Goal: Task Accomplishment & Management: Complete application form

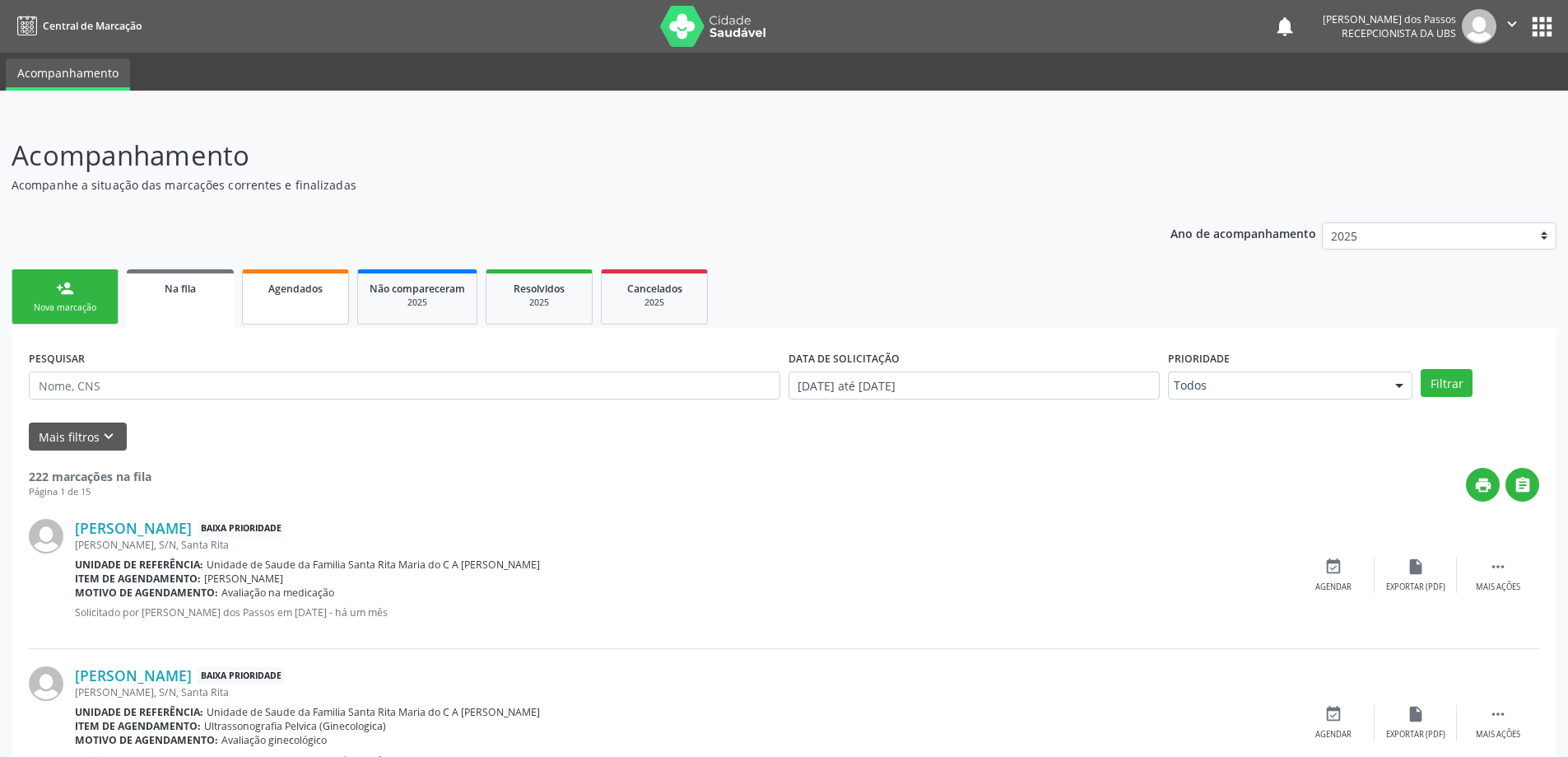
click at [286, 287] on span "Agendados" at bounding box center [296, 288] width 54 height 14
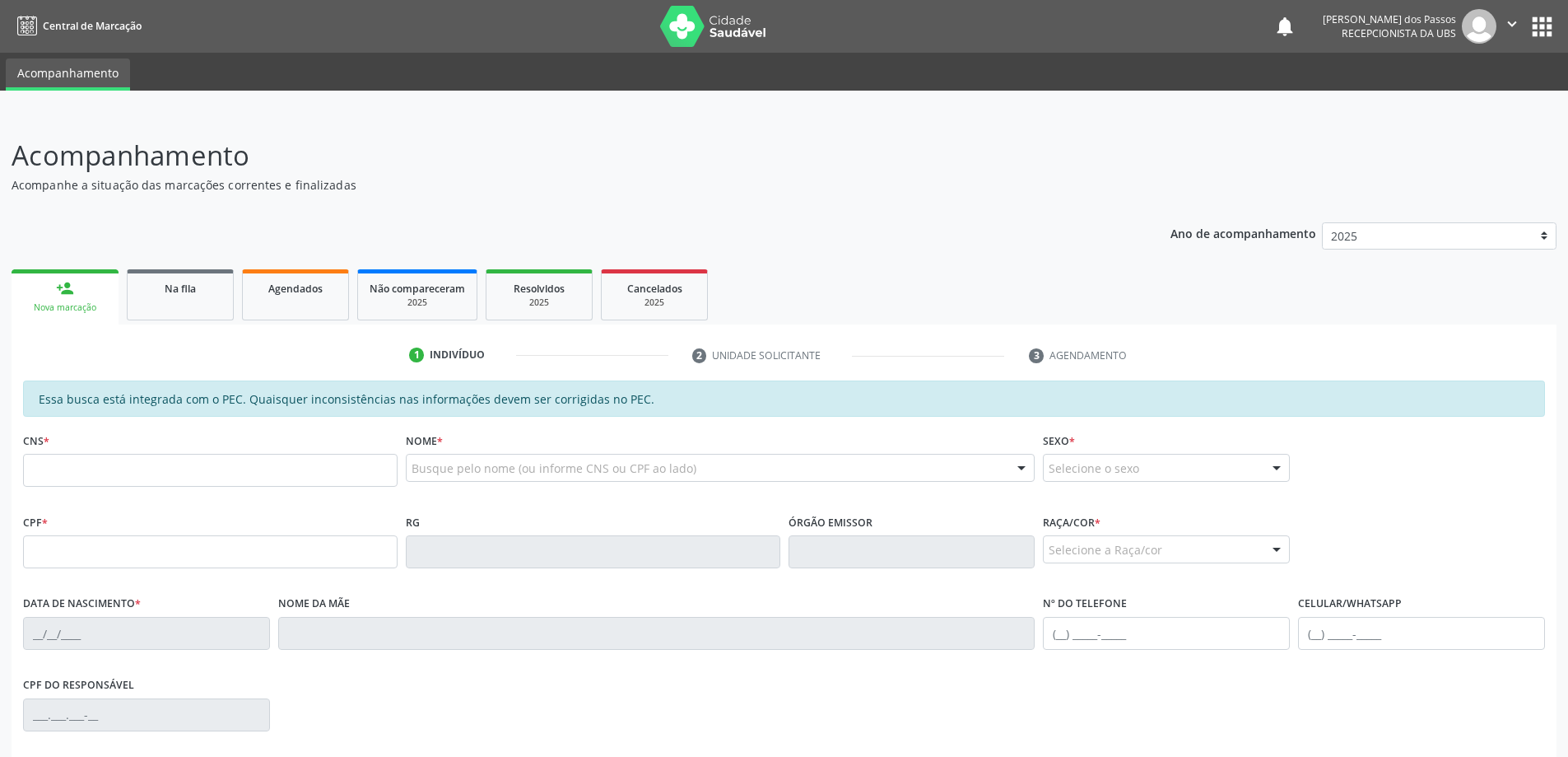
click at [213, 463] on input "text" at bounding box center [210, 470] width 375 height 33
click at [132, 474] on input "text" at bounding box center [210, 470] width 375 height 33
click at [72, 558] on input "text" at bounding box center [210, 552] width 375 height 33
type input "150.974.404-55"
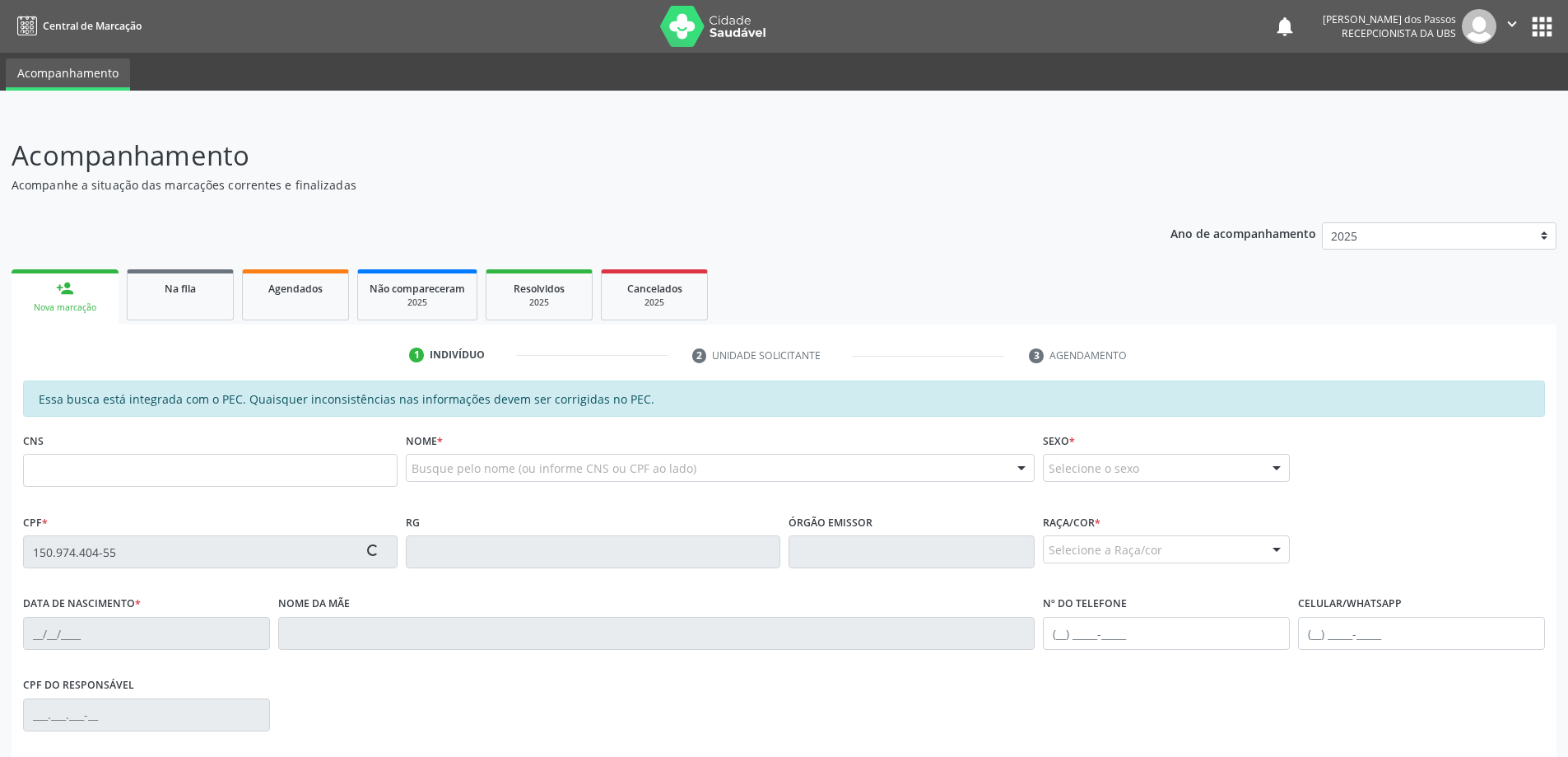
type input "704 1024 7878 5850"
type input "25/12/2014"
type input "Dayane Luciana Melo dos Santos"
type input "(82) 99371-0567"
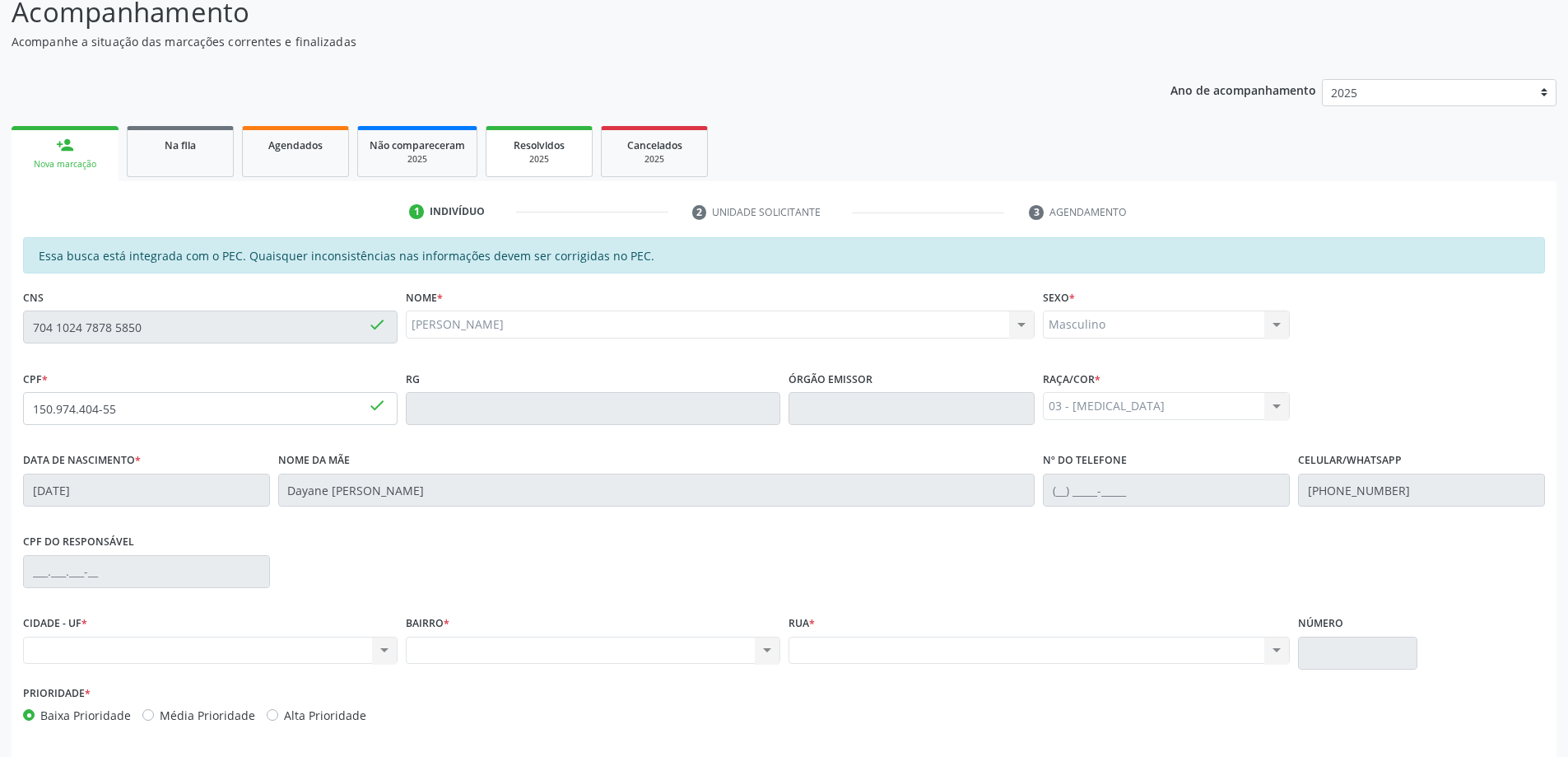
scroll to position [207, 0]
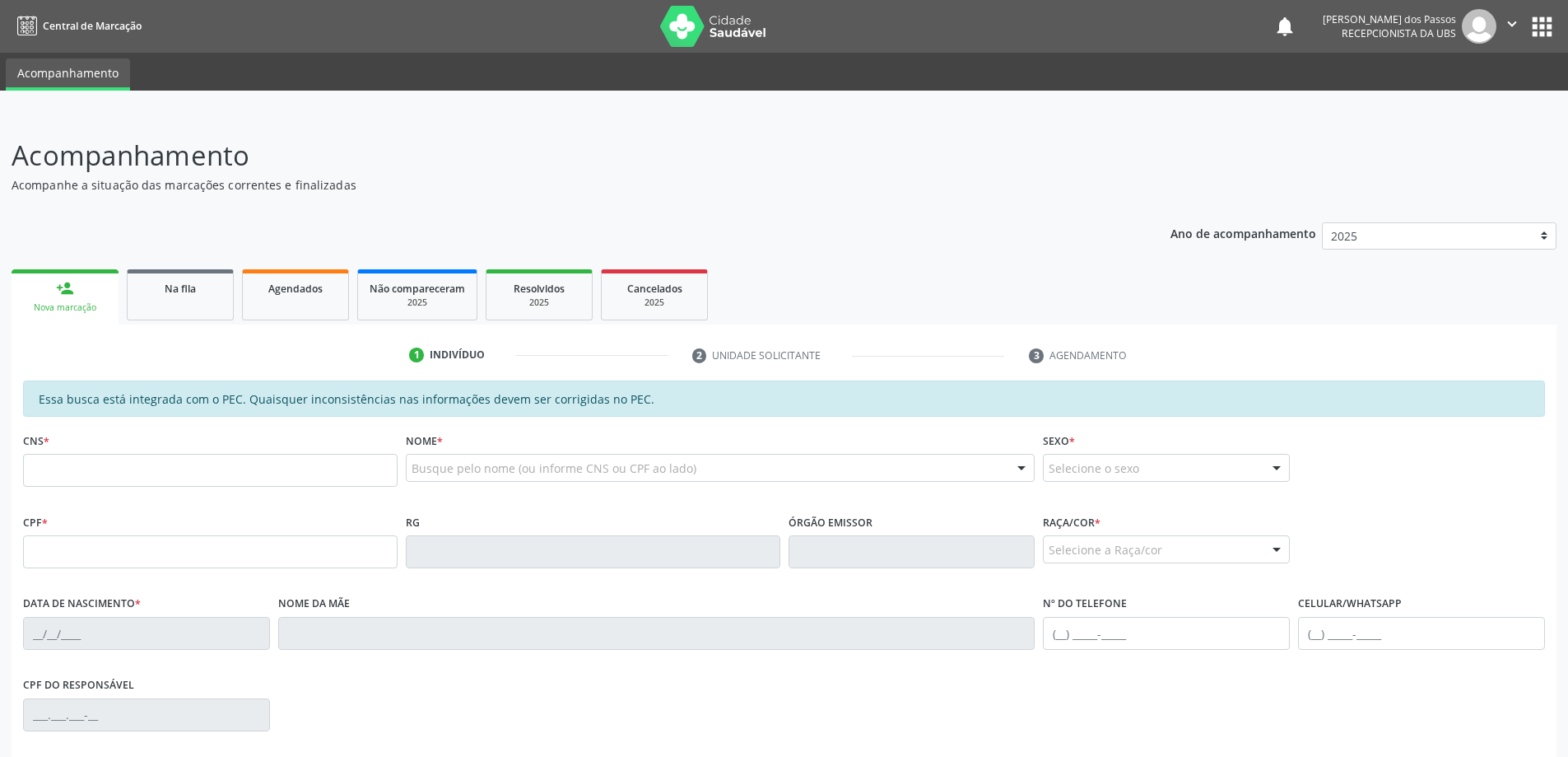
click at [77, 479] on input "text" at bounding box center [210, 470] width 375 height 33
type input "700 6074 3881 4563"
type input "520.656.118-55"
type input "2[DATE]"
type input "[PERSON_NAME]"
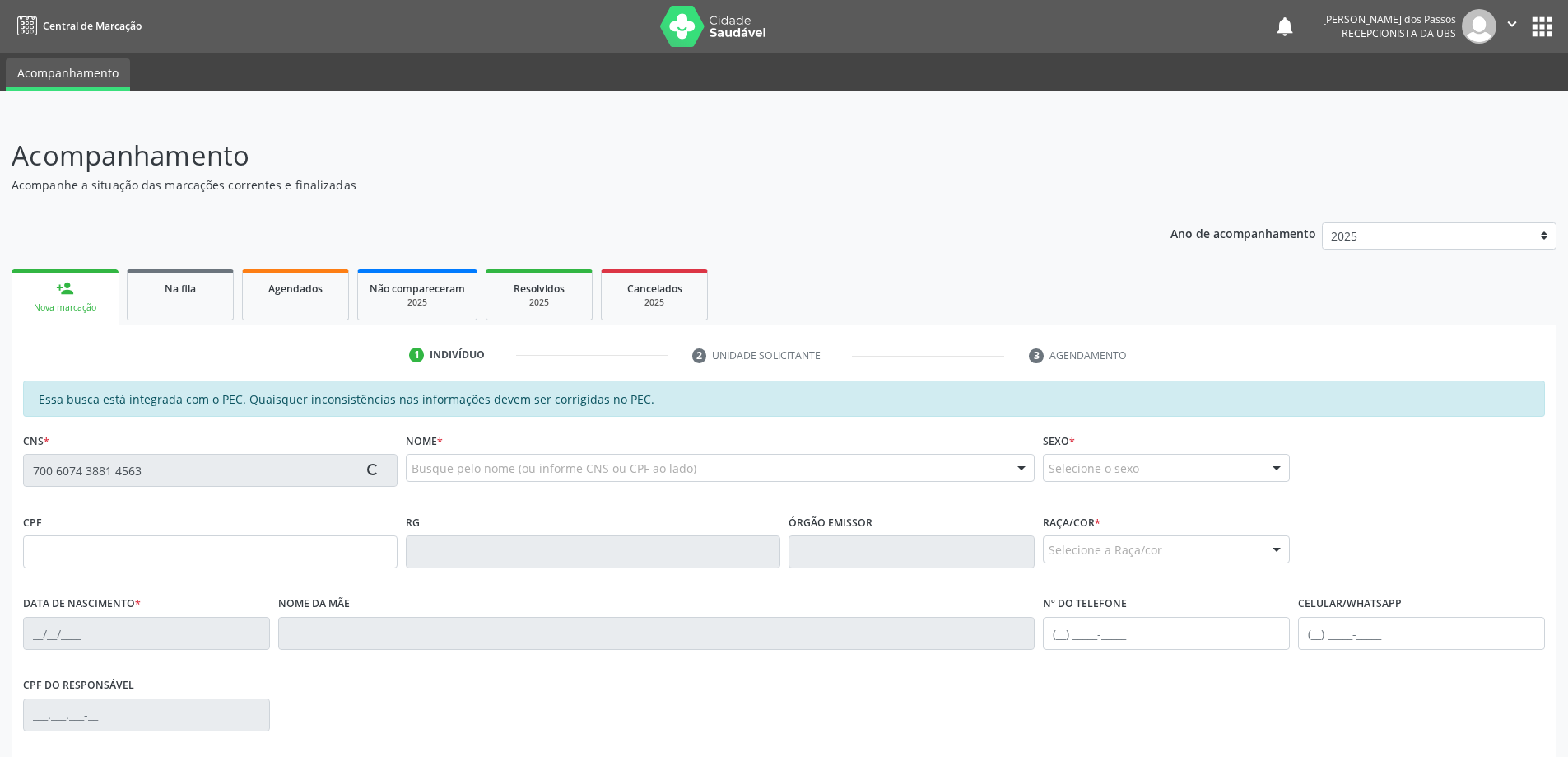
type input "[PHONE_NUMBER]"
type input "15"
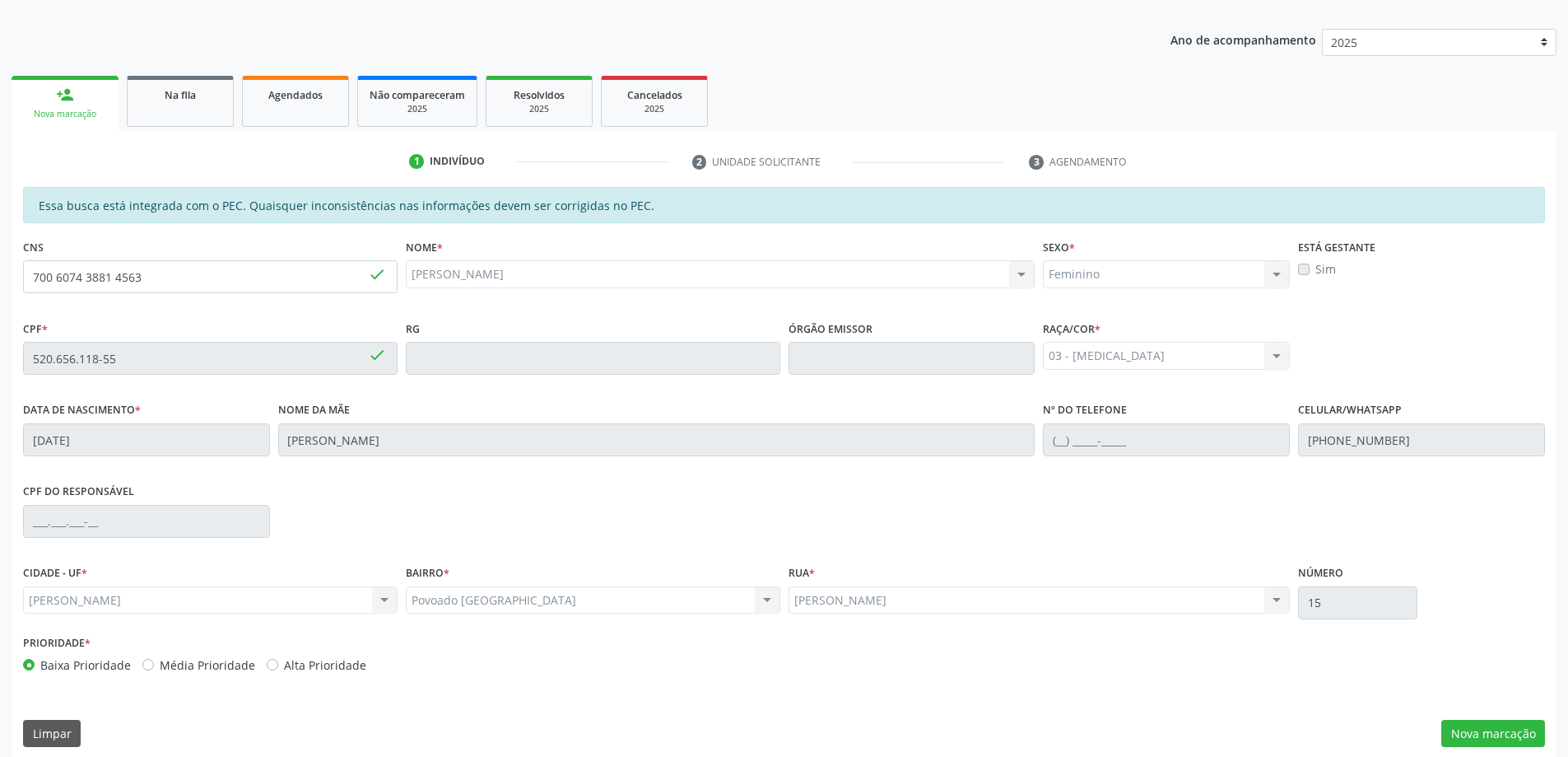
scroll to position [207, 0]
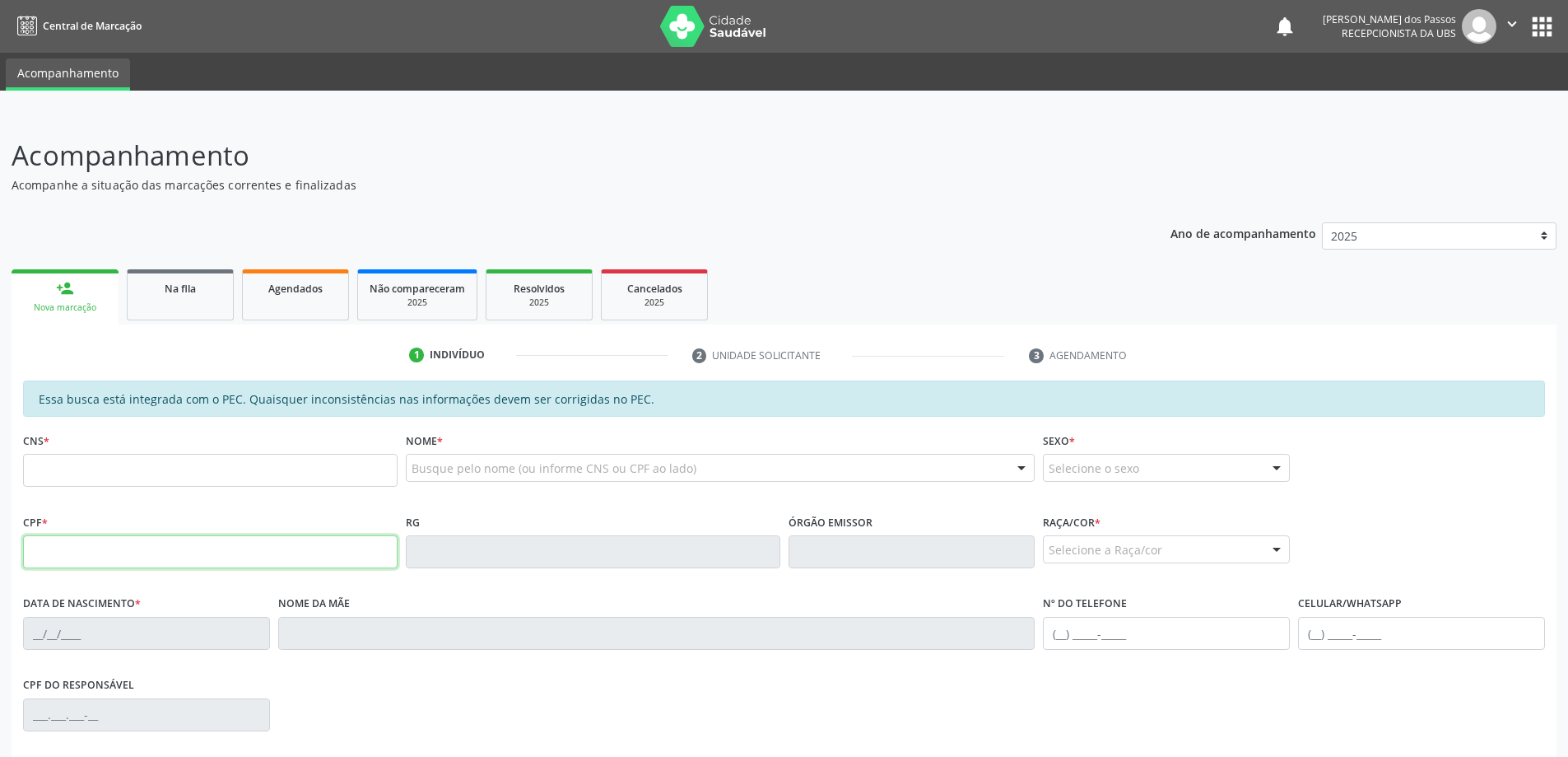
click at [100, 552] on input "text" at bounding box center [210, 552] width 375 height 33
type input "150.974.404-55"
type input "704 1024 7878 5850"
type input "[DATE]"
type input "Dayane Luciana Melo dos Santos"
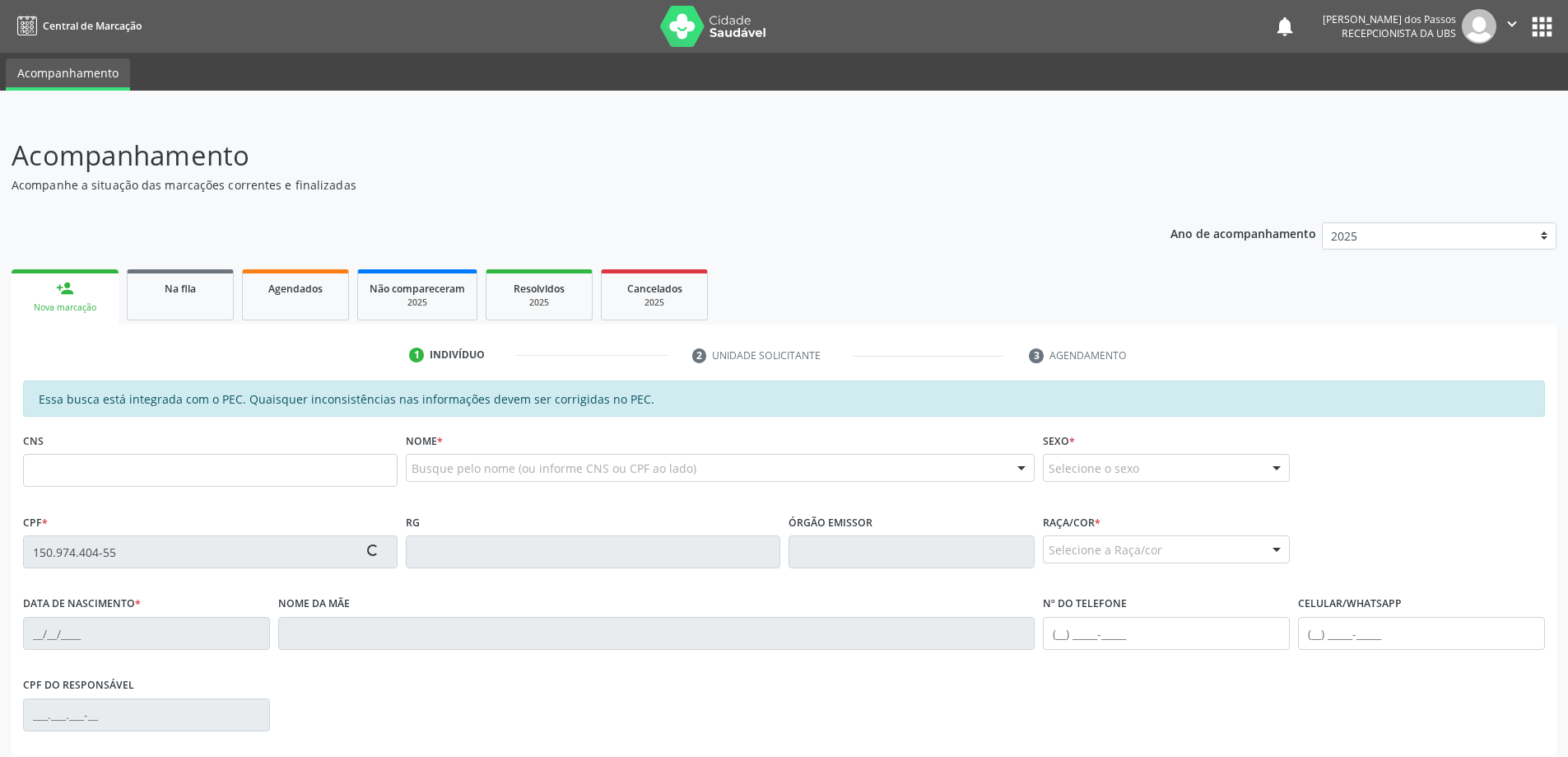
type input "(82) 99371-0567"
type input "S/N"
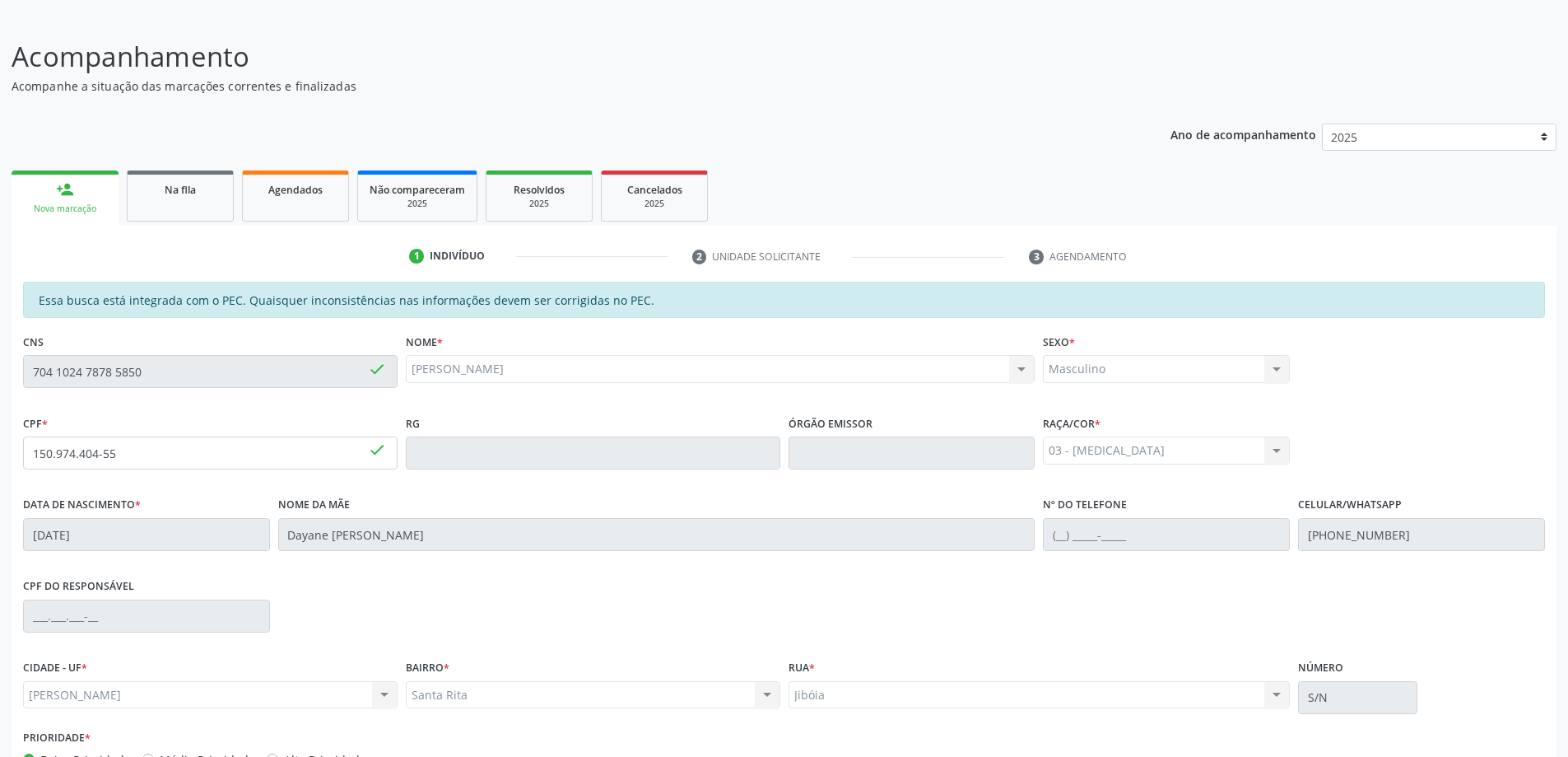
scroll to position [207, 0]
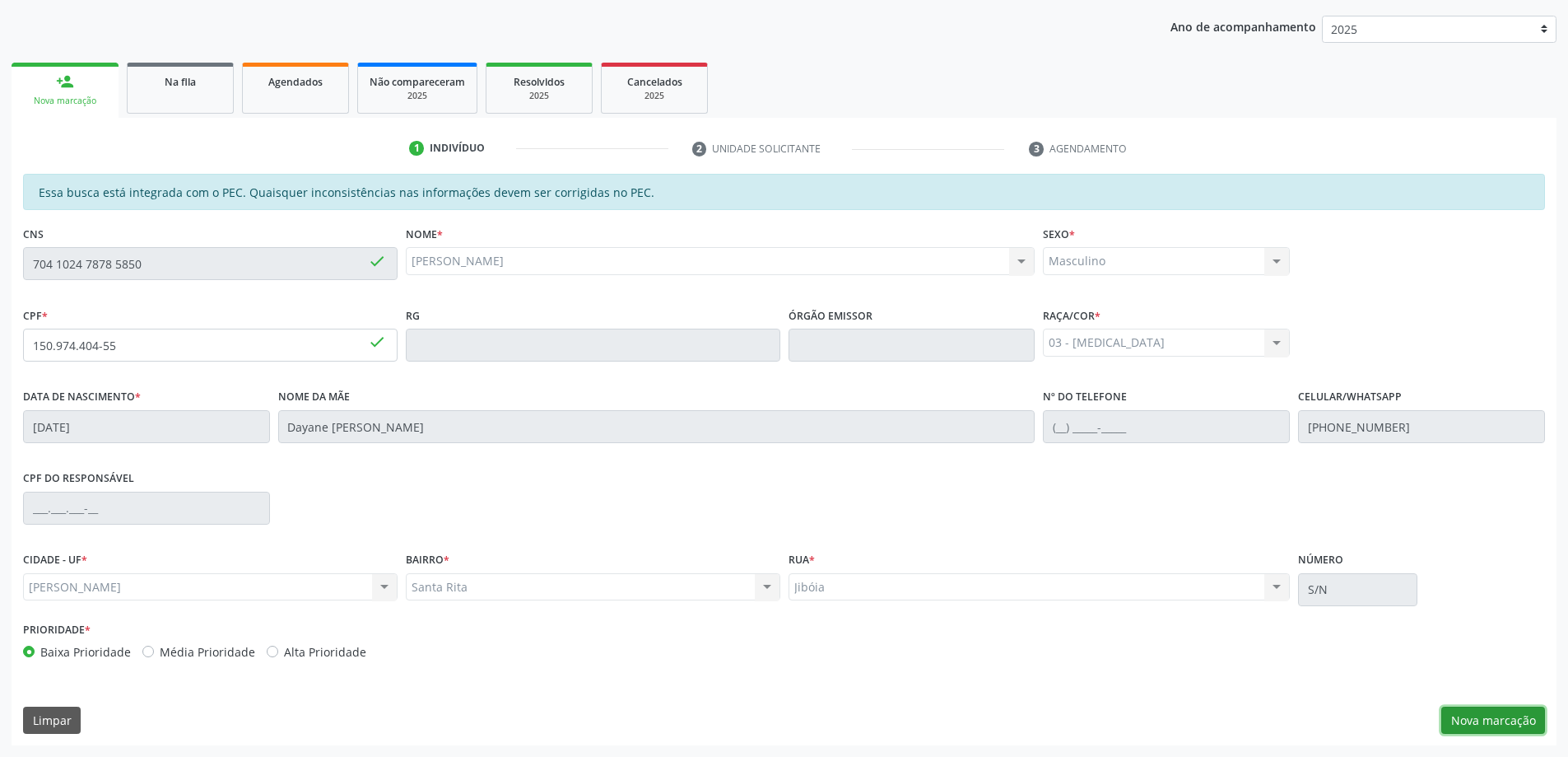
click at [1504, 716] on button "Nova marcação" at bounding box center [1493, 720] width 103 height 28
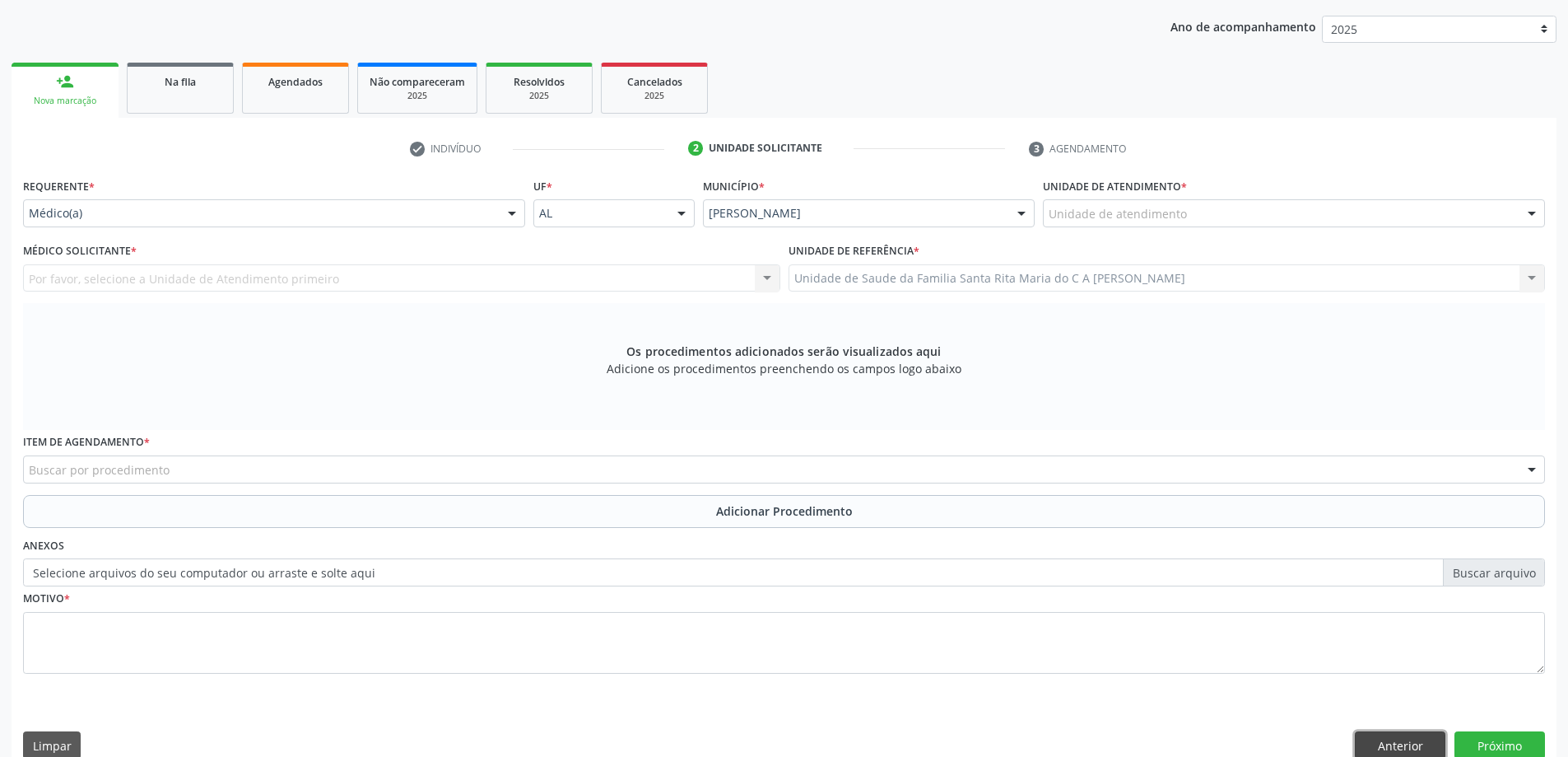
click at [1418, 738] on button "Anterior" at bounding box center [1400, 744] width 91 height 28
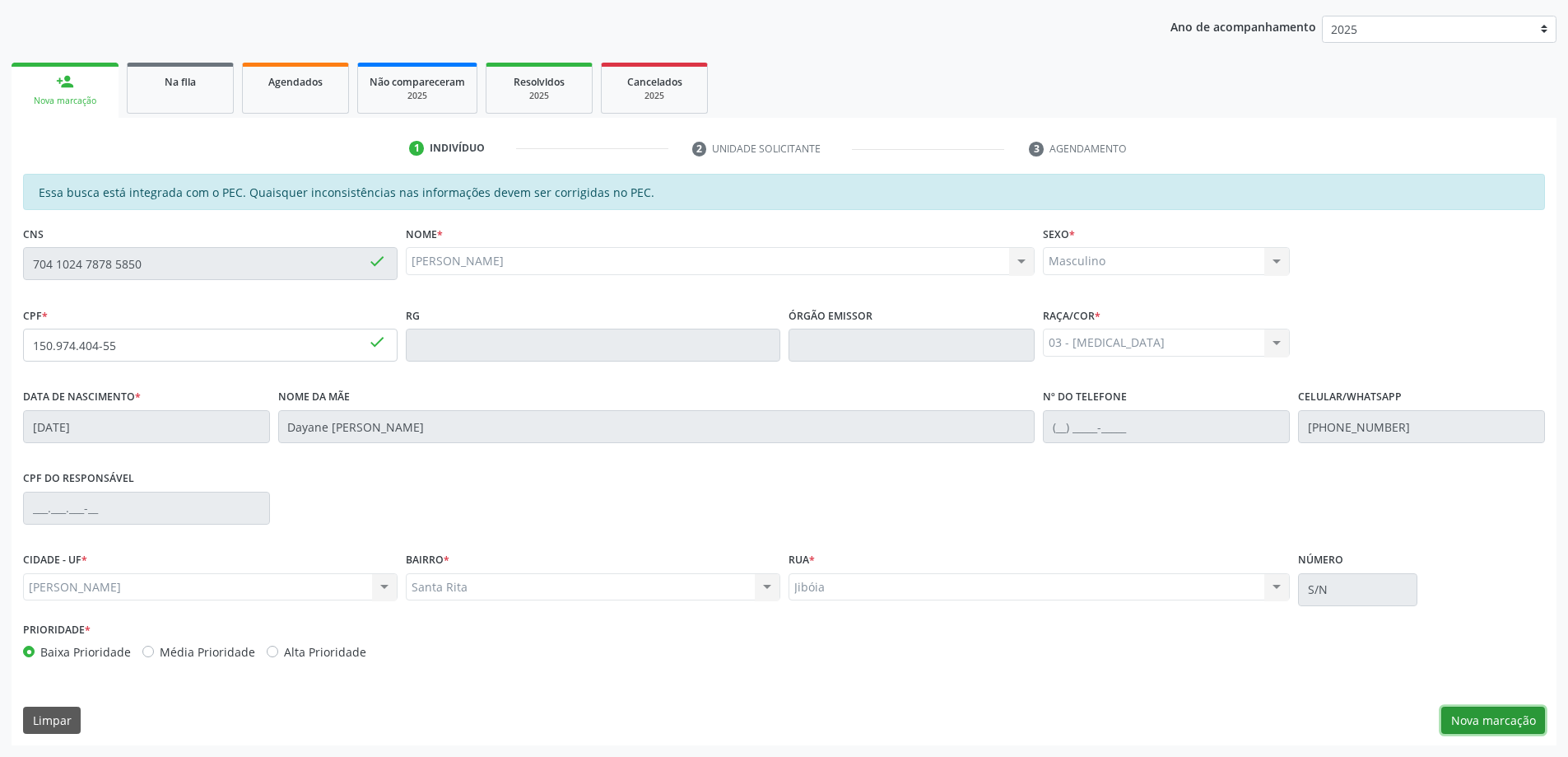
click at [1489, 721] on button "Nova marcação" at bounding box center [1493, 720] width 103 height 28
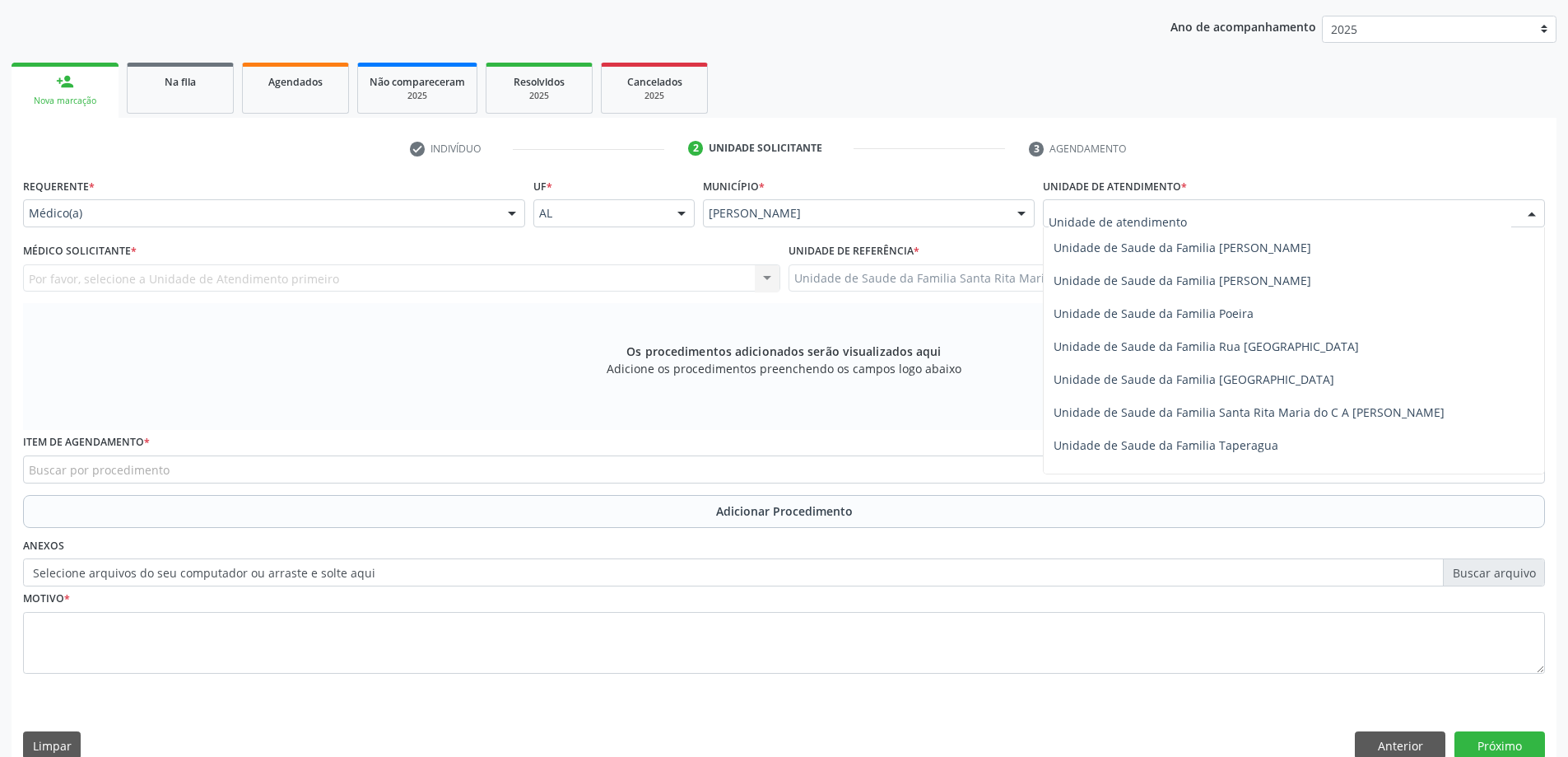
scroll to position [988, 0]
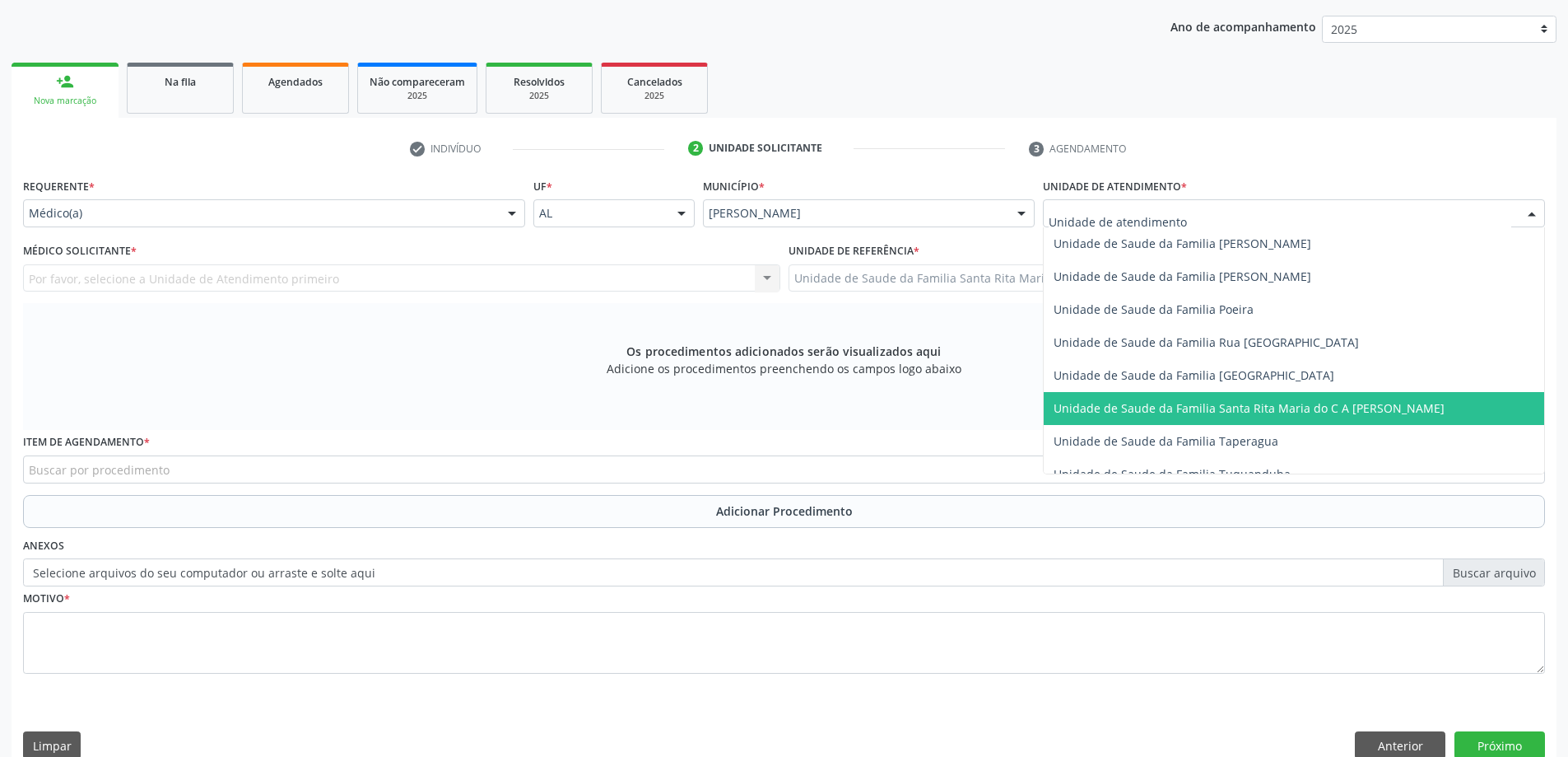
click at [1203, 403] on span "Unidade de Saude da Familia Santa Rita Maria do C A [PERSON_NAME]" at bounding box center [1249, 408] width 391 height 15
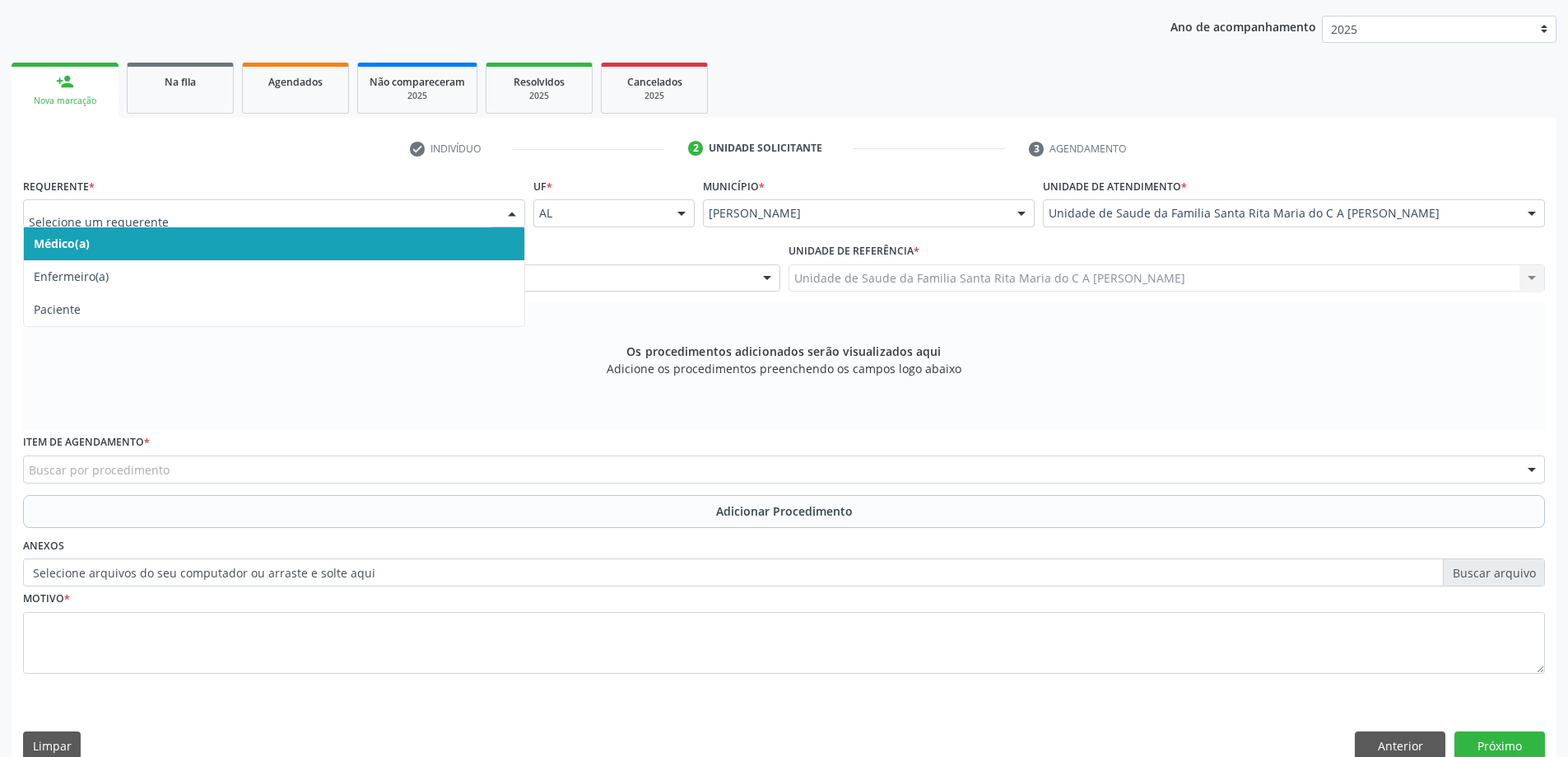
click at [226, 251] on span "Médico(a)" at bounding box center [273, 243] width 500 height 33
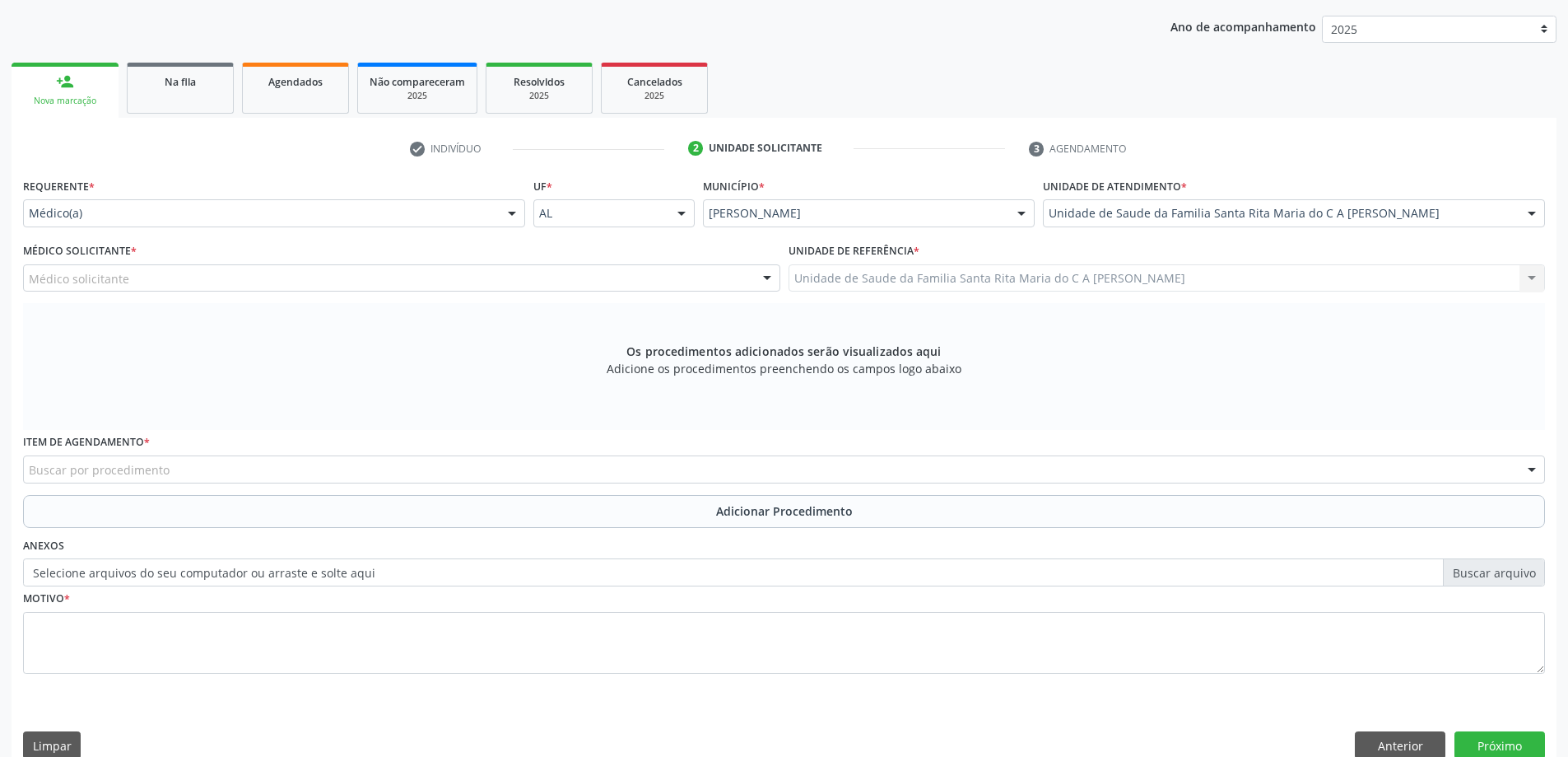
click at [226, 285] on div "Médico solicitante" at bounding box center [401, 278] width 757 height 28
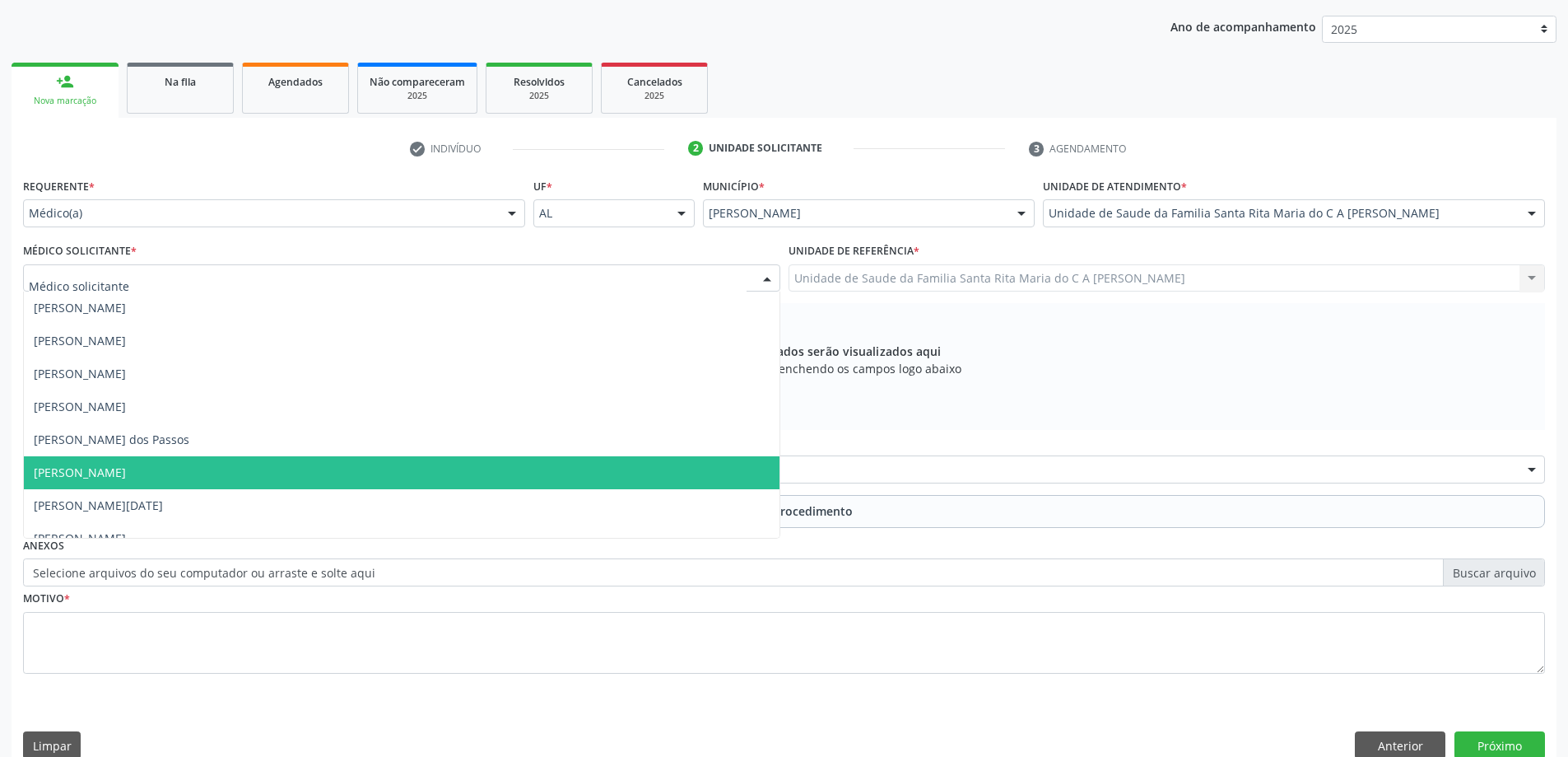
click at [252, 471] on span "[PERSON_NAME]" at bounding box center [401, 472] width 756 height 33
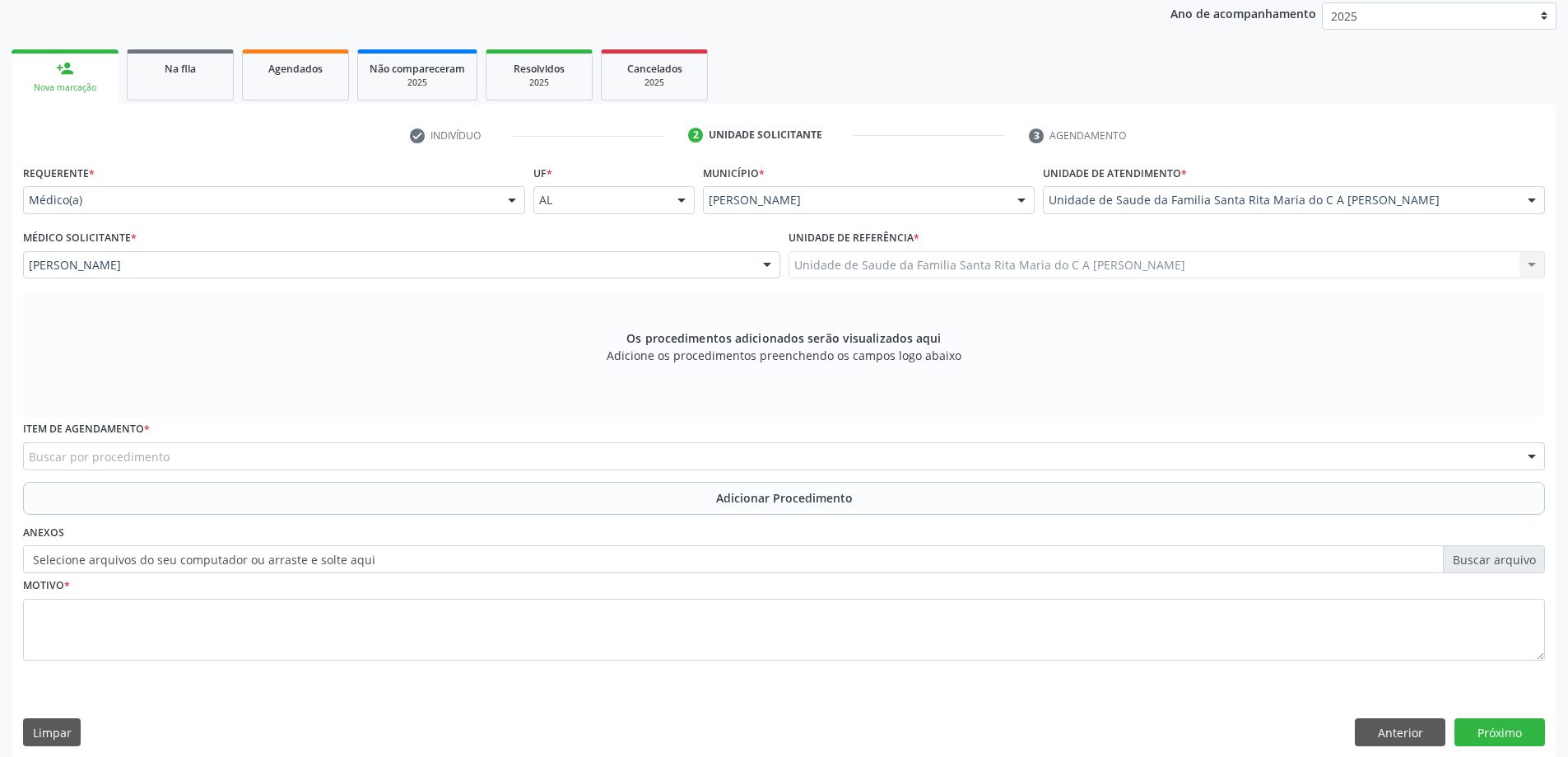
scroll to position [232, 0]
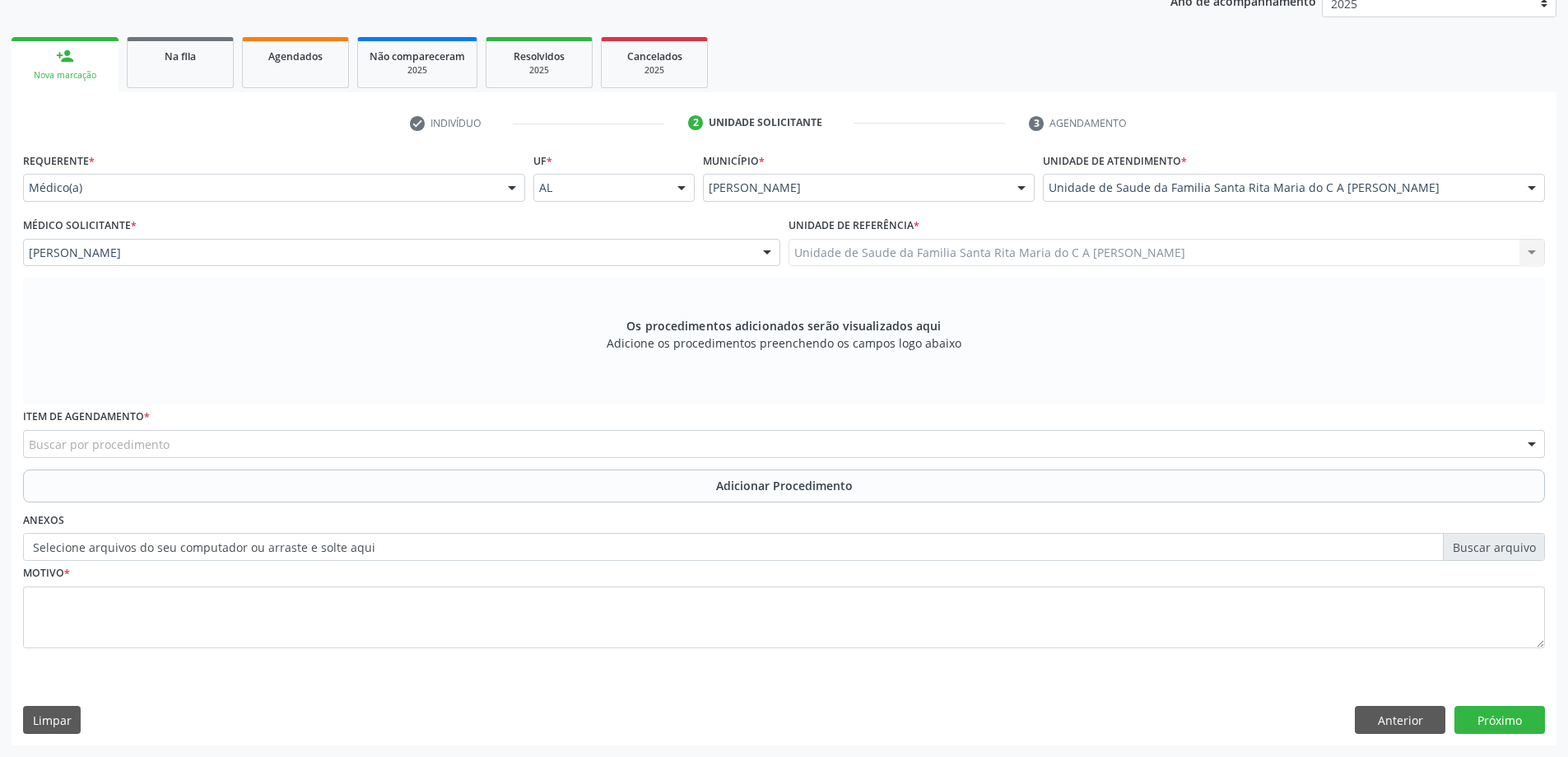
click at [386, 450] on div "Buscar por procedimento" at bounding box center [783, 443] width 1522 height 28
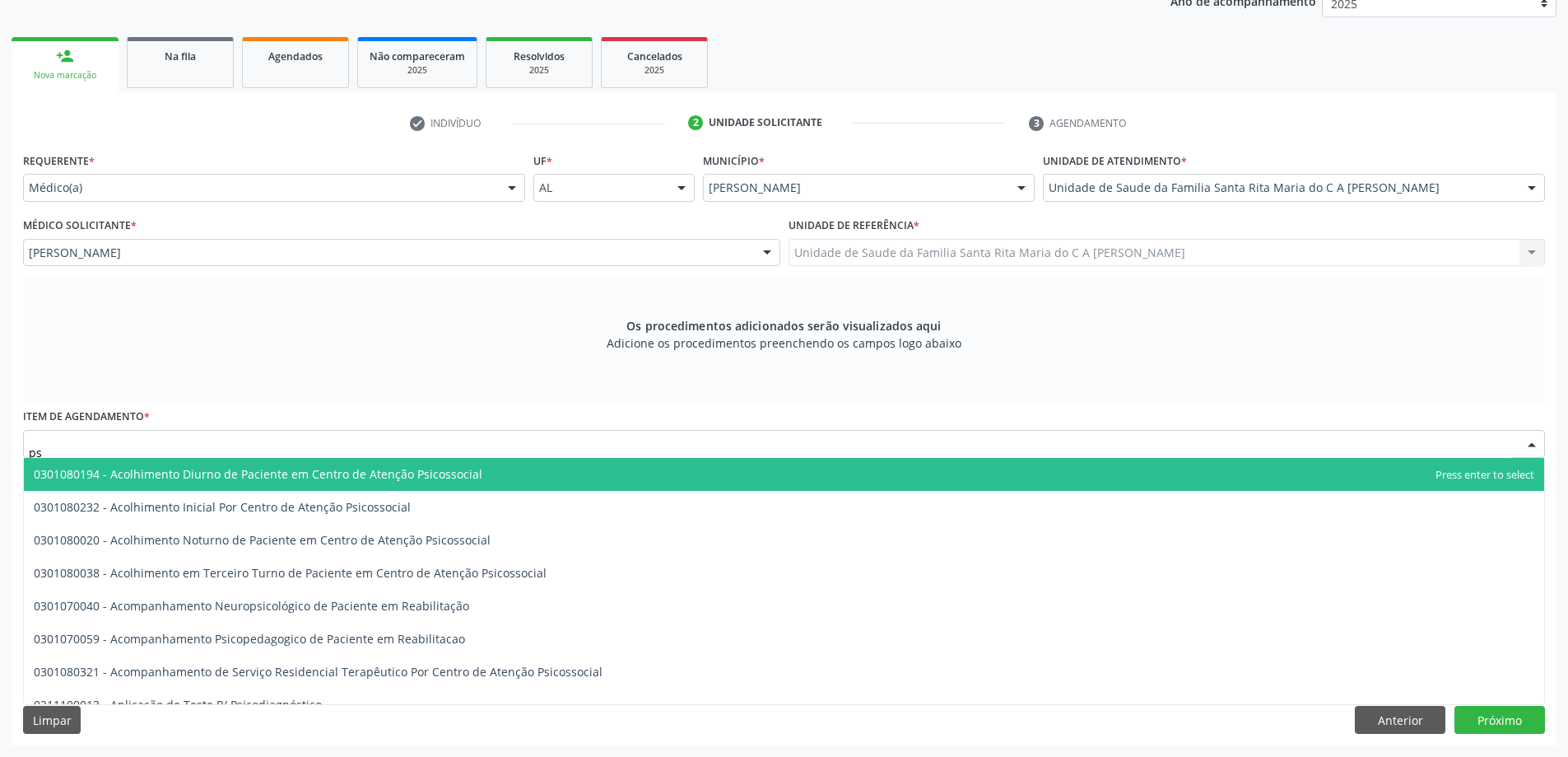
type input "p"
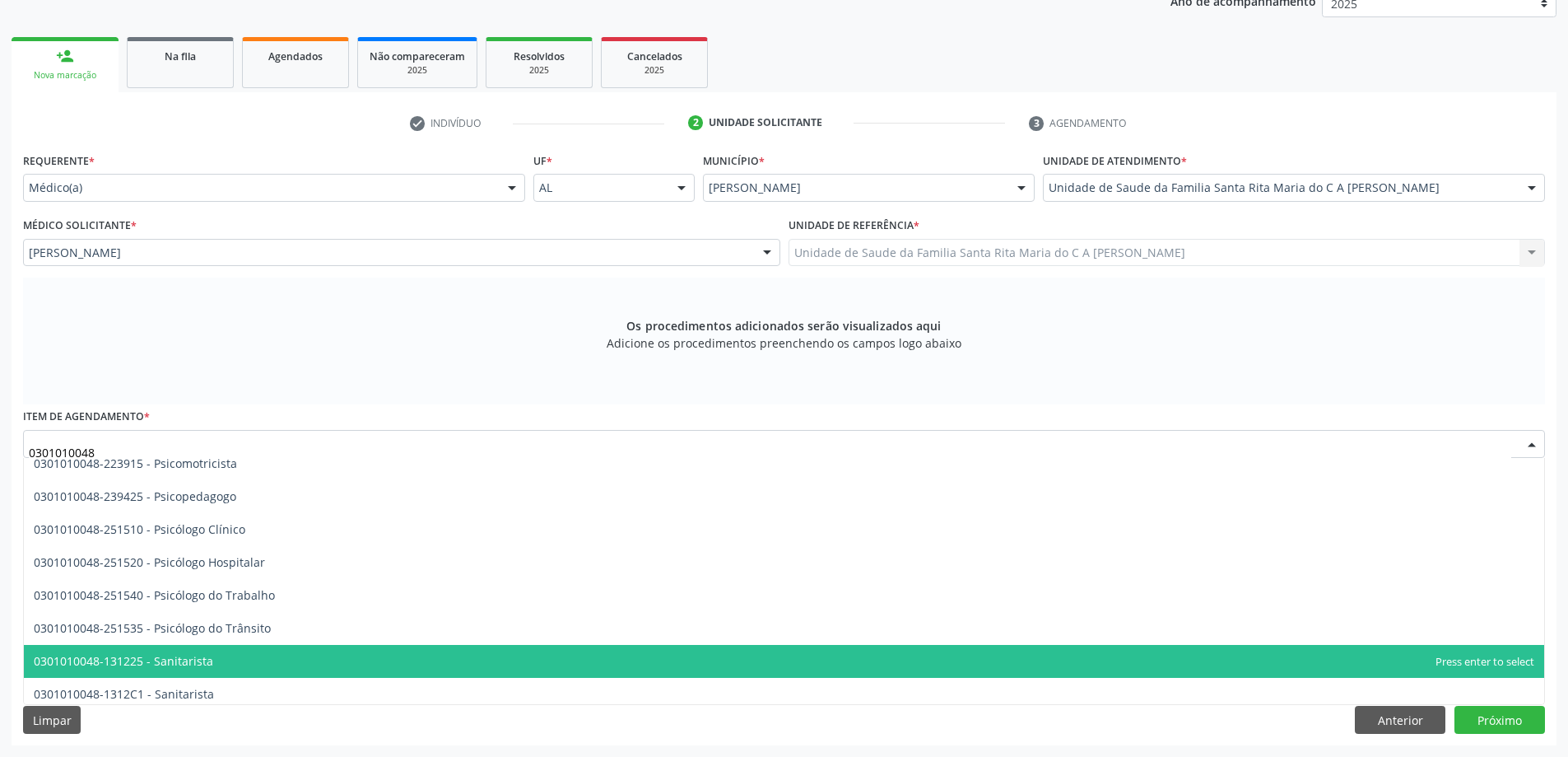
scroll to position [2619, 0]
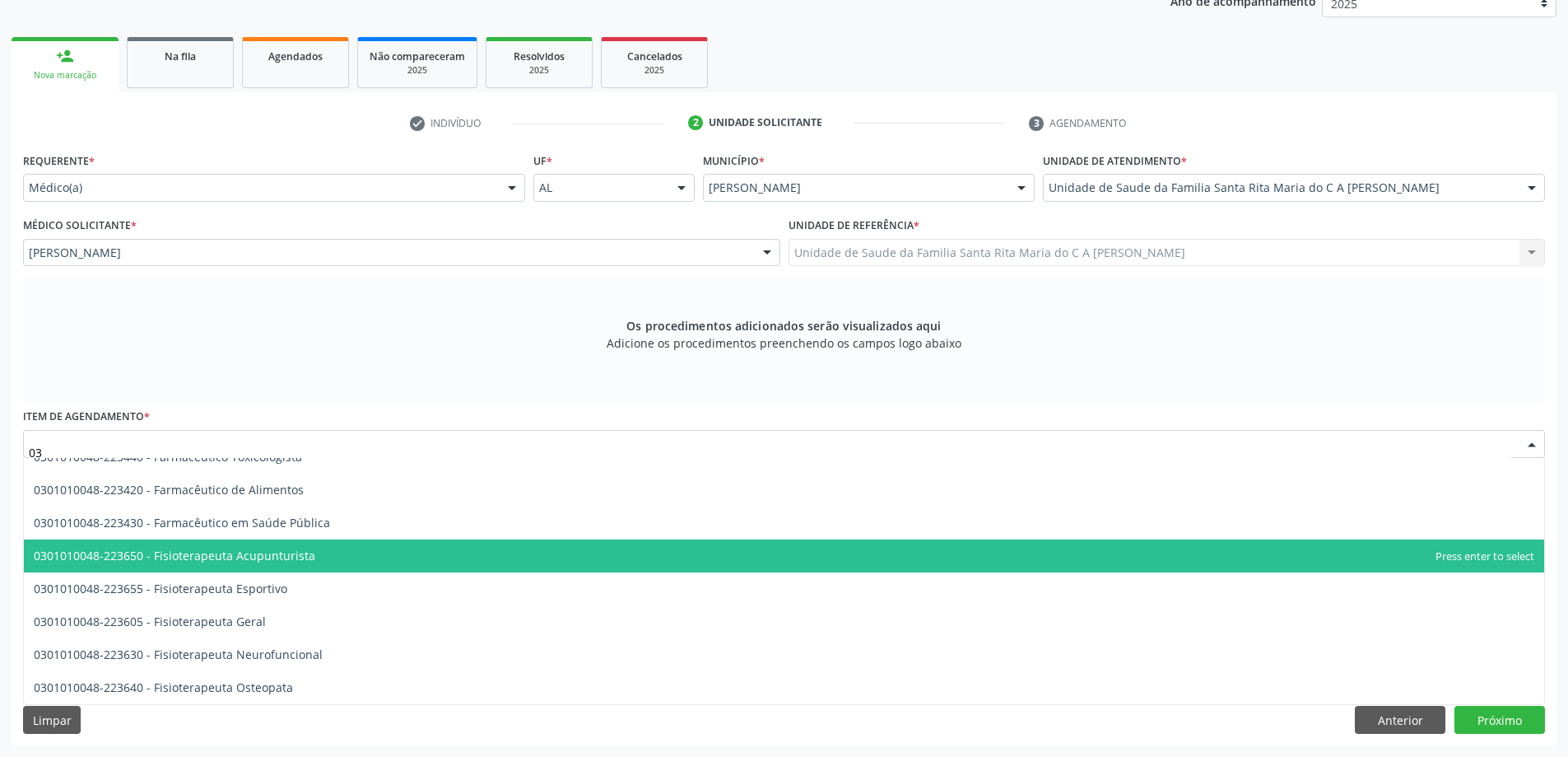
type input "0"
type input "0301010048"
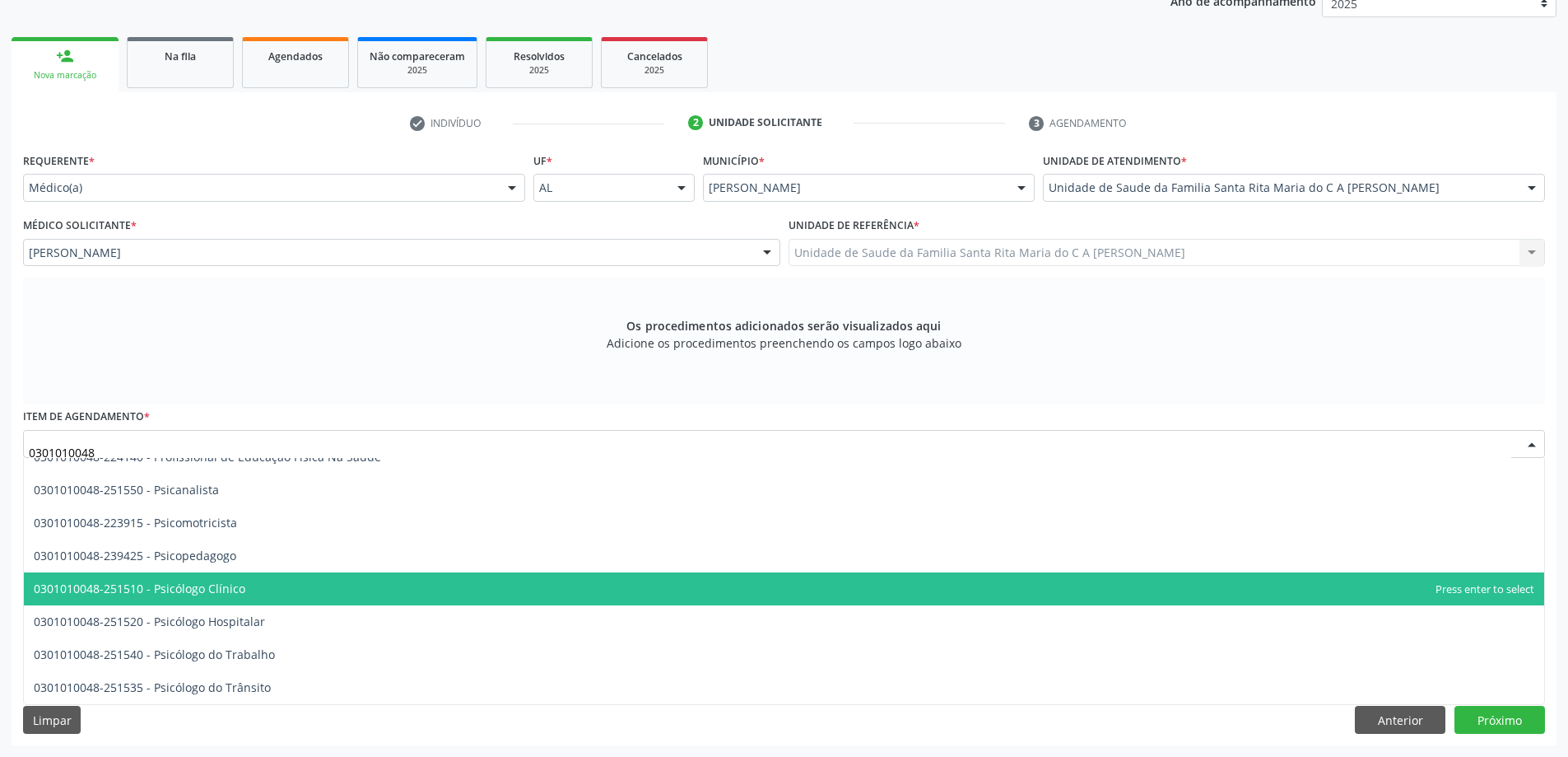
click at [305, 581] on span "0301010048-251510 - Psicólogo Clínico" at bounding box center [783, 588] width 1520 height 33
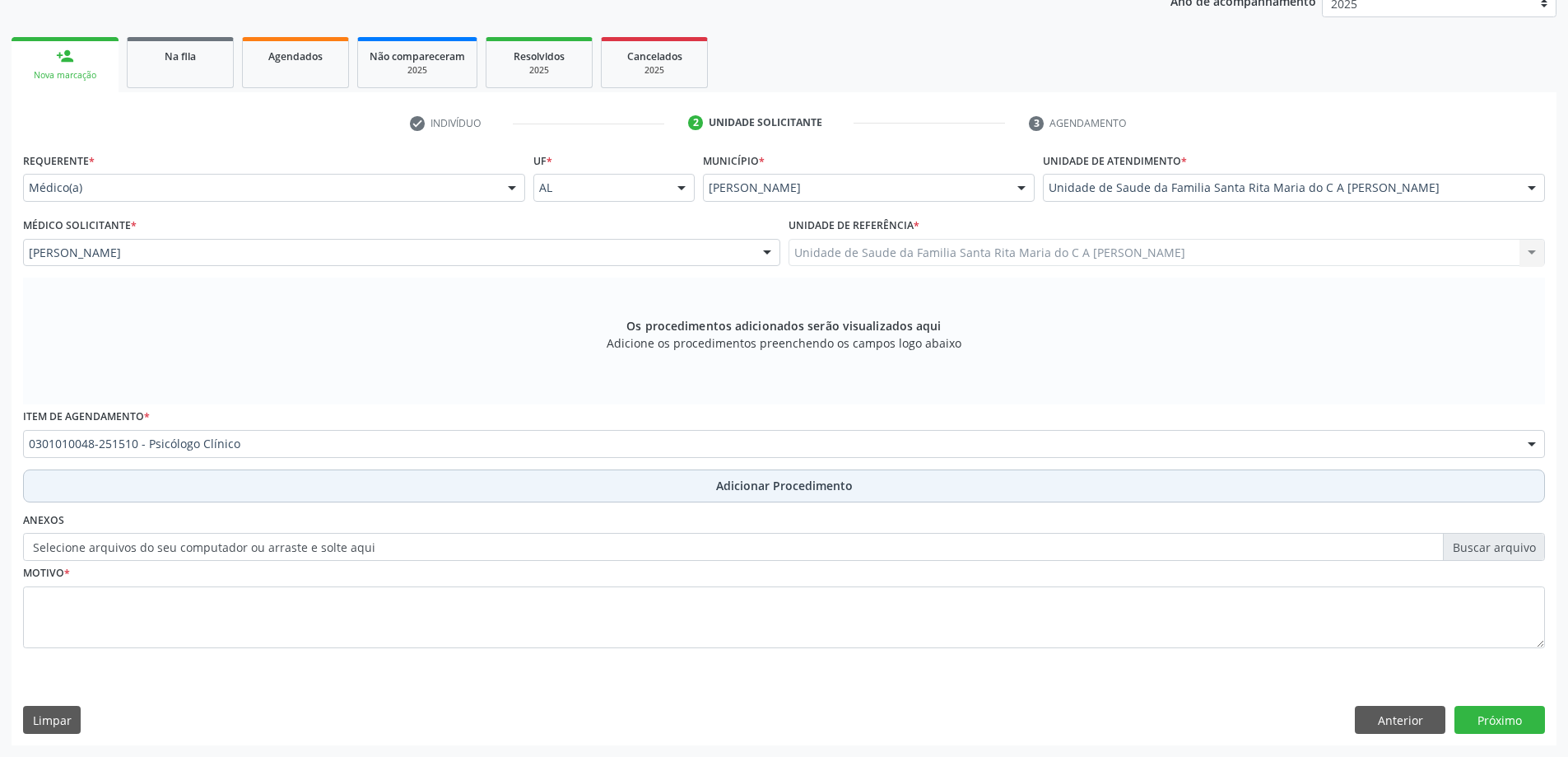
click at [215, 489] on button "Adicionar Procedimento" at bounding box center [783, 486] width 1522 height 33
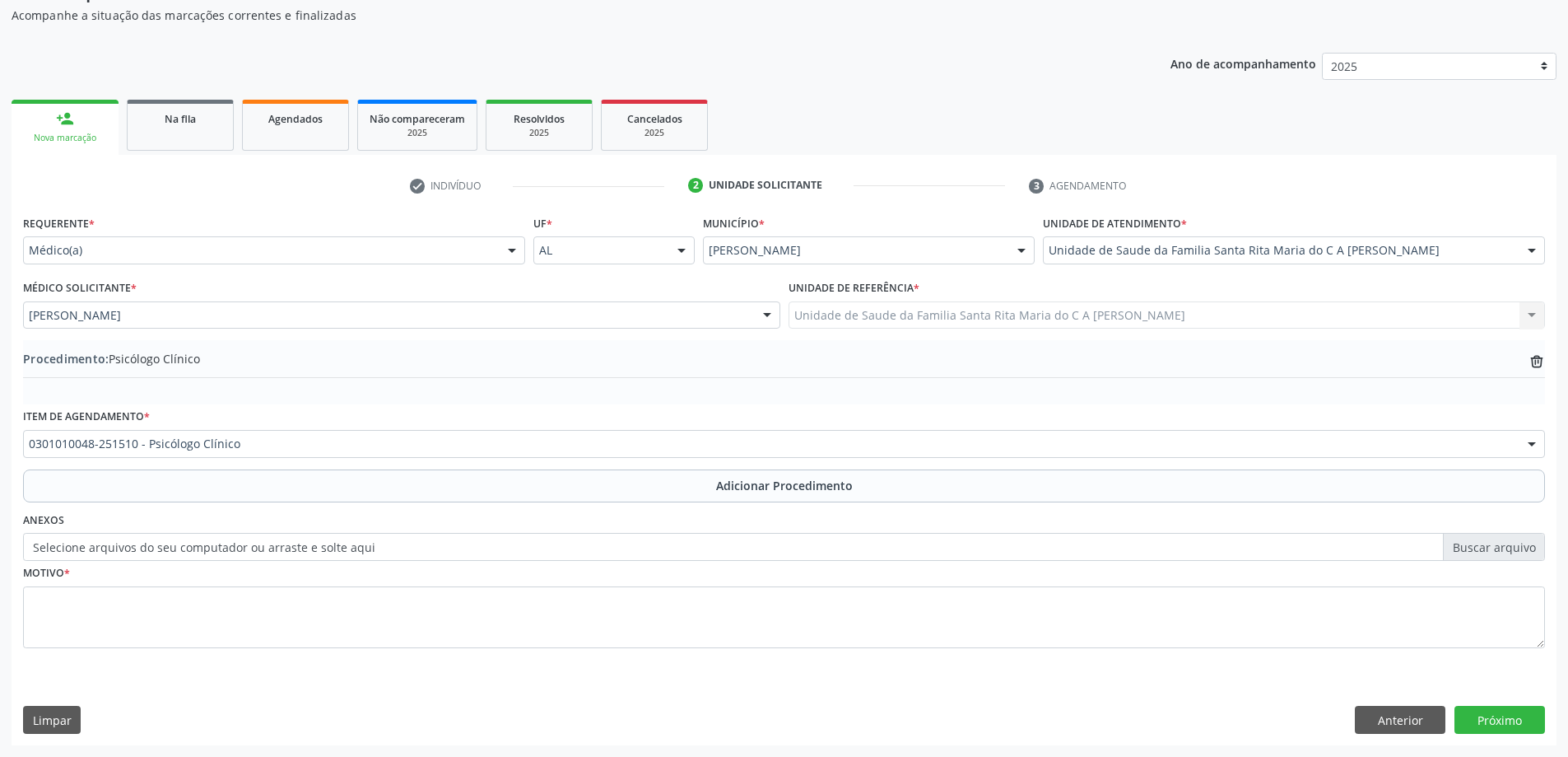
scroll to position [170, 0]
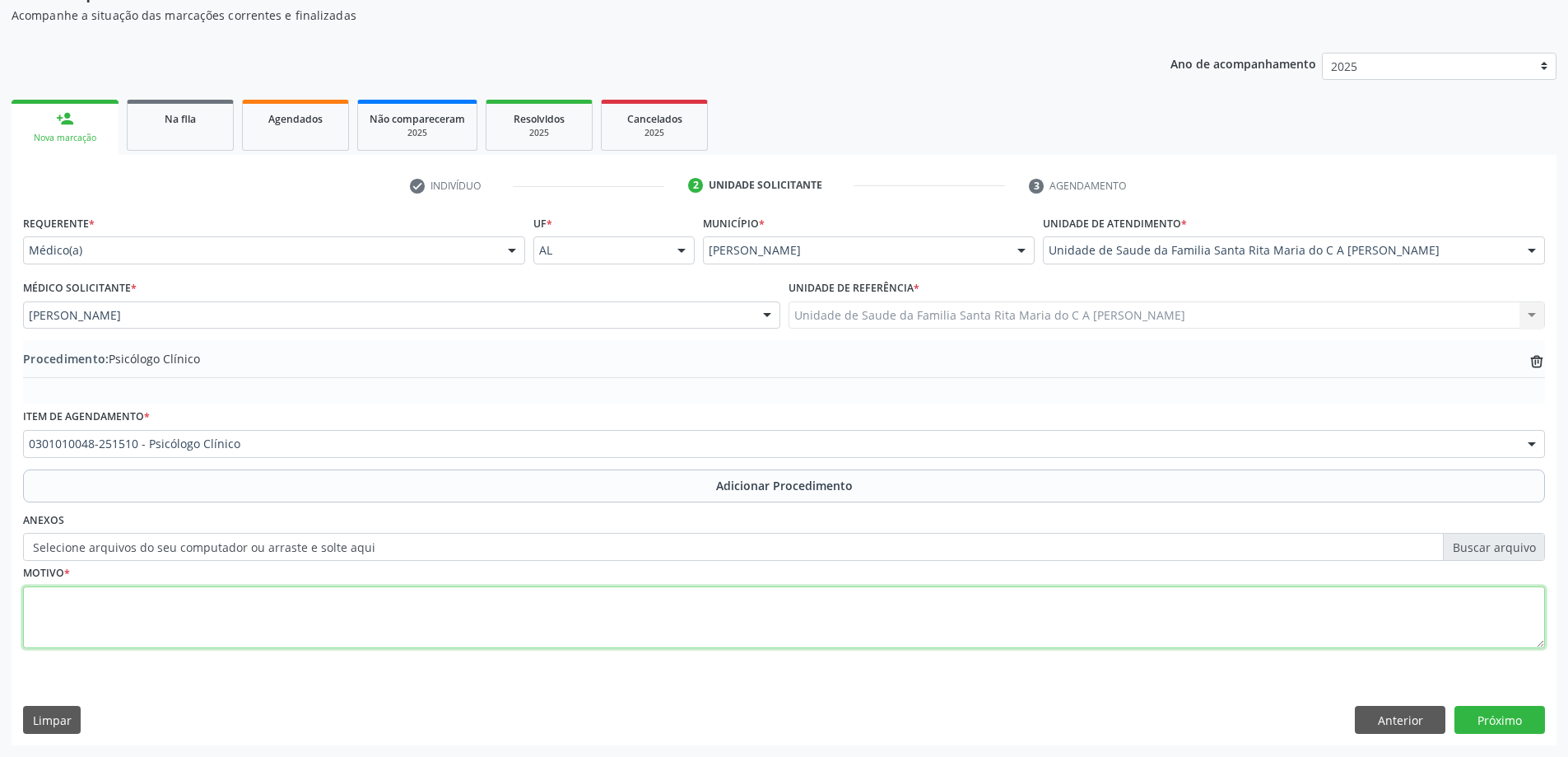
click at [195, 590] on textarea at bounding box center [783, 617] width 1522 height 63
type textarea "paciente precisando de psicólogo infantil"
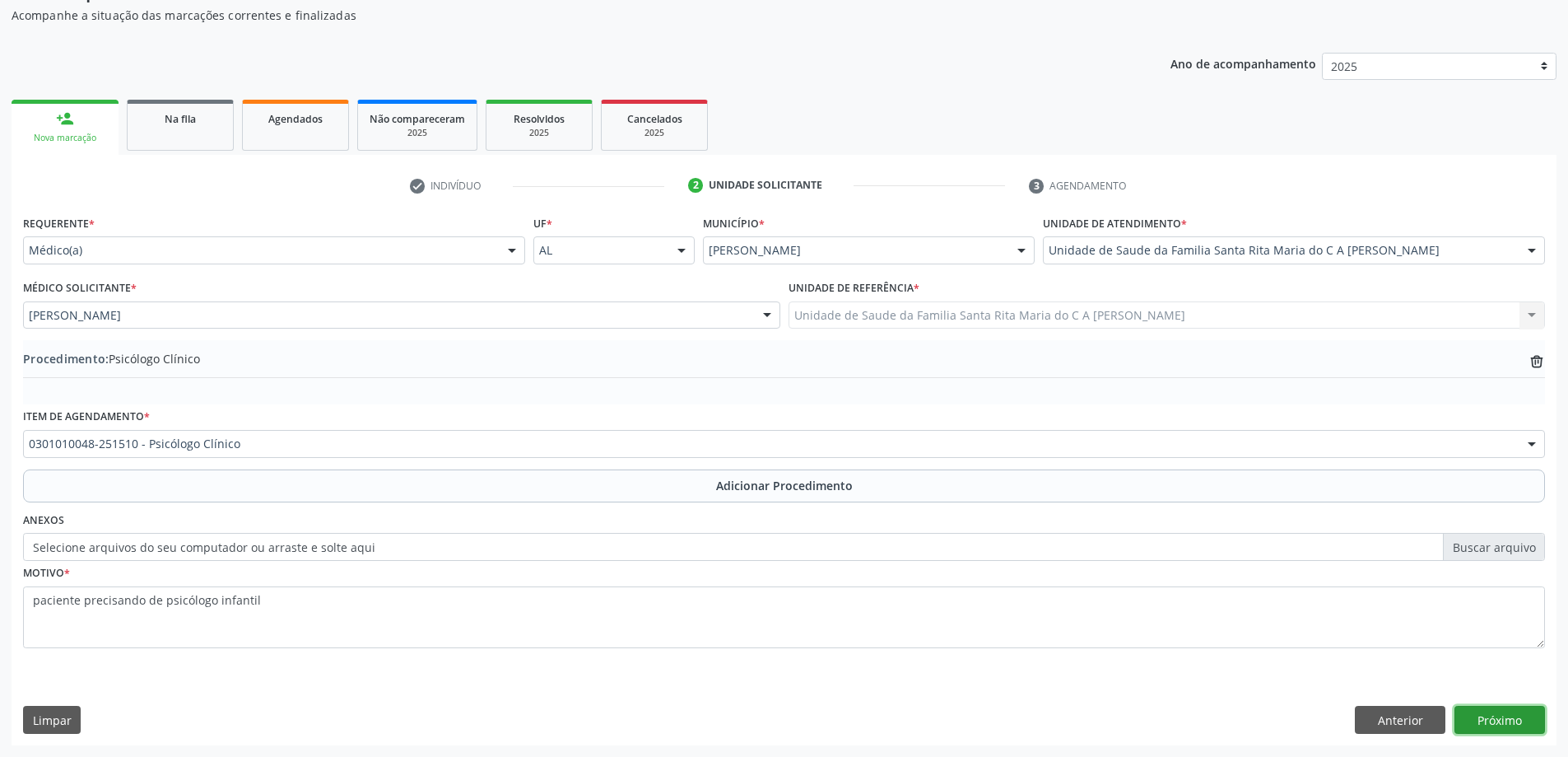
click at [1518, 723] on button "Próximo" at bounding box center [1500, 719] width 91 height 28
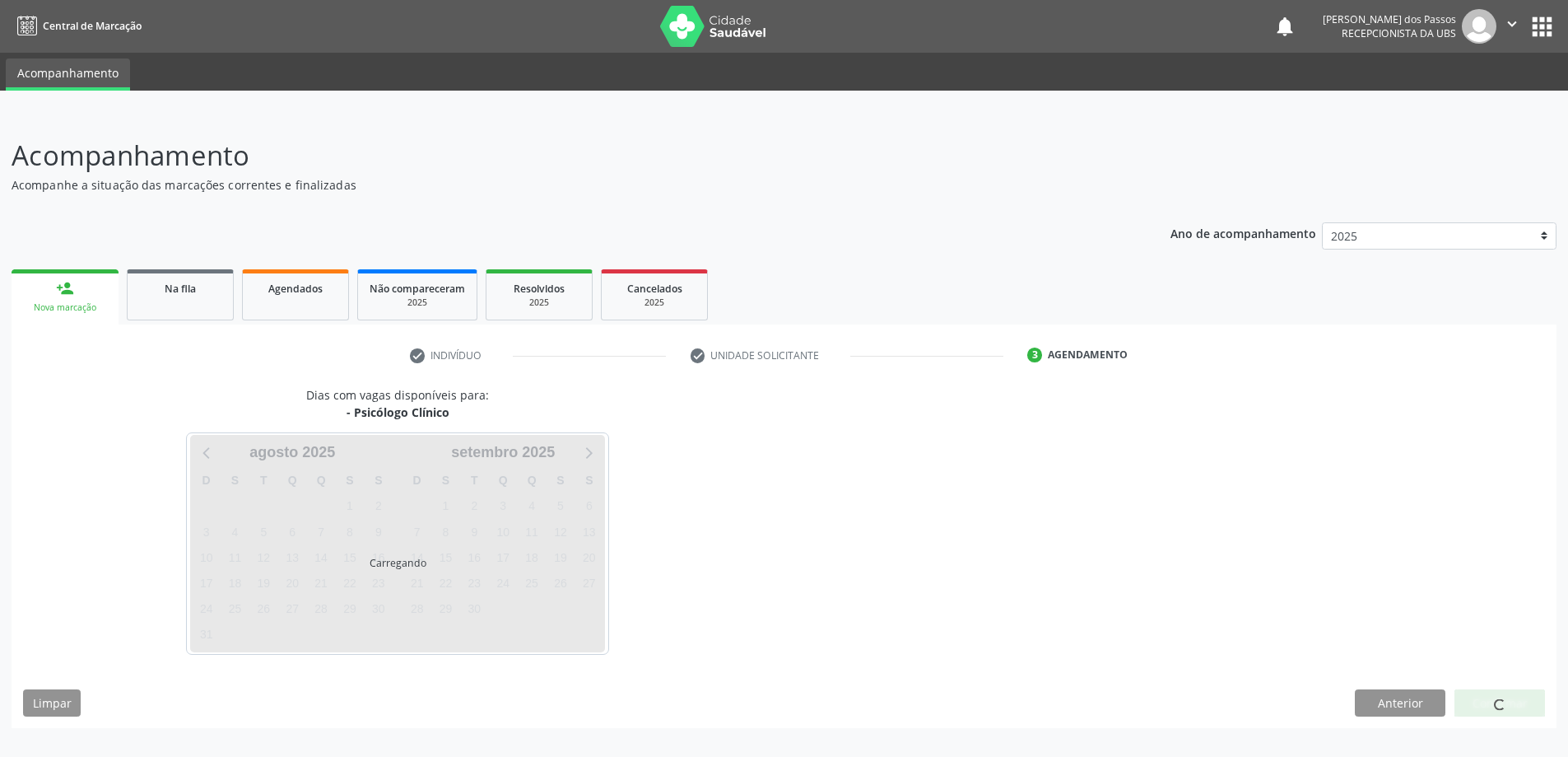
scroll to position [0, 0]
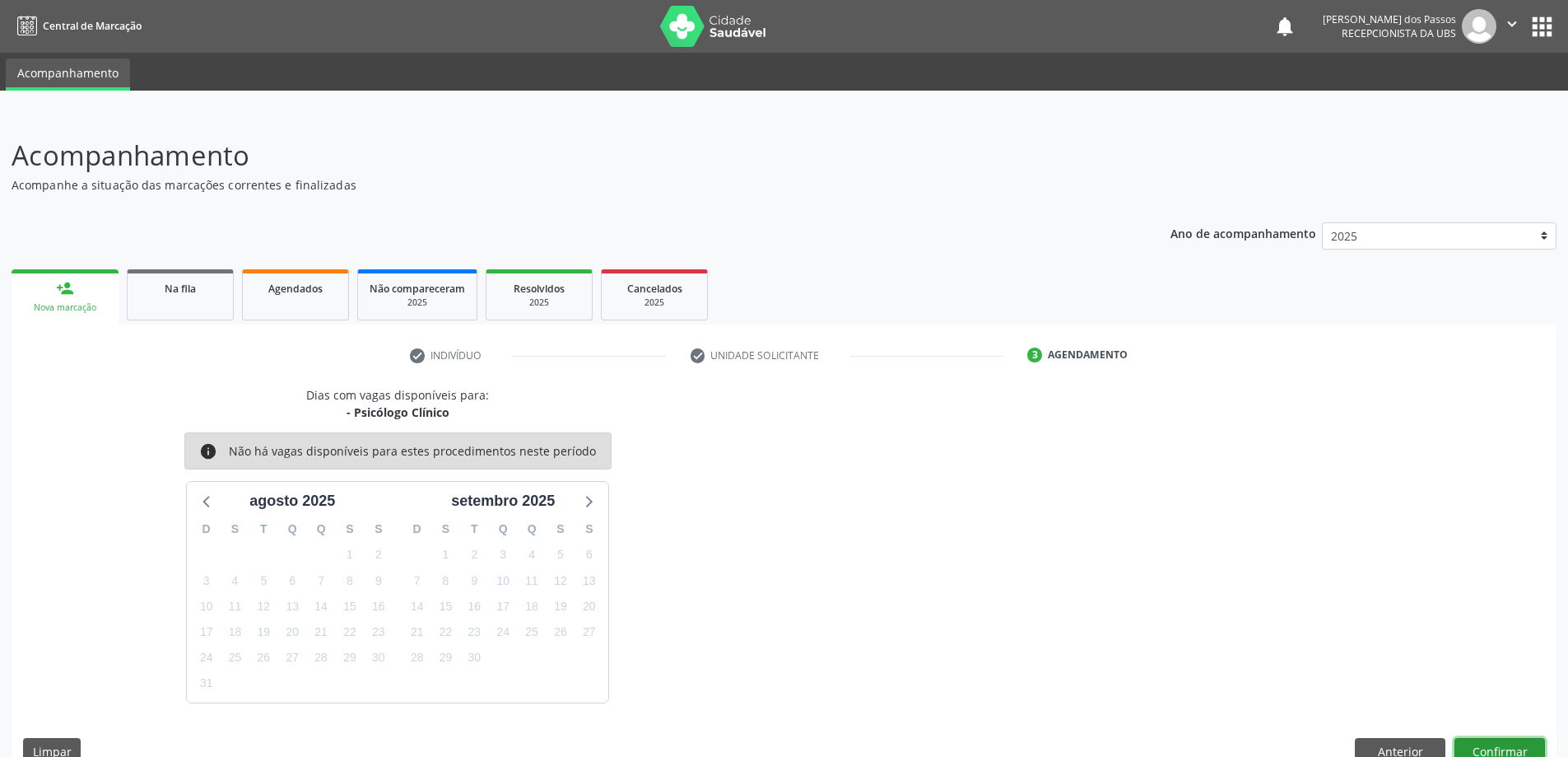
click at [1504, 742] on button "Confirmar" at bounding box center [1500, 752] width 91 height 28
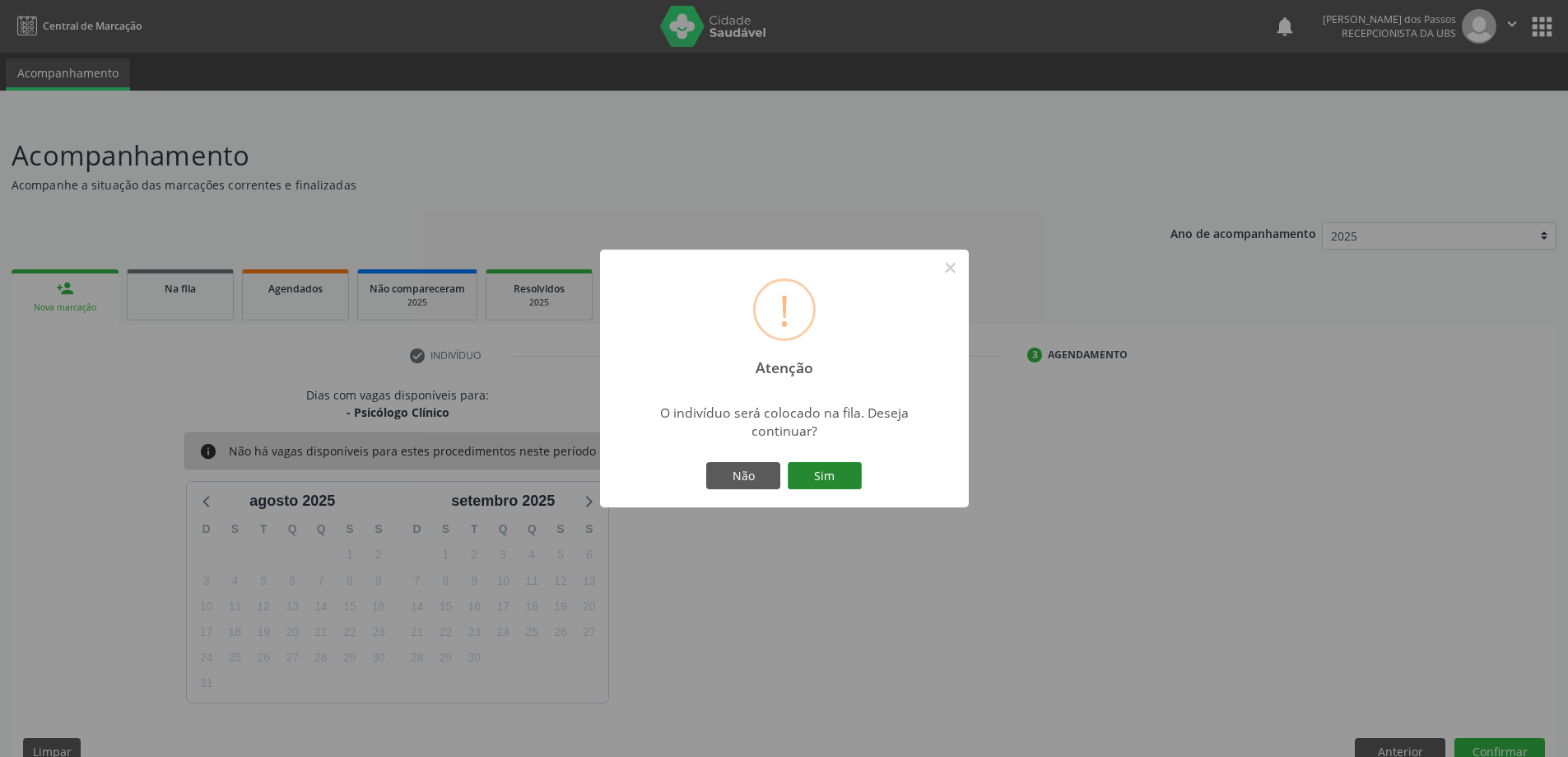
click at [810, 480] on button "Sim" at bounding box center [825, 476] width 74 height 28
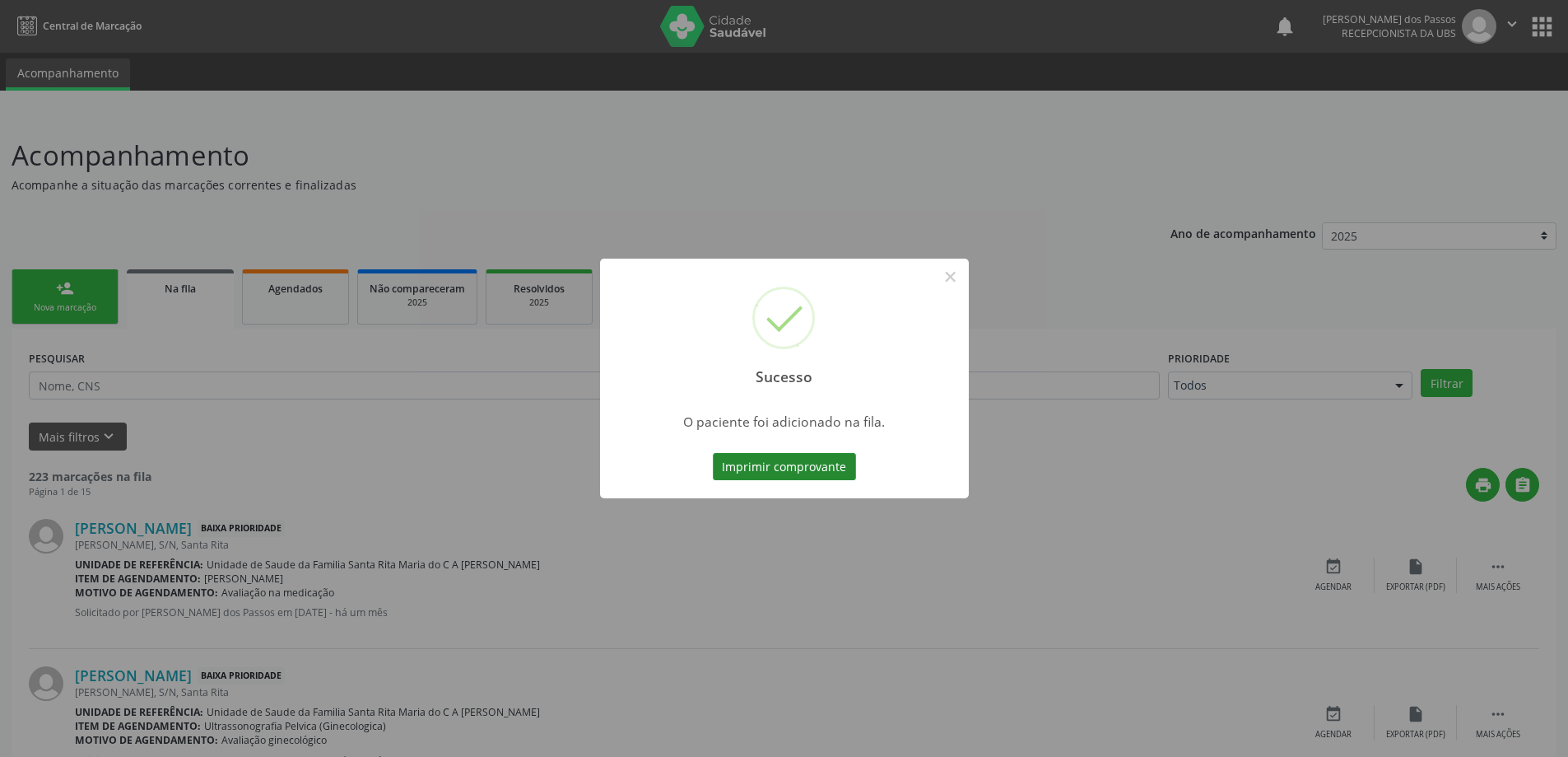
click at [813, 471] on button "Imprimir comprovante" at bounding box center [784, 467] width 143 height 28
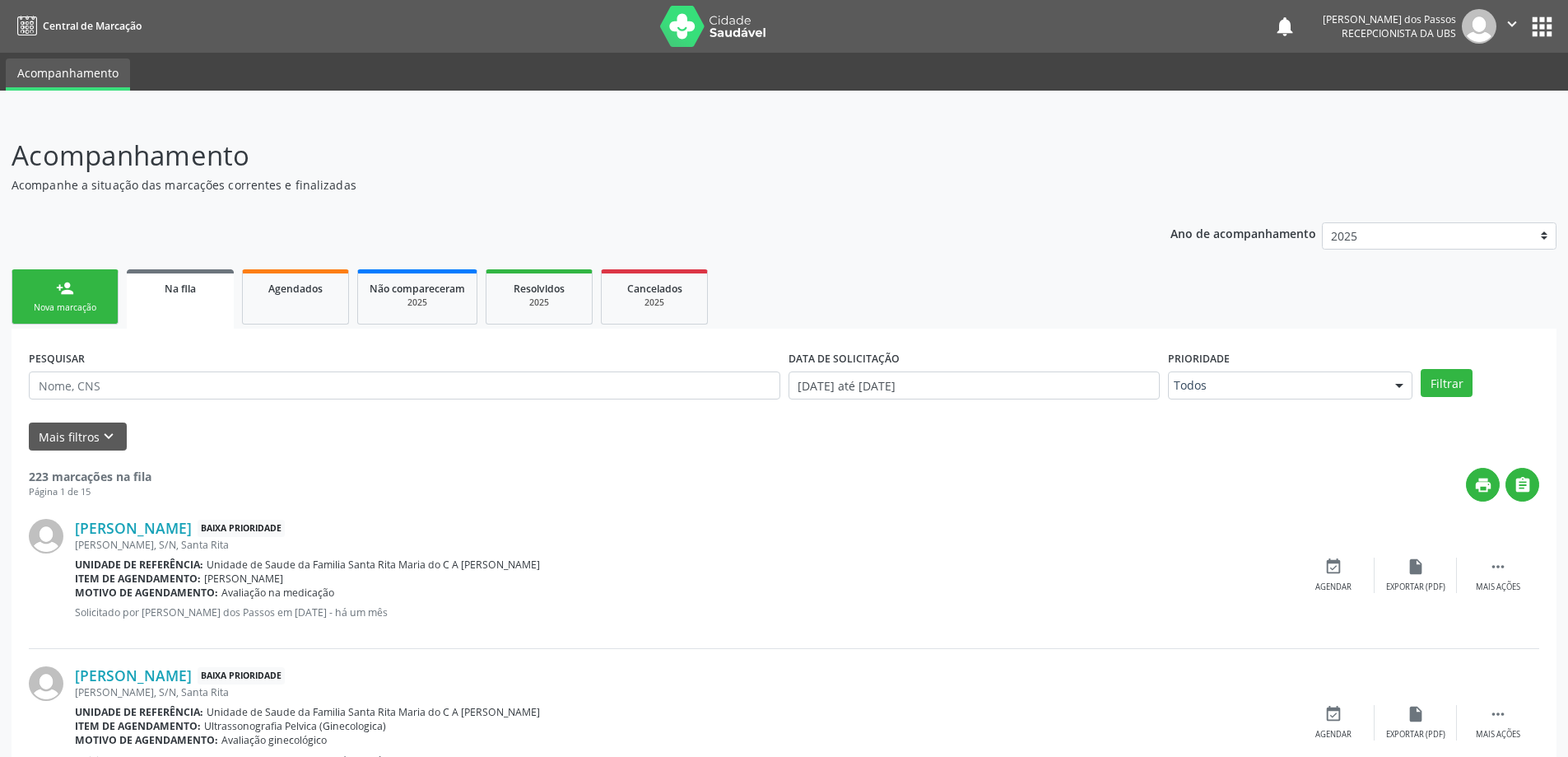
click at [57, 297] on link "person_add Nova marcação" at bounding box center [65, 297] width 107 height 55
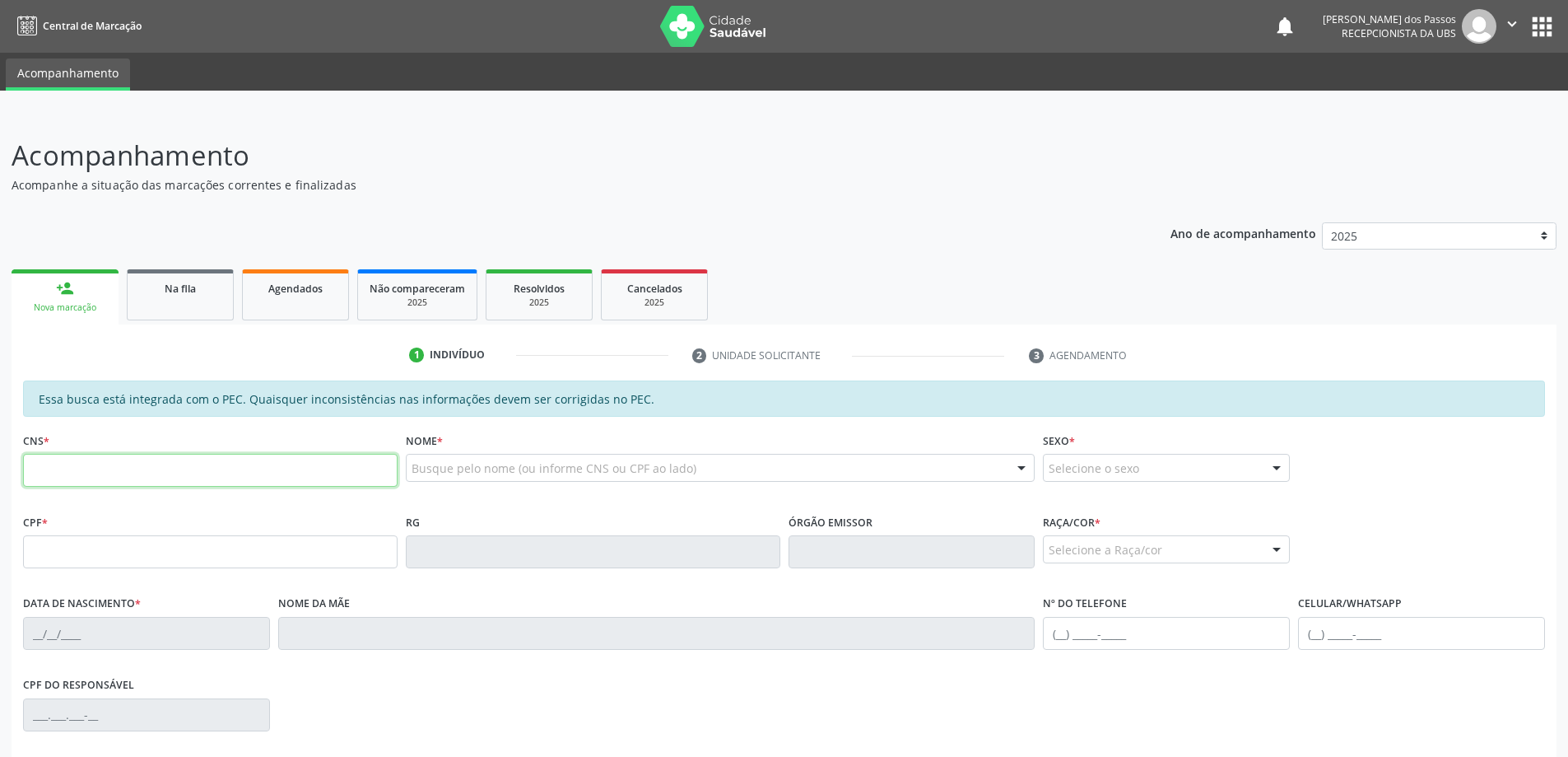
click at [85, 471] on input "text" at bounding box center [210, 470] width 375 height 33
click at [43, 470] on input "706 7438 8145 63" at bounding box center [210, 470] width 375 height 33
click at [84, 469] on input "700 6743 8814 563" at bounding box center [210, 470] width 375 height 33
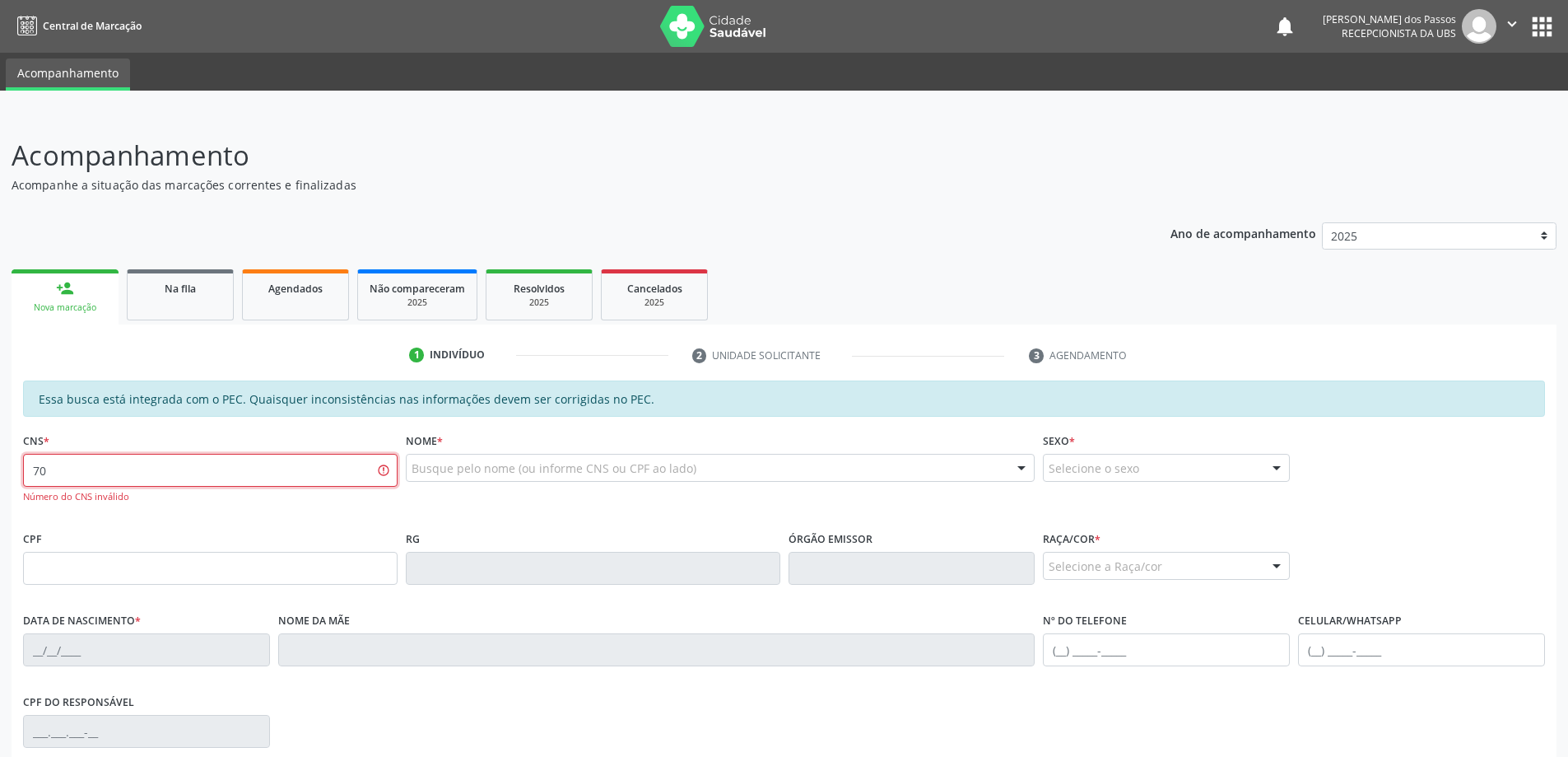
type input "7"
click at [118, 571] on input "text" at bounding box center [210, 568] width 375 height 33
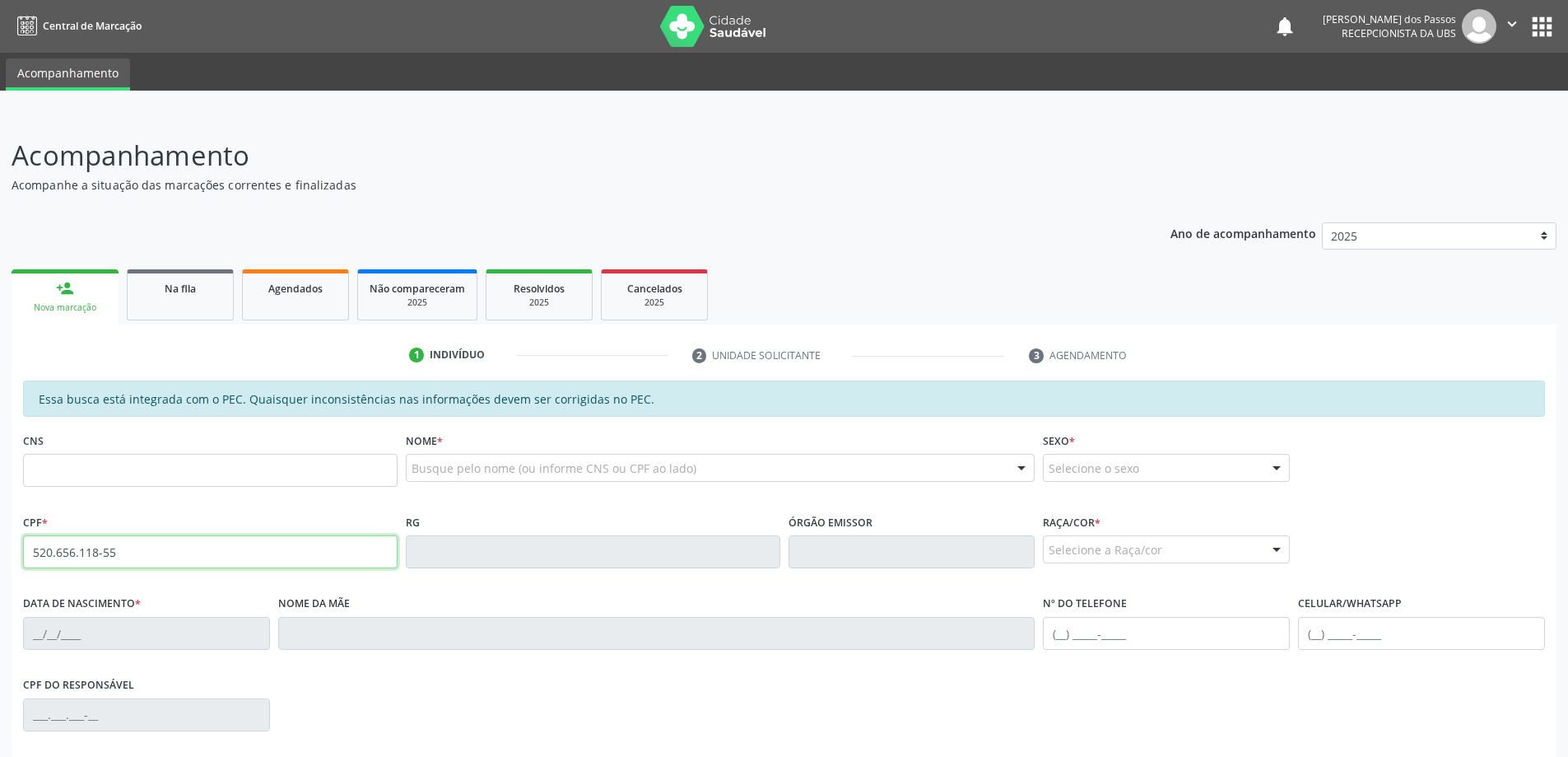
type input "520.656.118-55"
type input "700 6074 3881 4563"
type input "24/09/2007"
type input "Renata Cordeiro Brandao"
type input "(82) 99433-0017"
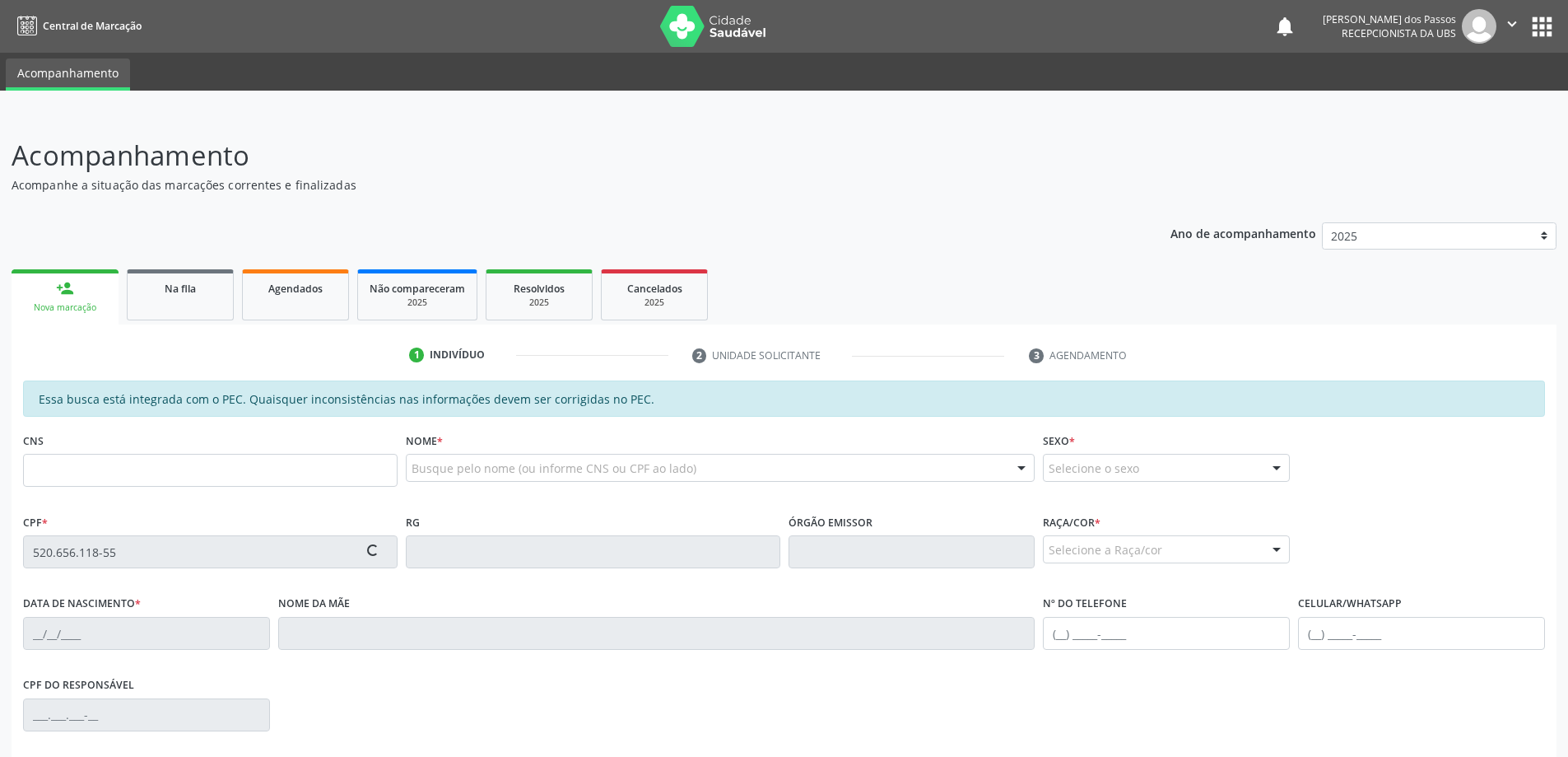
type input "S/N"
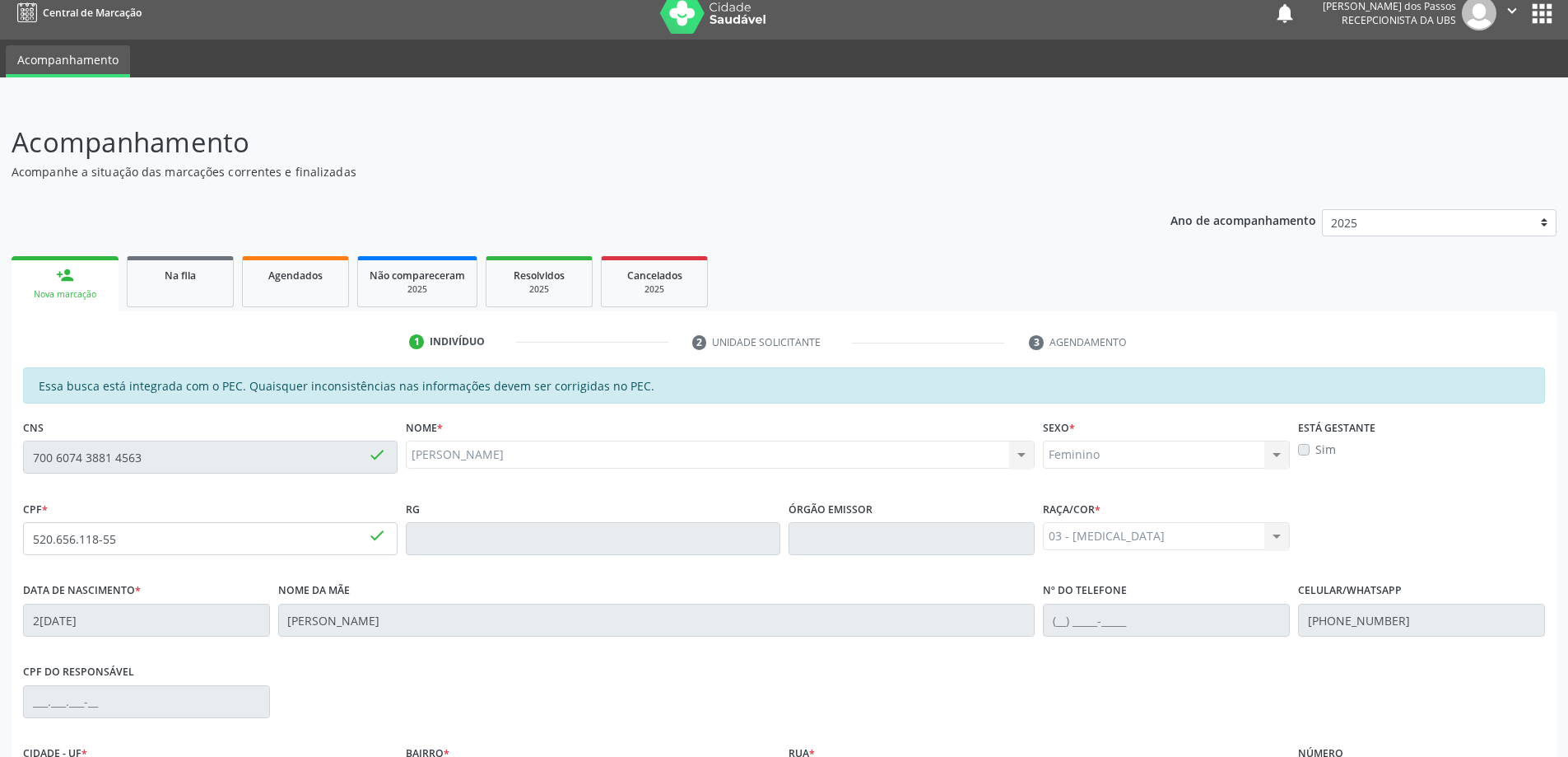
scroll to position [207, 0]
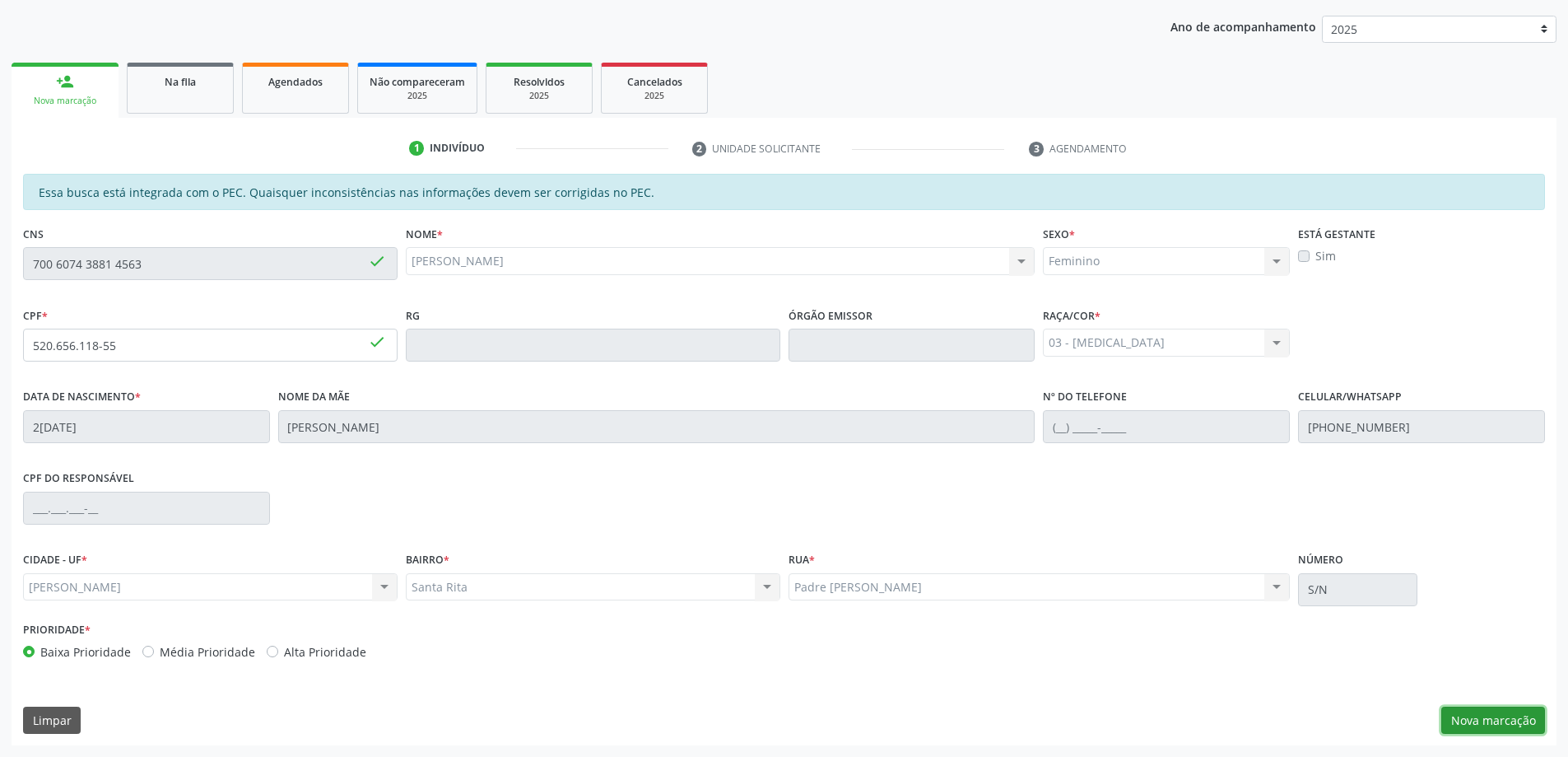
click at [1474, 713] on button "Nova marcação" at bounding box center [1493, 720] width 103 height 28
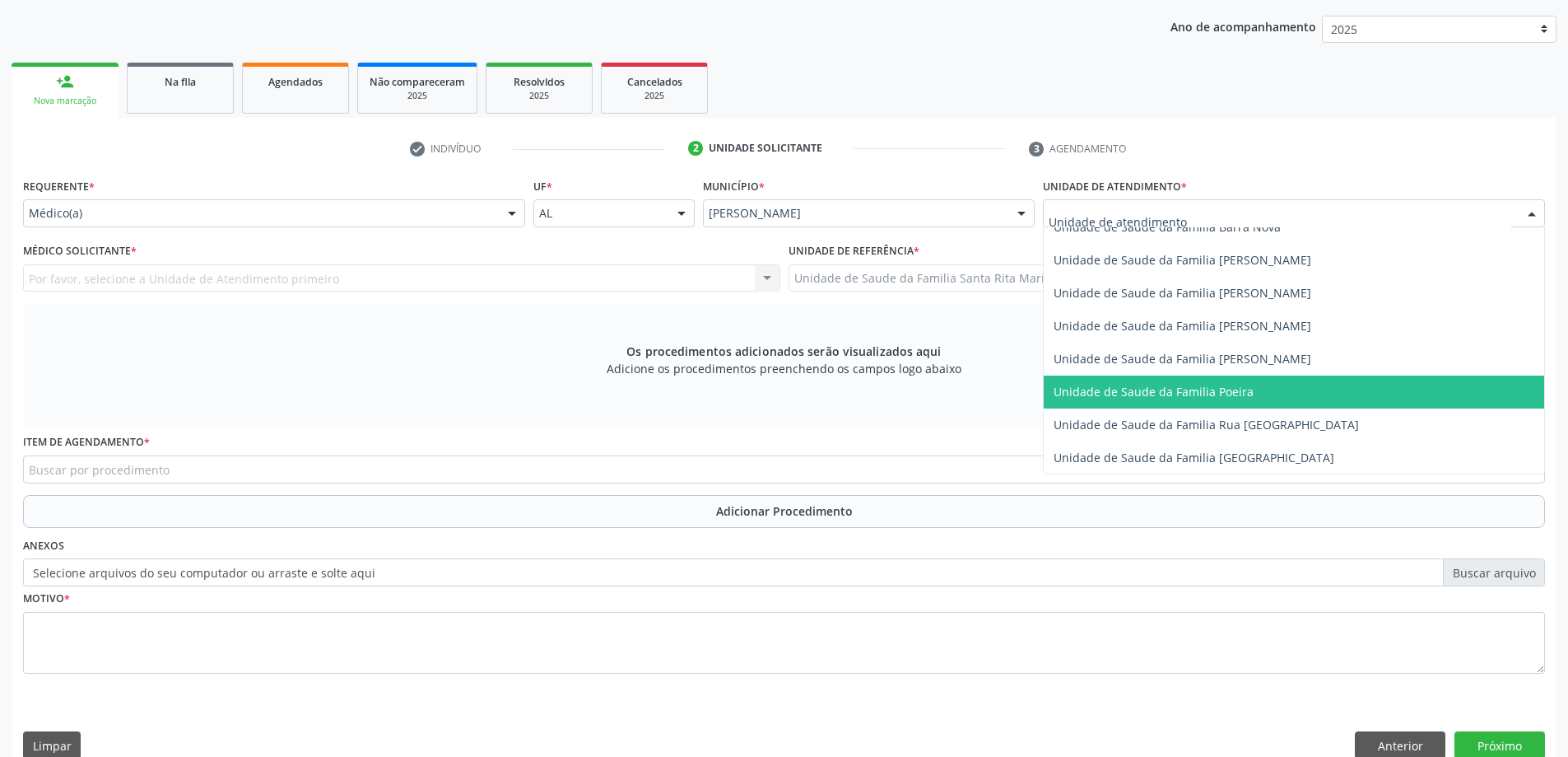
scroll to position [988, 0]
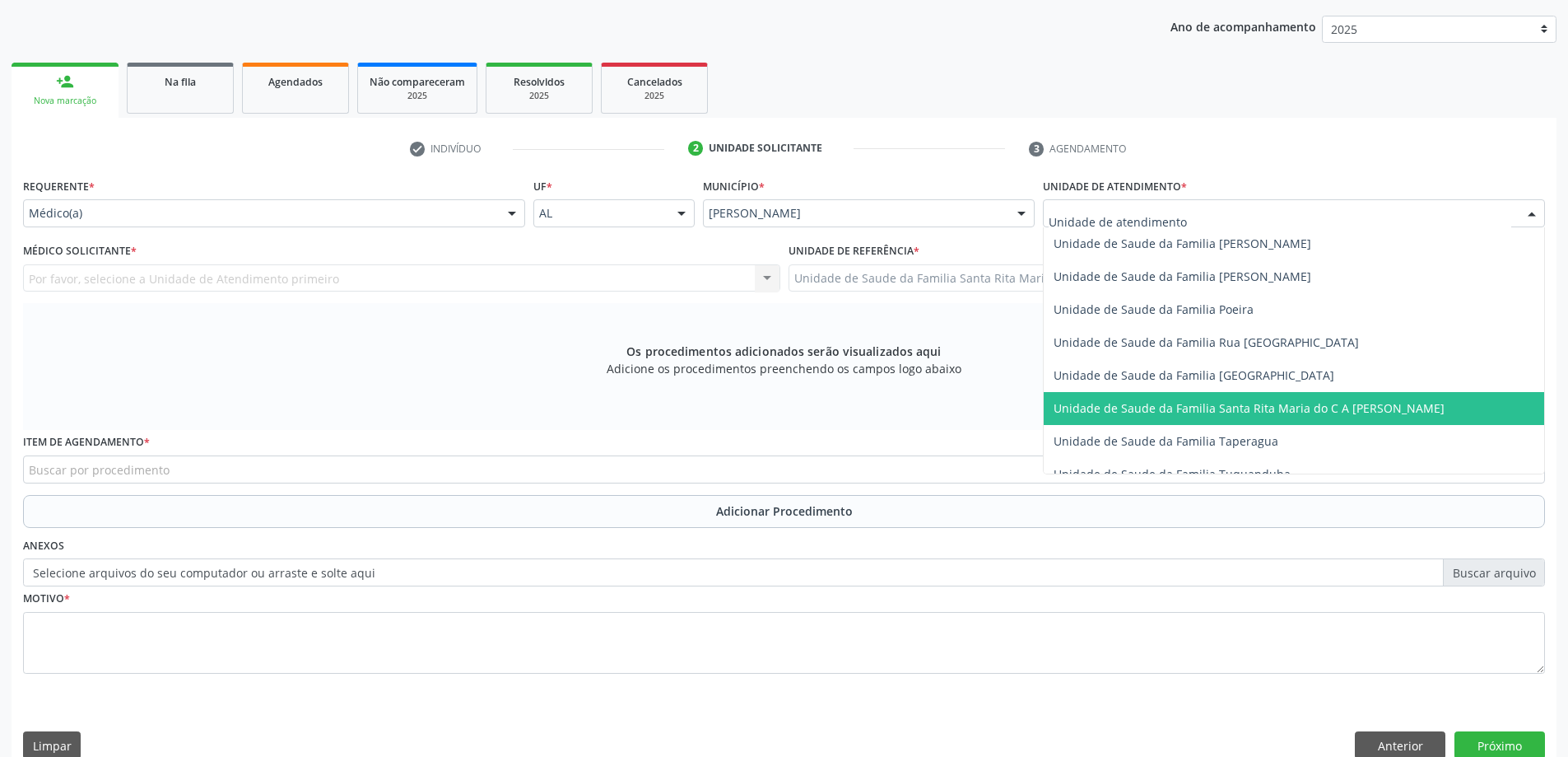
click at [1102, 398] on span "Unidade de Saude da Familia Santa Rita Maria do C A [PERSON_NAME]" at bounding box center [1293, 408] width 500 height 33
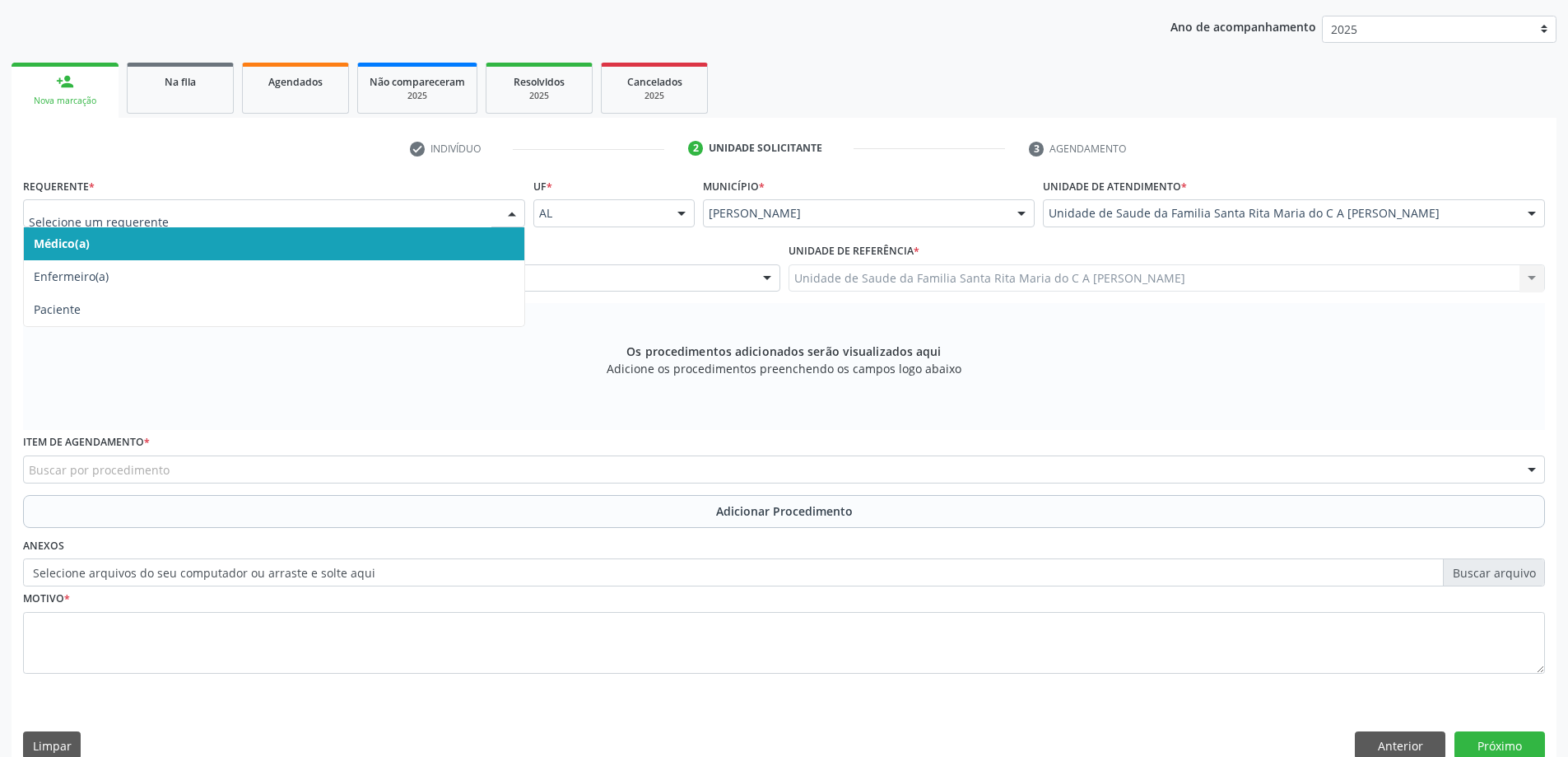
click at [279, 247] on span "Médico(a)" at bounding box center [273, 243] width 500 height 33
click at [147, 240] on span "Médico(a)" at bounding box center [273, 243] width 500 height 33
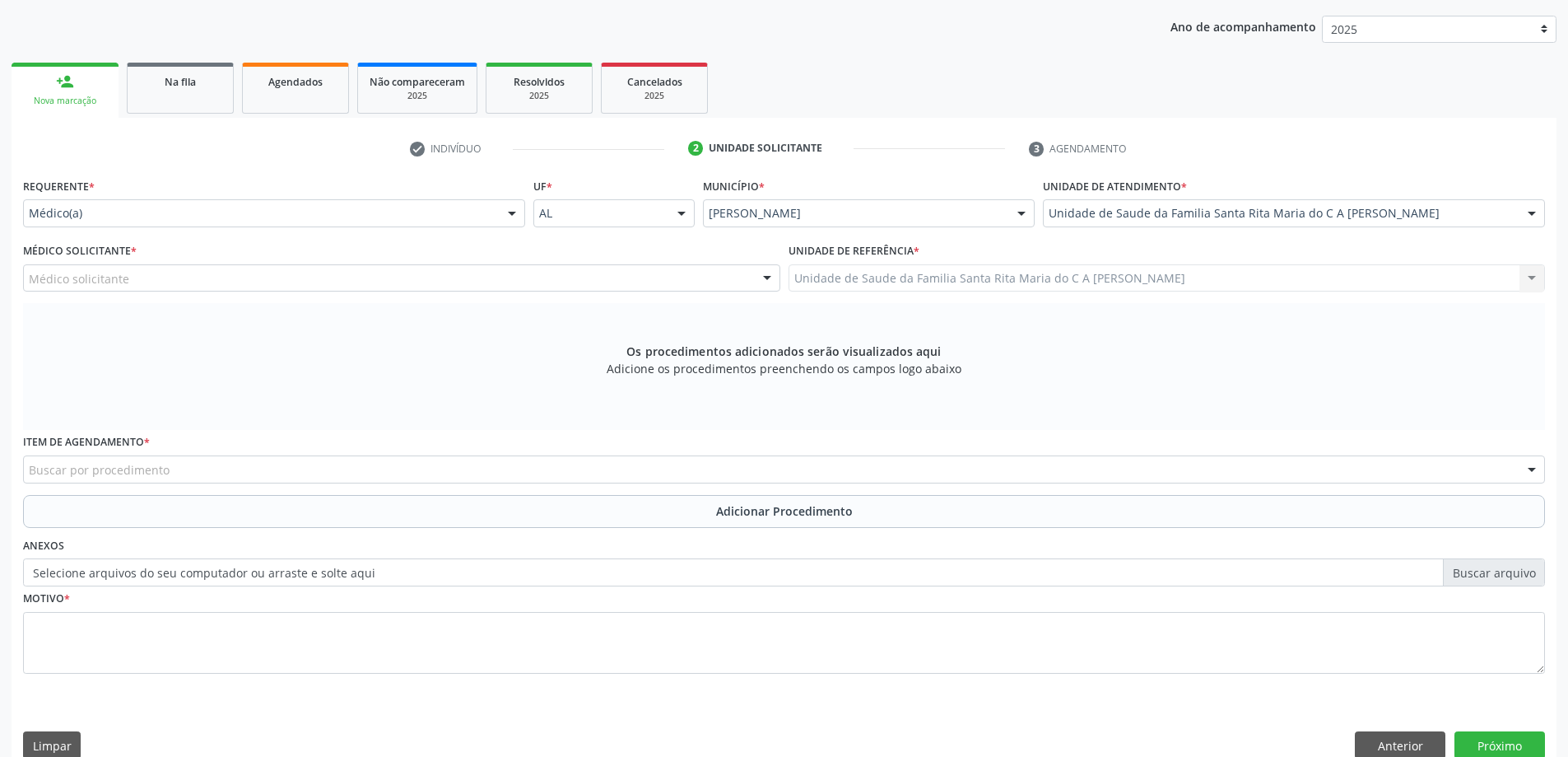
click at [142, 286] on div "Médico solicitante" at bounding box center [401, 278] width 757 height 28
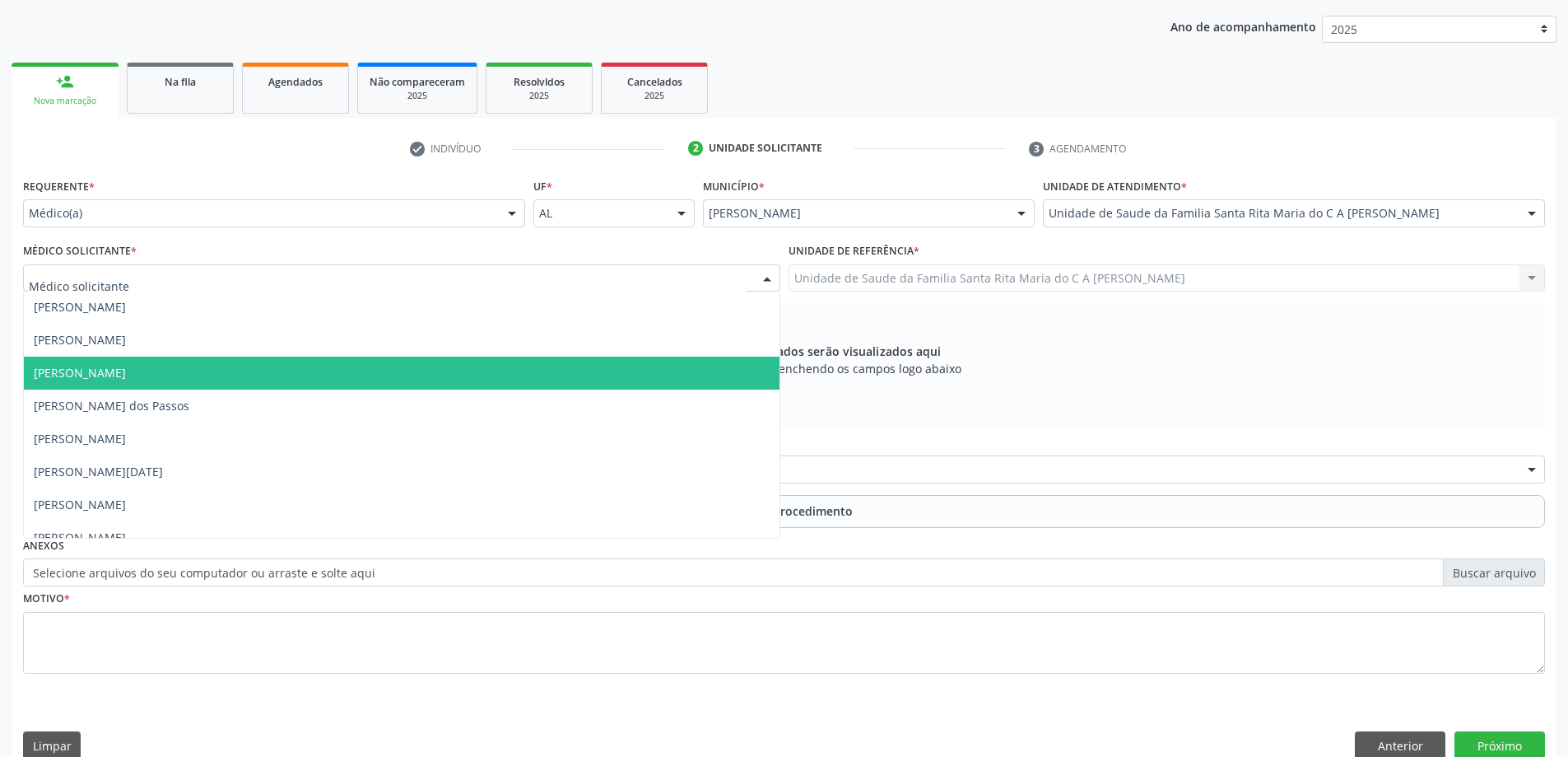
scroll to position [50, 0]
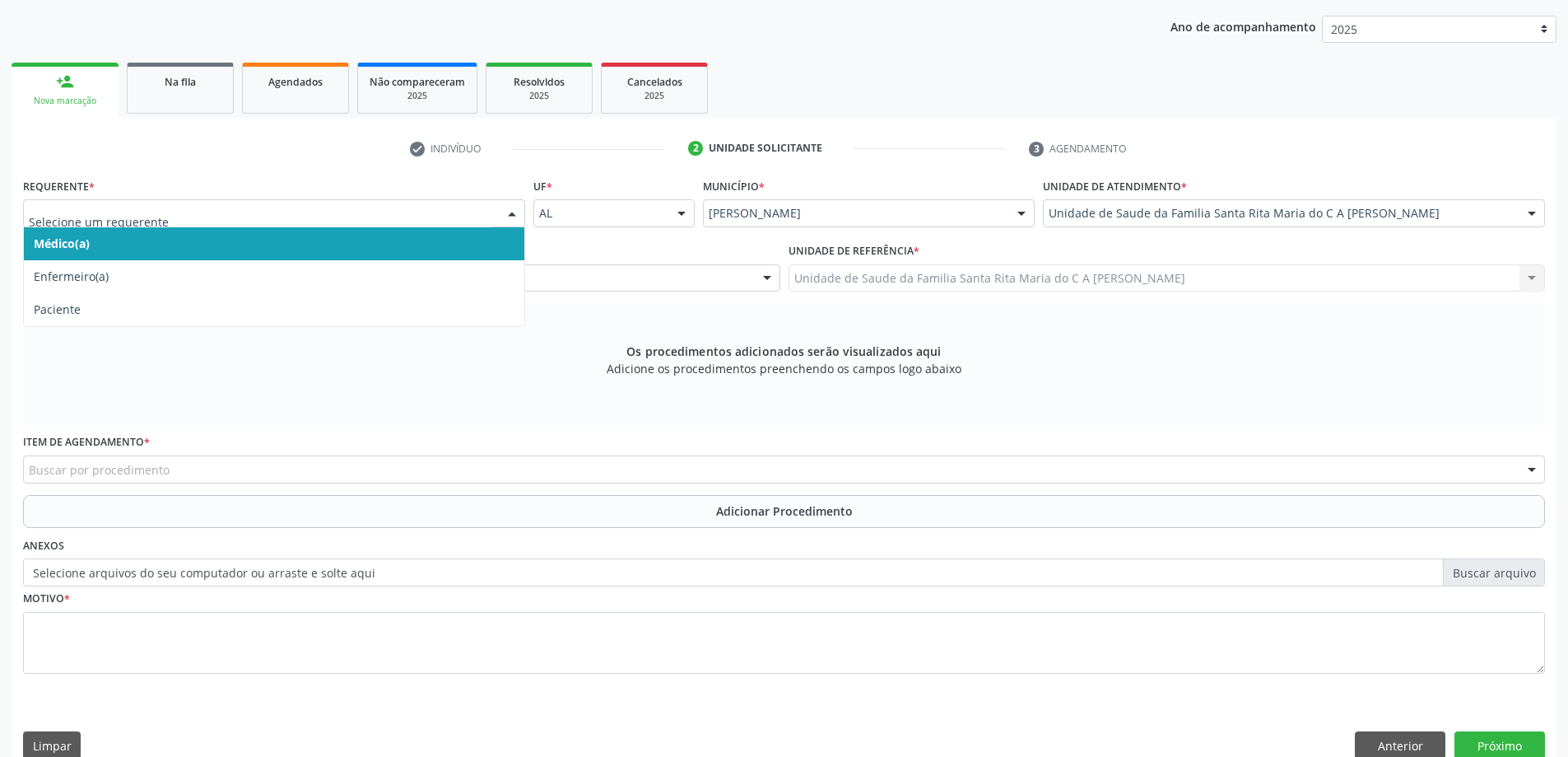
click at [134, 246] on span "Médico(a)" at bounding box center [273, 243] width 500 height 33
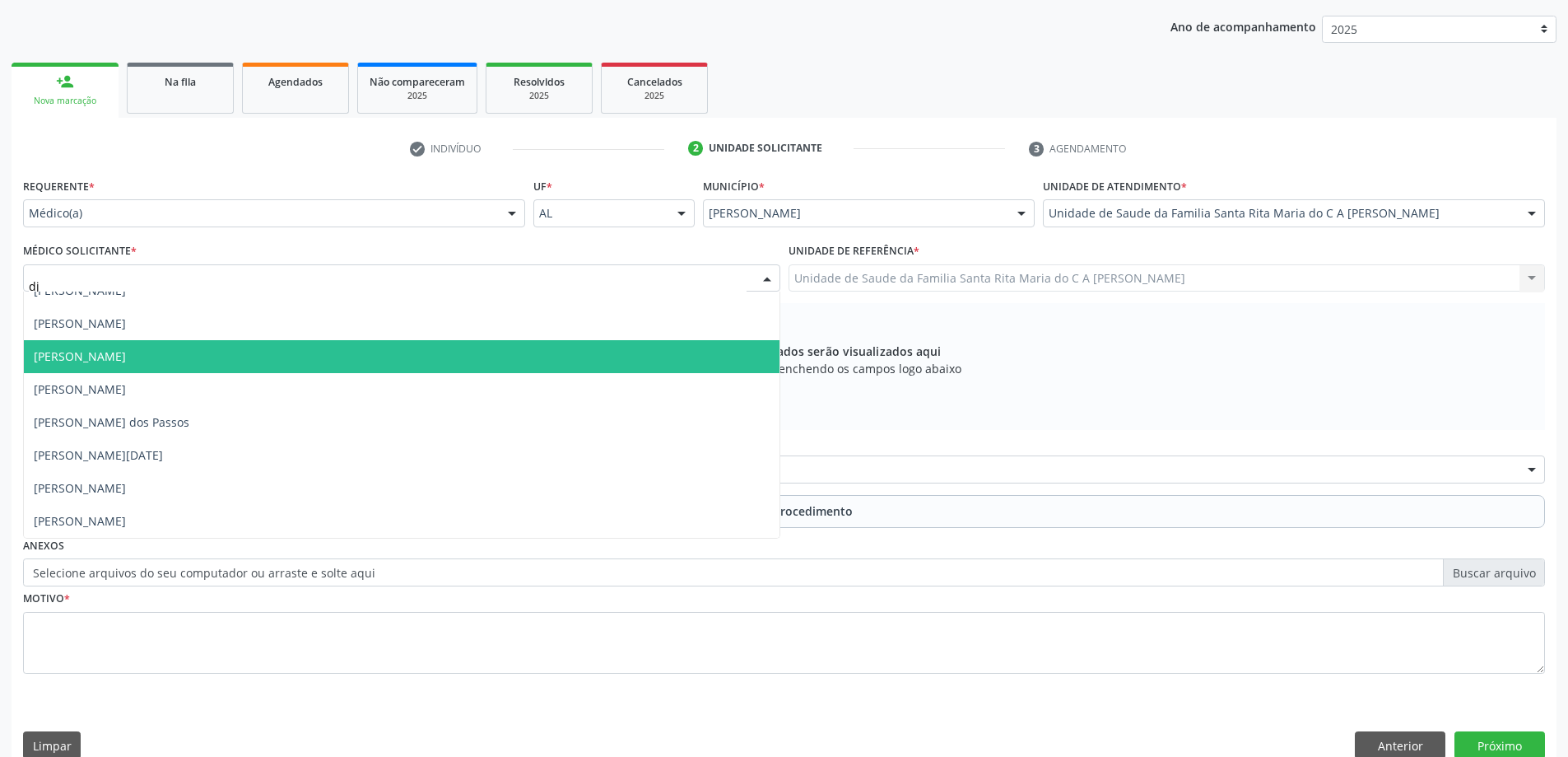
scroll to position [0, 0]
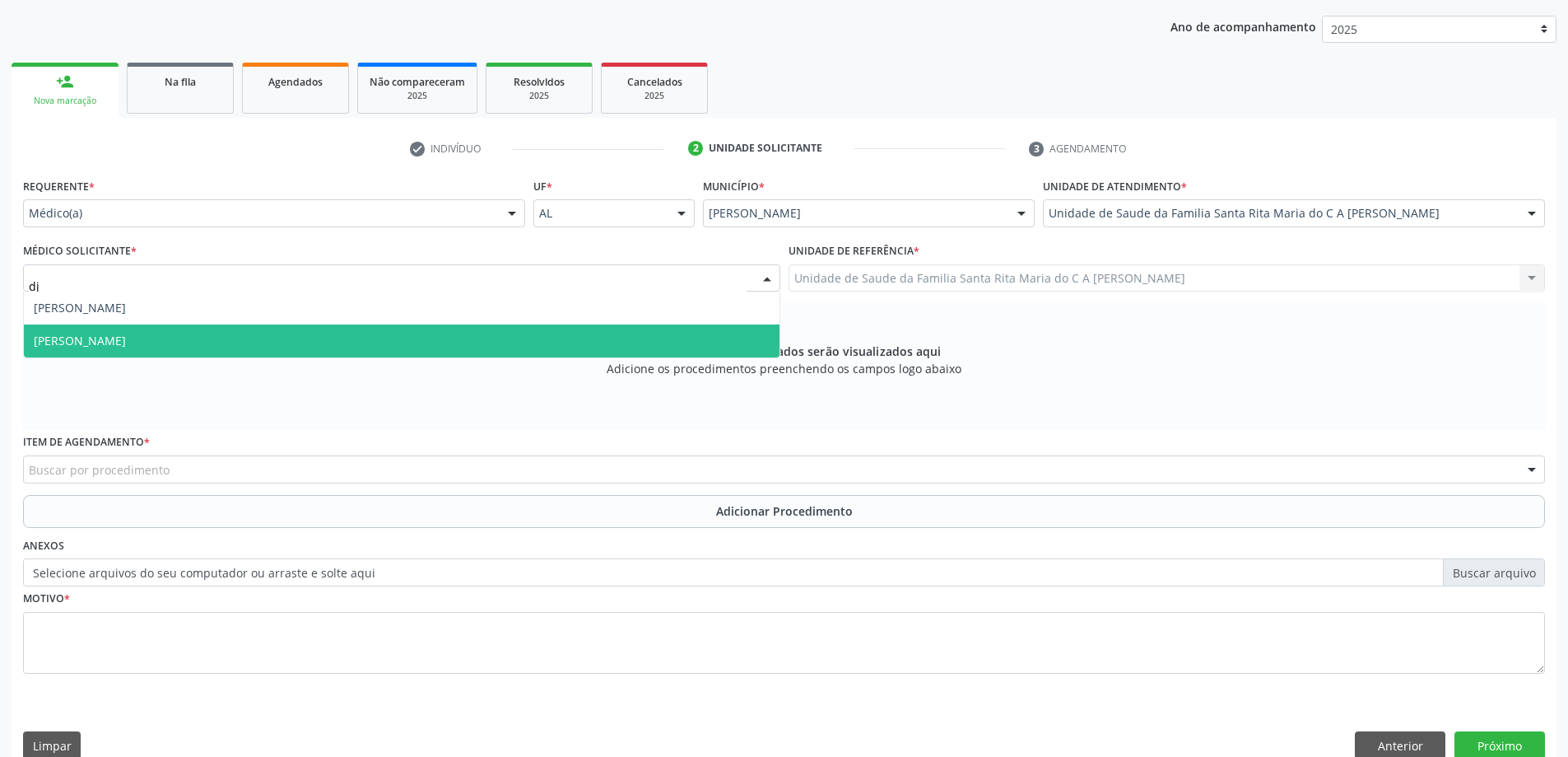
type input "d"
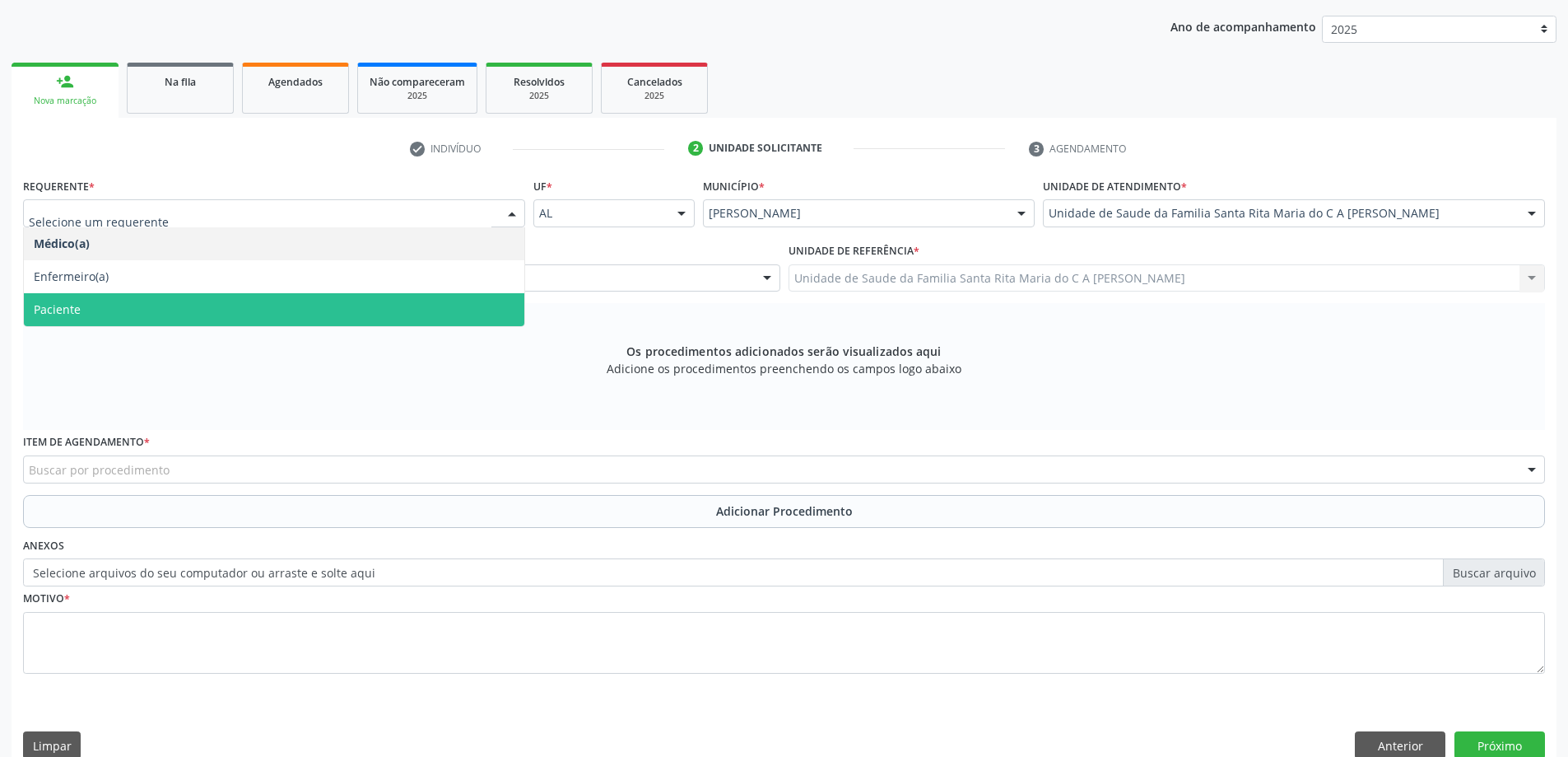
click at [131, 315] on span "Paciente" at bounding box center [273, 310] width 500 height 33
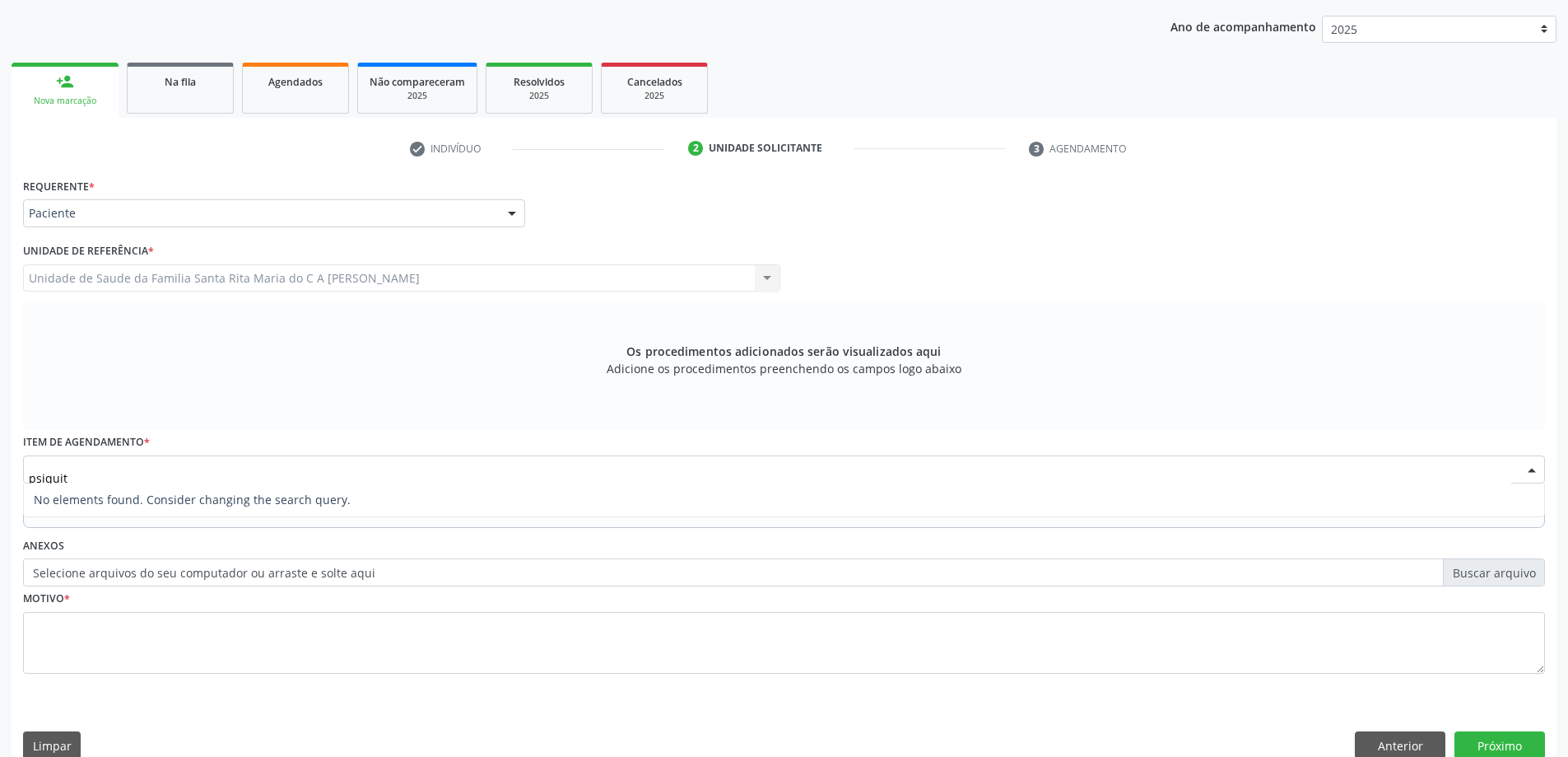
type input "psiqui"
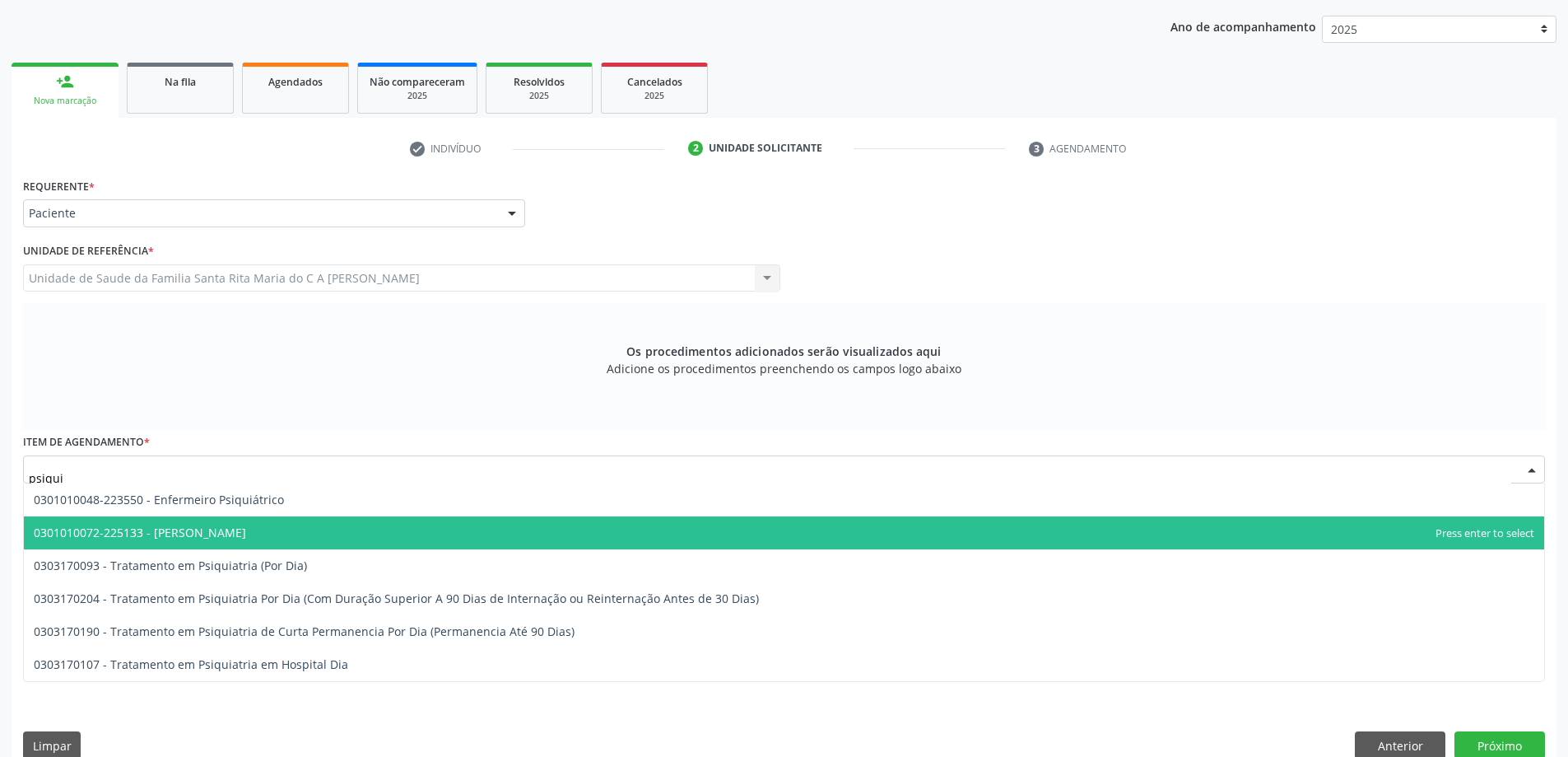
click at [246, 539] on span "0301010072-225133 - Médico Psiquiatra" at bounding box center [140, 532] width 212 height 15
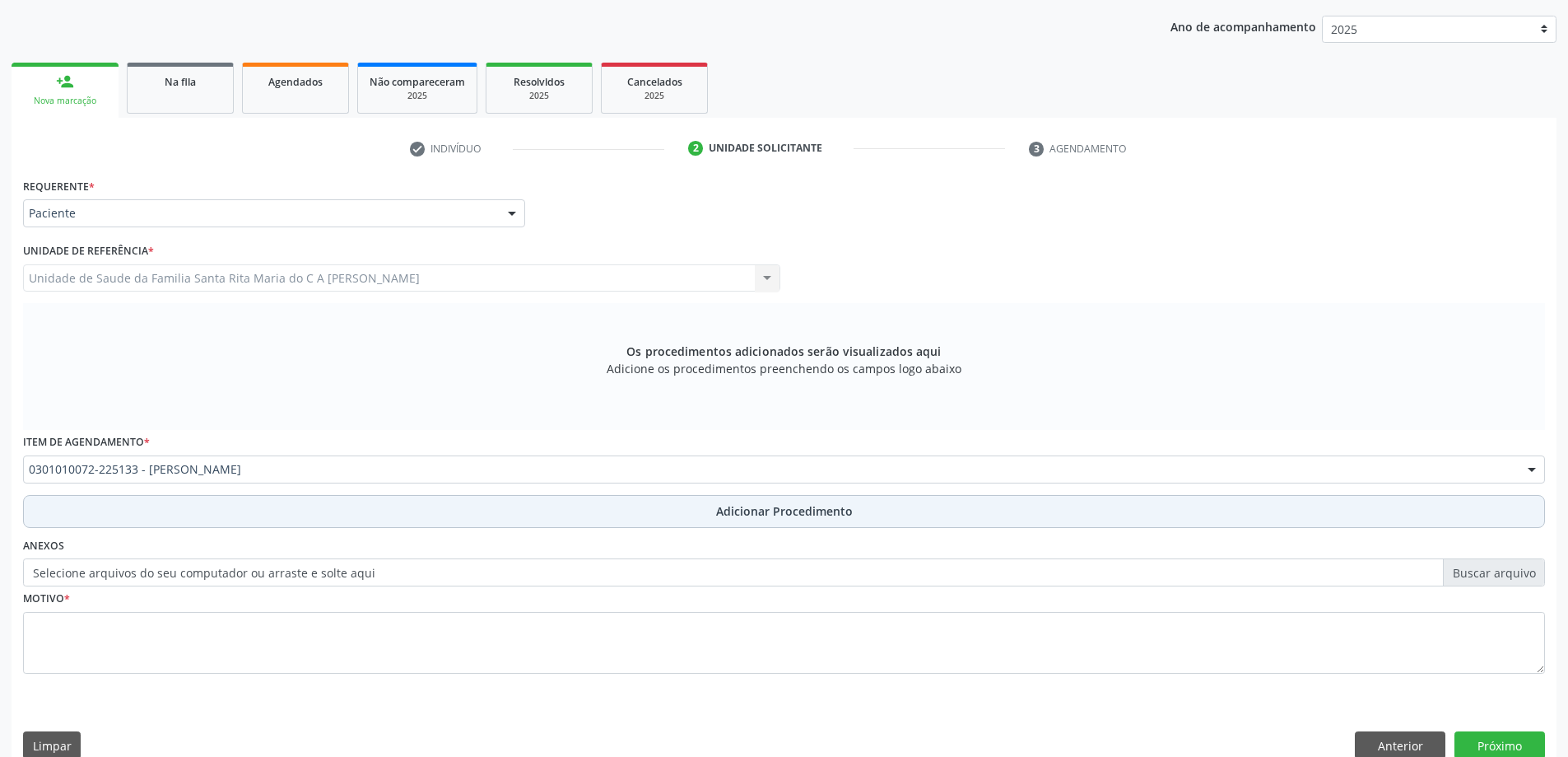
click at [218, 506] on button "Adicionar Procedimento" at bounding box center [783, 511] width 1522 height 33
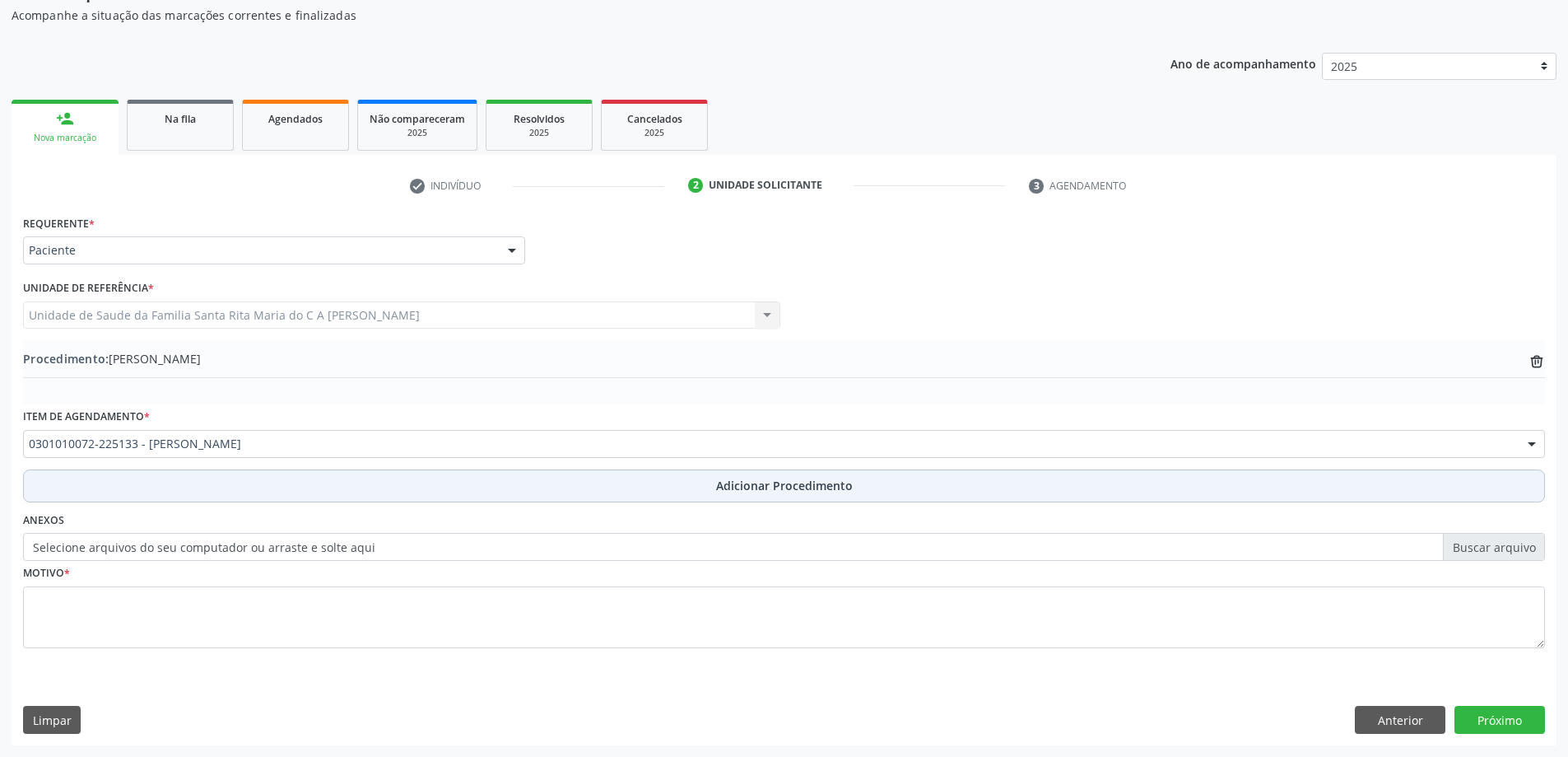
scroll to position [170, 0]
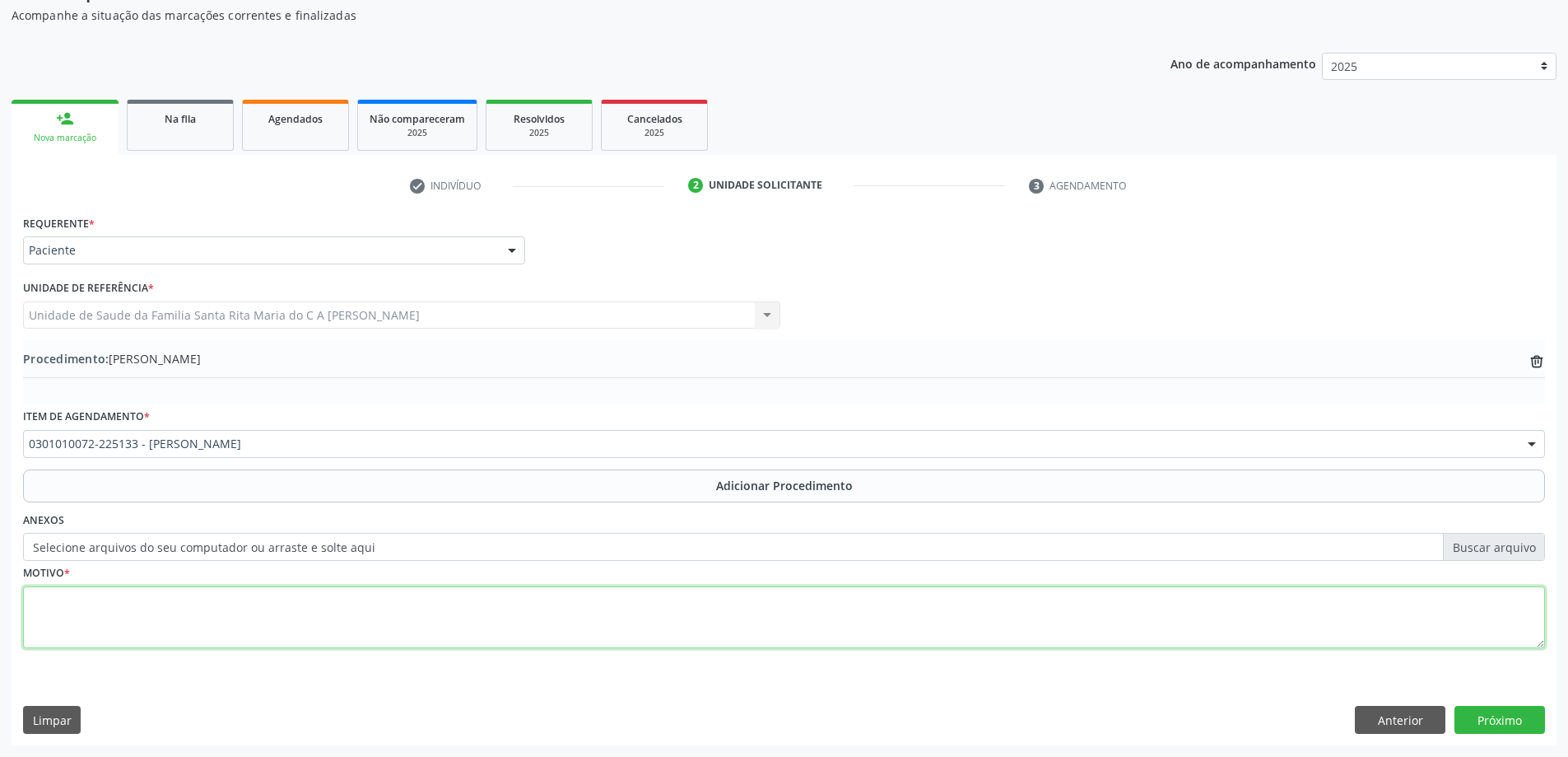
click at [157, 618] on textarea at bounding box center [783, 617] width 1522 height 63
click at [34, 598] on textarea "medicamento certralina" at bounding box center [783, 617] width 1522 height 63
click at [172, 600] on textarea "faz uso do medicamento certralina" at bounding box center [783, 617] width 1522 height 63
click at [230, 602] on textarea "faz uso do medicamento sertralina" at bounding box center [783, 617] width 1522 height 63
type textarea "faz uso do medicamento sertralina ,a psicola pede avaliação pelo psiquiatra"
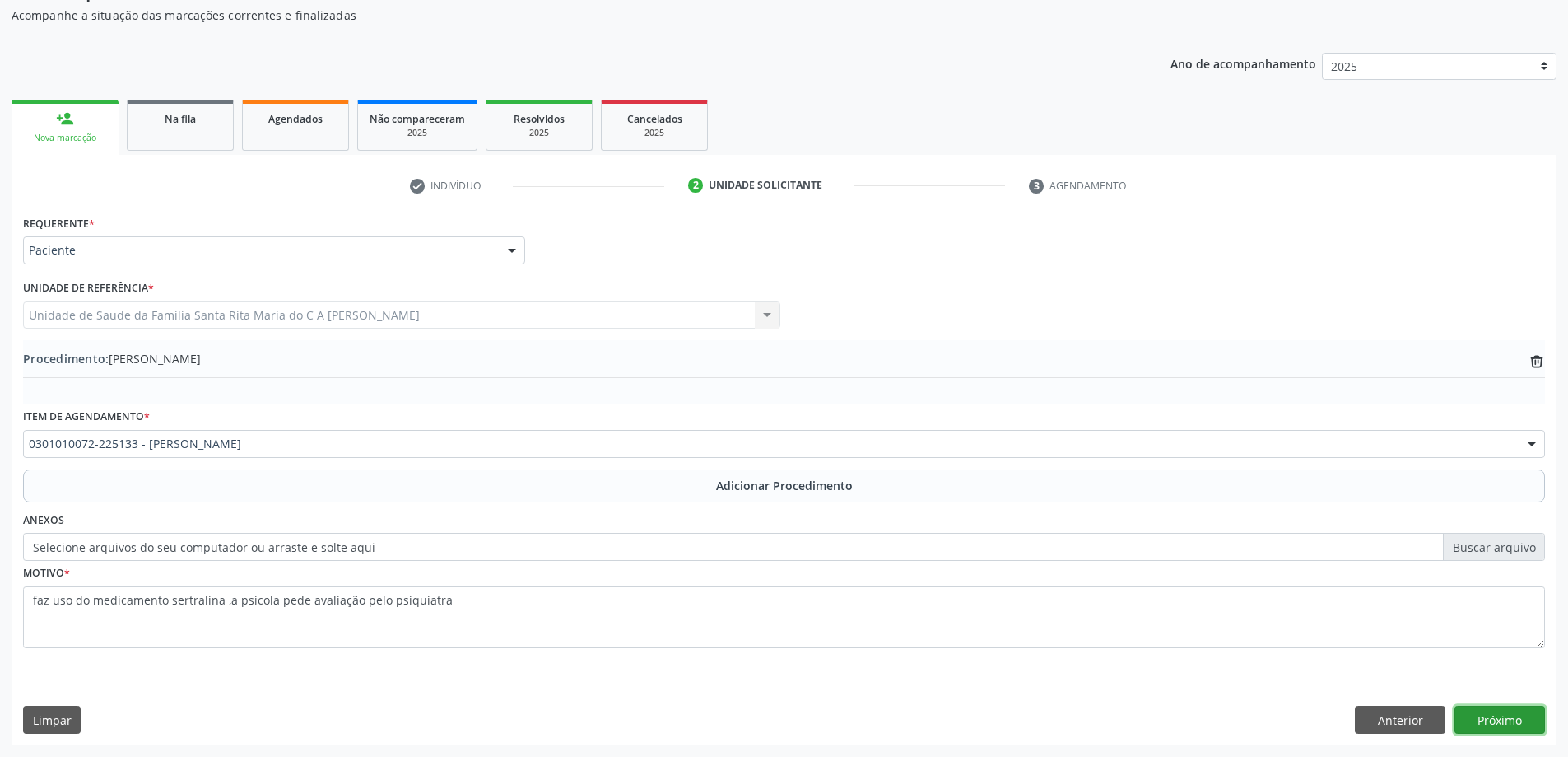
click at [1525, 723] on button "Próximo" at bounding box center [1500, 719] width 91 height 28
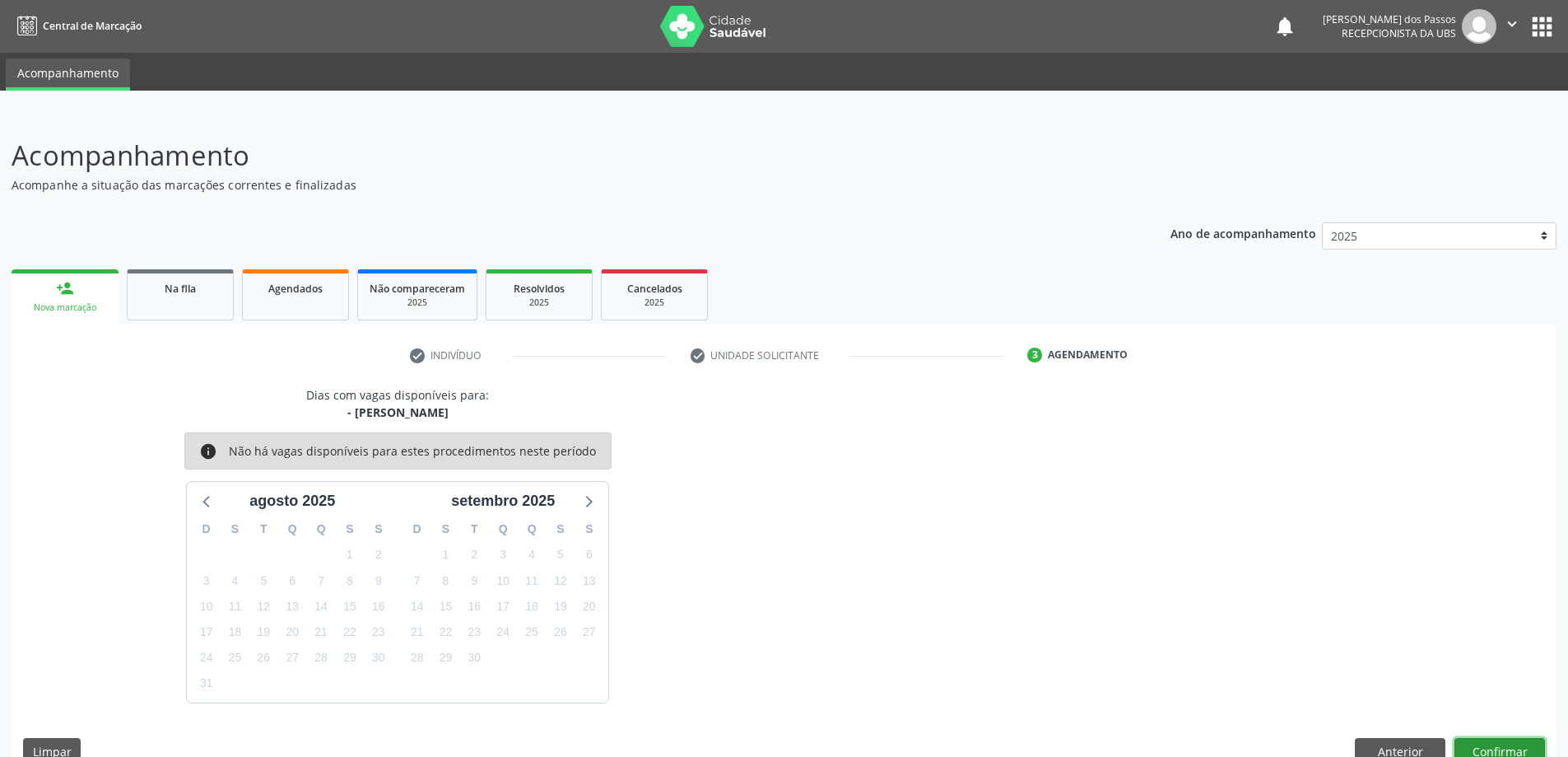
click at [1485, 740] on button "Confirmar" at bounding box center [1500, 752] width 91 height 28
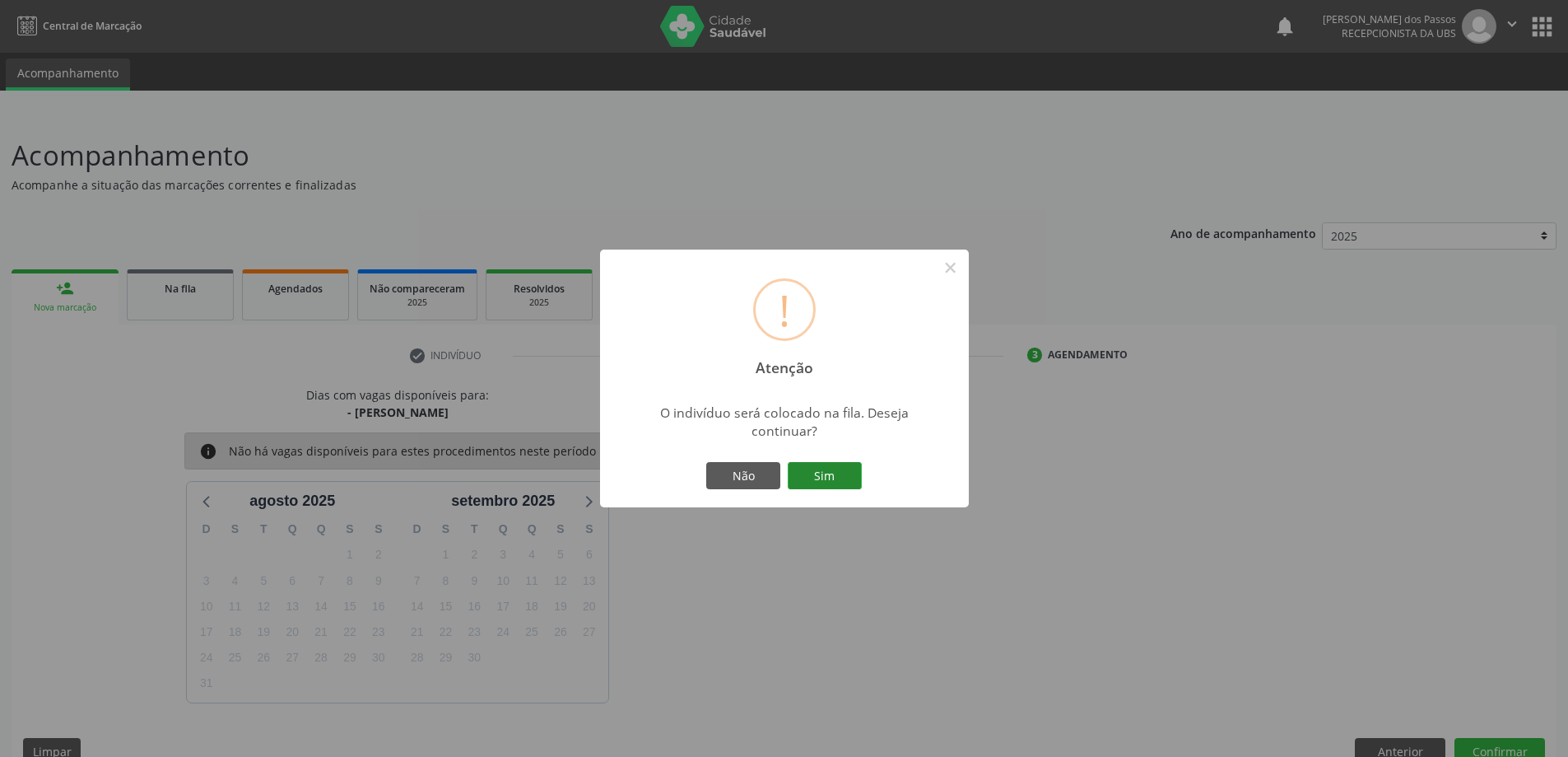
click at [818, 480] on button "Sim" at bounding box center [825, 476] width 74 height 28
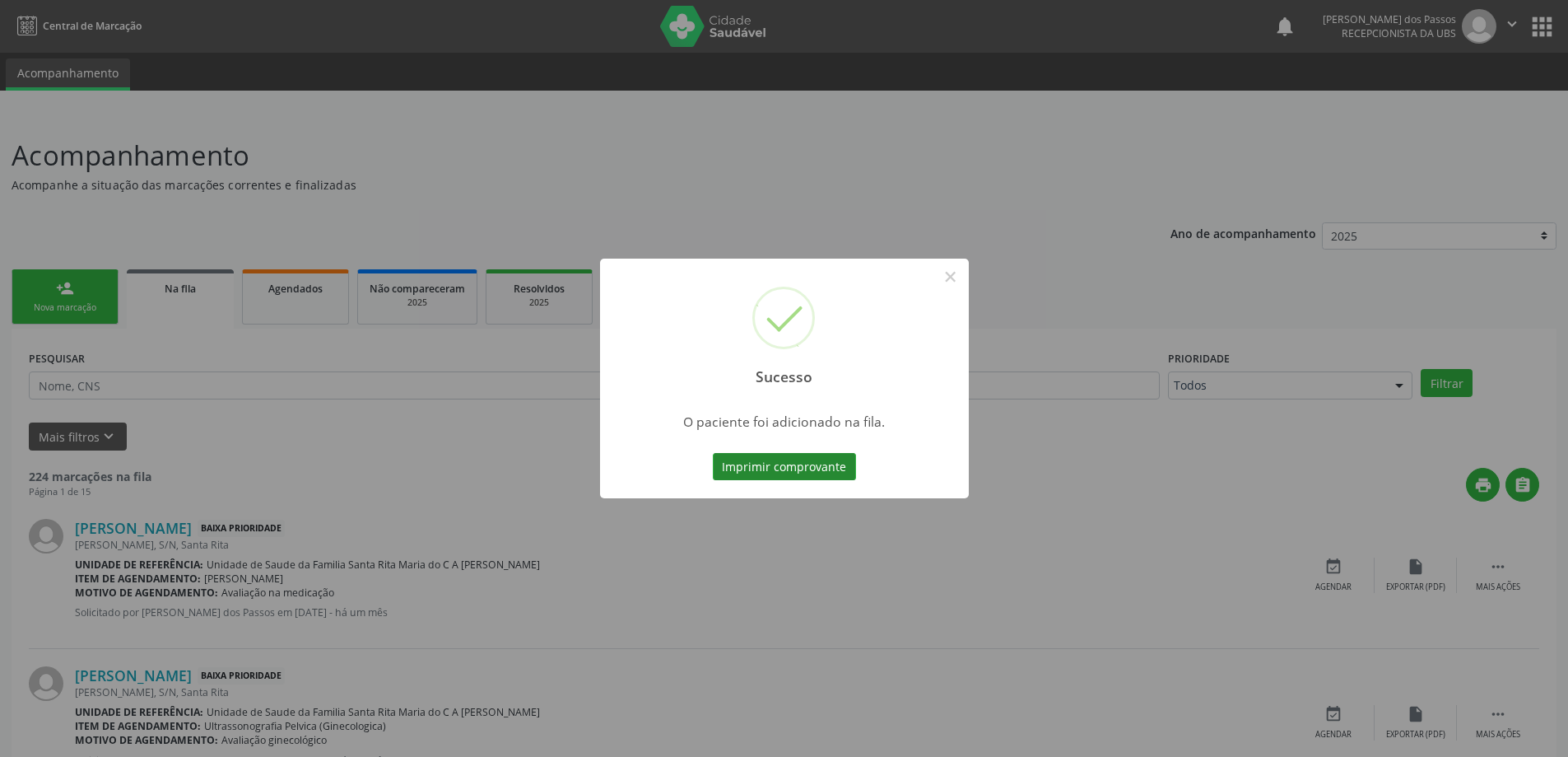
click at [833, 473] on button "Imprimir comprovante" at bounding box center [784, 467] width 143 height 28
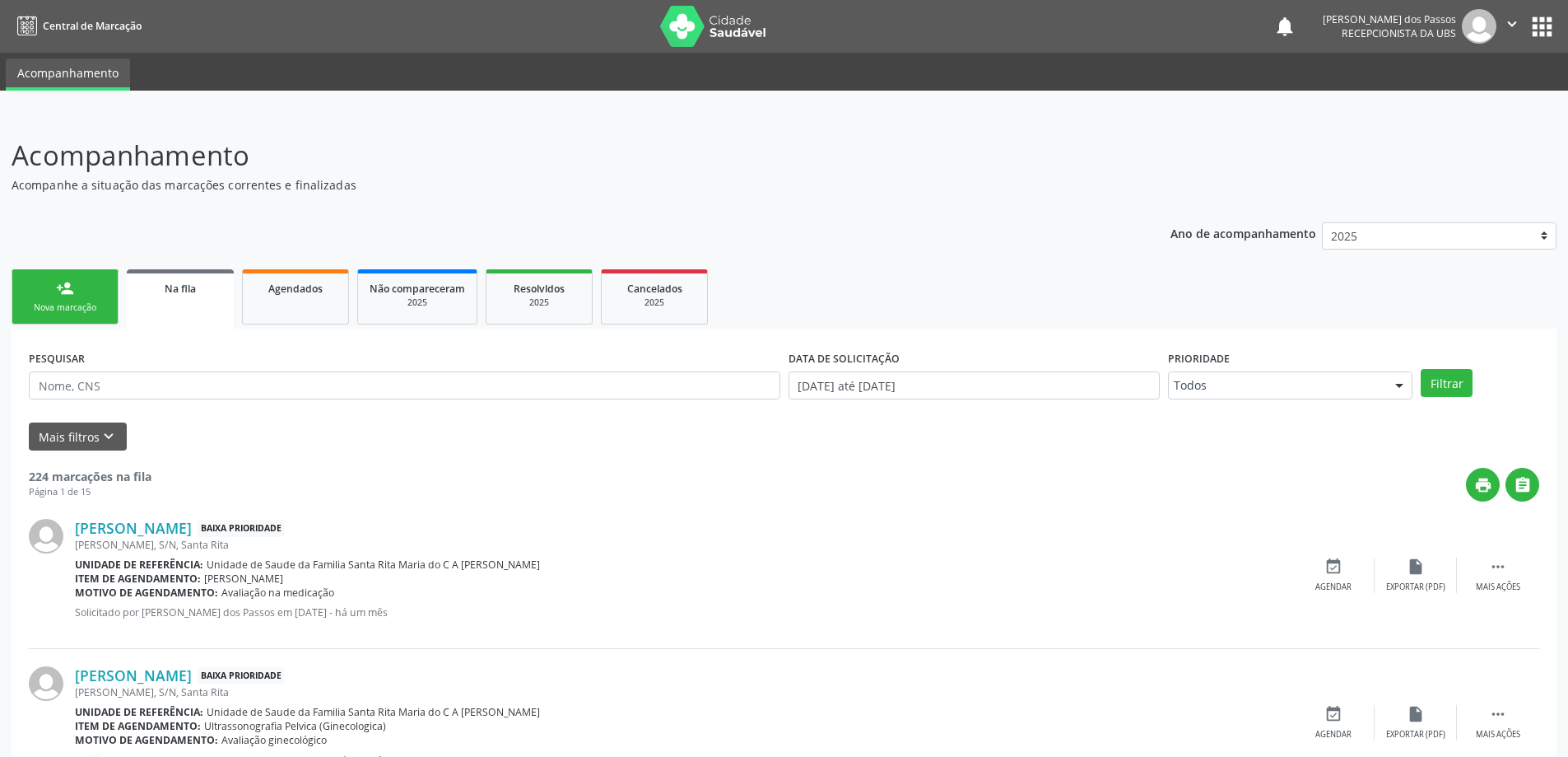
click at [76, 294] on link "person_add Nova marcação" at bounding box center [65, 297] width 107 height 55
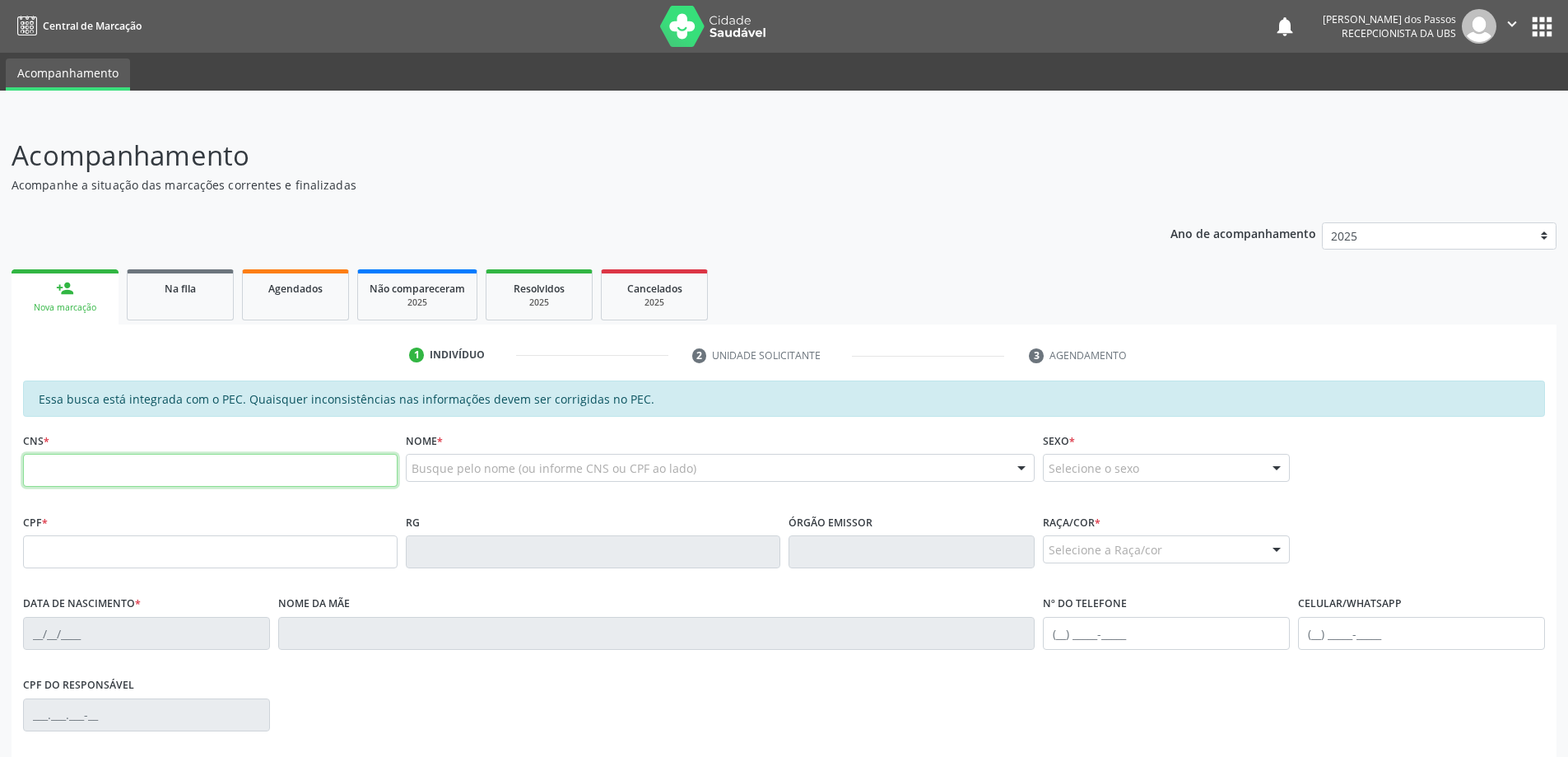
click at [100, 473] on input "text" at bounding box center [210, 470] width 375 height 33
type input "700 5071 7558 0851"
type input "037.106.424-42"
type input "02/08/1978"
type input "Enedina Marculina Conceicao"
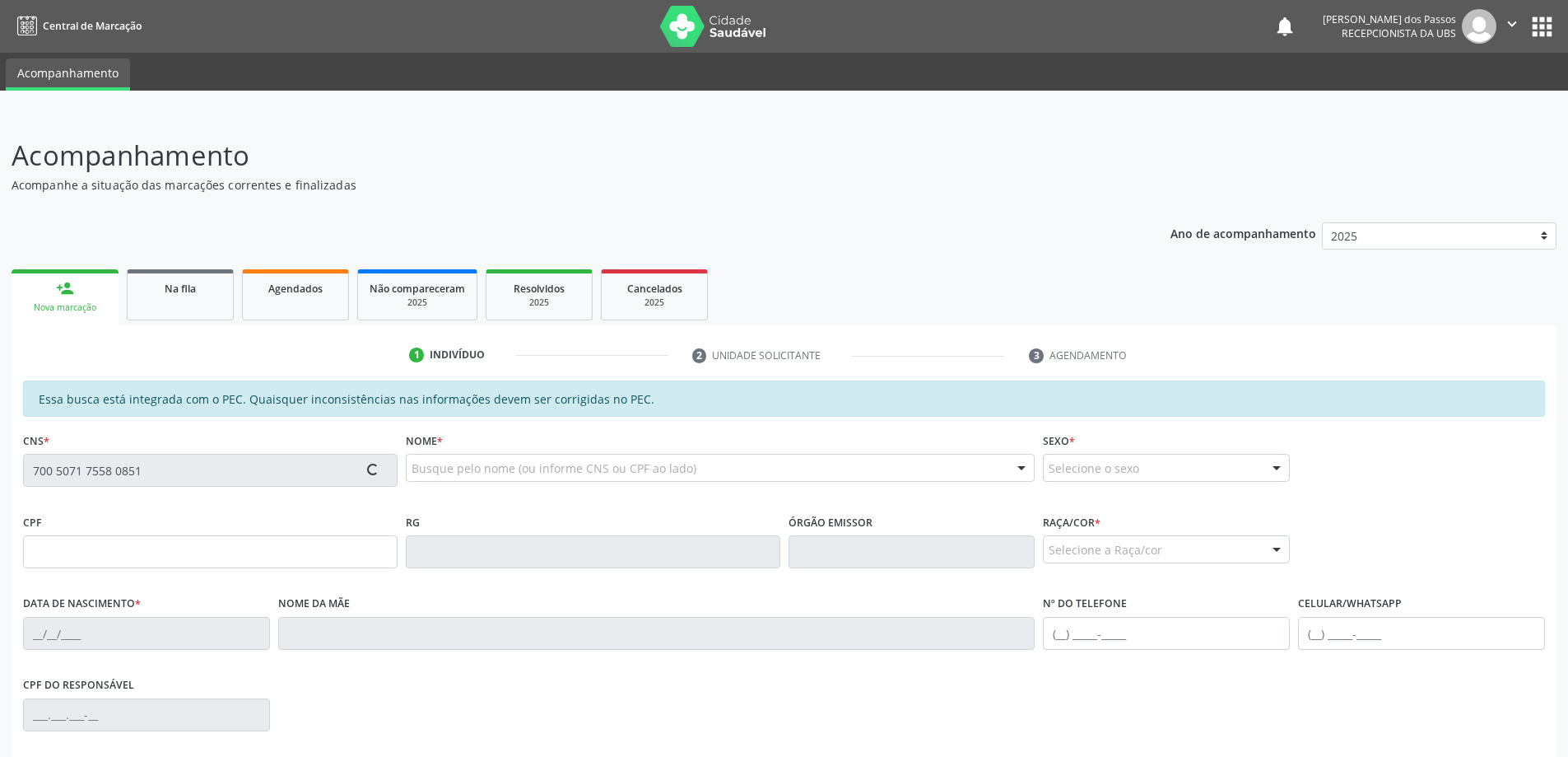
type input "(82) 98125-1480"
type input "S/N"
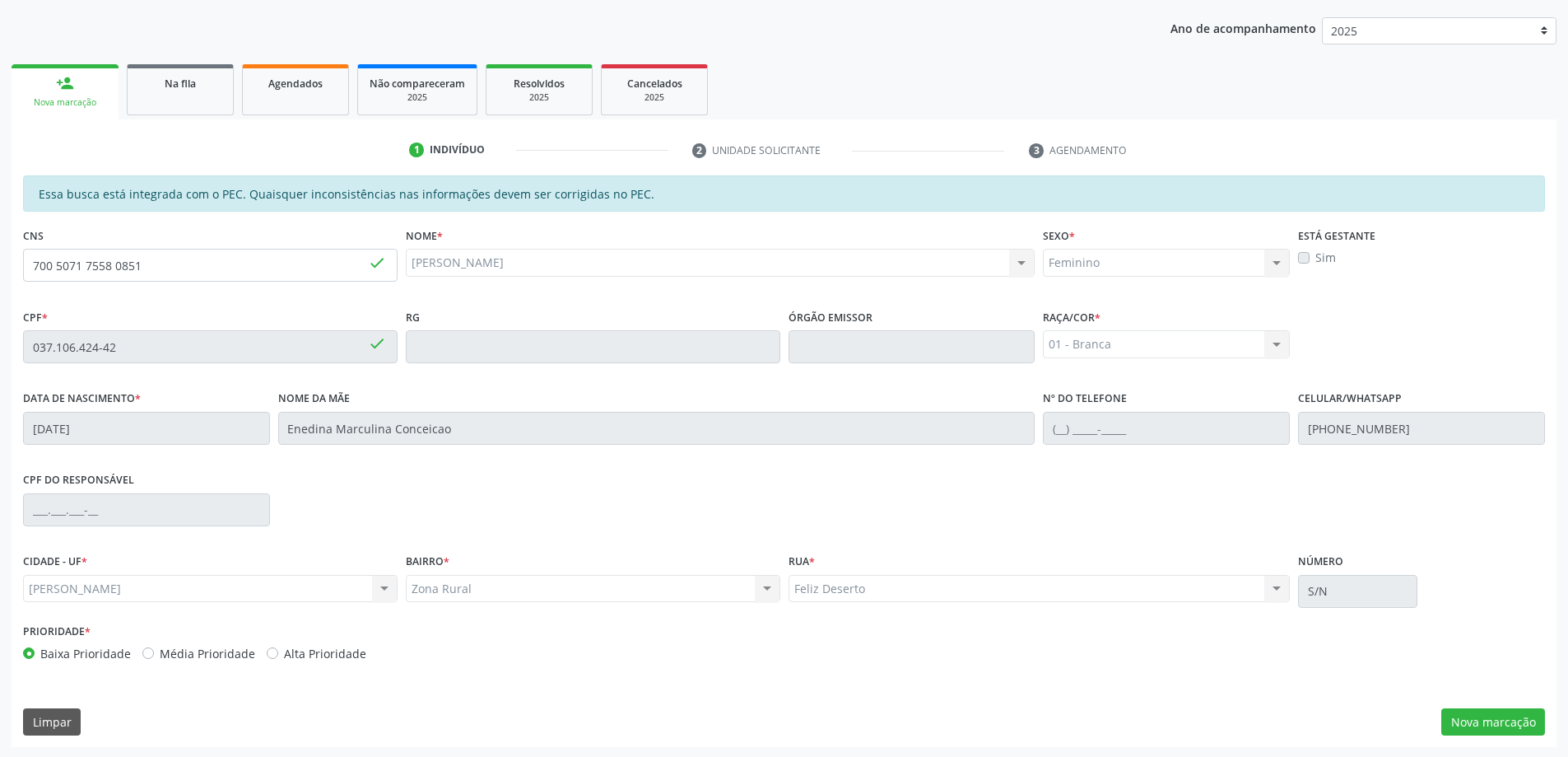
scroll to position [207, 0]
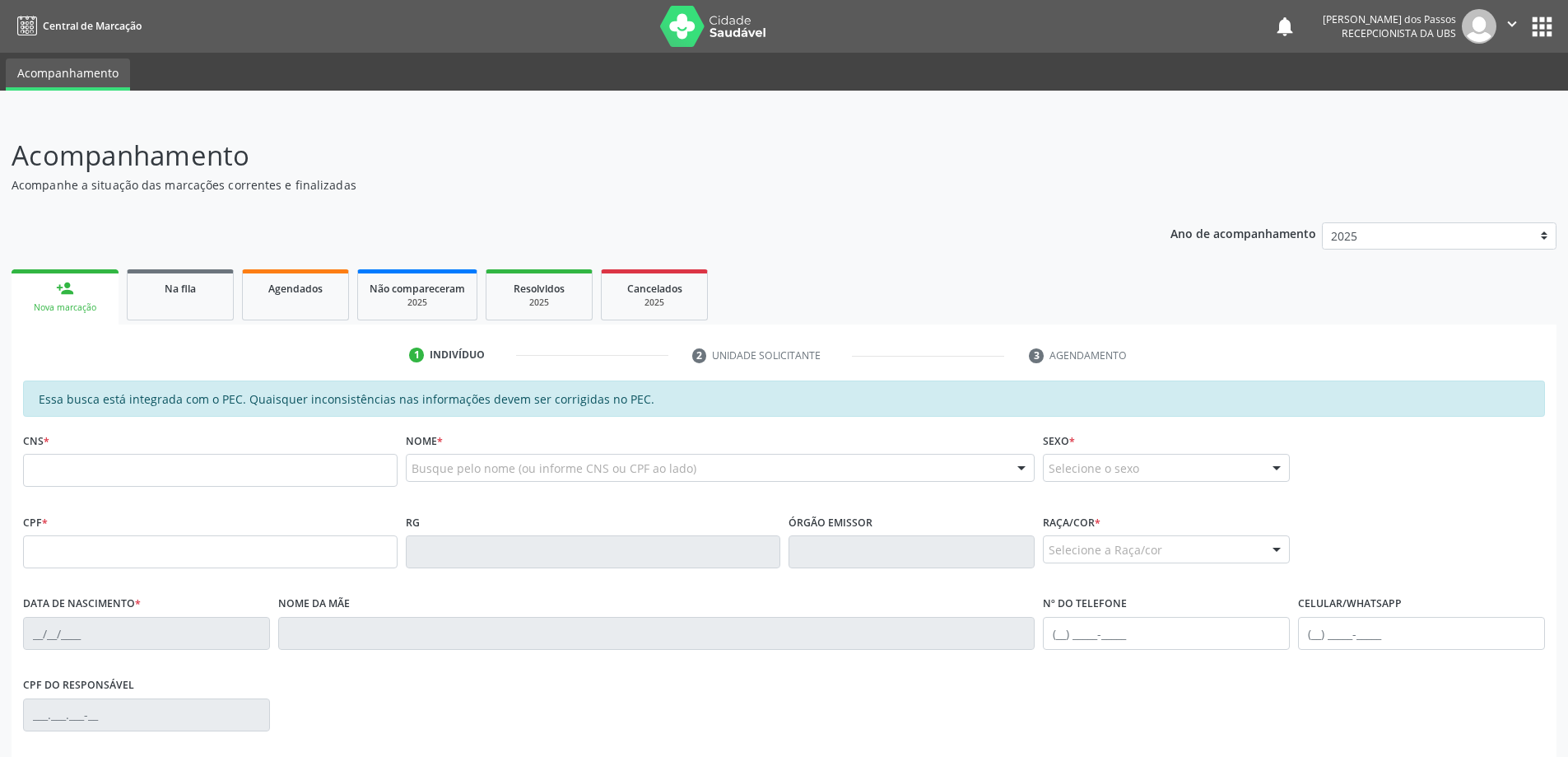
click at [74, 301] on div "Nova marcação" at bounding box center [64, 308] width 84 height 13
click at [101, 477] on input "text" at bounding box center [210, 470] width 375 height 33
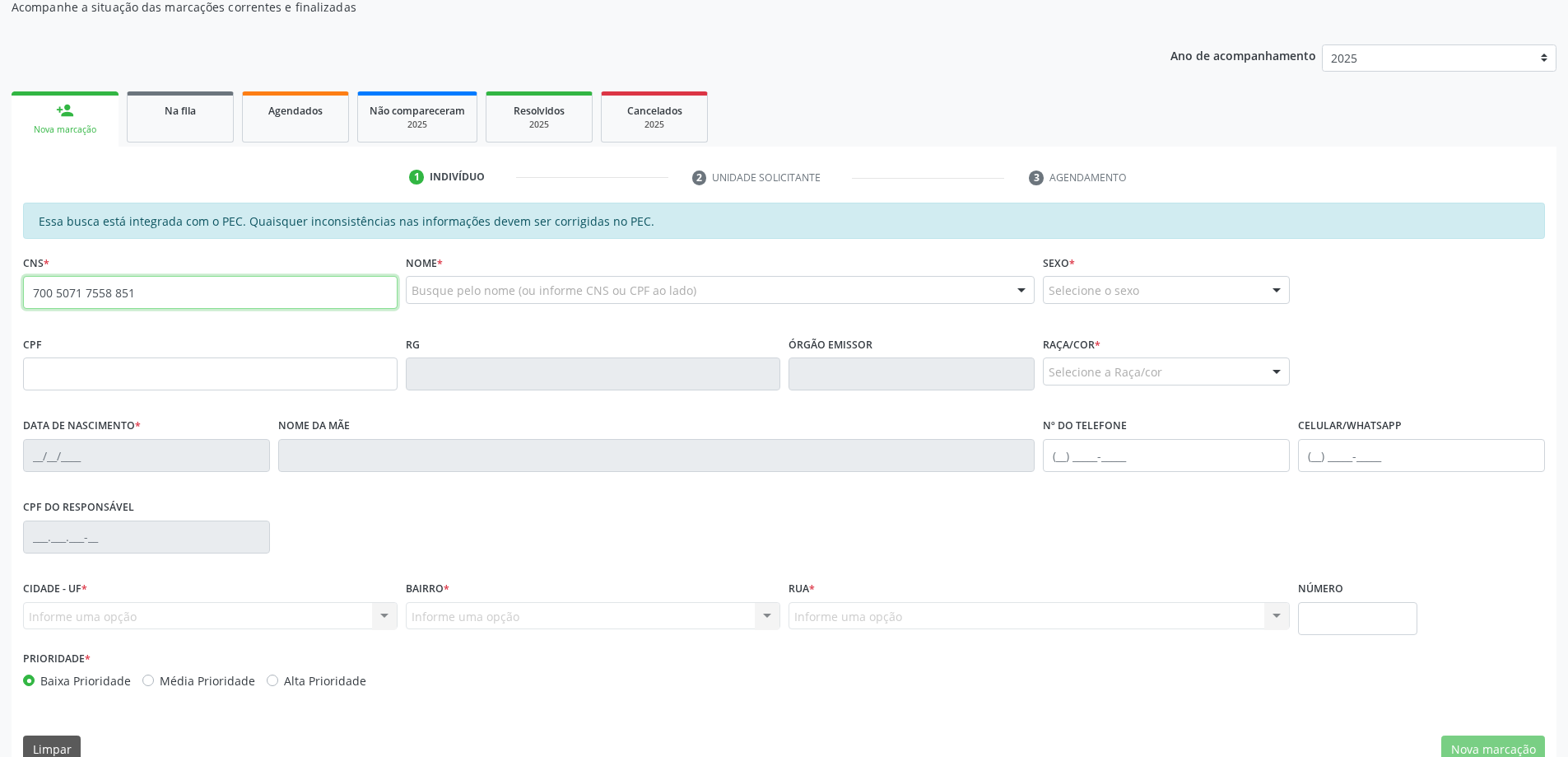
scroll to position [207, 0]
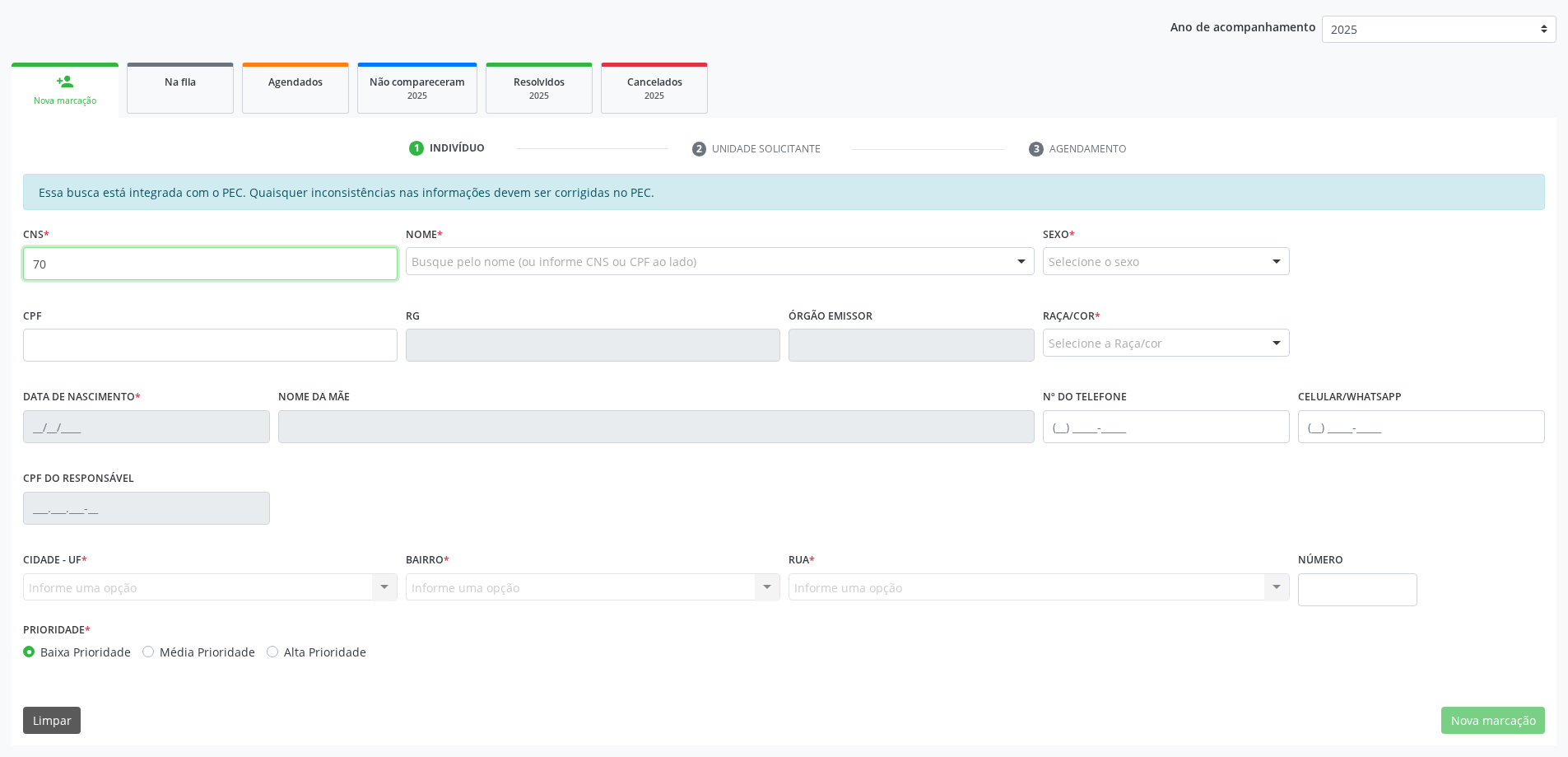
type input "7"
drag, startPoint x: 122, startPoint y: 350, endPoint x: 119, endPoint y: 343, distance: 7.6
click at [120, 344] on input "text" at bounding box center [210, 345] width 375 height 33
type input "037.106.424-42"
type input "700 5071 7558 0851"
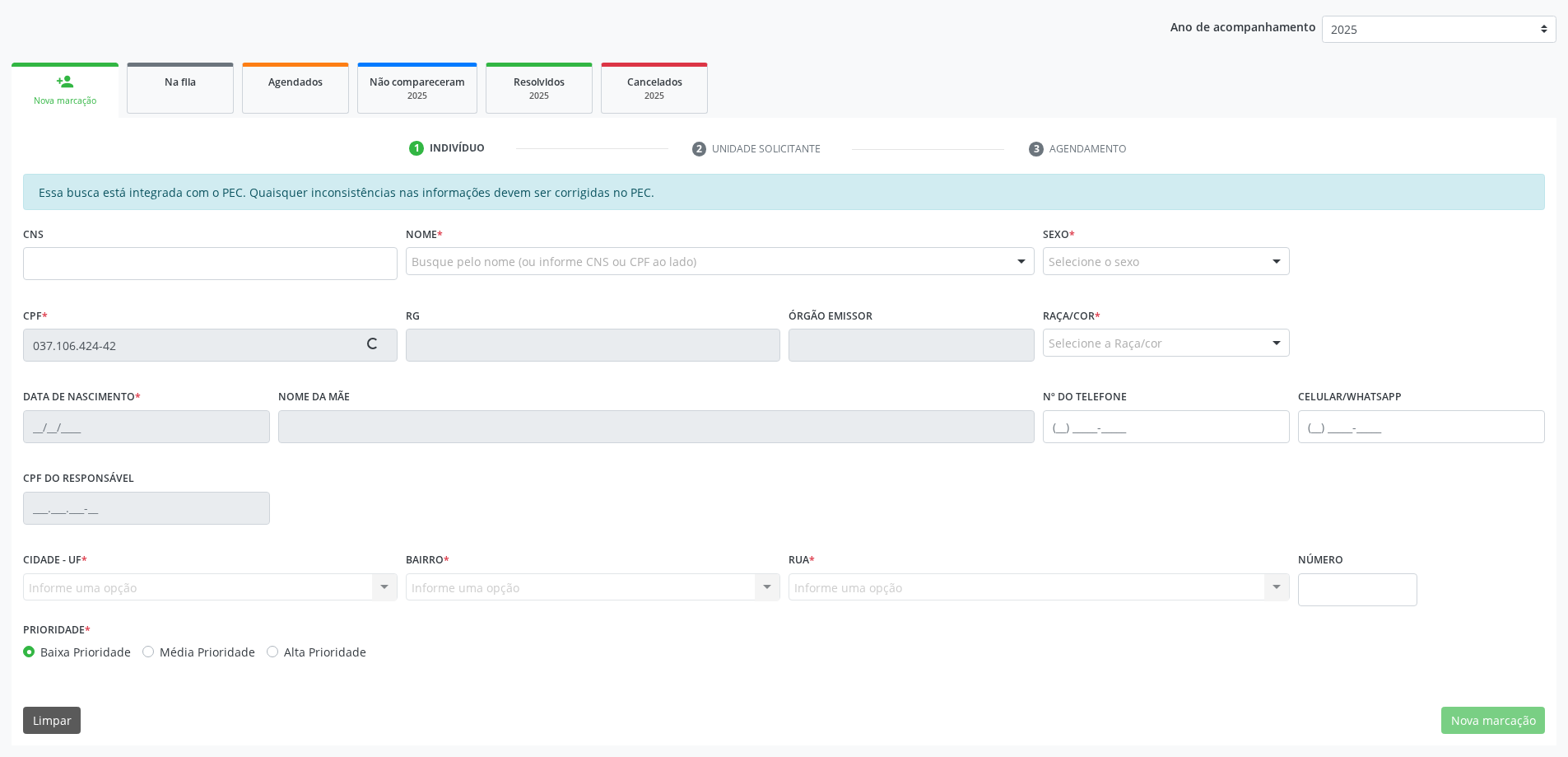
type input "0[DATE]"
type input "Enedina Marculina Conceicao"
type input "[PHONE_NUMBER]"
type input "S/N"
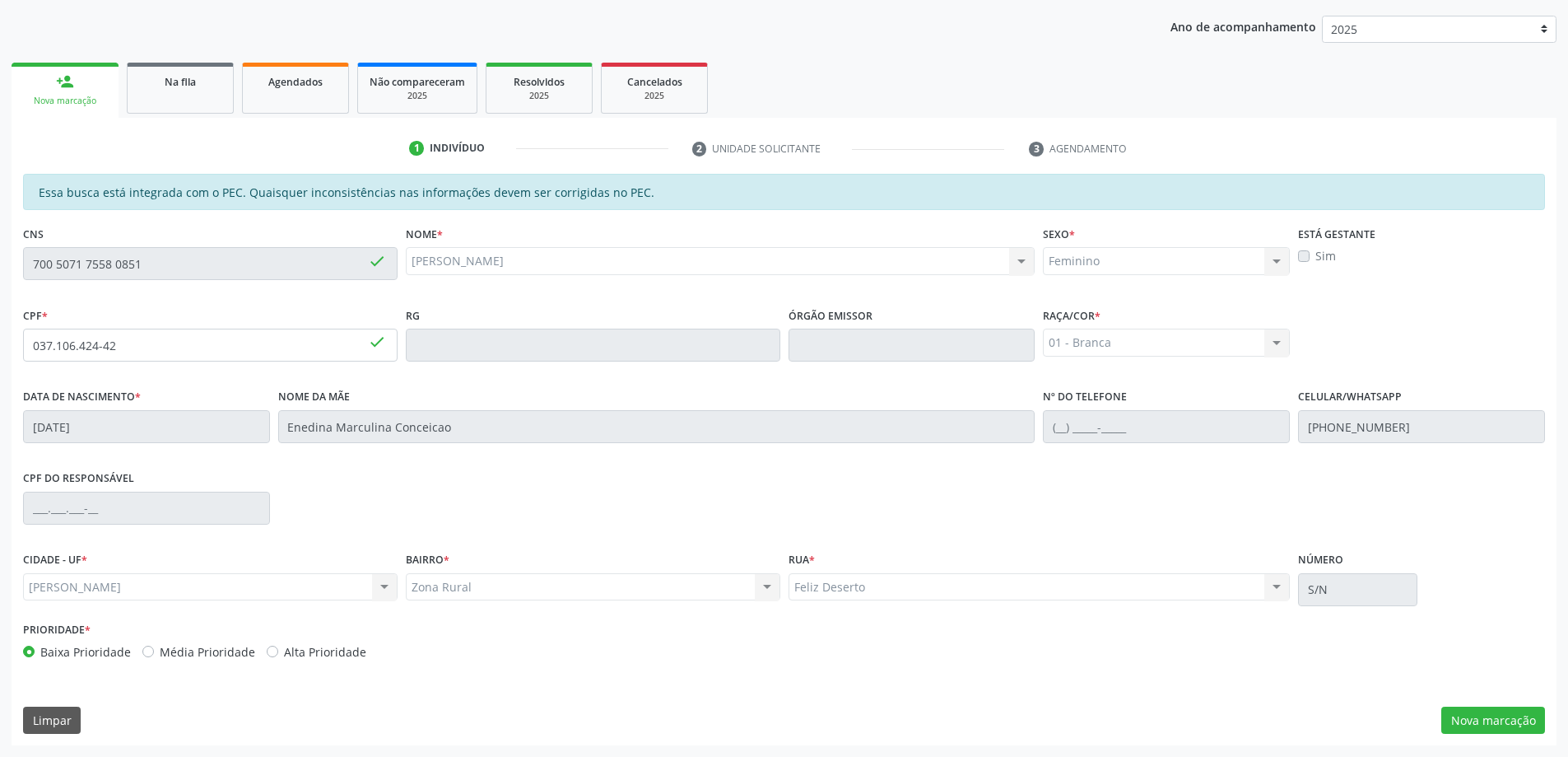
click at [63, 103] on div "Nova marcação" at bounding box center [64, 101] width 84 height 13
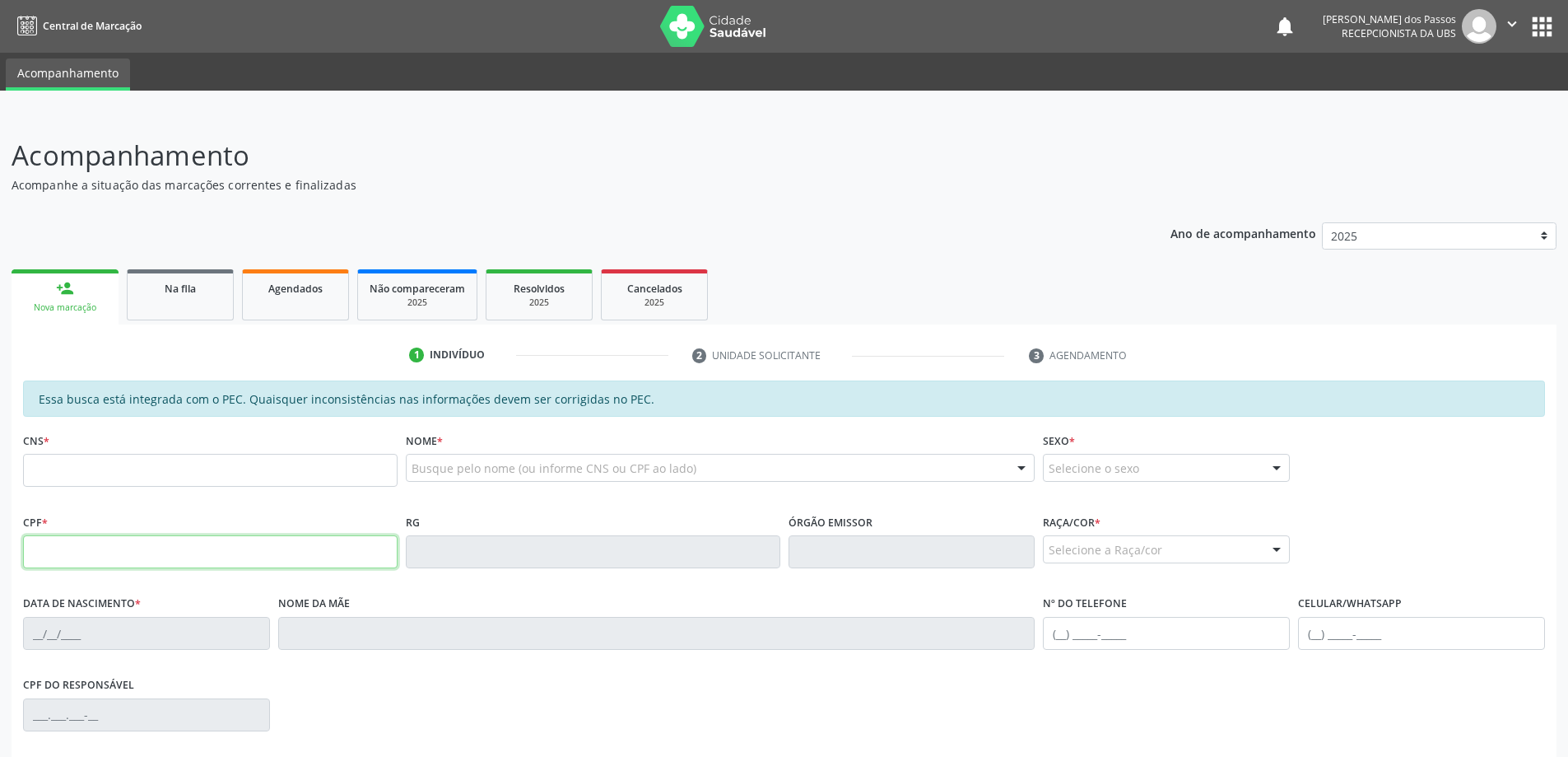
click at [76, 555] on input "text" at bounding box center [210, 552] width 375 height 33
type input "095.996.934-93"
type input "704 3075 4169 4694"
type input "[DATE]"
type input "Cleonice Paixao Sobral"
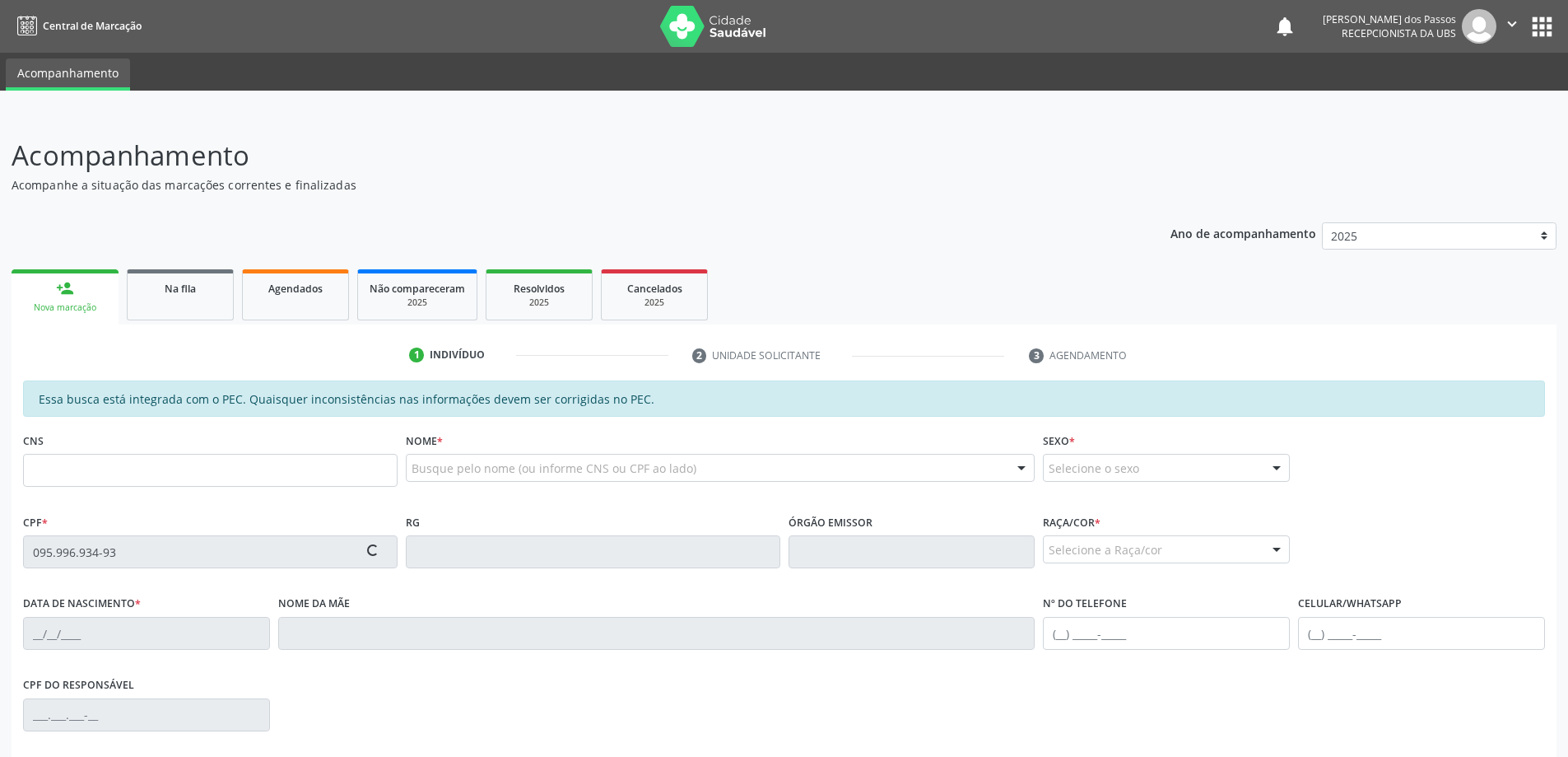
type input "[PHONE_NUMBER]"
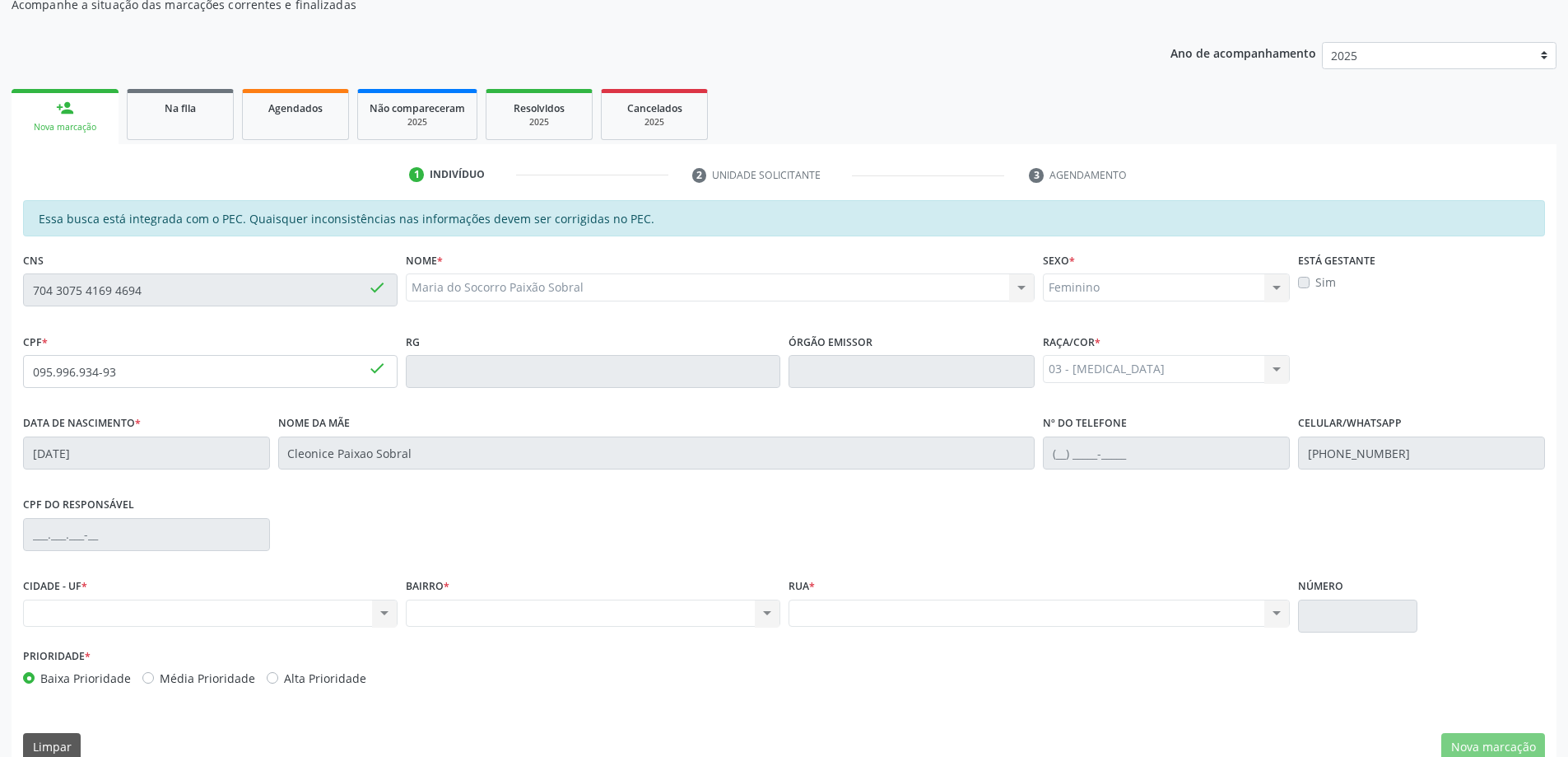
scroll to position [207, 0]
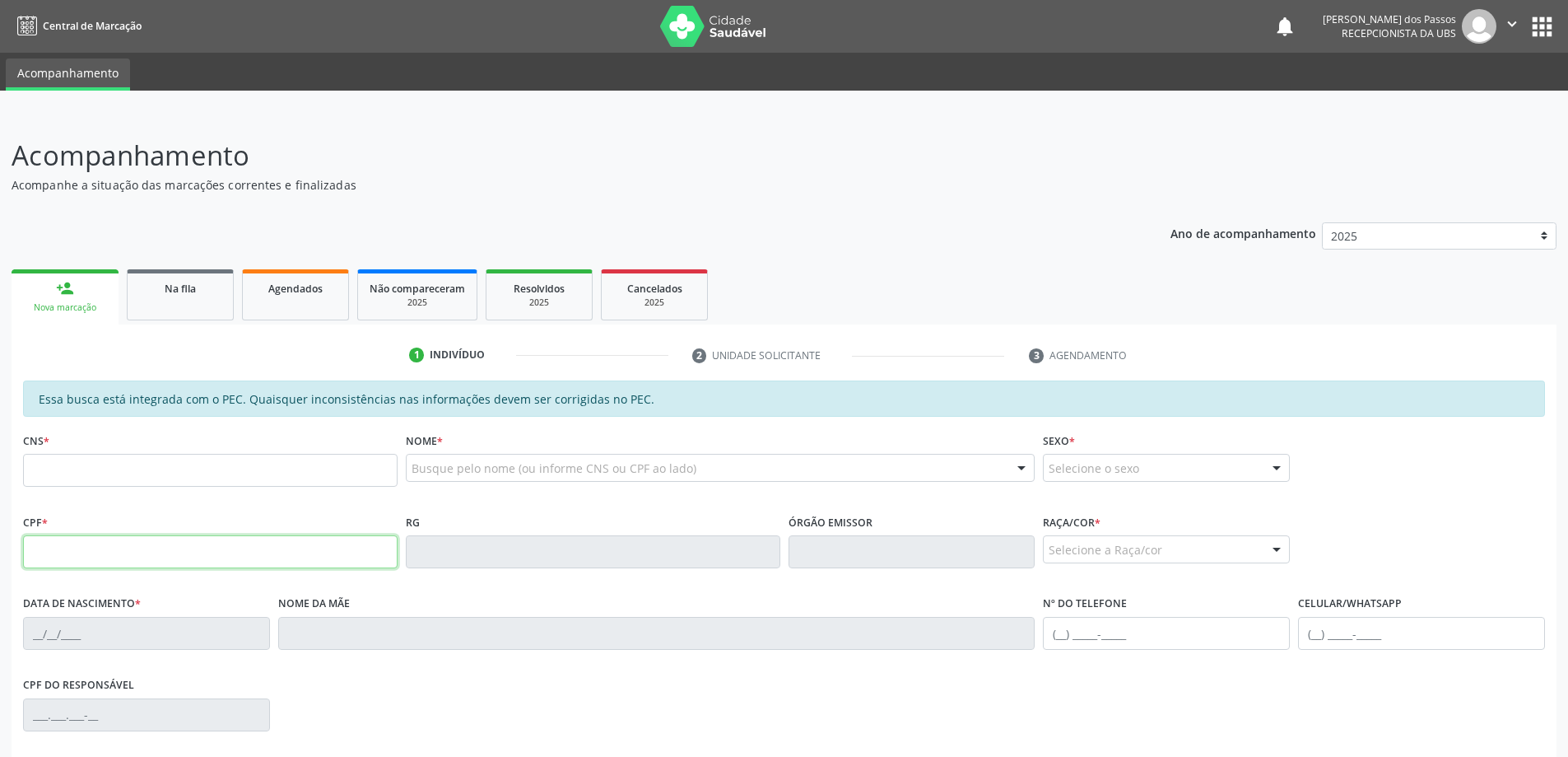
click at [96, 552] on input "text" at bounding box center [210, 552] width 375 height 33
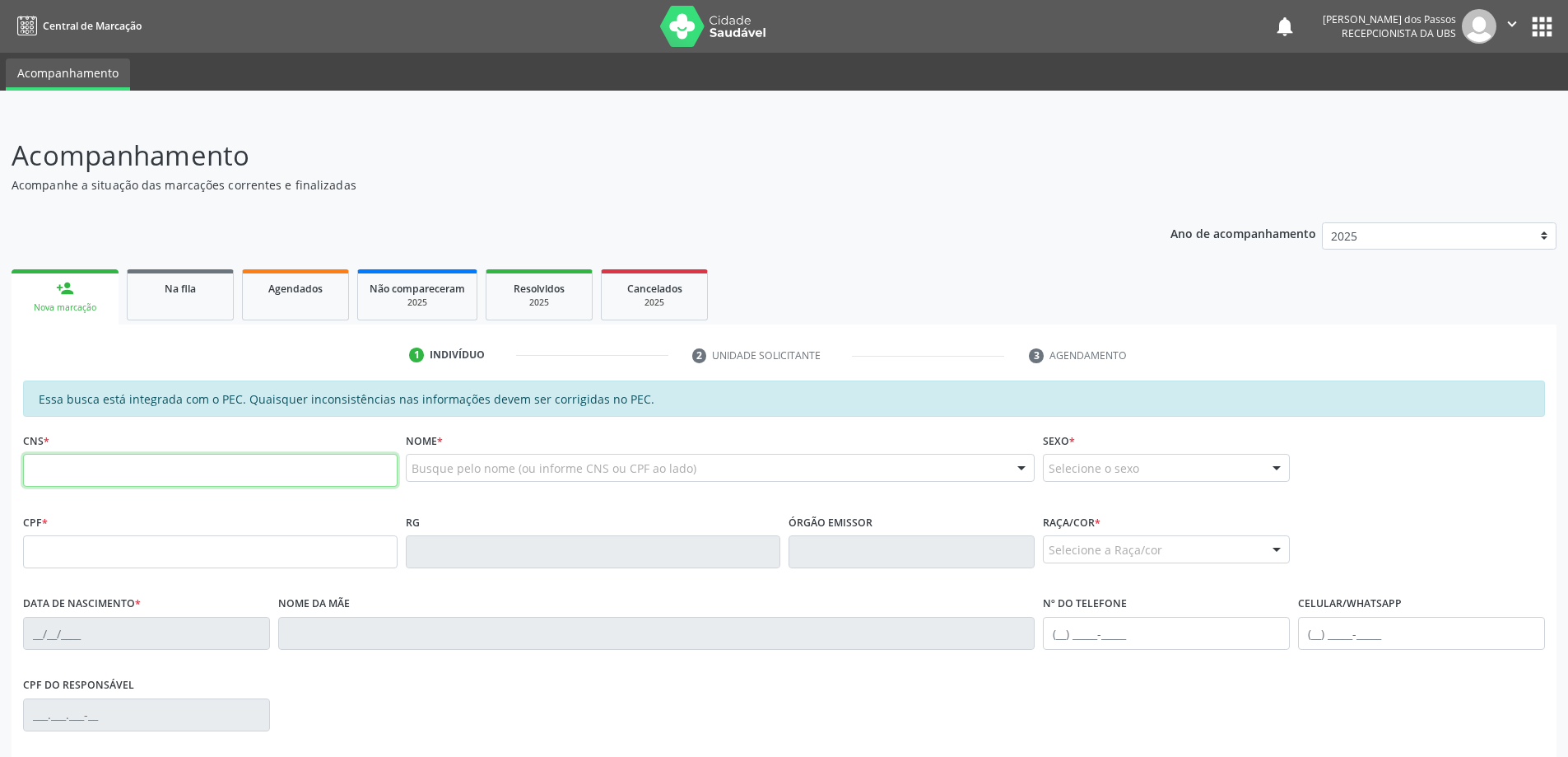
click at [51, 464] on input "text" at bounding box center [210, 470] width 375 height 33
type input "705 0080 4159 8752"
type input "000.996.024-40"
type input "24/11/1974"
type input "Maria Jose de Souza"
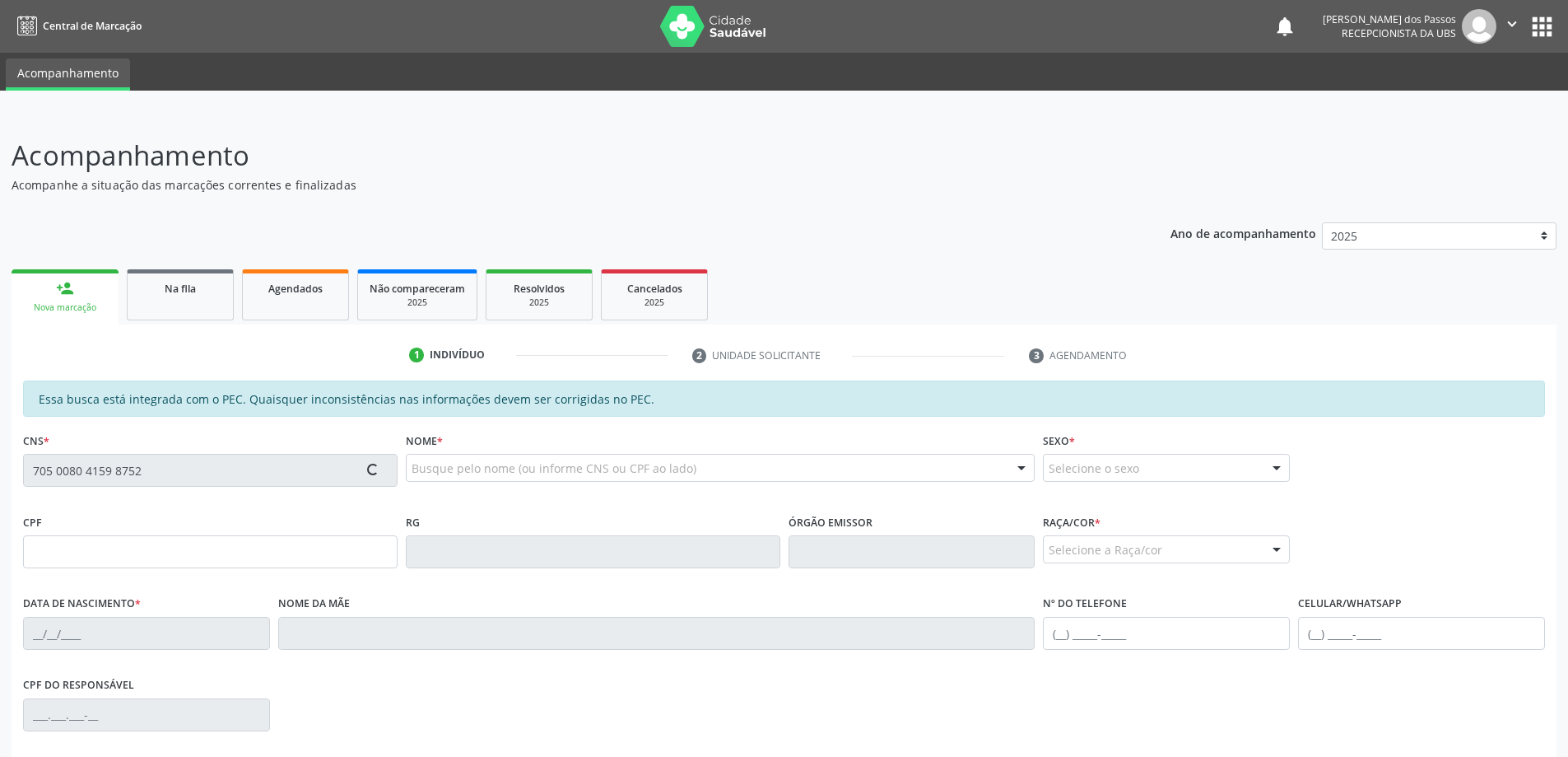
type input "(82) 98153-4391"
type input "S/N"
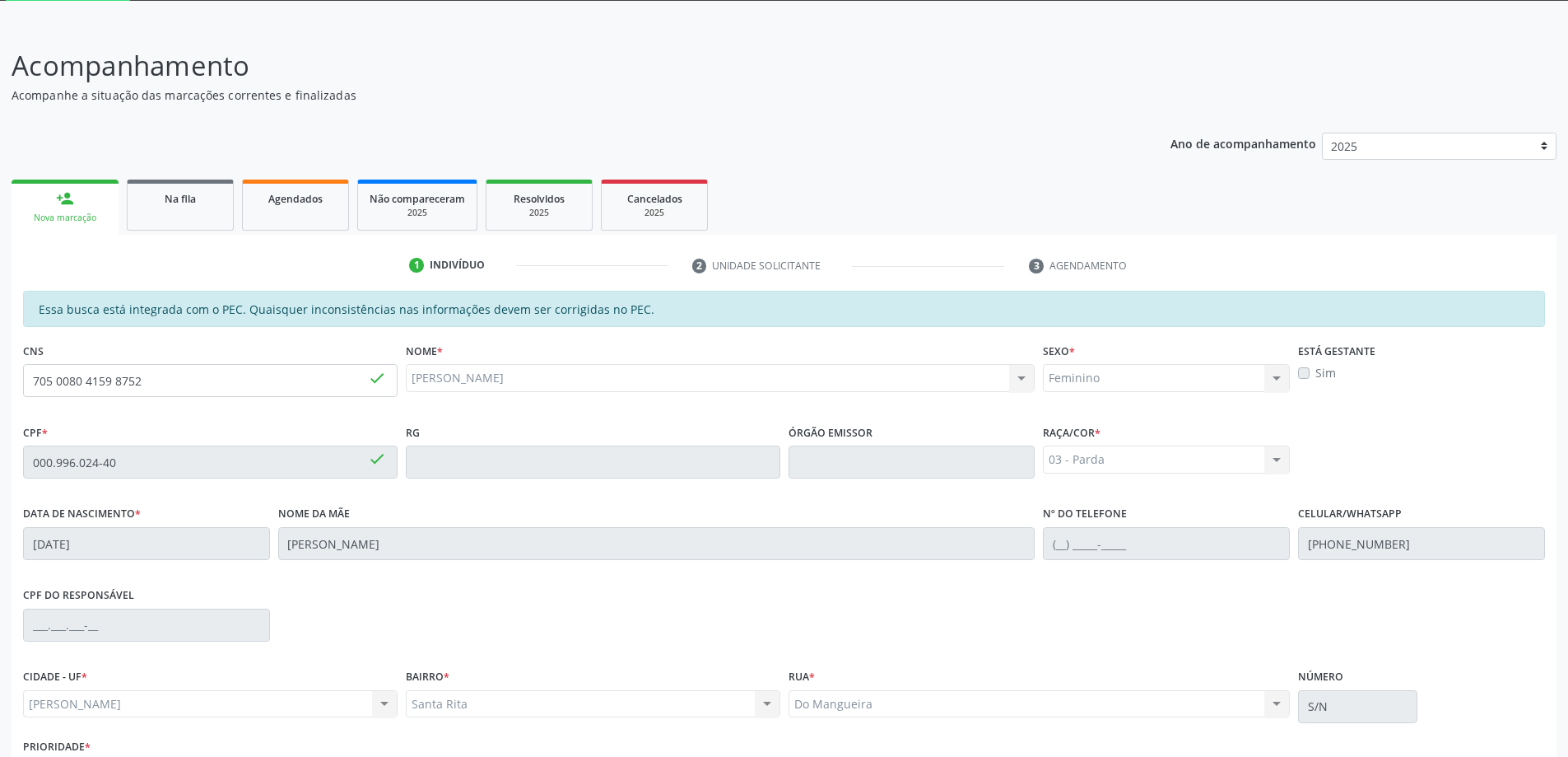
scroll to position [207, 0]
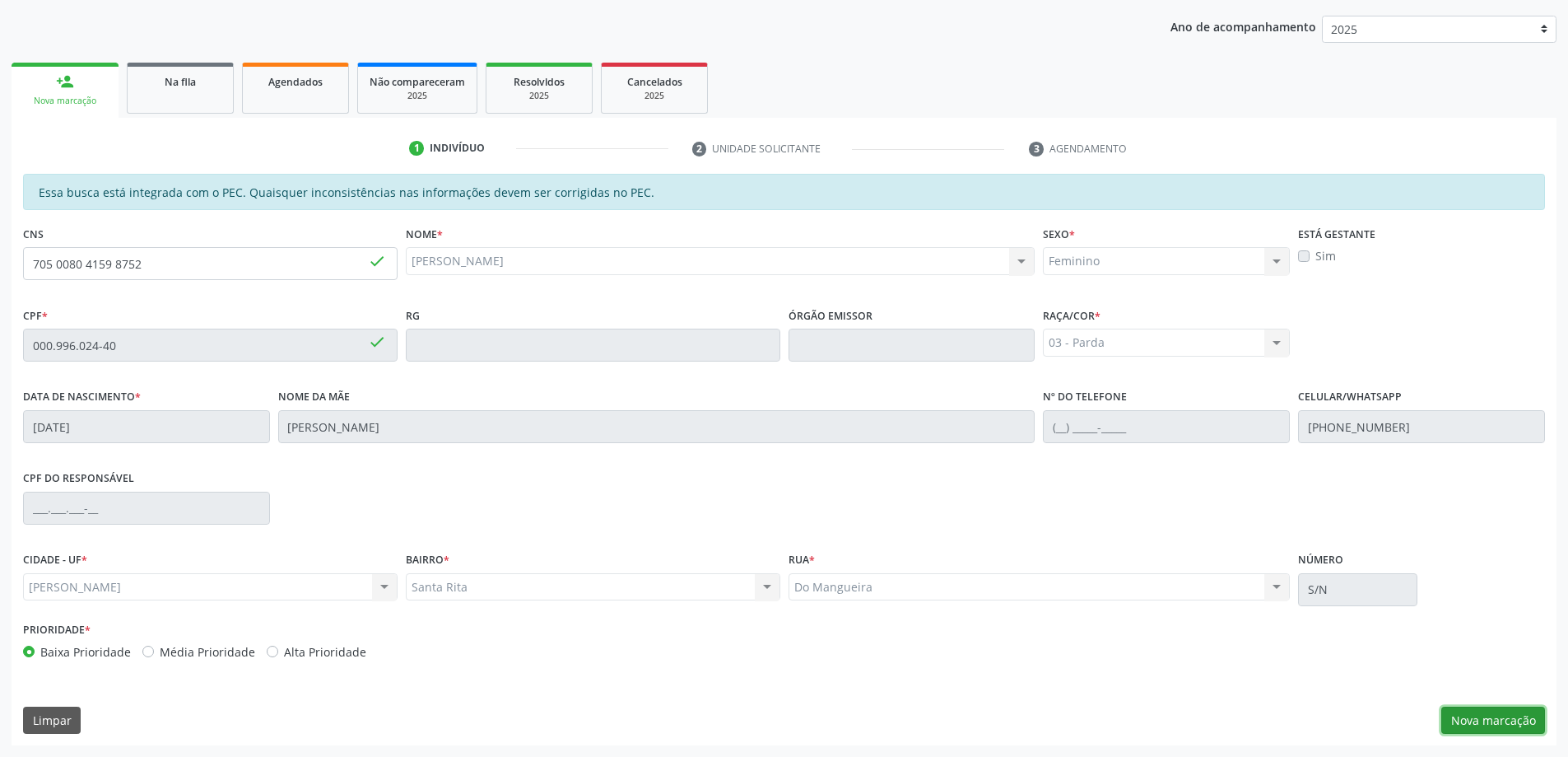
click at [1498, 724] on button "Nova marcação" at bounding box center [1493, 720] width 103 height 28
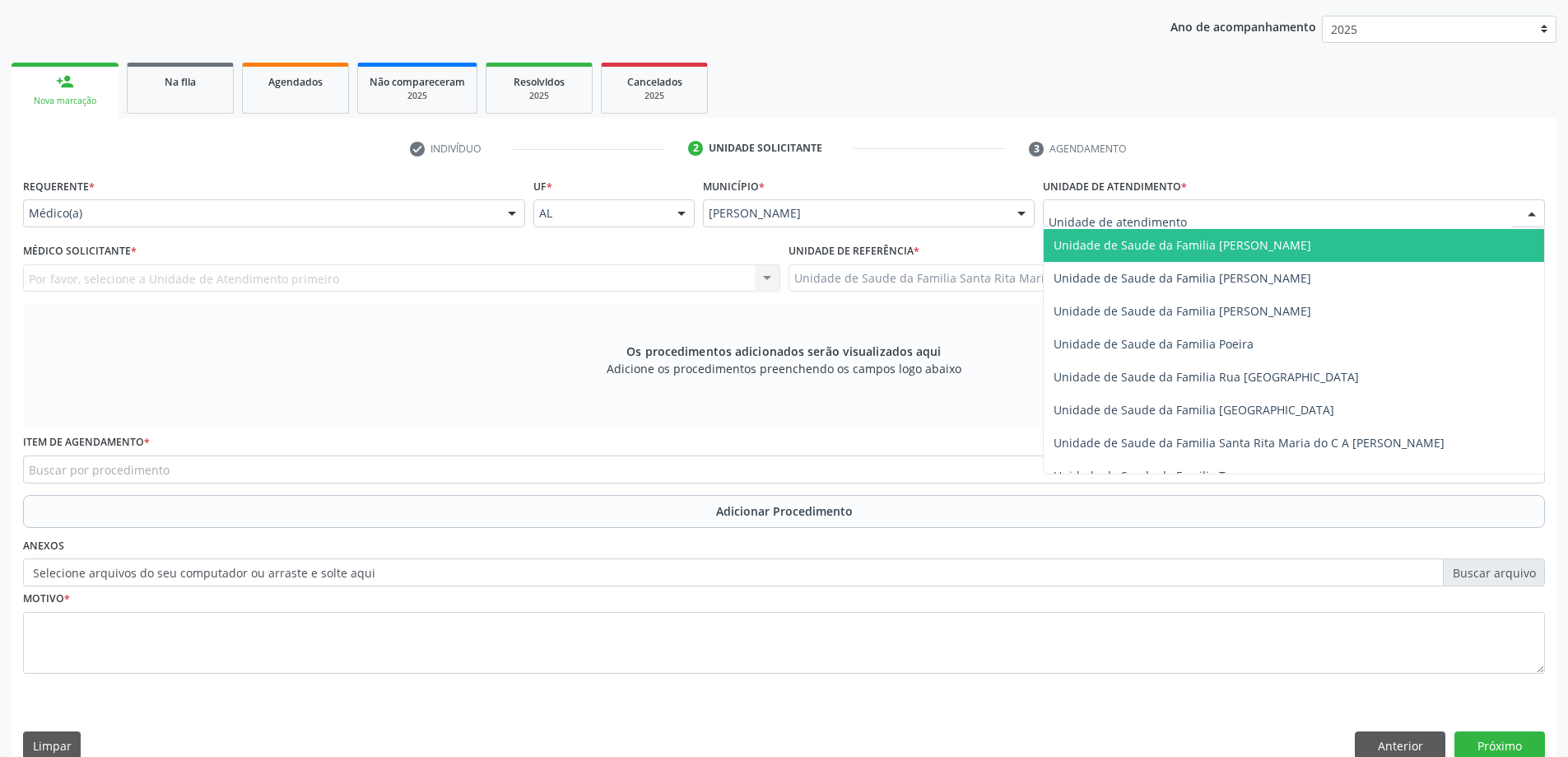
scroll to position [988, 0]
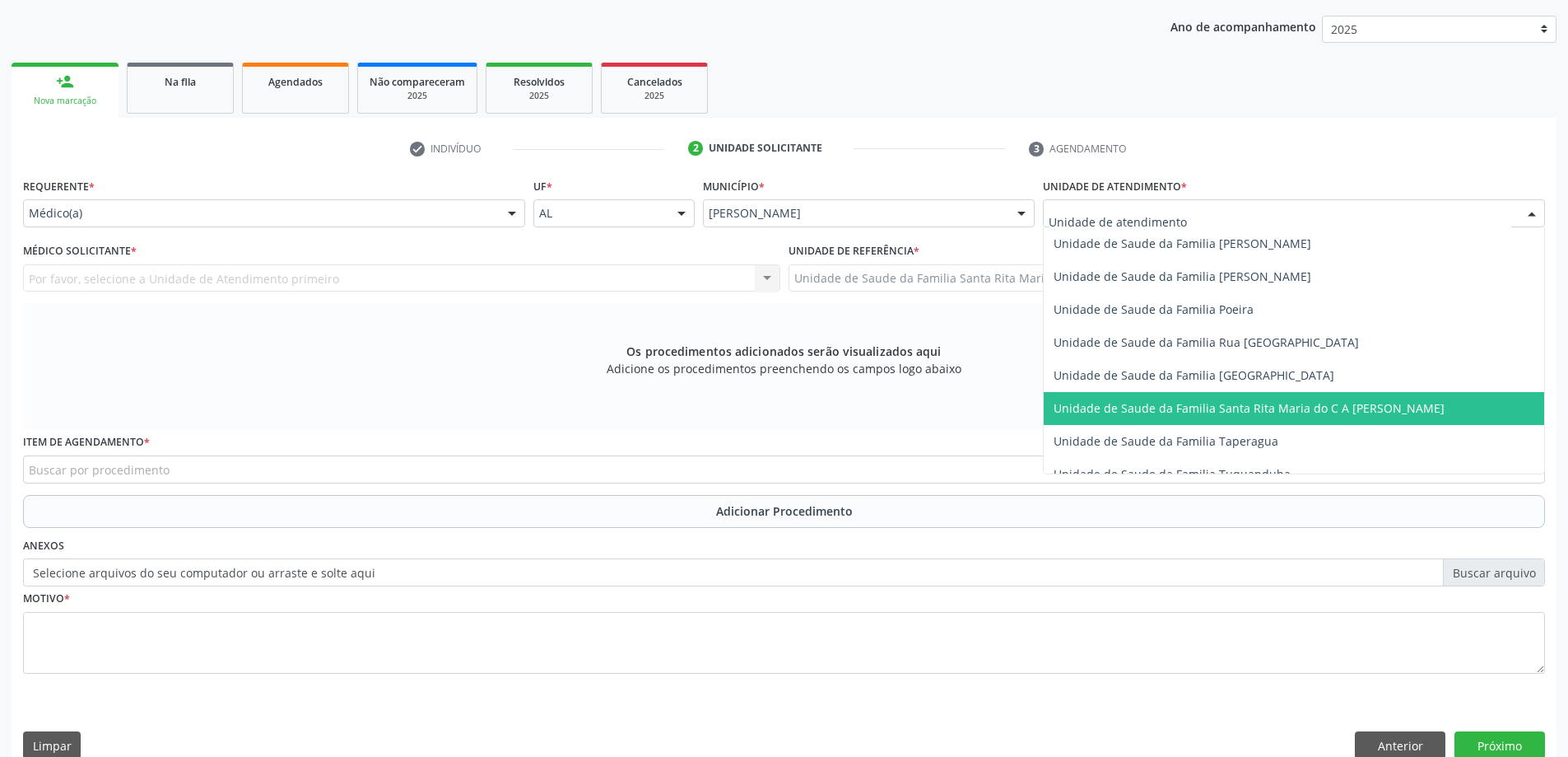
click at [1152, 400] on span "Unidade de Saude da Familia Santa Rita Maria do C A [PERSON_NAME]" at bounding box center [1249, 408] width 391 height 15
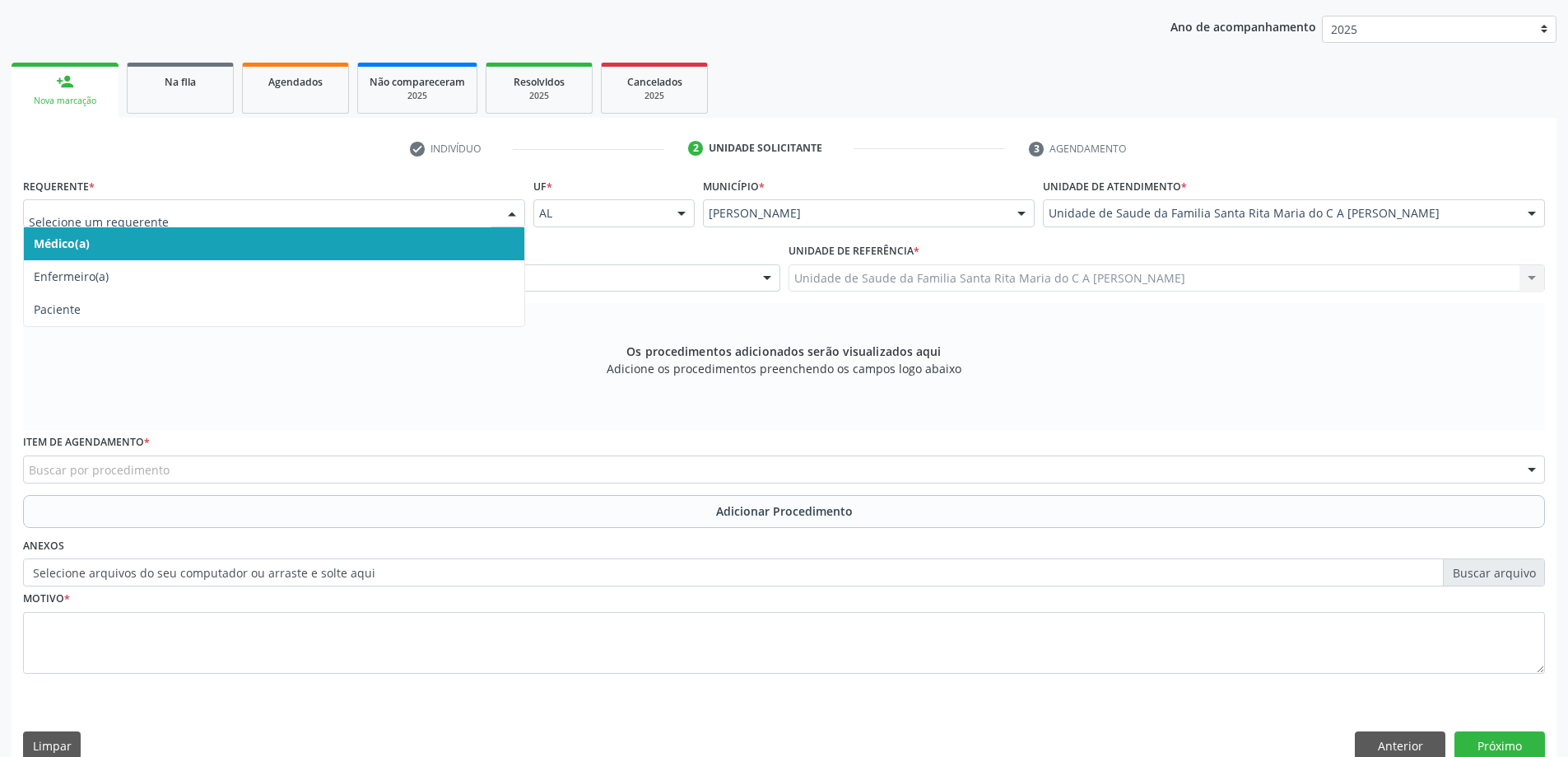
click at [281, 240] on span "Médico(a)" at bounding box center [273, 243] width 500 height 33
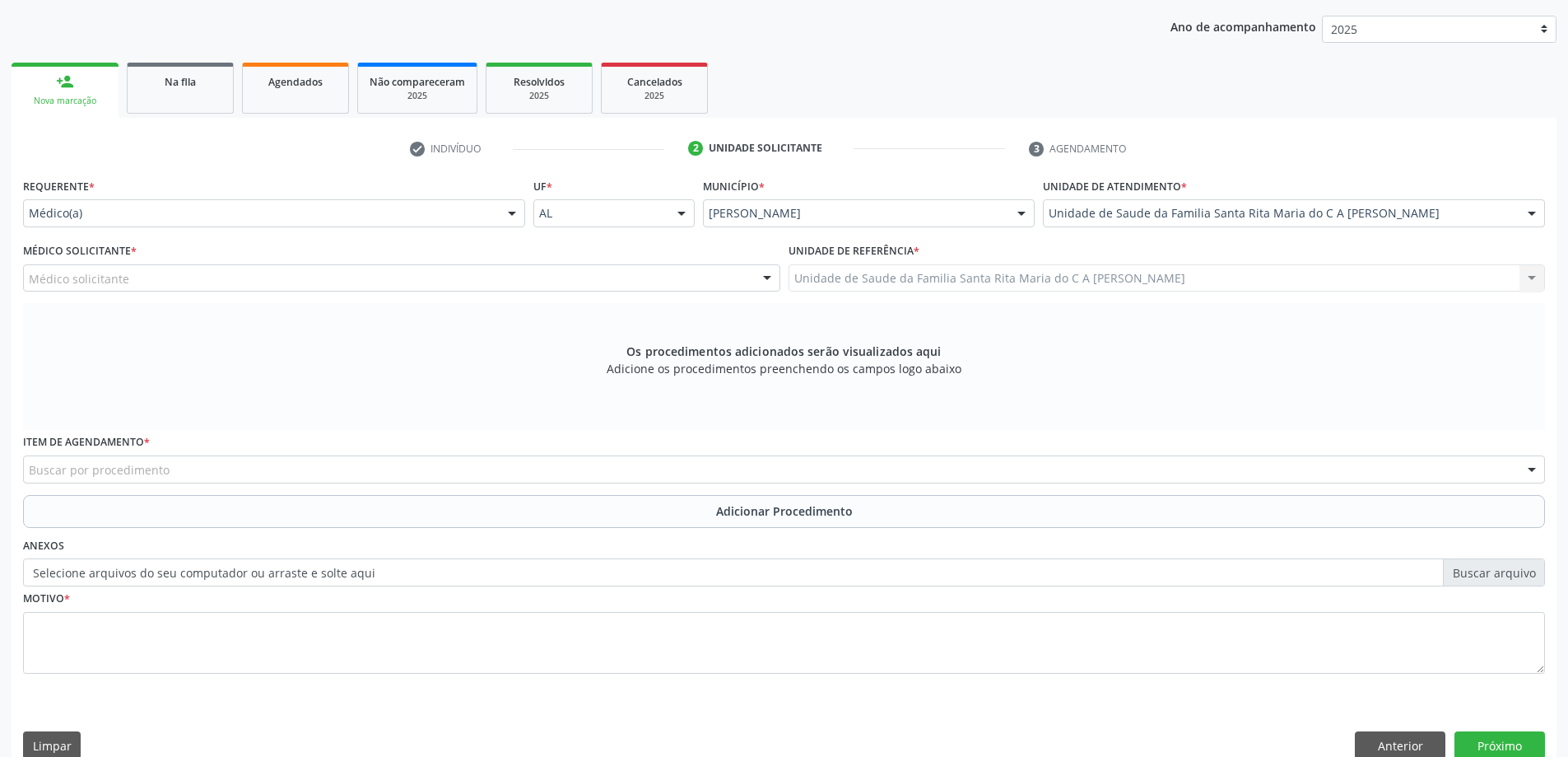
click at [279, 285] on div "Médico solicitante" at bounding box center [401, 278] width 757 height 28
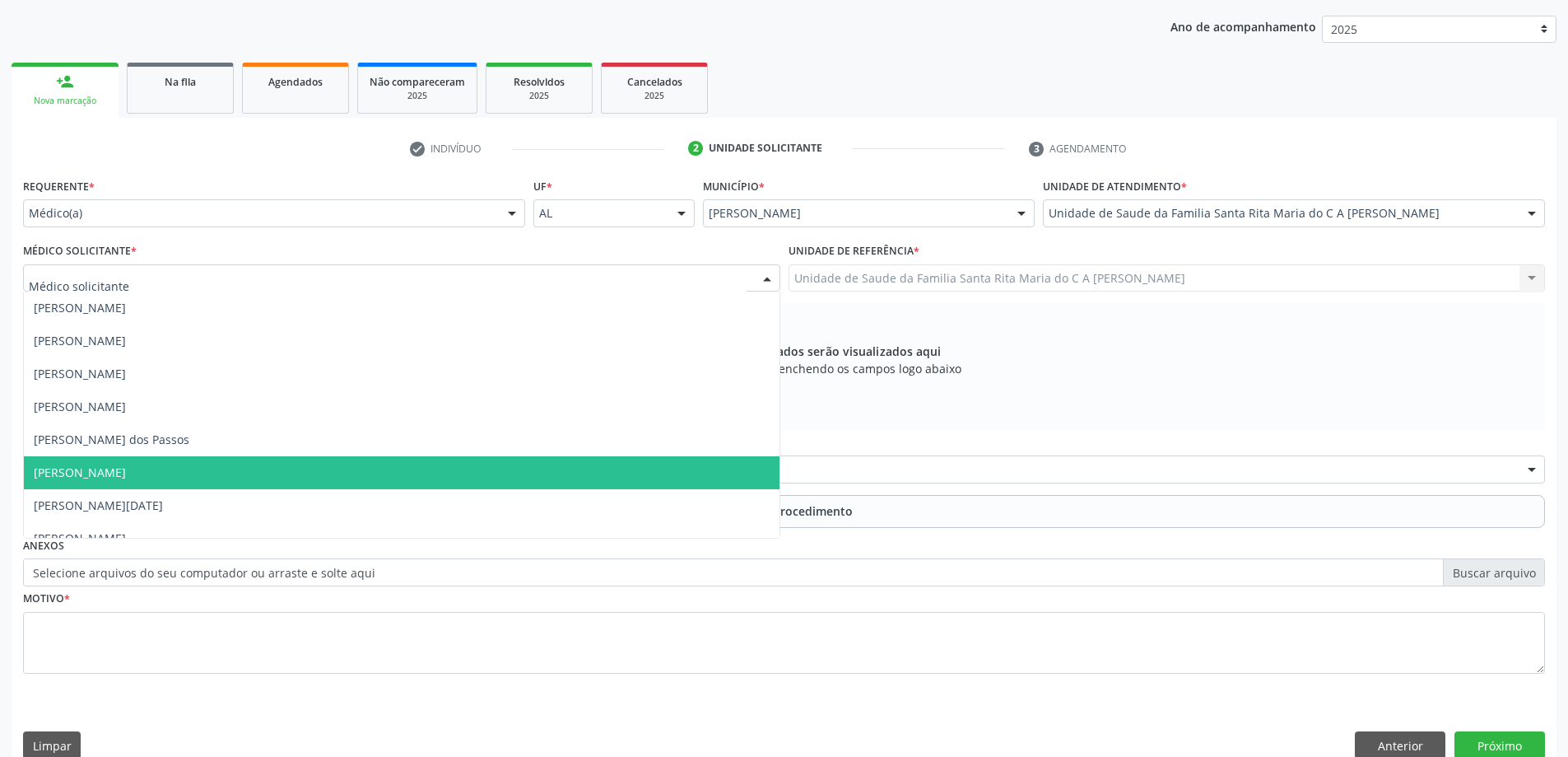
click at [286, 462] on span "[PERSON_NAME]" at bounding box center [401, 472] width 756 height 33
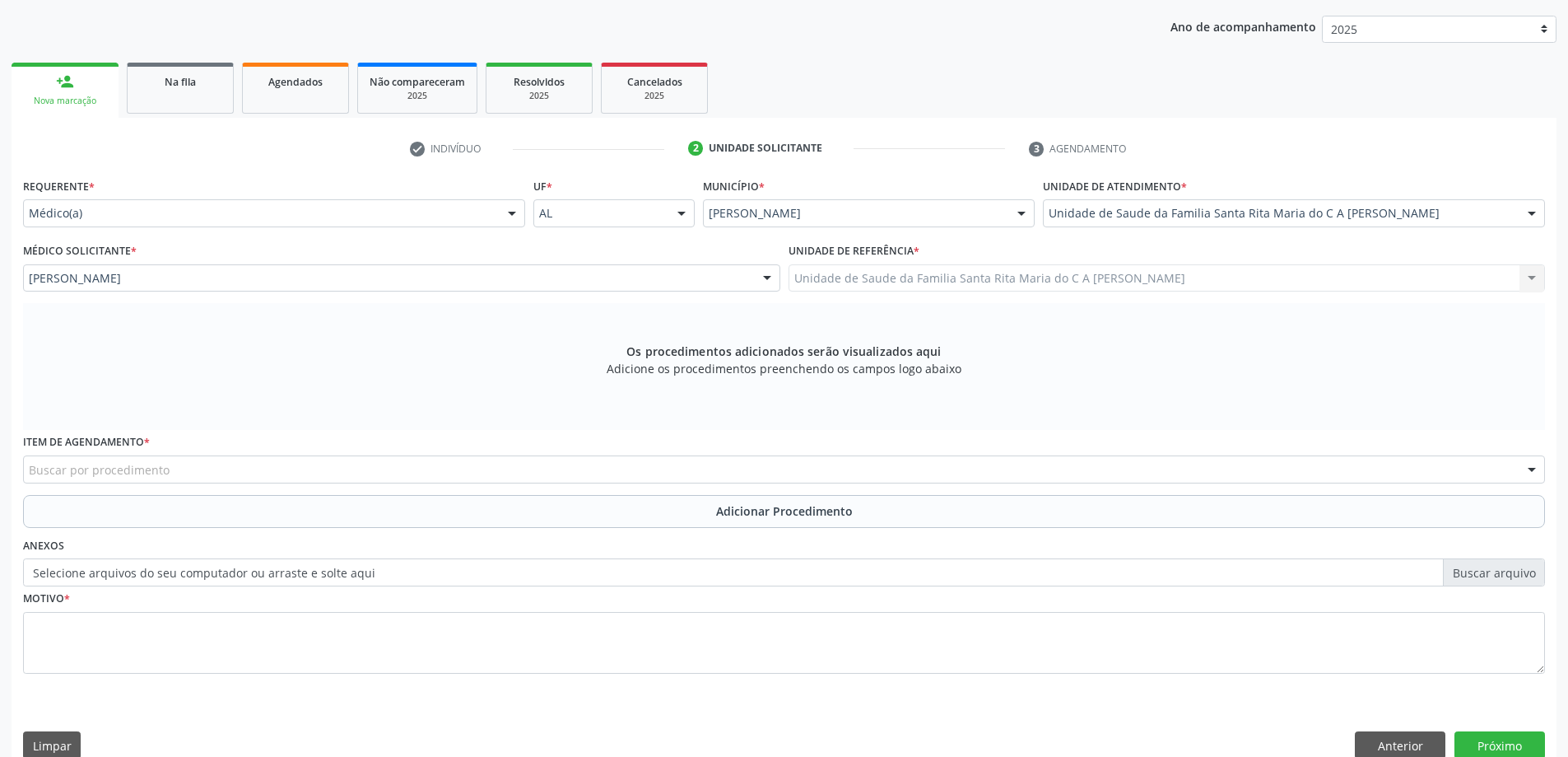
click at [269, 476] on div "Buscar por procedimento" at bounding box center [783, 469] width 1522 height 28
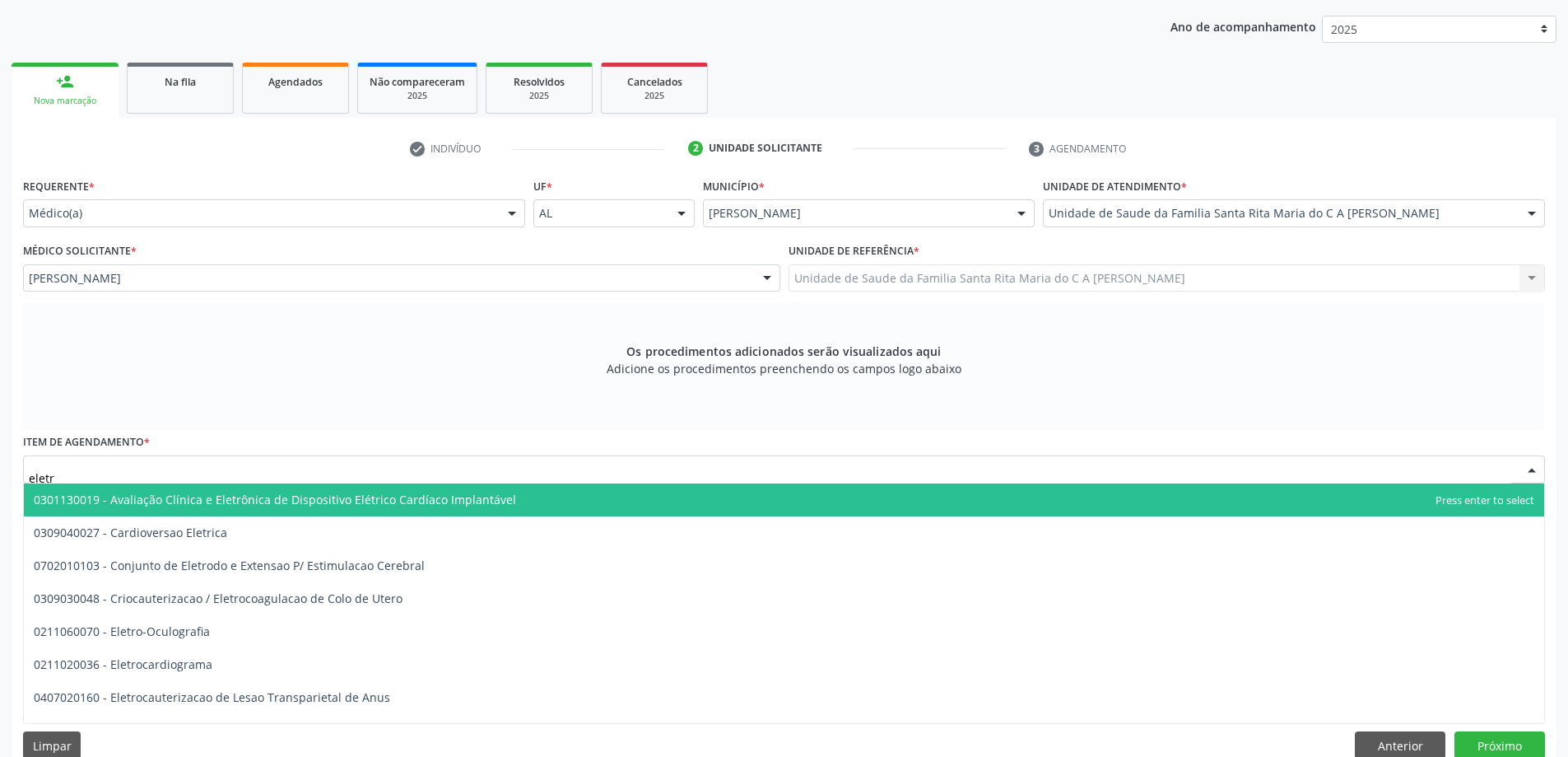
type input "eletro"
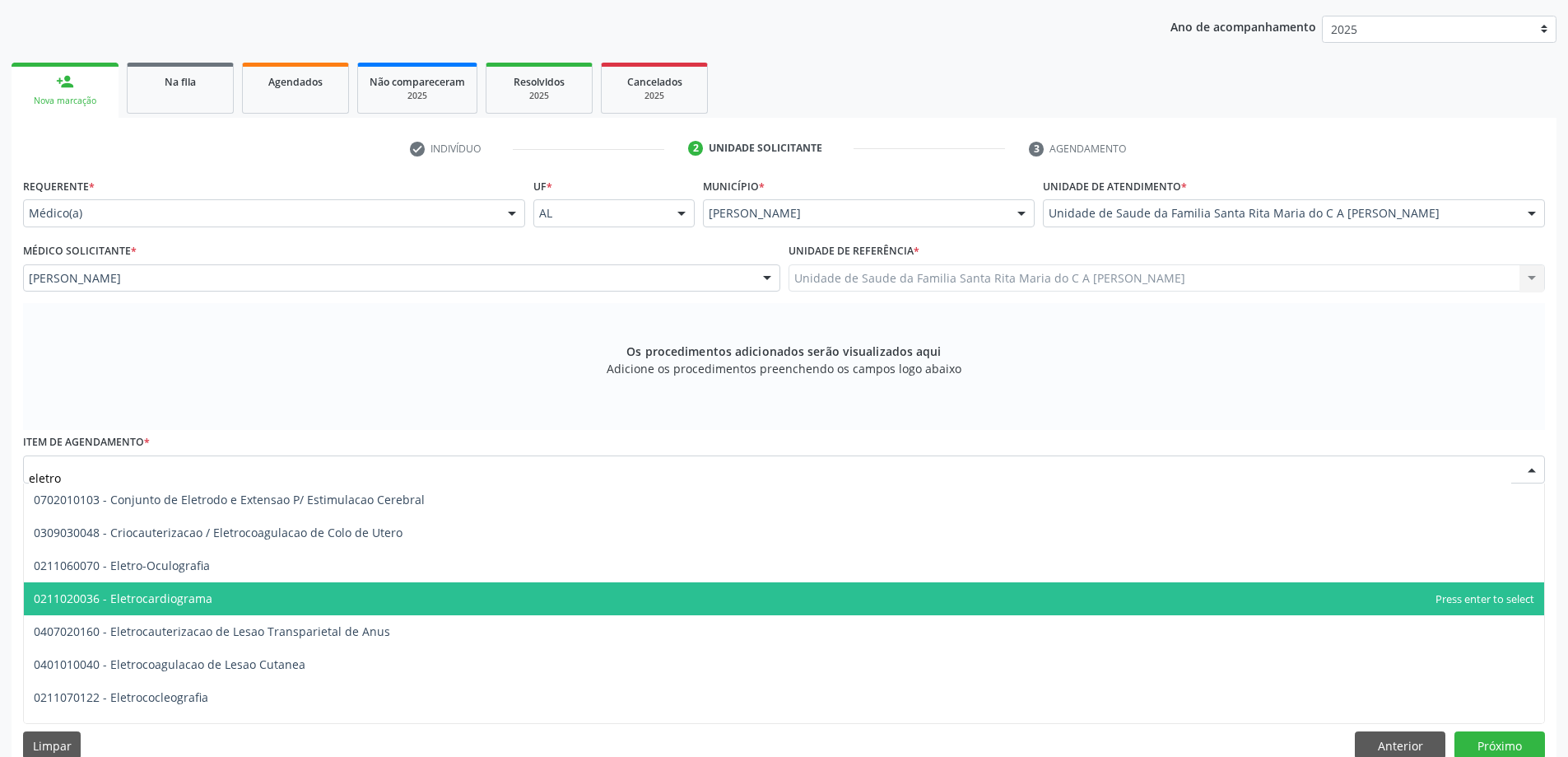
click at [235, 597] on span "0211020036 - Eletrocardiograma" at bounding box center [783, 598] width 1520 height 33
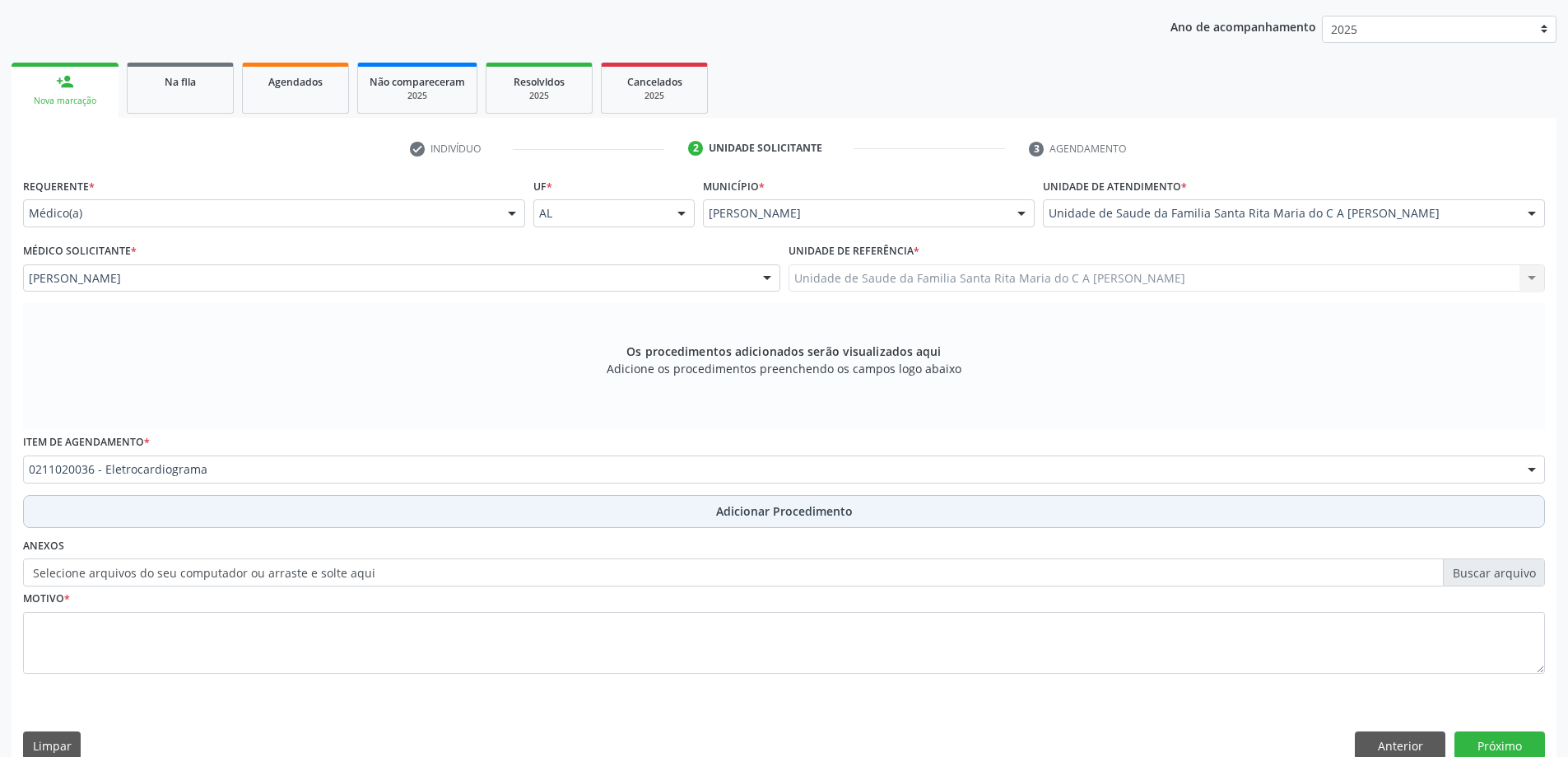
click at [244, 505] on button "Adicionar Procedimento" at bounding box center [783, 511] width 1522 height 33
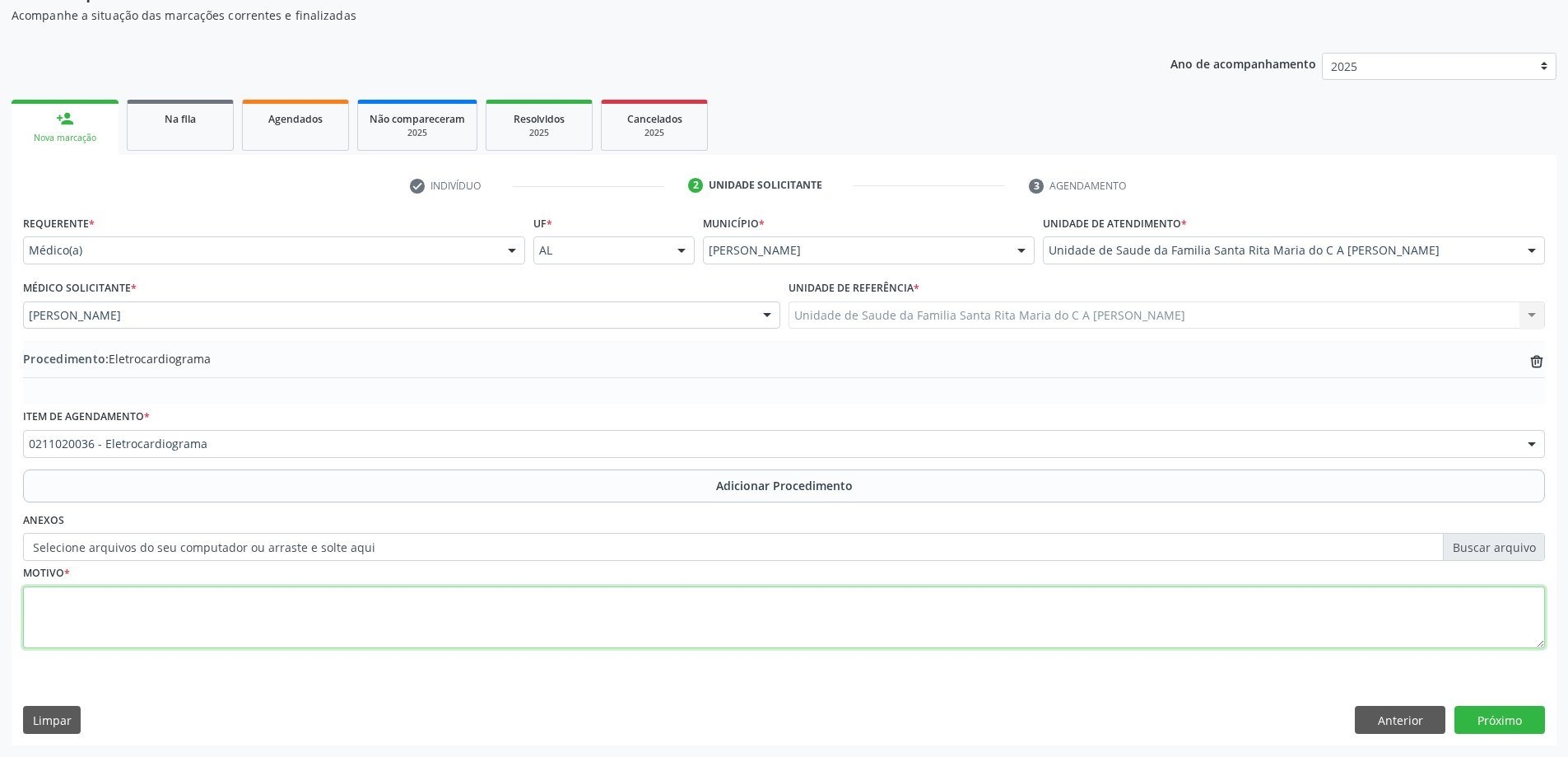
click at [220, 606] on textarea at bounding box center [783, 617] width 1522 height 63
type textarea "hps"
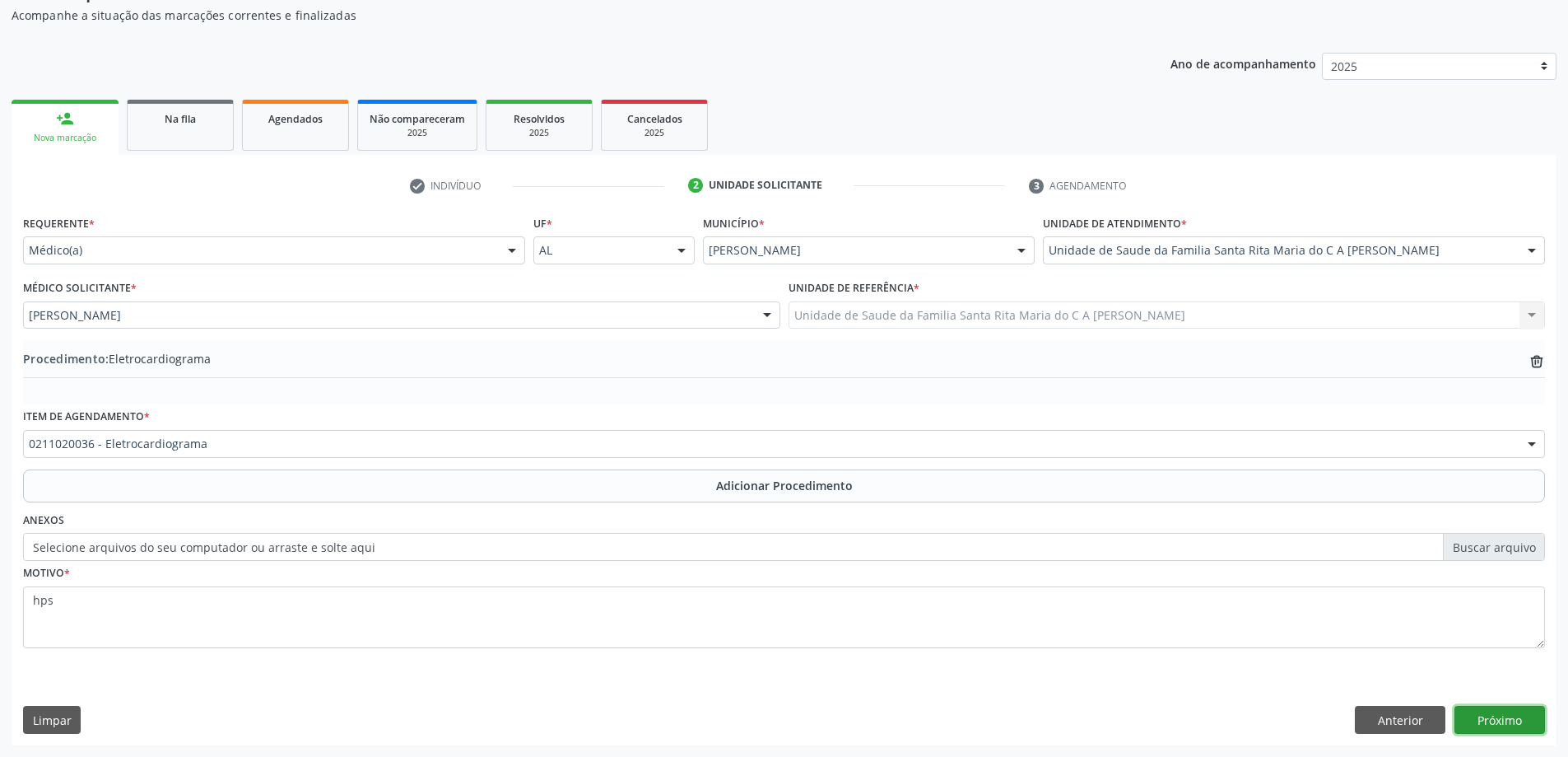
click at [1522, 722] on button "Próximo" at bounding box center [1500, 719] width 91 height 28
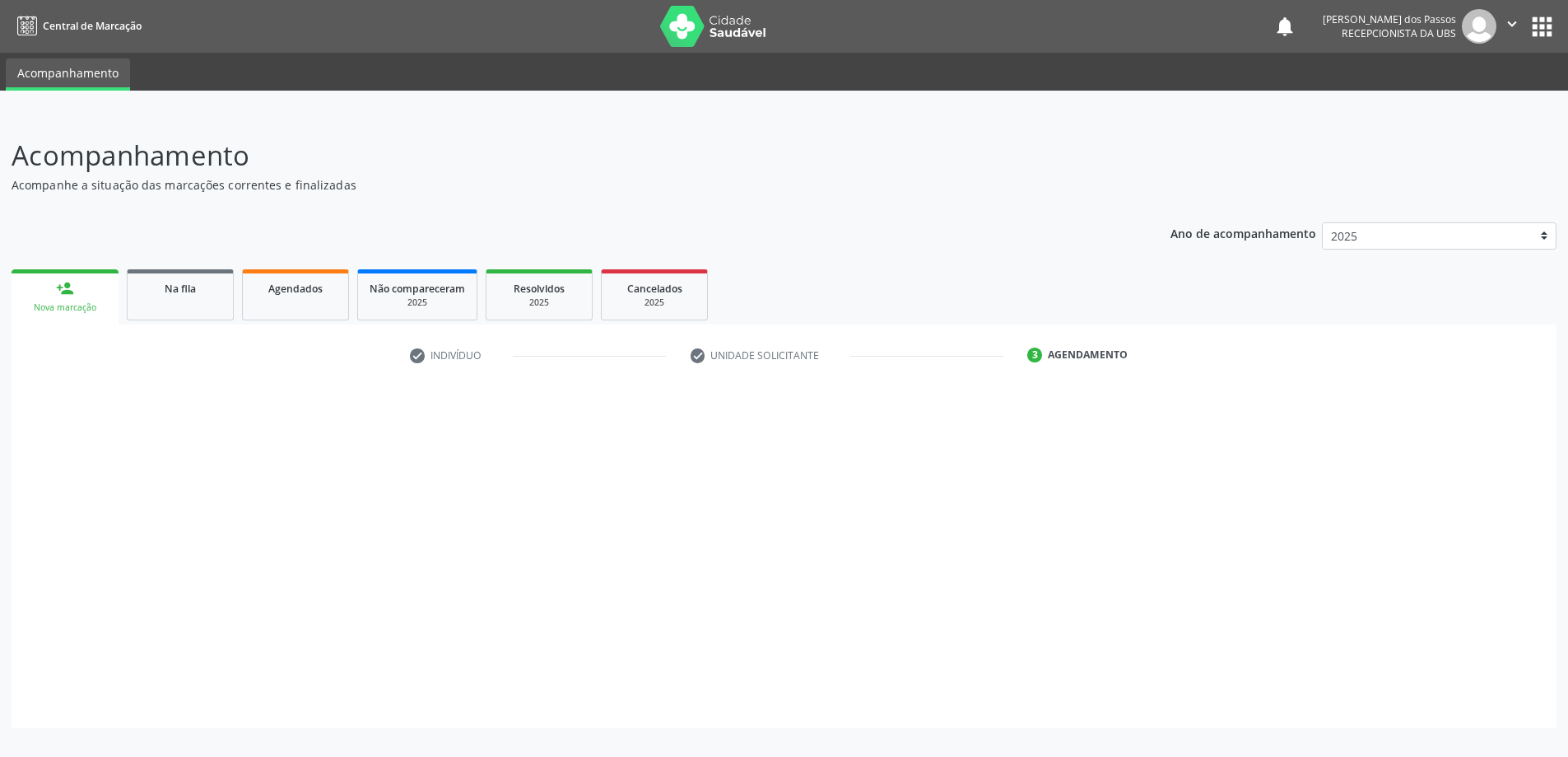
scroll to position [0, 0]
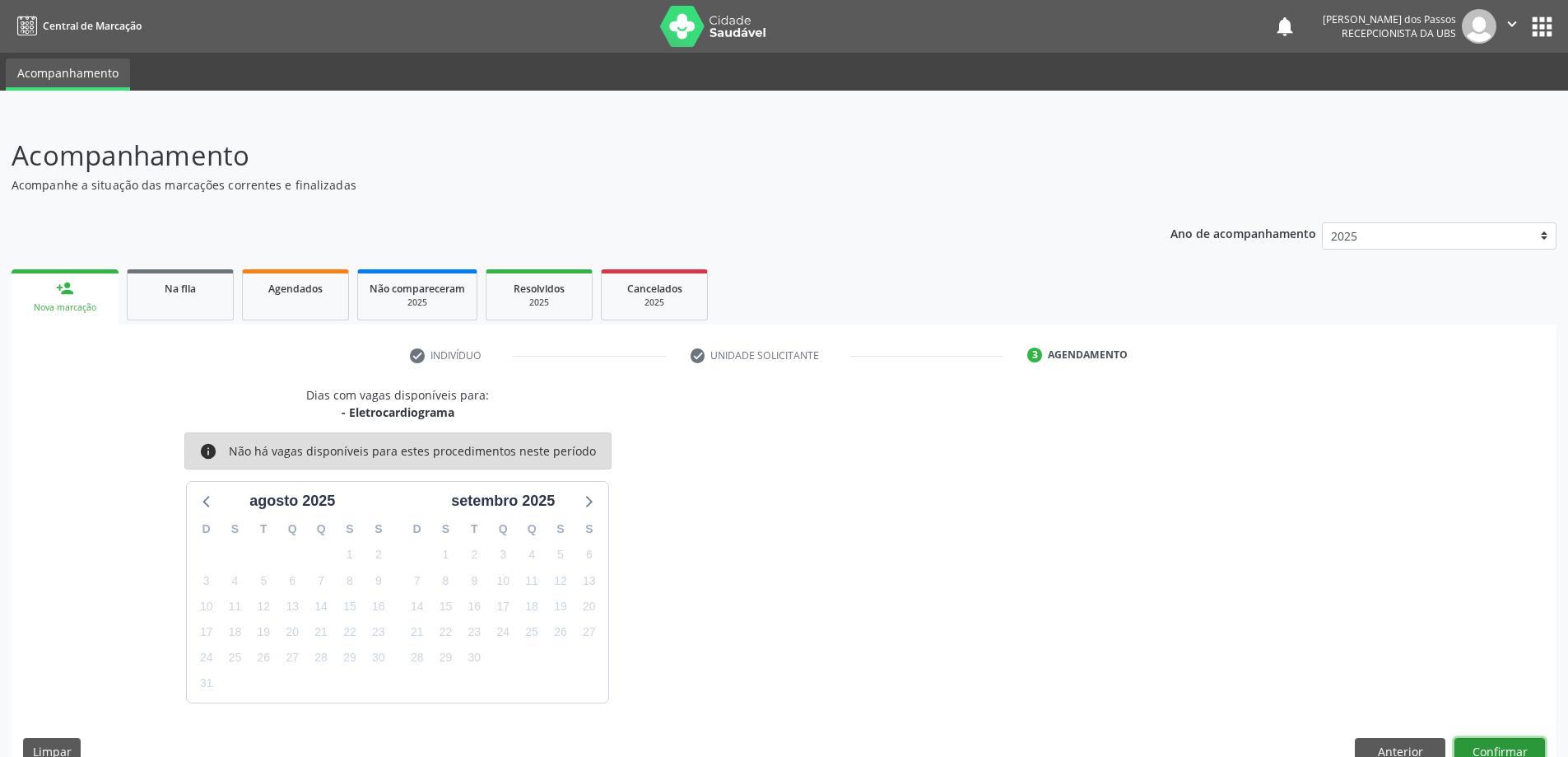
click at [1521, 752] on button "Confirmar" at bounding box center [1500, 752] width 91 height 28
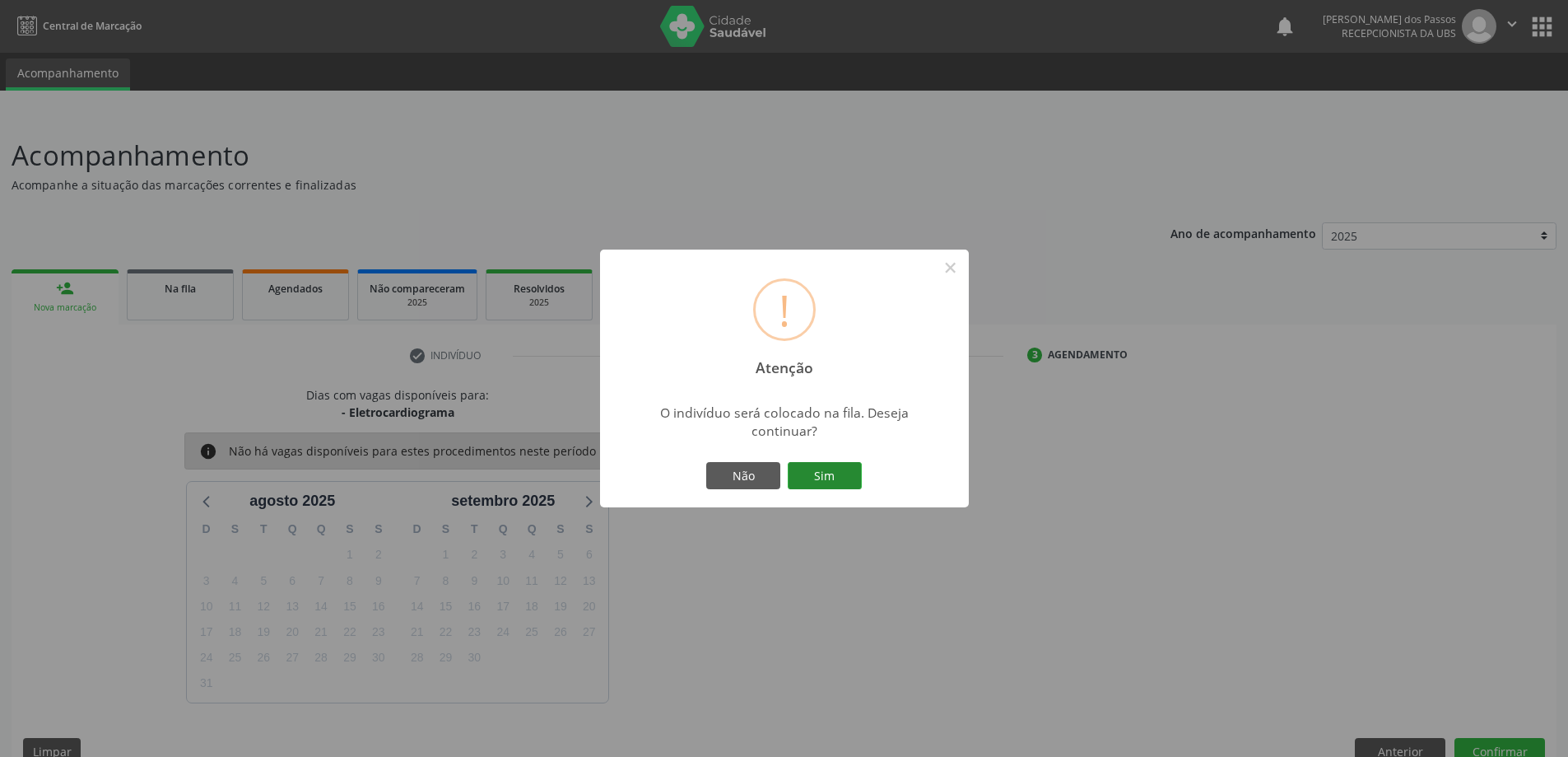
click at [807, 478] on button "Sim" at bounding box center [825, 476] width 74 height 28
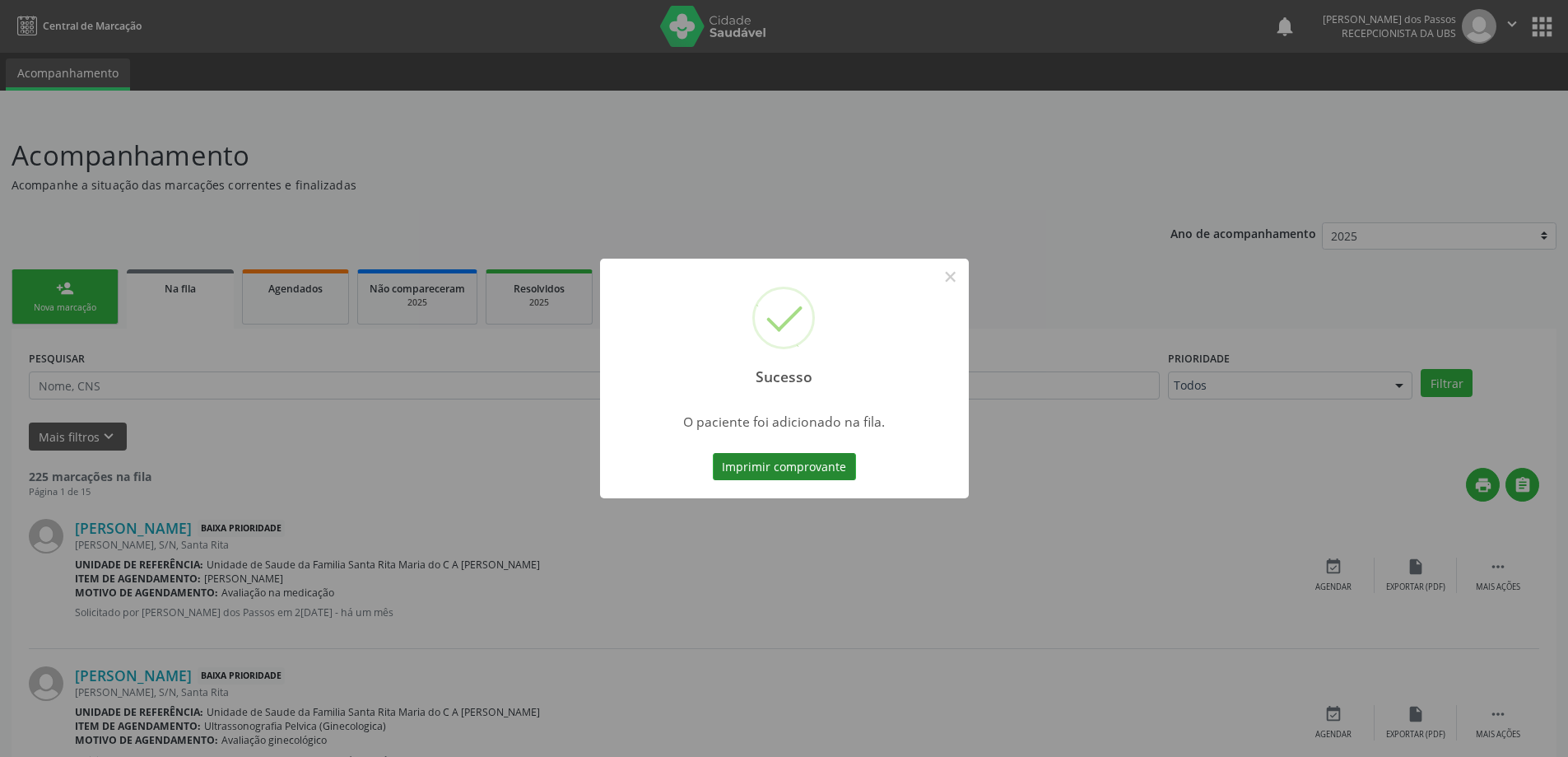
click at [799, 467] on button "Imprimir comprovante" at bounding box center [784, 467] width 143 height 28
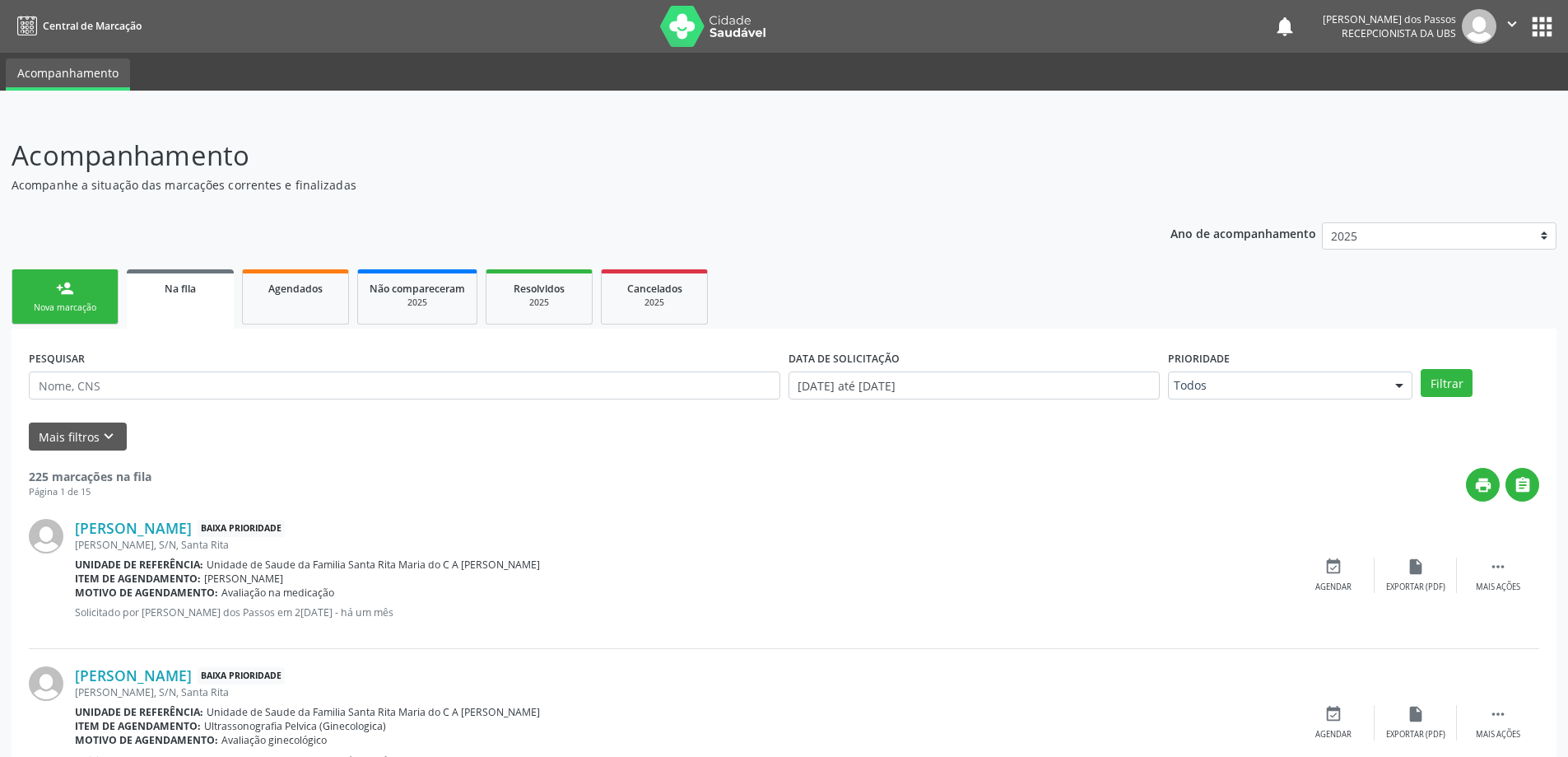
click at [76, 290] on link "person_add Nova marcação" at bounding box center [65, 297] width 107 height 55
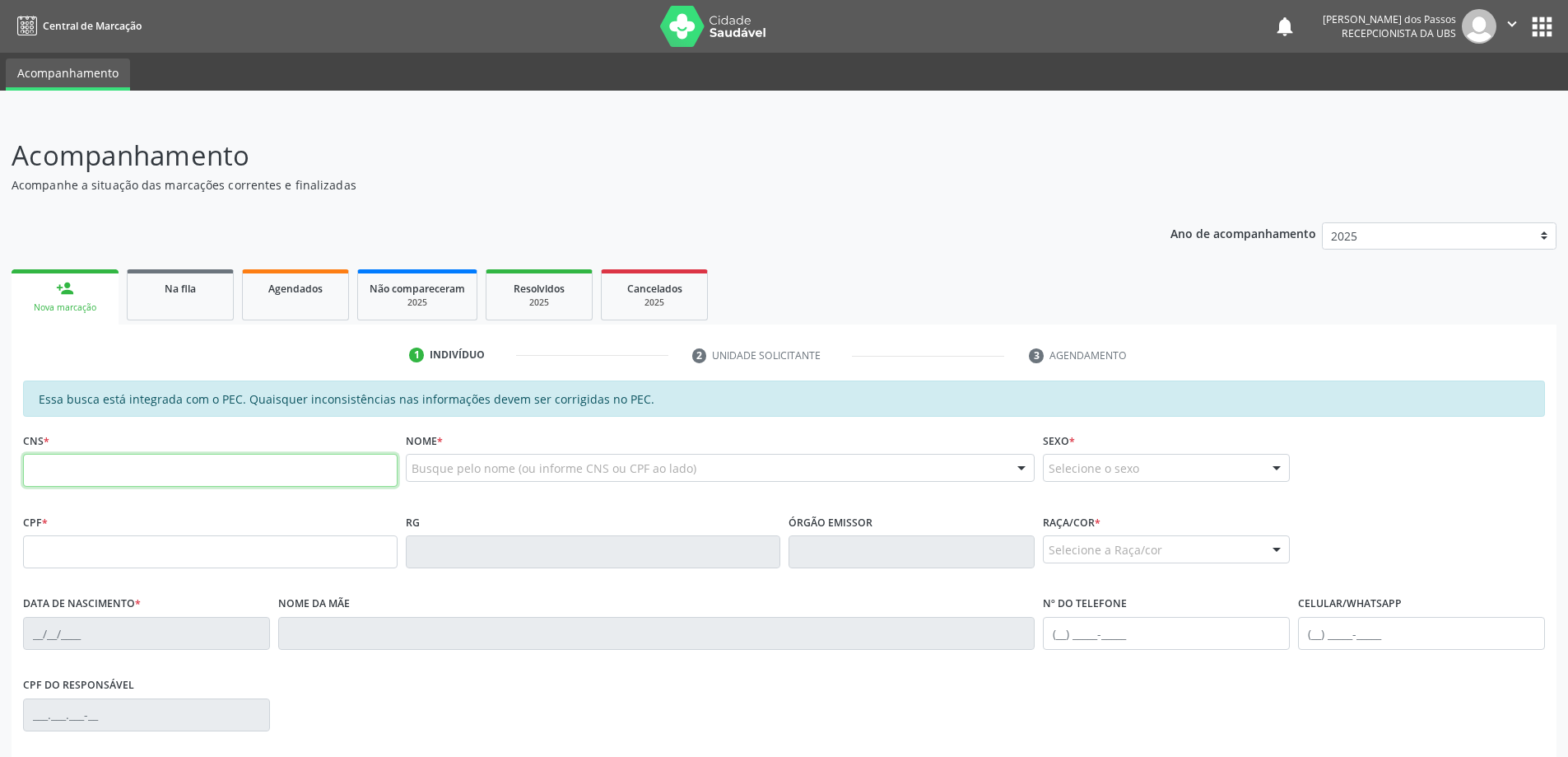
click at [95, 474] on input "text" at bounding box center [210, 470] width 375 height 33
type input "704 3075 4169 4694"
type input "095.996.934-93"
type input "31/12/1979"
type input "Cleonice Paixao Sobral"
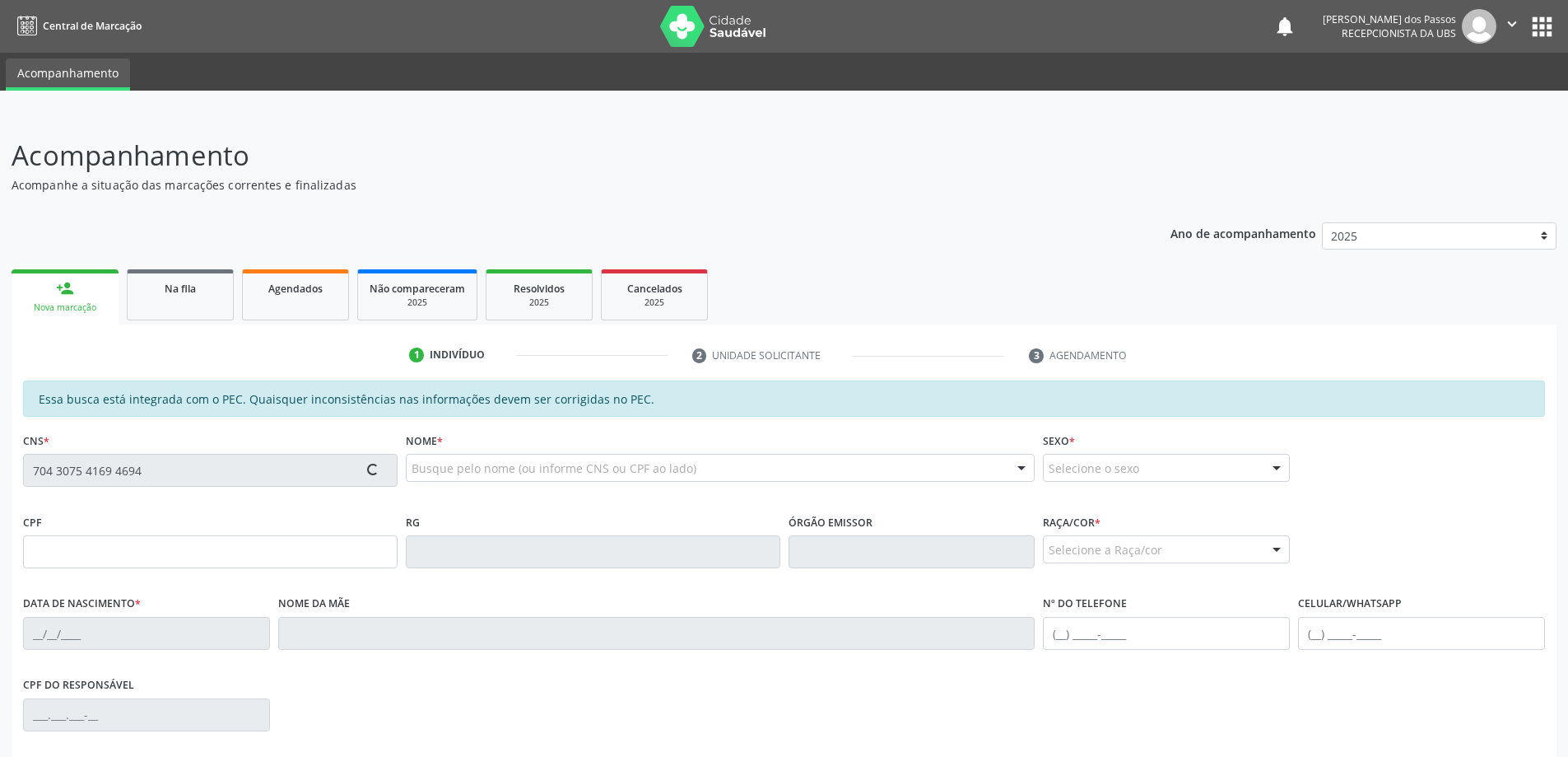
type input "(82) 9302-1883"
type input "S/N"
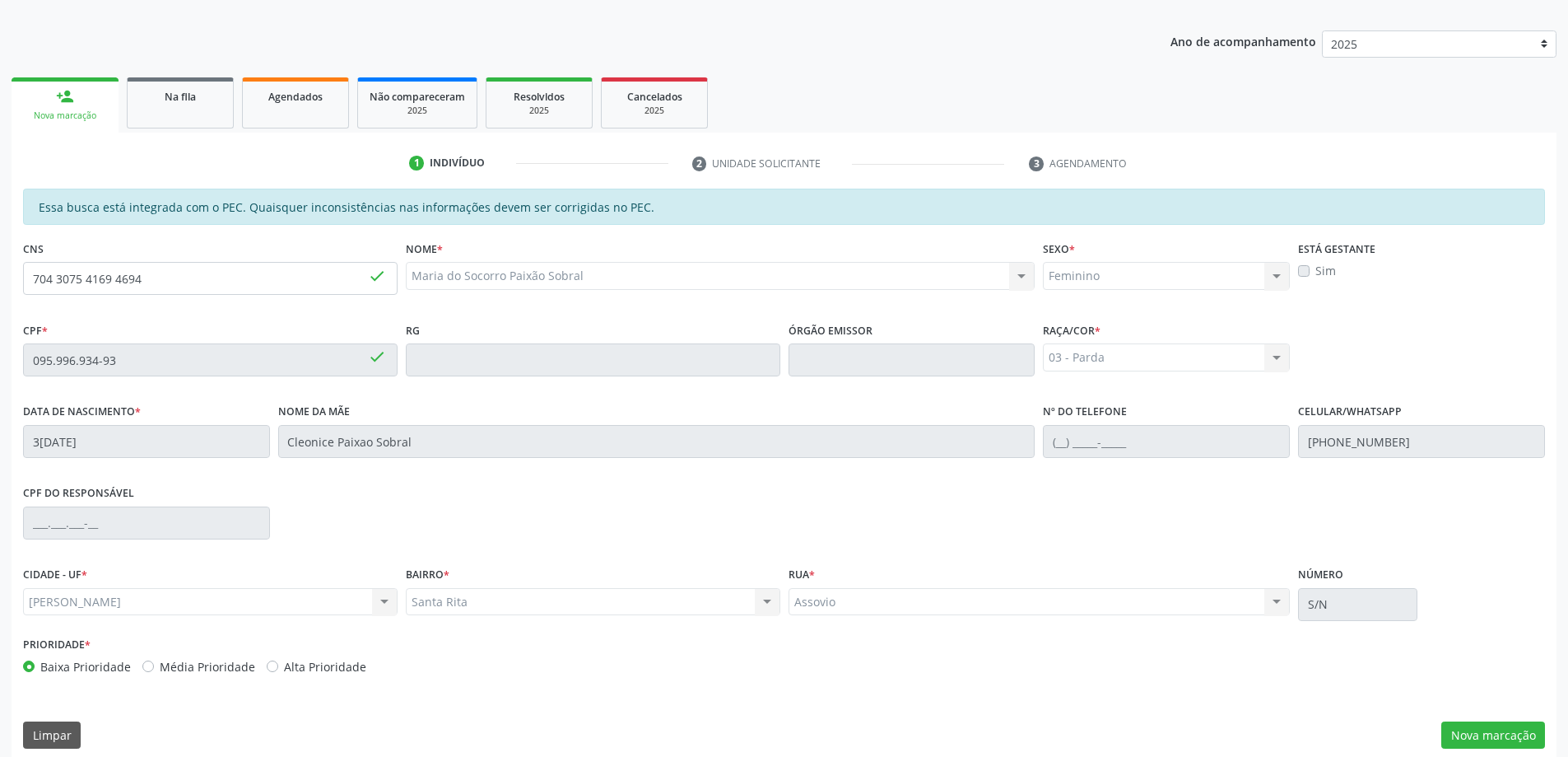
scroll to position [207, 0]
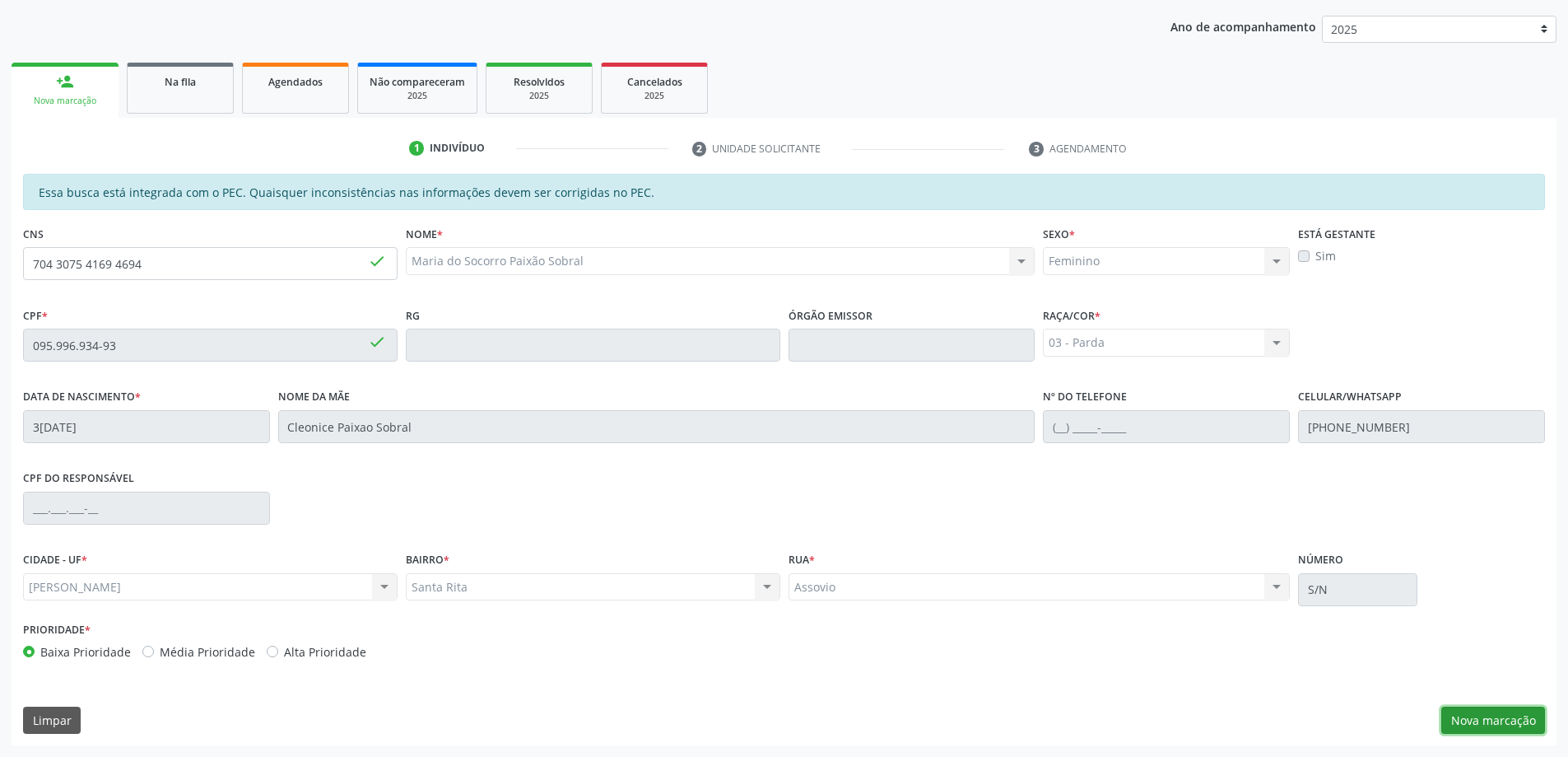
click at [1473, 713] on button "Nova marcação" at bounding box center [1493, 720] width 103 height 28
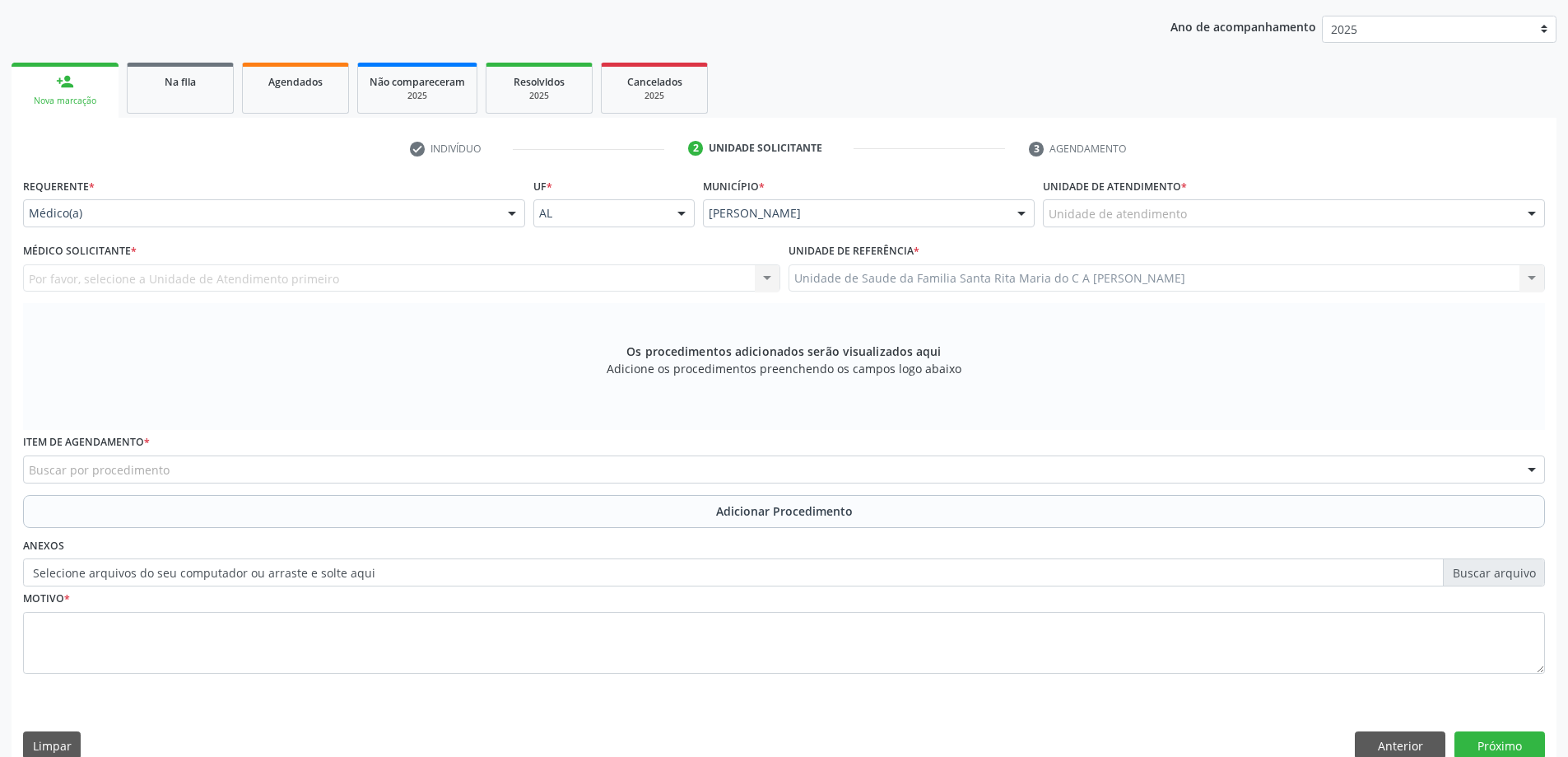
click at [1286, 219] on div "Unidade de atendimento" at bounding box center [1293, 212] width 502 height 28
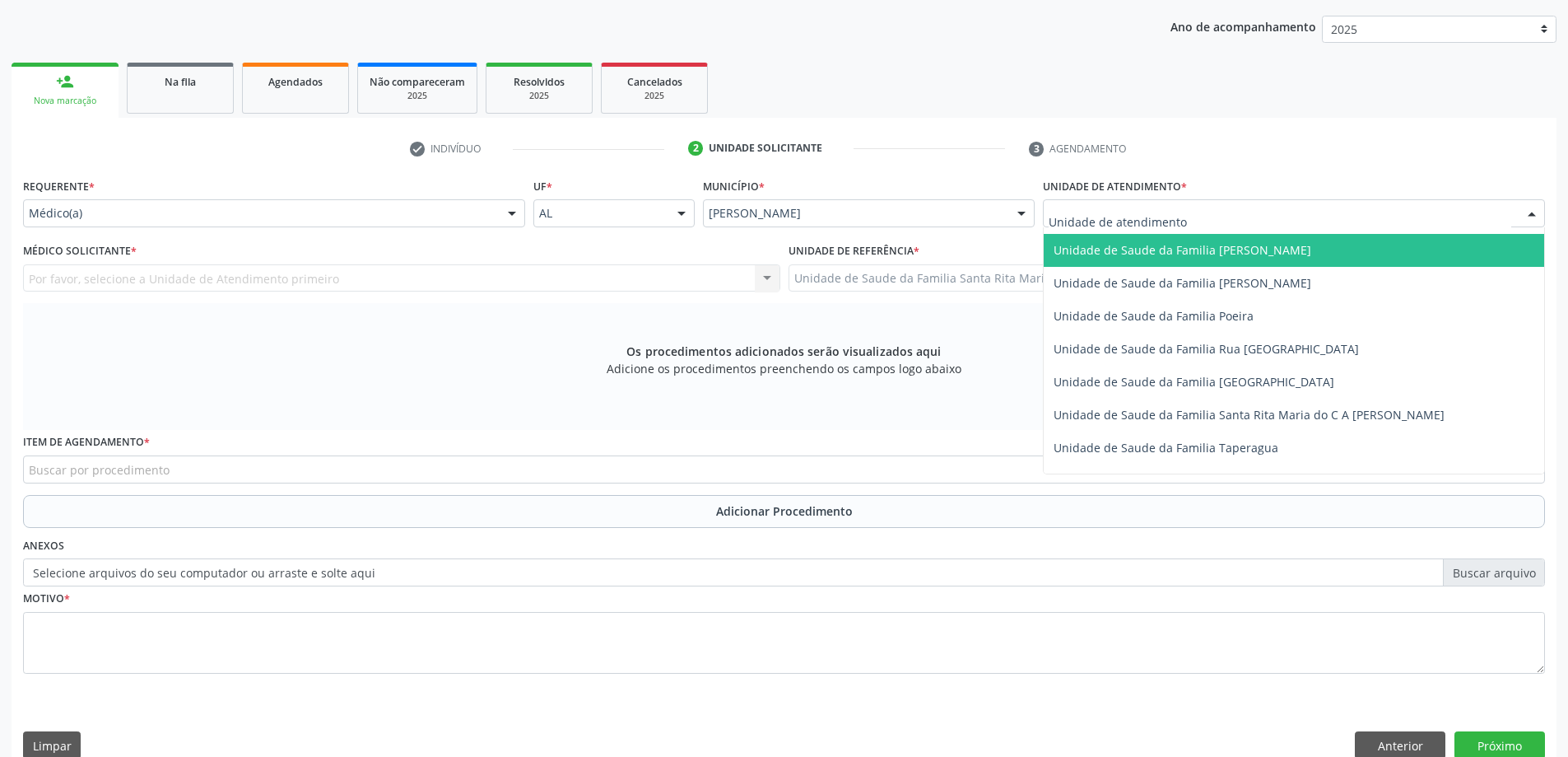
scroll to position [988, 0]
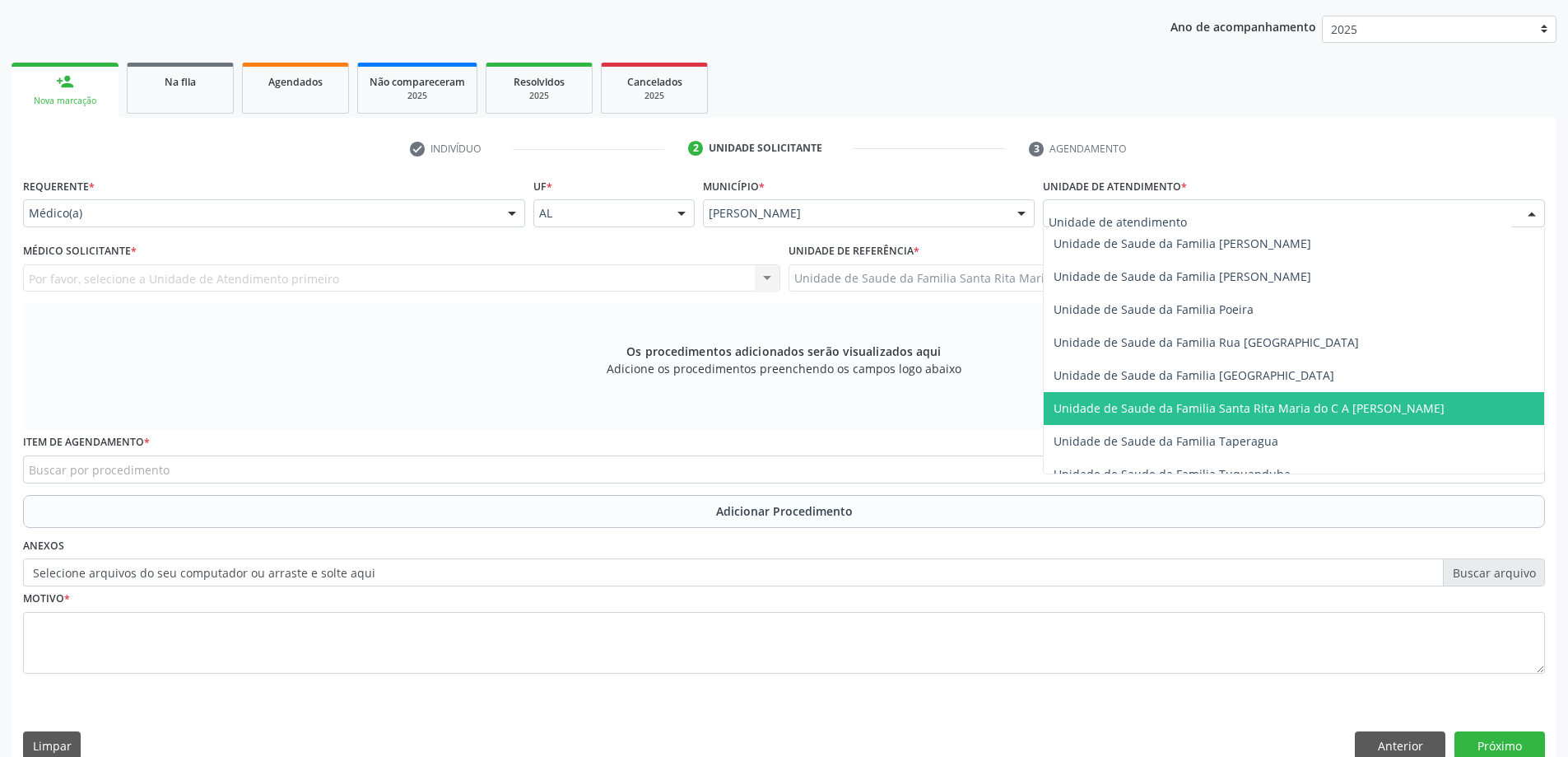
click at [1228, 414] on span "Unidade de Saude da Familia Santa Rita Maria do C A [PERSON_NAME]" at bounding box center [1249, 408] width 391 height 15
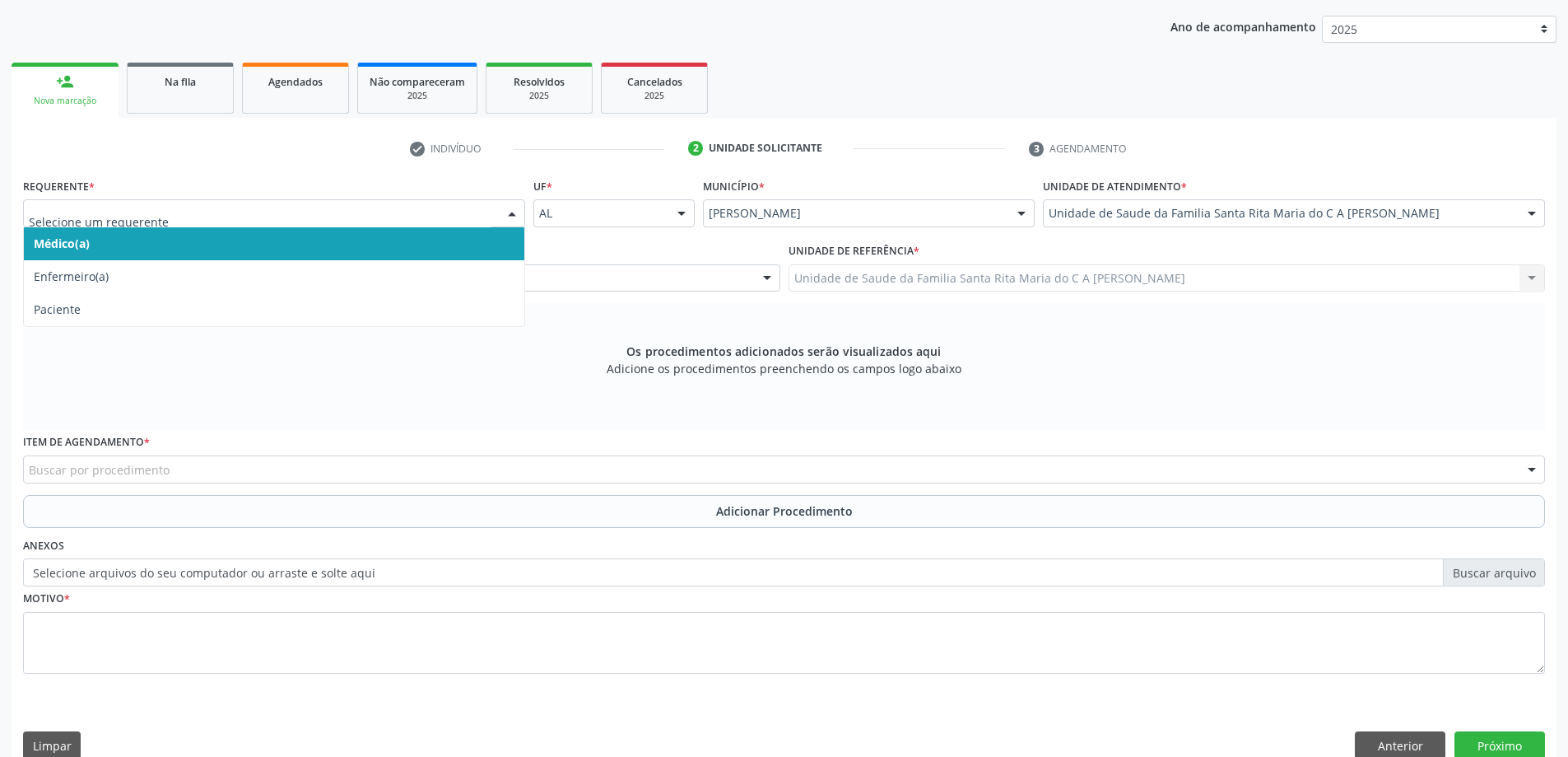
click at [331, 246] on span "Médico(a)" at bounding box center [273, 243] width 500 height 33
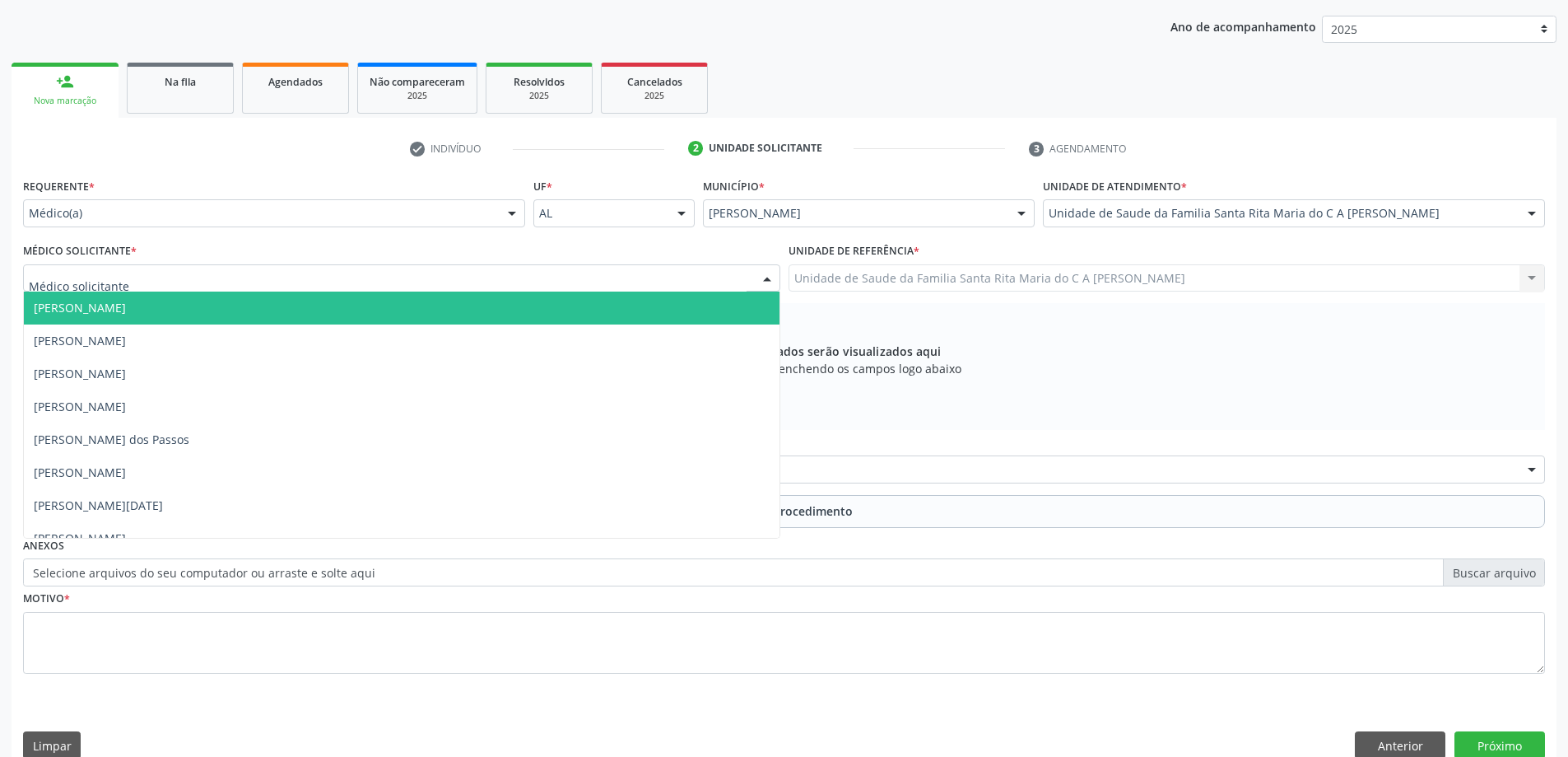
click at [326, 280] on div at bounding box center [401, 278] width 757 height 28
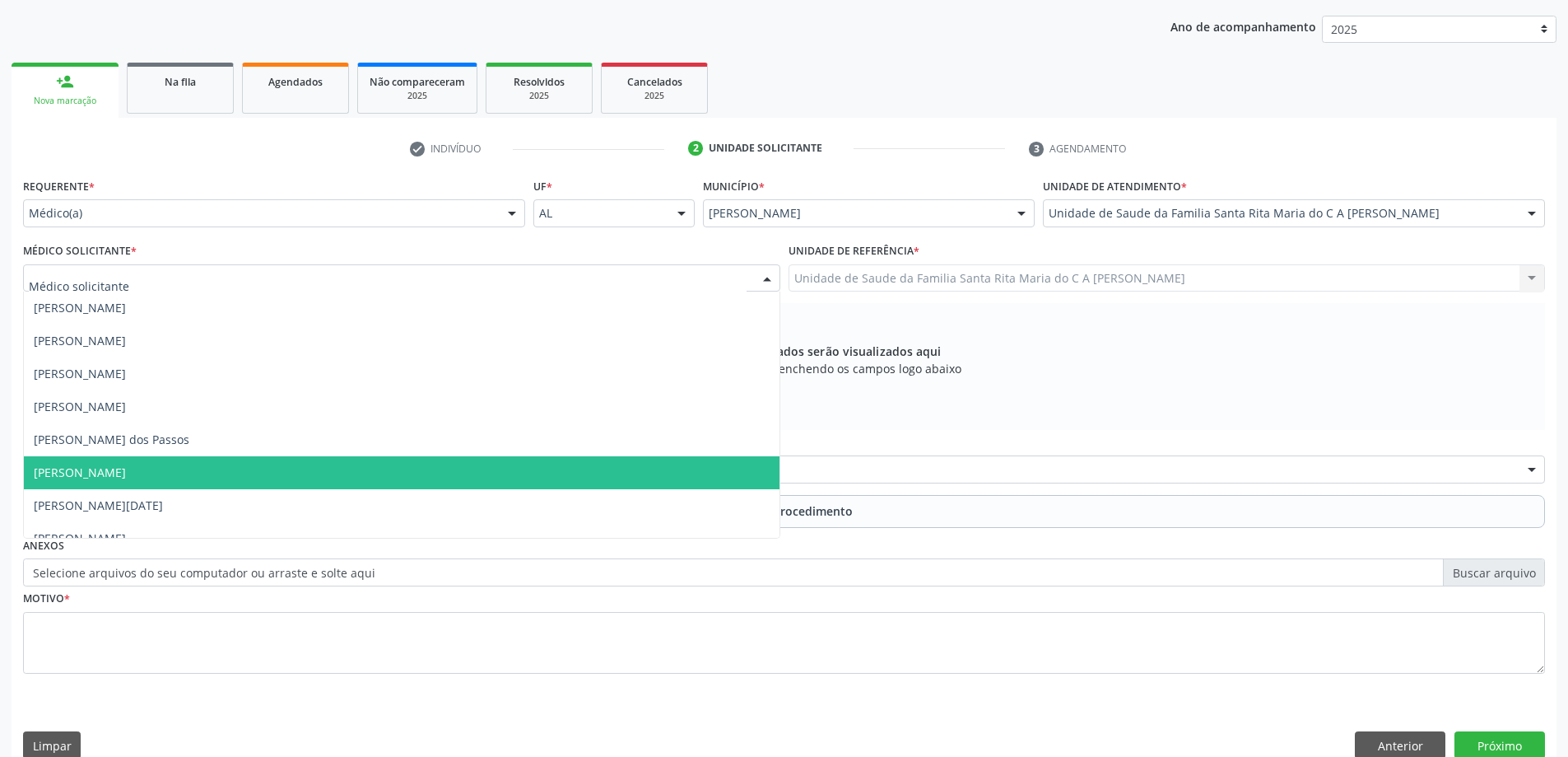
click at [345, 474] on span "[PERSON_NAME]" at bounding box center [401, 472] width 756 height 33
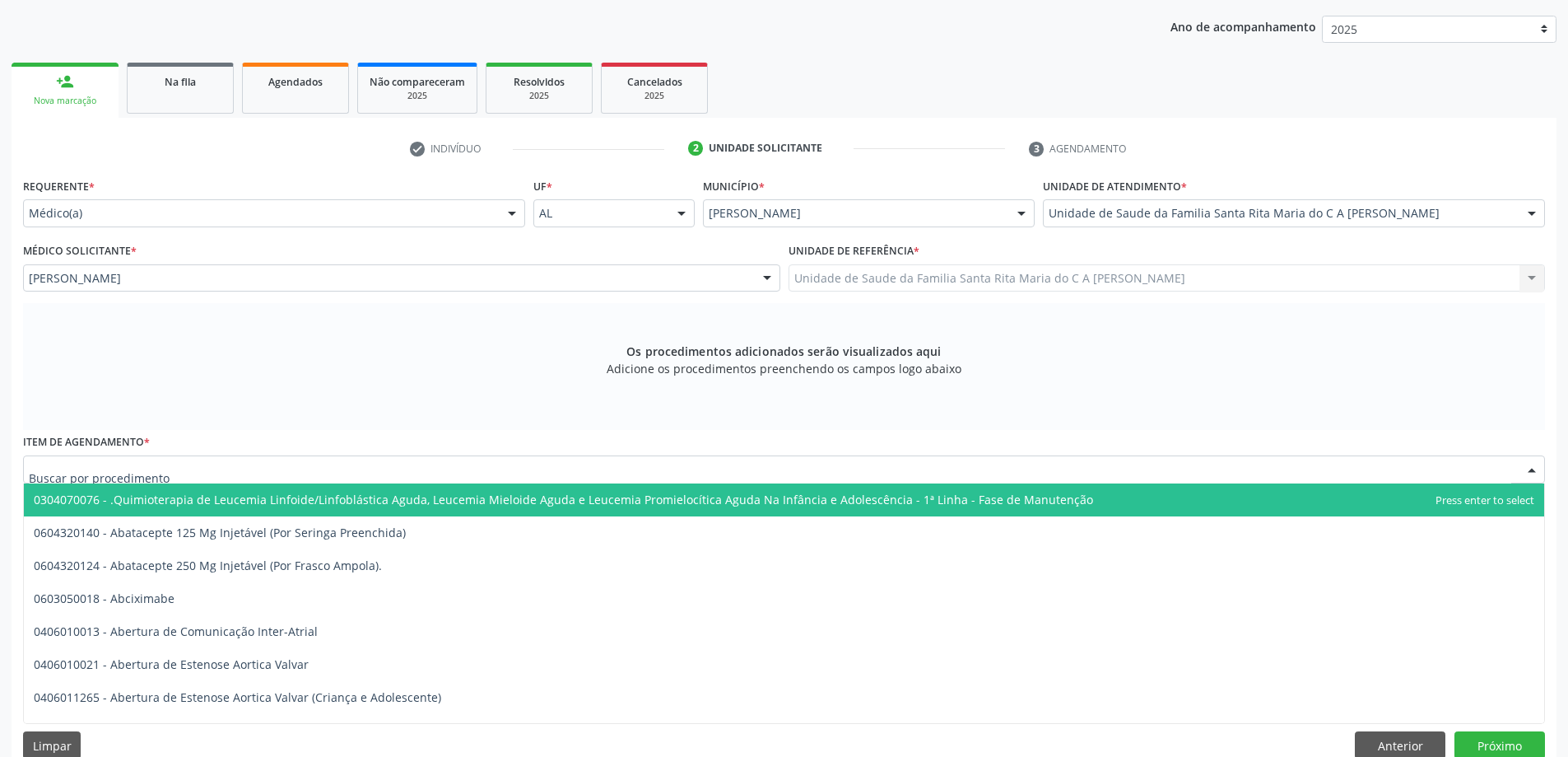
click at [326, 467] on div at bounding box center [783, 469] width 1522 height 28
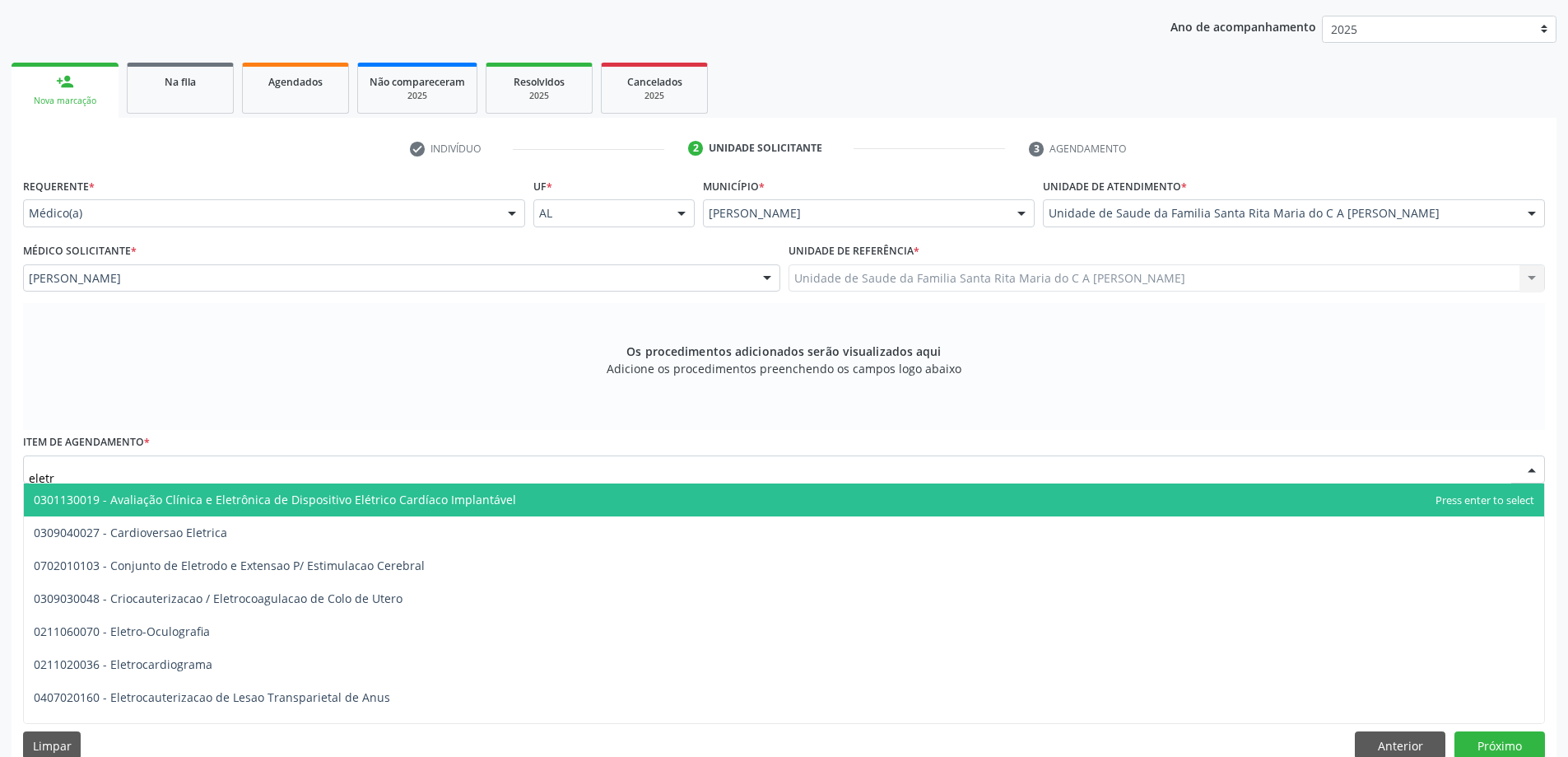
type input "eletro"
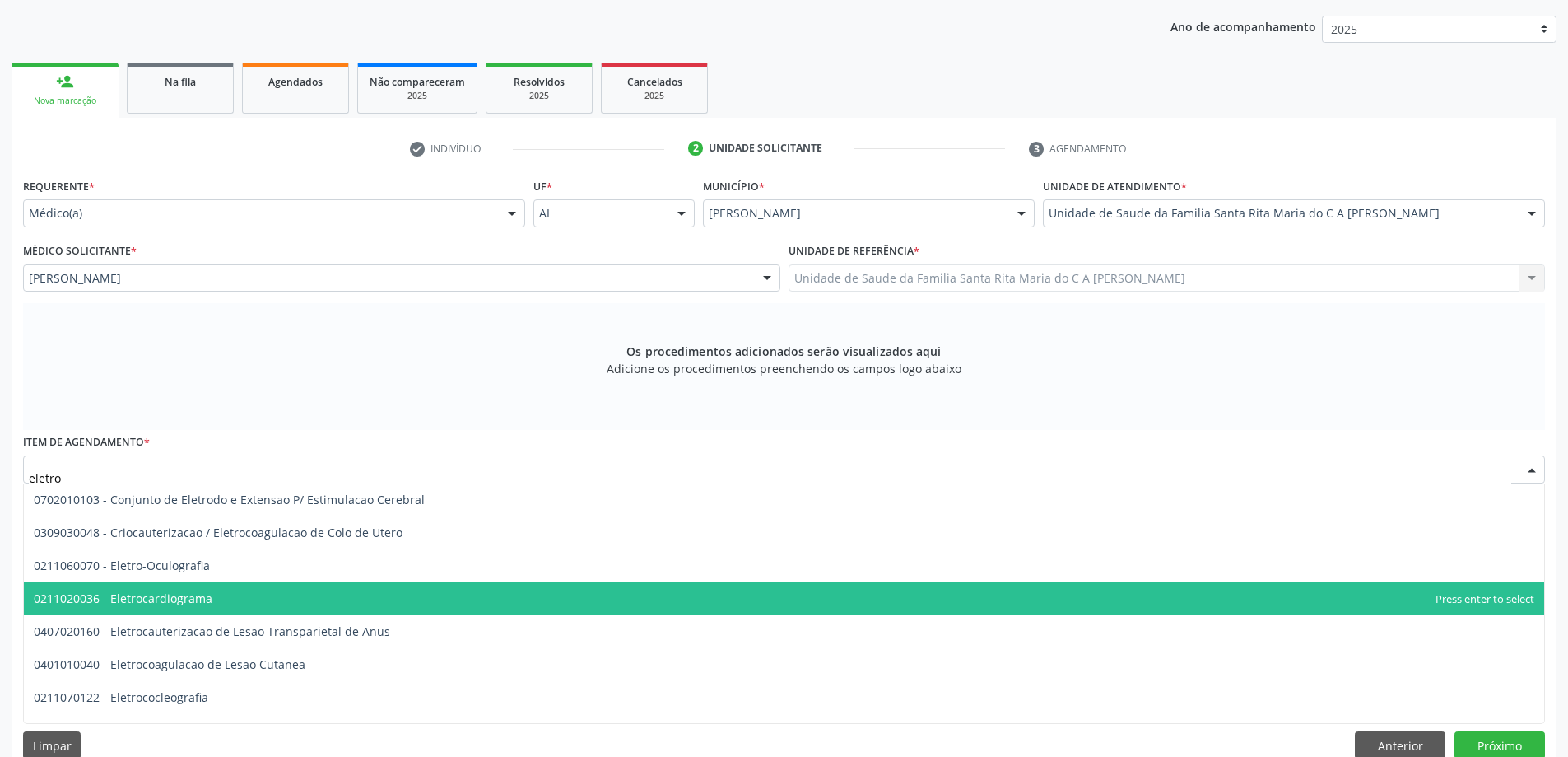
click at [252, 595] on span "0211020036 - Eletrocardiograma" at bounding box center [783, 598] width 1520 height 33
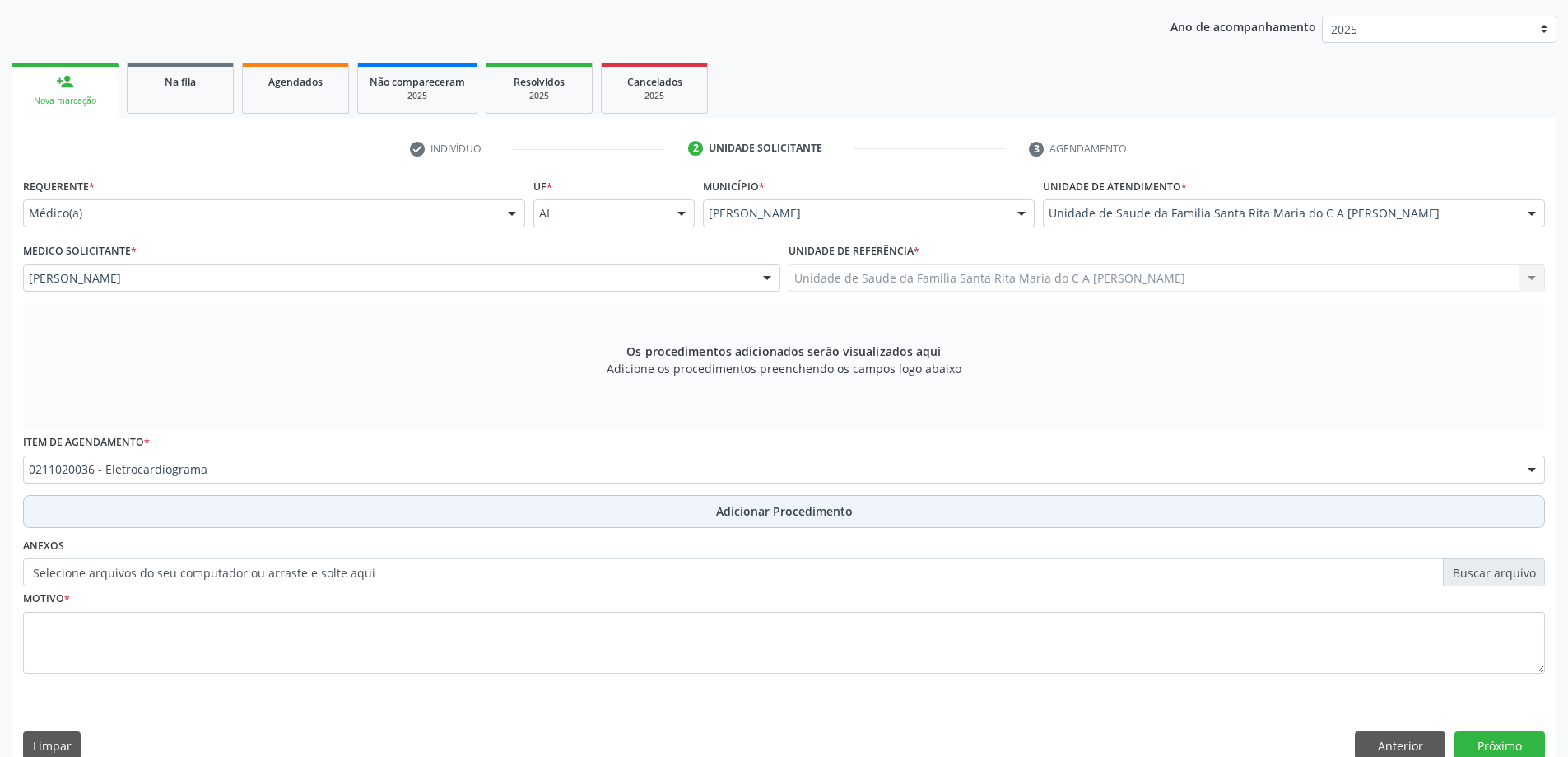
click at [281, 518] on button "Adicionar Procedimento" at bounding box center [783, 511] width 1522 height 33
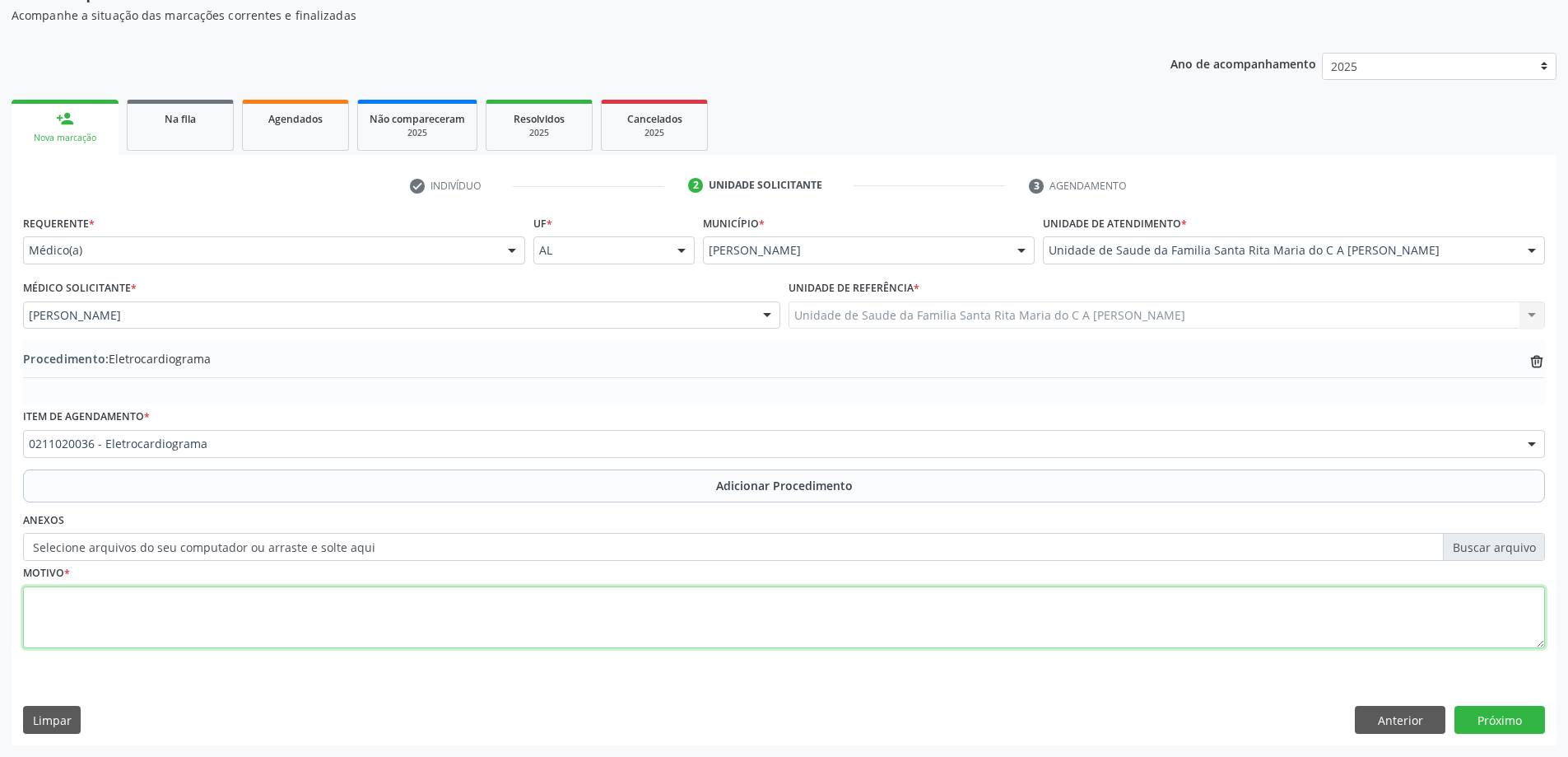
click at [212, 624] on textarea at bounding box center [783, 617] width 1522 height 63
type textarea "hps"
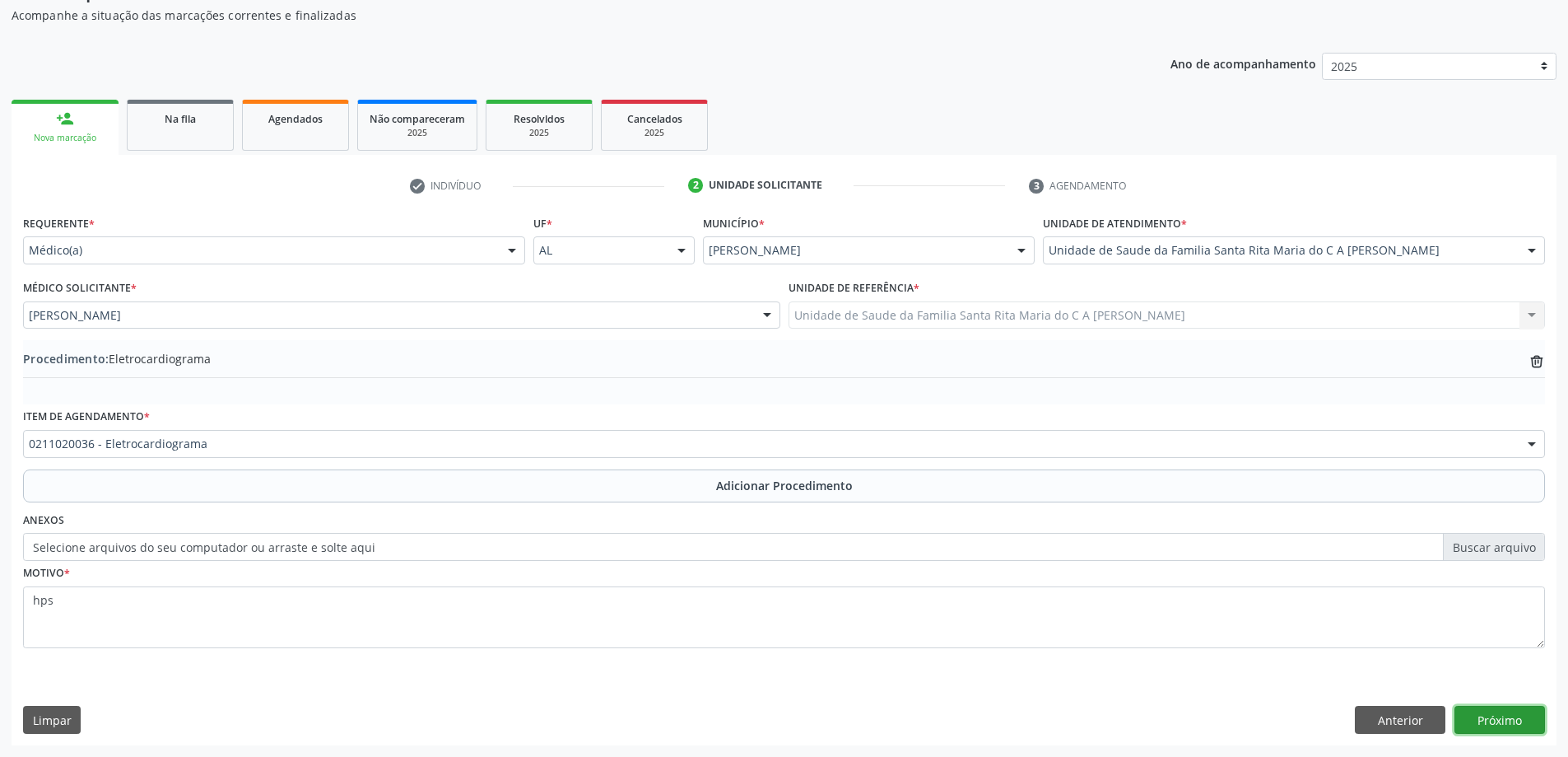
click at [1512, 722] on button "Próximo" at bounding box center [1500, 719] width 91 height 28
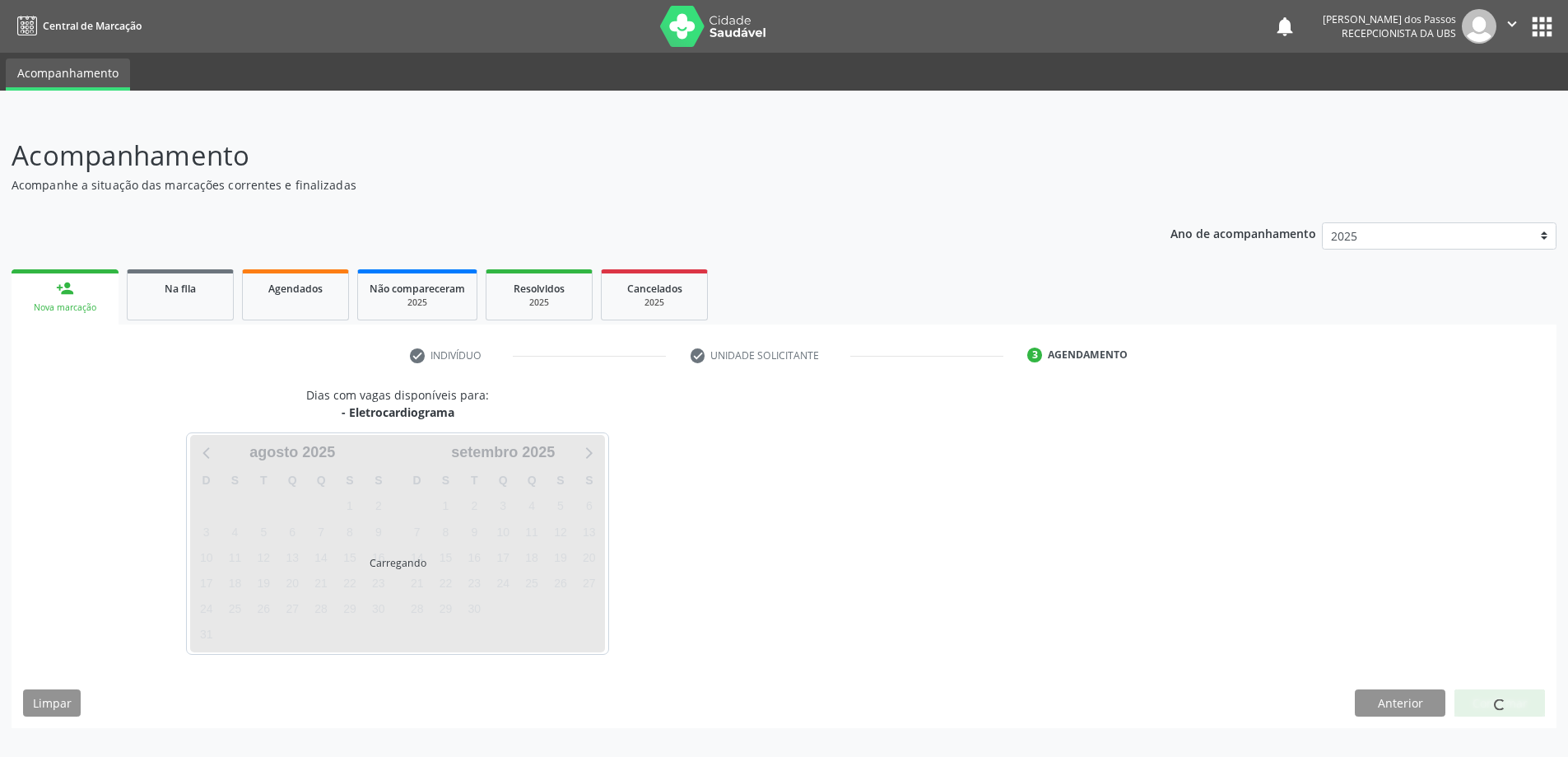
scroll to position [0, 0]
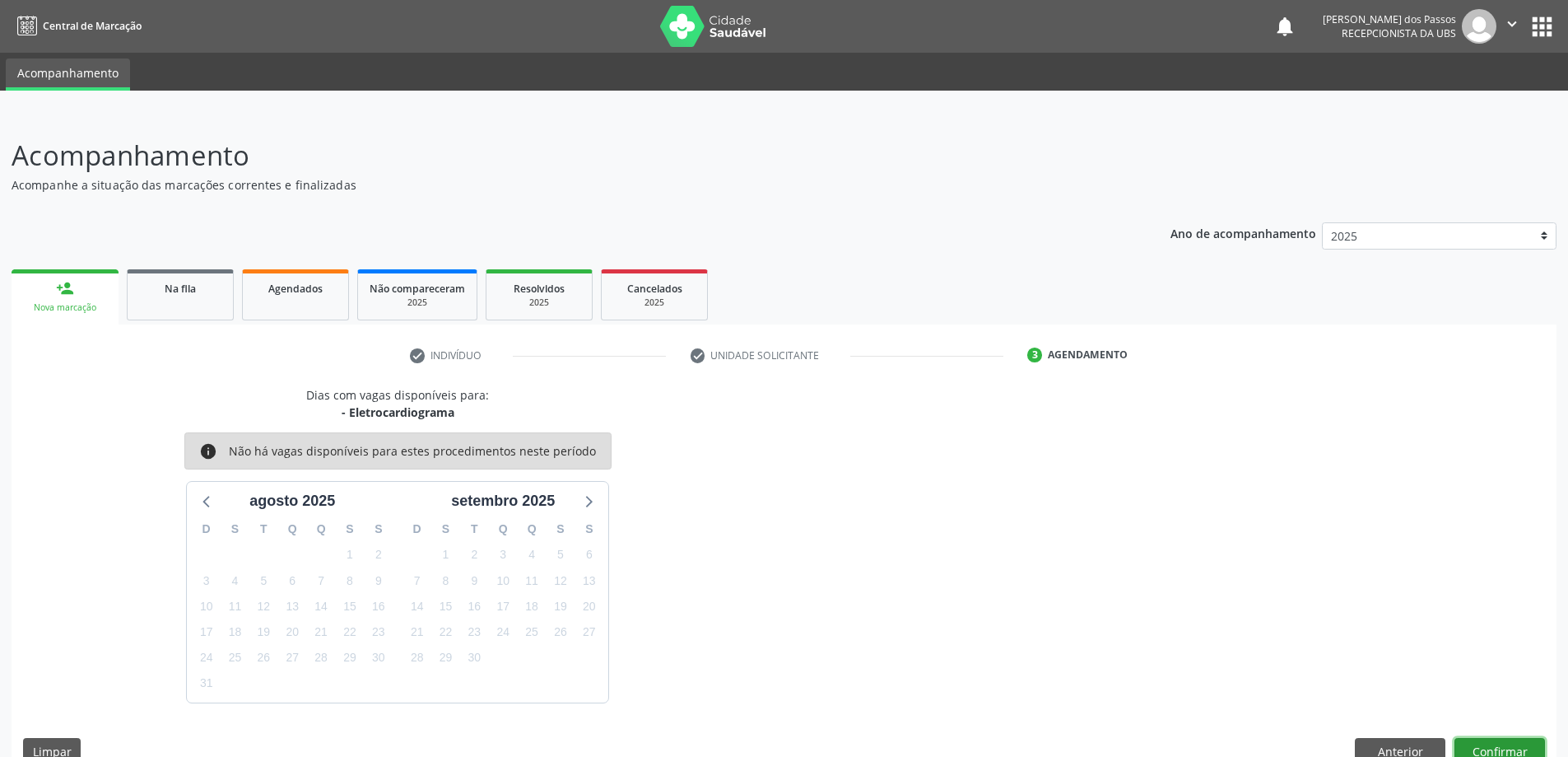
click at [1487, 748] on button "Confirmar" at bounding box center [1500, 752] width 91 height 28
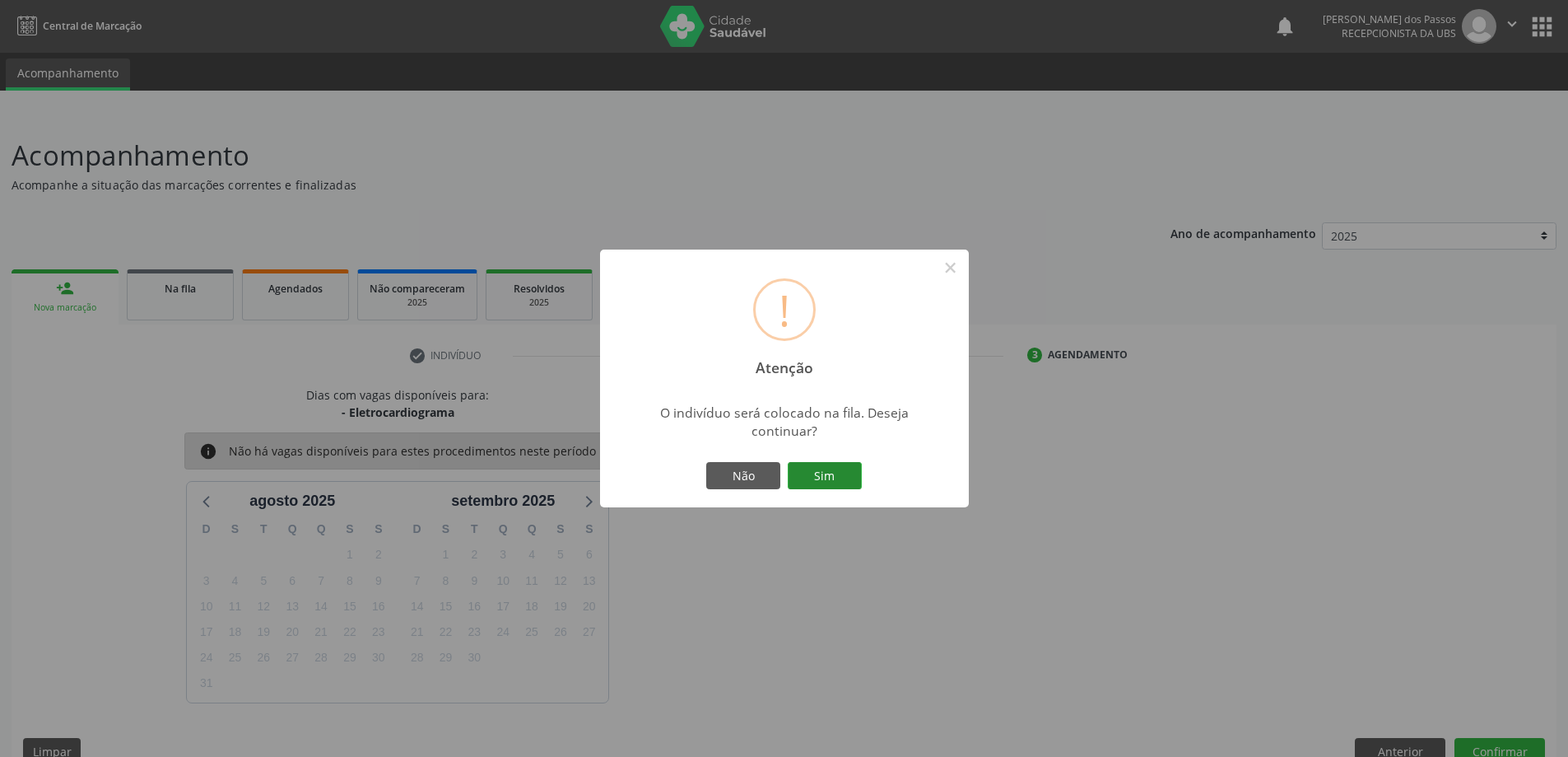
click at [803, 469] on button "Sim" at bounding box center [825, 476] width 74 height 28
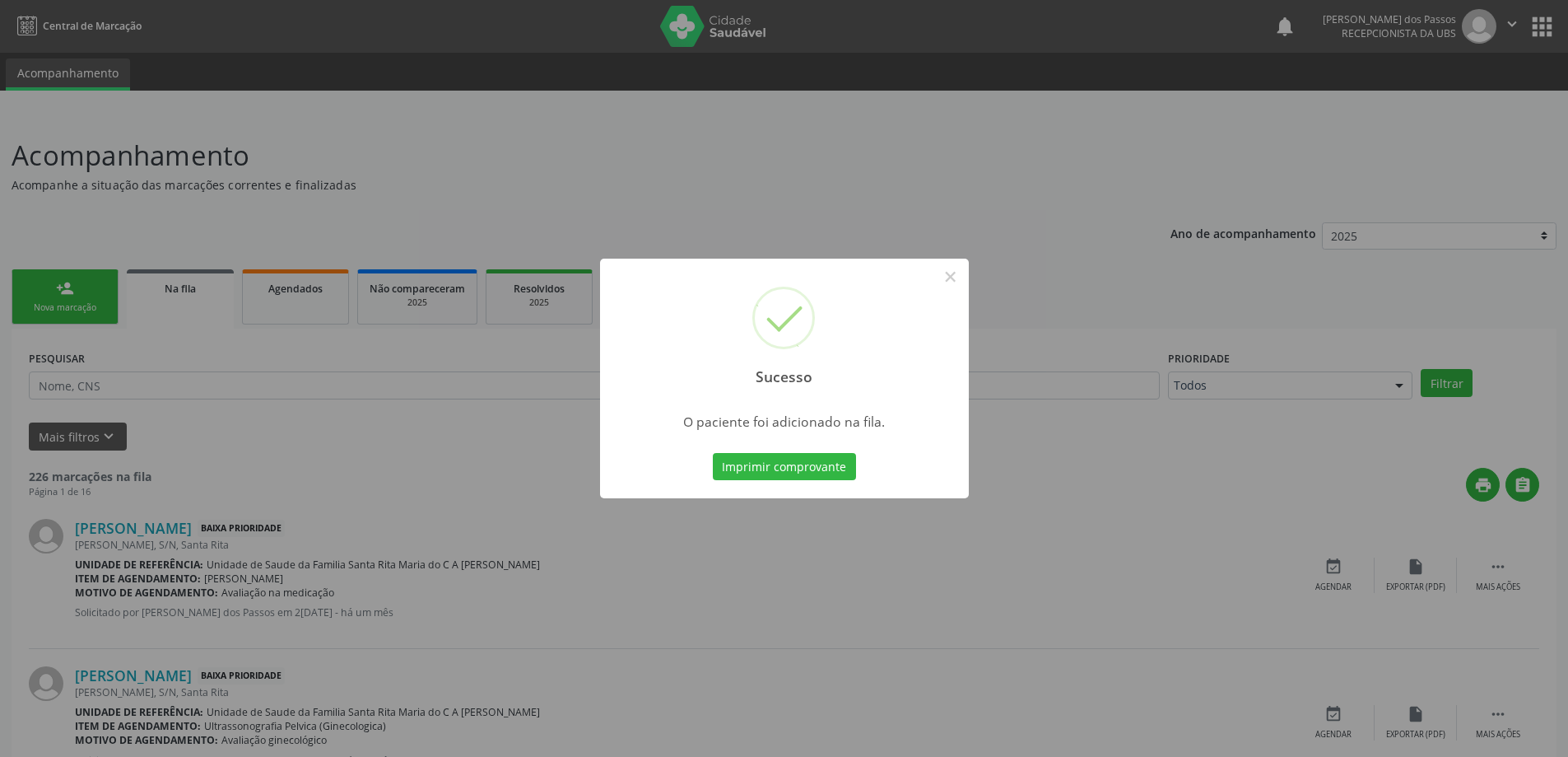
click at [803, 469] on button "Imprimir comprovante" at bounding box center [784, 467] width 143 height 28
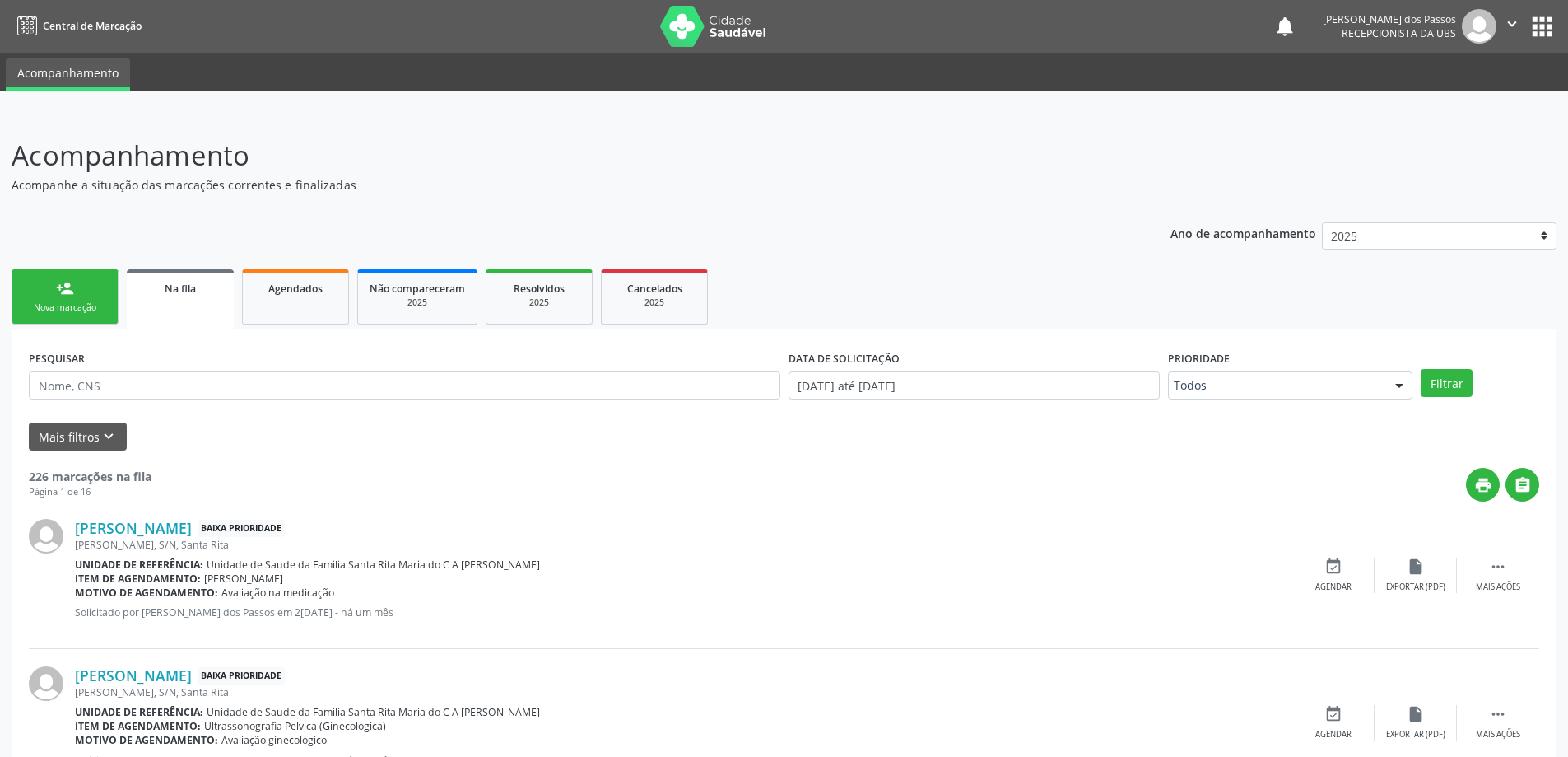
click at [56, 309] on div "Nova marcação" at bounding box center [64, 308] width 83 height 13
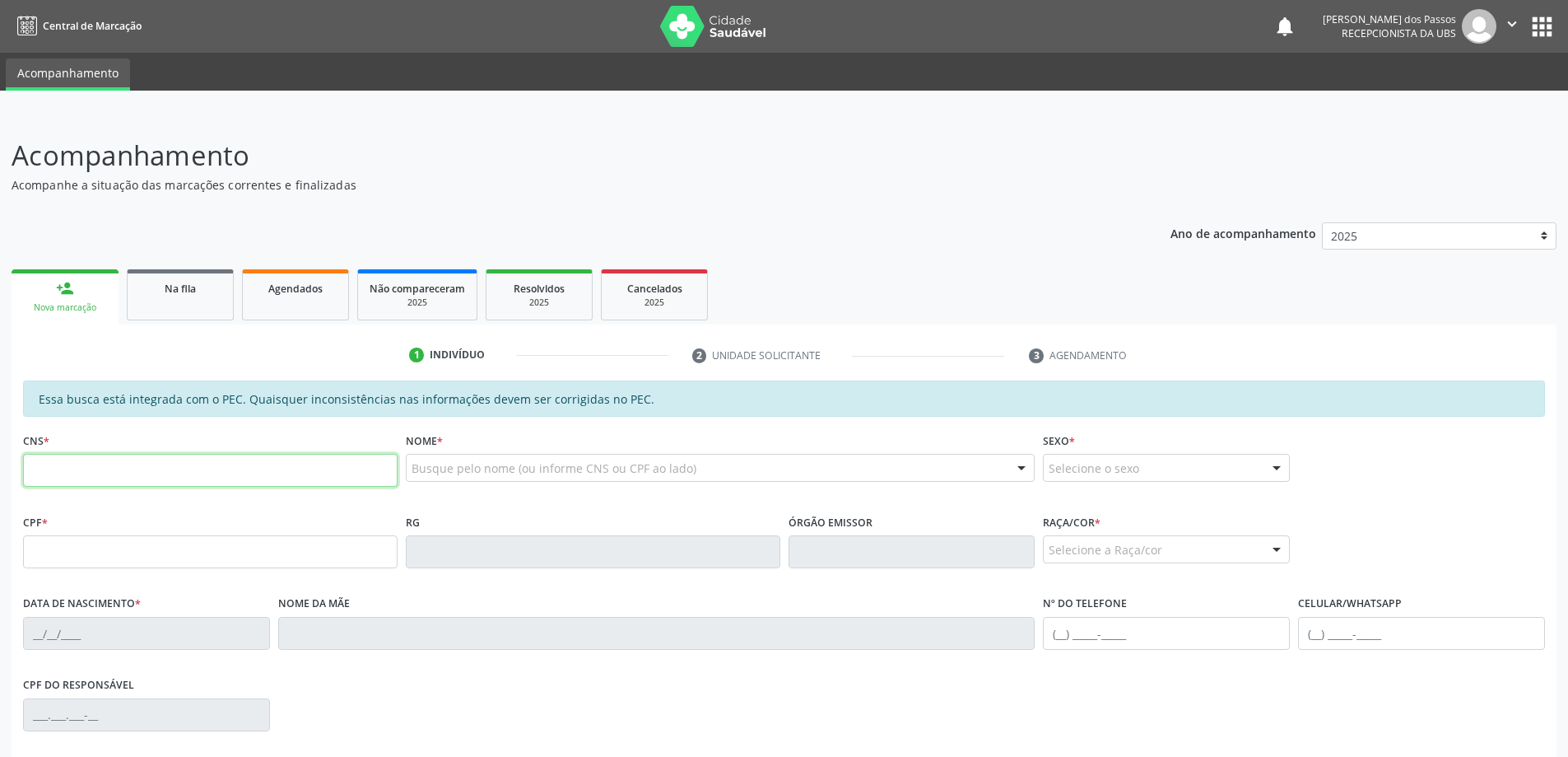
click at [127, 473] on input "text" at bounding box center [210, 470] width 375 height 33
type input "700 5071 7558 0851"
type input "037.106.424-42"
type input "[DATE]"
type input "Enedina Marculina Conceicao"
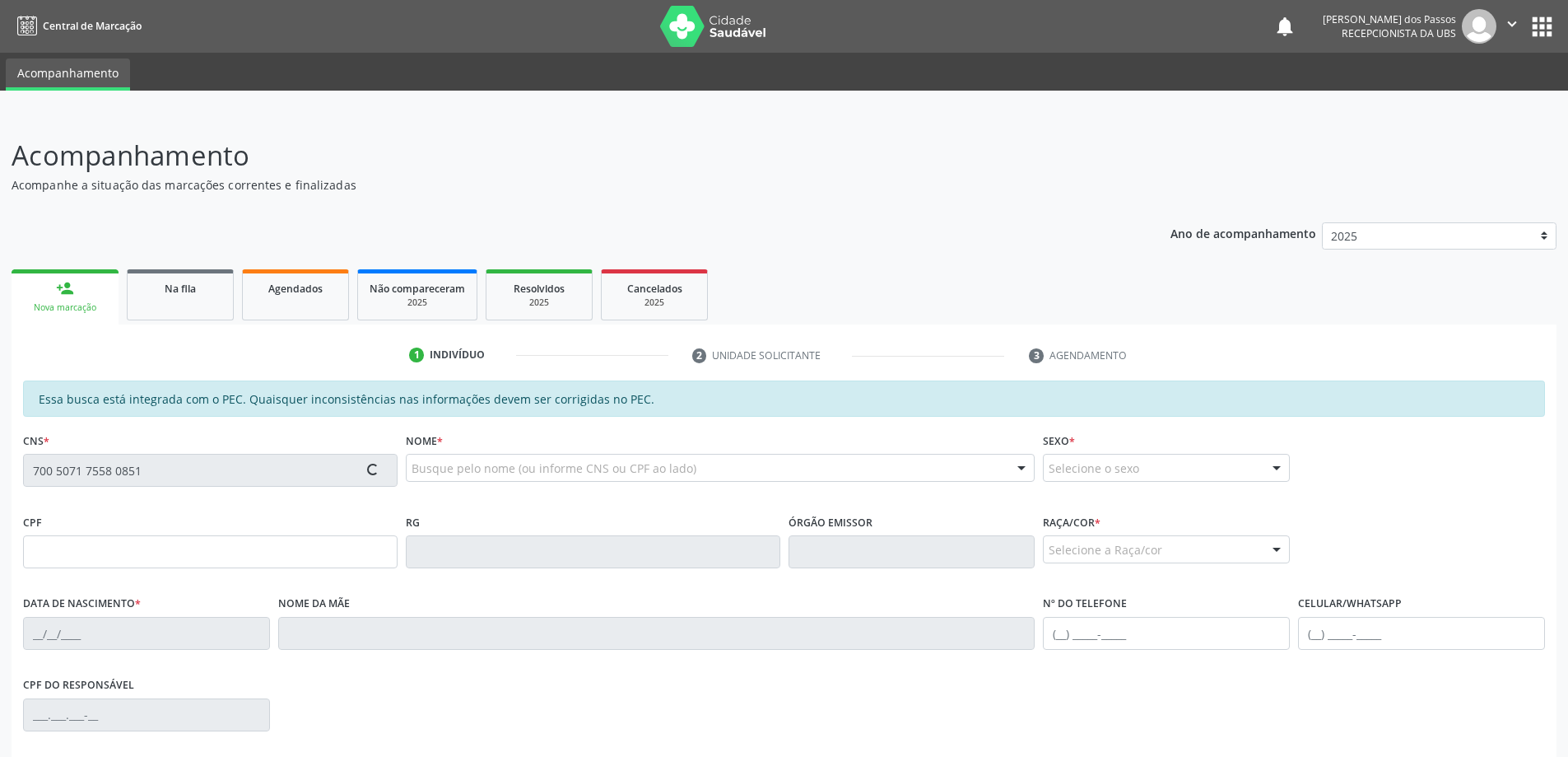
type input "[PHONE_NUMBER]"
type input "S/N"
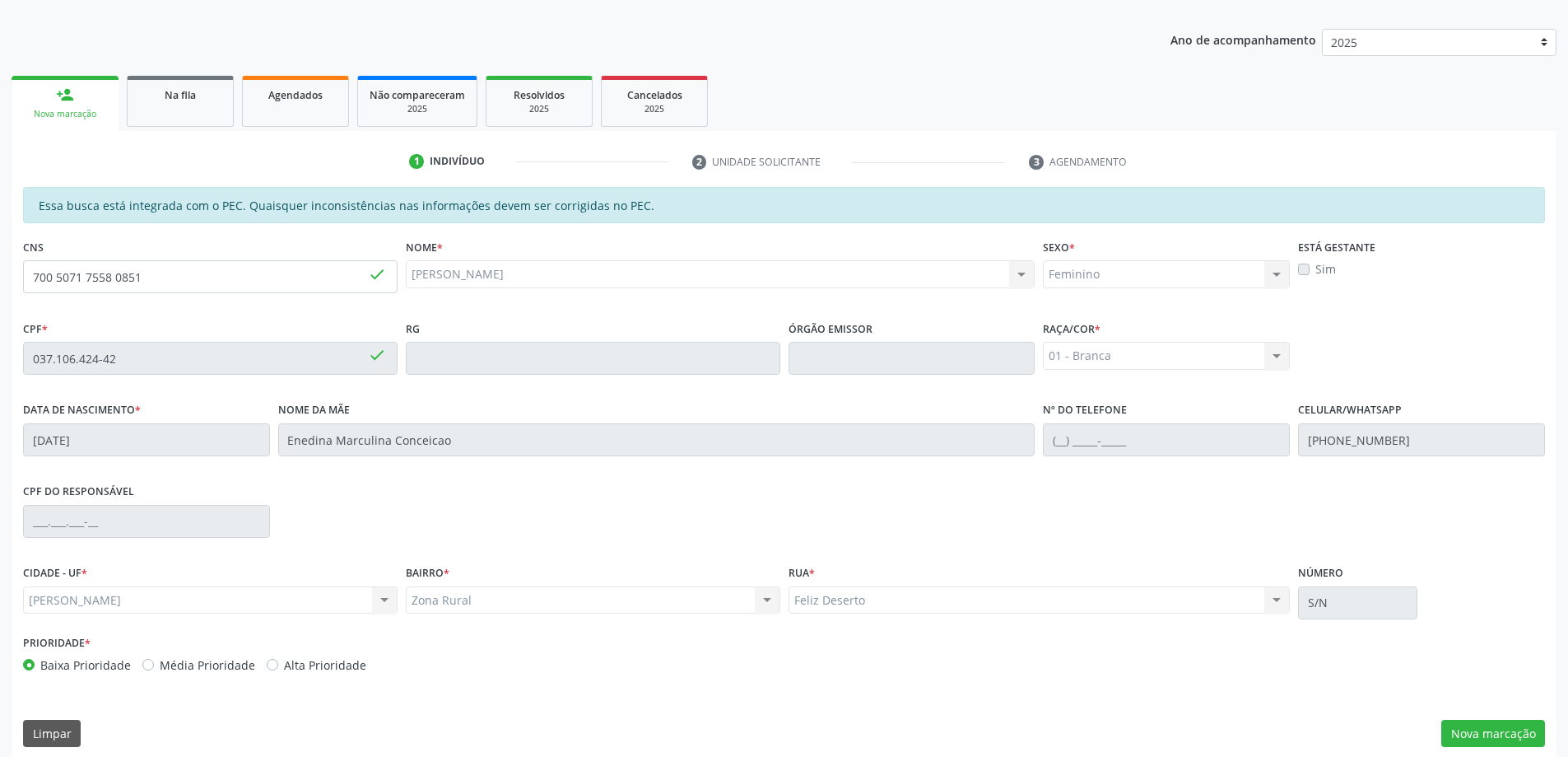
scroll to position [207, 0]
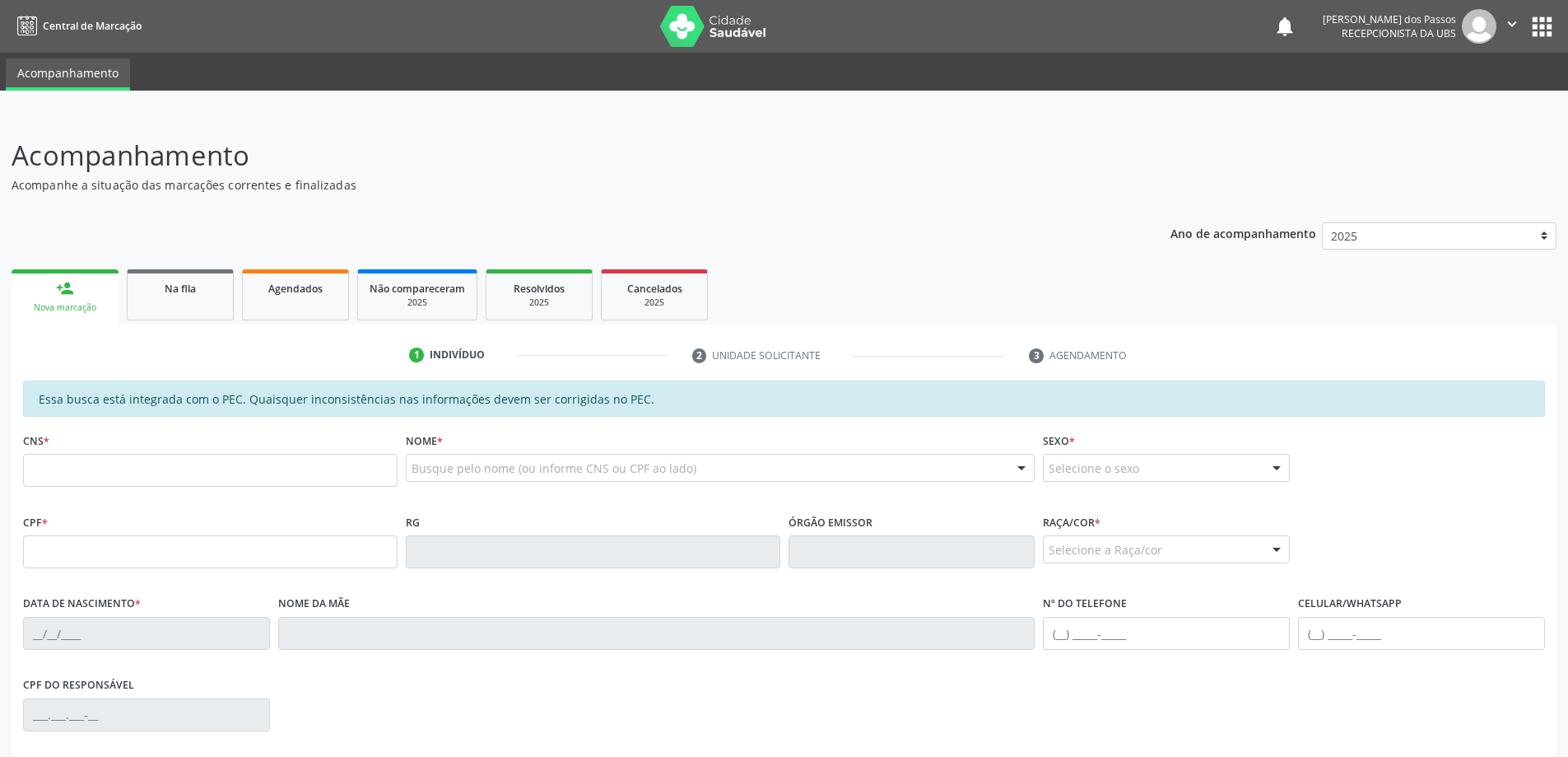
click at [272, 475] on input "text" at bounding box center [210, 470] width 375 height 33
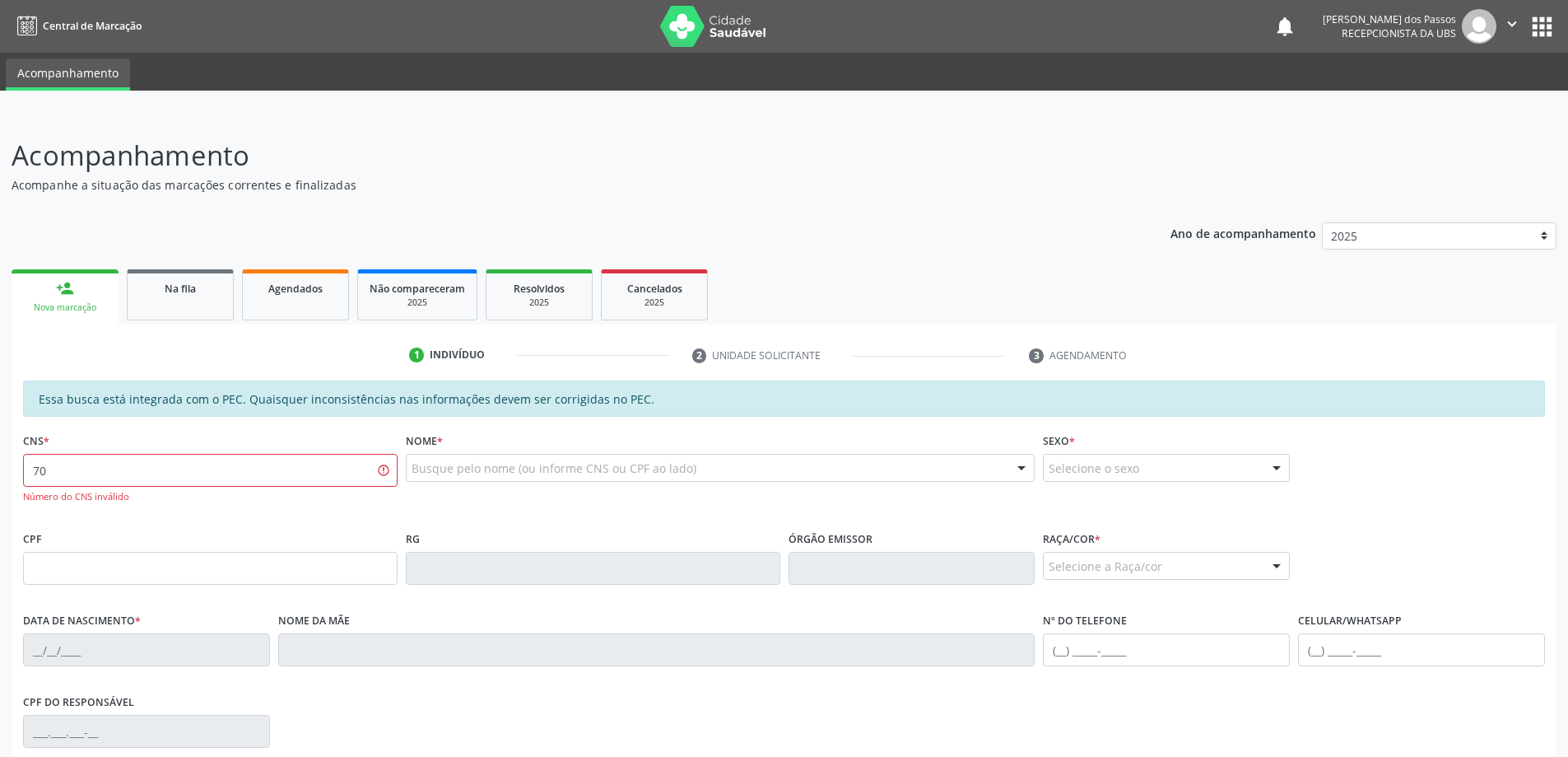
type input "7"
click at [298, 475] on input "text" at bounding box center [210, 470] width 375 height 33
type input "9"
click at [123, 570] on input "text" at bounding box center [210, 568] width 375 height 33
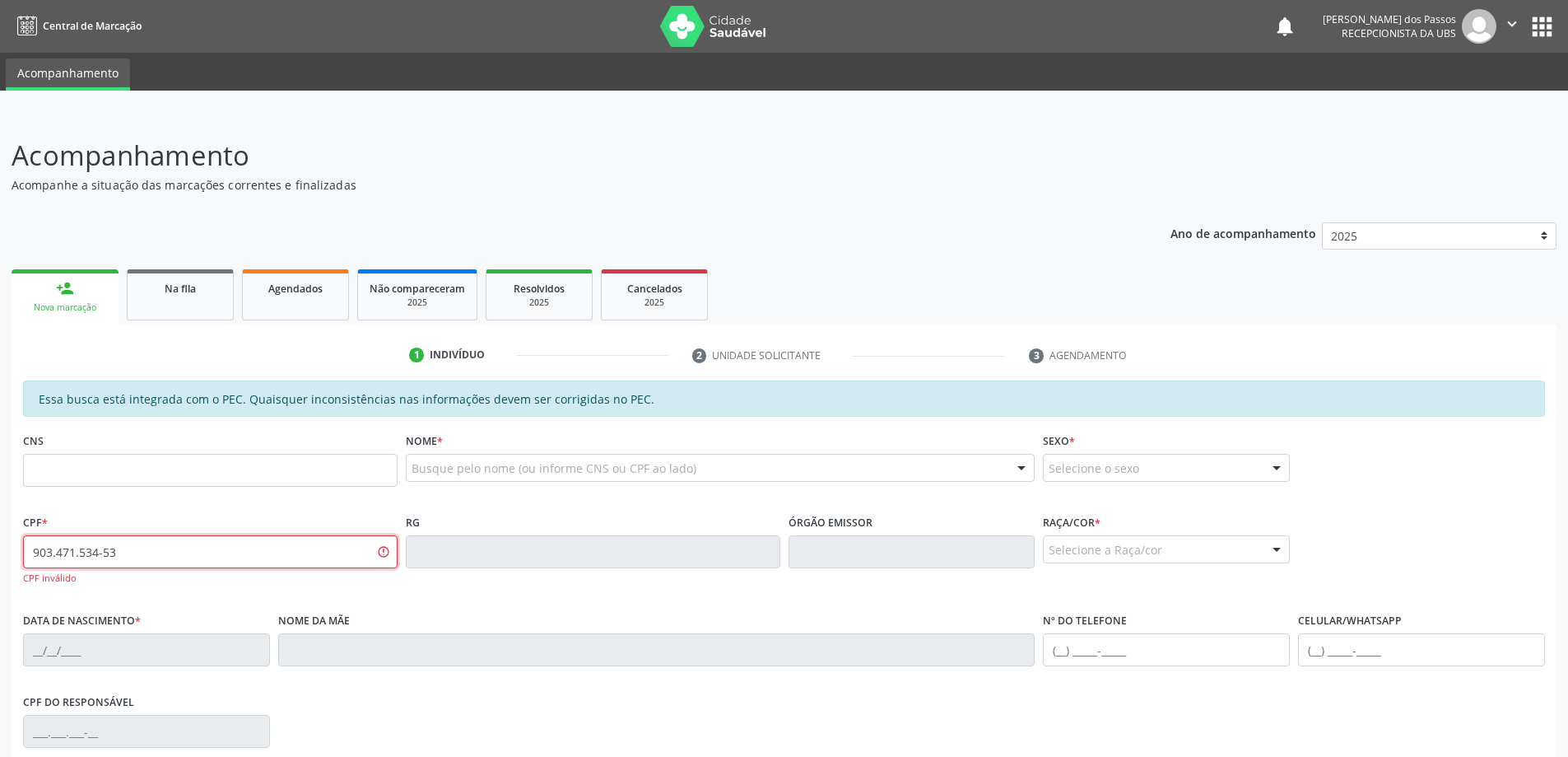
type input "903.471.534-53"
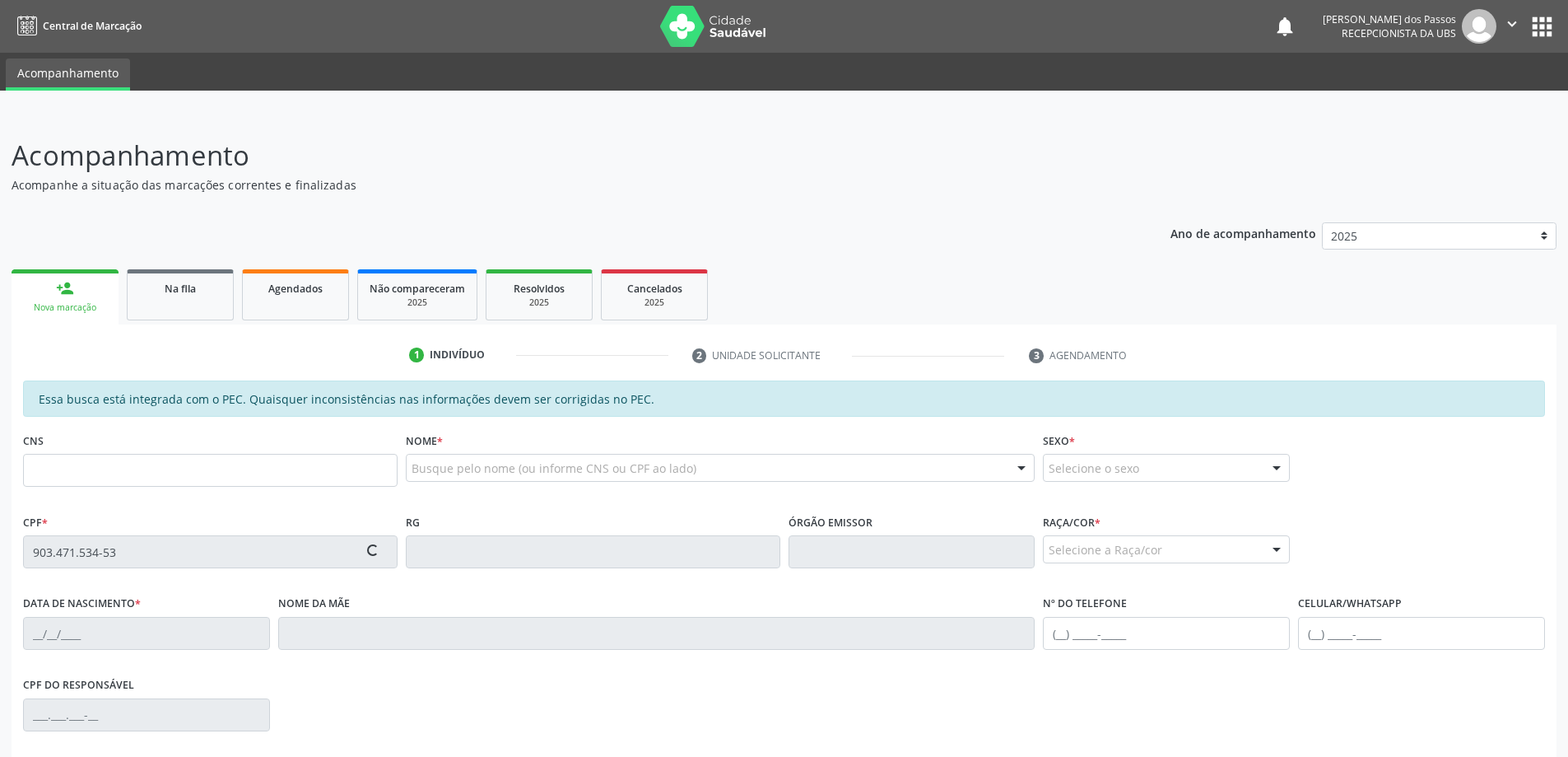
type input "701 4006 7388 9733"
type input "3[DATE]"
type input "Floraci [PERSON_NAME]"
type input "[PHONE_NUMBER]"
type input "S/N"
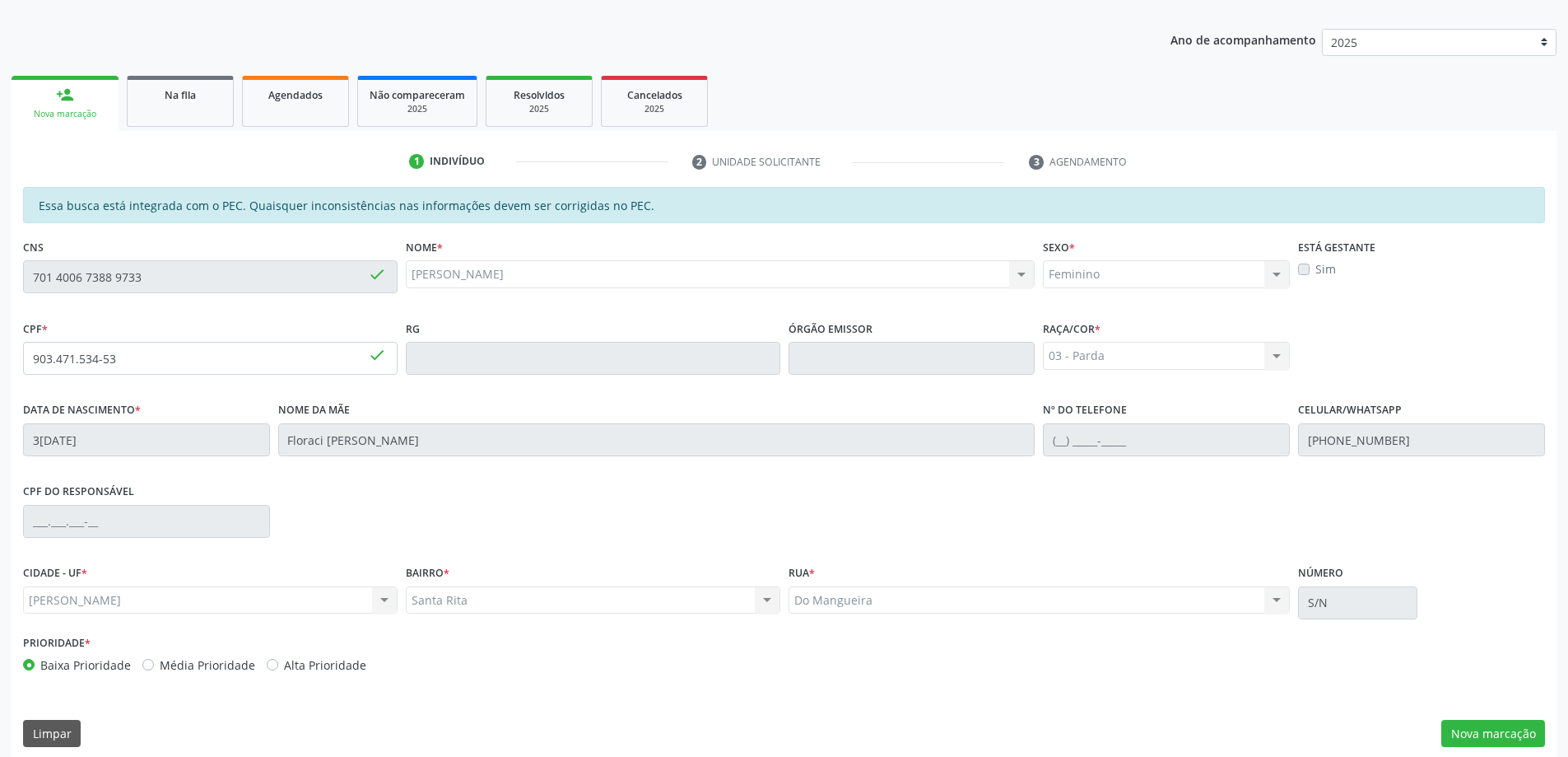
scroll to position [207, 0]
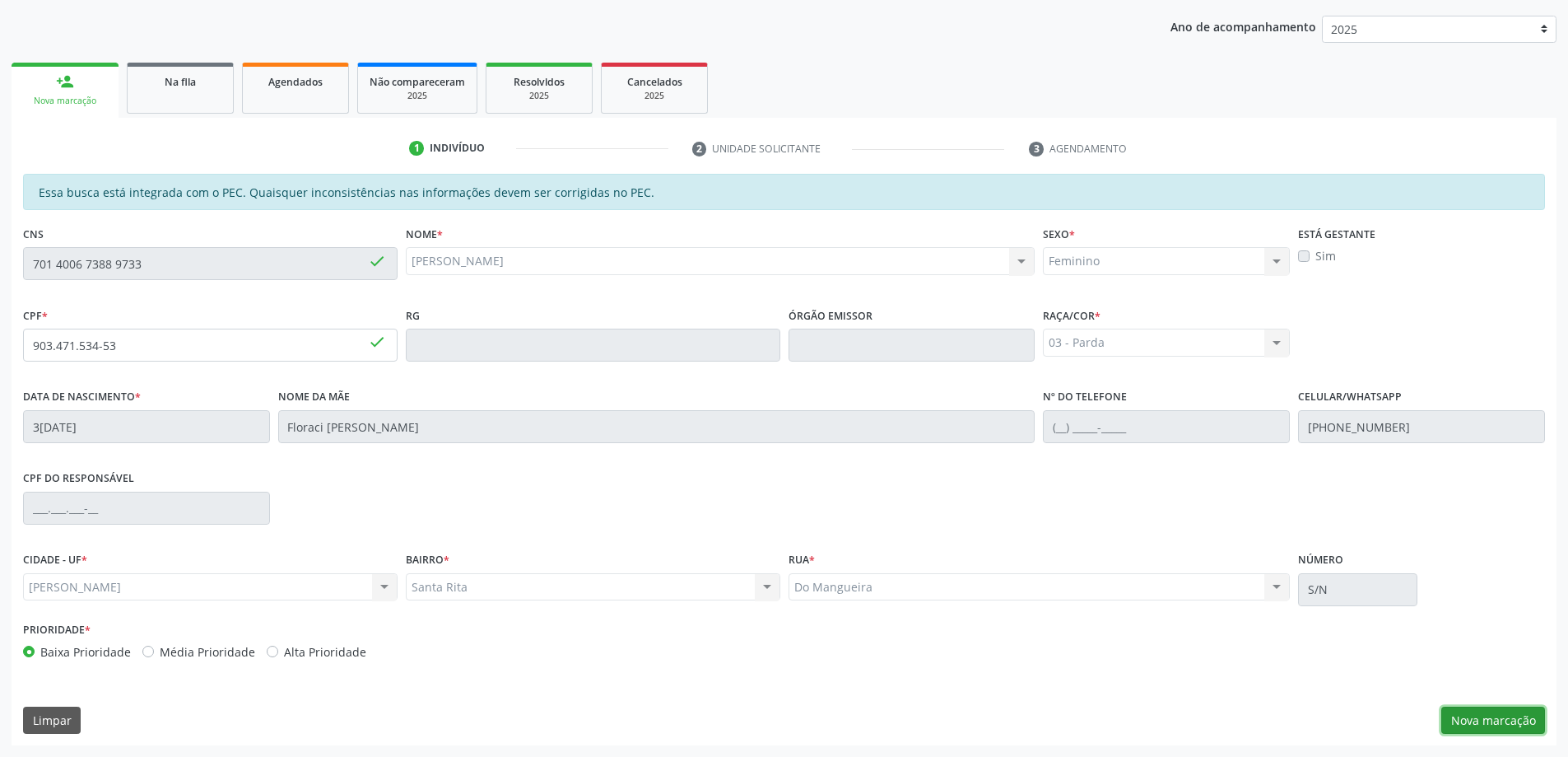
click at [1515, 709] on button "Nova marcação" at bounding box center [1493, 720] width 103 height 28
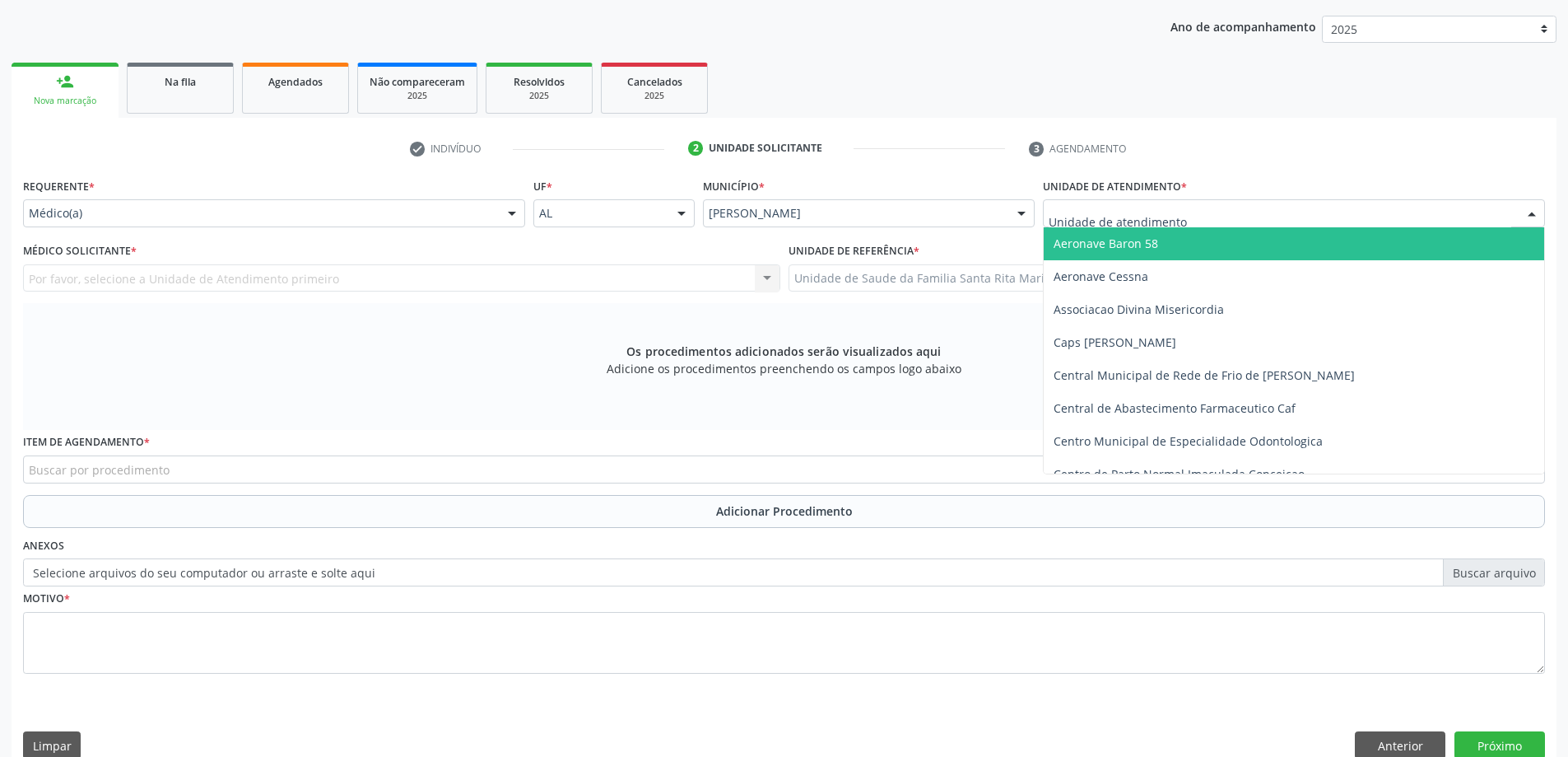
click at [1195, 211] on div at bounding box center [1293, 212] width 502 height 28
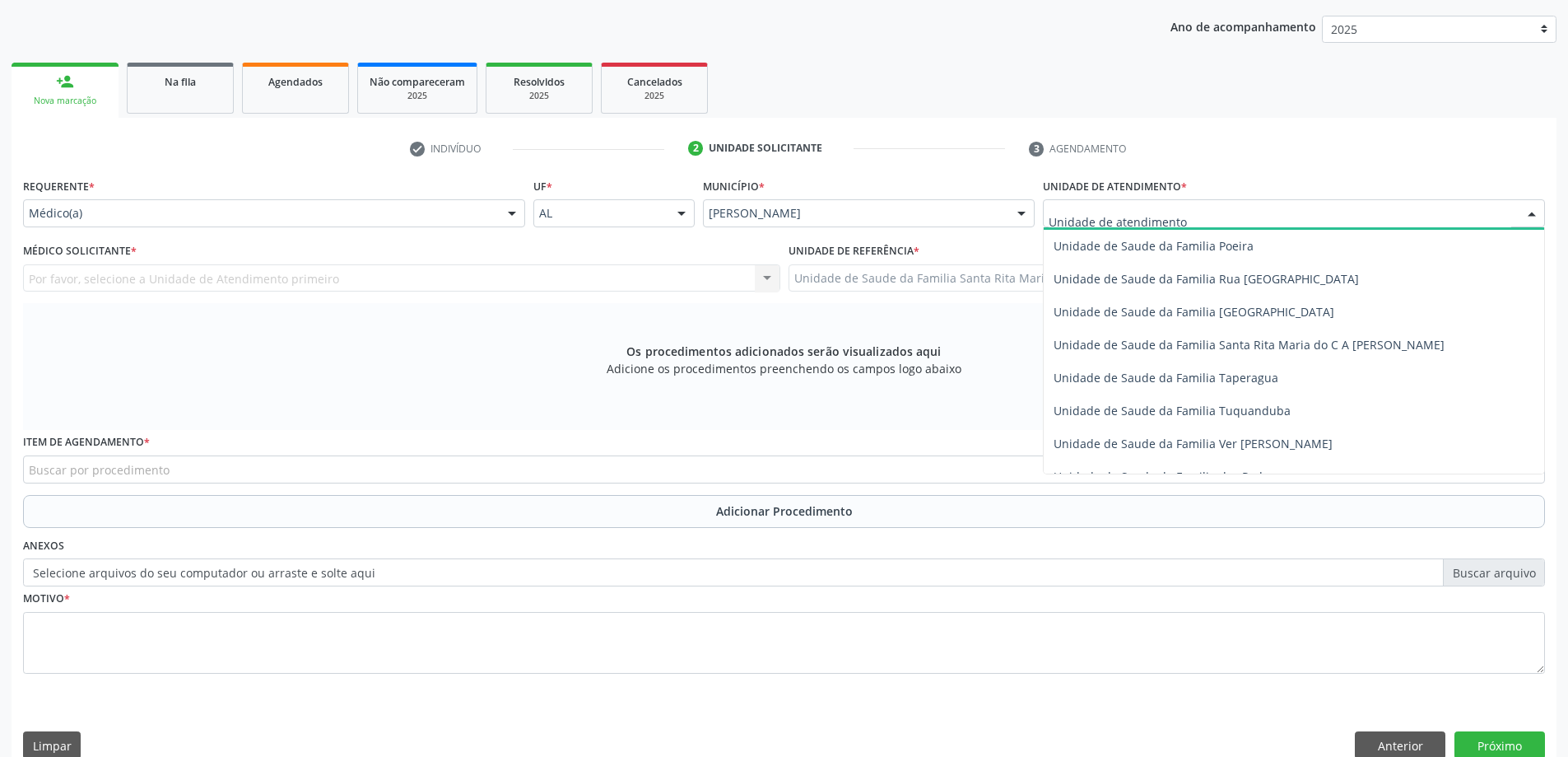
scroll to position [1070, 0]
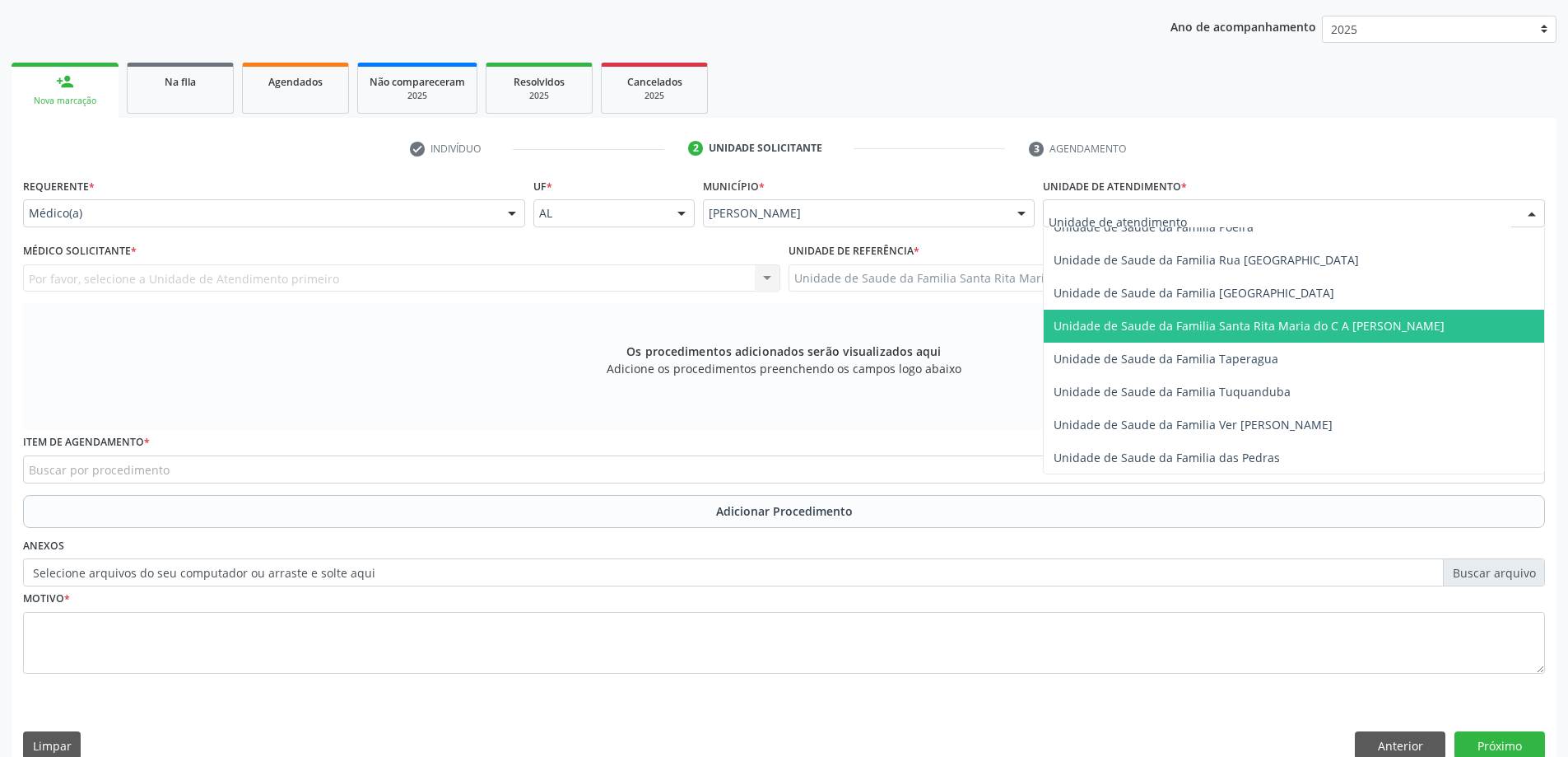
click at [1161, 328] on span "Unidade de Saude da Familia Santa Rita Maria do C A [PERSON_NAME]" at bounding box center [1249, 325] width 391 height 15
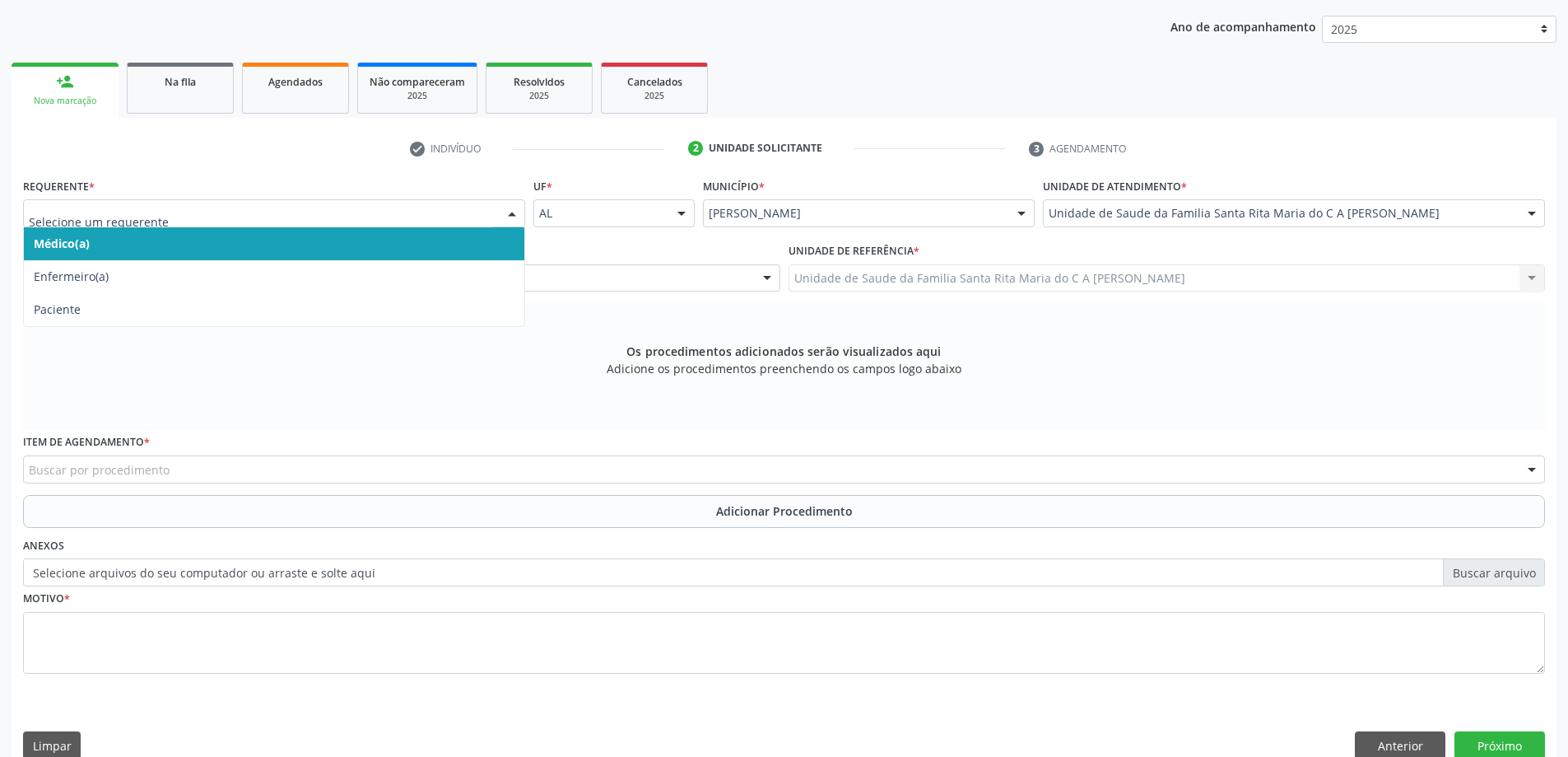
click at [368, 243] on span "Médico(a)" at bounding box center [273, 243] width 500 height 33
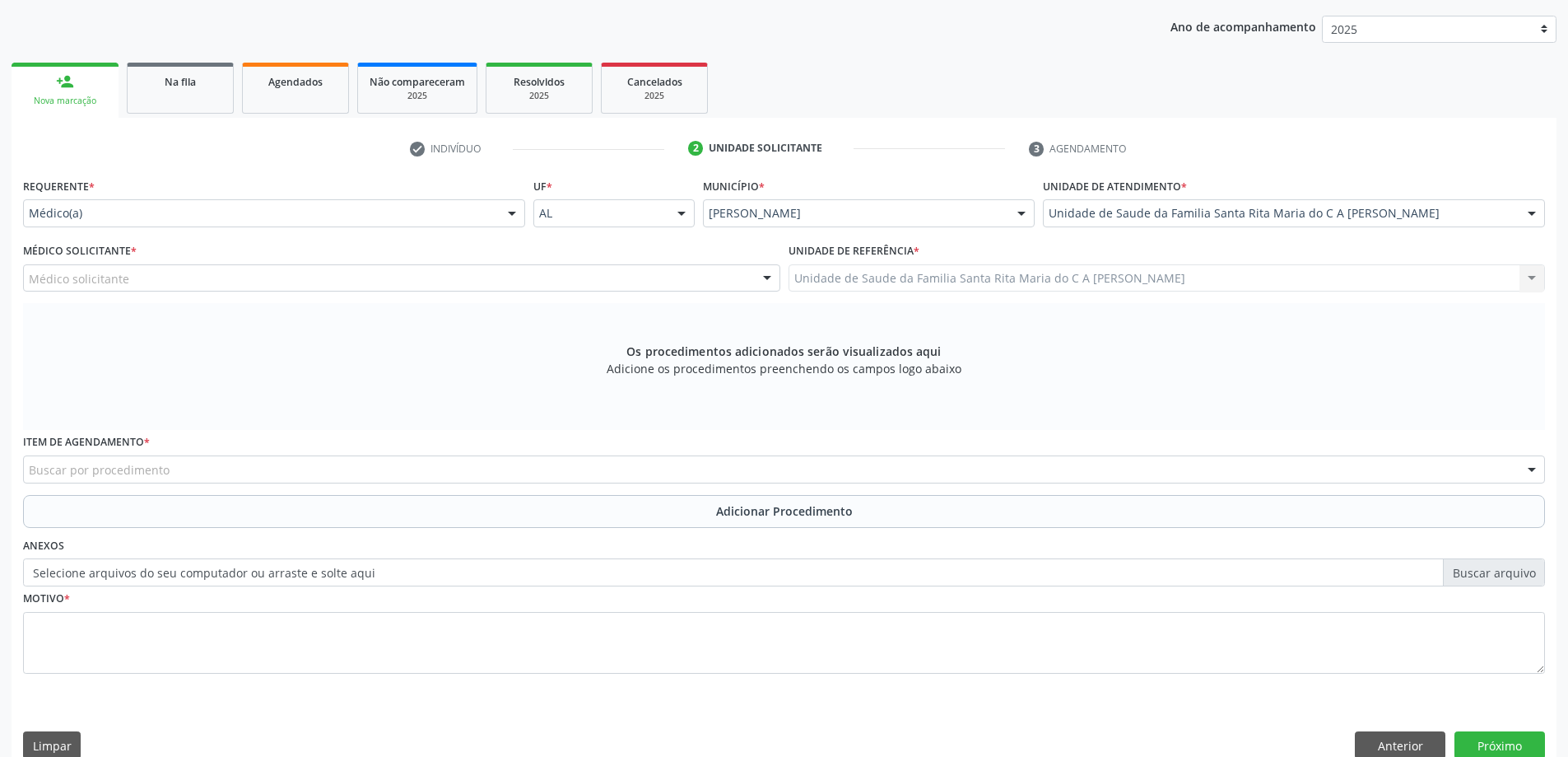
click at [324, 275] on div "Médico solicitante" at bounding box center [401, 278] width 757 height 28
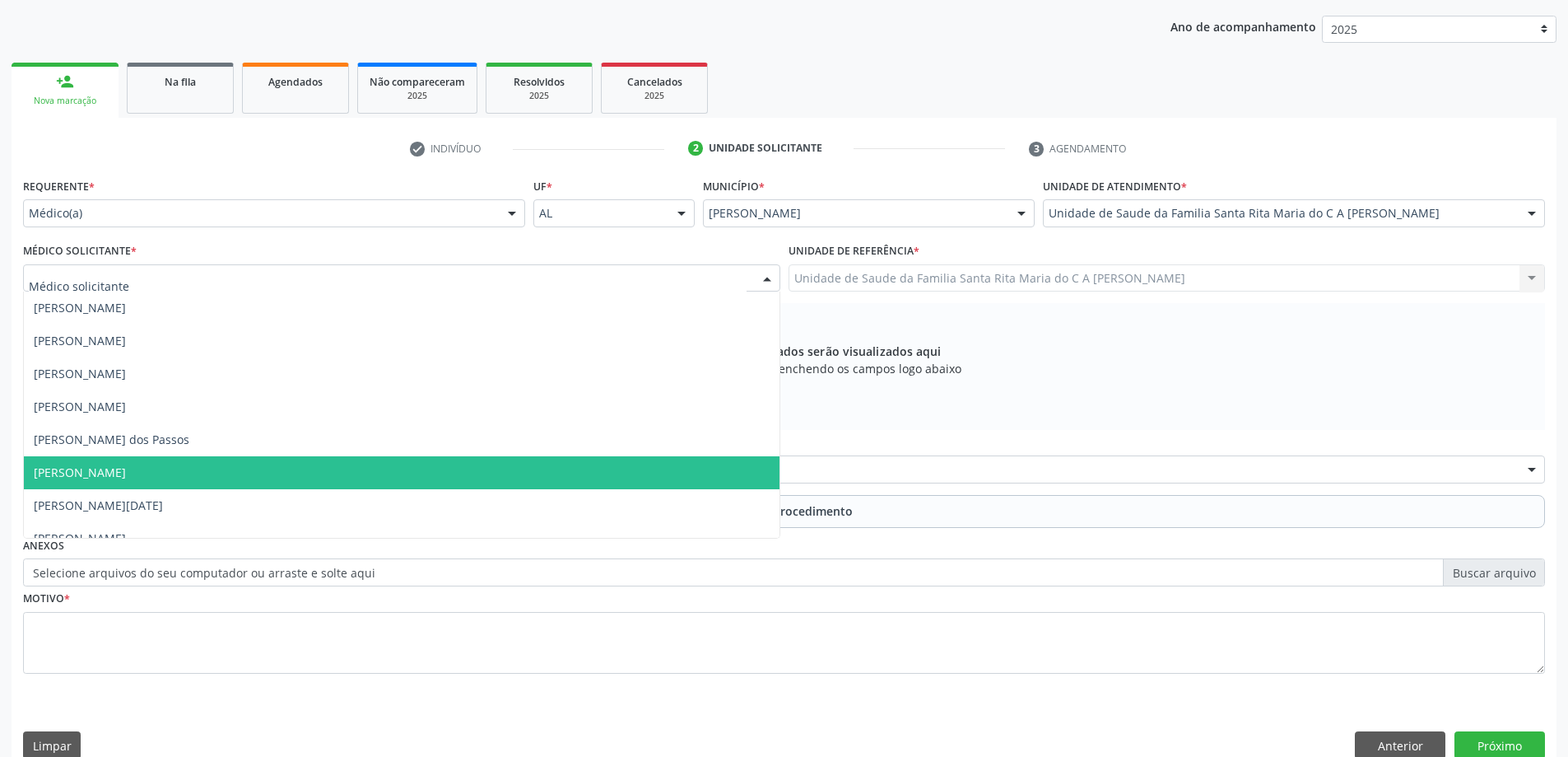
click at [309, 477] on span "[PERSON_NAME]" at bounding box center [401, 472] width 756 height 33
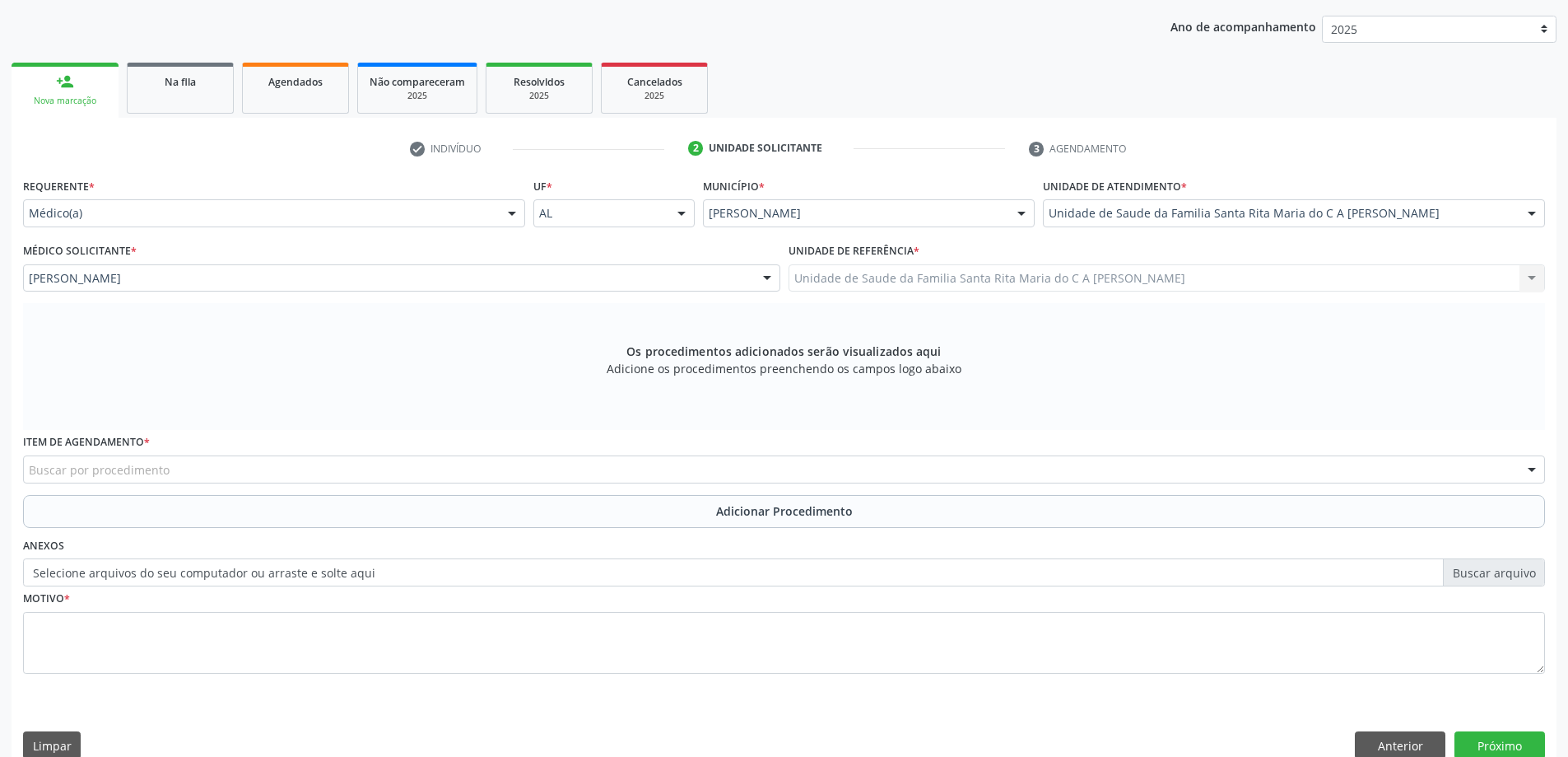
click at [260, 474] on div "Buscar por procedimento" at bounding box center [783, 469] width 1522 height 28
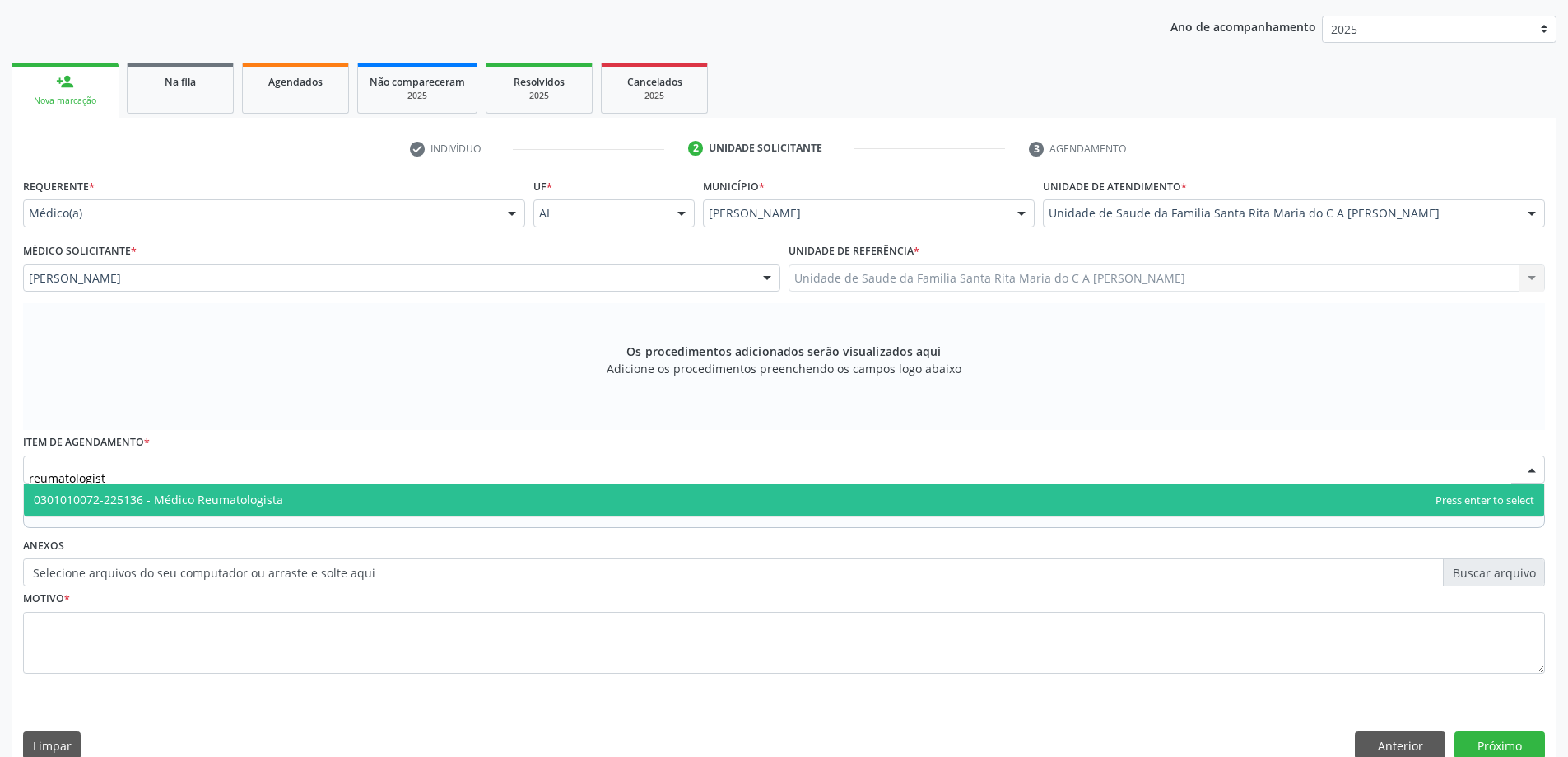
type input "reumatologista"
click at [266, 504] on span "0301010072-225136 - Médico Reumatologista" at bounding box center [158, 498] width 250 height 15
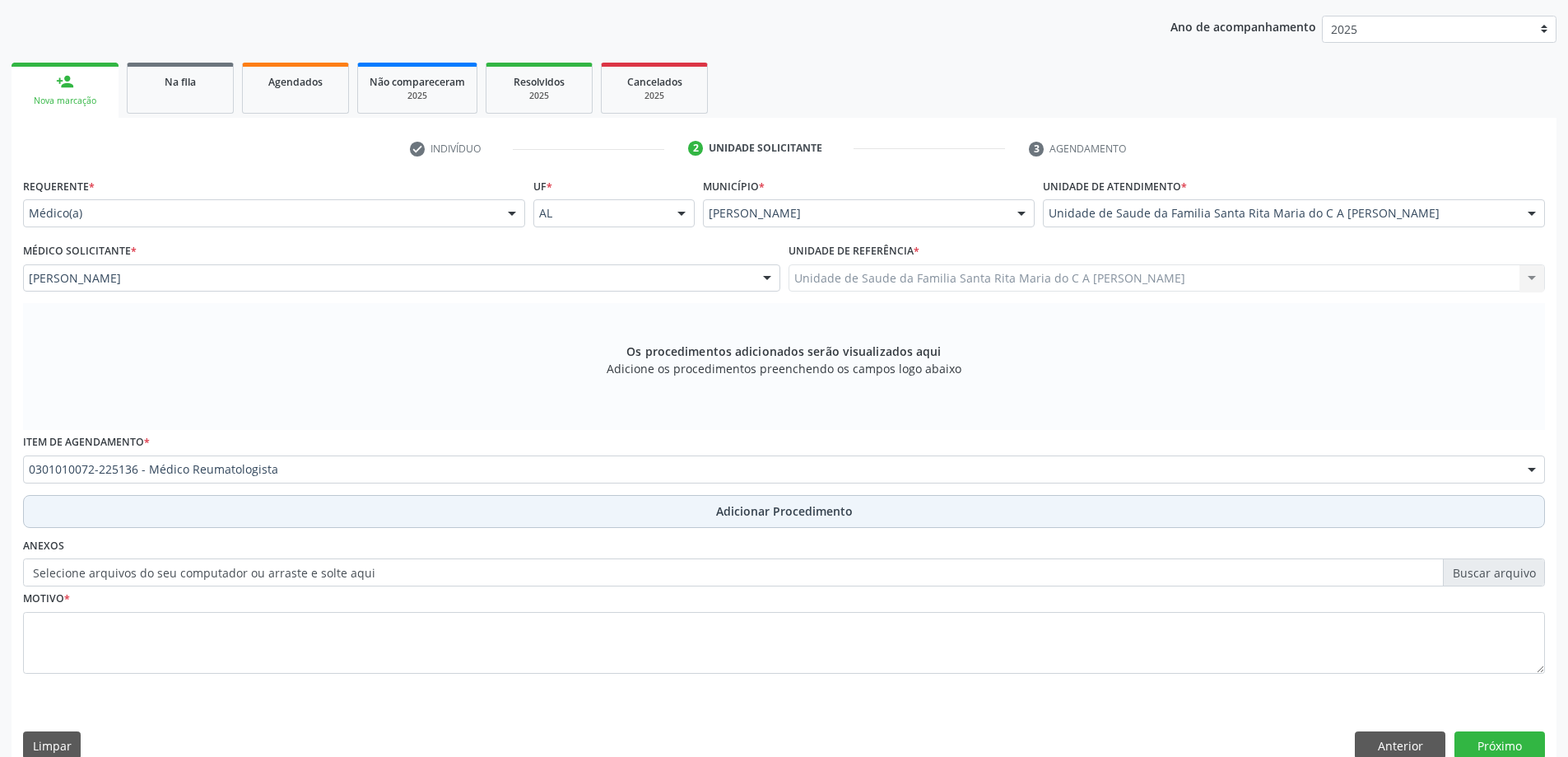
click at [266, 511] on button "Adicionar Procedimento" at bounding box center [783, 511] width 1522 height 33
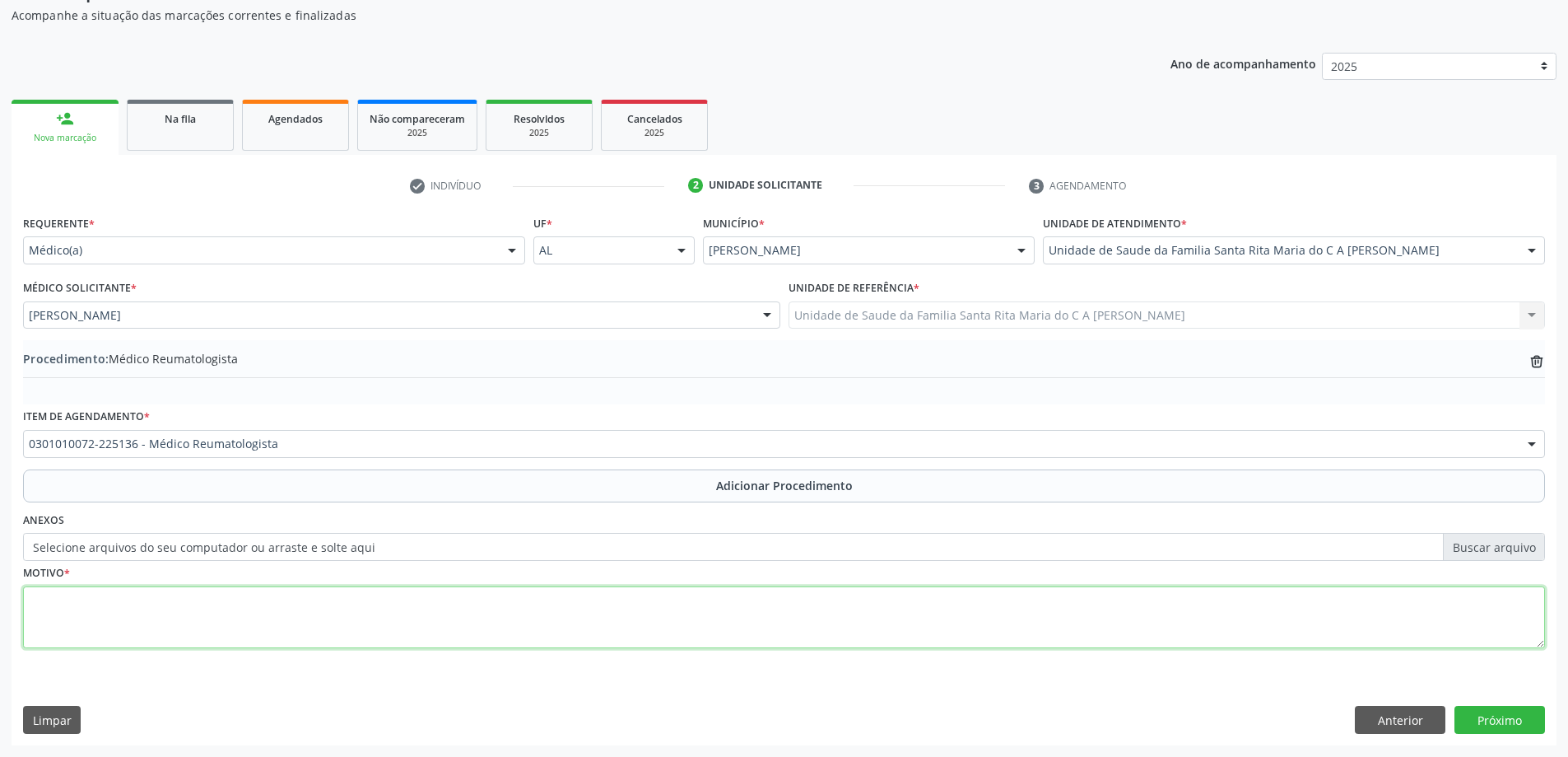
click at [226, 626] on textarea at bounding box center [783, 617] width 1522 height 63
type textarea "retorno"
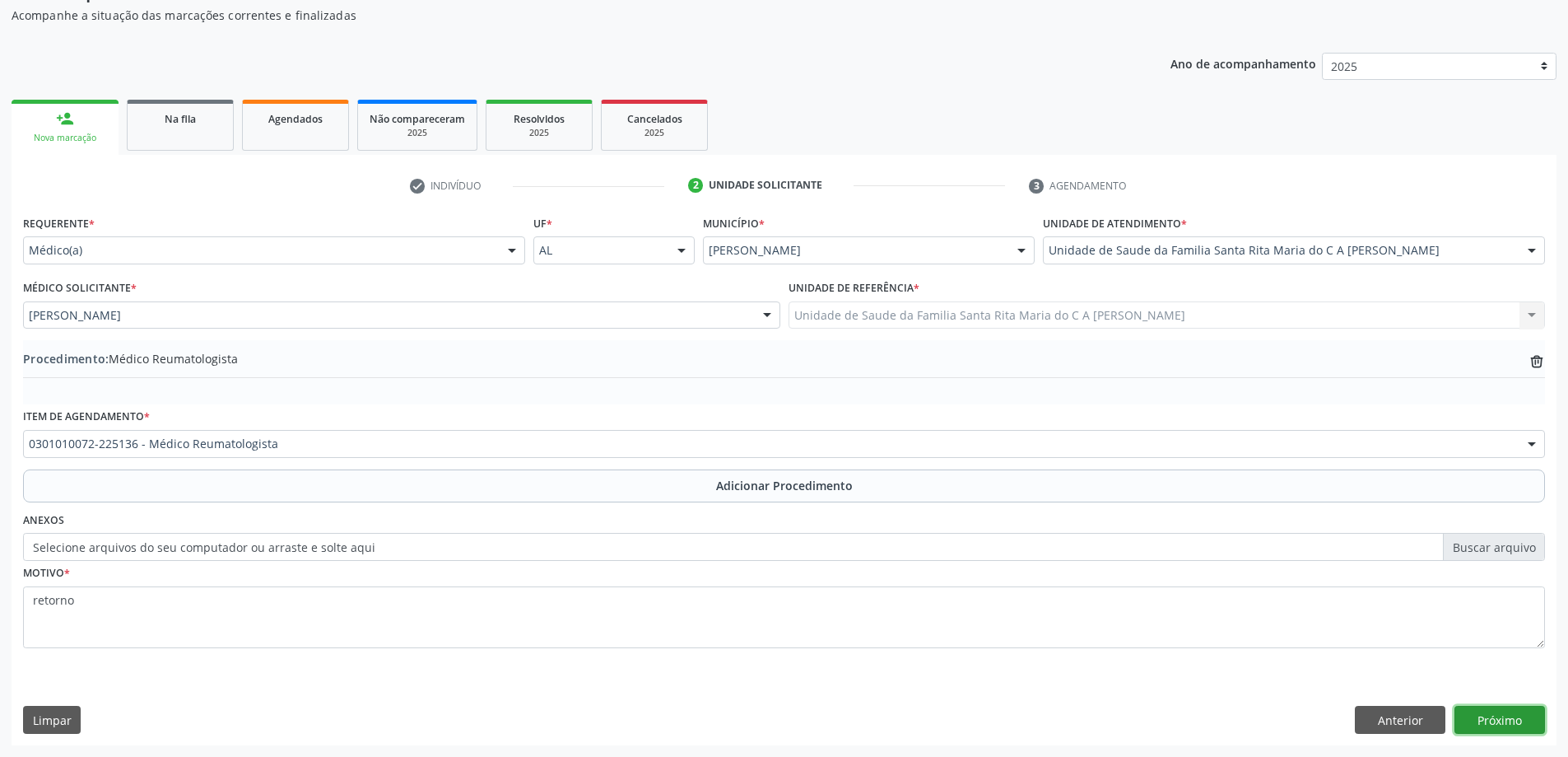
click at [1476, 717] on button "Próximo" at bounding box center [1500, 719] width 91 height 28
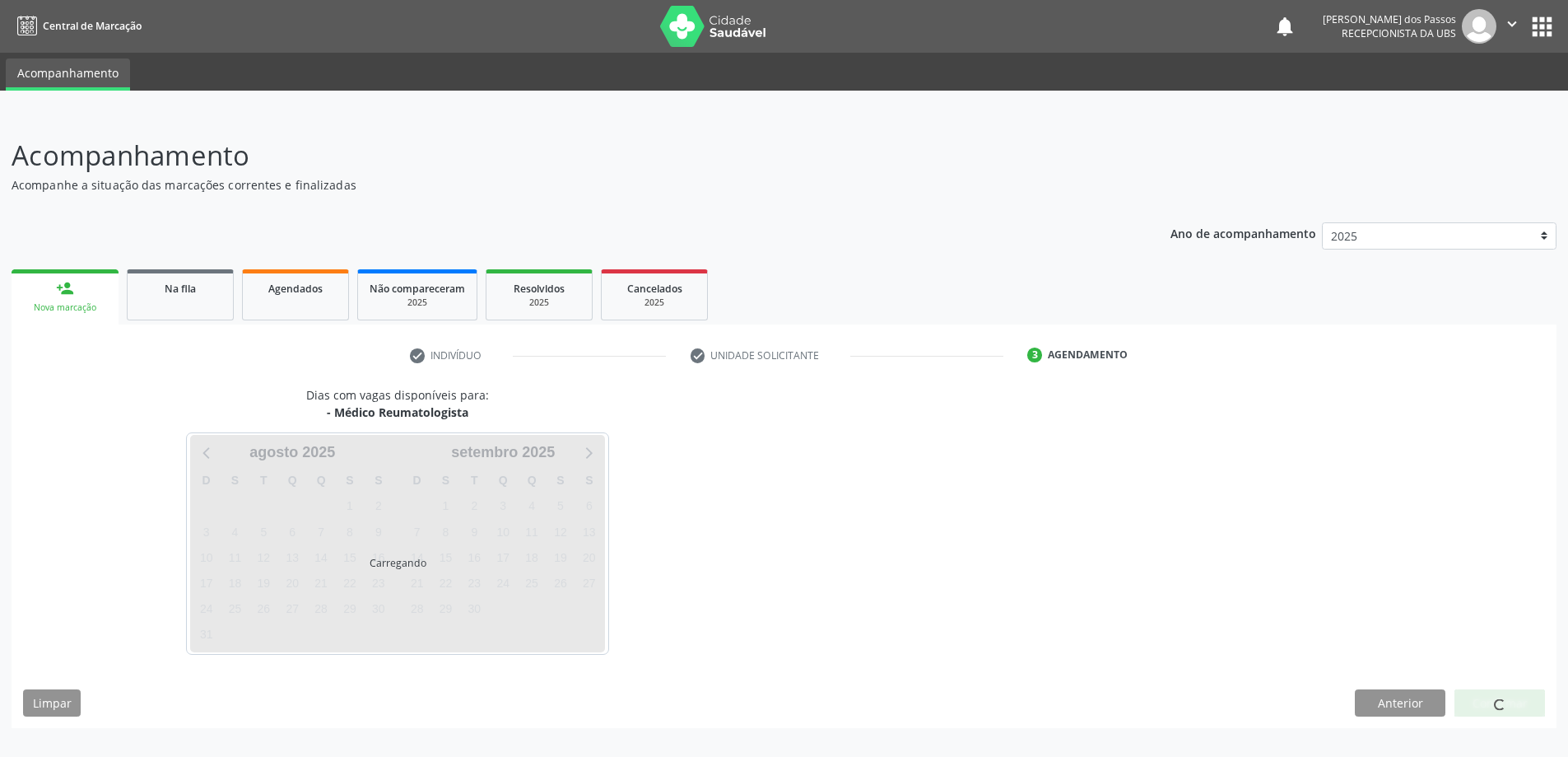
scroll to position [0, 0]
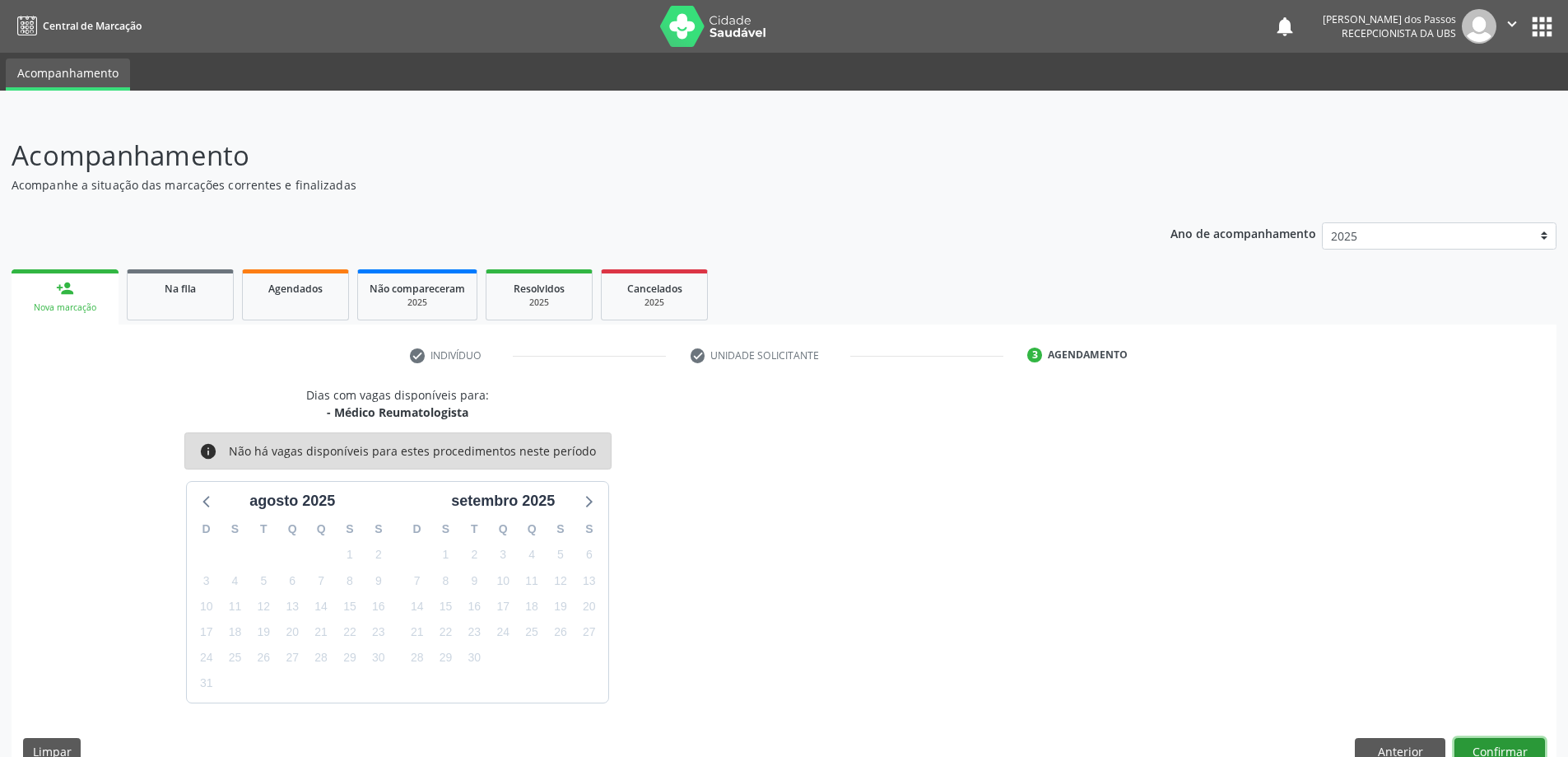
click at [1513, 747] on button "Confirmar" at bounding box center [1500, 752] width 91 height 28
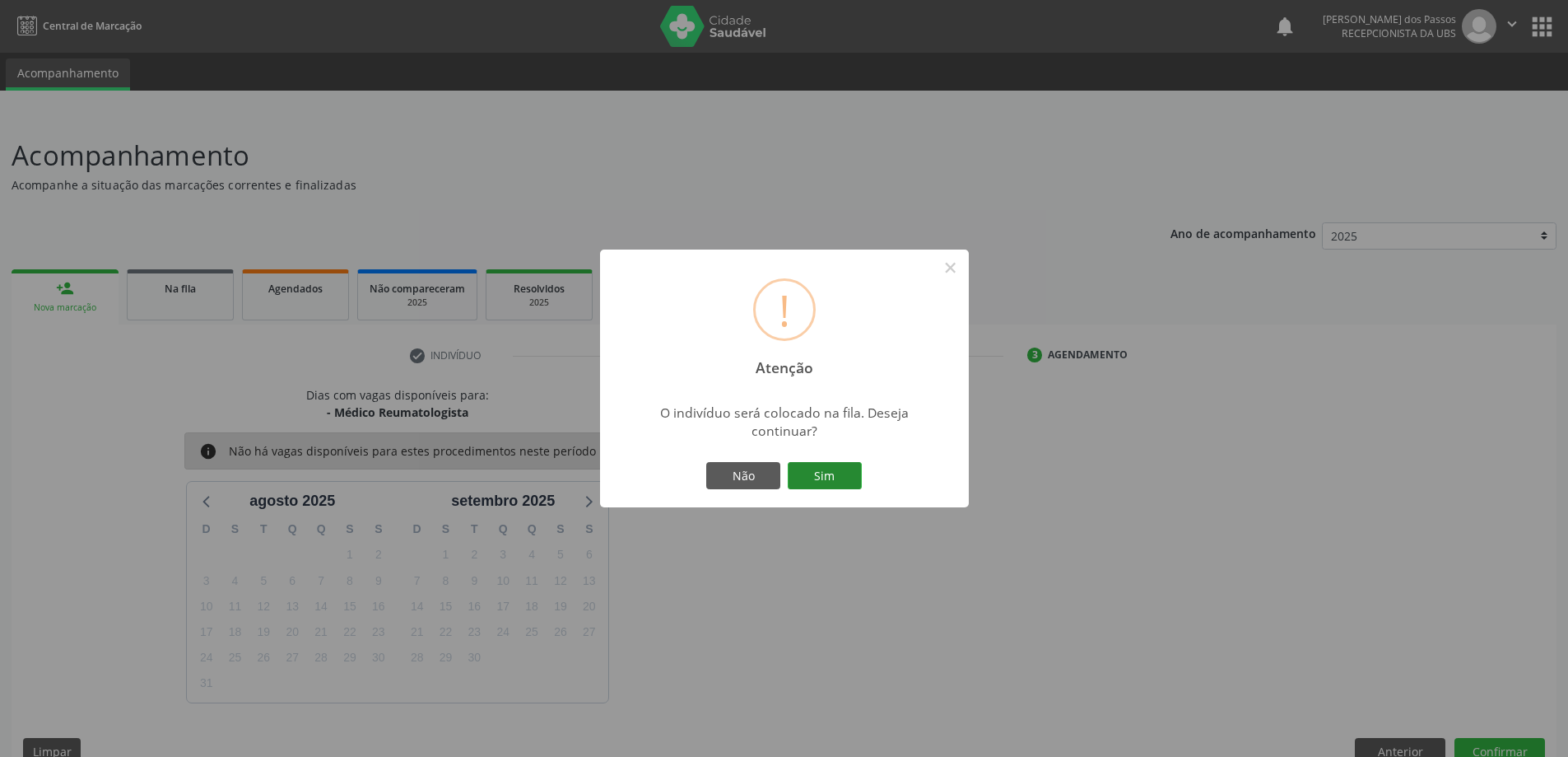
click at [824, 477] on button "Sim" at bounding box center [825, 476] width 74 height 28
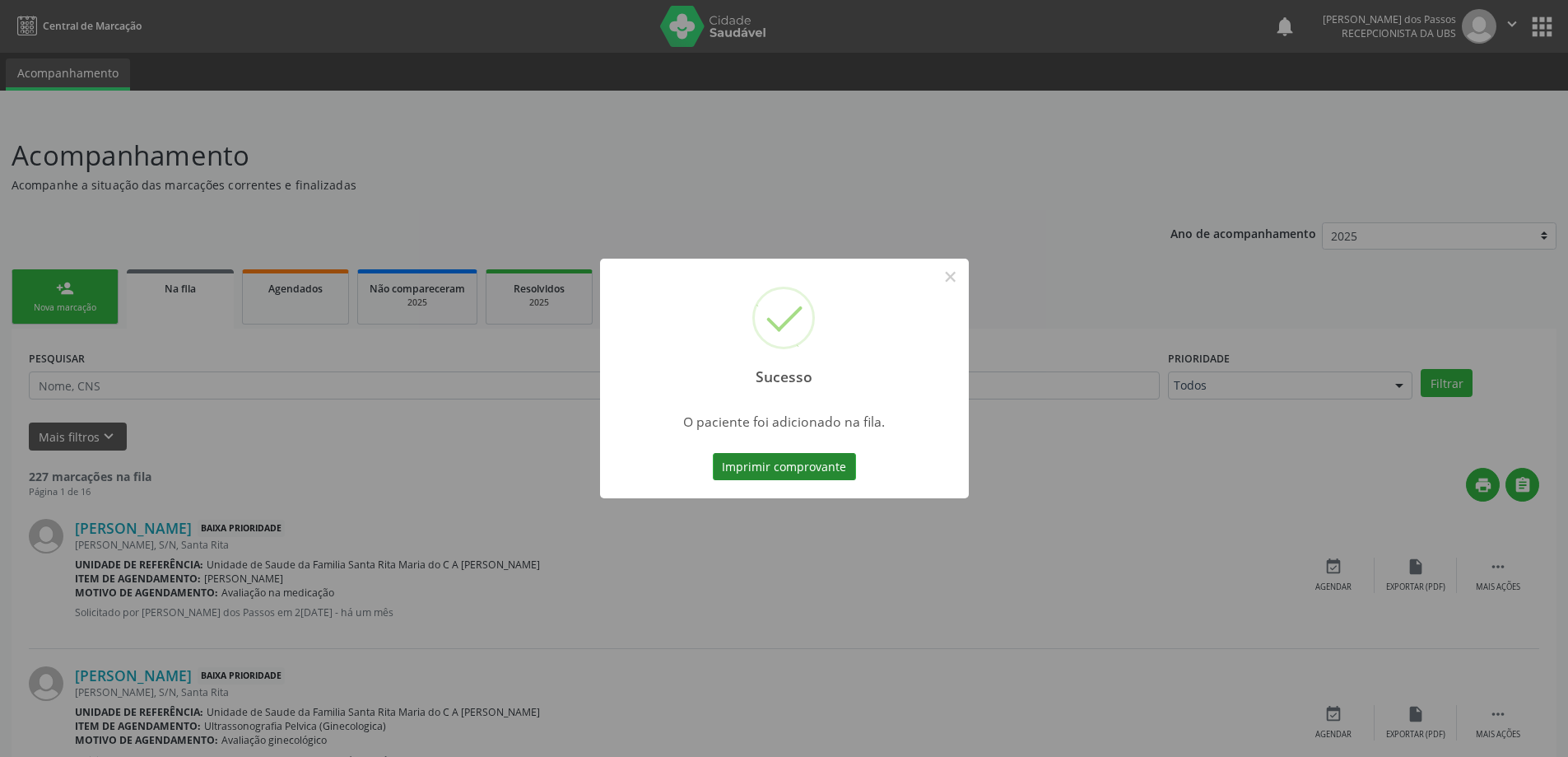
click at [776, 463] on button "Imprimir comprovante" at bounding box center [784, 467] width 143 height 28
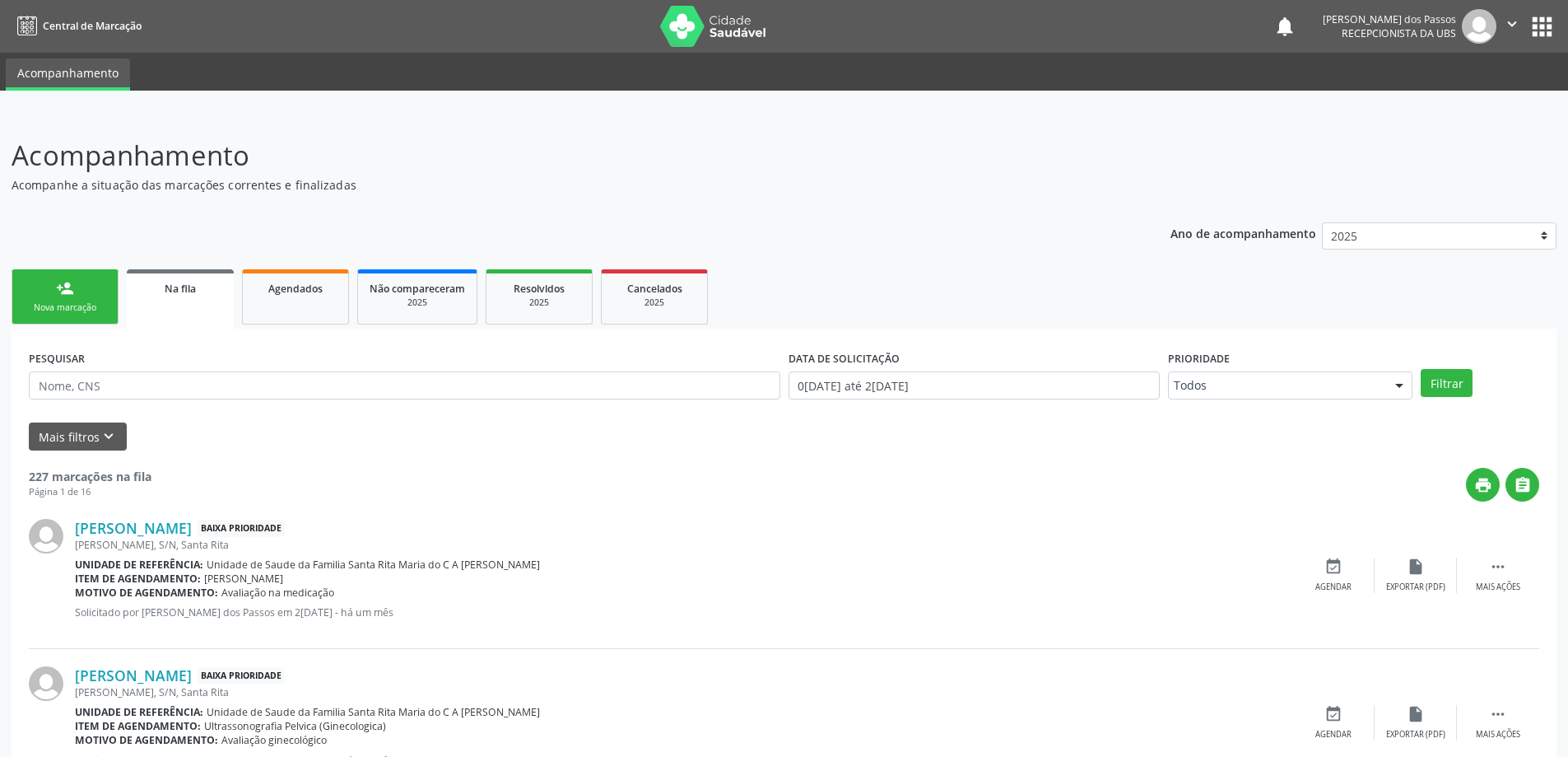
click at [63, 289] on div "person_add" at bounding box center [65, 288] width 18 height 18
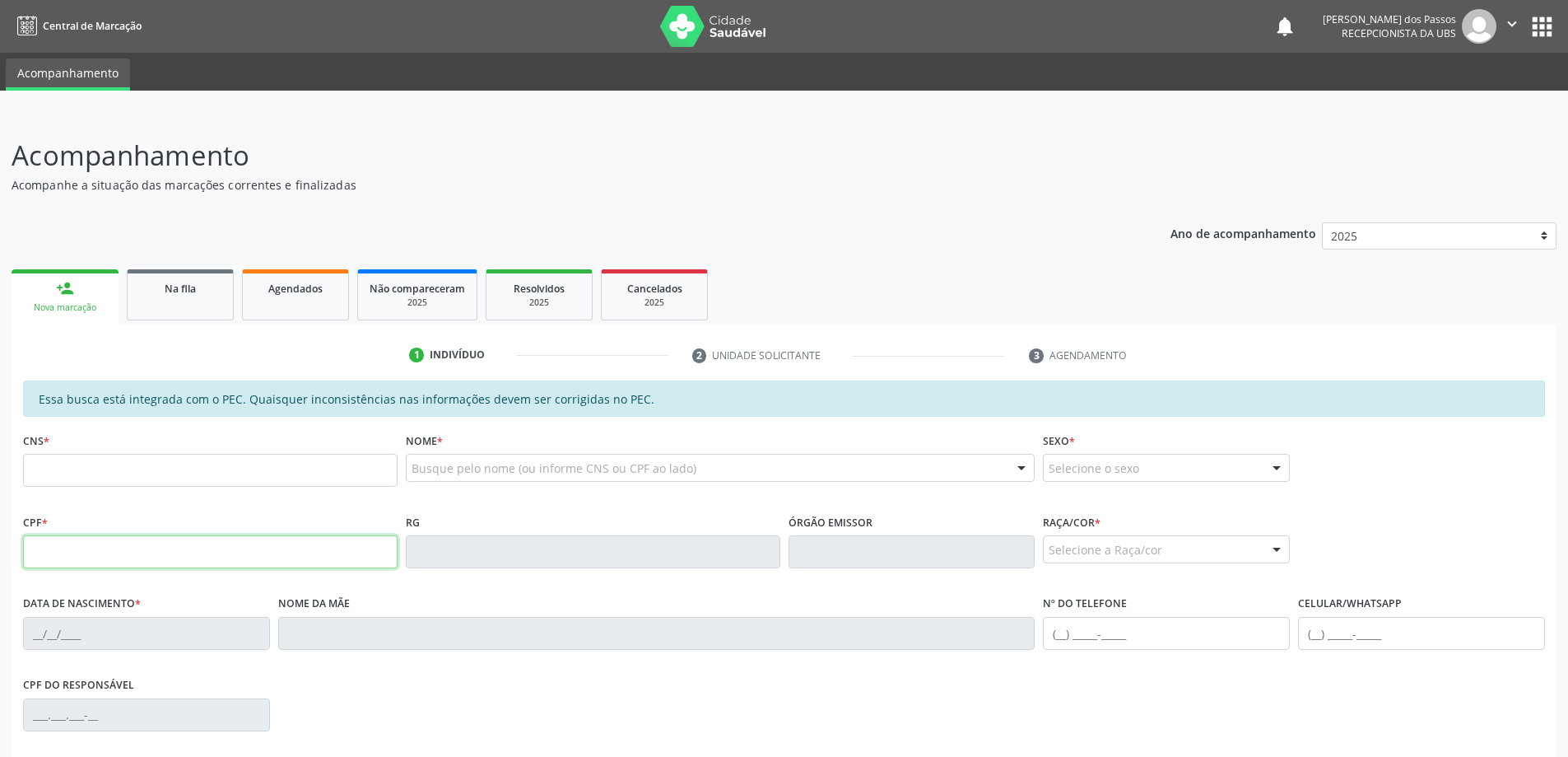
click at [95, 557] on input "text" at bounding box center [210, 552] width 375 height 33
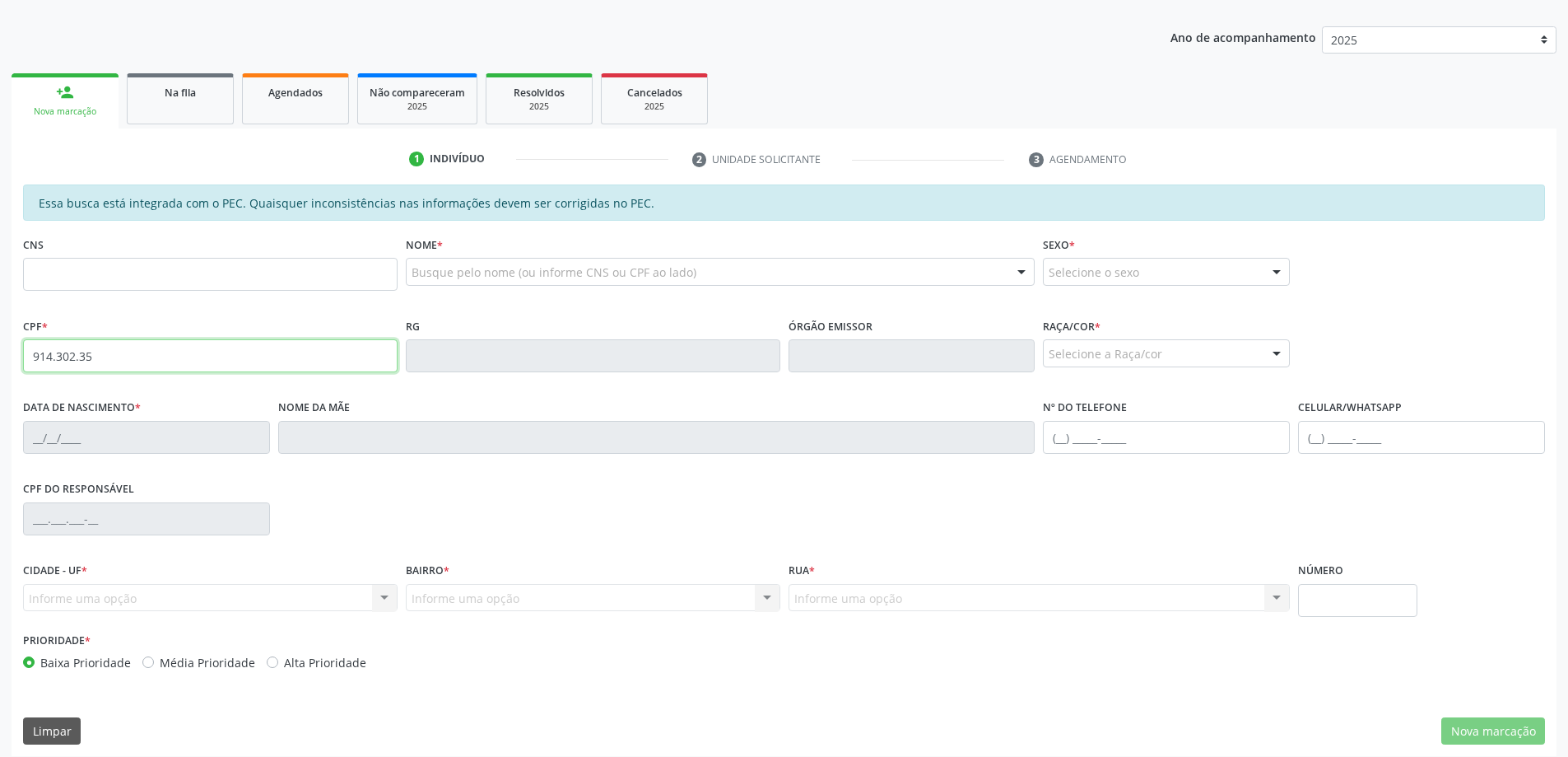
scroll to position [207, 0]
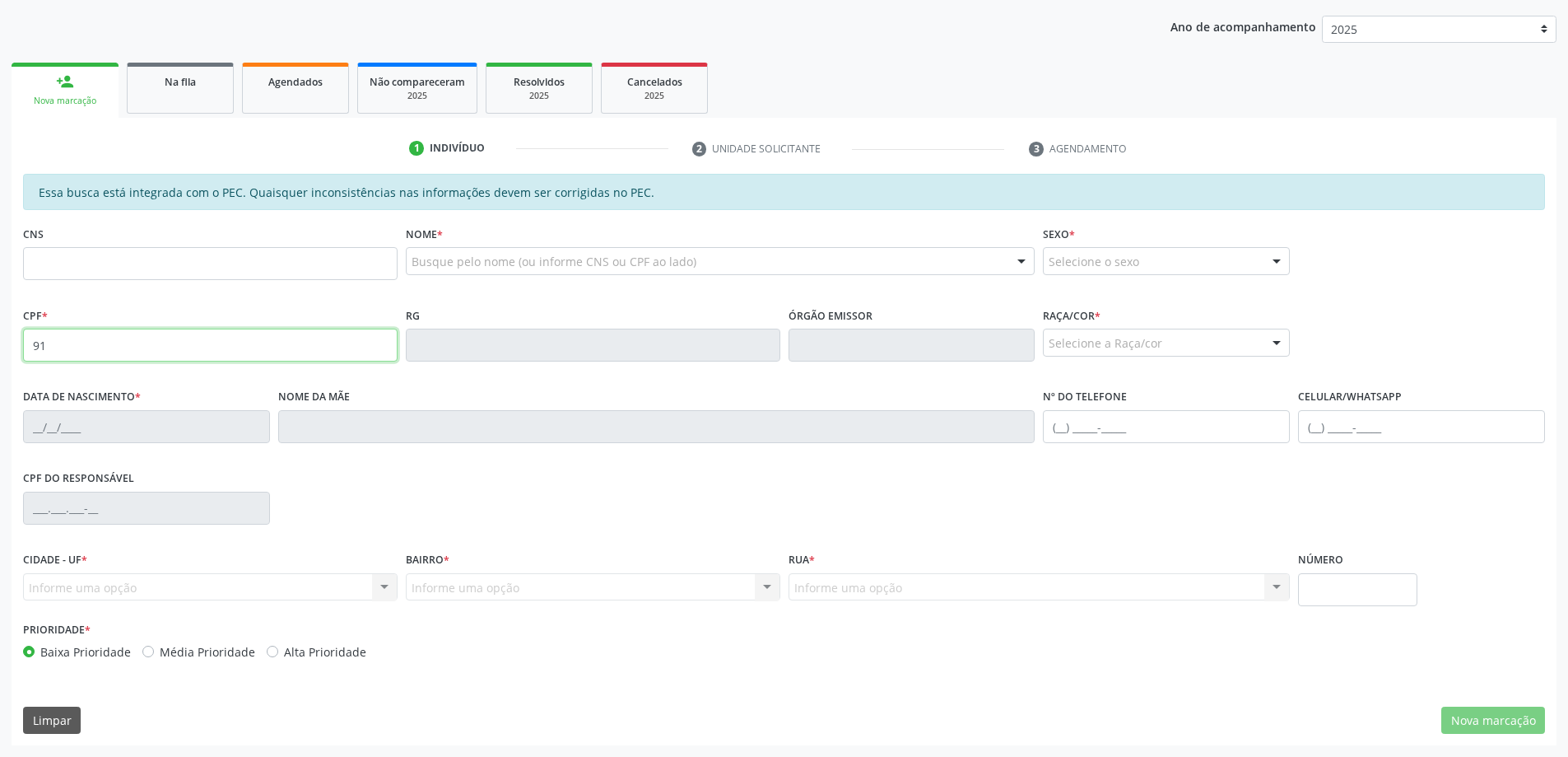
type input "9"
click at [254, 261] on input "text" at bounding box center [210, 263] width 375 height 33
type input "708 5000 9225 3380"
type input "047.428.564-22"
type input "27/09/1967"
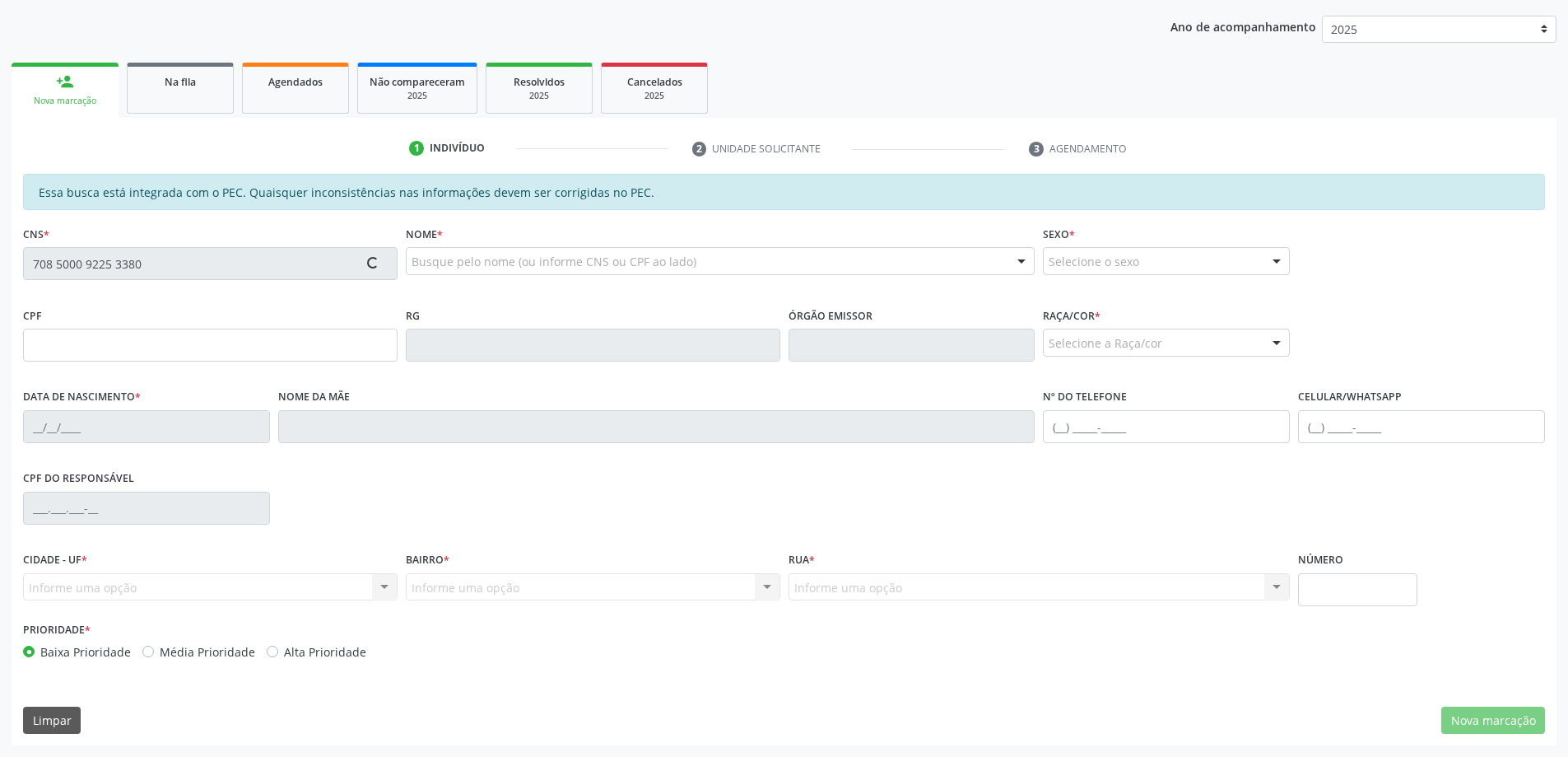
type input "Rosalia Franca da Silva"
type input "(82) 9143-0239"
type input "S/N"
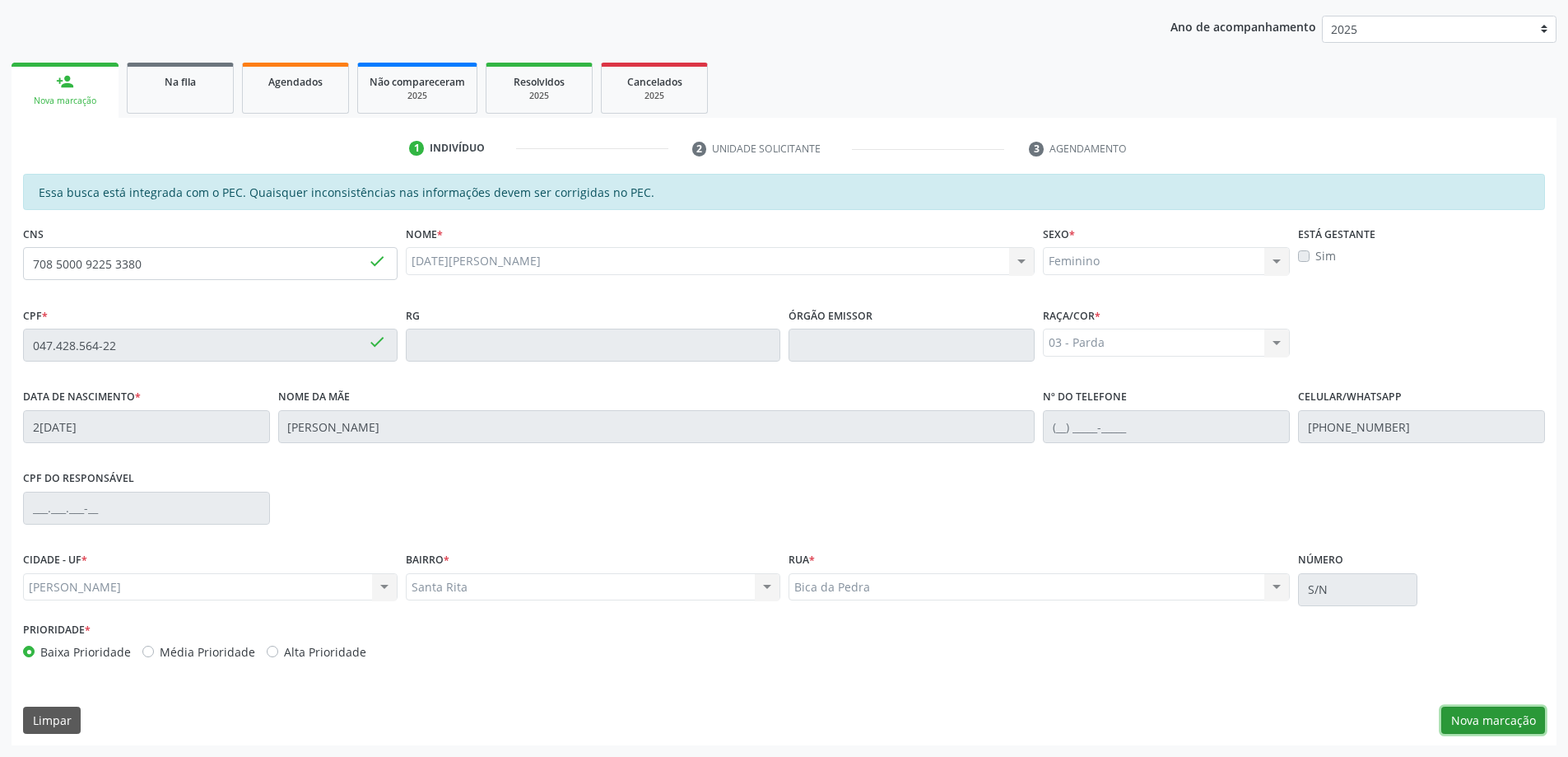
click at [1519, 723] on button "Nova marcação" at bounding box center [1493, 720] width 103 height 28
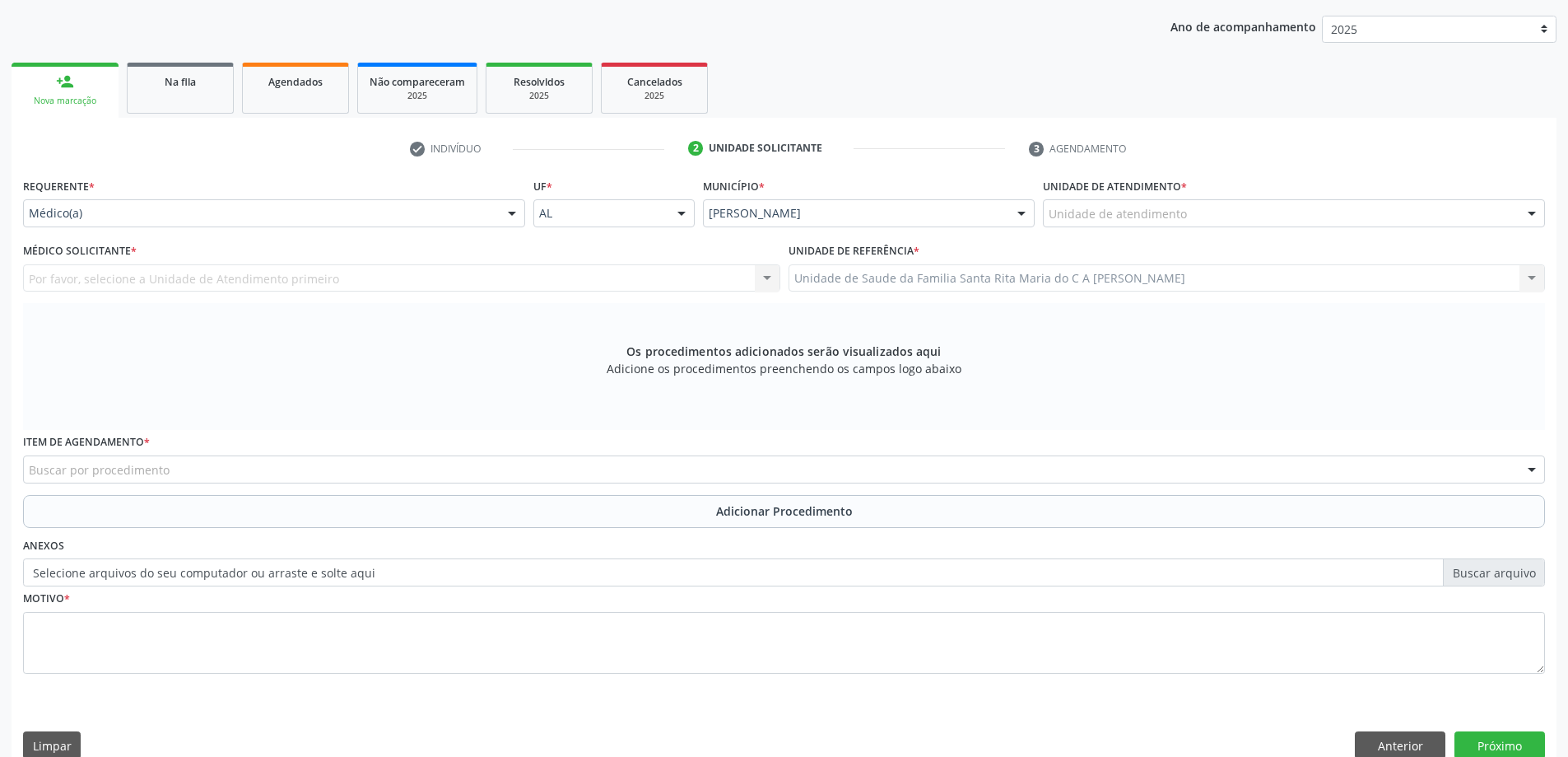
click at [1200, 219] on div "Unidade de atendimento" at bounding box center [1293, 212] width 502 height 28
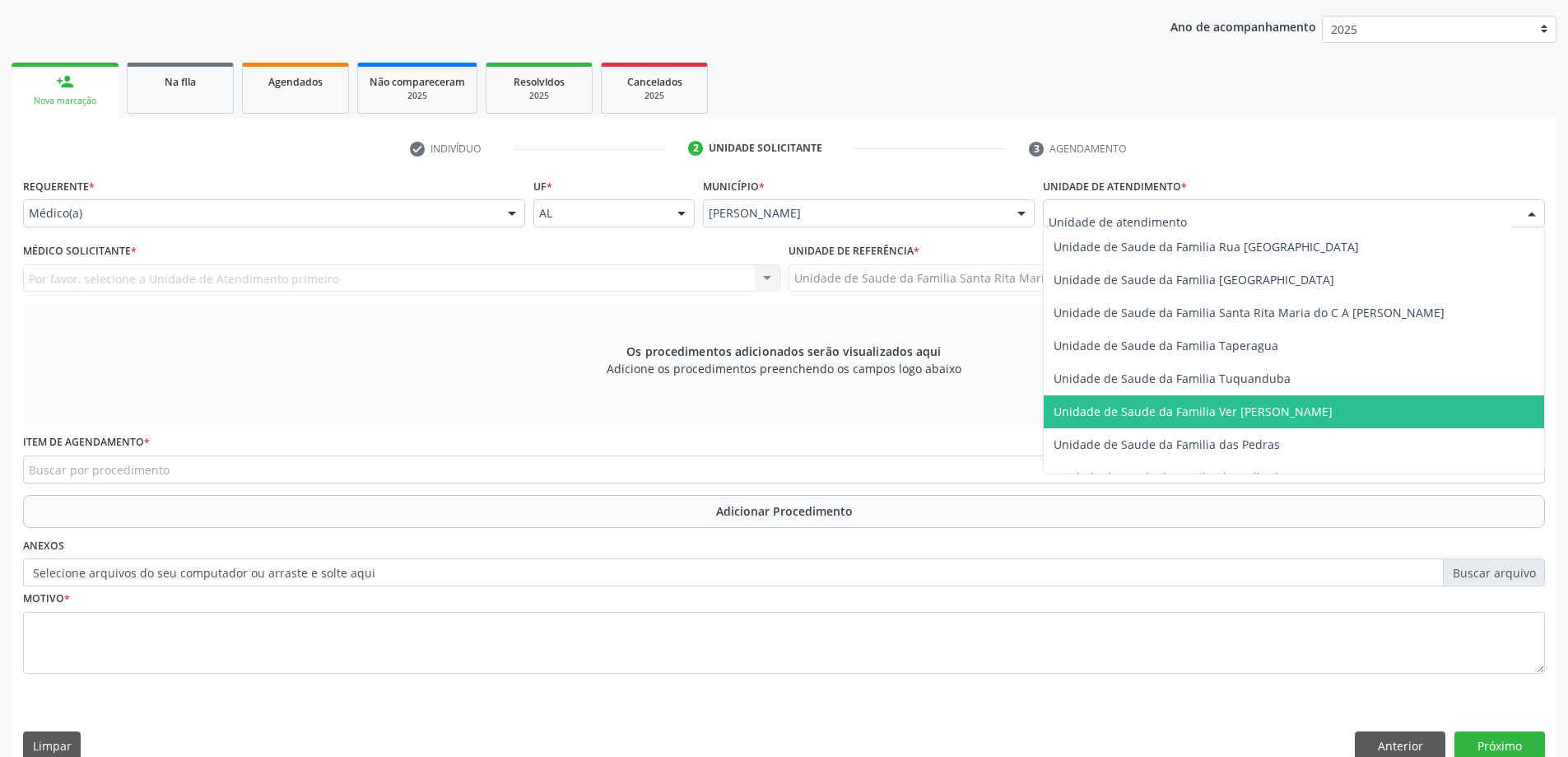
scroll to position [1055, 0]
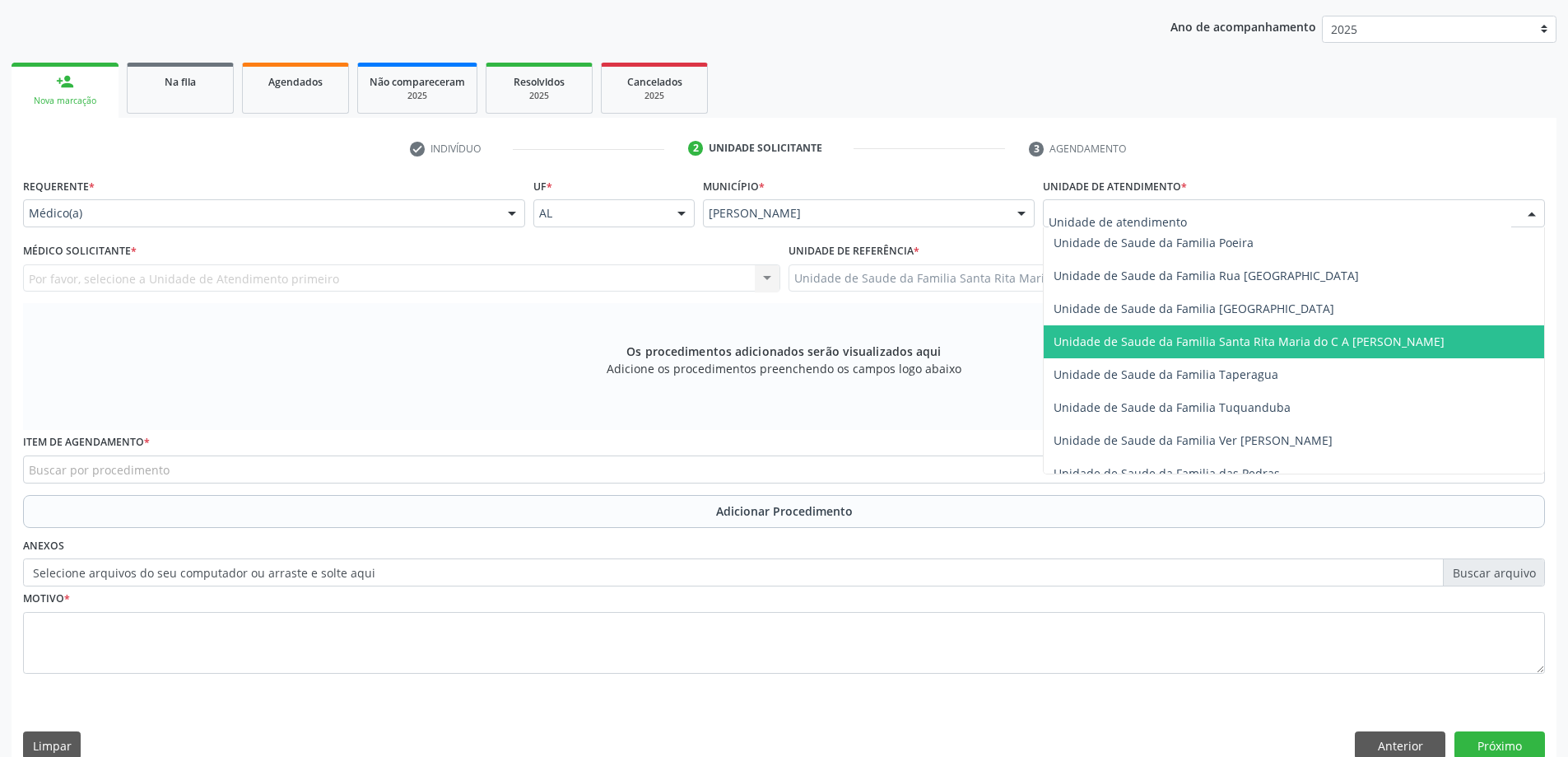
click at [1169, 343] on span "Unidade de Saude da Familia Santa Rita Maria do C A [PERSON_NAME]" at bounding box center [1249, 340] width 391 height 15
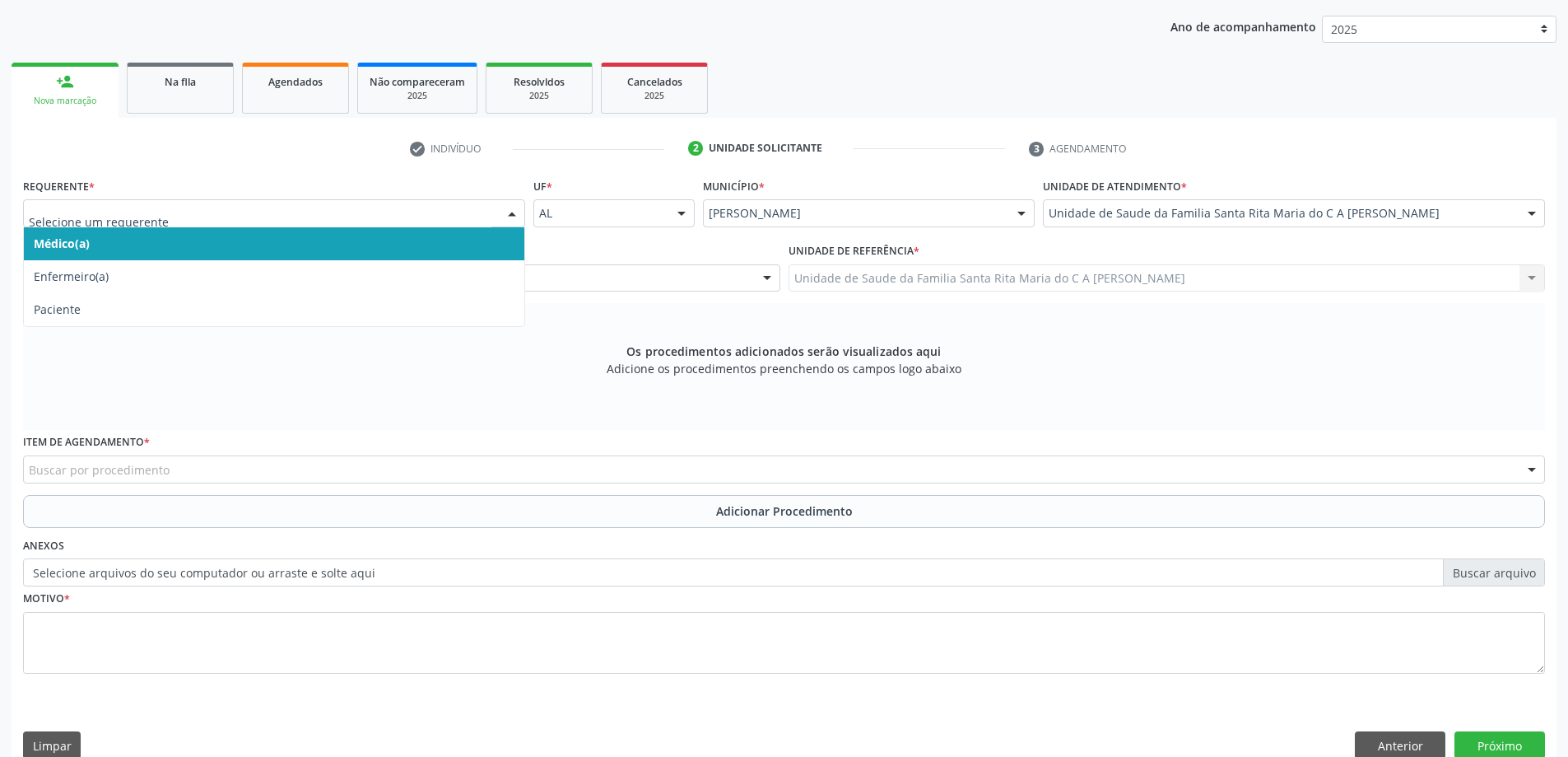
click at [190, 236] on span "Médico(a)" at bounding box center [273, 243] width 500 height 33
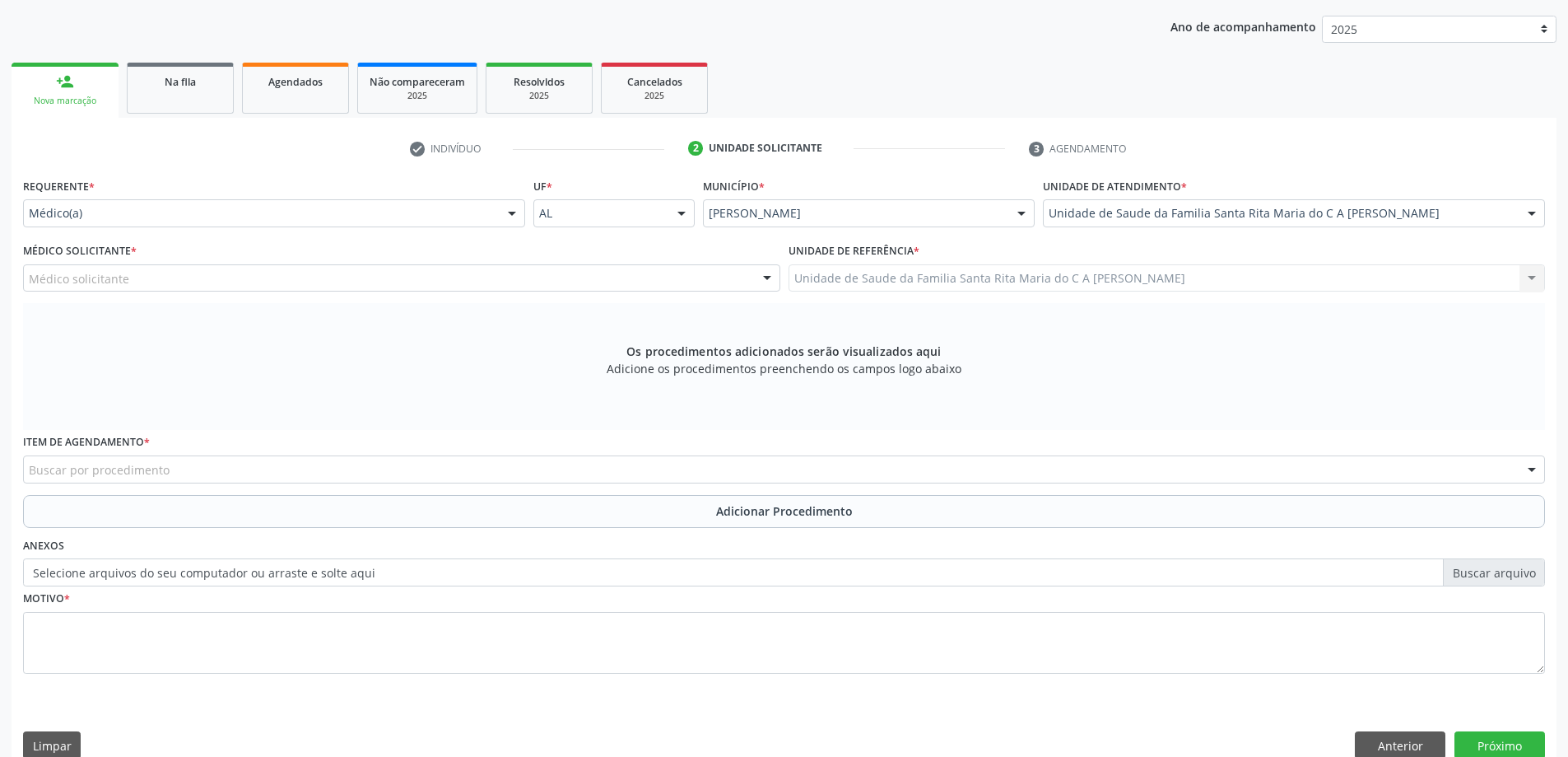
click at [174, 278] on div "Médico solicitante" at bounding box center [401, 278] width 757 height 28
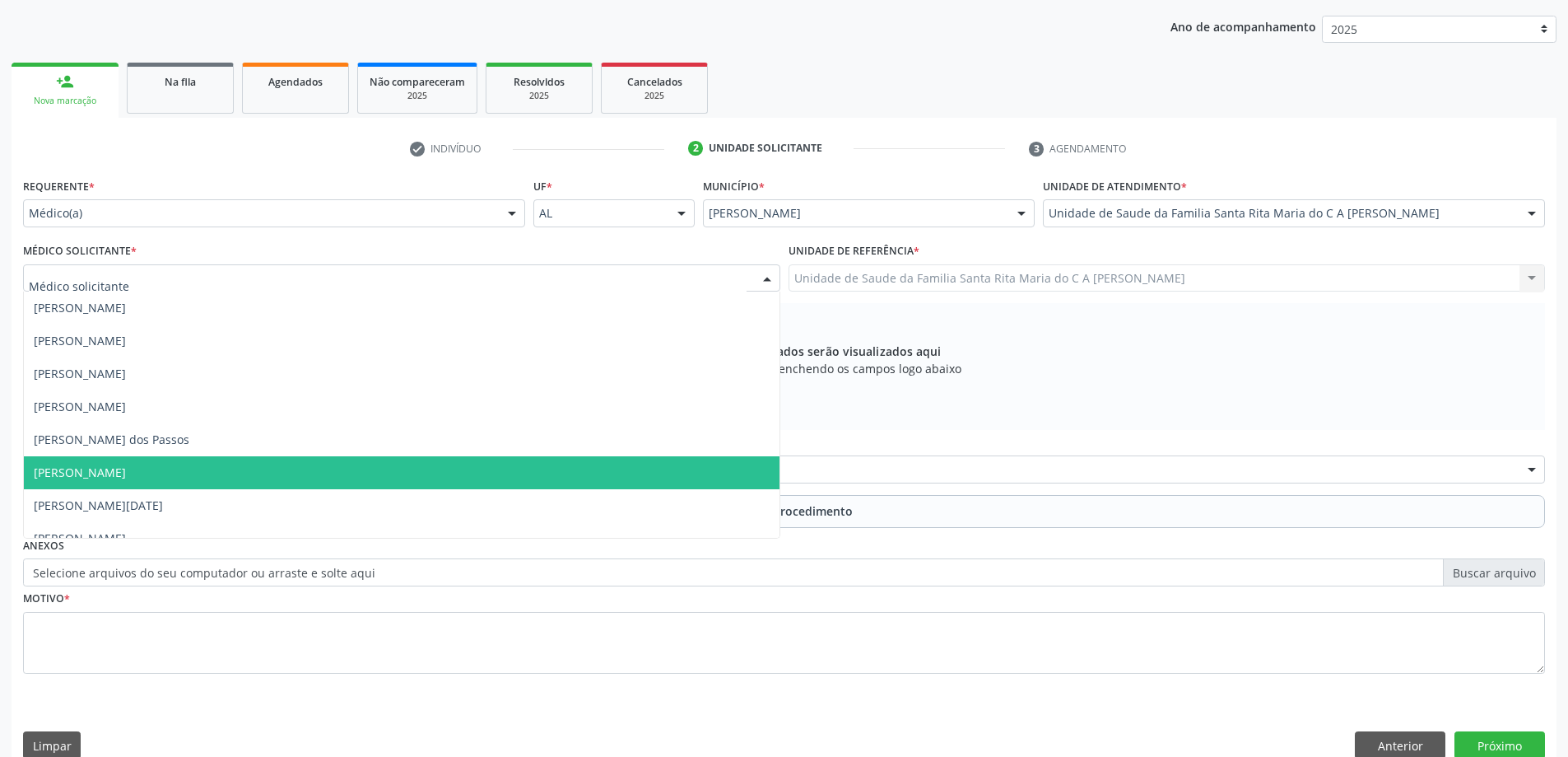
click at [183, 473] on span "[PERSON_NAME]" at bounding box center [401, 472] width 756 height 33
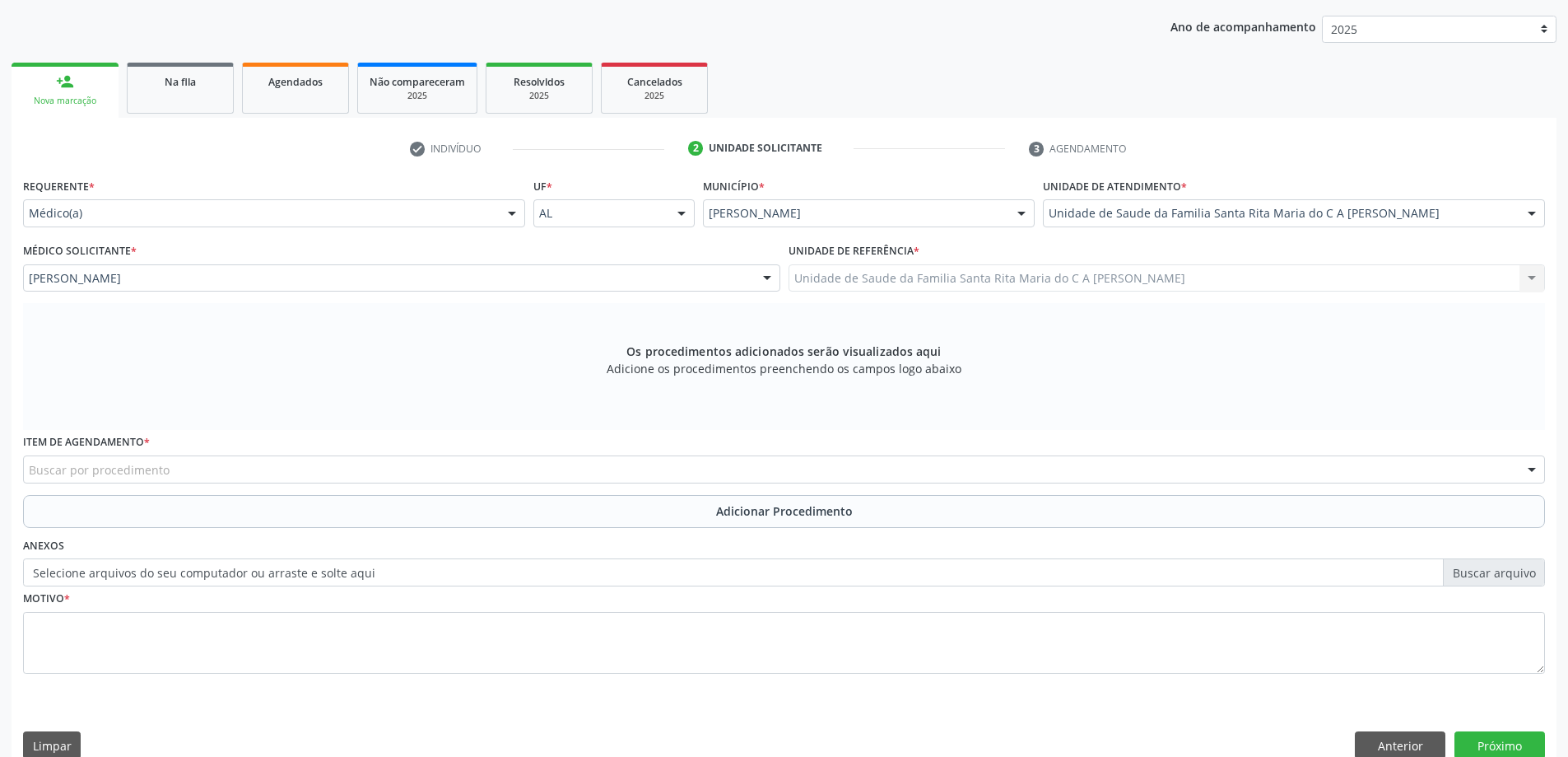
click at [327, 467] on div "Buscar por procedimento" at bounding box center [783, 469] width 1522 height 28
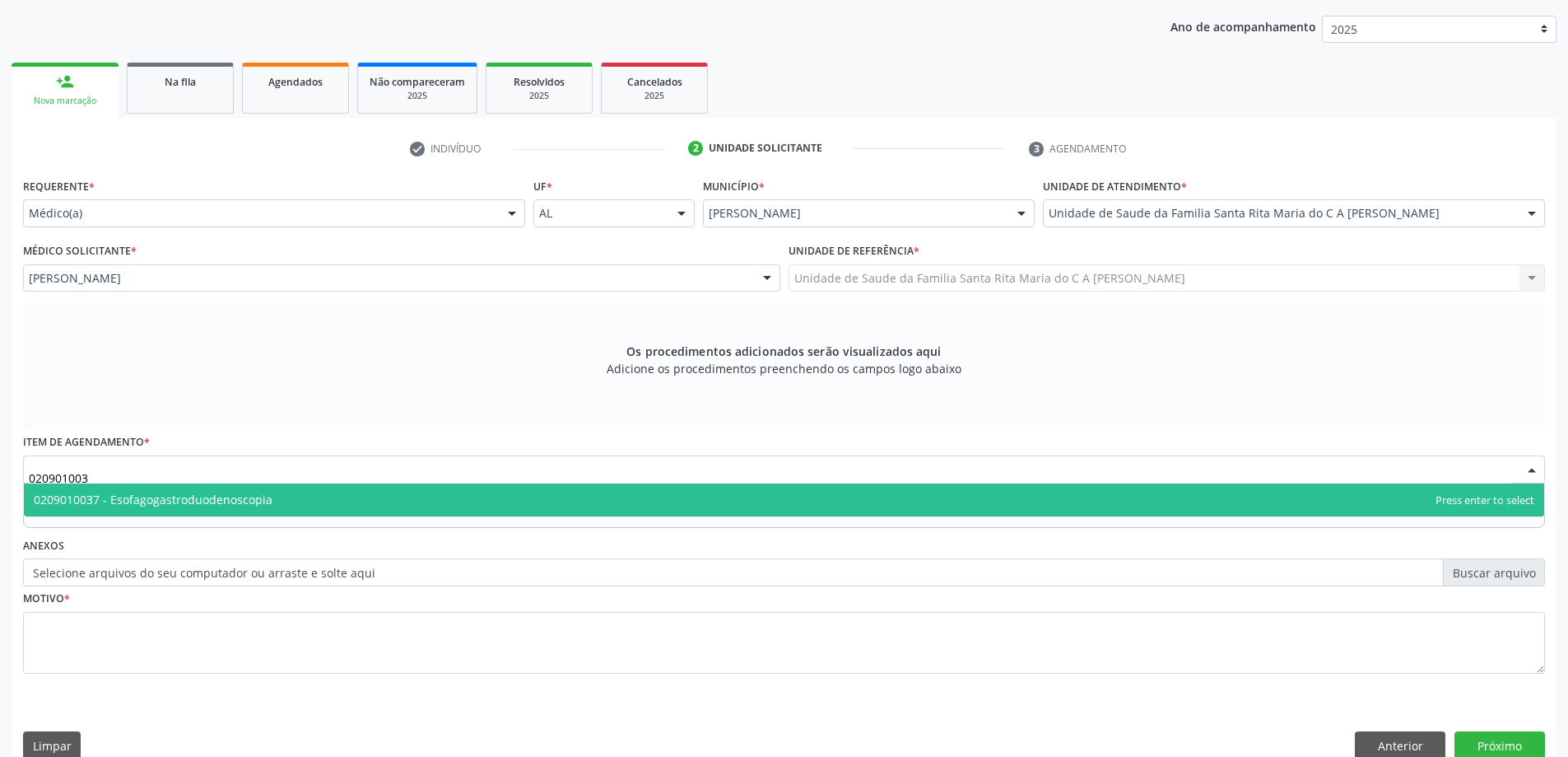
type input "0209010037"
click at [95, 492] on span "0209010037 - Esofagogastroduodenoscopia" at bounding box center [152, 498] width 239 height 15
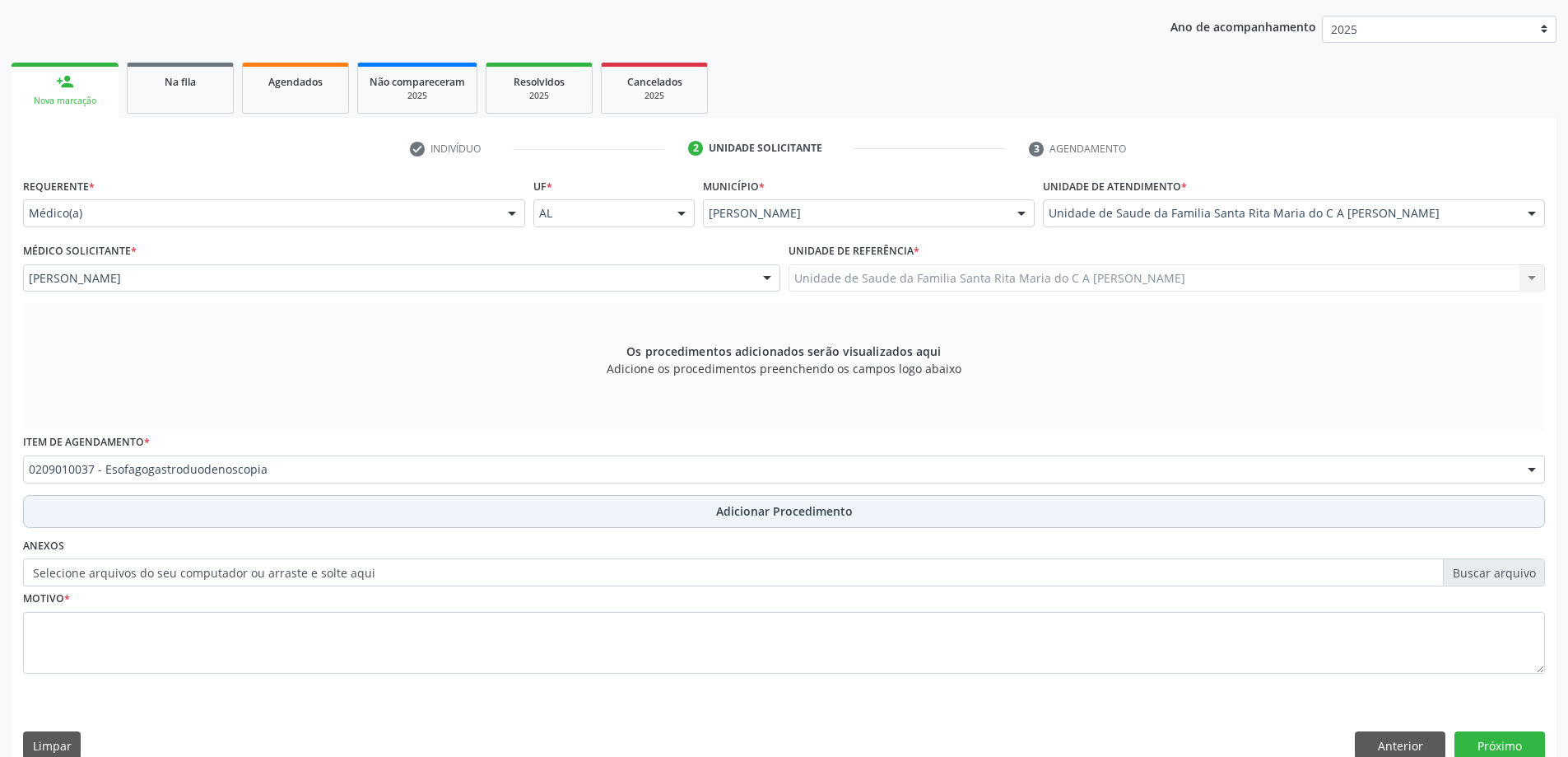
click at [143, 511] on button "Adicionar Procedimento" at bounding box center [783, 511] width 1522 height 33
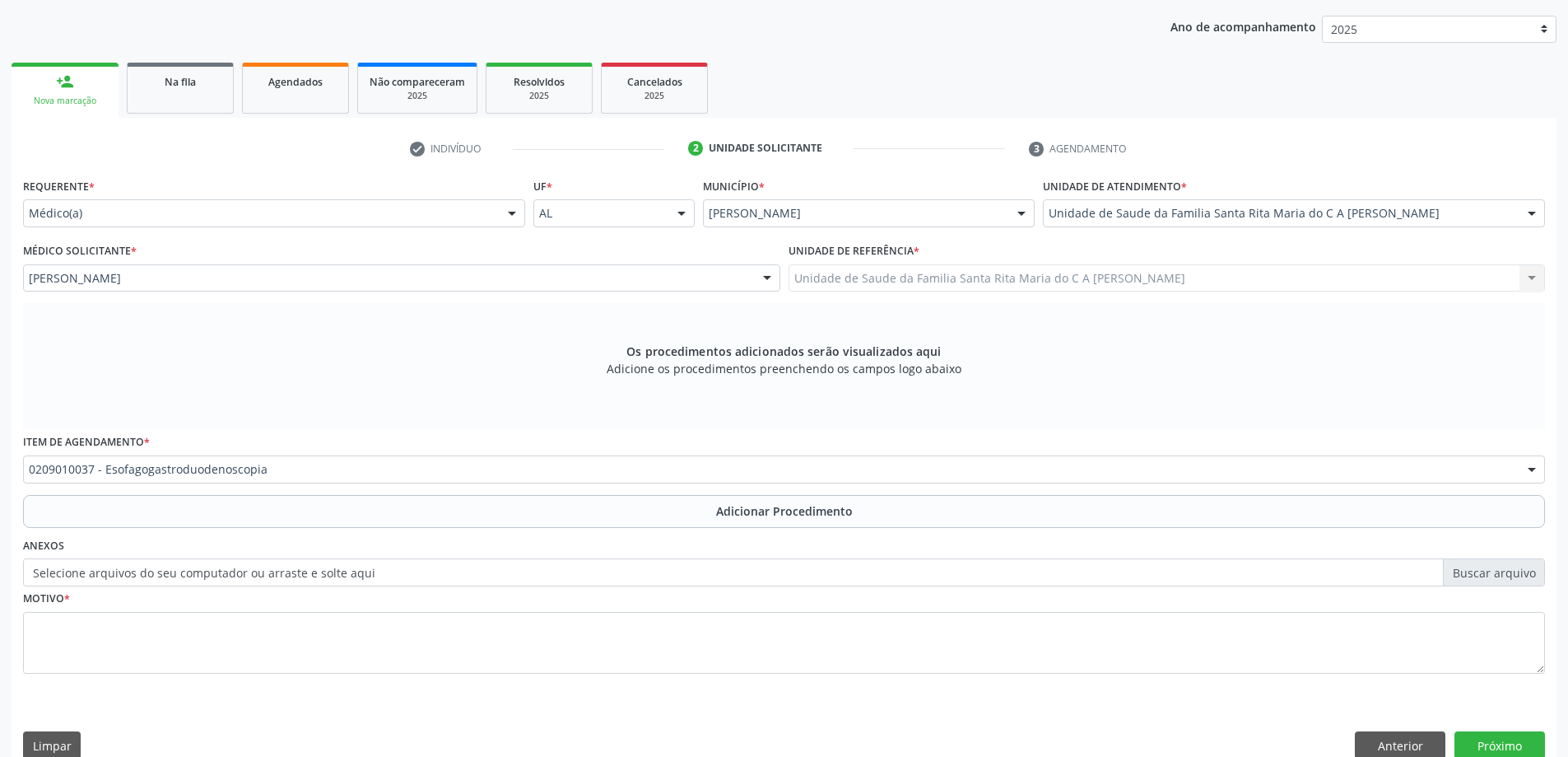
scroll to position [170, 0]
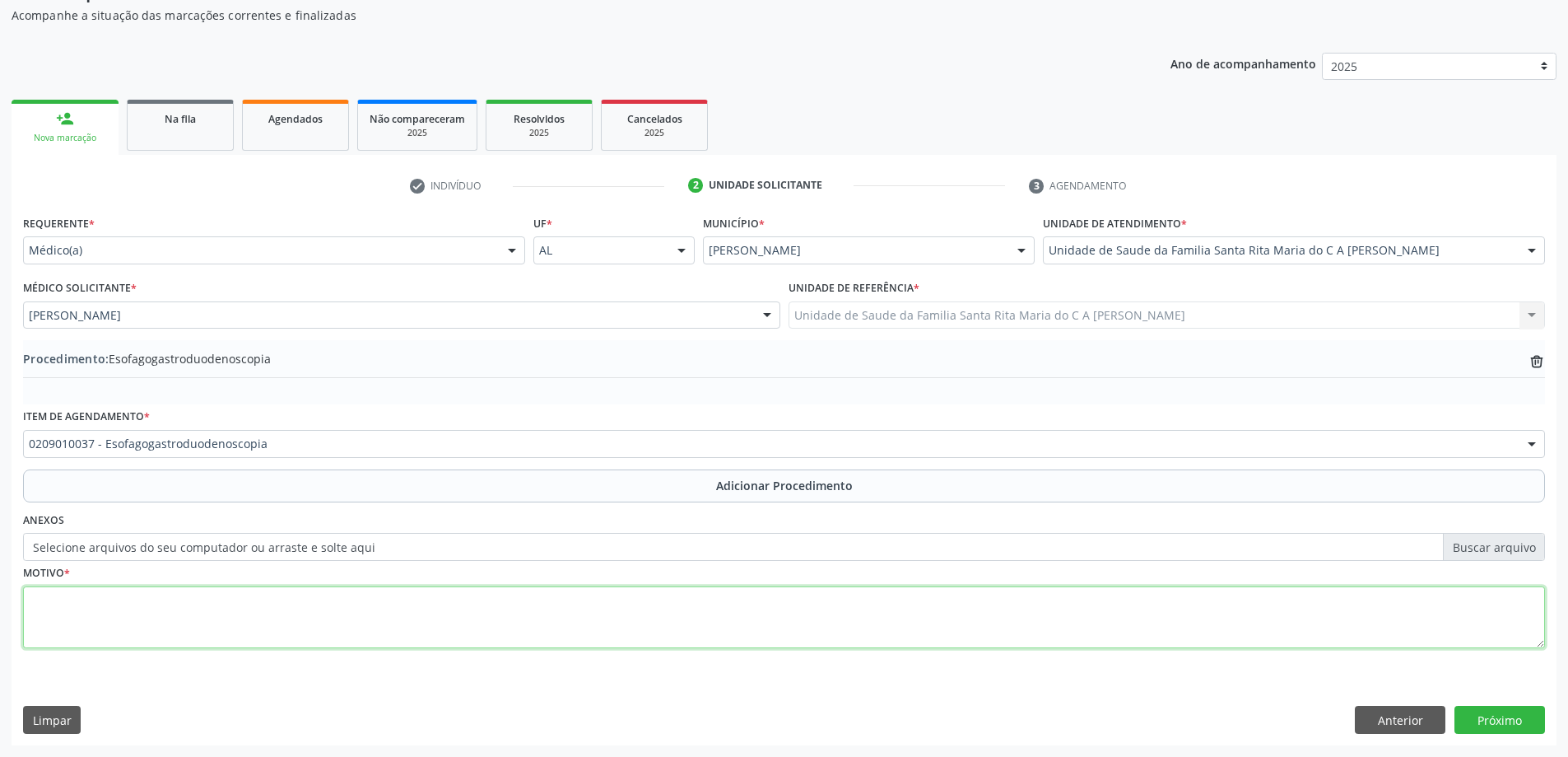
click at [160, 605] on textarea at bounding box center [783, 617] width 1522 height 63
click at [40, 605] on textarea "epgastragia" at bounding box center [783, 617] width 1522 height 63
type textarea "dipgastragia"
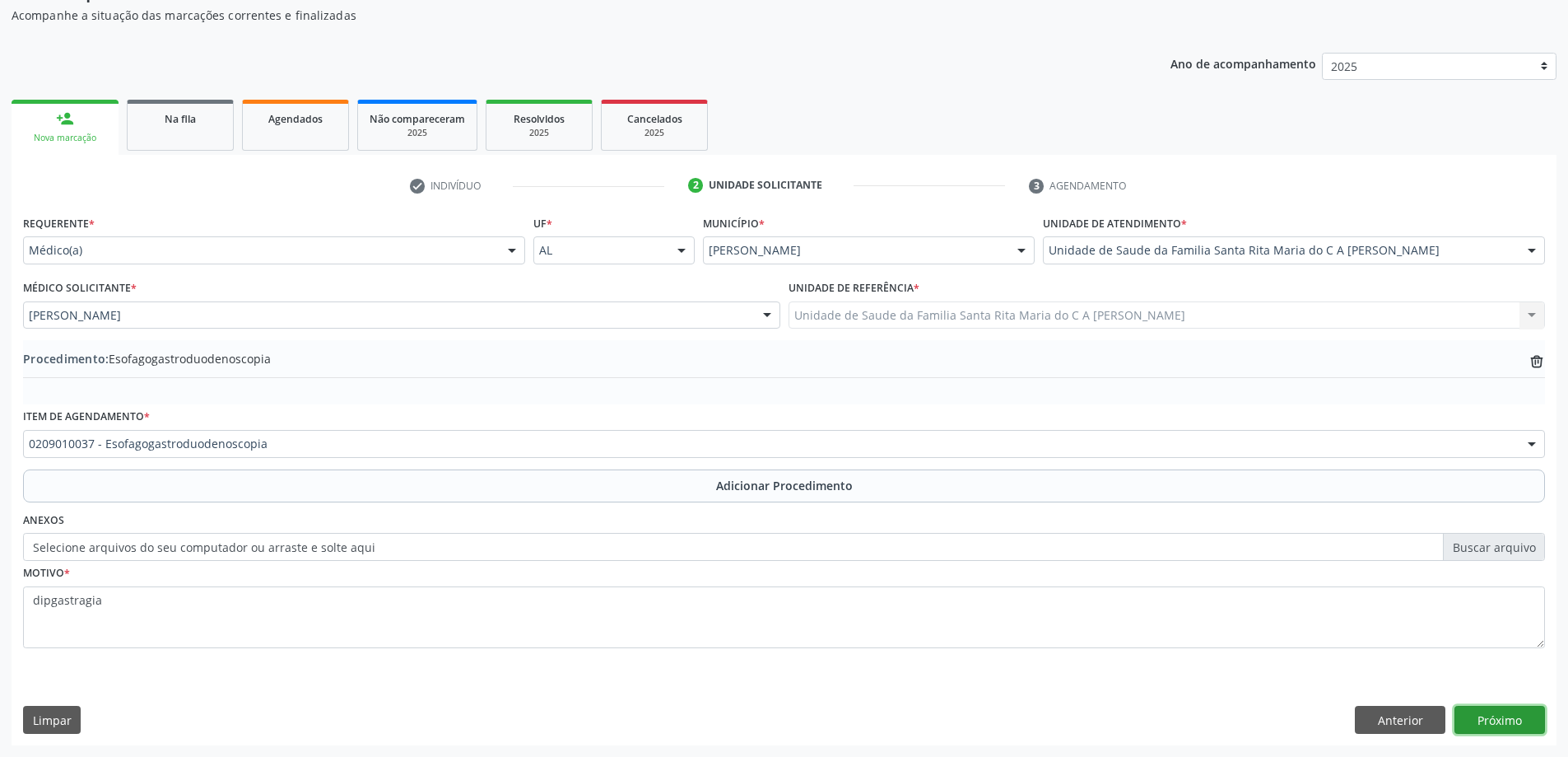
click at [1503, 728] on button "Próximo" at bounding box center [1500, 719] width 91 height 28
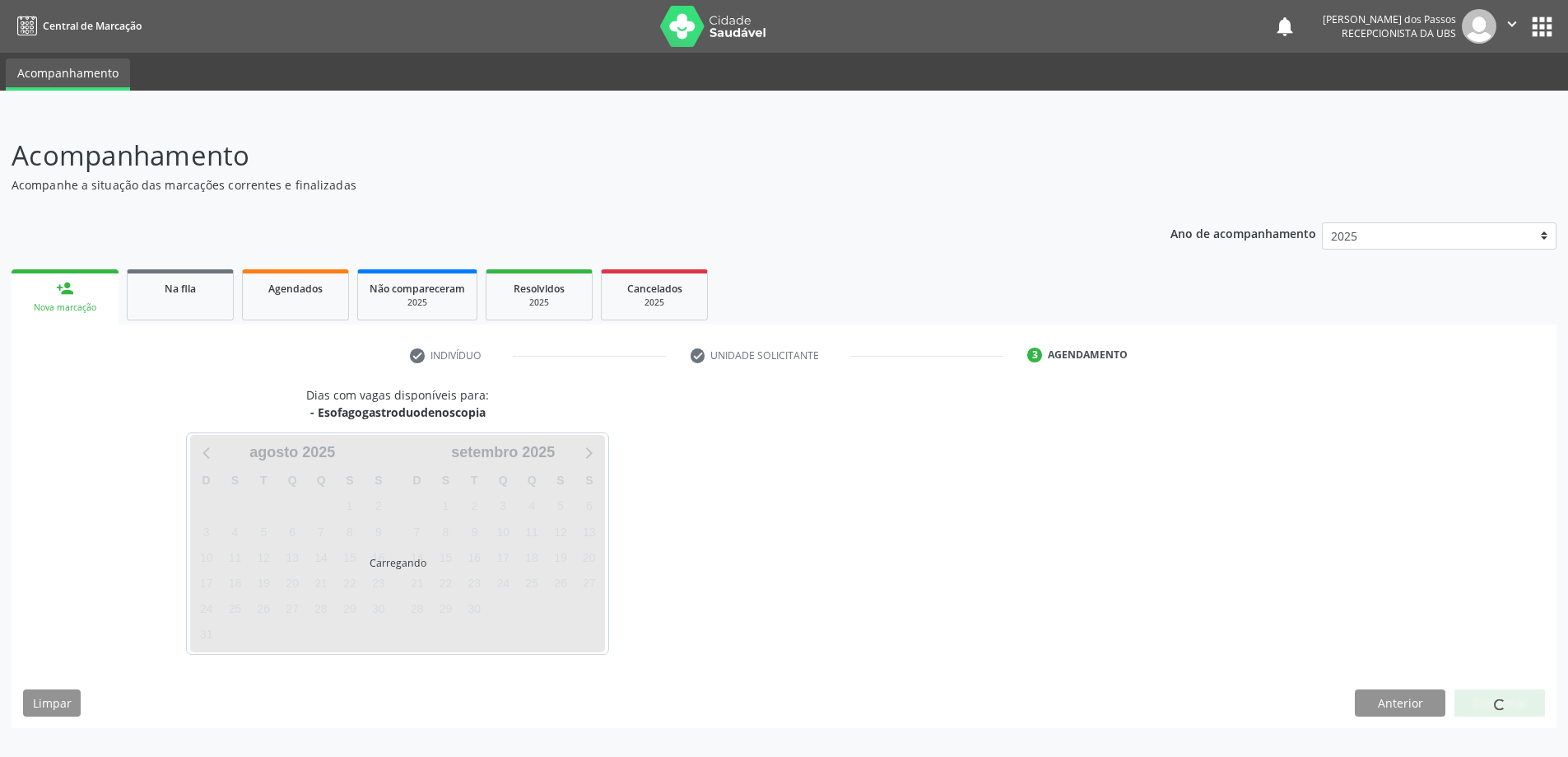
scroll to position [0, 0]
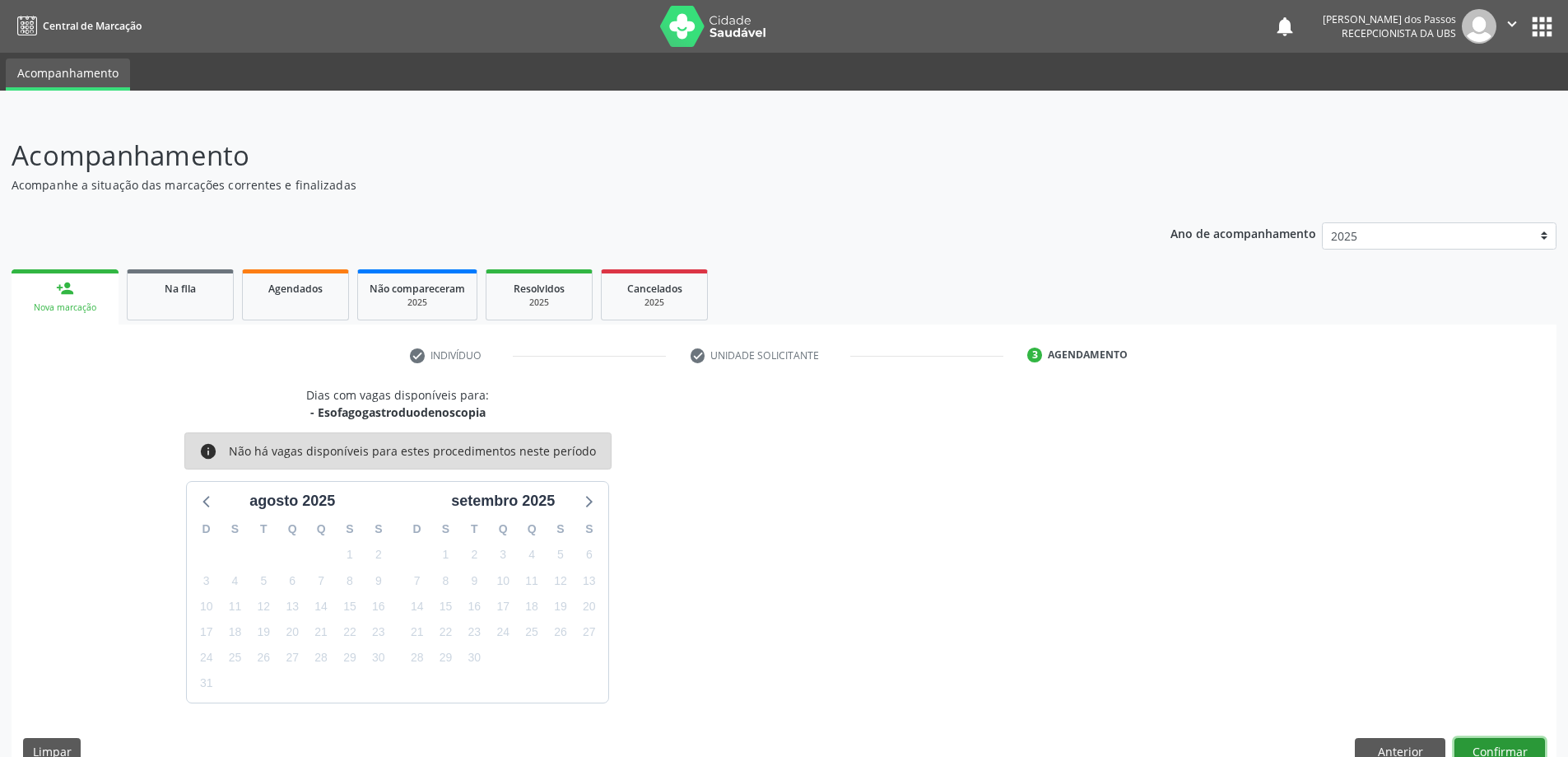
click at [1523, 747] on button "Confirmar" at bounding box center [1500, 752] width 91 height 28
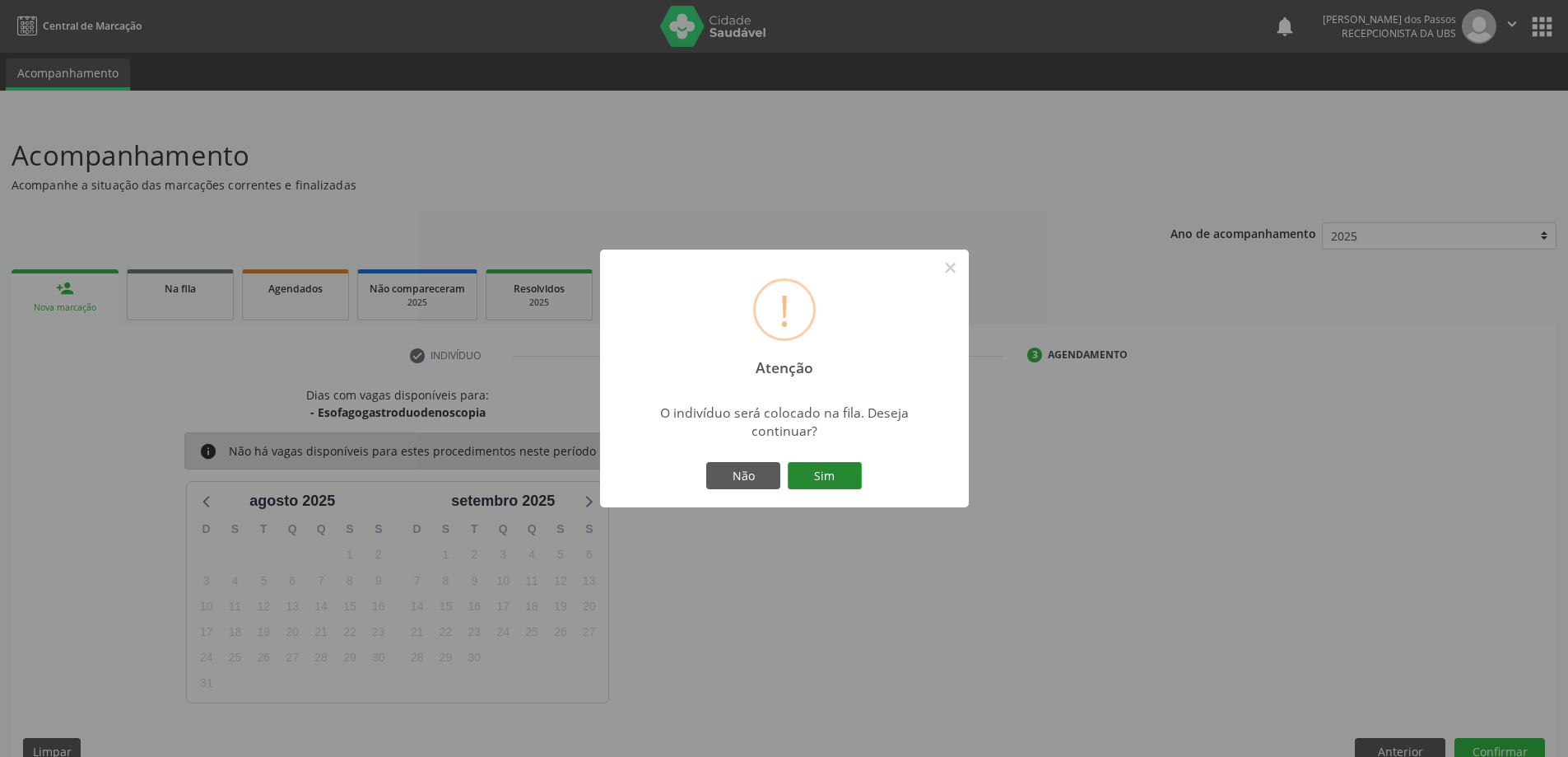
click at [852, 484] on button "Sim" at bounding box center [825, 476] width 74 height 28
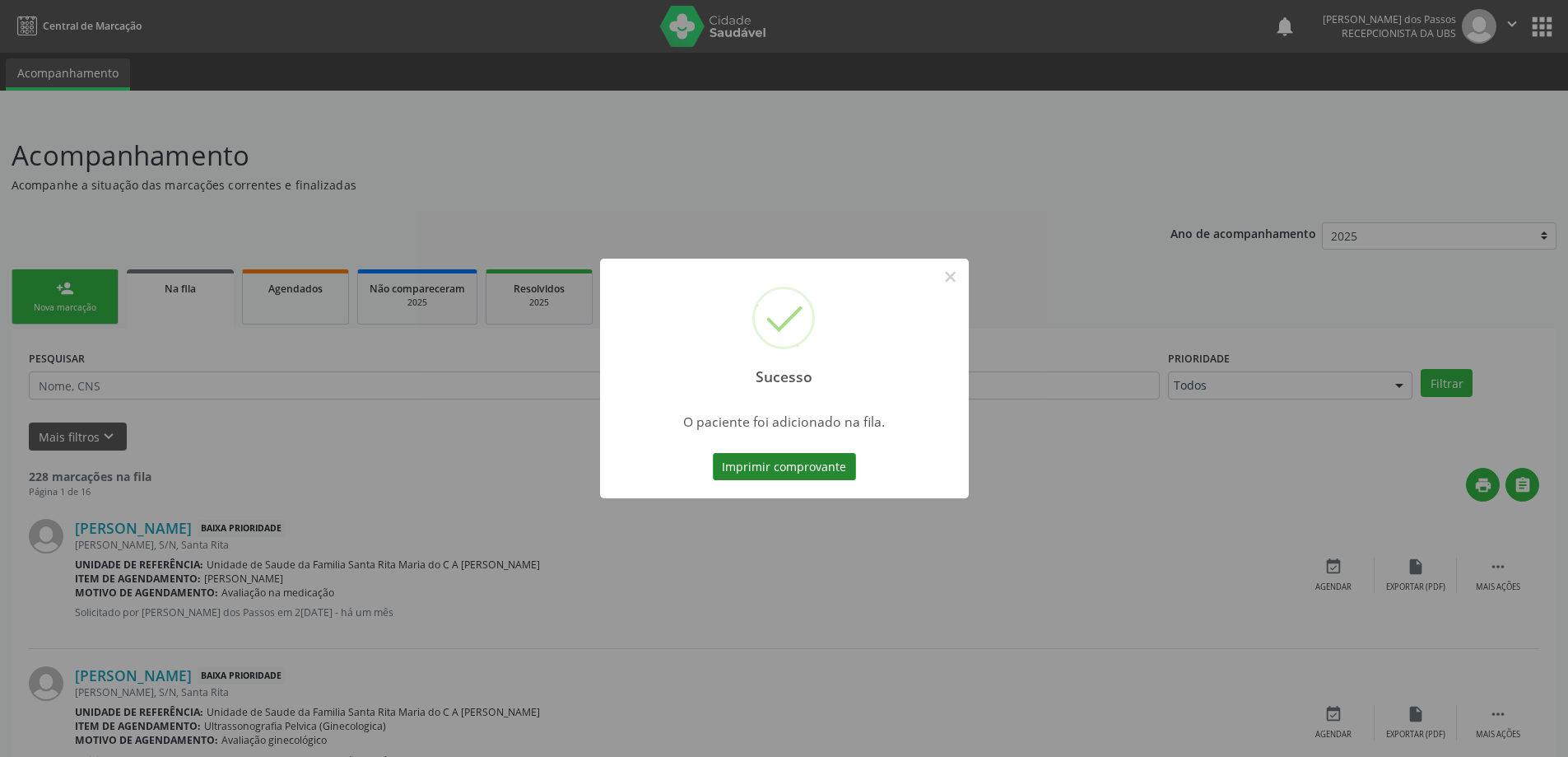
click at [809, 463] on button "Imprimir comprovante" at bounding box center [784, 467] width 143 height 28
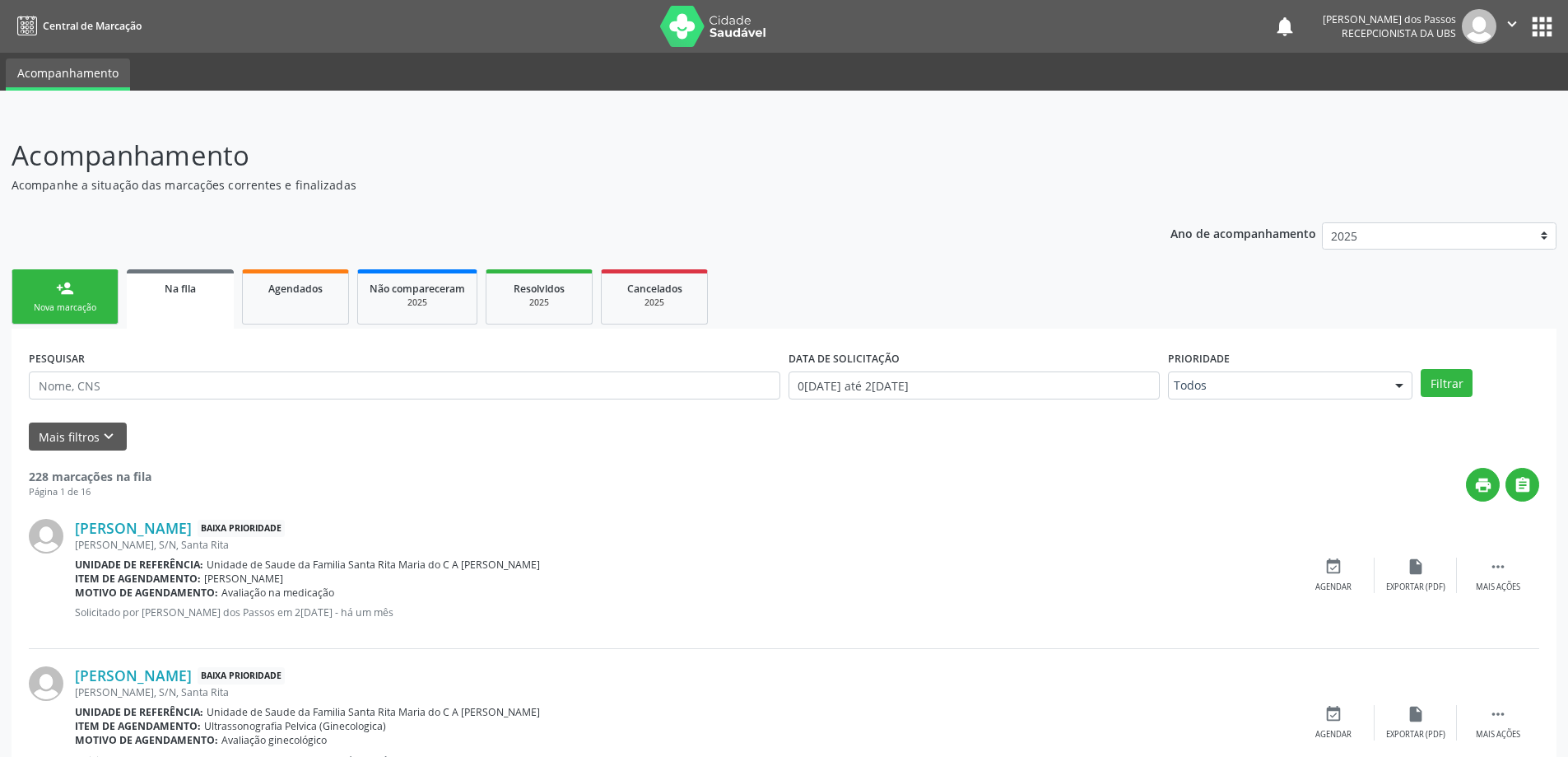
click at [77, 305] on div "Nova marcação" at bounding box center [64, 308] width 83 height 13
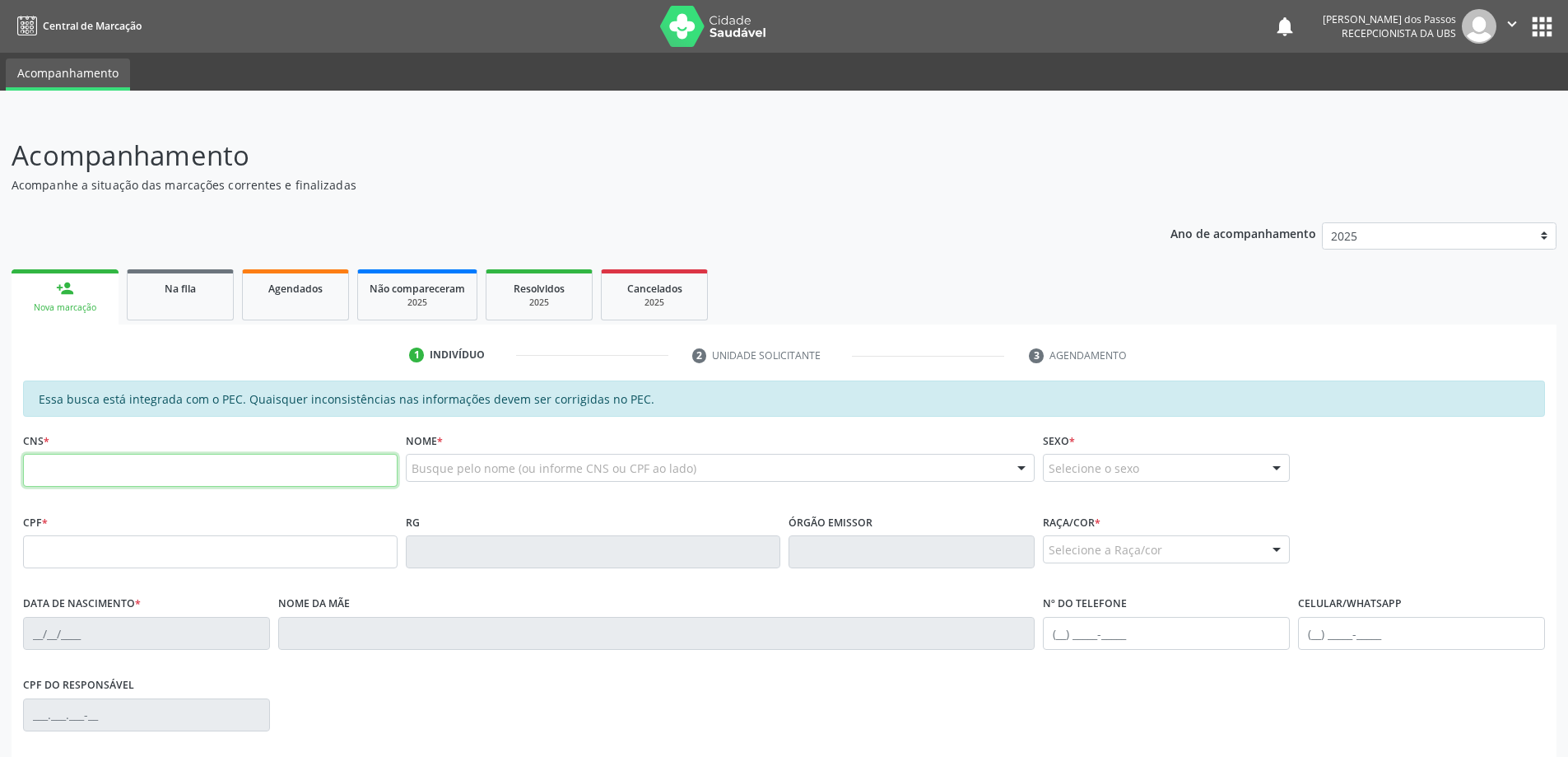
click at [142, 477] on input "text" at bounding box center [210, 470] width 375 height 33
type input "700 5071 7558 0851"
type input "037.106.424-42"
type input "02/08/1978"
type input "Enedina Marculina Conceicao"
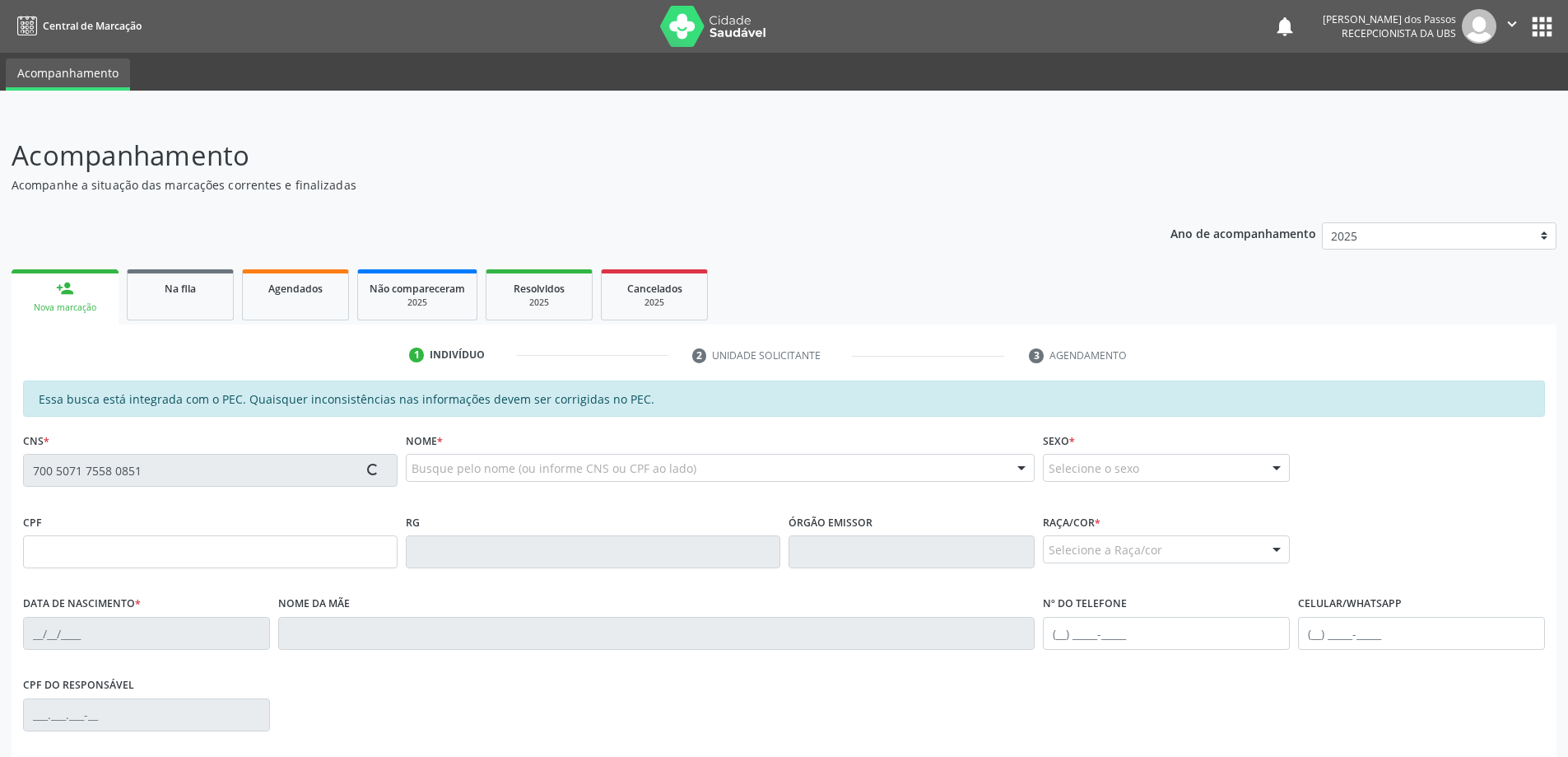
type input "(82) 98125-1480"
type input "S/N"
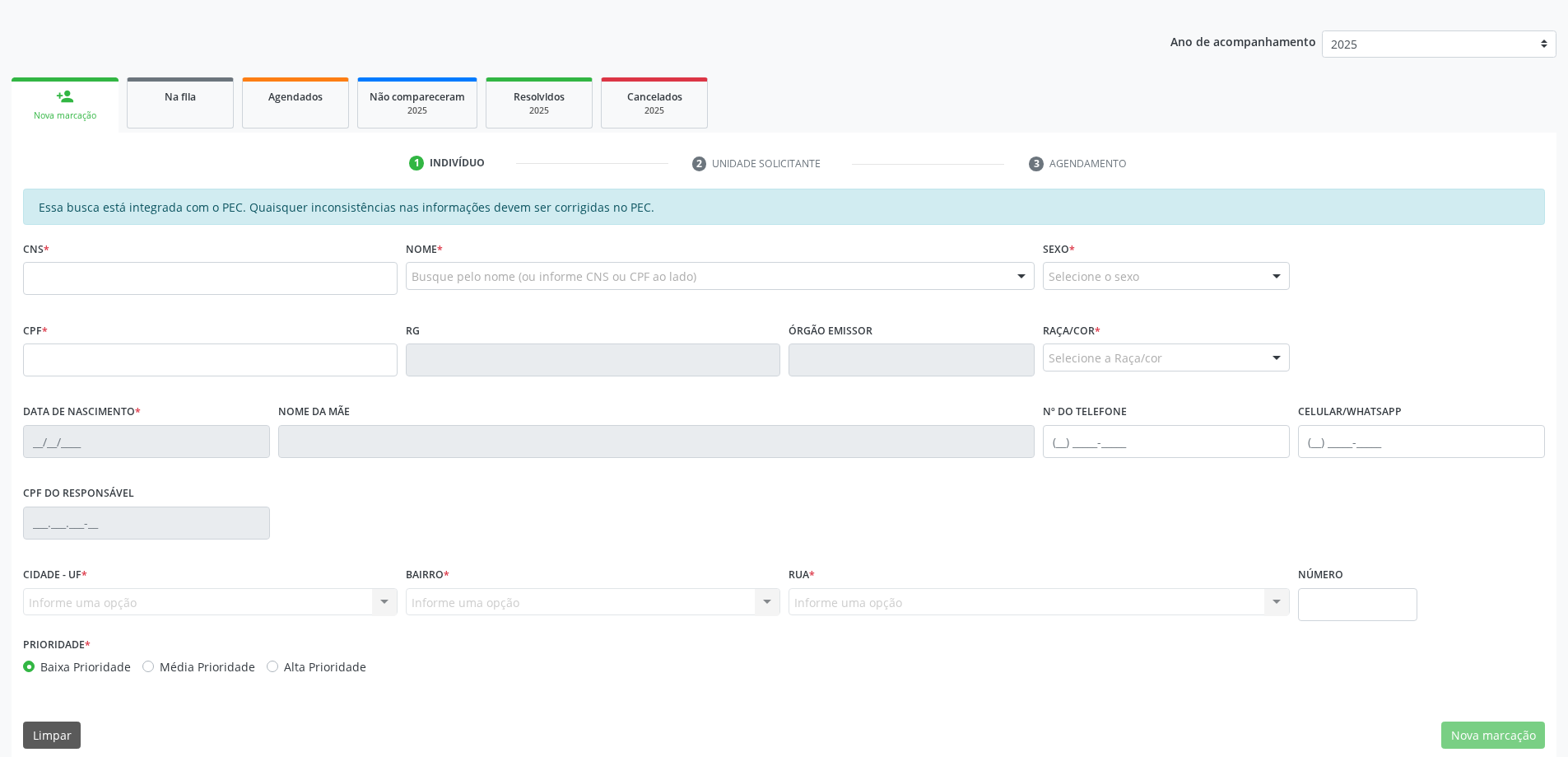
scroll to position [207, 0]
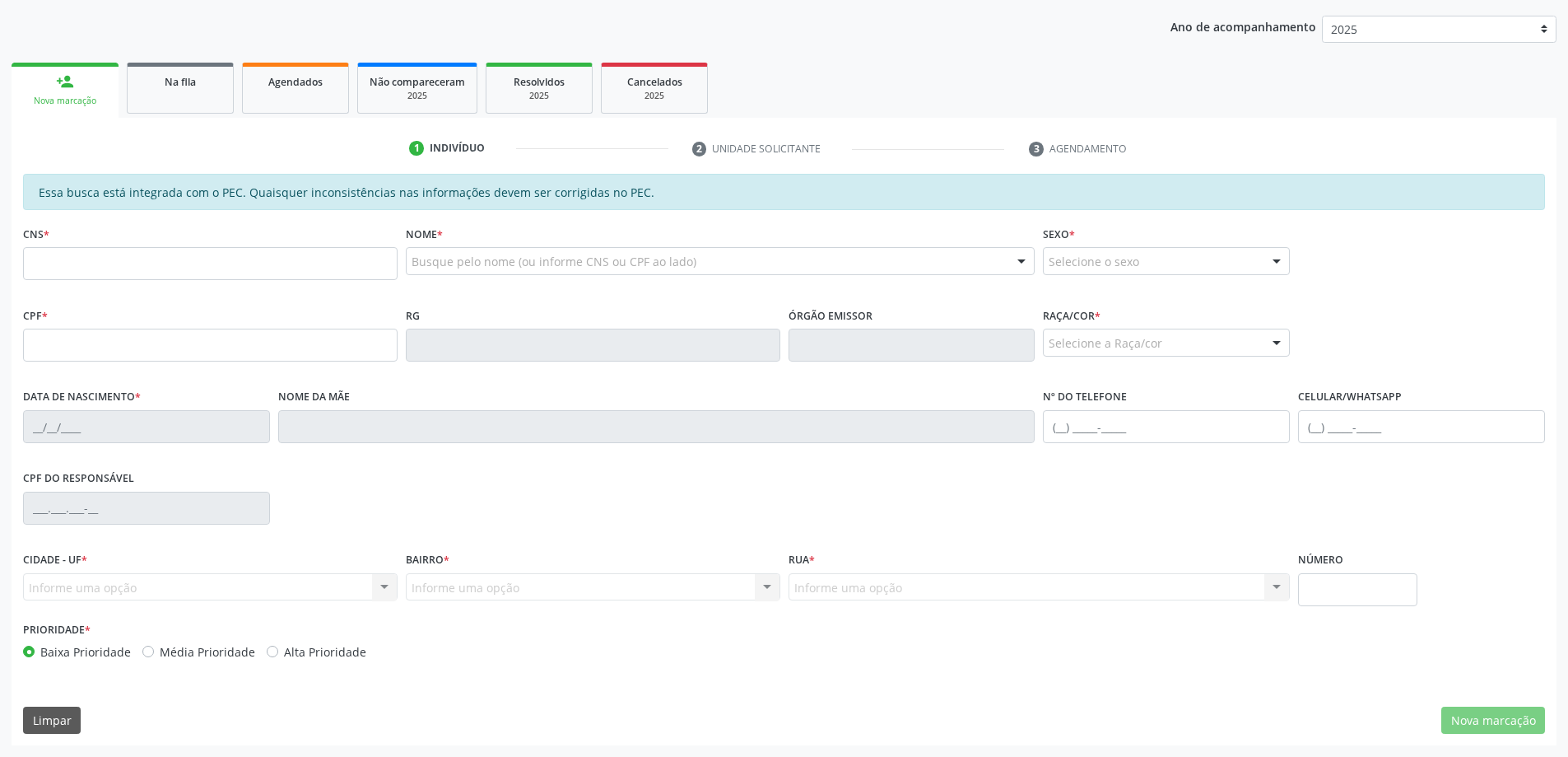
click at [284, 651] on label "Alta Prioridade" at bounding box center [325, 651] width 83 height 17
click at [270, 651] on input "Alta Prioridade" at bounding box center [272, 650] width 12 height 15
radio input "true"
click at [54, 342] on input "text" at bounding box center [210, 345] width 375 height 33
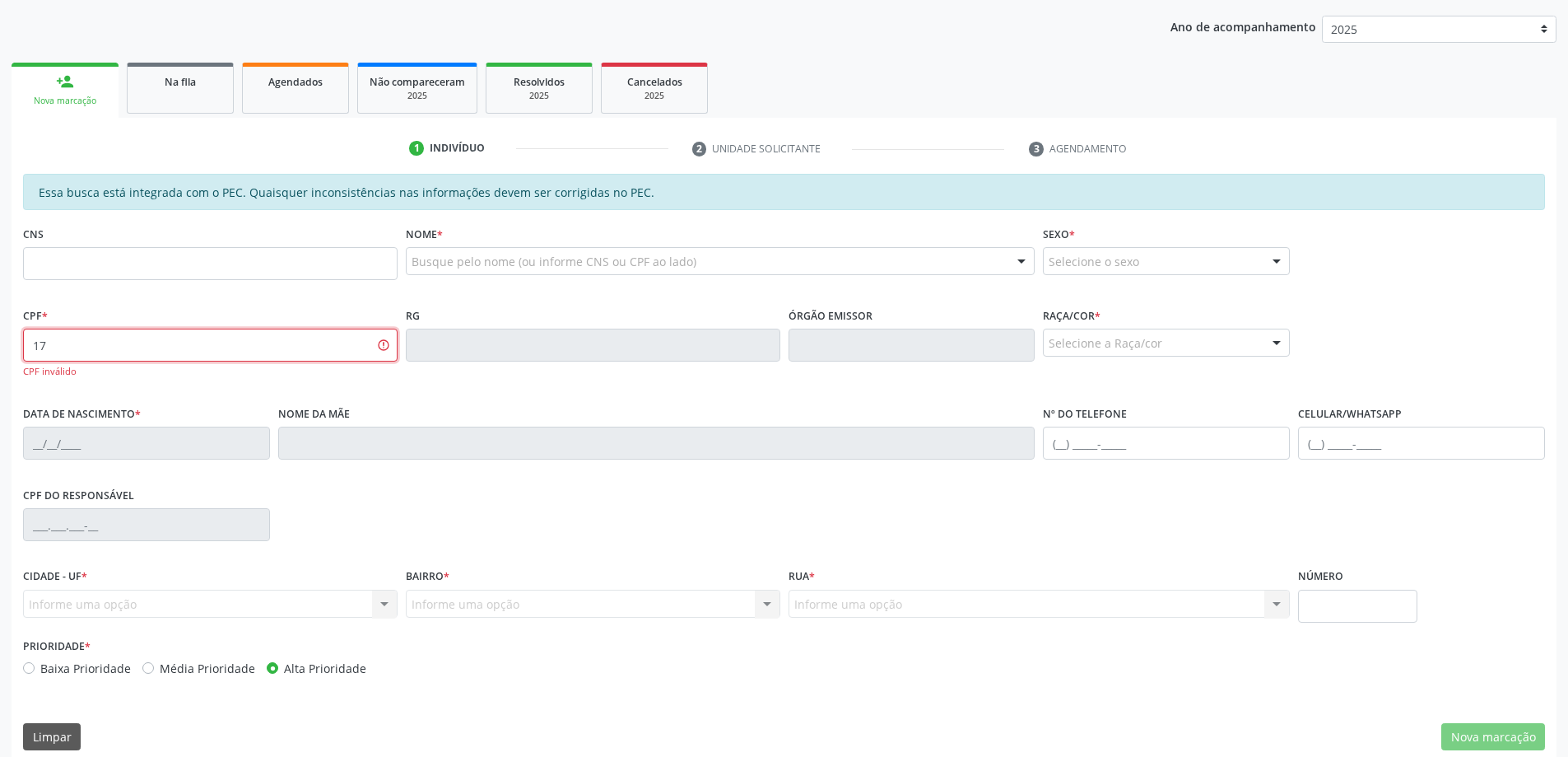
type input "1"
click at [102, 269] on input "text" at bounding box center [210, 263] width 375 height 33
click at [160, 262] on input "text" at bounding box center [210, 263] width 375 height 33
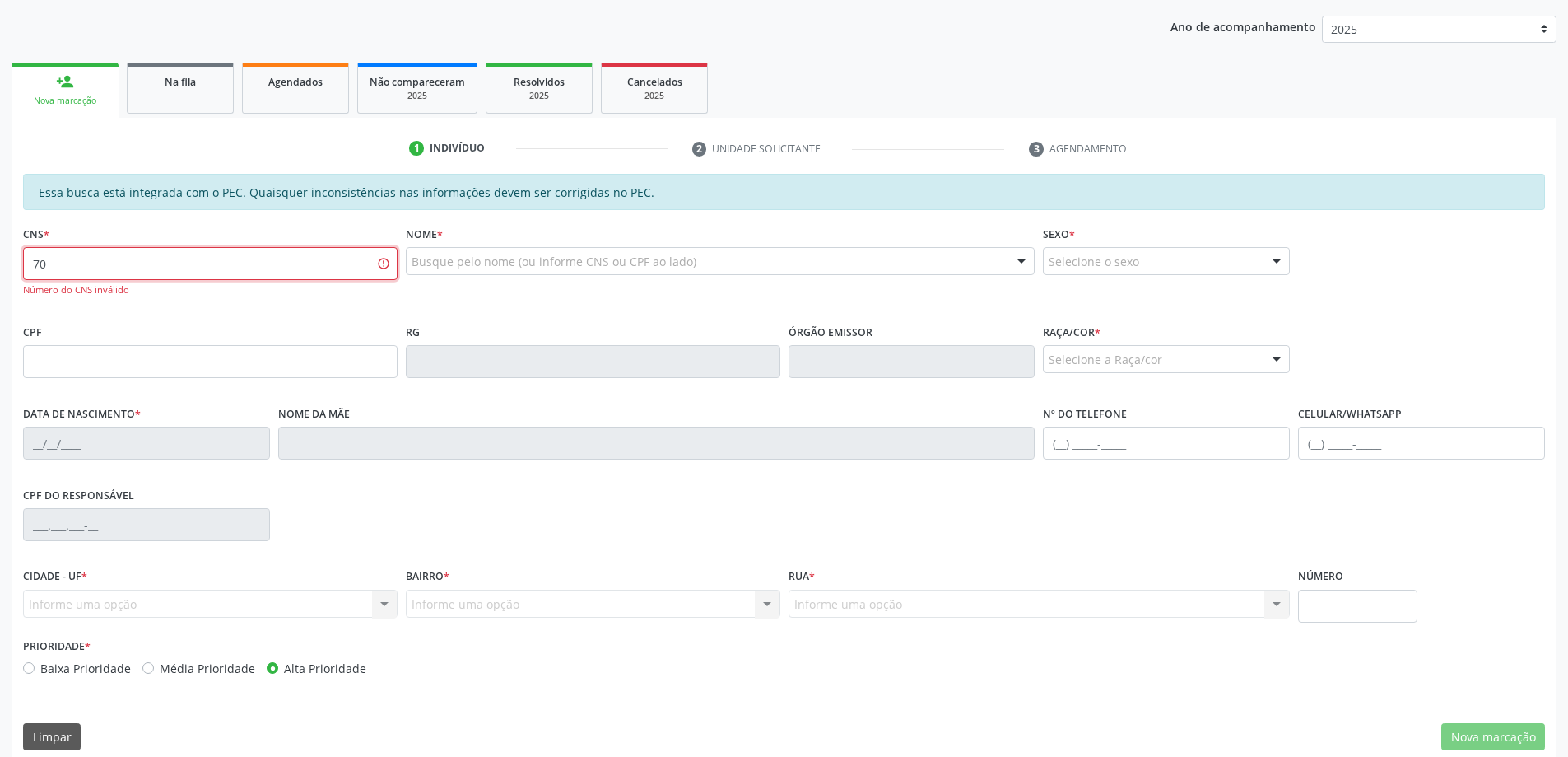
type input "7"
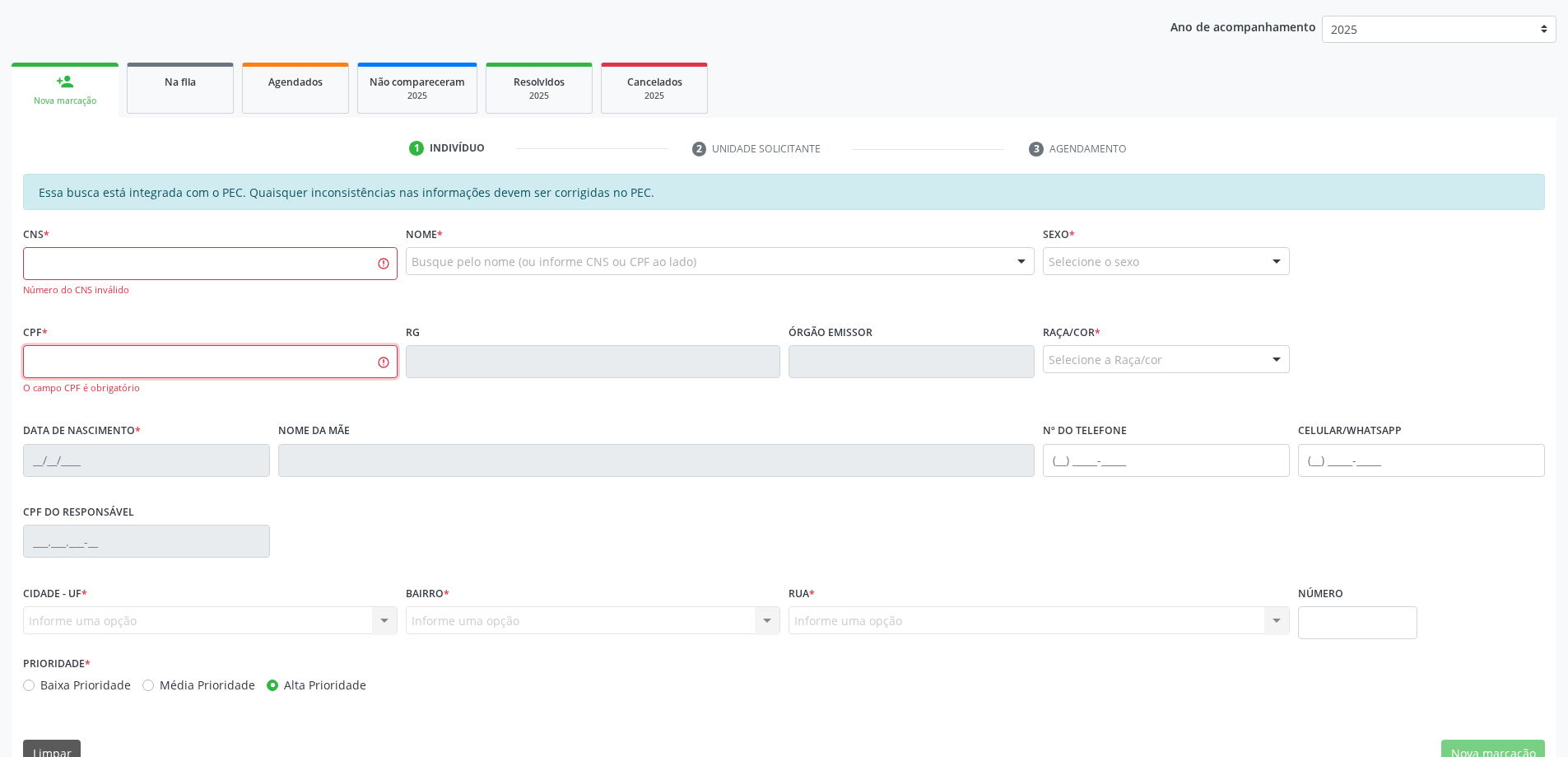
click at [140, 363] on input "text" at bounding box center [210, 361] width 375 height 33
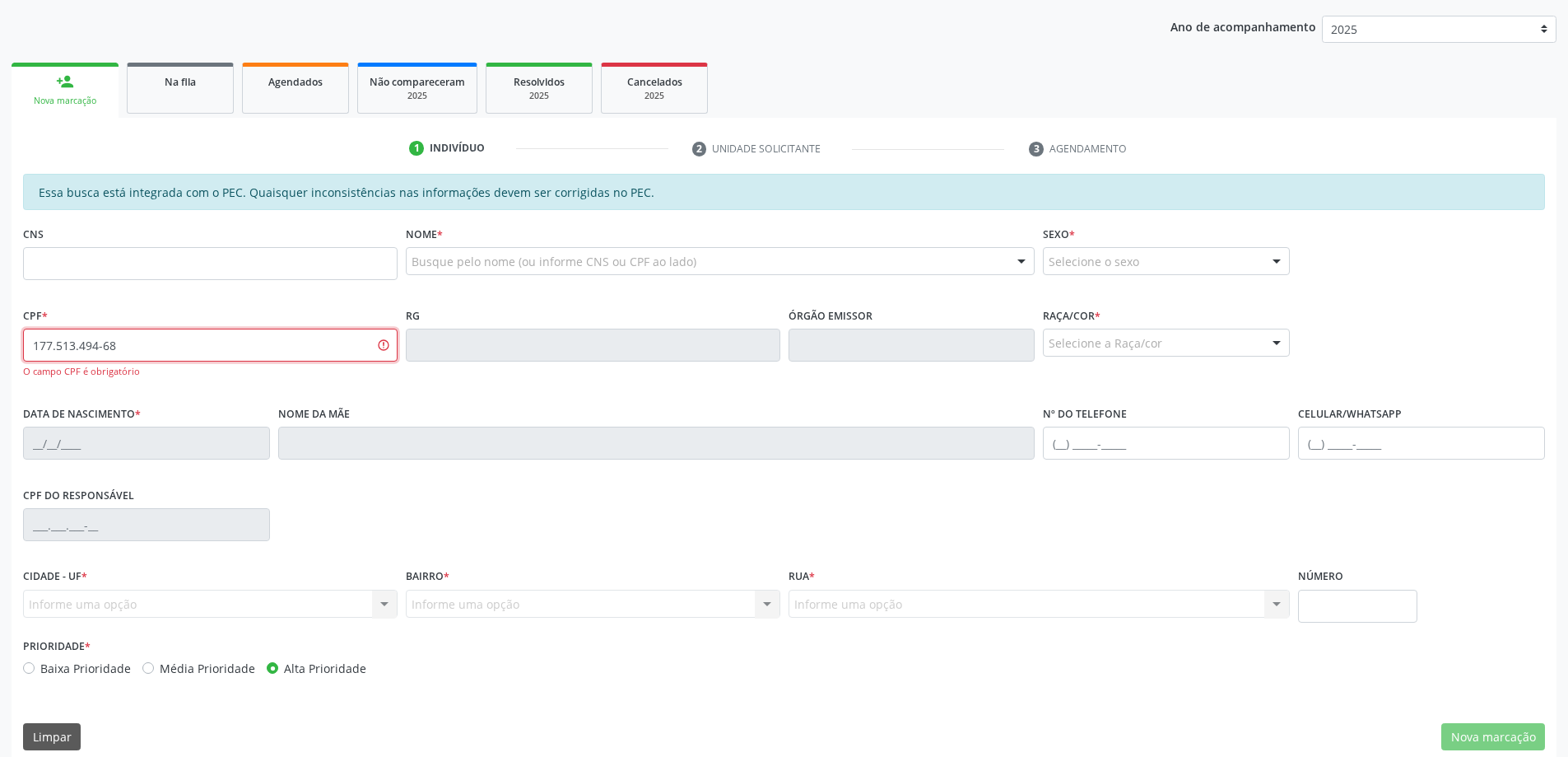
type input "177.513.494-68"
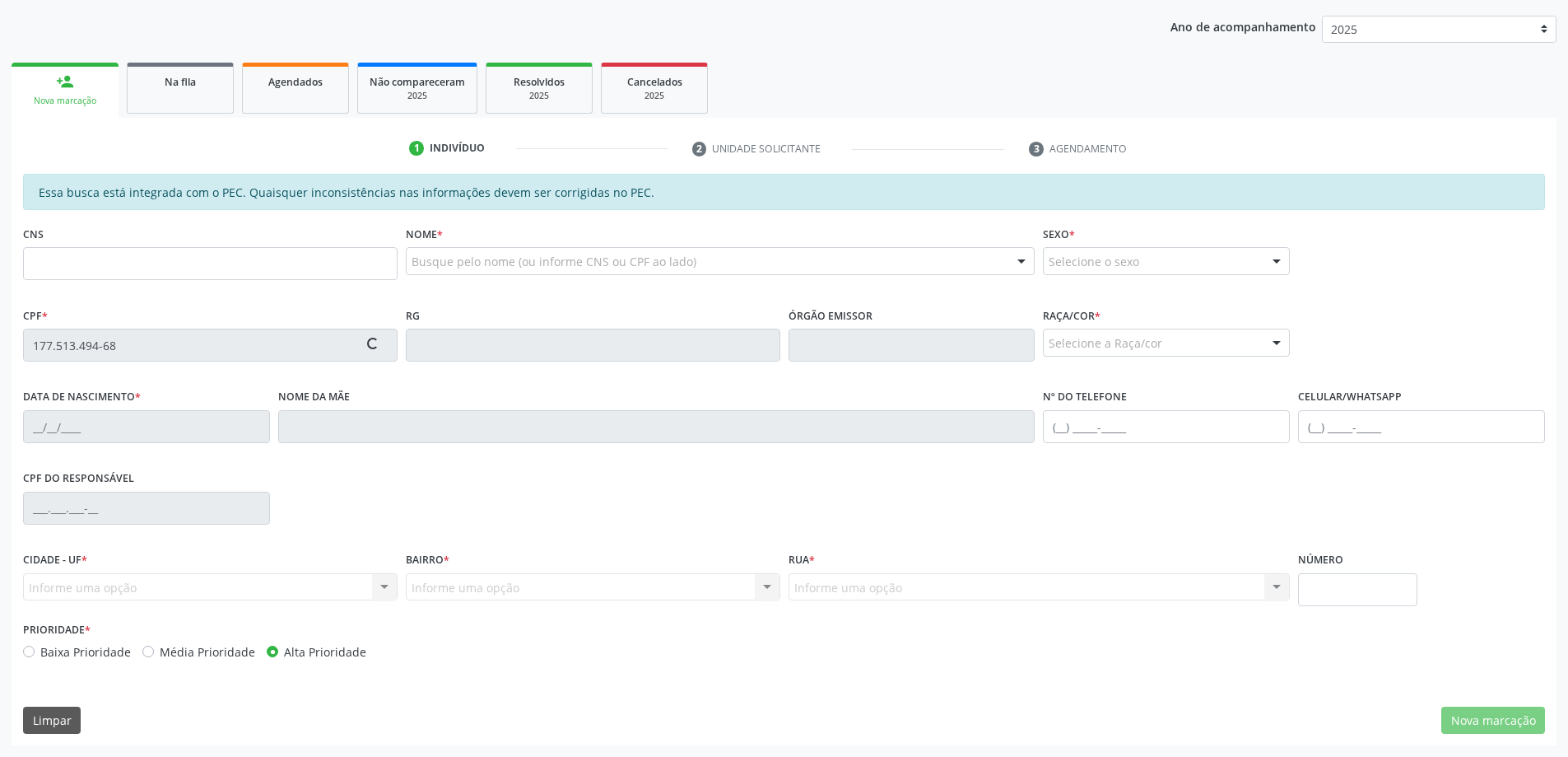
type input "700 4074 1615 5747"
type input "[DATE]"
type input "[PERSON_NAME]"
type input "[PHONE_NUMBER]"
type input "S/N"
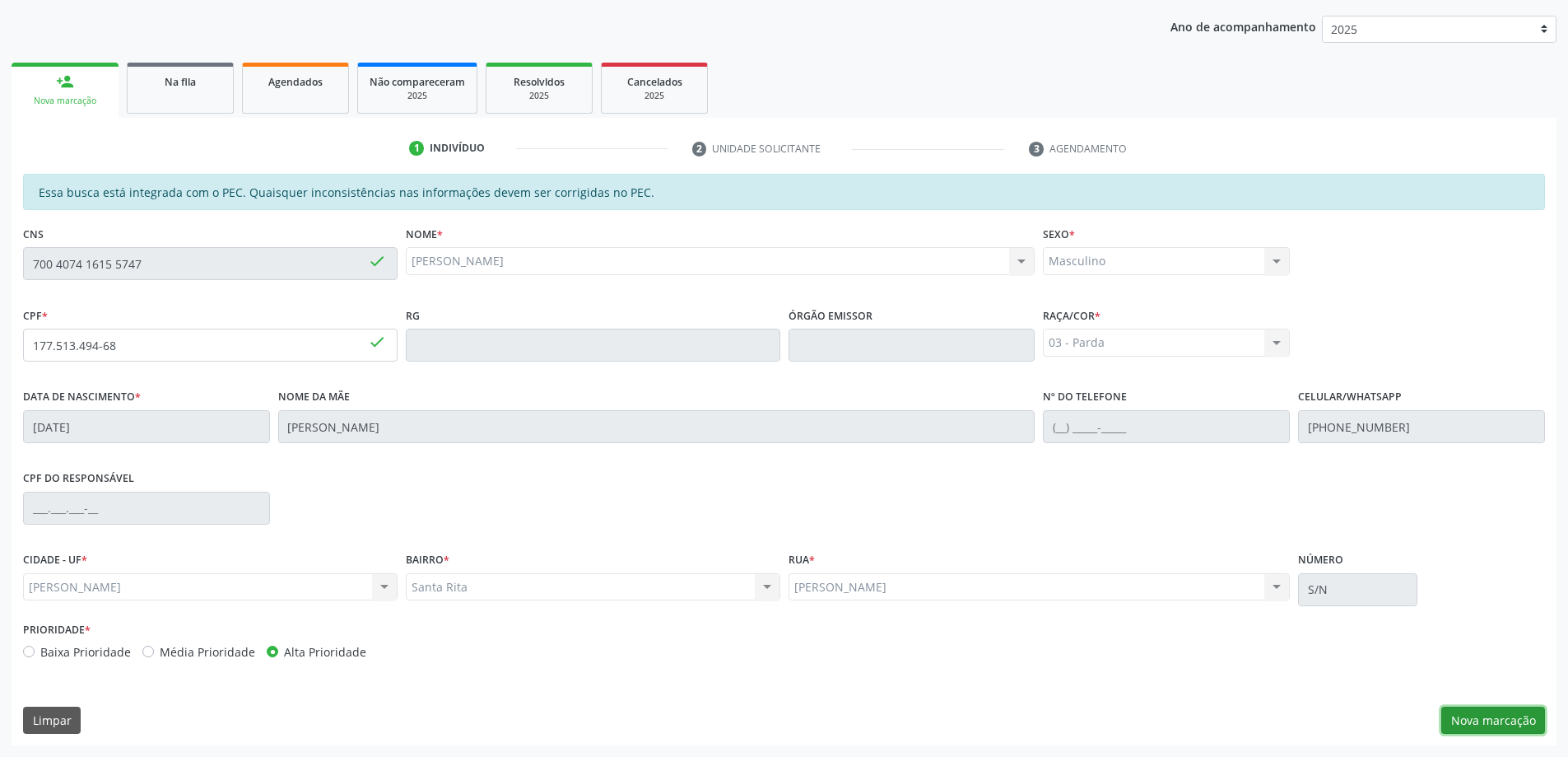
click at [1506, 726] on button "Nova marcação" at bounding box center [1493, 720] width 103 height 28
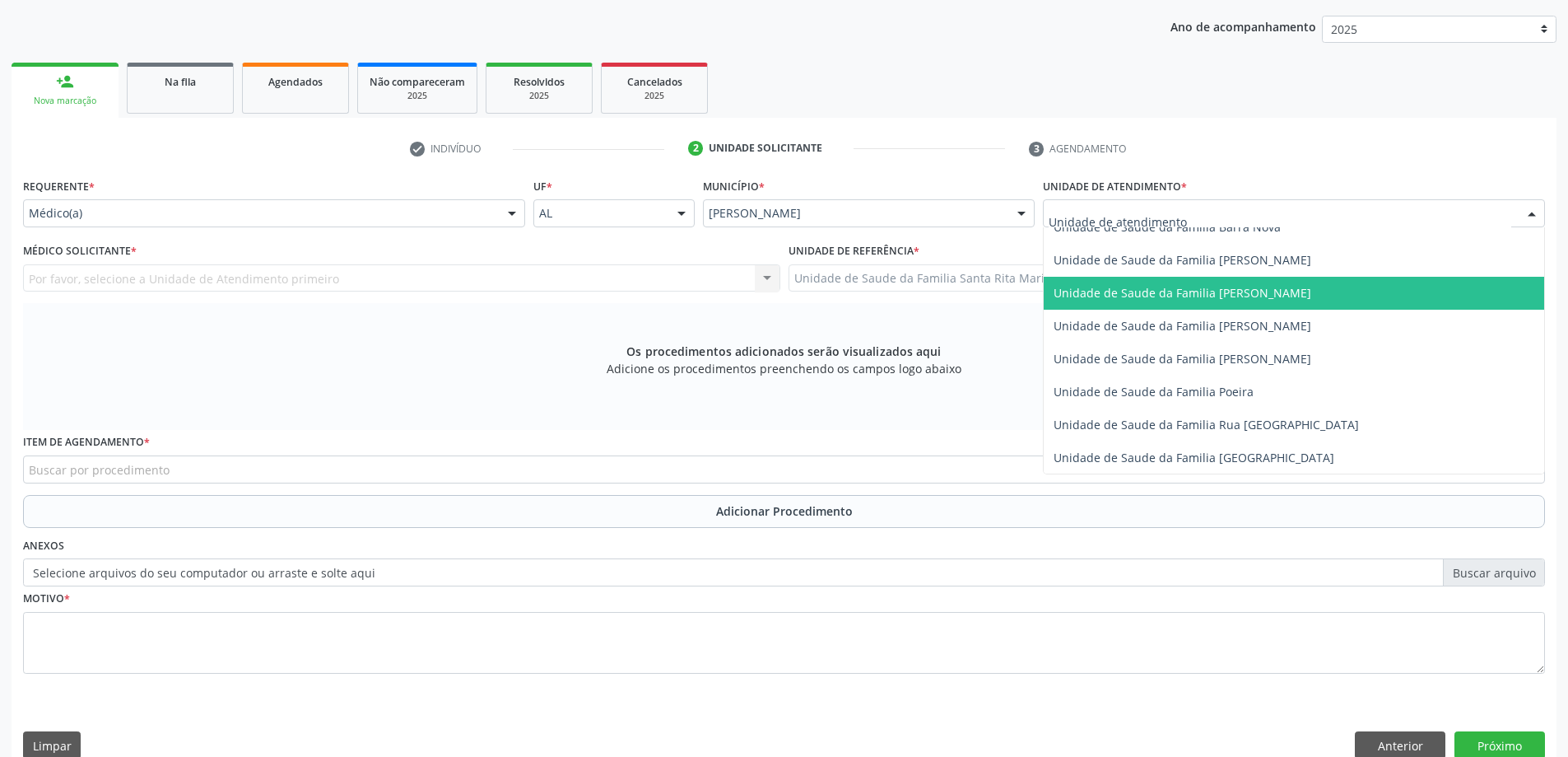
scroll to position [988, 0]
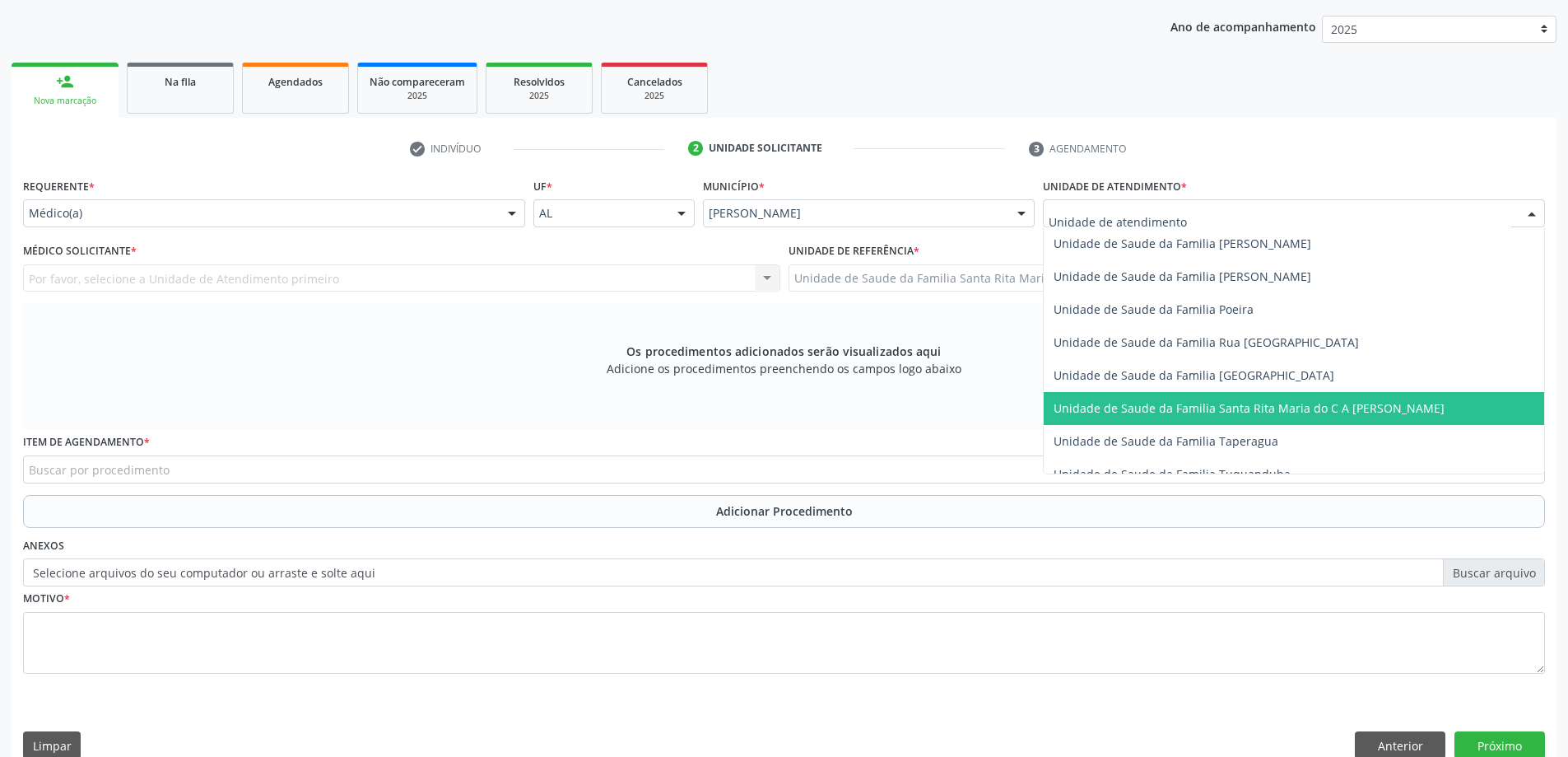
click at [1160, 405] on span "Unidade de Saude da Familia Santa Rita Maria do C A [PERSON_NAME]" at bounding box center [1249, 408] width 391 height 15
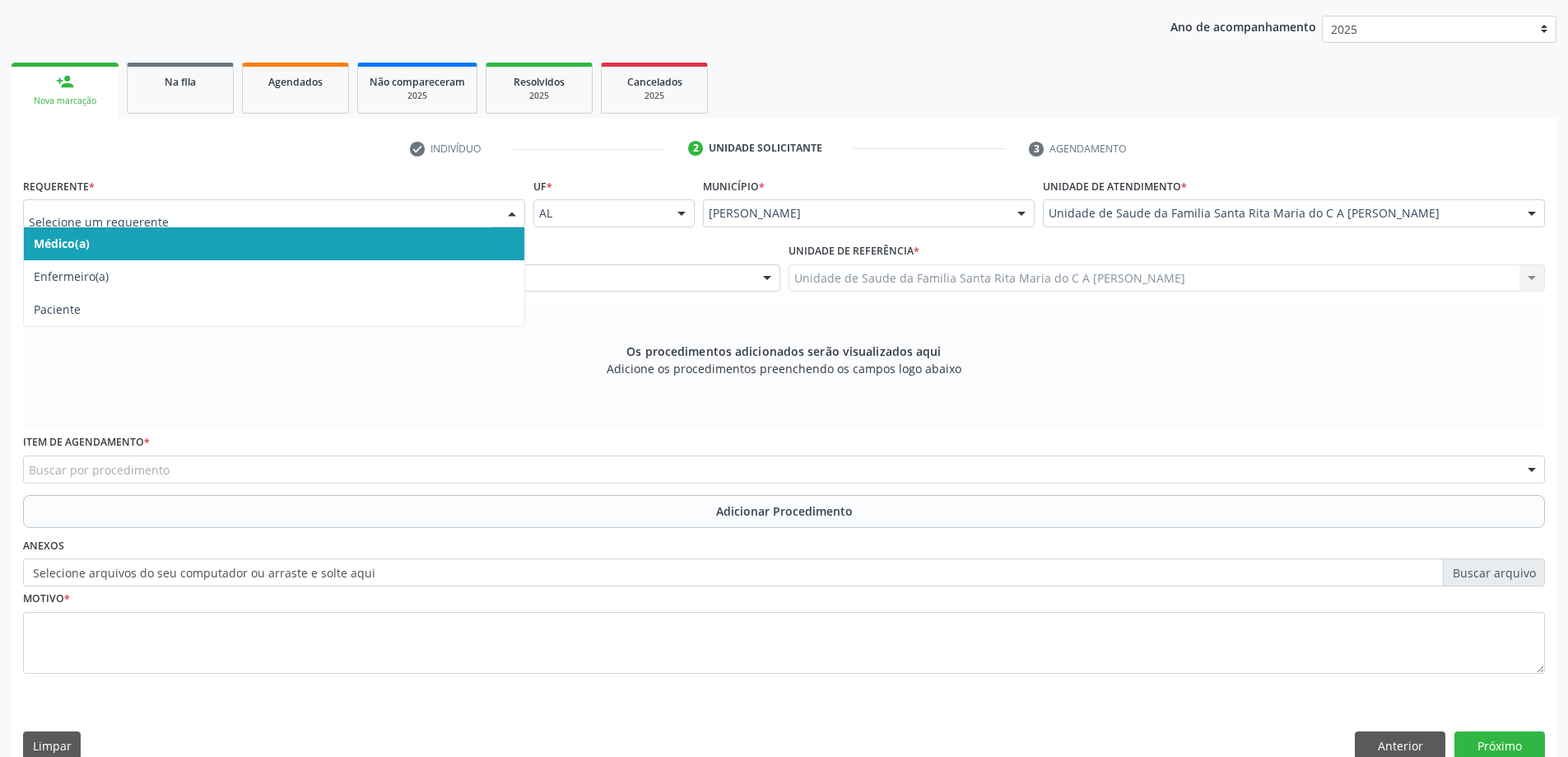
click at [243, 240] on span "Médico(a)" at bounding box center [273, 243] width 500 height 33
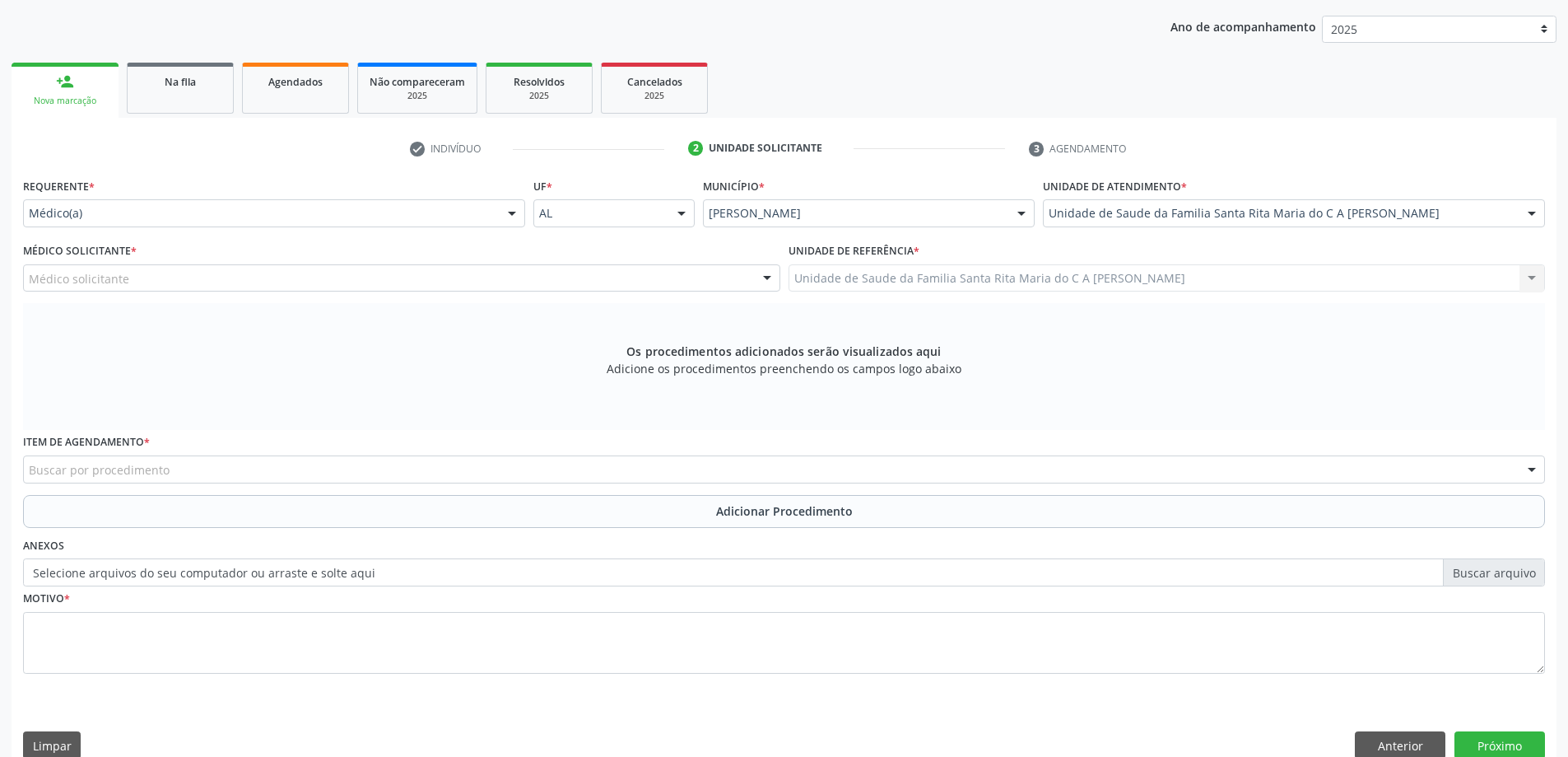
click at [237, 283] on div "Médico solicitante" at bounding box center [401, 278] width 757 height 28
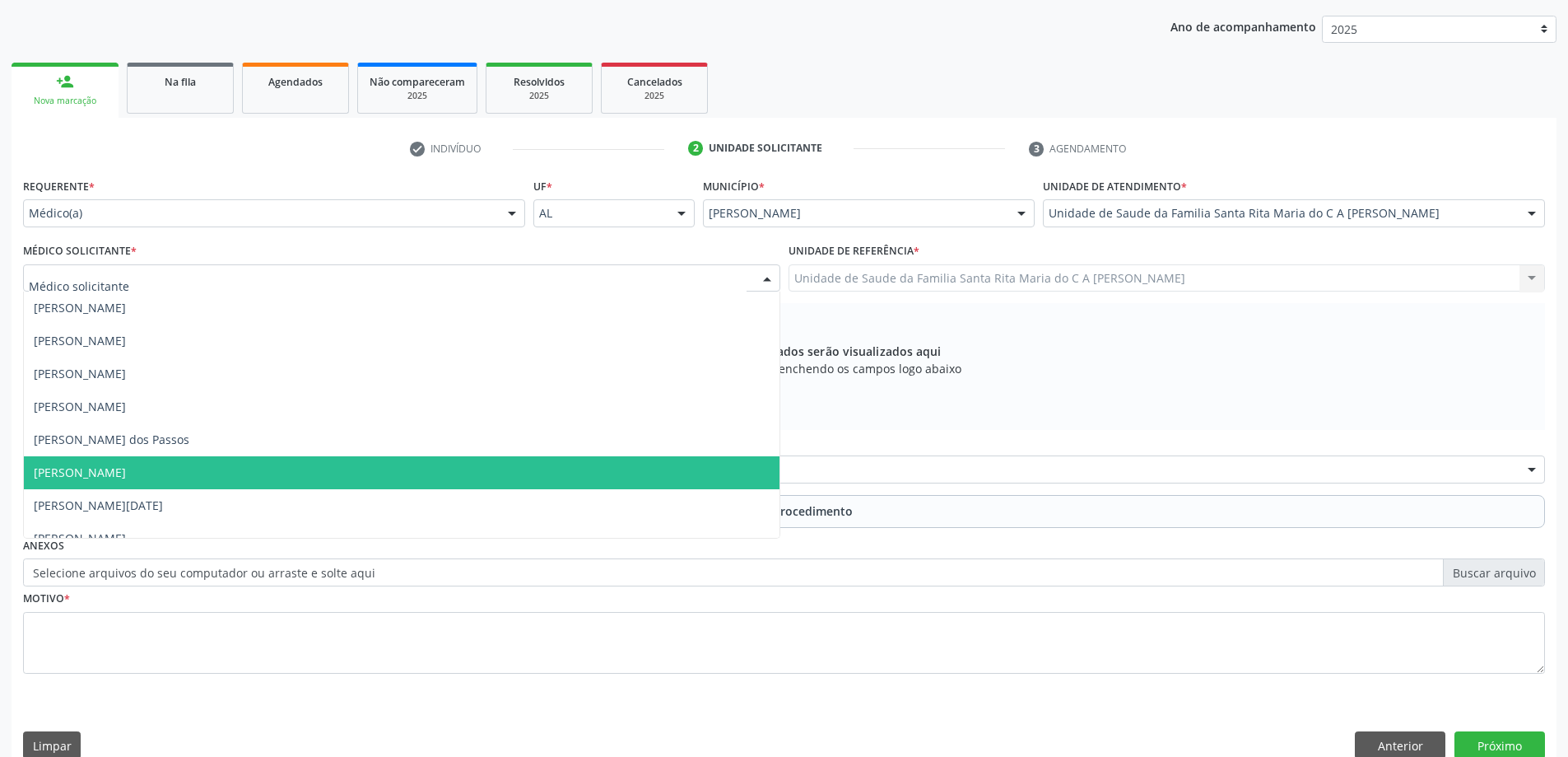
click at [224, 460] on span "[PERSON_NAME]" at bounding box center [401, 472] width 756 height 33
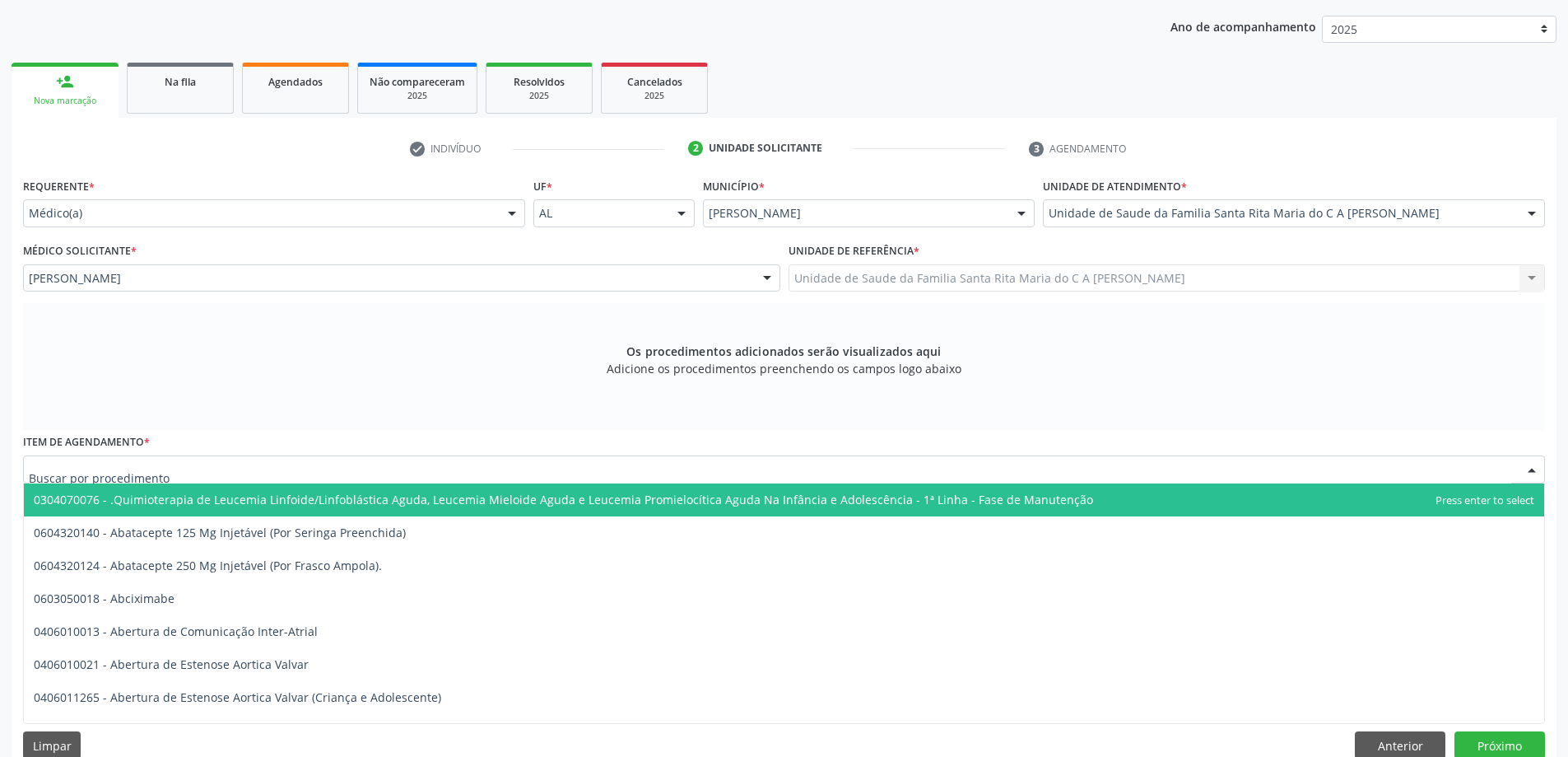
click at [289, 466] on div at bounding box center [783, 469] width 1522 height 28
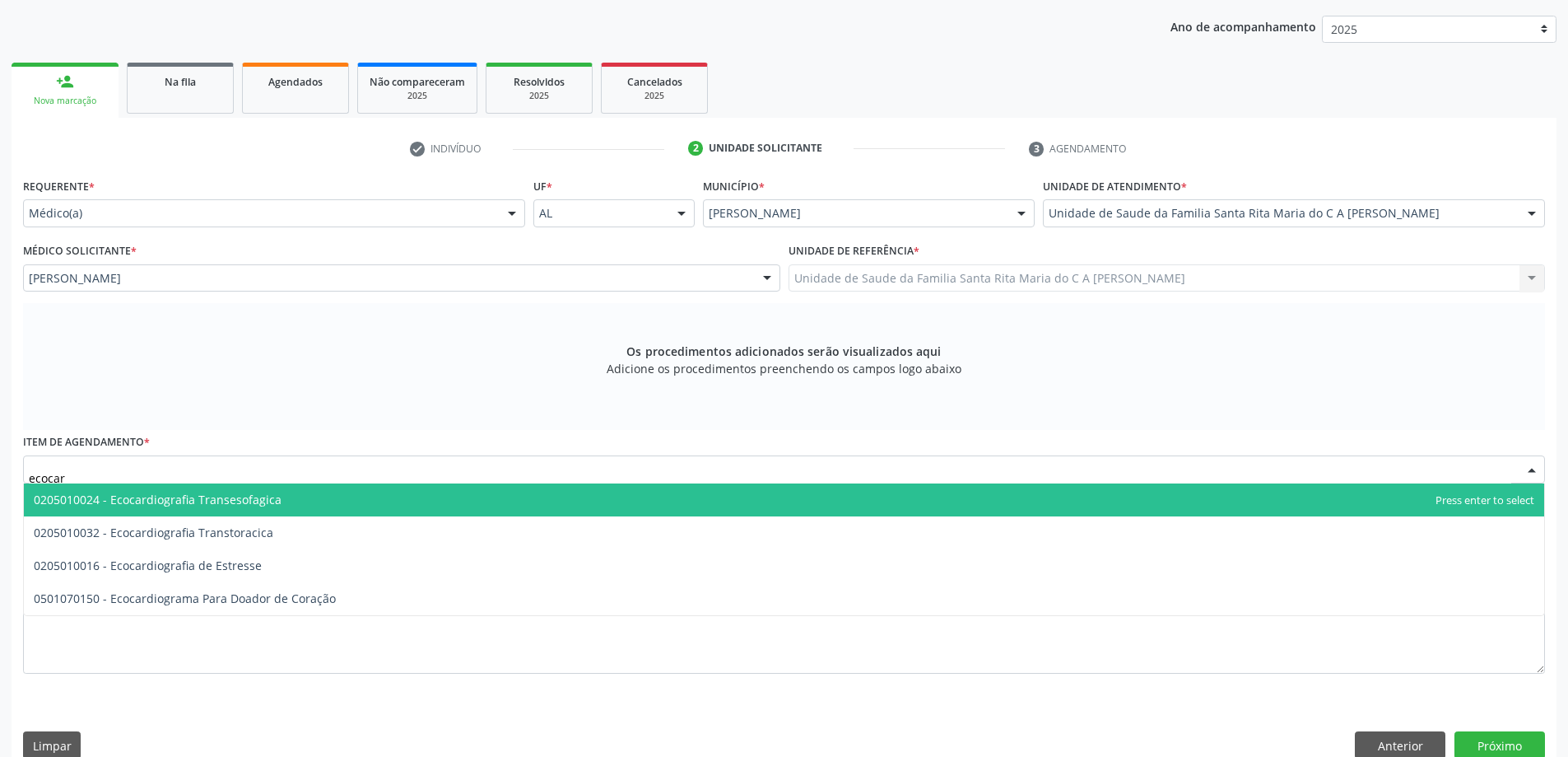
click at [294, 500] on span "0205010024 - Ecocardiografia Transesofagica" at bounding box center [783, 499] width 1520 height 33
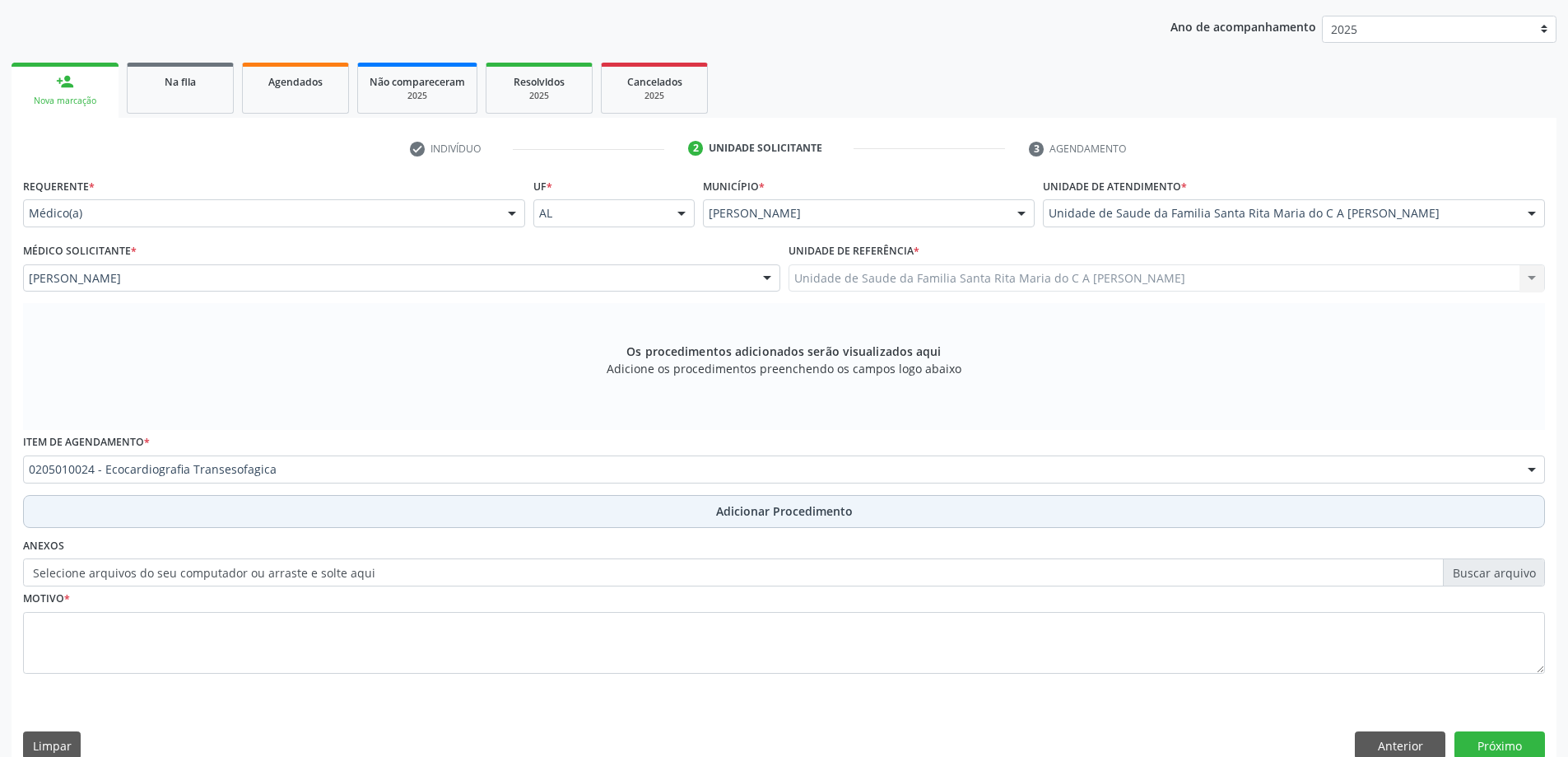
click at [259, 506] on button "Adicionar Procedimento" at bounding box center [783, 511] width 1522 height 33
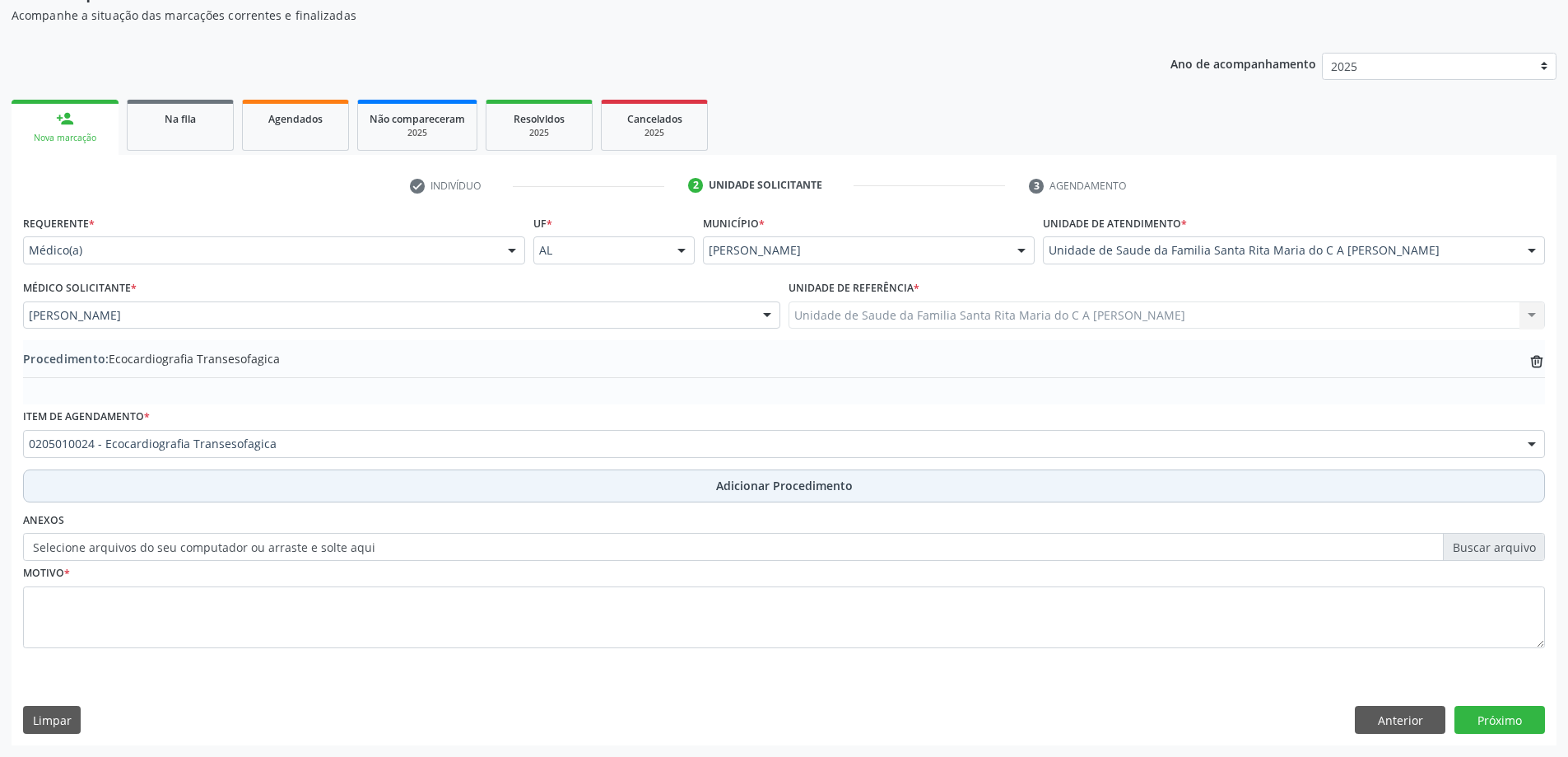
scroll to position [170, 0]
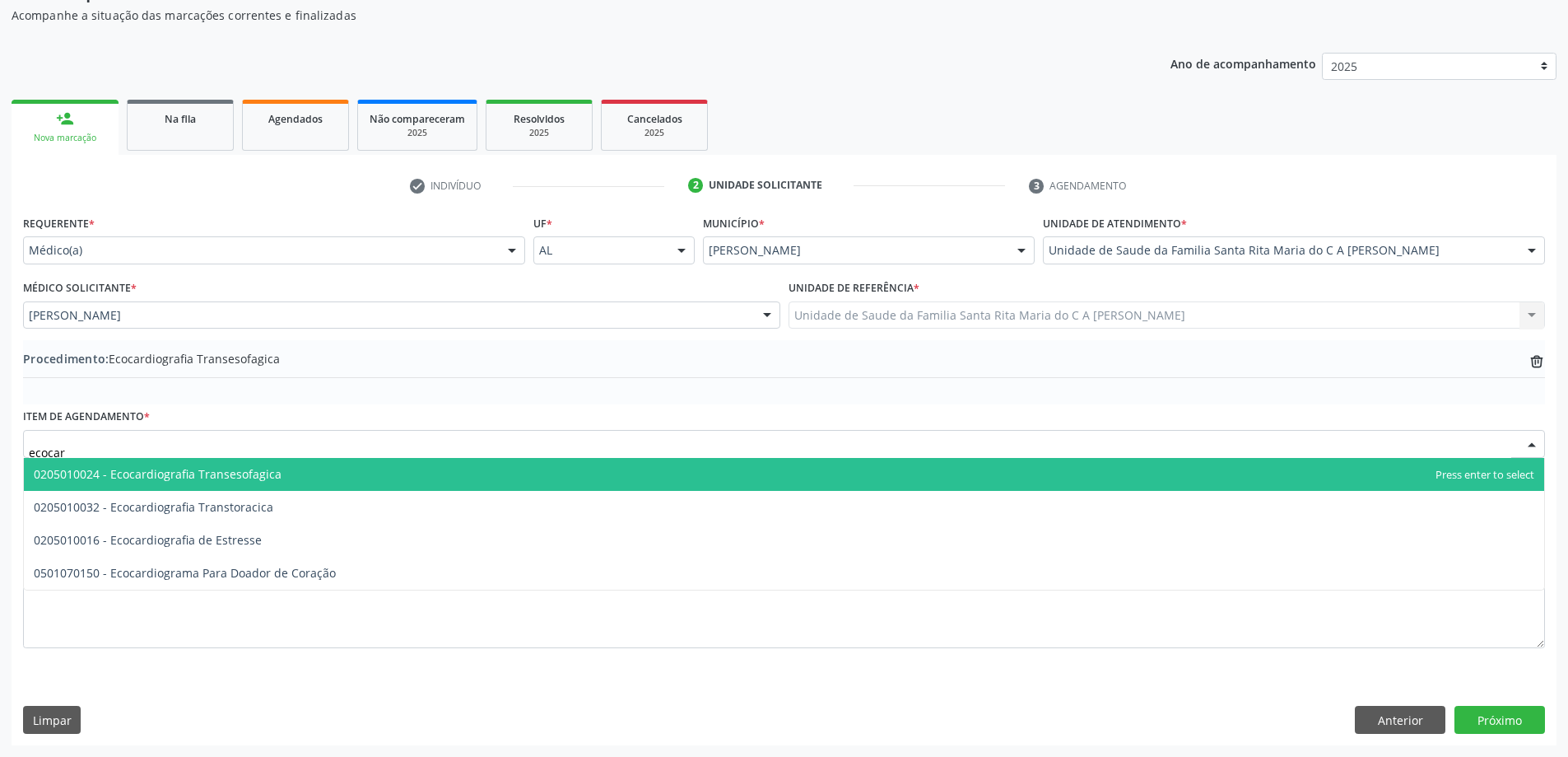
type input "ecocard"
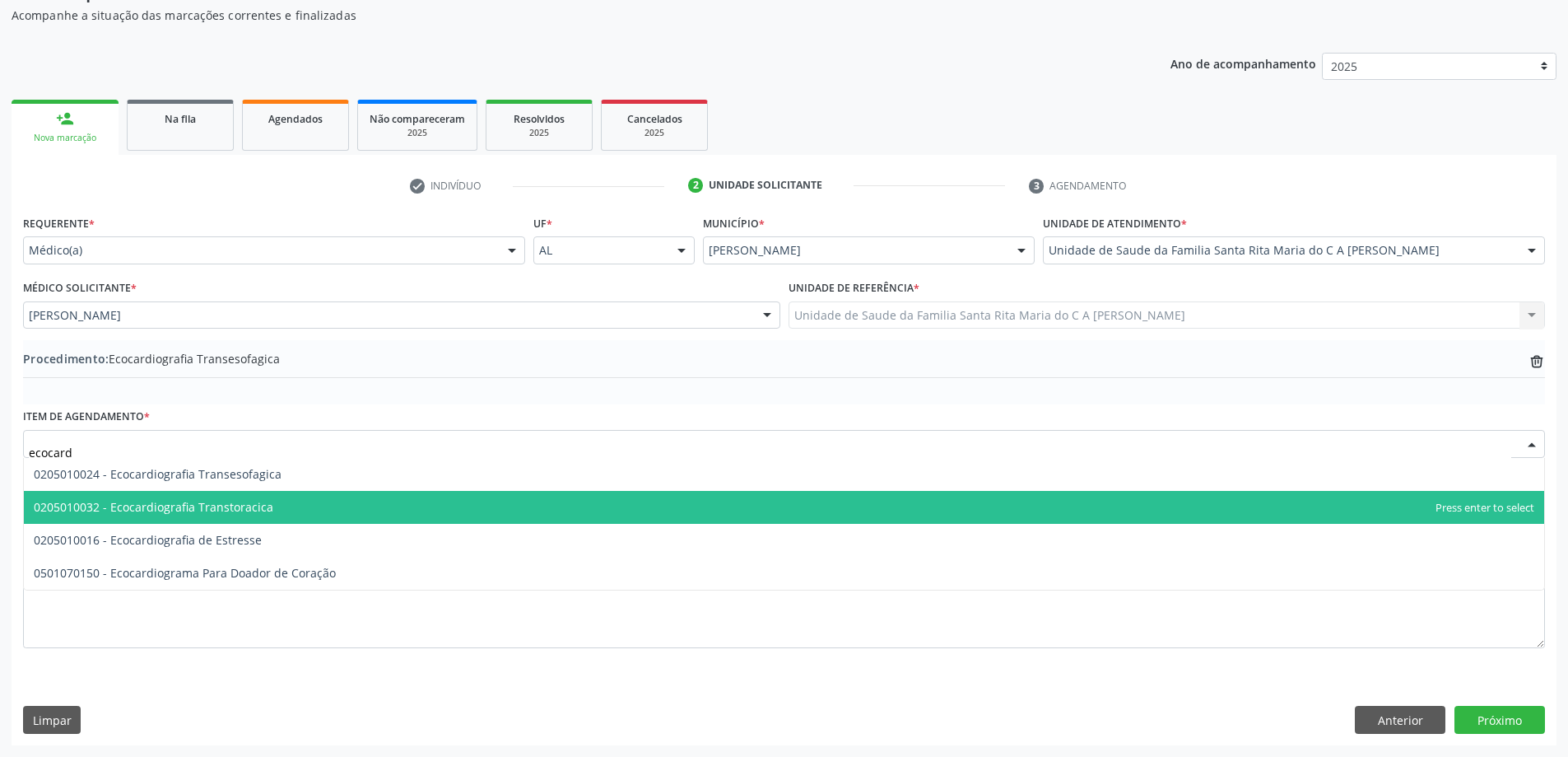
click at [242, 504] on span "0205010032 - Ecocardiografia Transtoracica" at bounding box center [153, 506] width 240 height 15
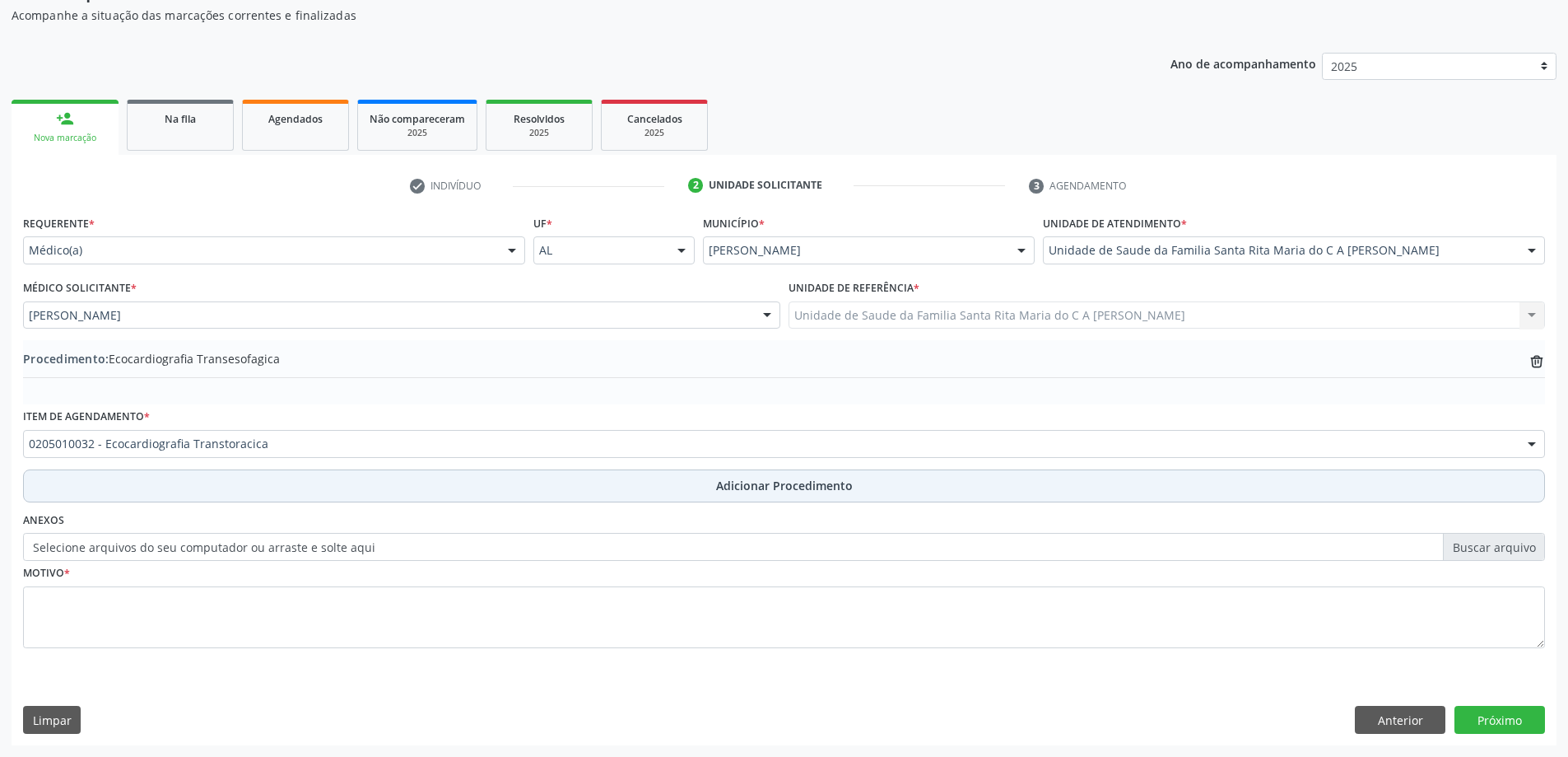
click at [191, 478] on button "Adicionar Procedimento" at bounding box center [783, 486] width 1522 height 33
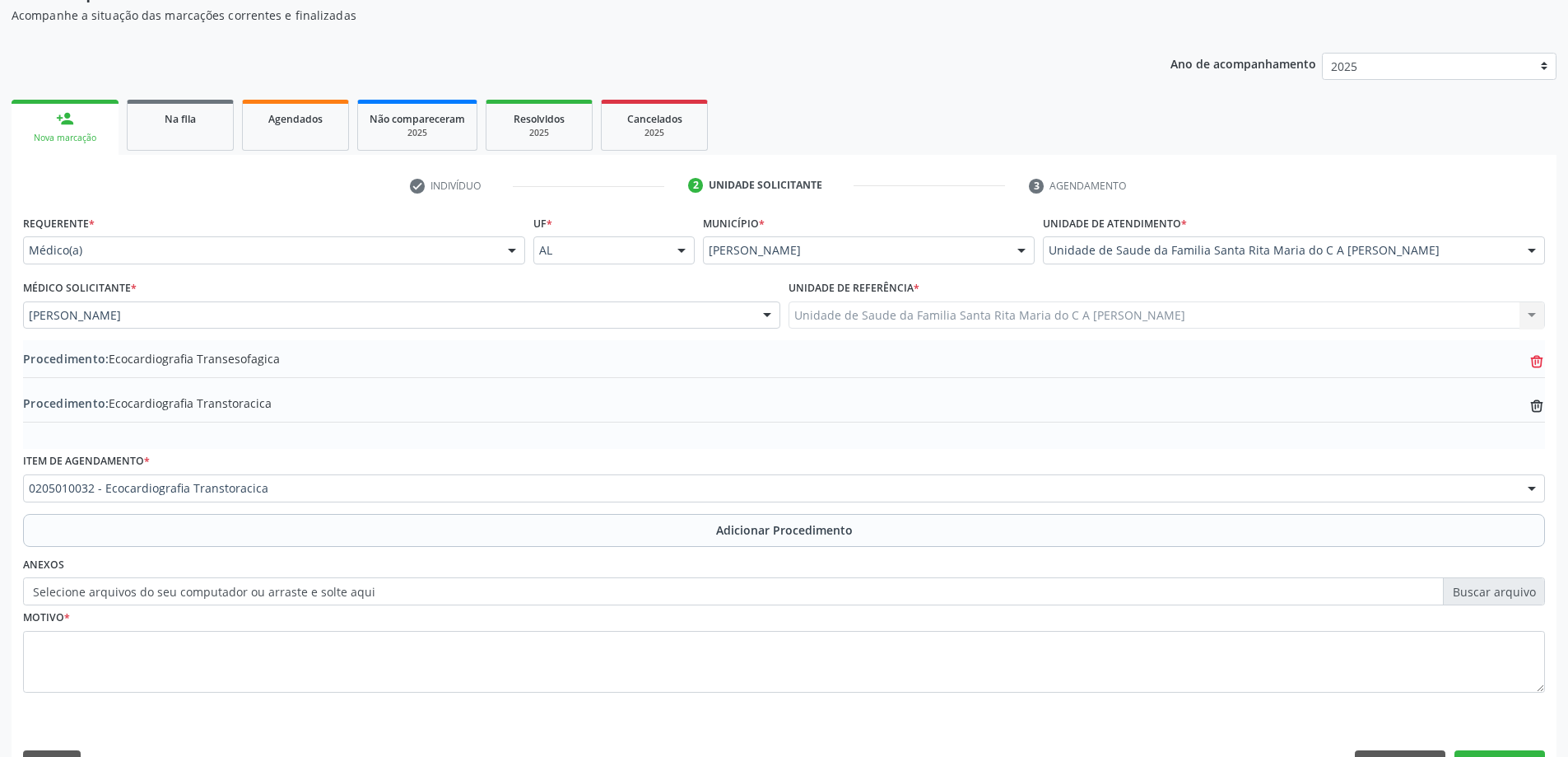
click at [1535, 364] on icon at bounding box center [1537, 361] width 13 height 7
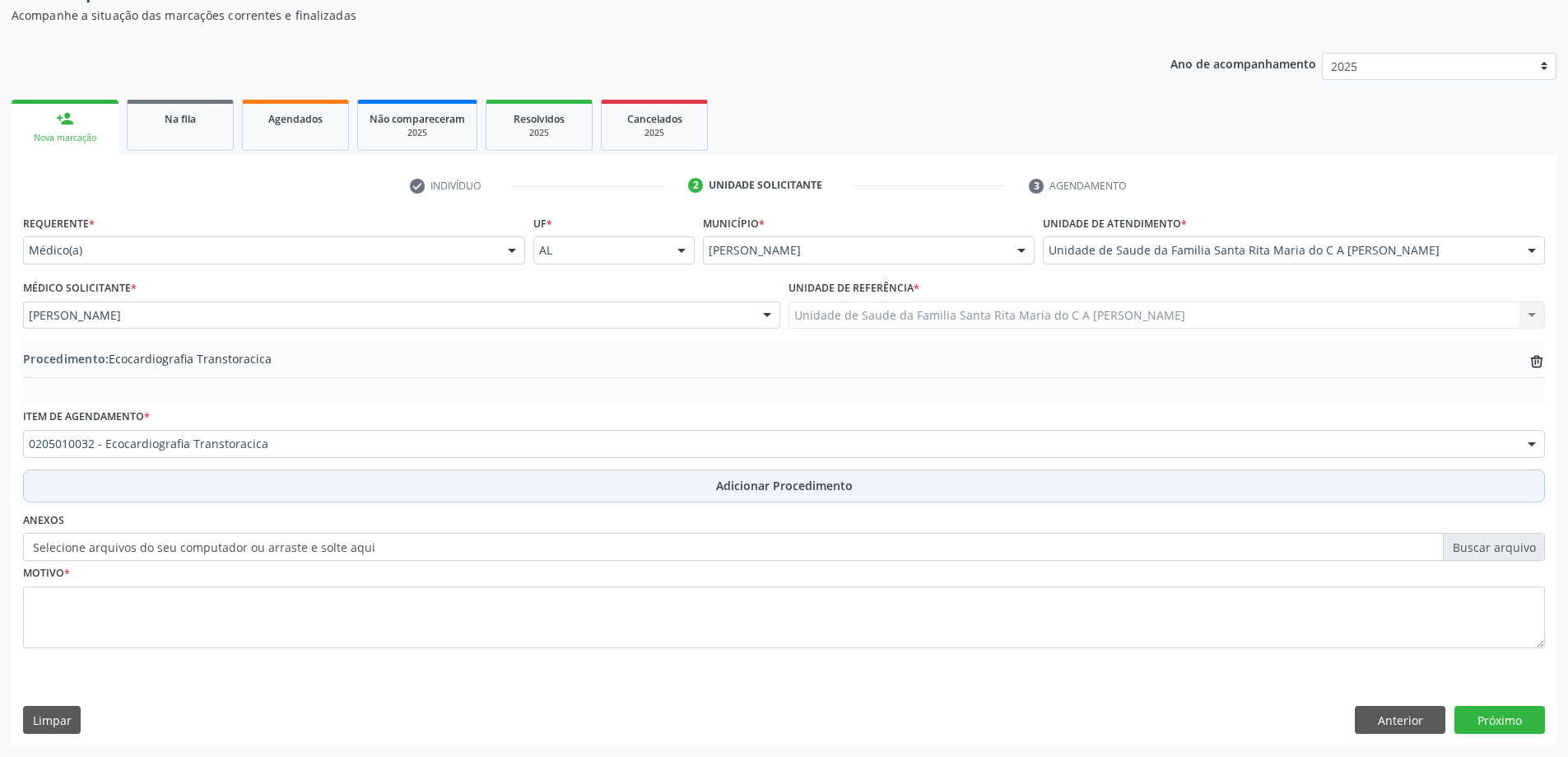
click at [150, 483] on button "Adicionar Procedimento" at bounding box center [783, 486] width 1522 height 33
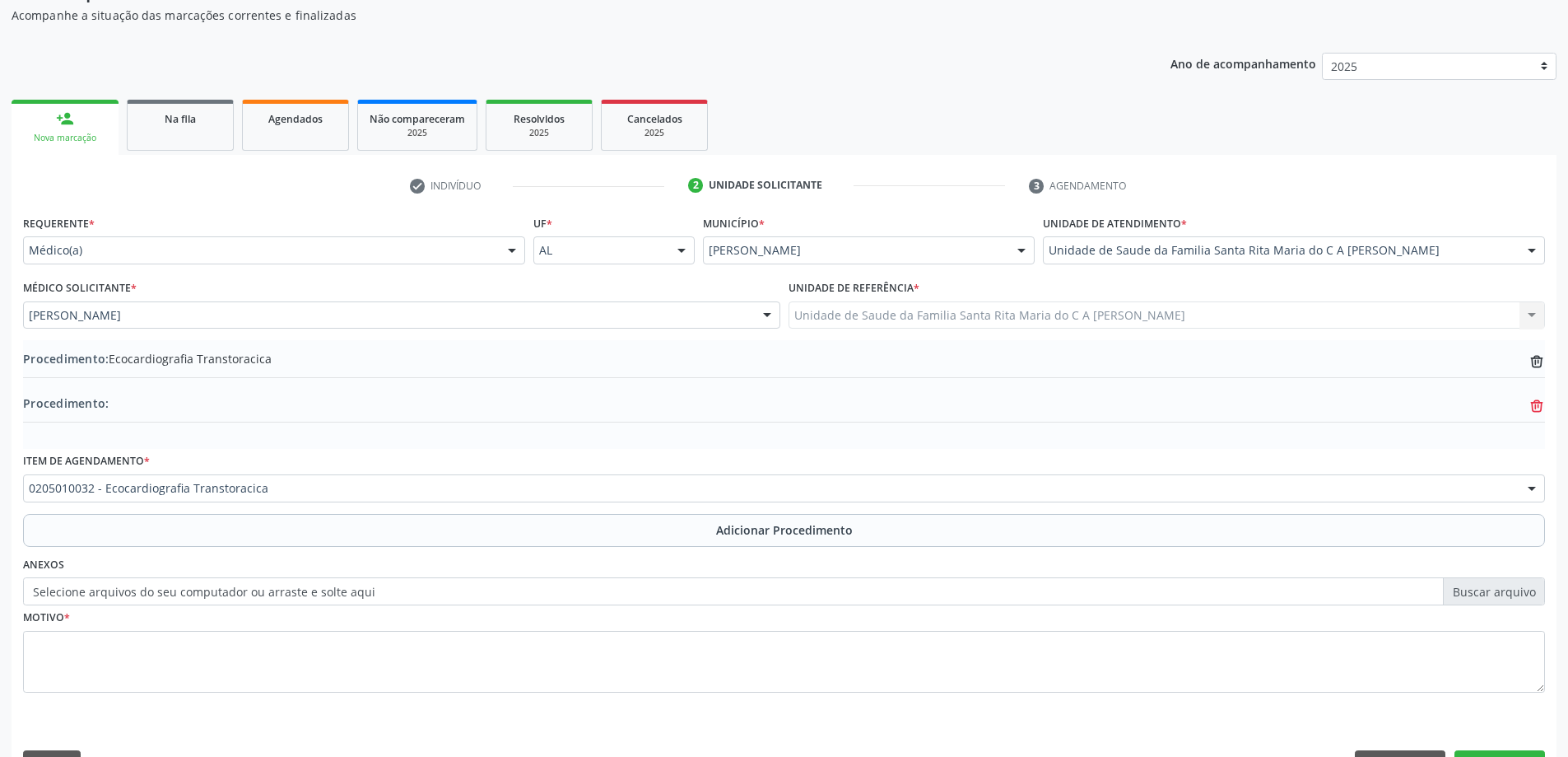
click at [1542, 368] on icon at bounding box center [1536, 363] width 11 height 11
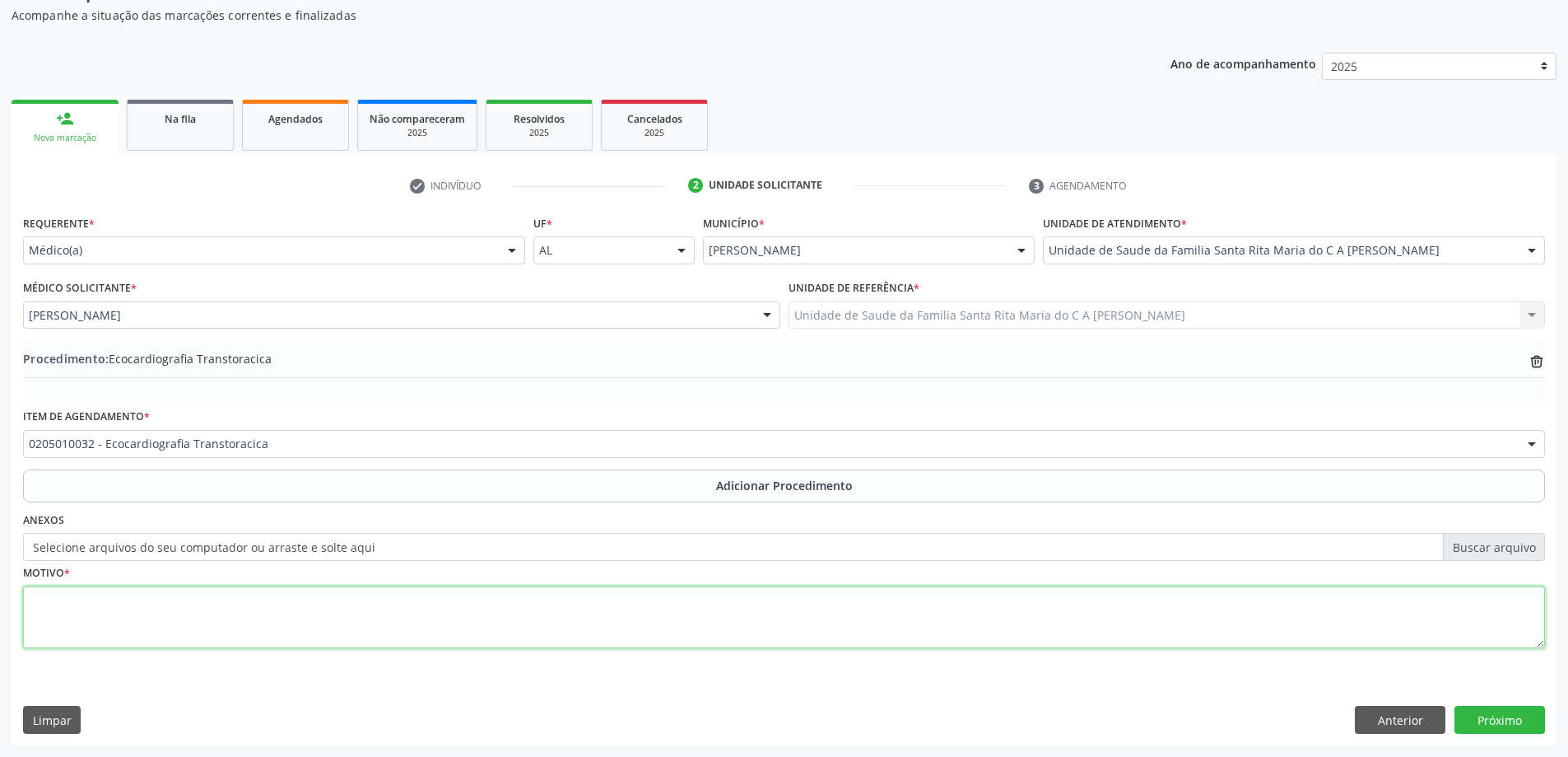
click at [147, 621] on textarea at bounding box center [783, 617] width 1522 height 63
type textarea "hps"
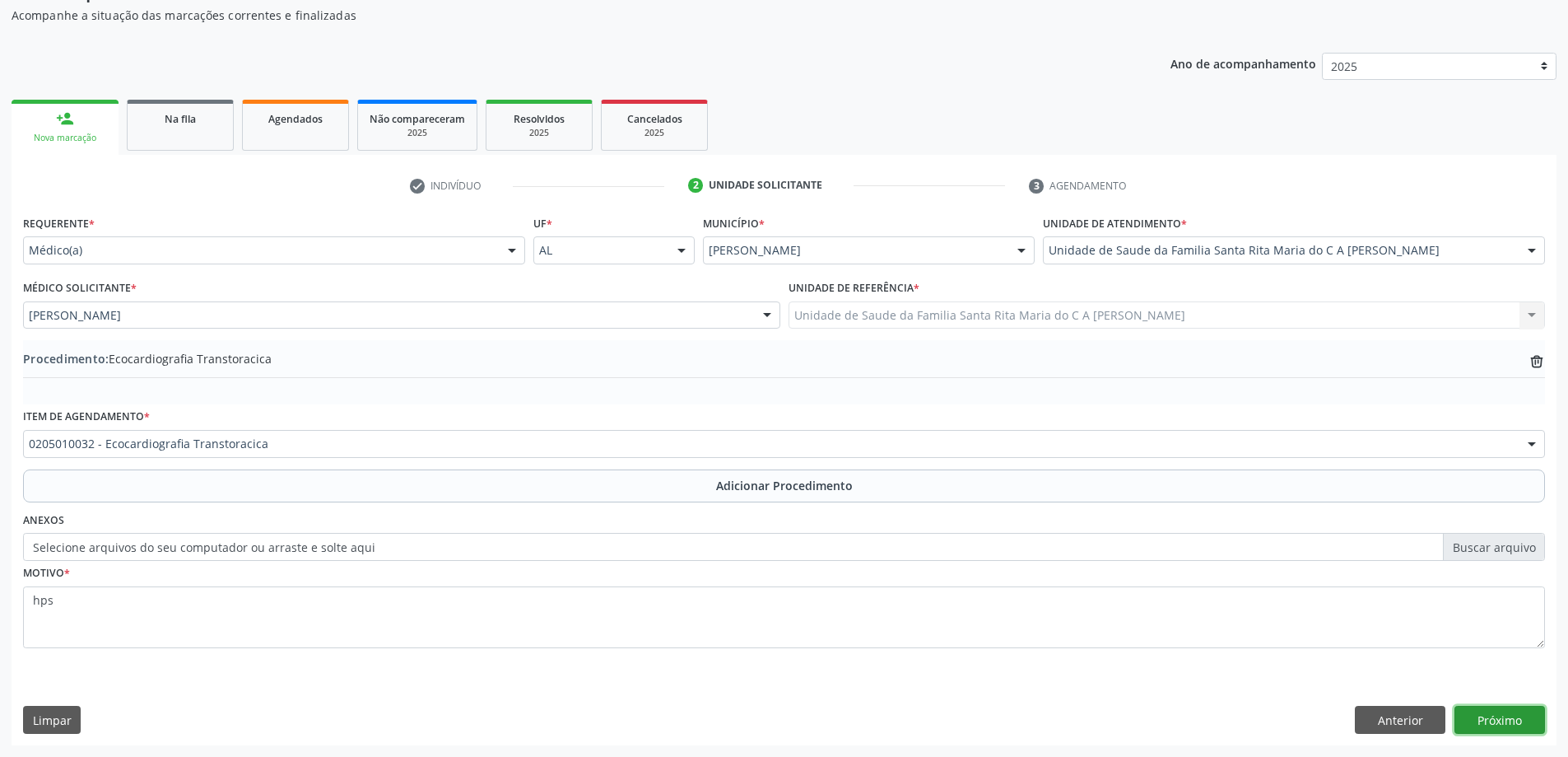
click at [1523, 713] on button "Próximo" at bounding box center [1500, 719] width 91 height 28
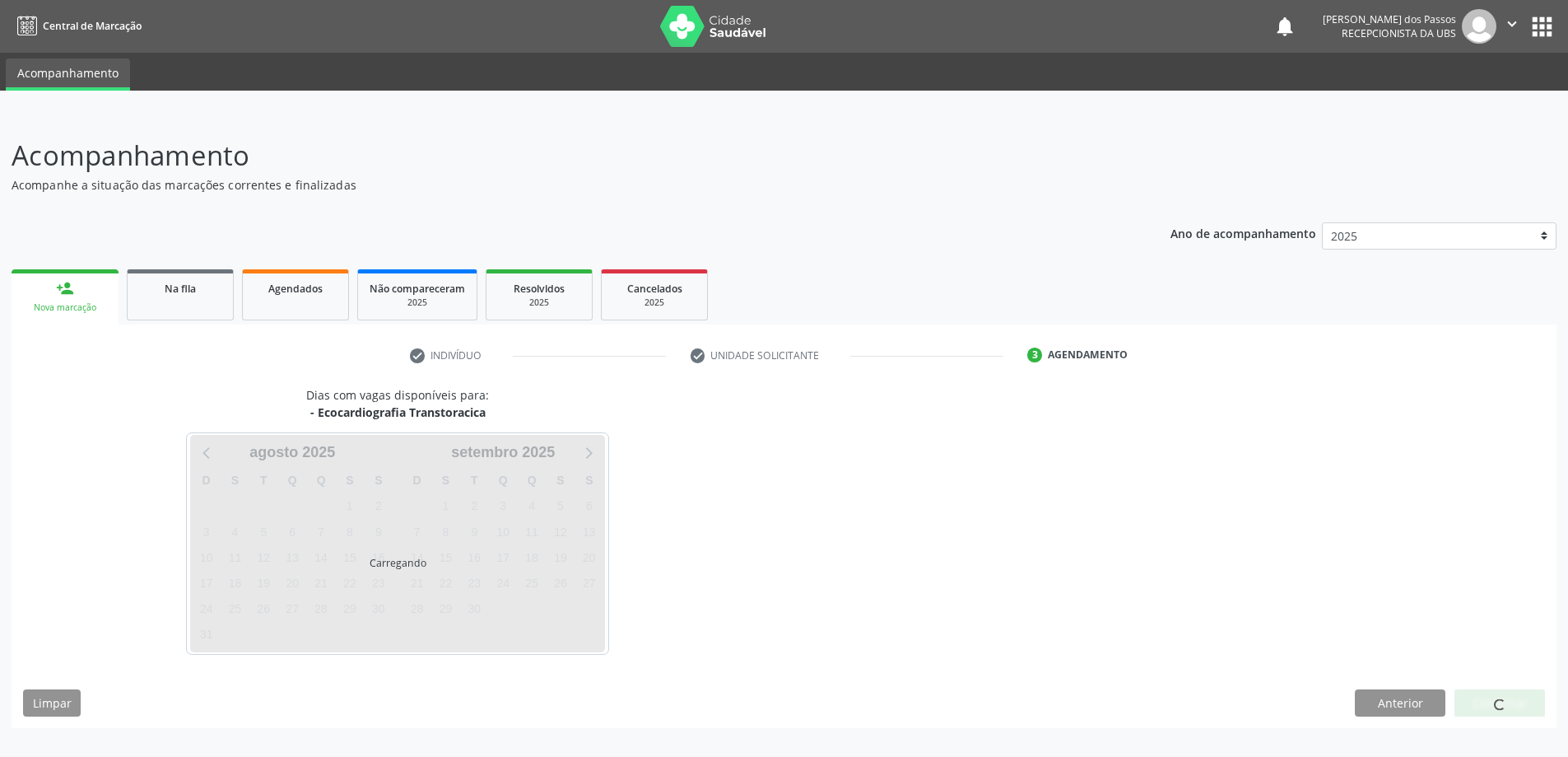
scroll to position [0, 0]
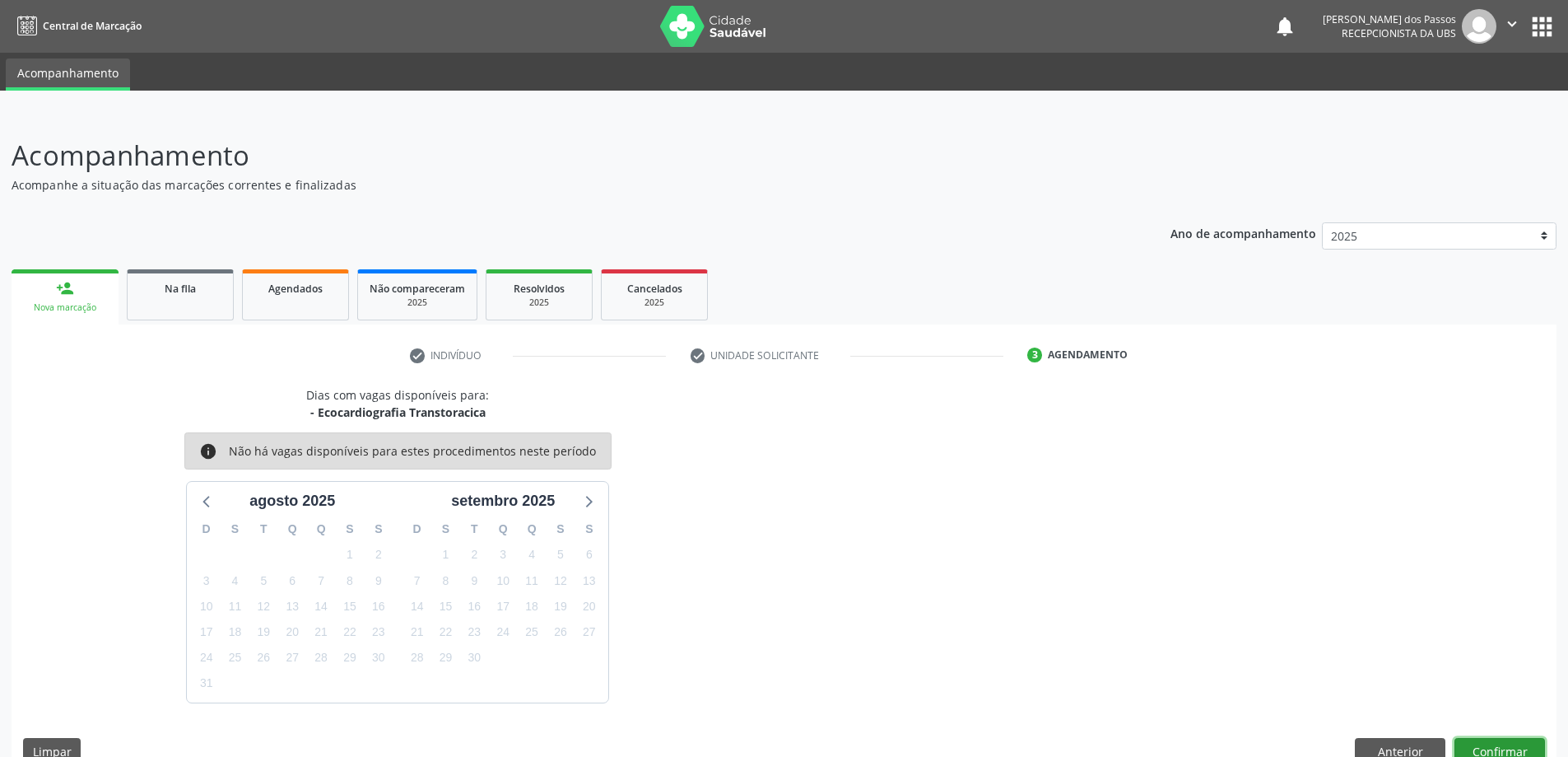
click at [1534, 751] on button "Confirmar" at bounding box center [1500, 752] width 91 height 28
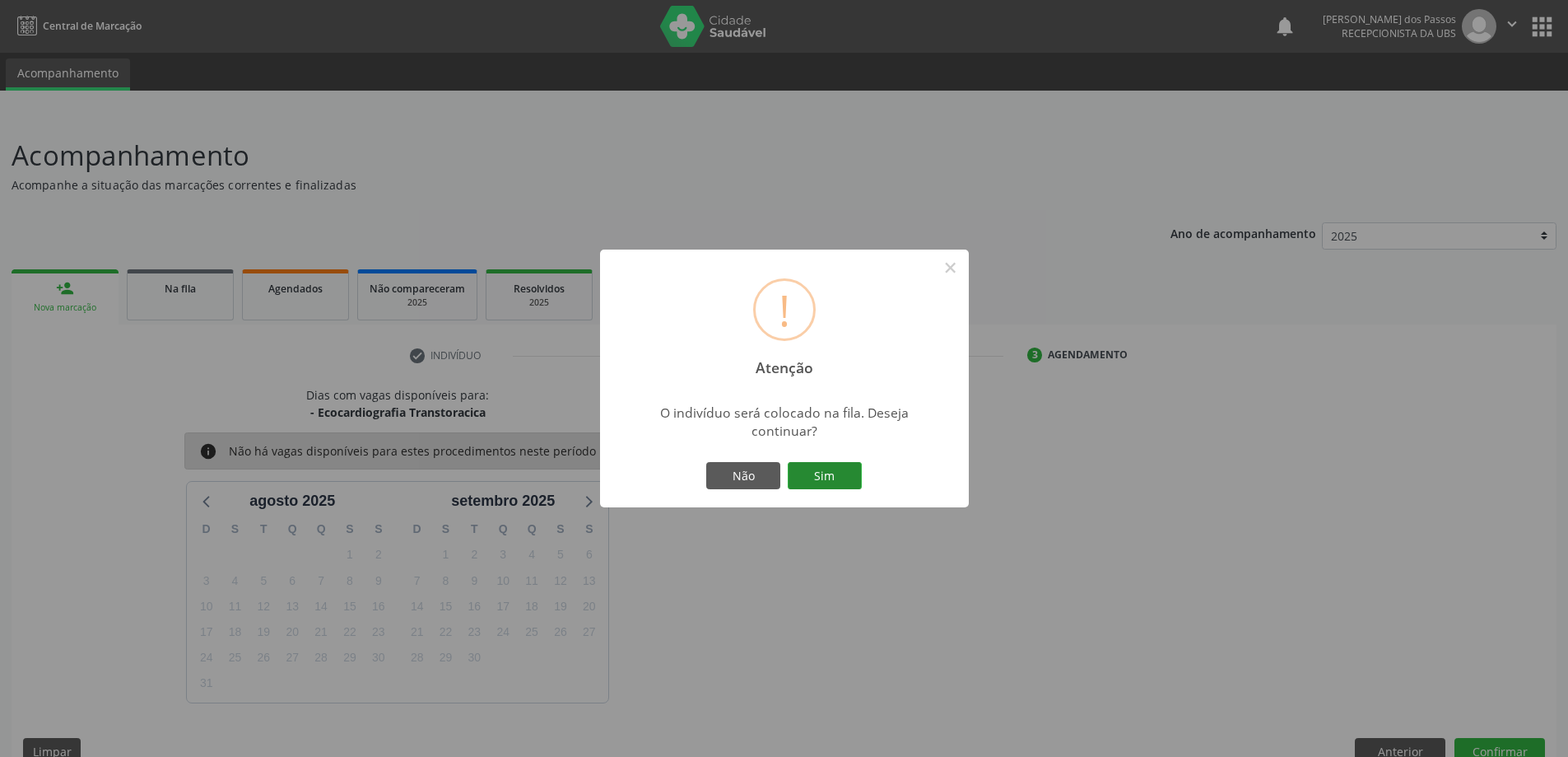
click at [837, 476] on button "Sim" at bounding box center [825, 476] width 74 height 28
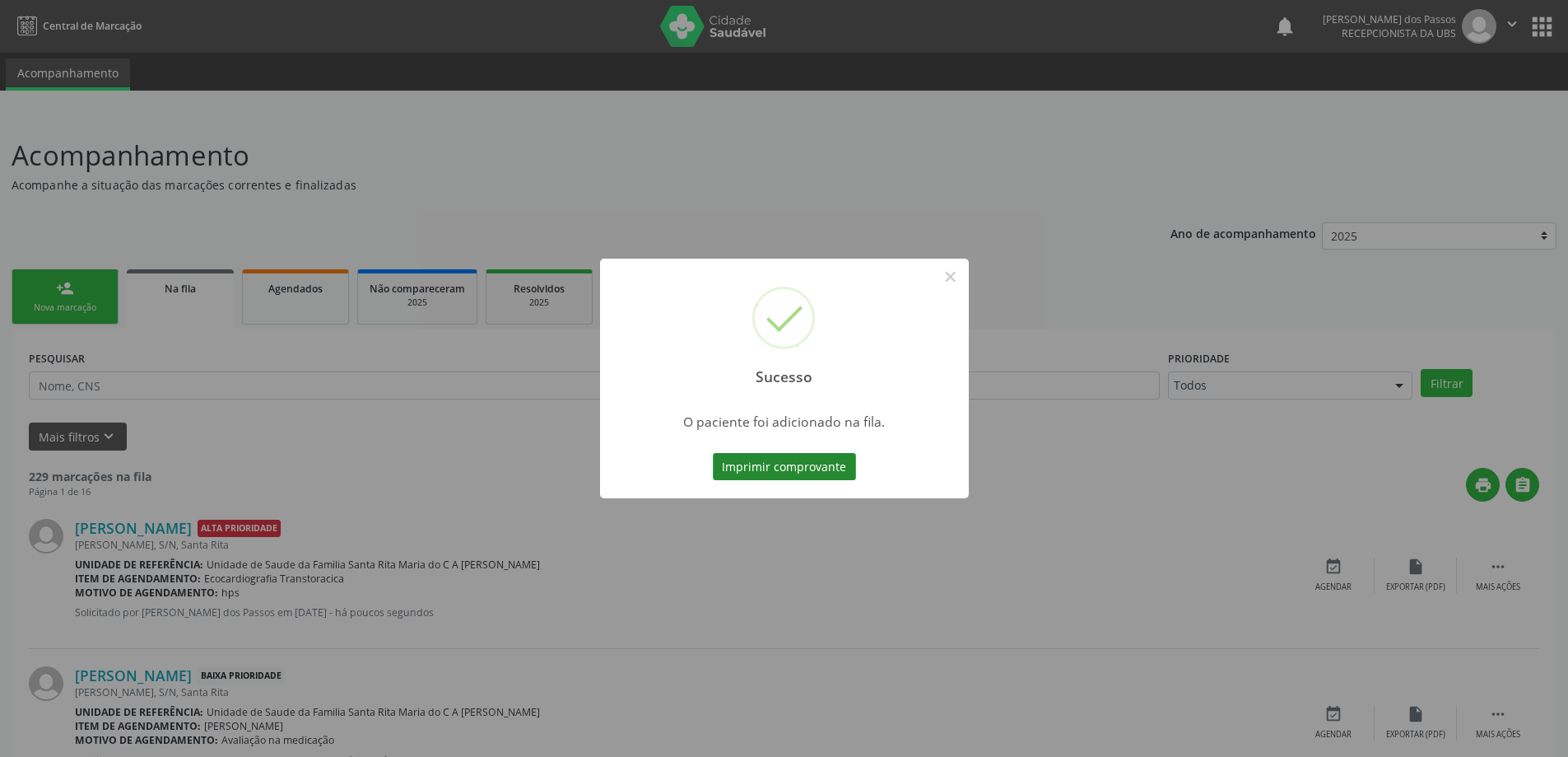
click at [811, 465] on button "Imprimir comprovante" at bounding box center [784, 467] width 143 height 28
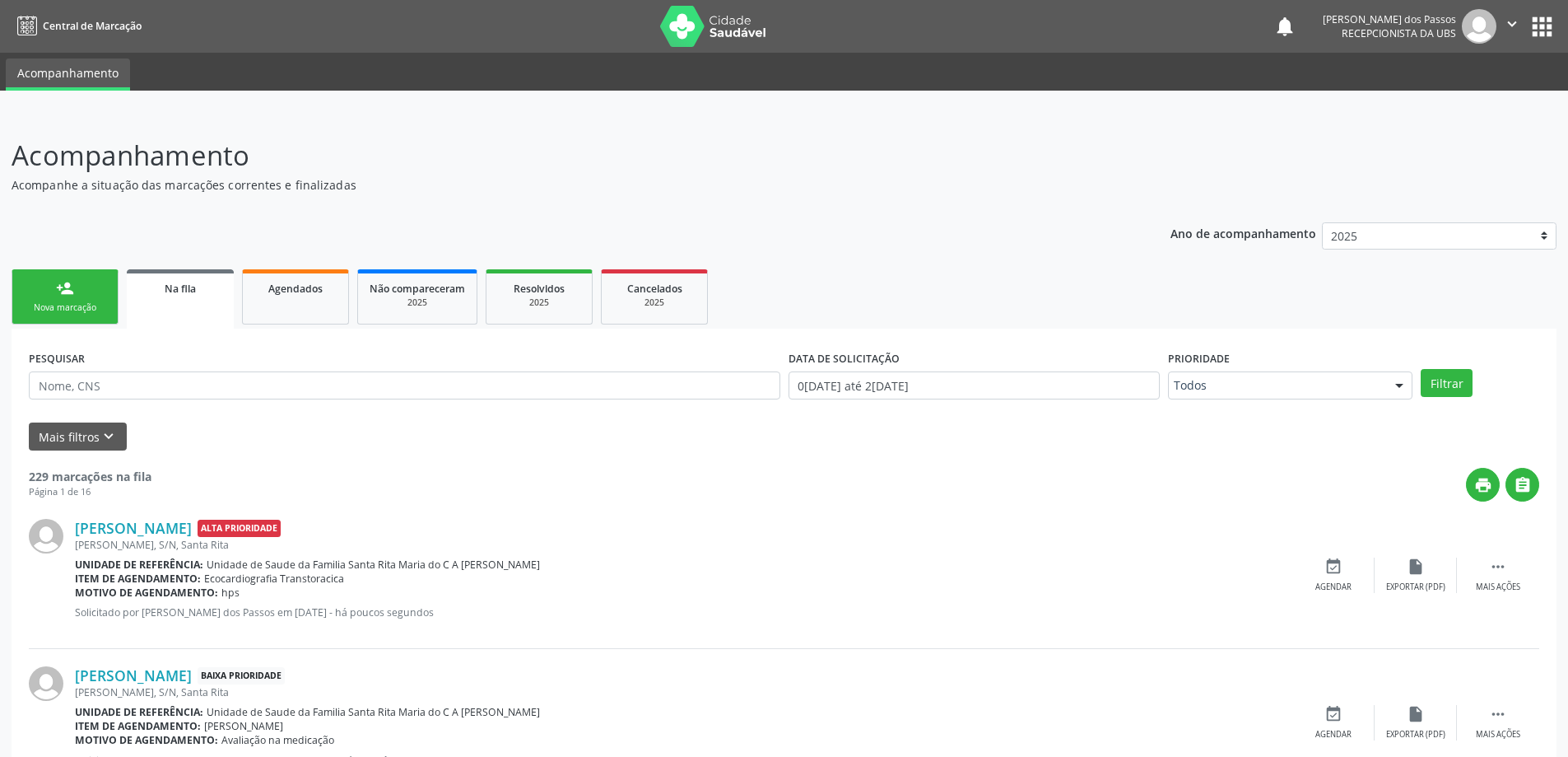
click at [63, 308] on div "Nova marcação" at bounding box center [64, 308] width 83 height 13
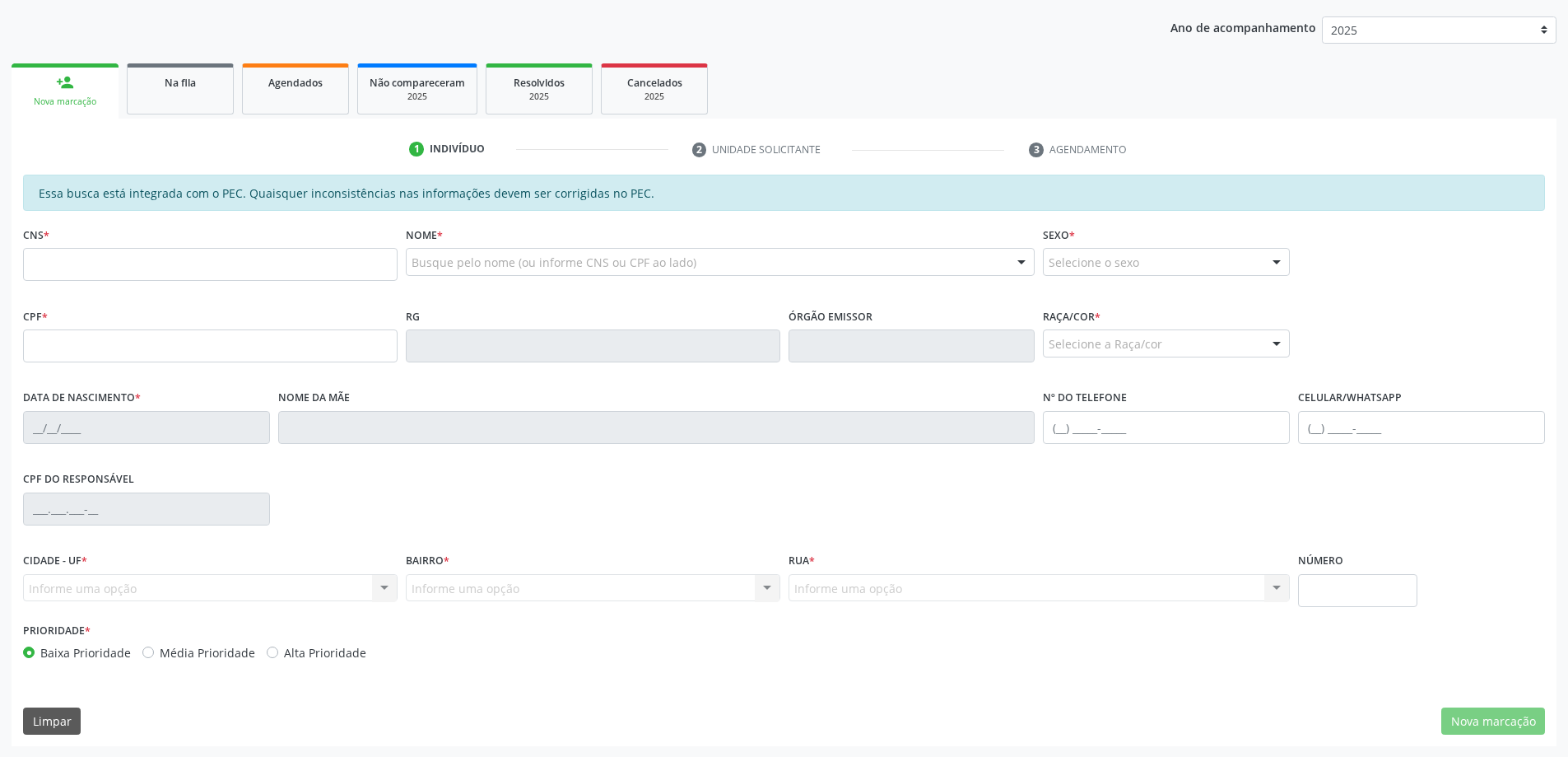
scroll to position [207, 0]
click at [172, 261] on input "text" at bounding box center [210, 263] width 375 height 33
type input "700 5071 7558 0851"
type input "037.106.424-42"
type input "[DATE]"
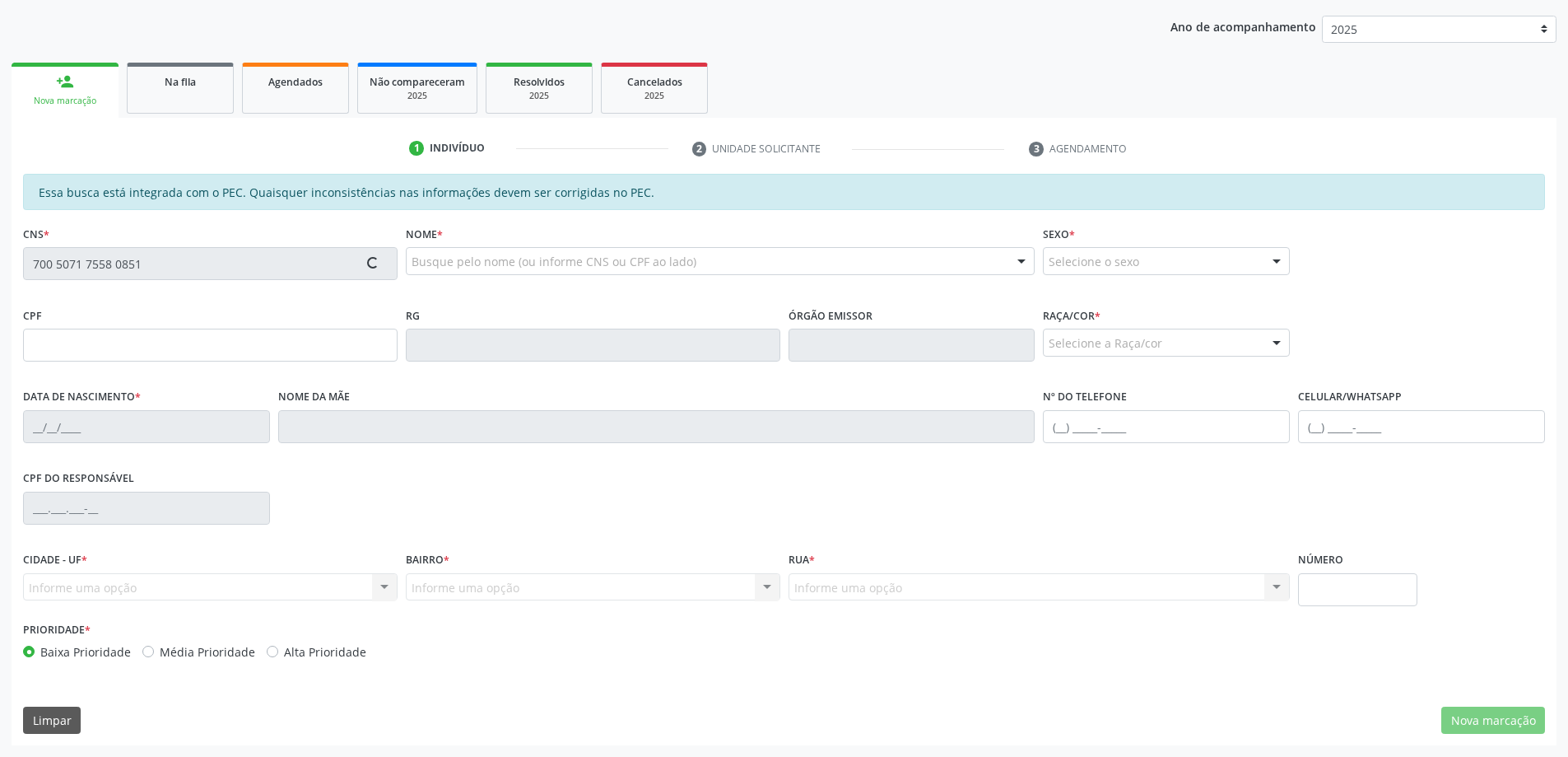
type input "Enedina Marculina Conceicao"
type input "[PHONE_NUMBER]"
type input "S/N"
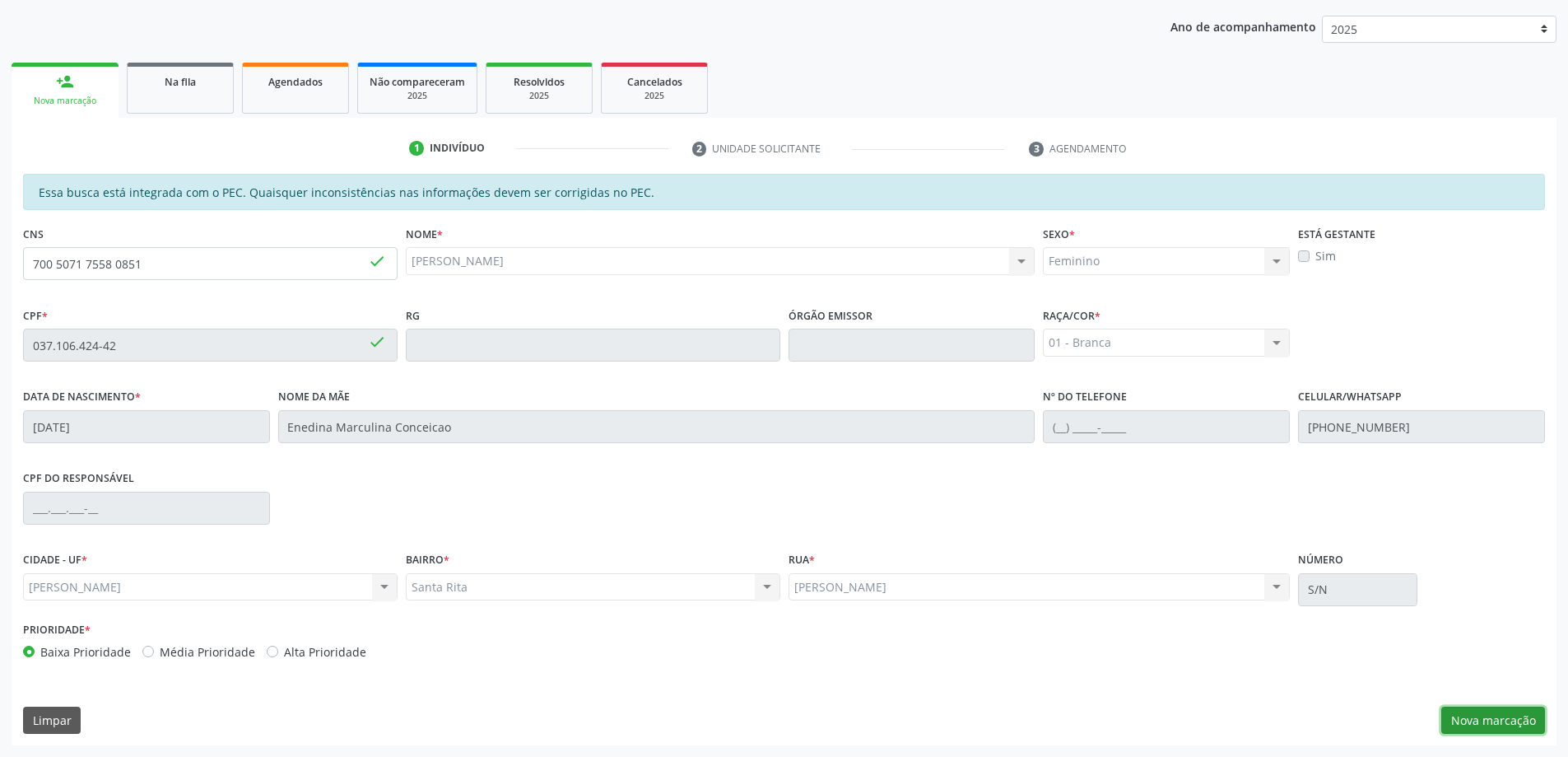
click at [1514, 718] on button "Nova marcação" at bounding box center [1493, 720] width 103 height 28
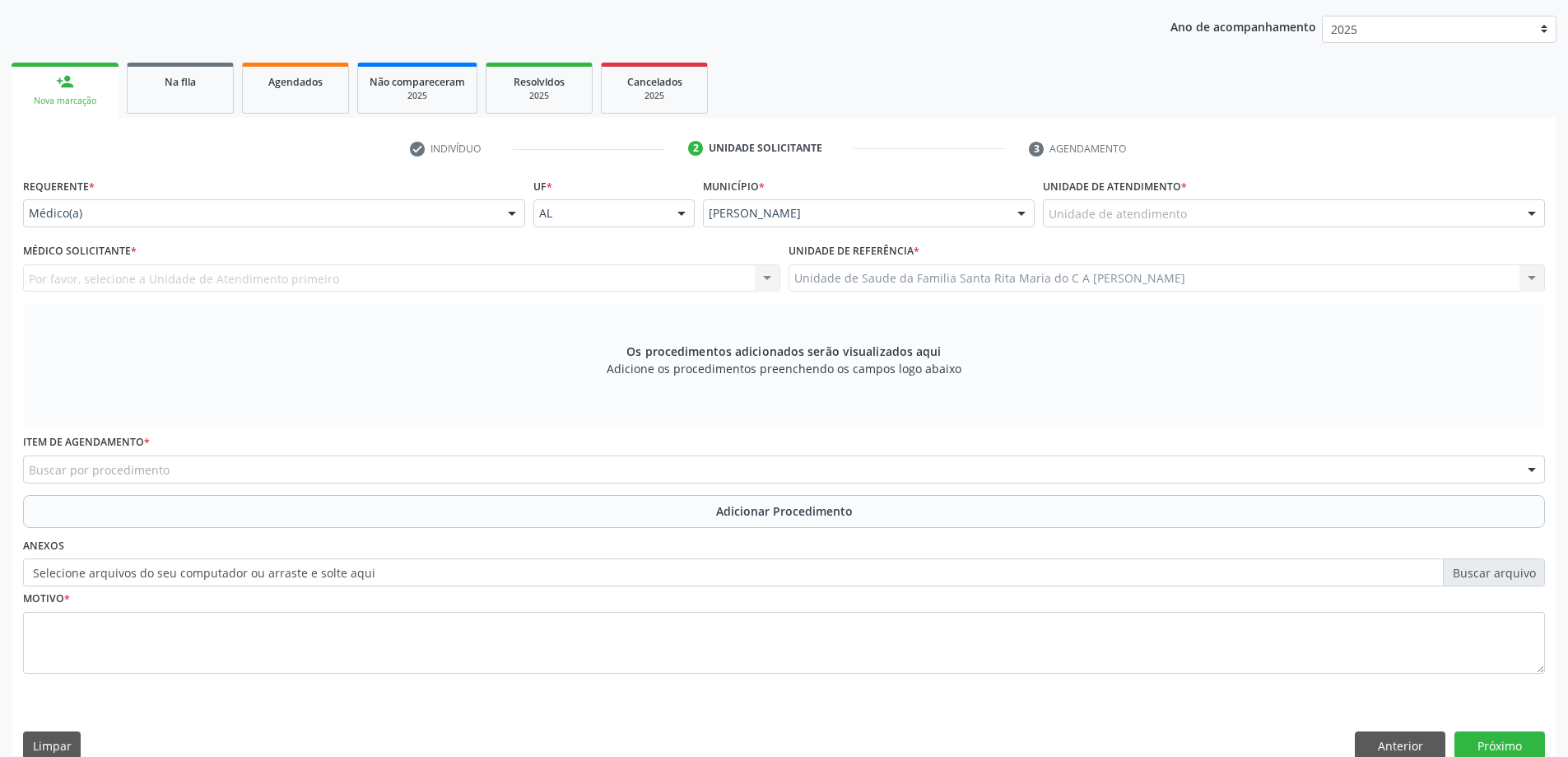
click at [1223, 215] on div "Unidade de atendimento" at bounding box center [1293, 212] width 502 height 28
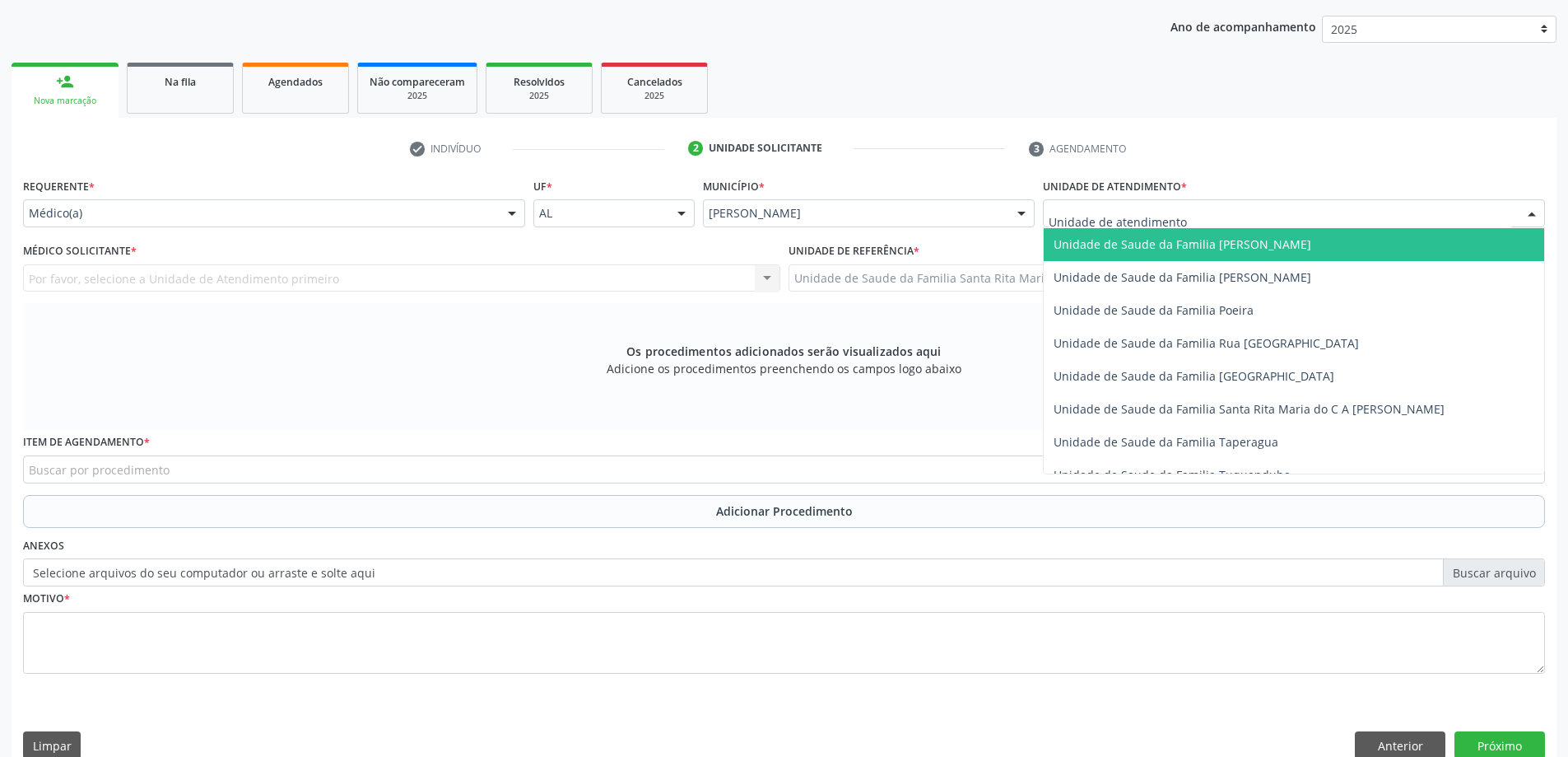
scroll to position [1070, 0]
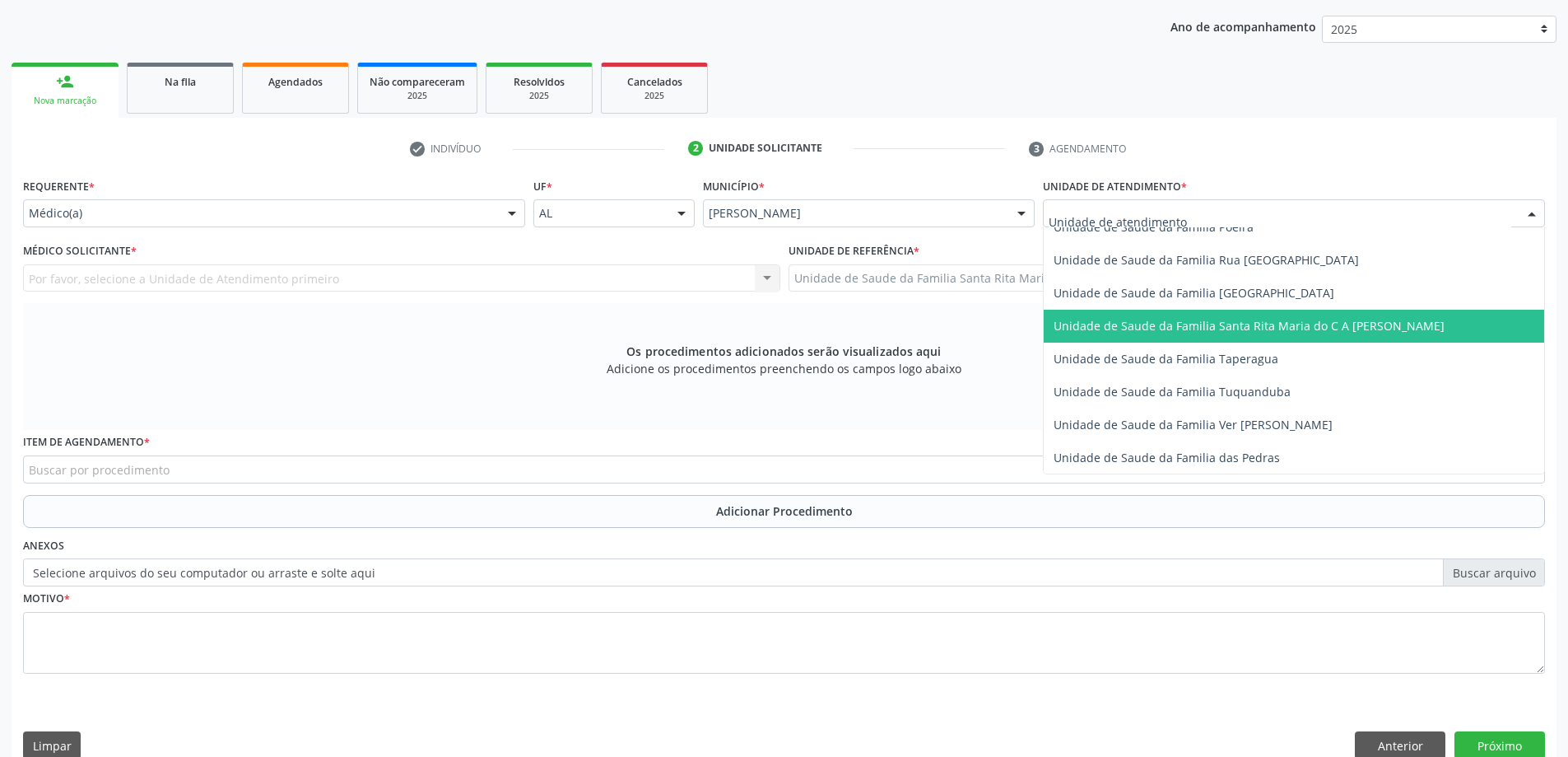
click at [1206, 326] on span "Unidade de Saude da Familia Santa Rita Maria do C A [PERSON_NAME]" at bounding box center [1249, 325] width 391 height 15
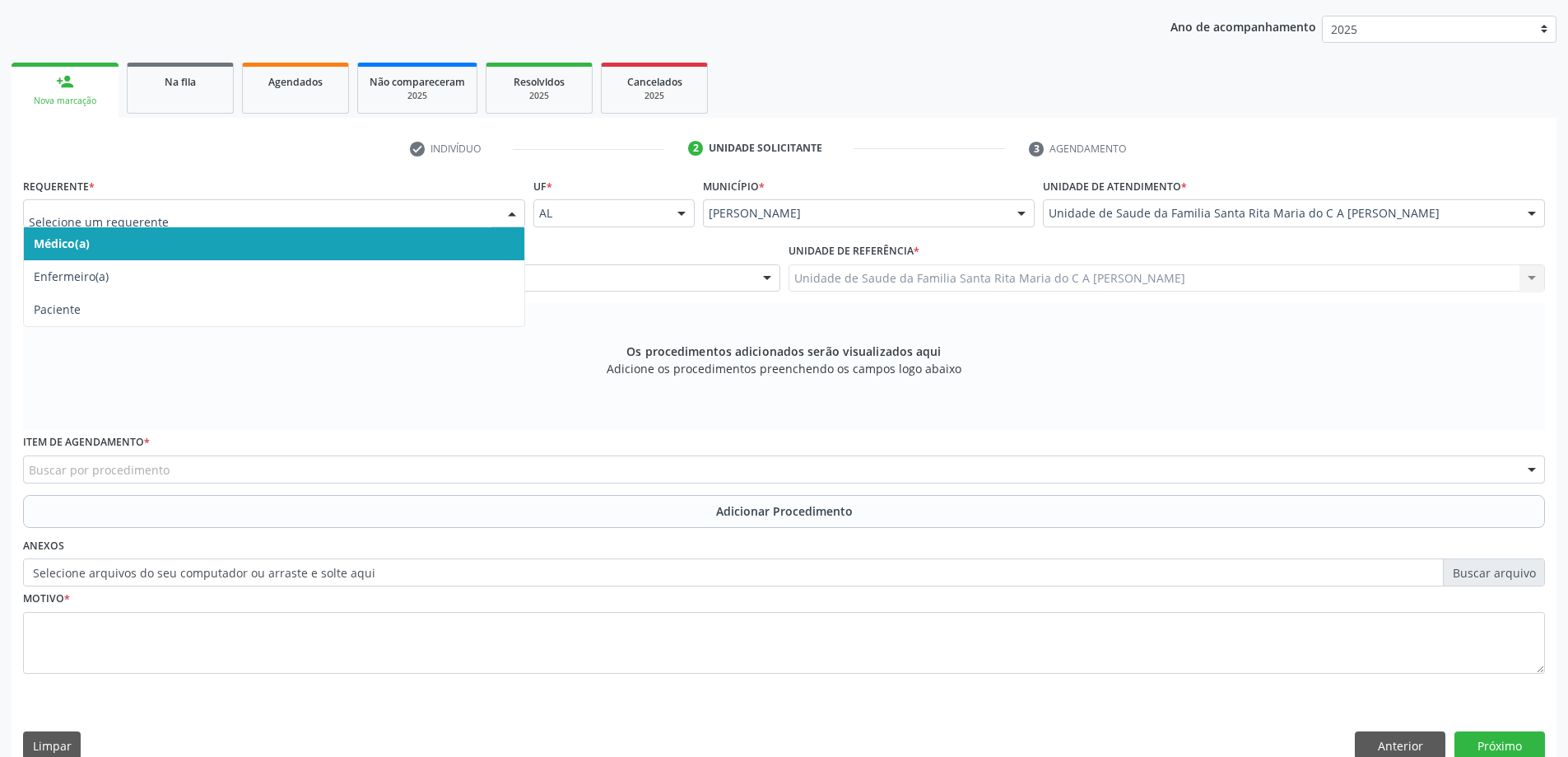
click at [409, 245] on span "Médico(a)" at bounding box center [273, 243] width 500 height 33
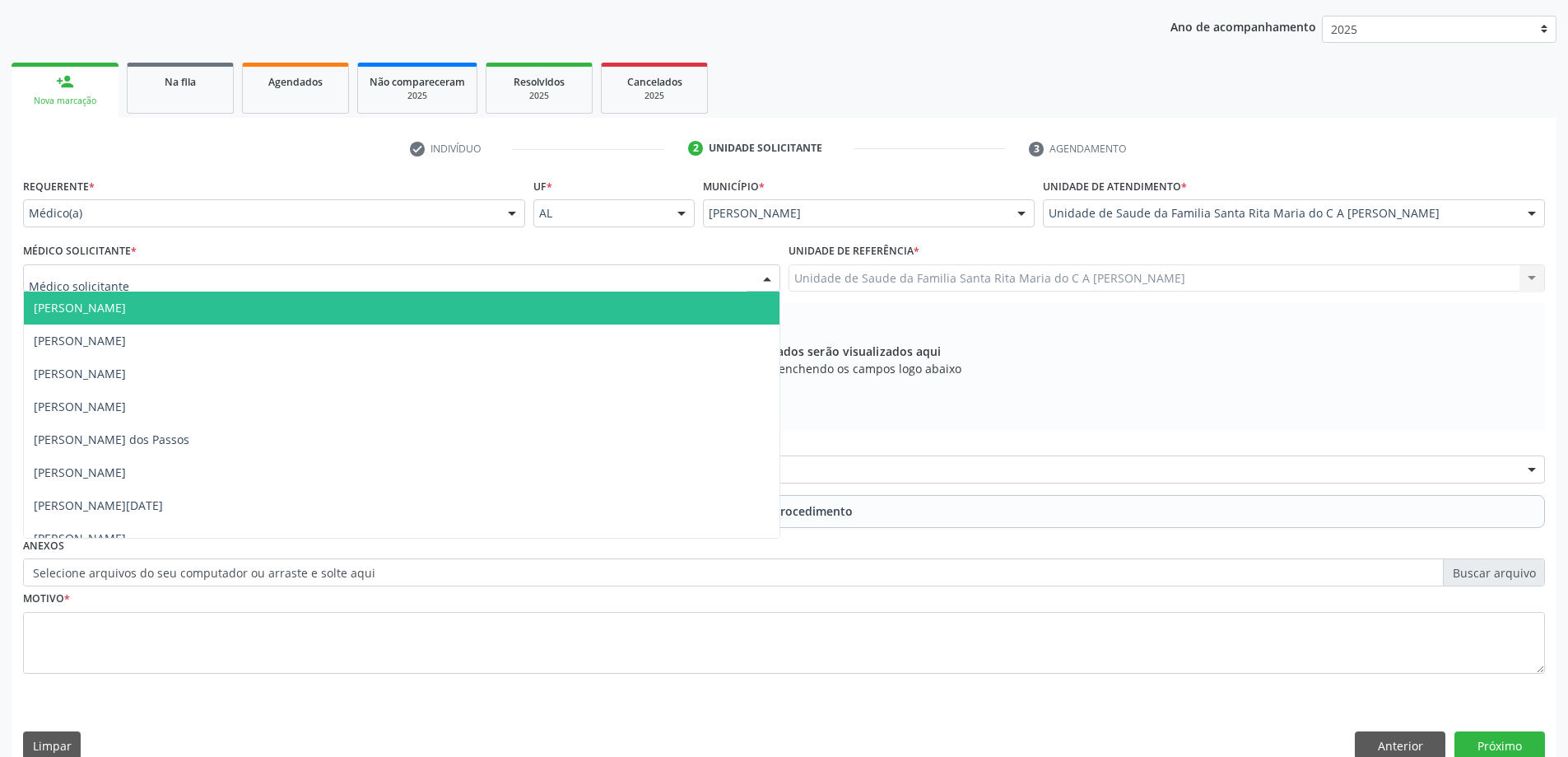
click at [352, 279] on div at bounding box center [401, 278] width 757 height 28
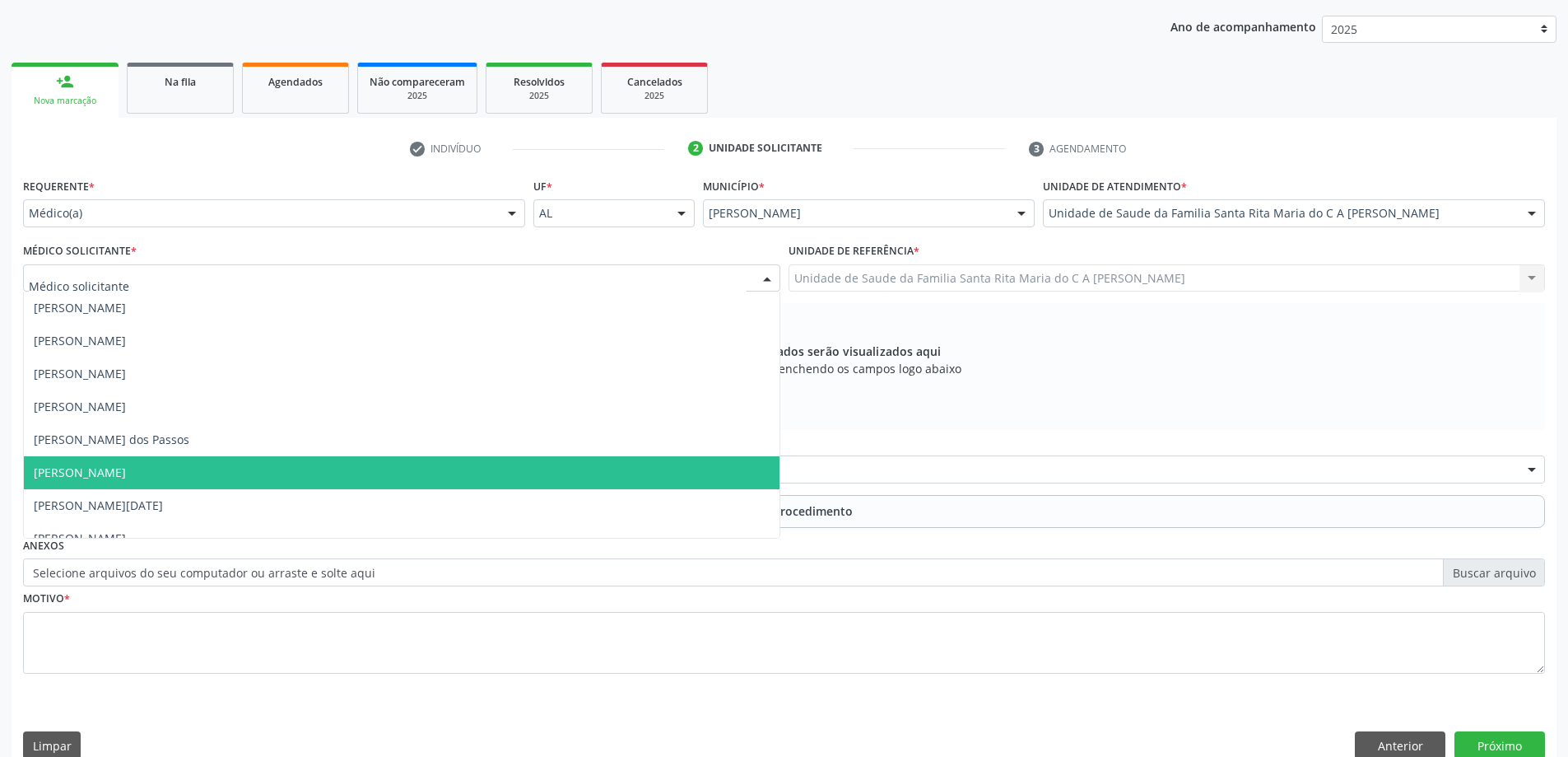
click at [339, 466] on span "Maria Celia Amorim Castro" at bounding box center [401, 472] width 756 height 33
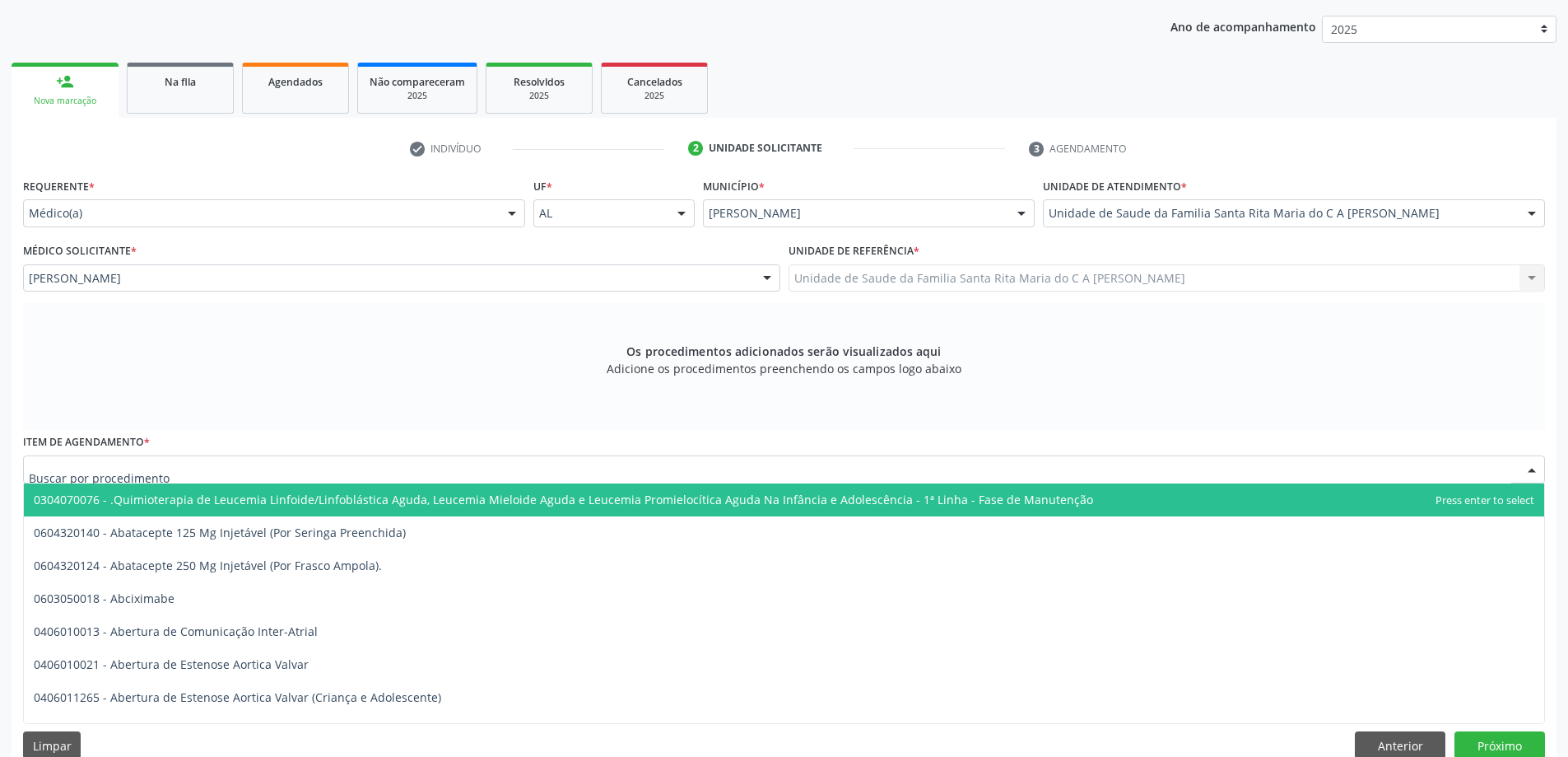
click at [403, 473] on div at bounding box center [783, 469] width 1522 height 28
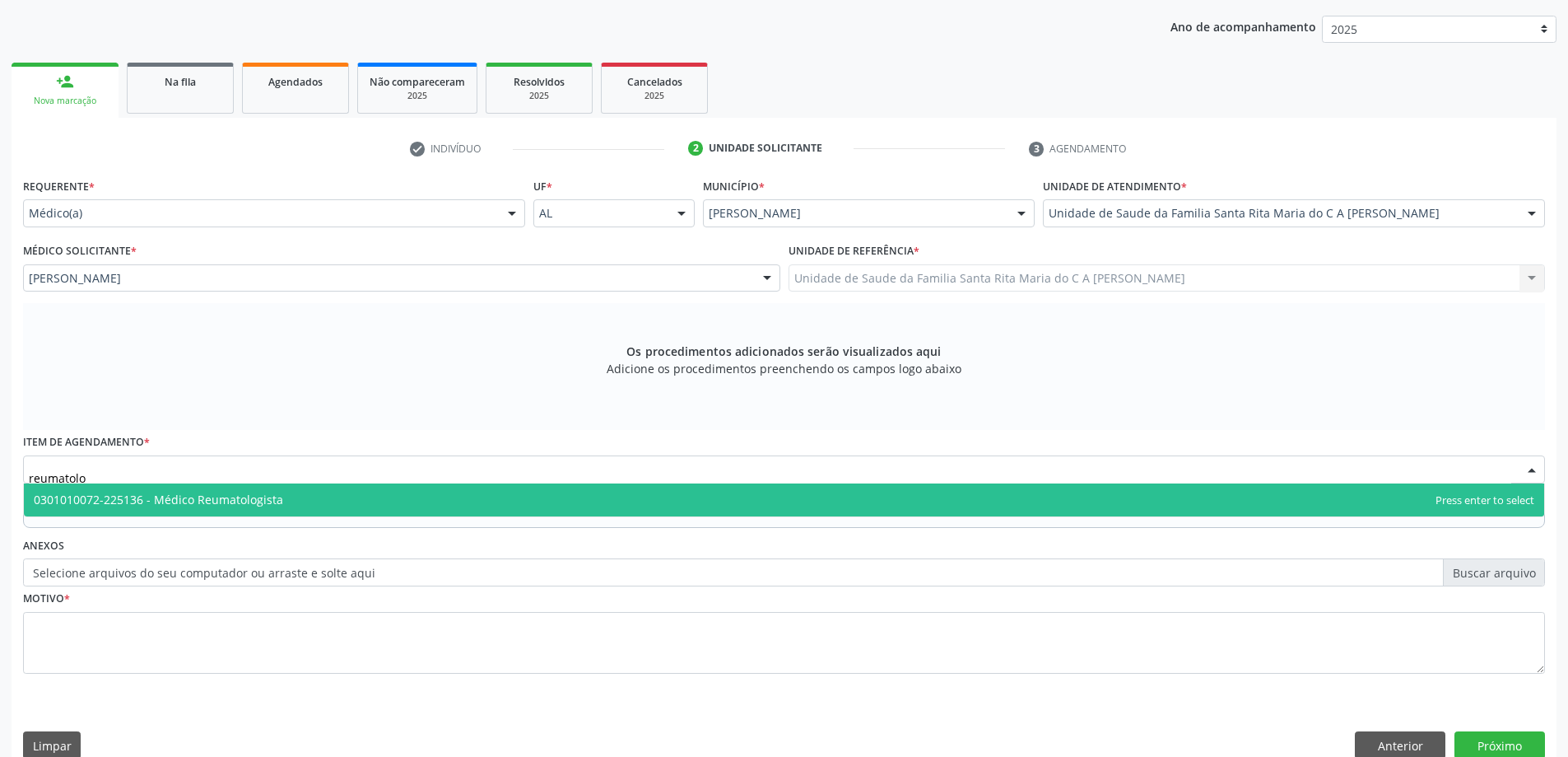
type input "reumatolog"
click at [396, 504] on span "0301010072-225136 - Médico Reumatologista" at bounding box center [783, 499] width 1520 height 33
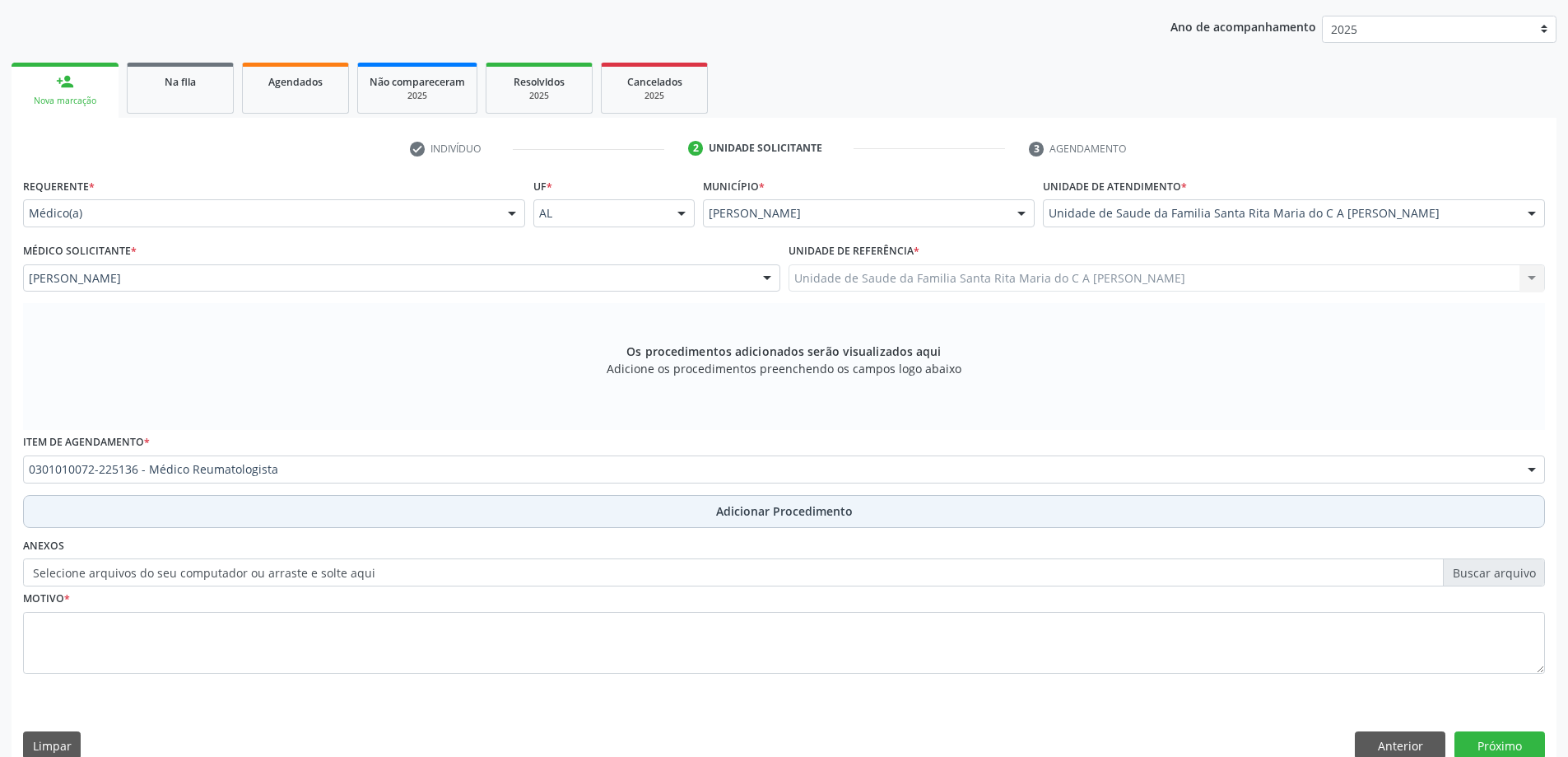
click at [268, 515] on button "Adicionar Procedimento" at bounding box center [783, 511] width 1522 height 33
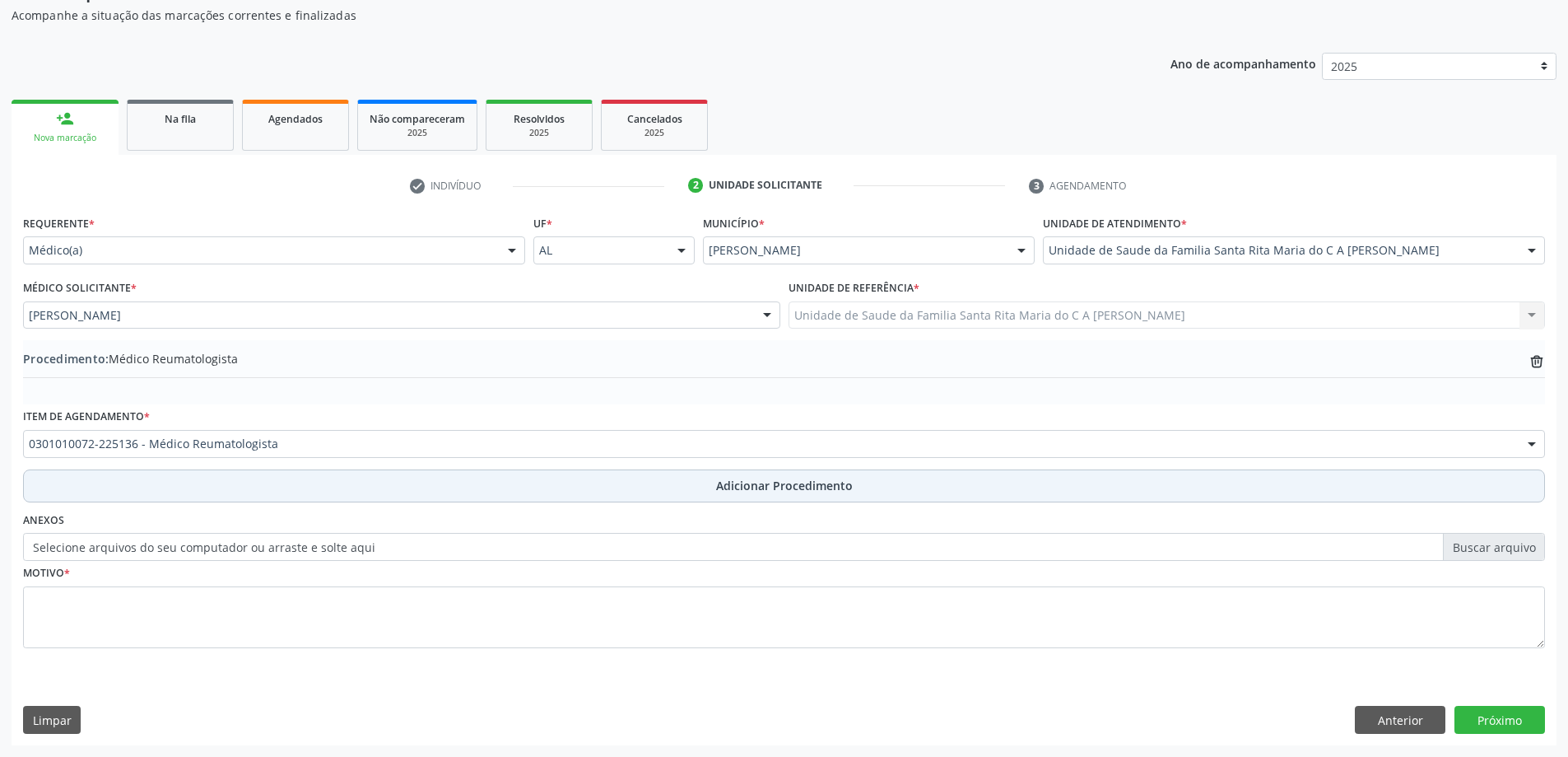
scroll to position [170, 0]
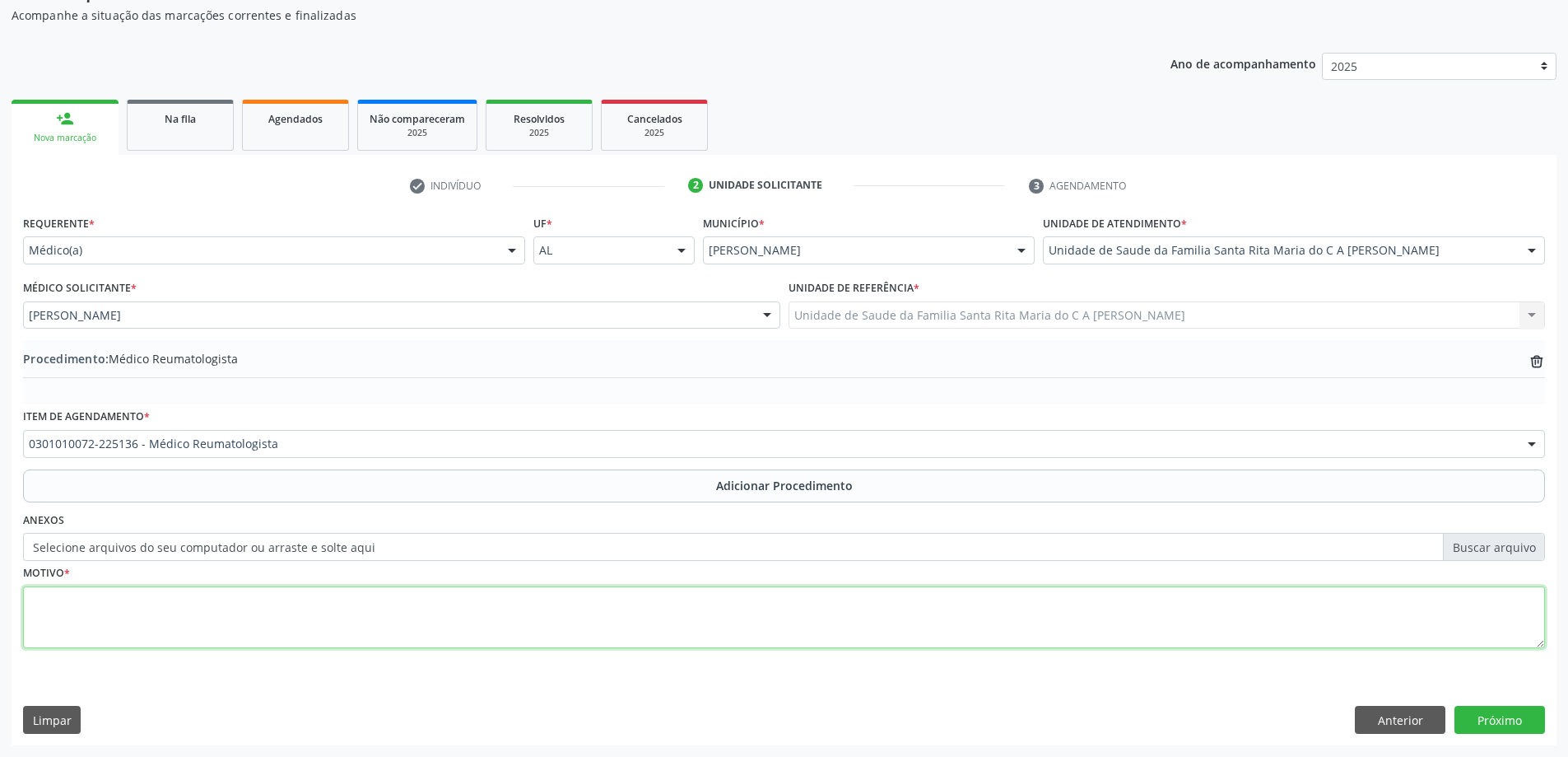
click at [240, 625] on textarea at bounding box center [783, 617] width 1522 height 63
click at [62, 597] on textarea "circulção" at bounding box center [783, 617] width 1522 height 63
type textarea "circulação"
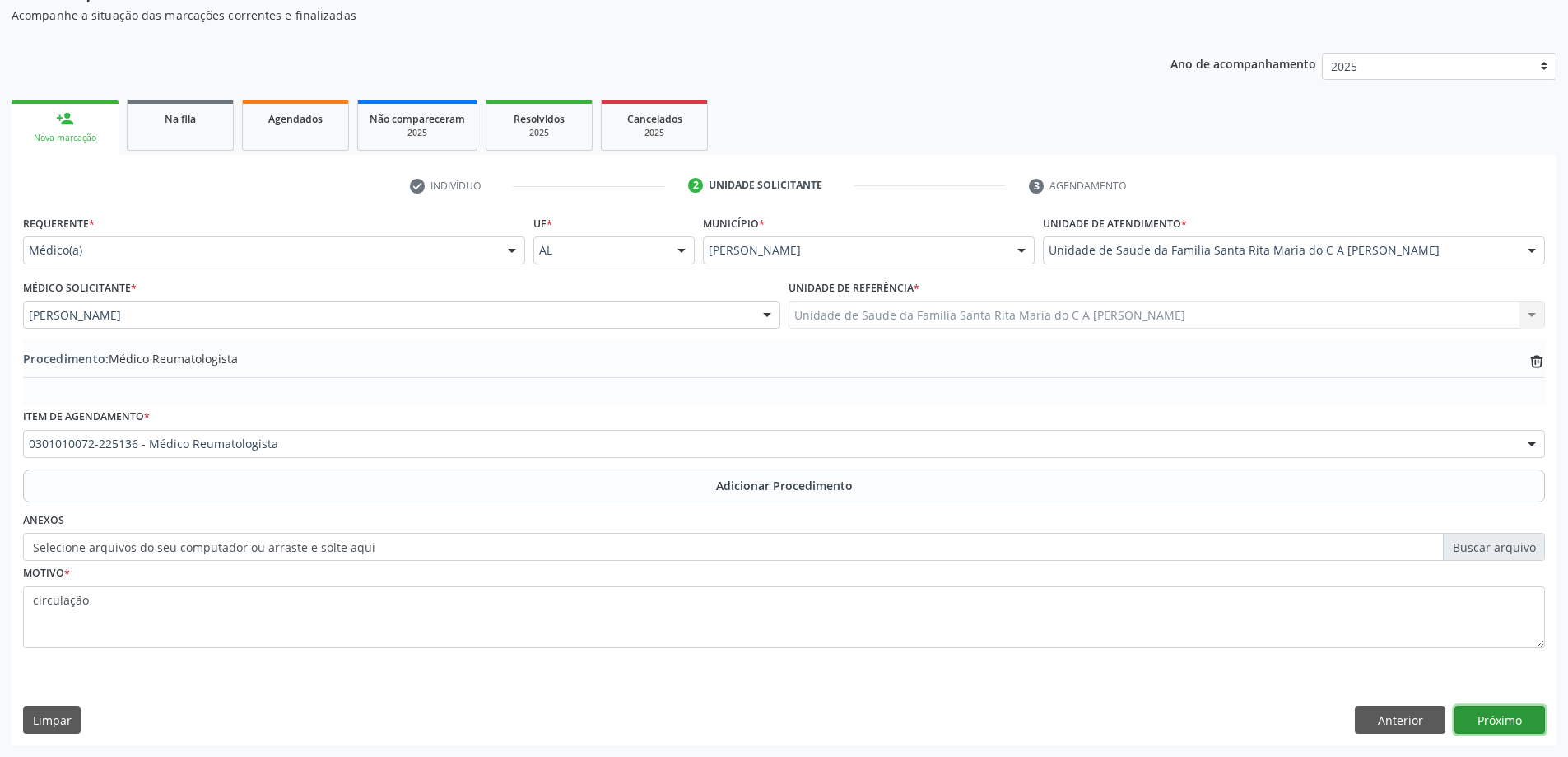
click at [1502, 722] on button "Próximo" at bounding box center [1500, 719] width 91 height 28
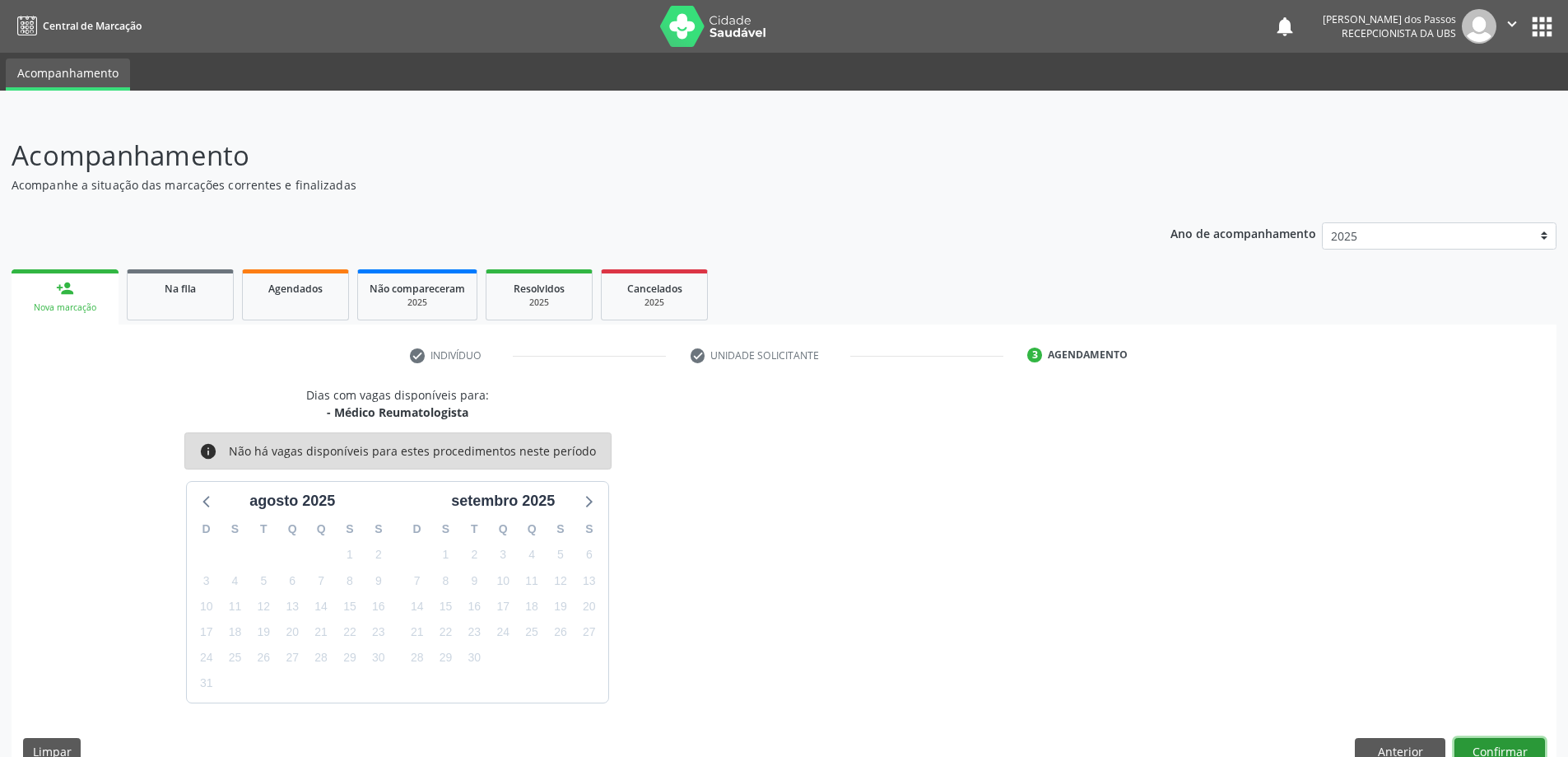
click at [1474, 745] on button "Confirmar" at bounding box center [1500, 752] width 91 height 28
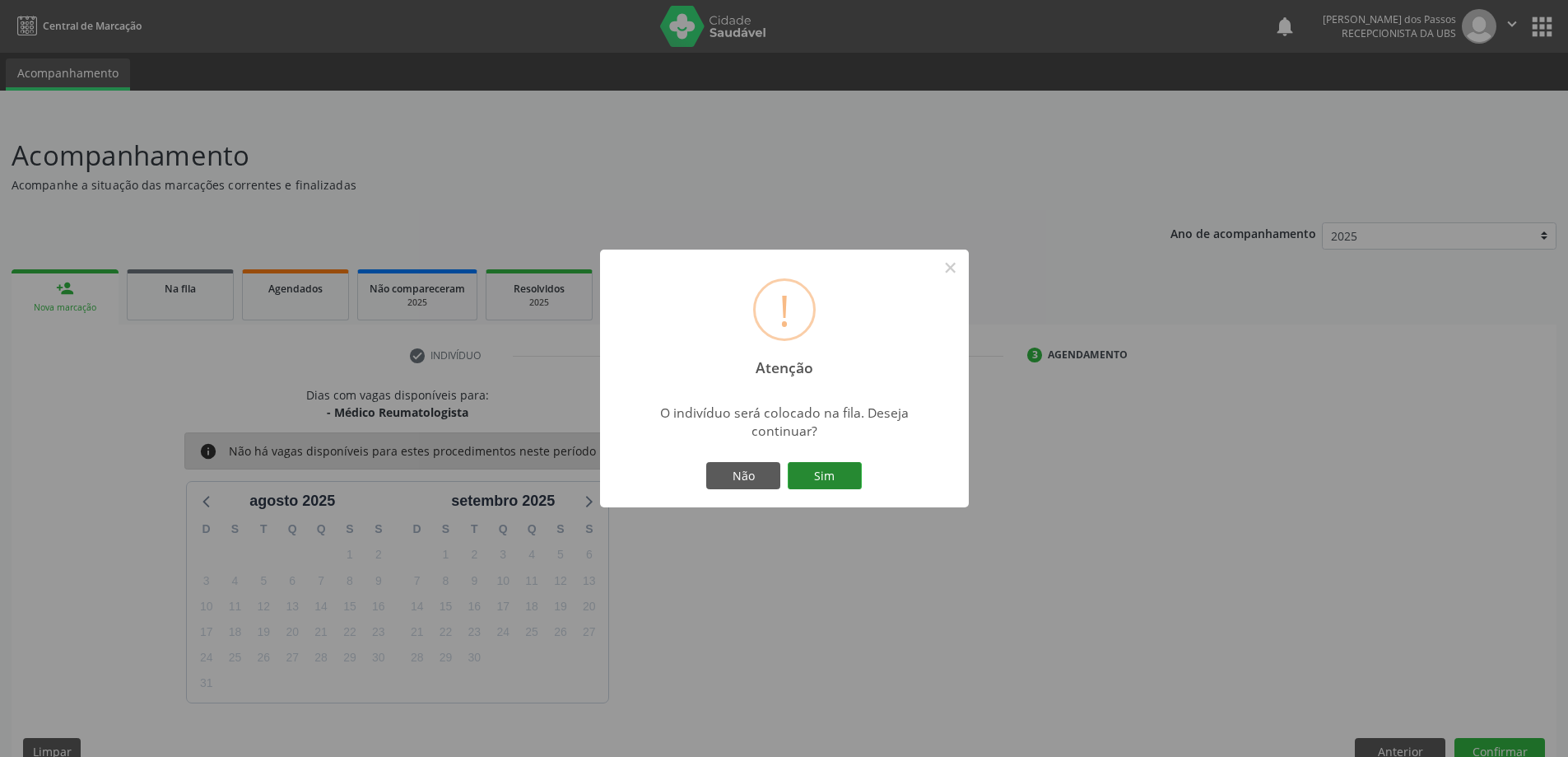
click at [827, 469] on button "Sim" at bounding box center [825, 476] width 74 height 28
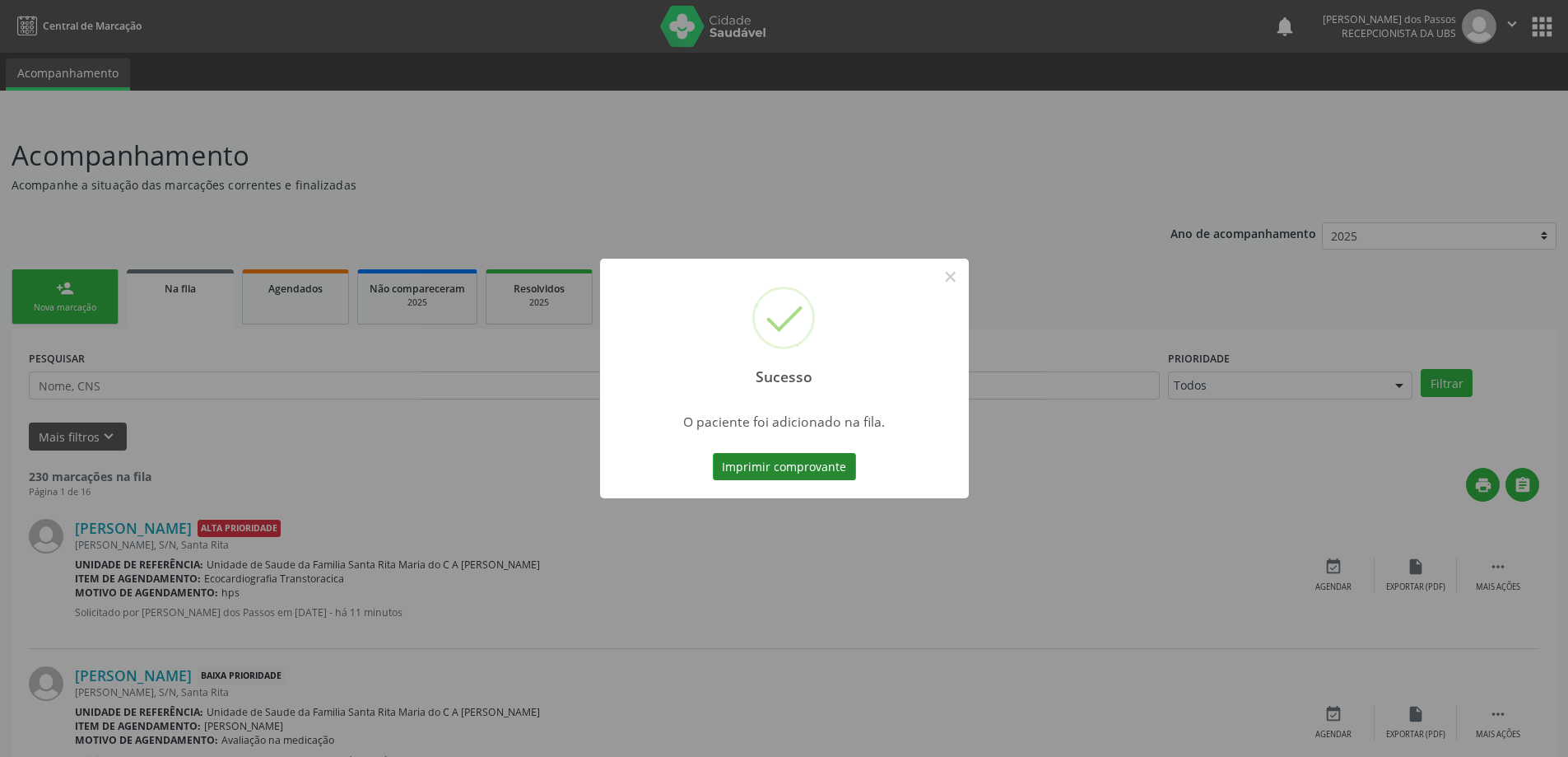
click at [820, 471] on button "Imprimir comprovante" at bounding box center [784, 467] width 143 height 28
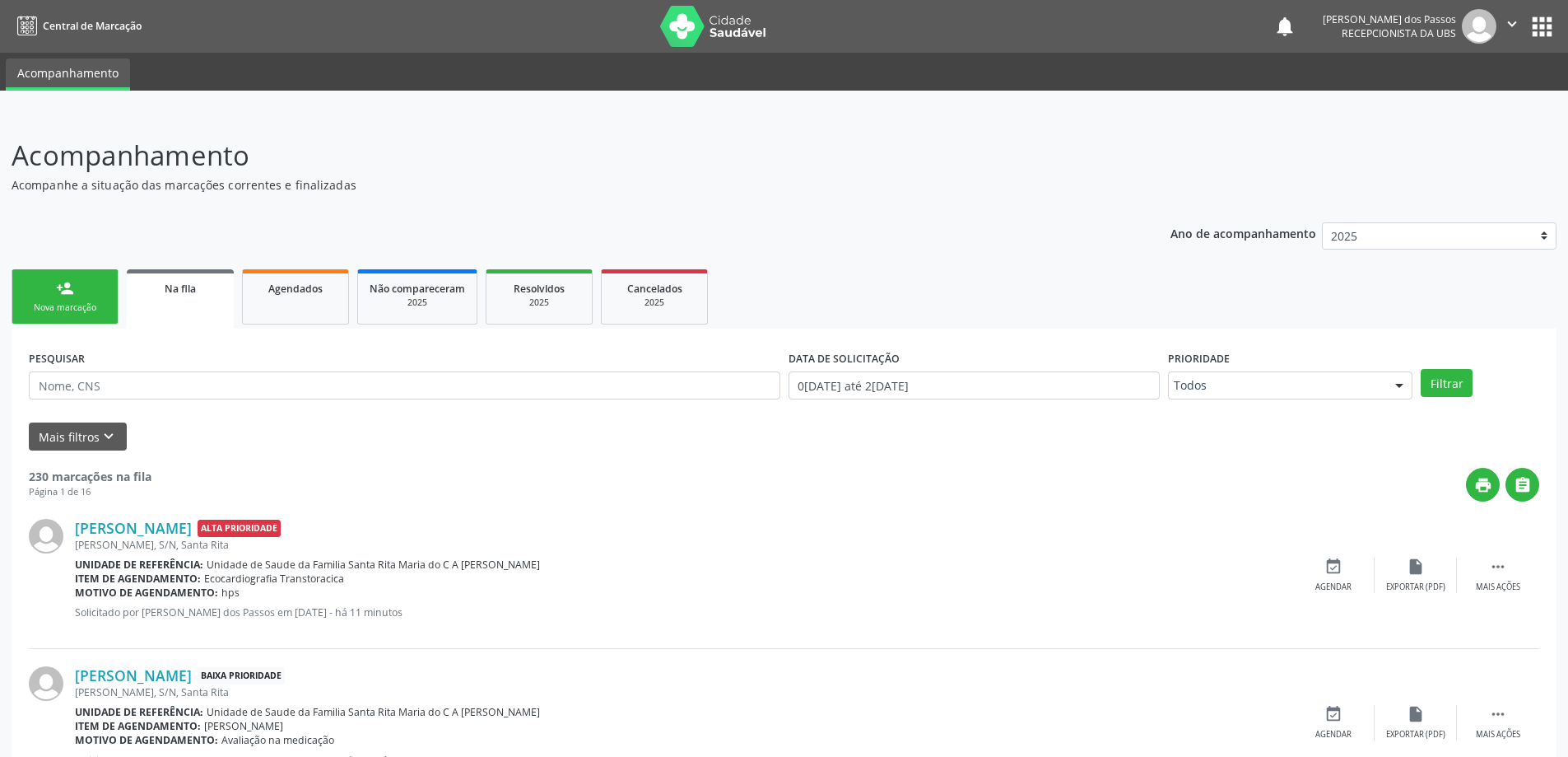
click at [77, 304] on div "Nova marcação" at bounding box center [64, 308] width 83 height 13
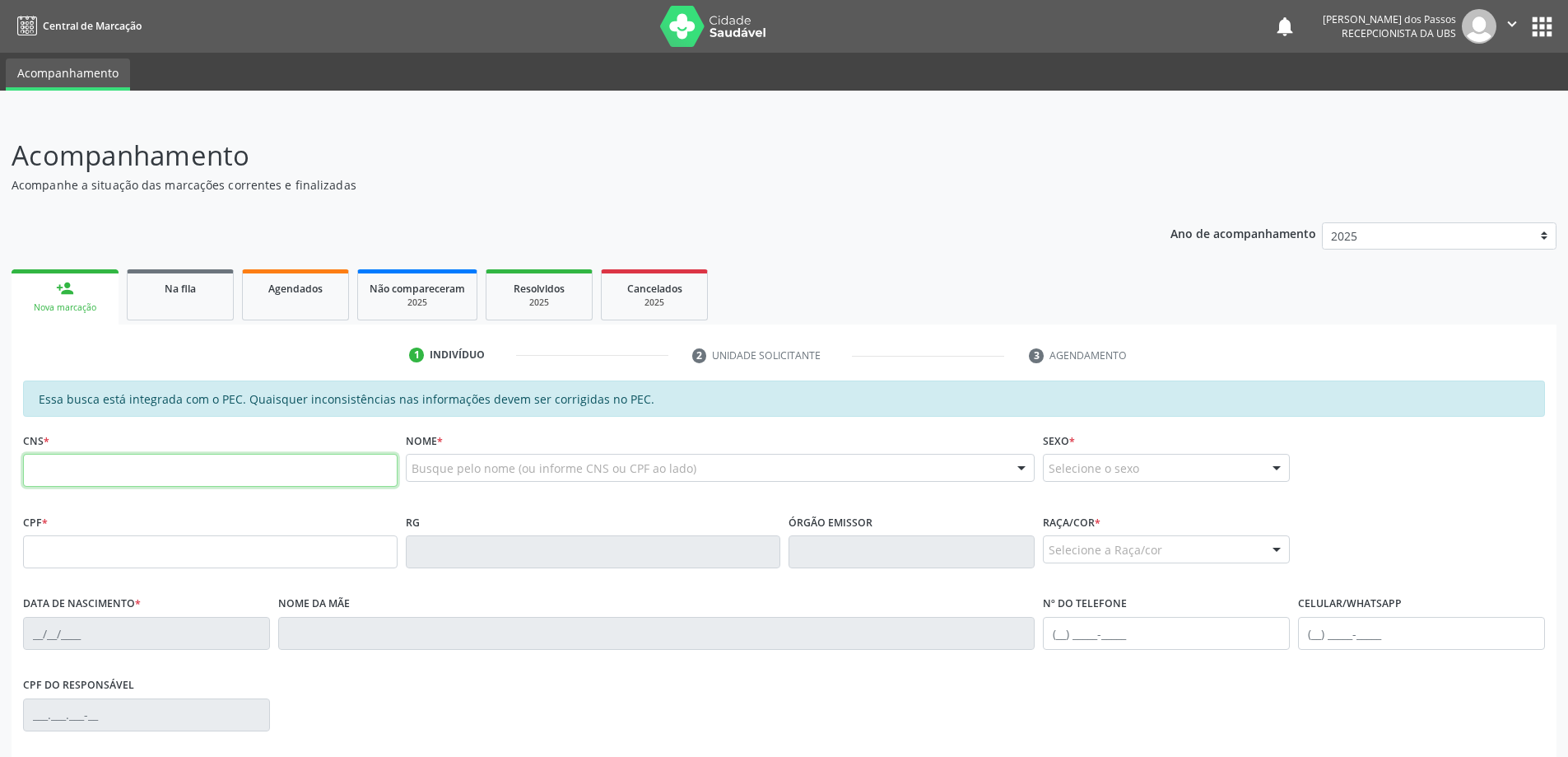
click at [141, 468] on input "text" at bounding box center [210, 470] width 375 height 33
type input "701 2060 2967 8419"
type input "069.671.284-93"
type input "17/12/1972"
type input "Alice dos Santos Rocha"
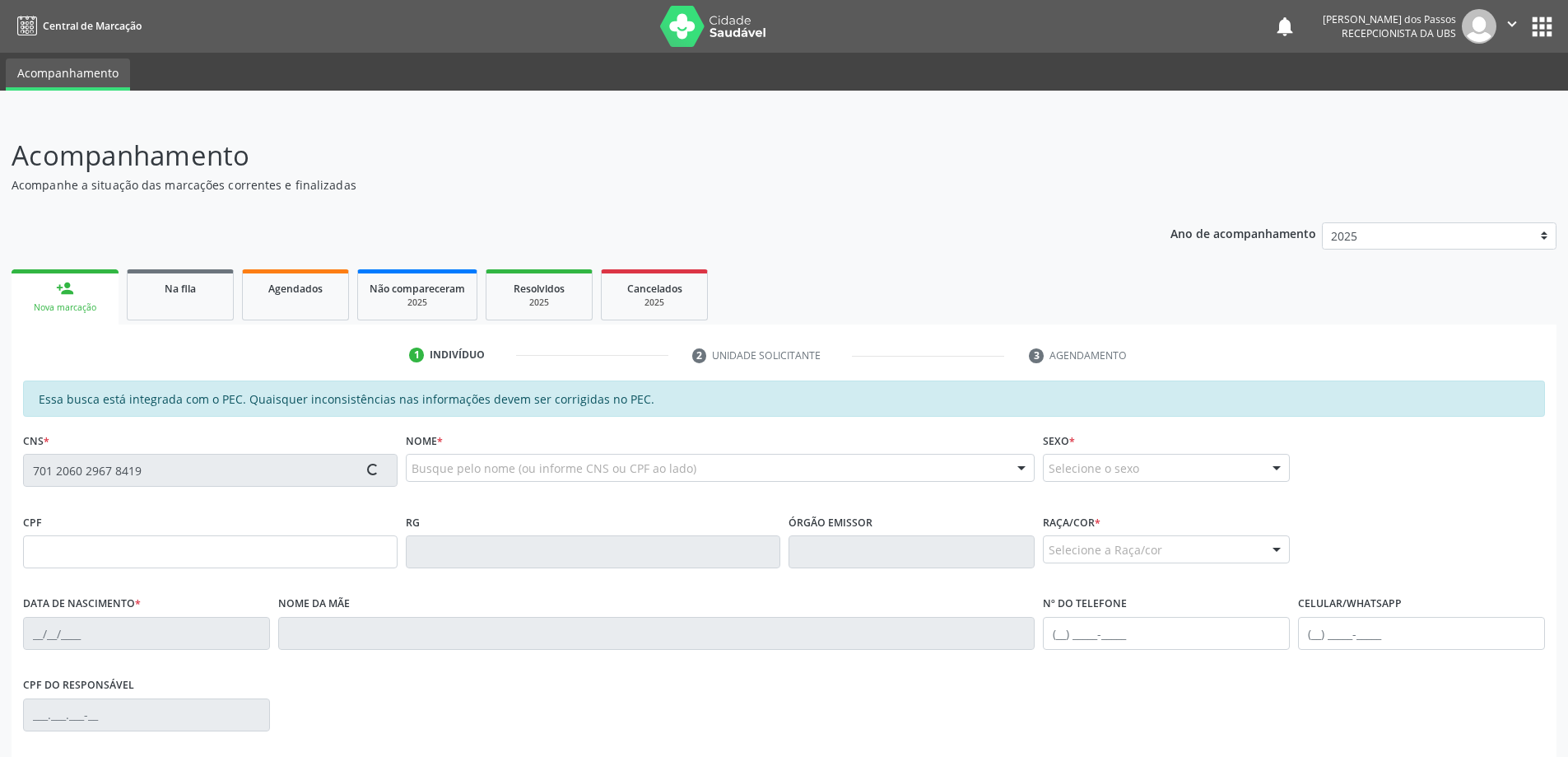
type input "(82) 99303-9415"
type input "S/N"
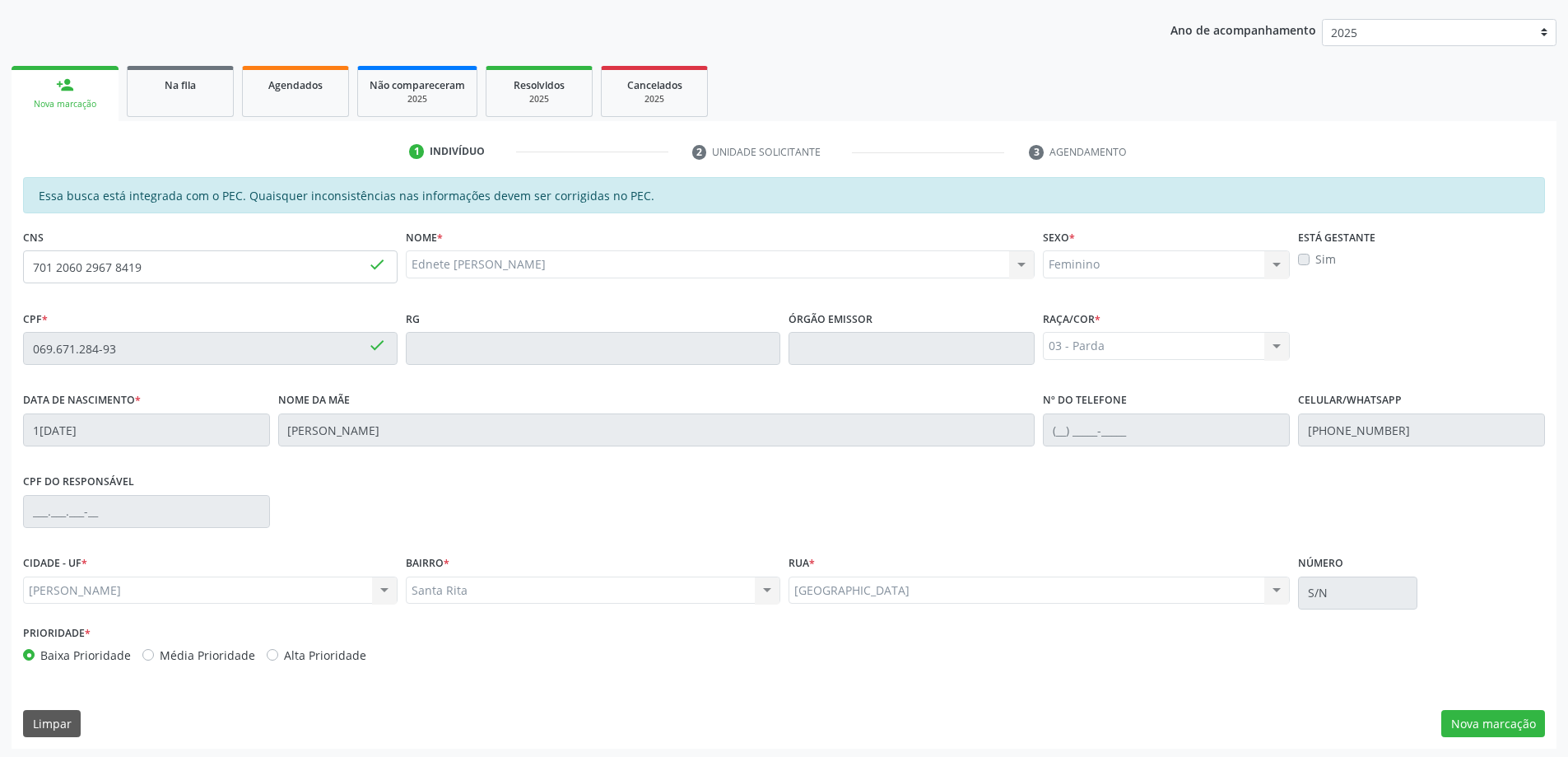
scroll to position [207, 0]
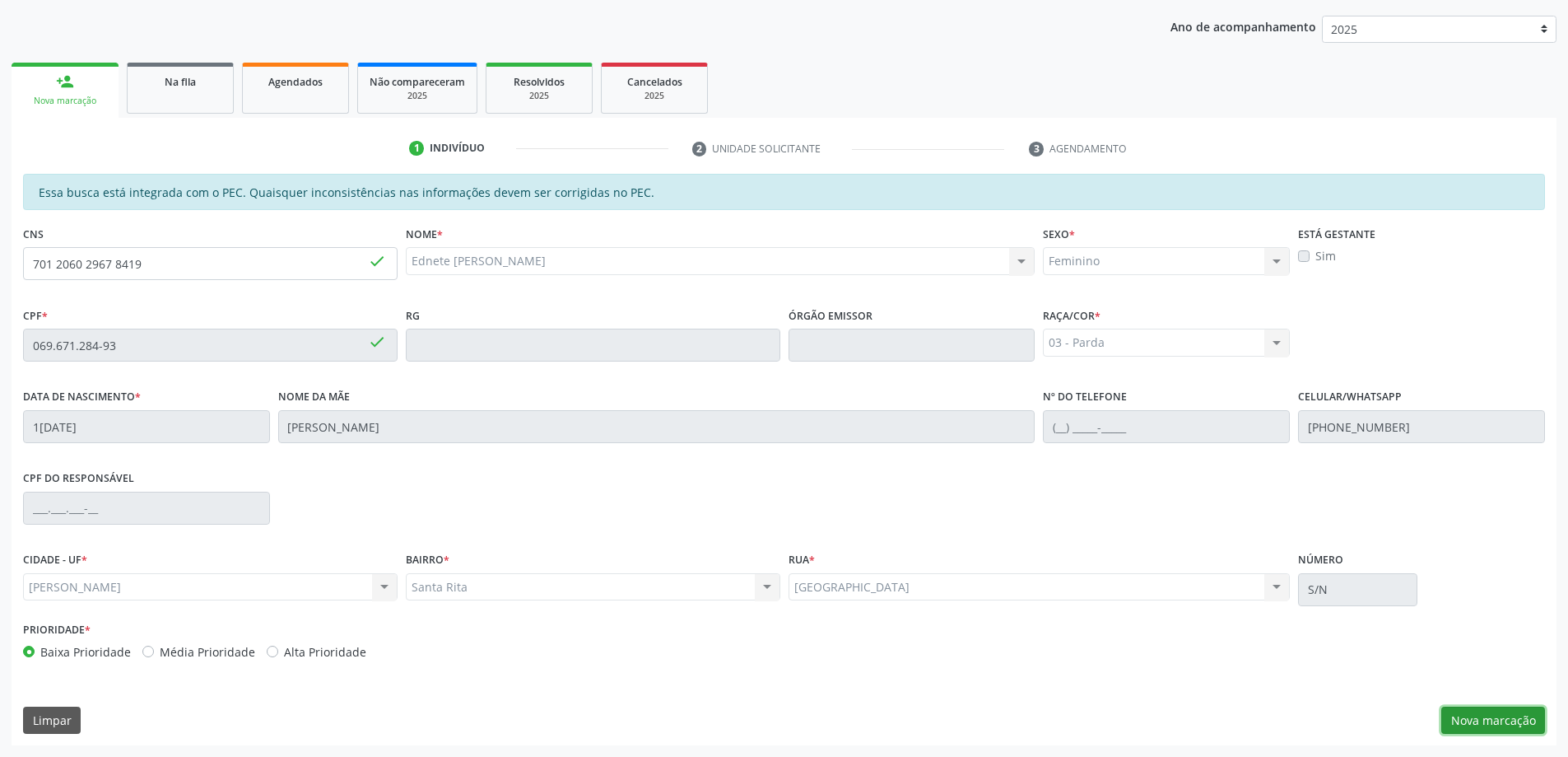
click at [1506, 724] on button "Nova marcação" at bounding box center [1493, 720] width 103 height 28
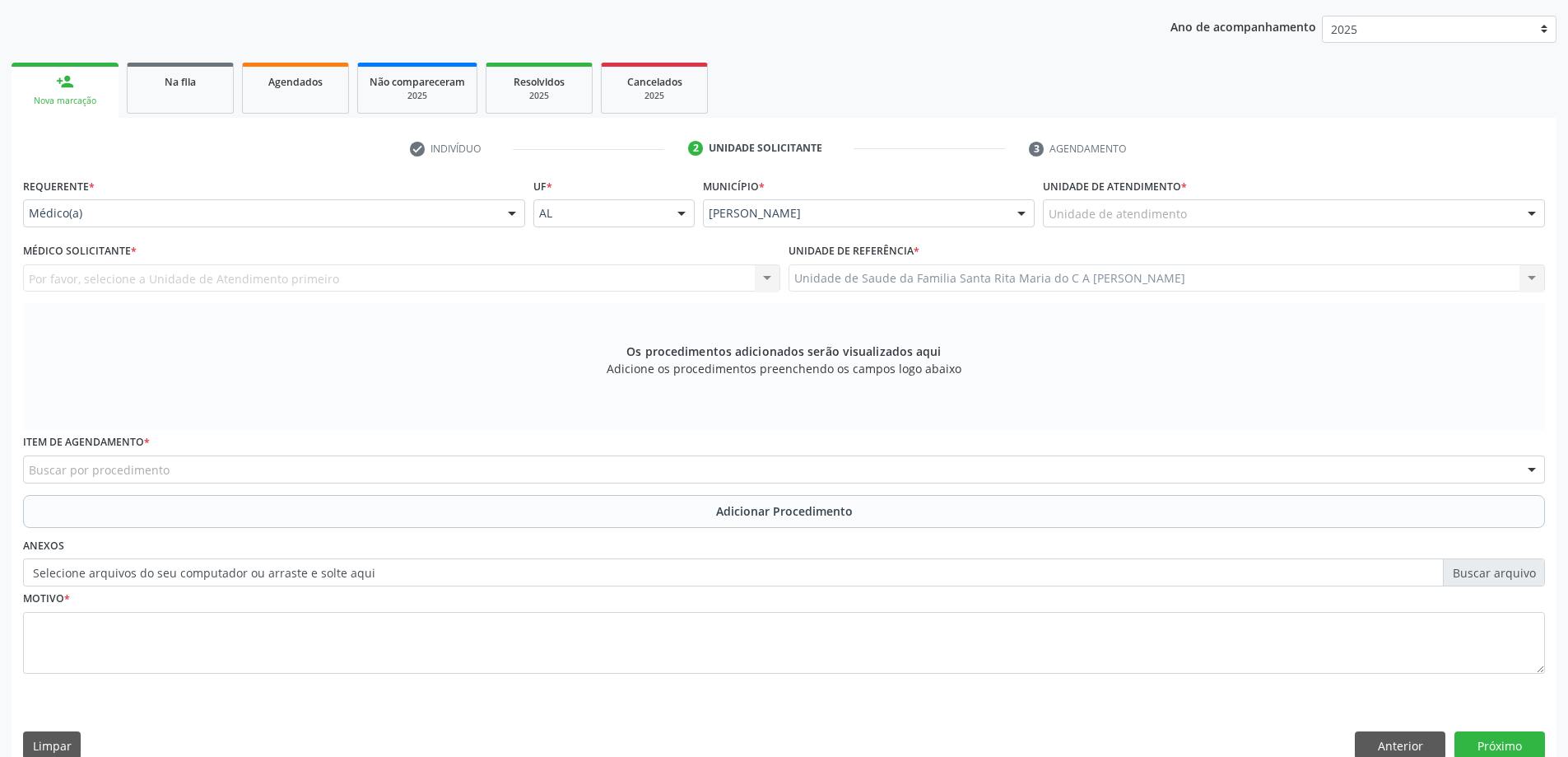
click at [1198, 215] on div "Unidade de atendimento" at bounding box center [1293, 212] width 502 height 28
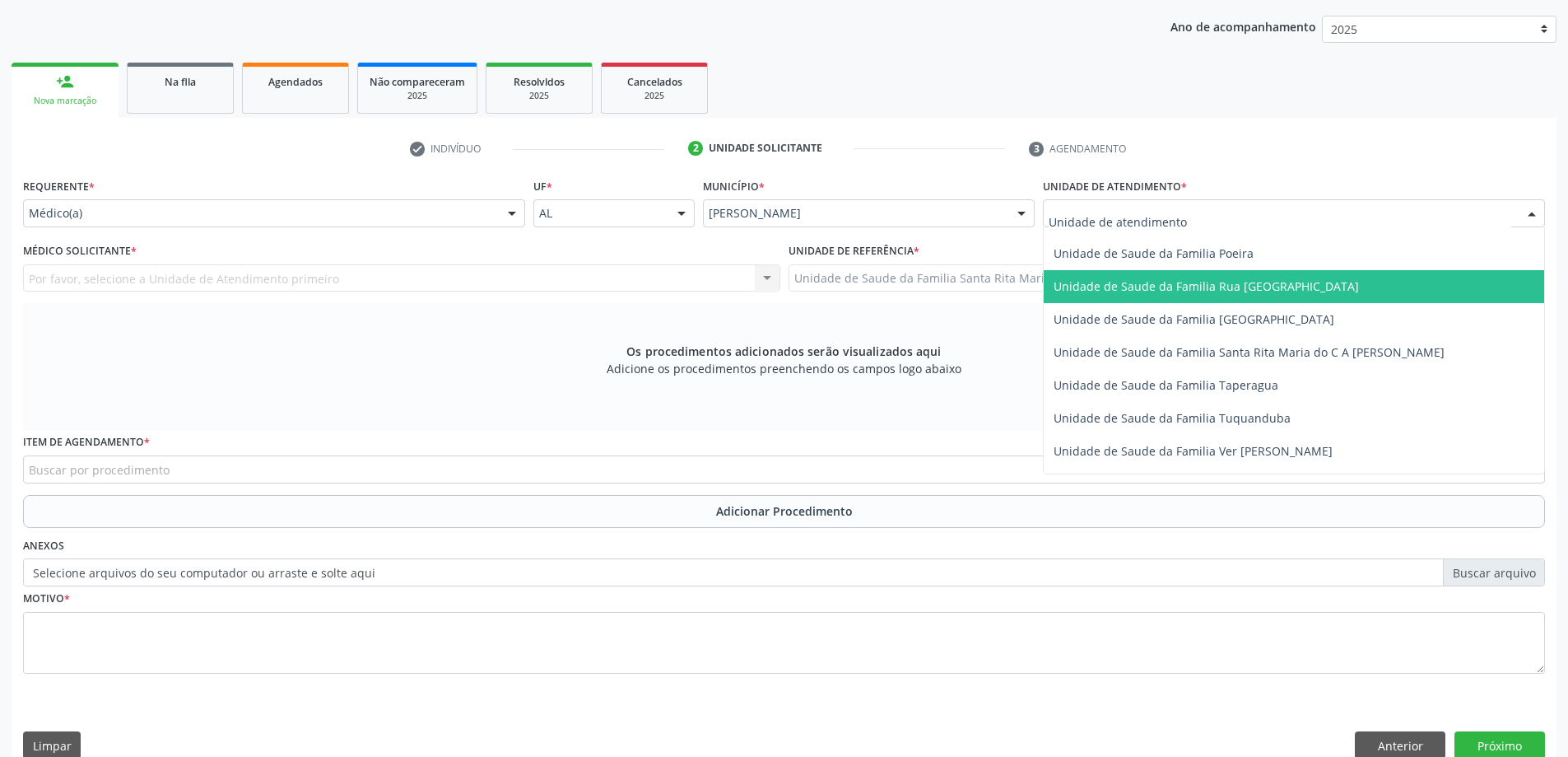
scroll to position [1070, 0]
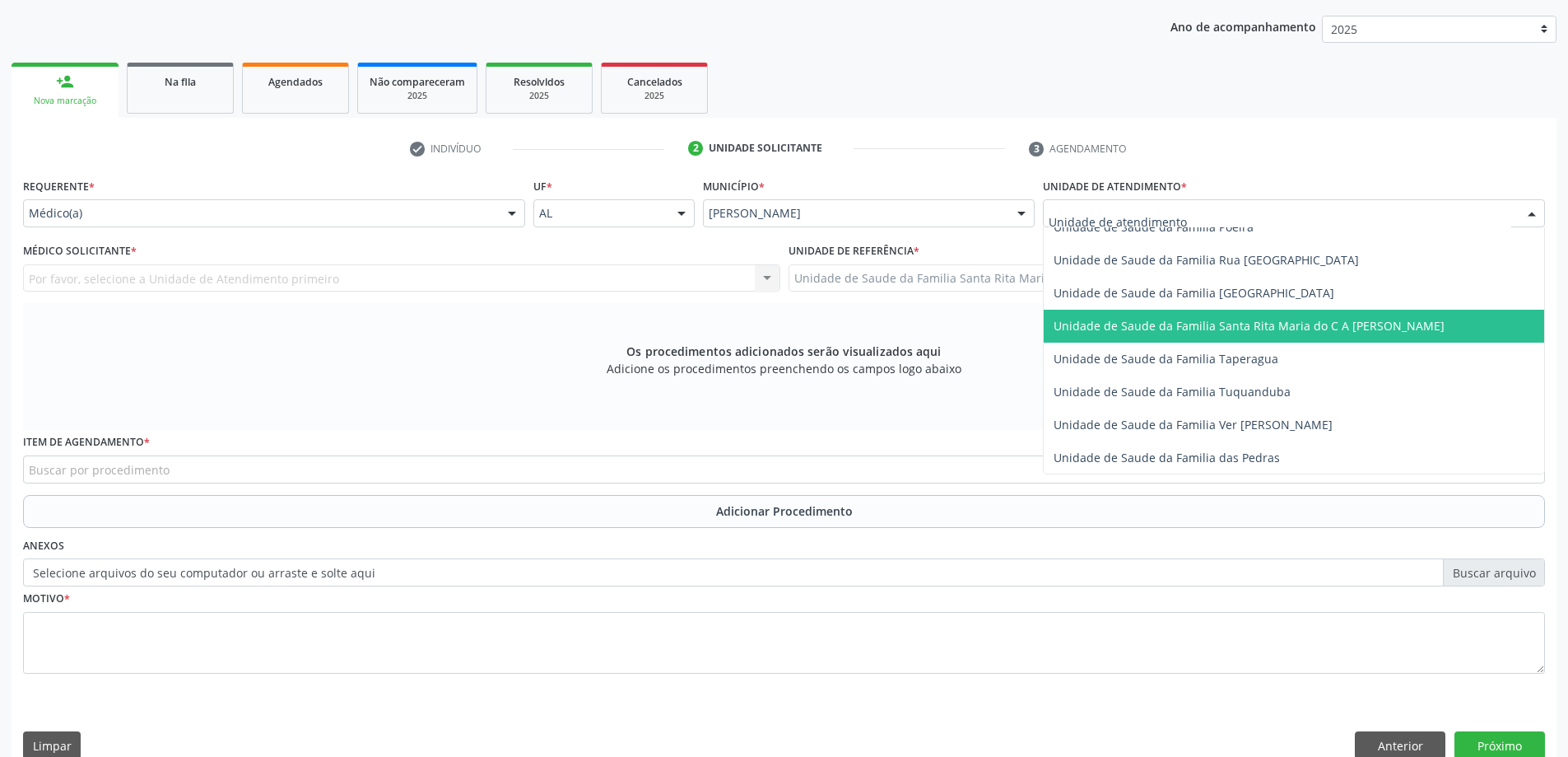
click at [1189, 328] on span "Unidade de Saude da Familia Santa Rita Maria do C A [PERSON_NAME]" at bounding box center [1249, 325] width 391 height 15
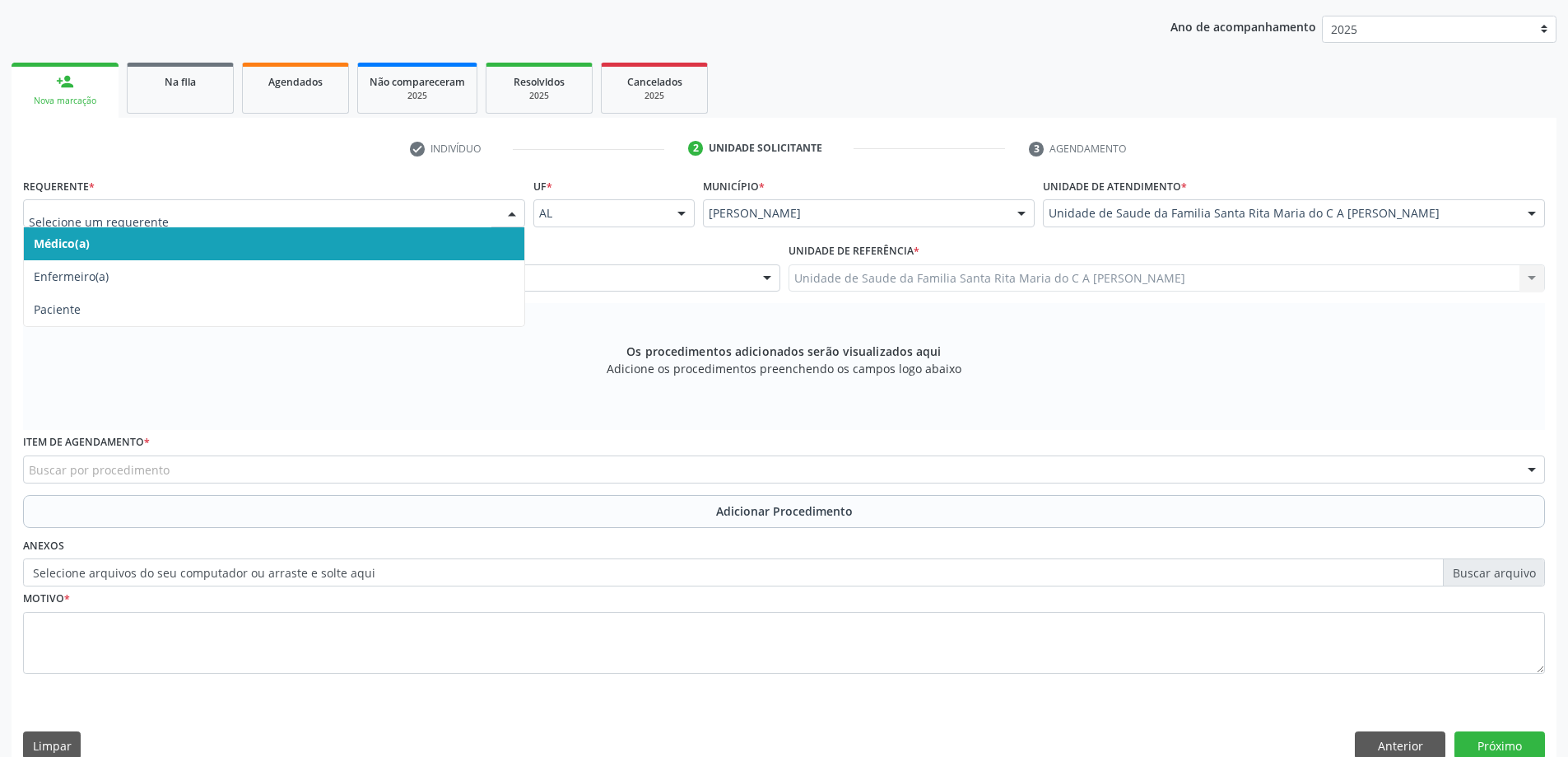
click at [318, 240] on span "Médico(a)" at bounding box center [273, 243] width 500 height 33
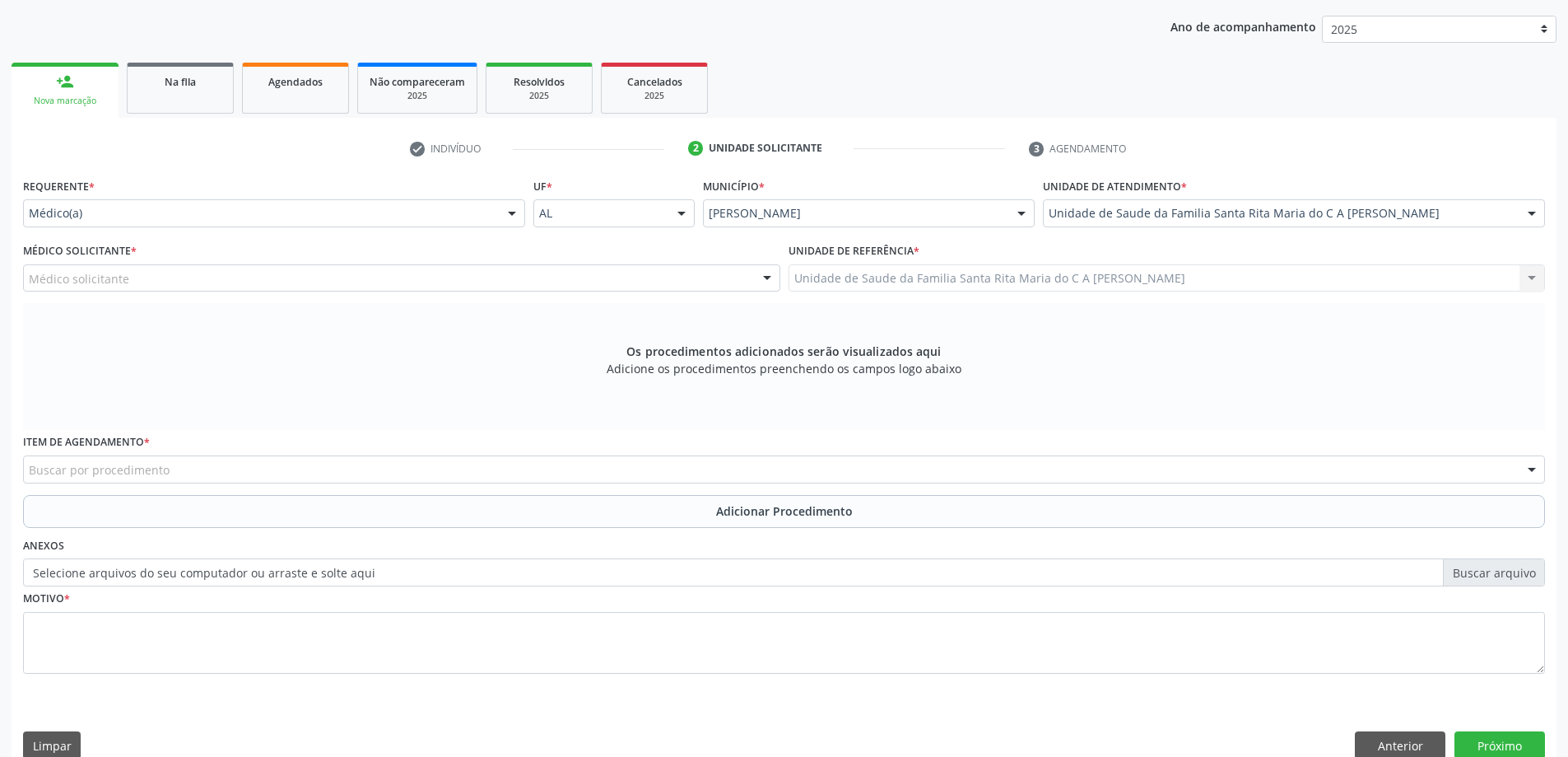
click at [319, 281] on div "Médico solicitante" at bounding box center [401, 278] width 757 height 28
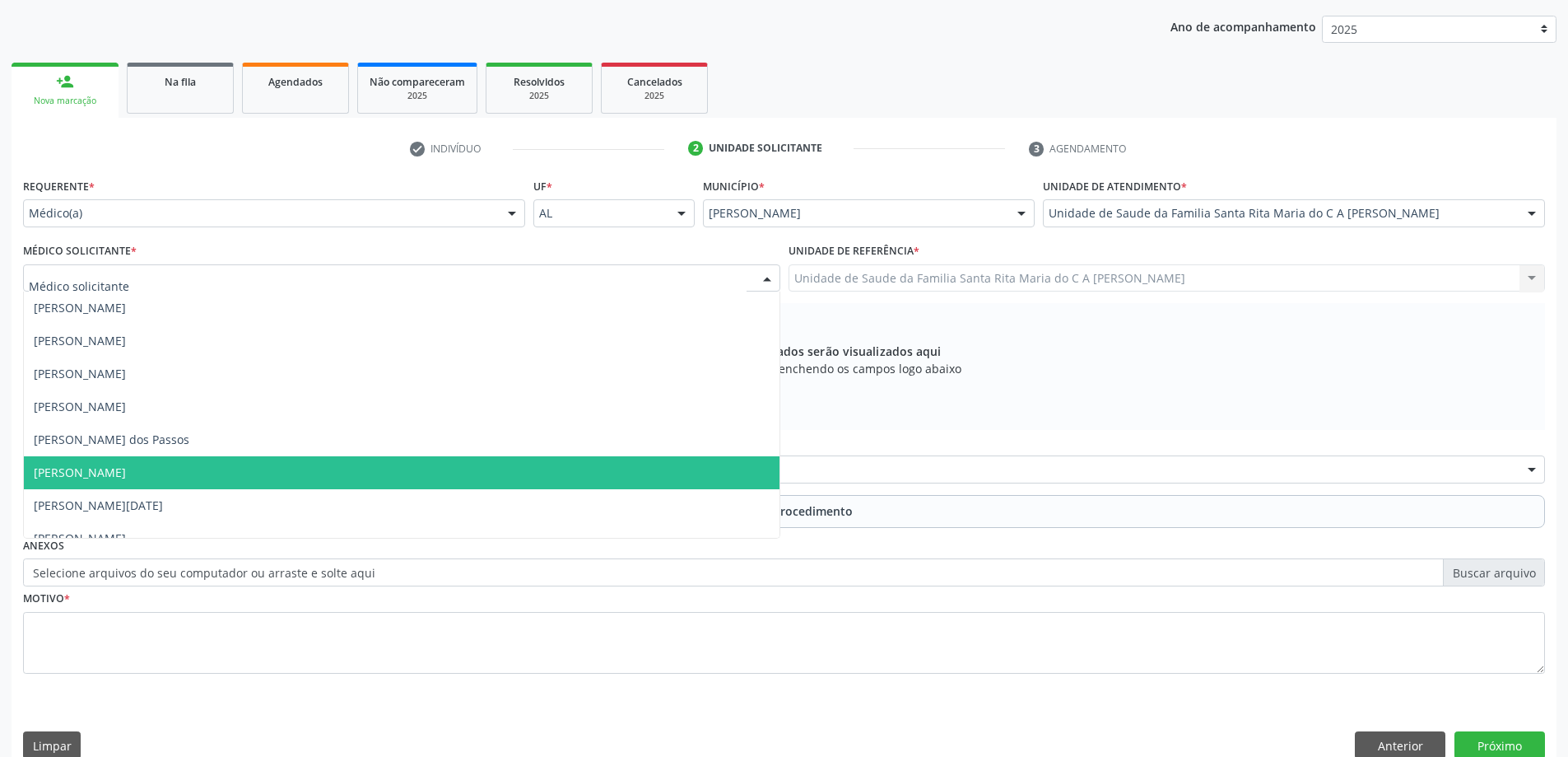
click at [292, 477] on span "[PERSON_NAME]" at bounding box center [401, 472] width 756 height 33
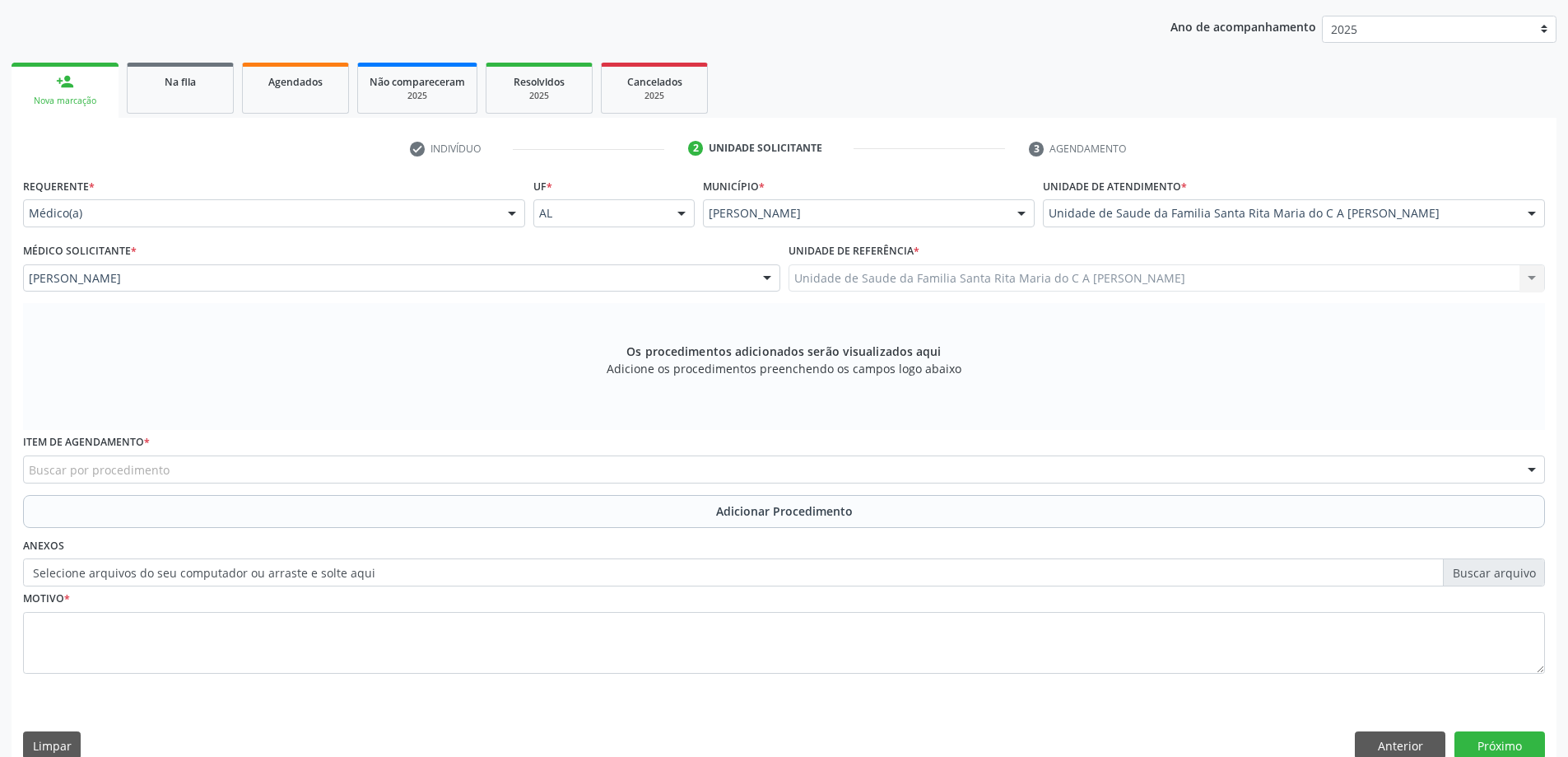
click at [309, 471] on div "Buscar por procedimento" at bounding box center [783, 469] width 1522 height 28
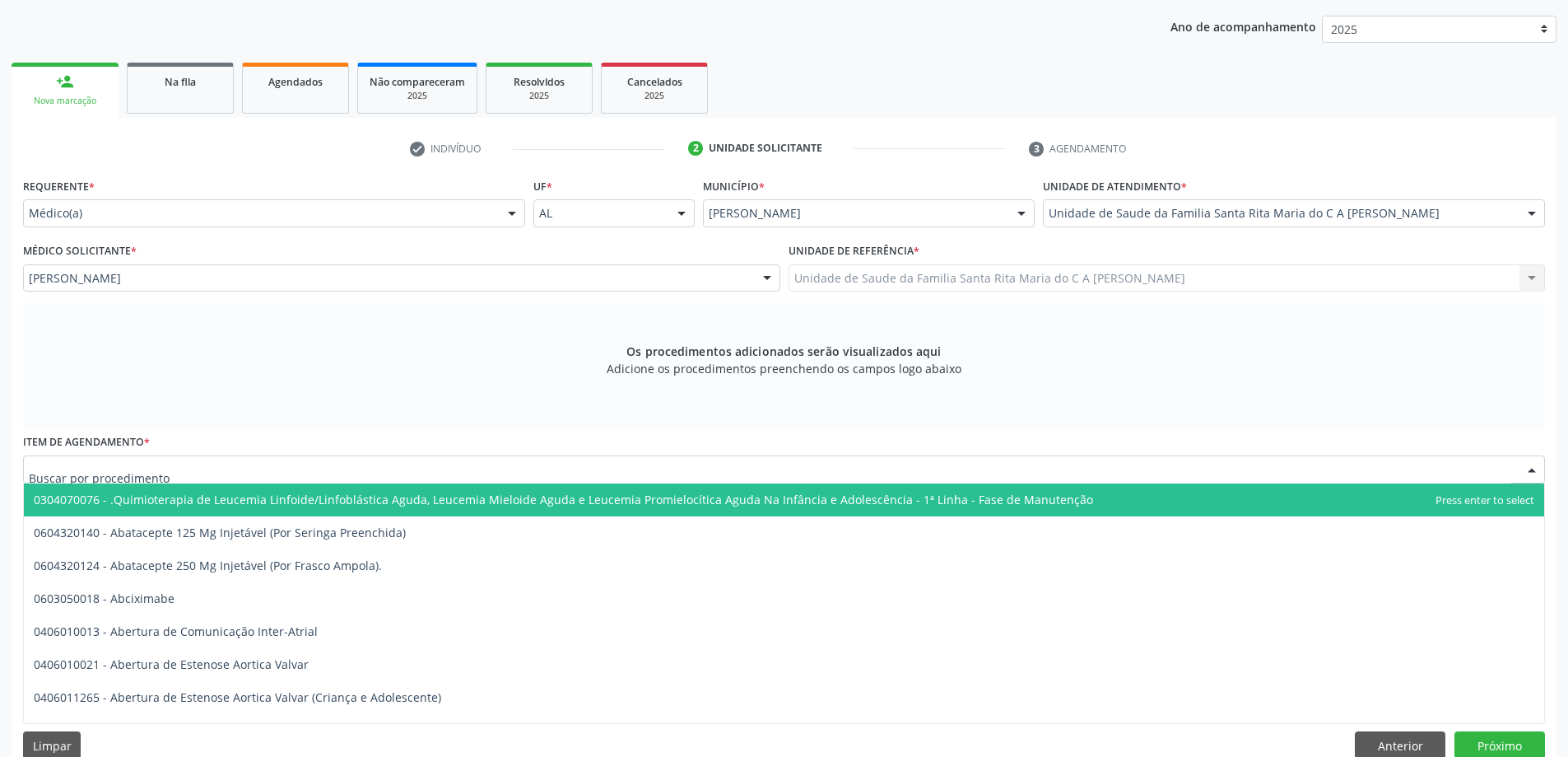
click at [294, 474] on input "text" at bounding box center [770, 477] width 1483 height 33
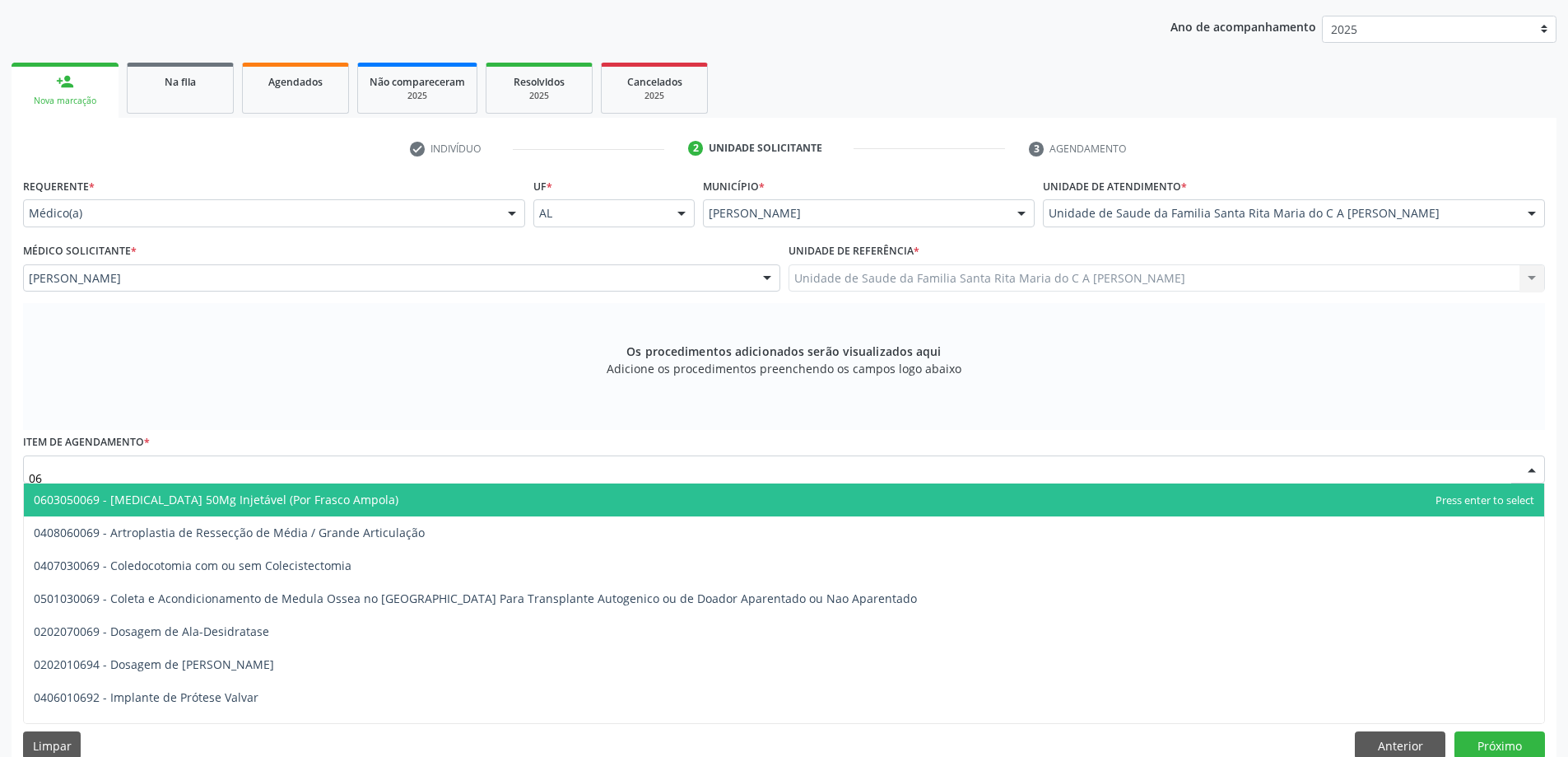
type input "0"
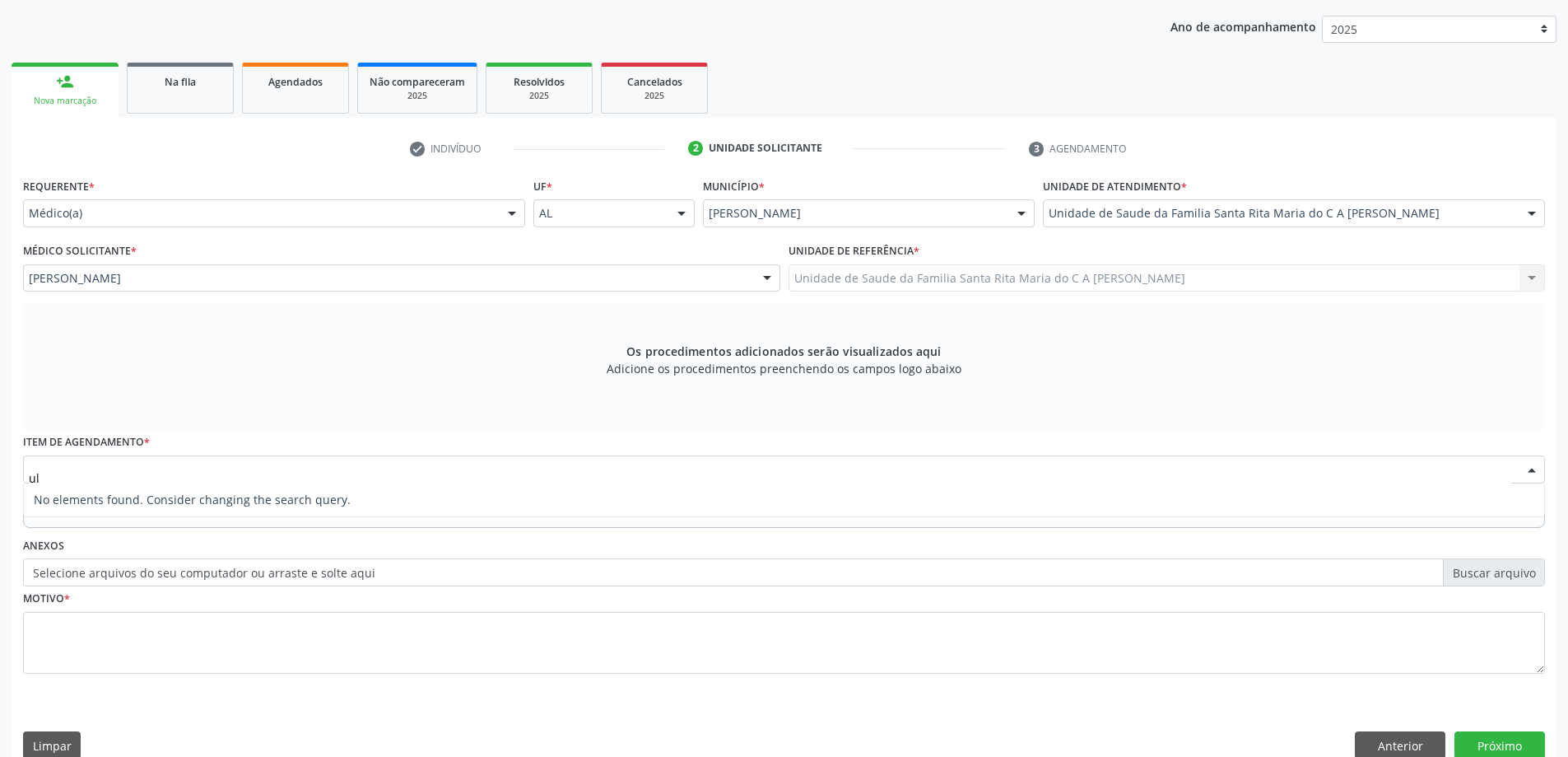
type input "u"
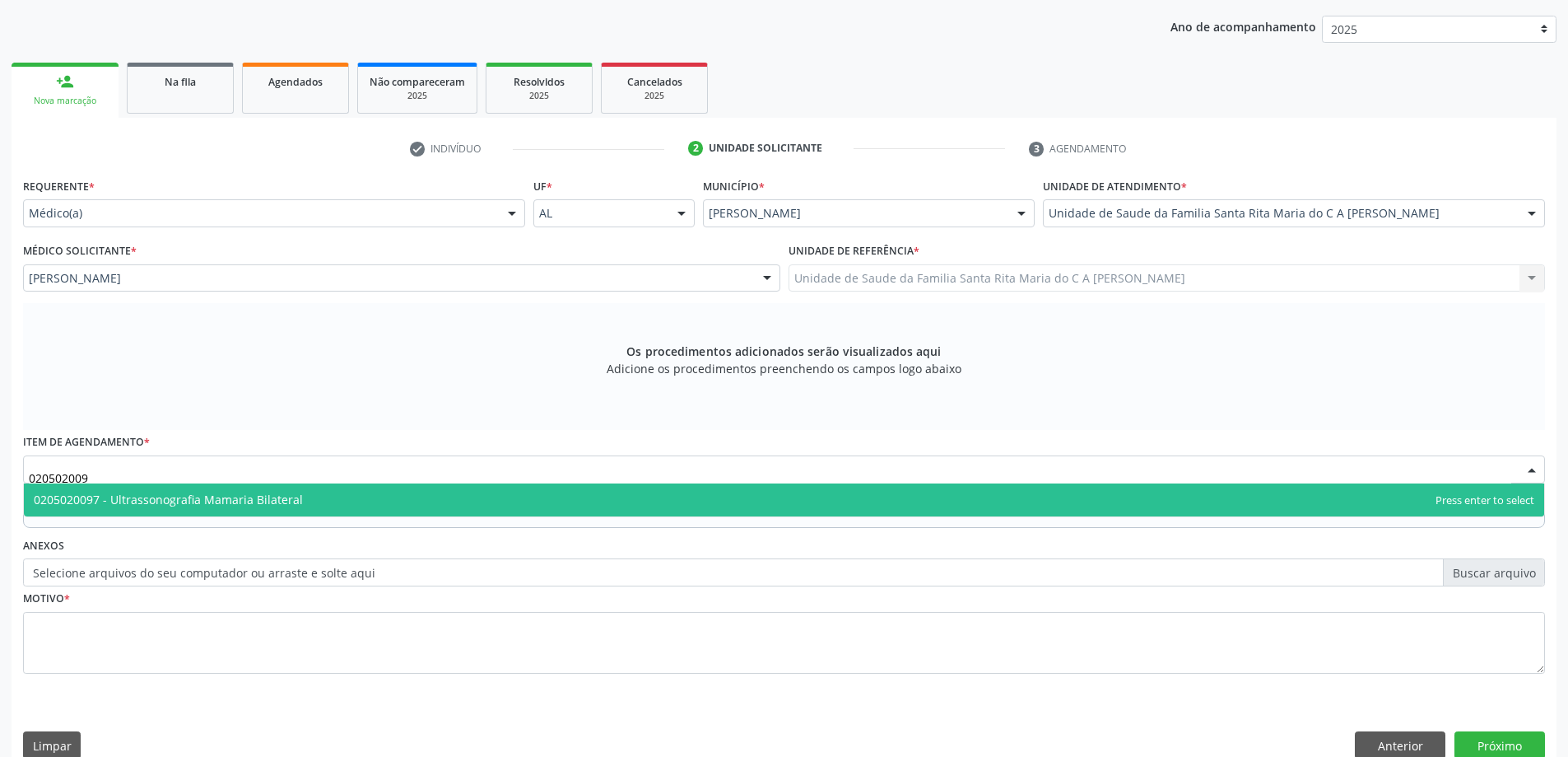
type input "0205020097"
click at [284, 498] on span "0205020097 - Ultrassonografia Mamaria Bilateral" at bounding box center [168, 498] width 270 height 15
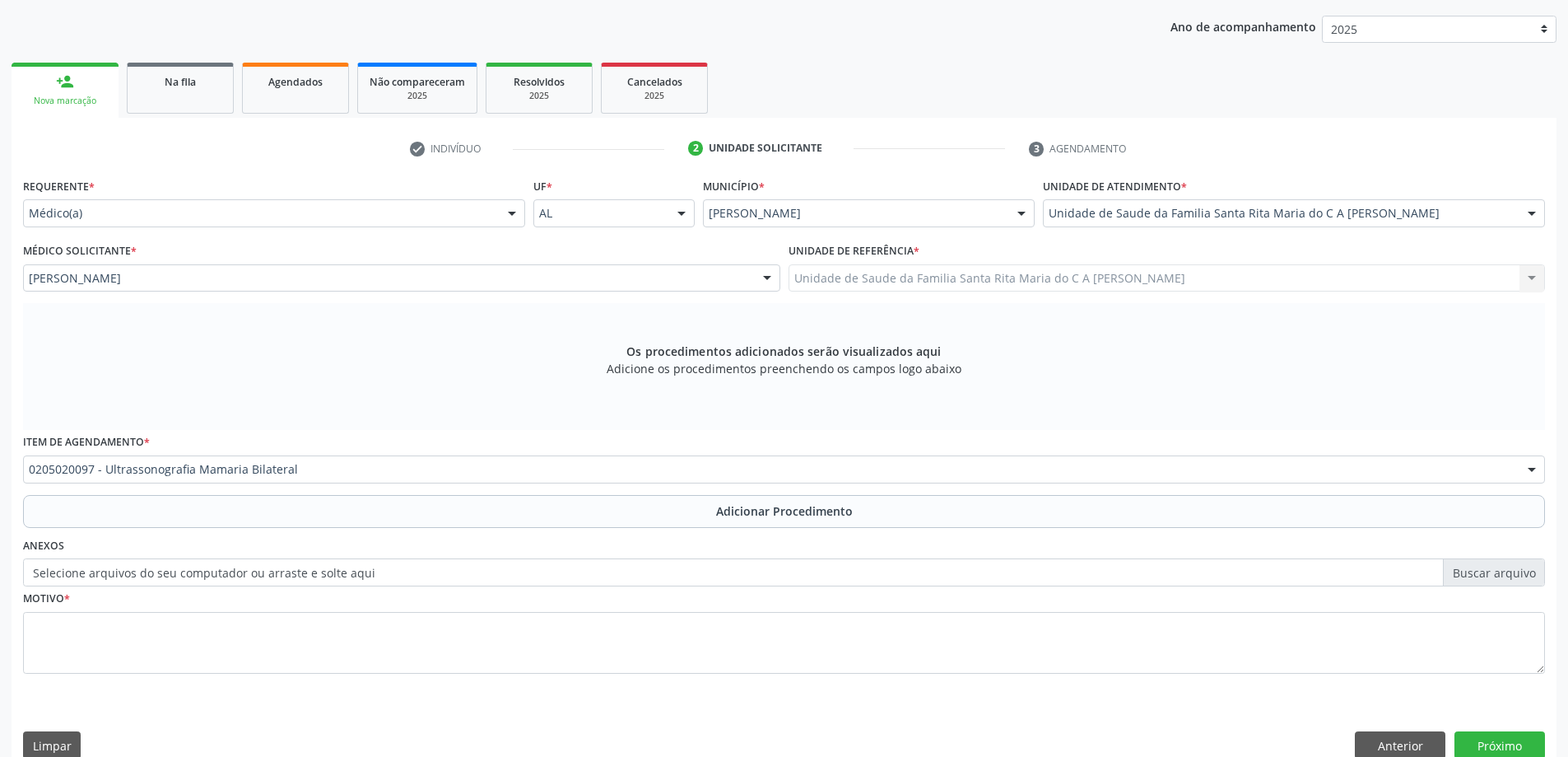
click at [270, 506] on button "Adicionar Procedimento" at bounding box center [783, 511] width 1522 height 33
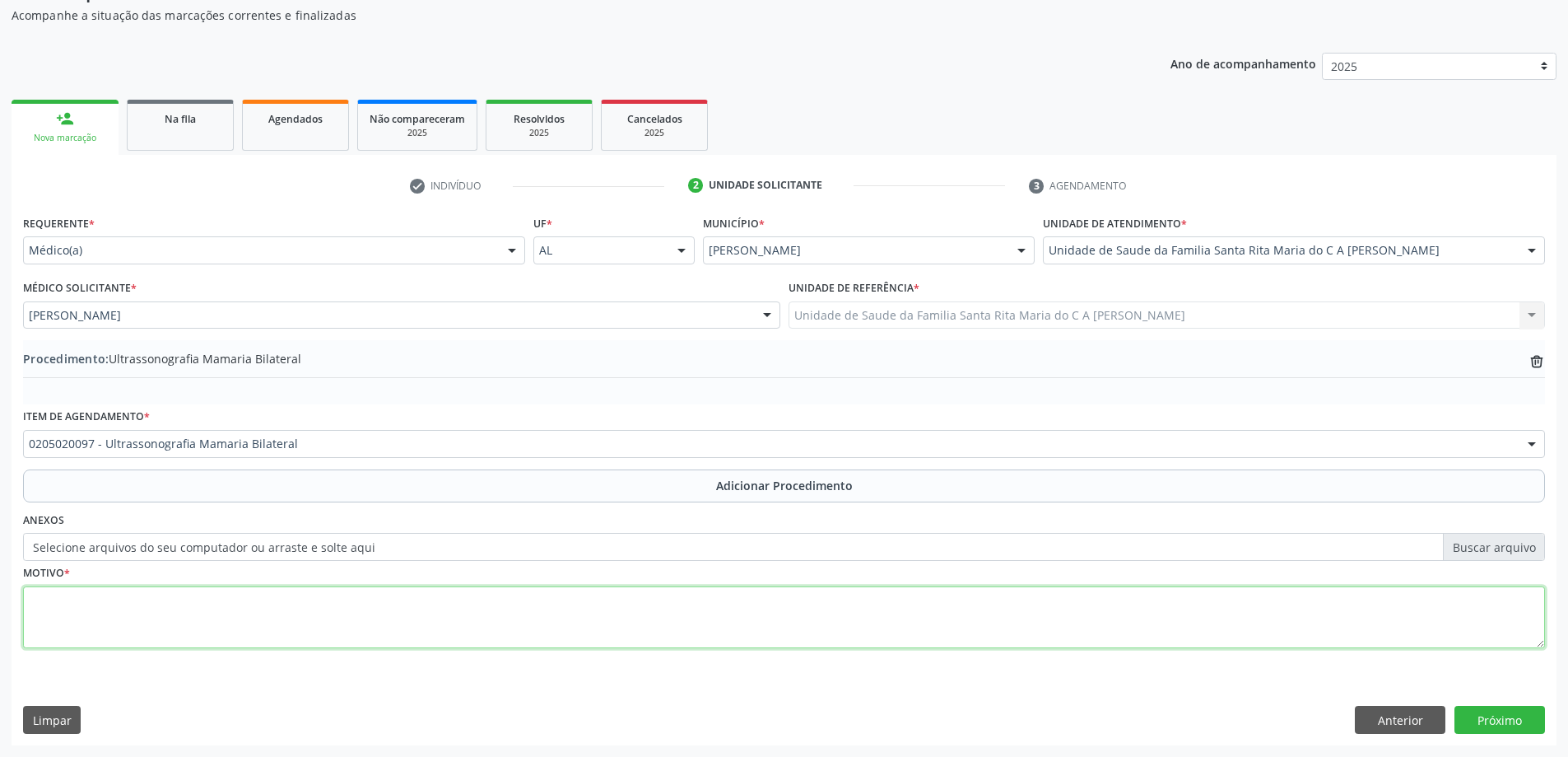
click at [255, 605] on textarea at bounding box center [783, 617] width 1522 height 63
type textarea "mastologista"
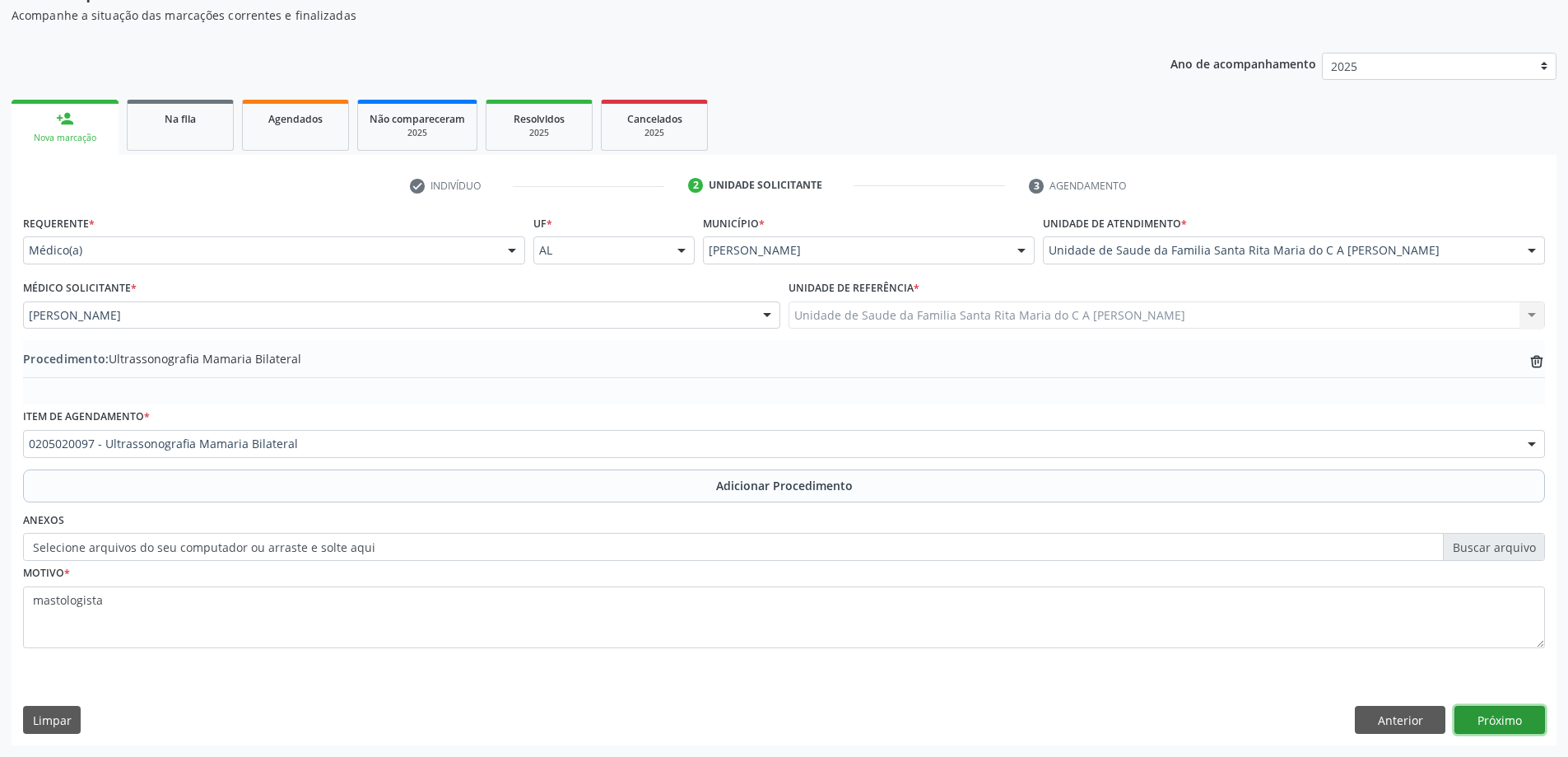
click at [1487, 723] on button "Próximo" at bounding box center [1500, 719] width 91 height 28
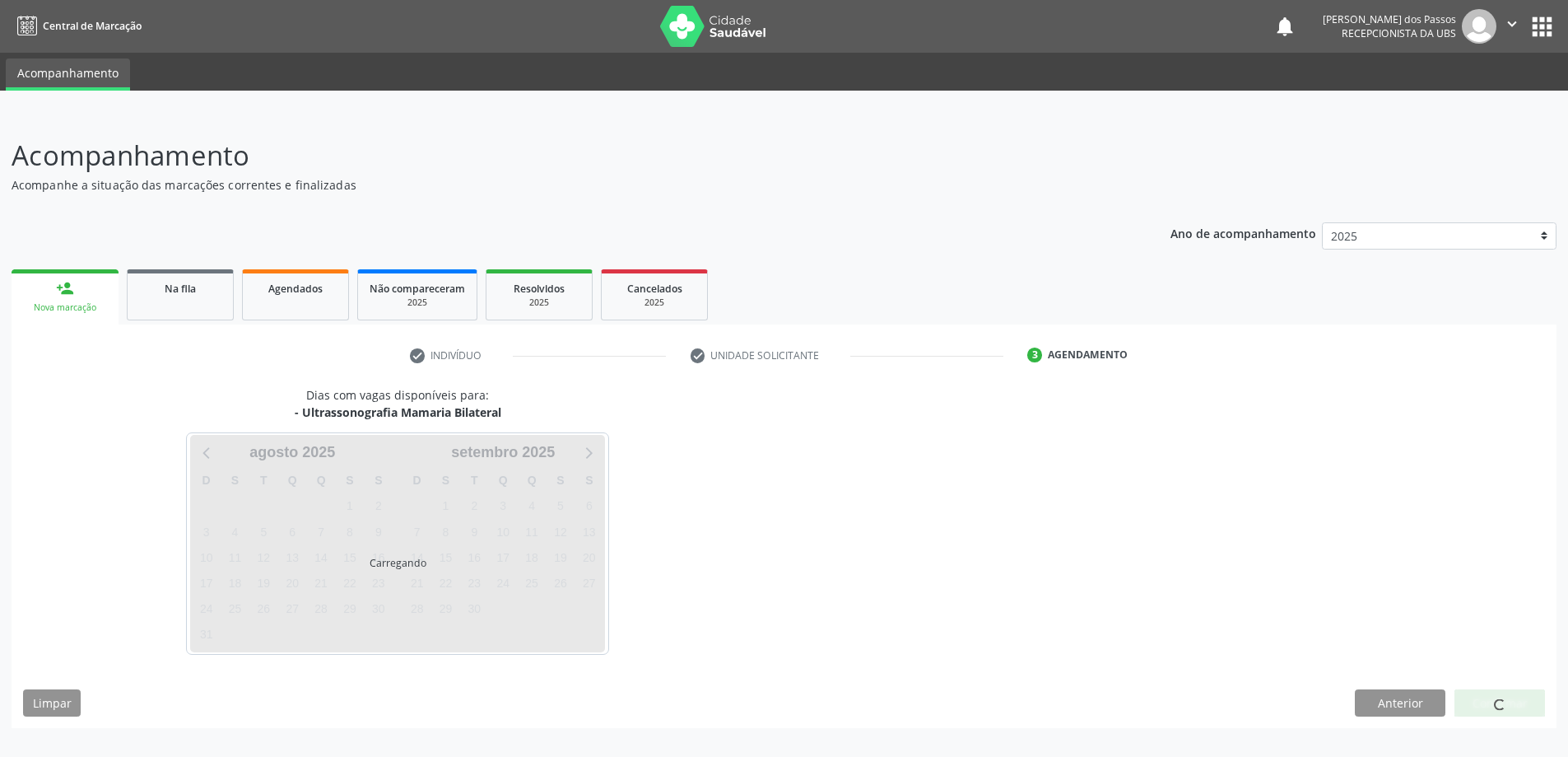
scroll to position [0, 0]
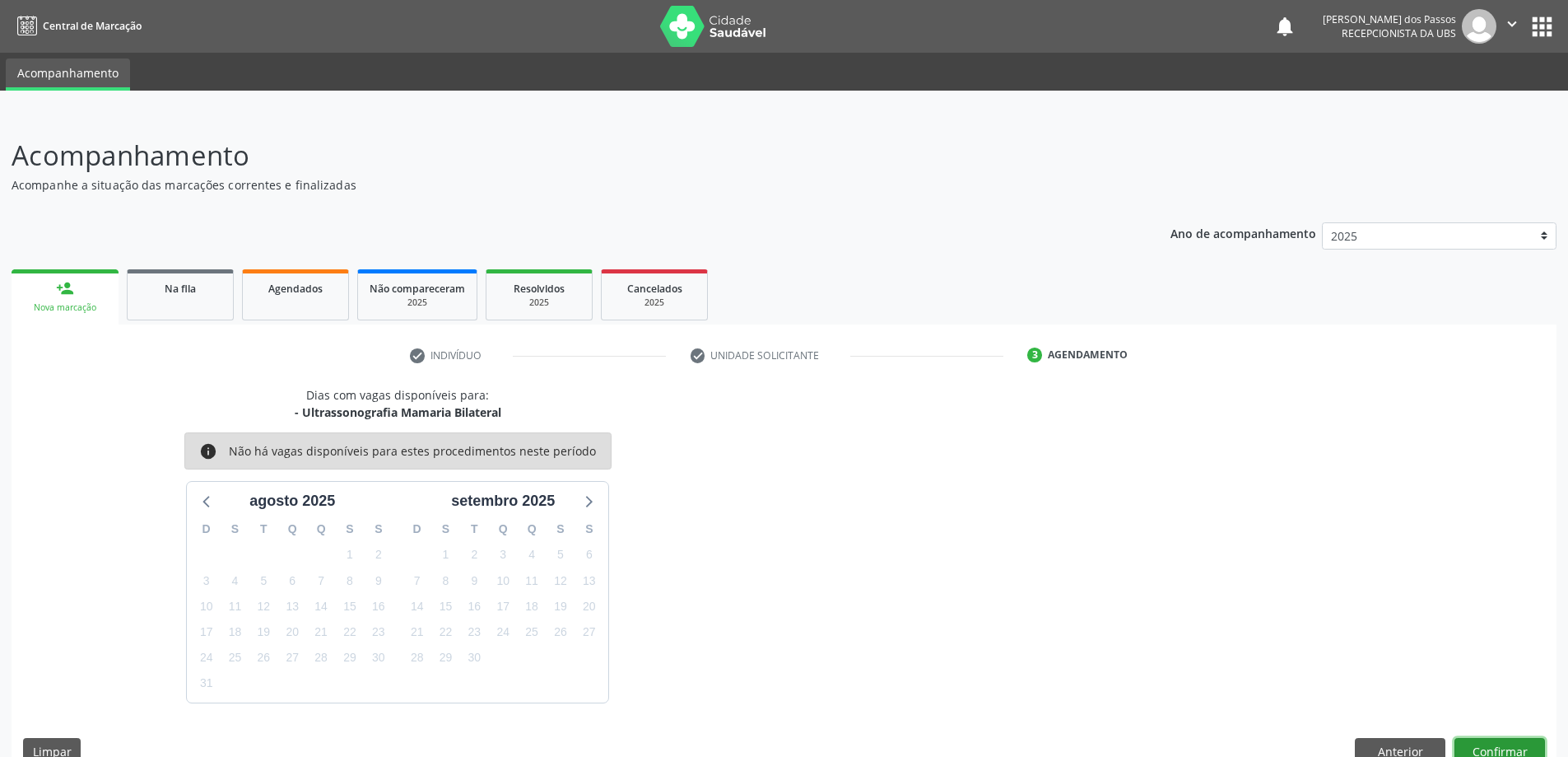
click at [1507, 746] on button "Confirmar" at bounding box center [1500, 752] width 91 height 28
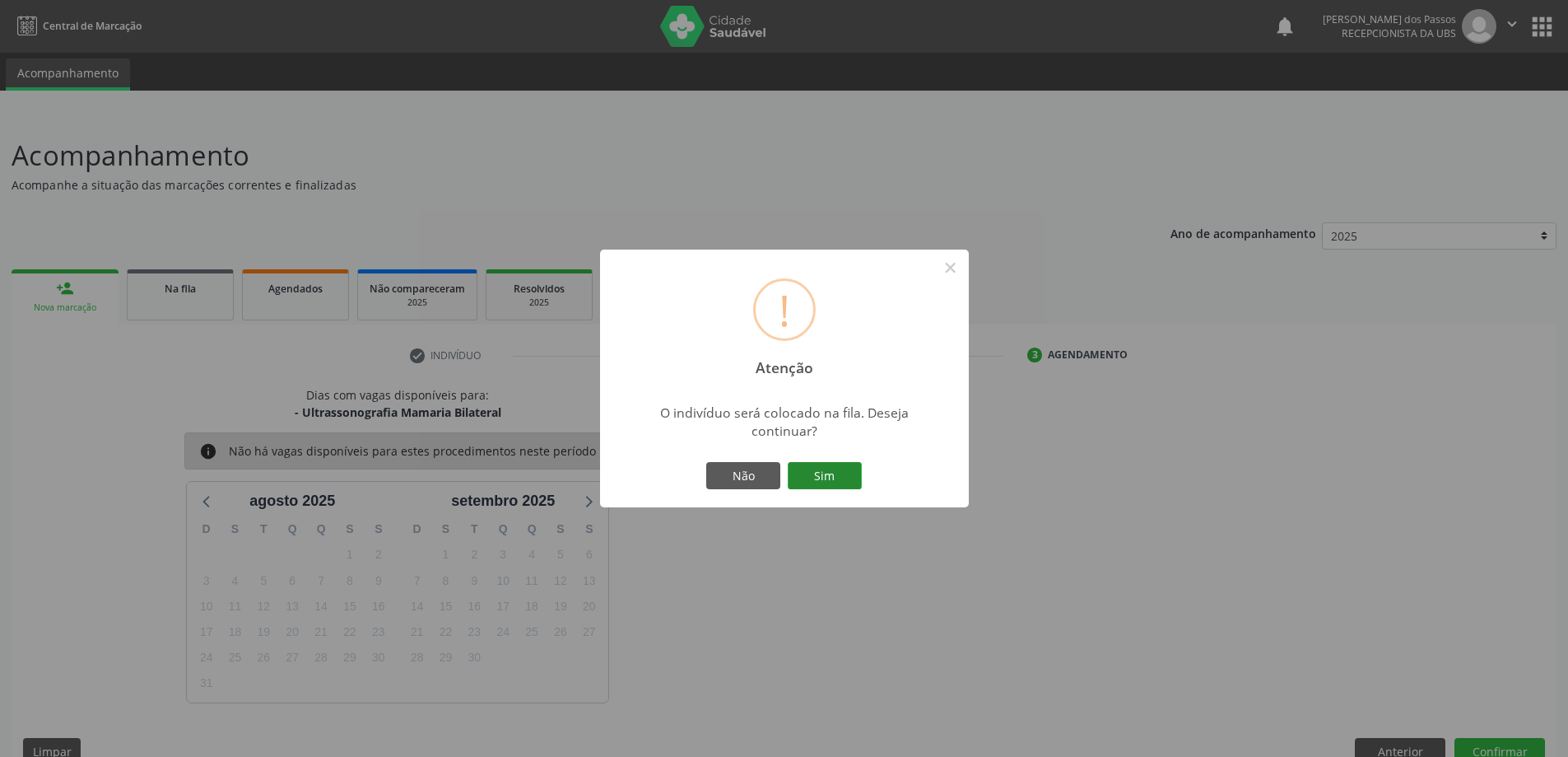
click at [806, 470] on button "Sim" at bounding box center [825, 476] width 74 height 28
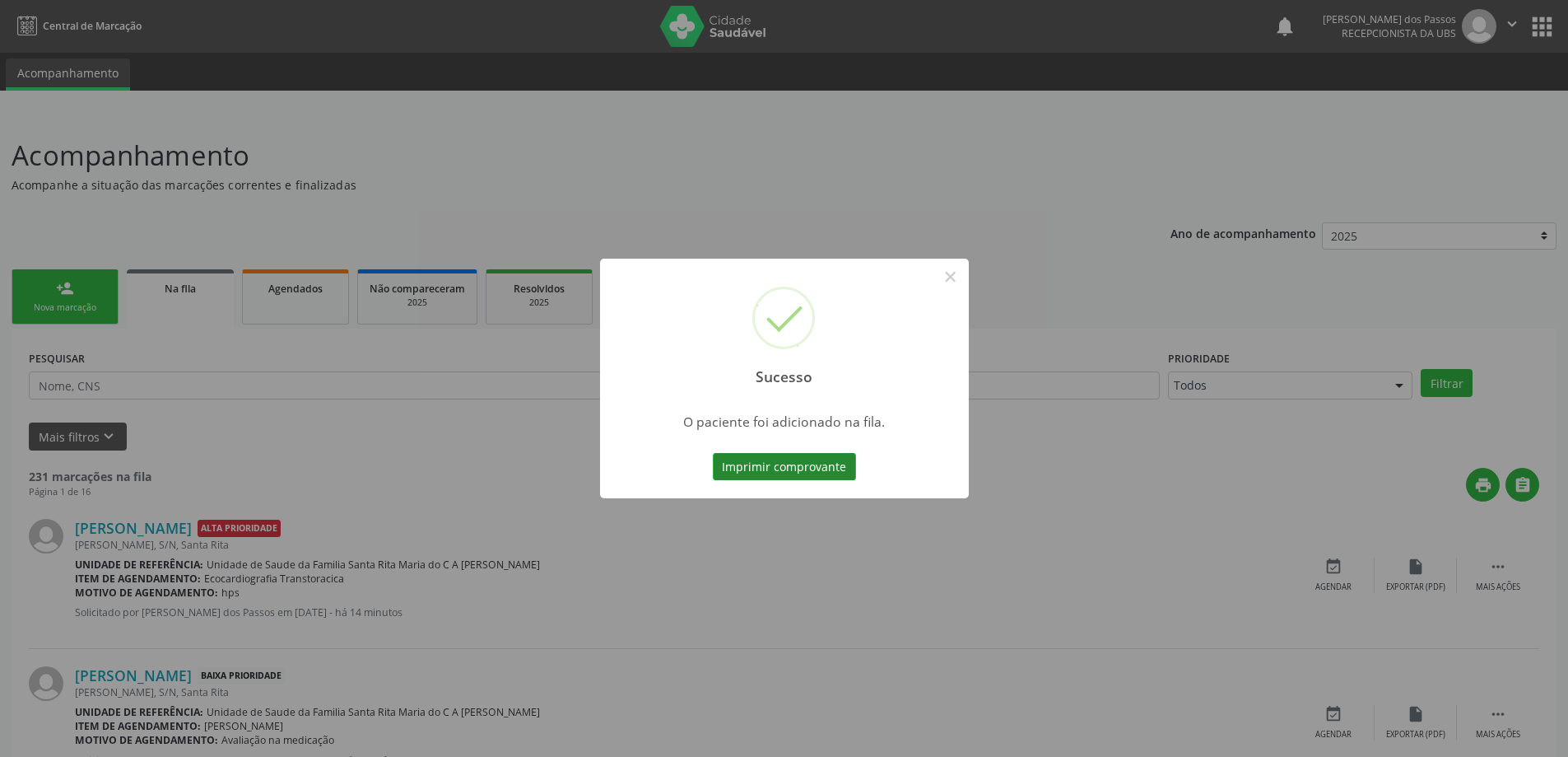
click at [818, 460] on button "Imprimir comprovante" at bounding box center [784, 467] width 143 height 28
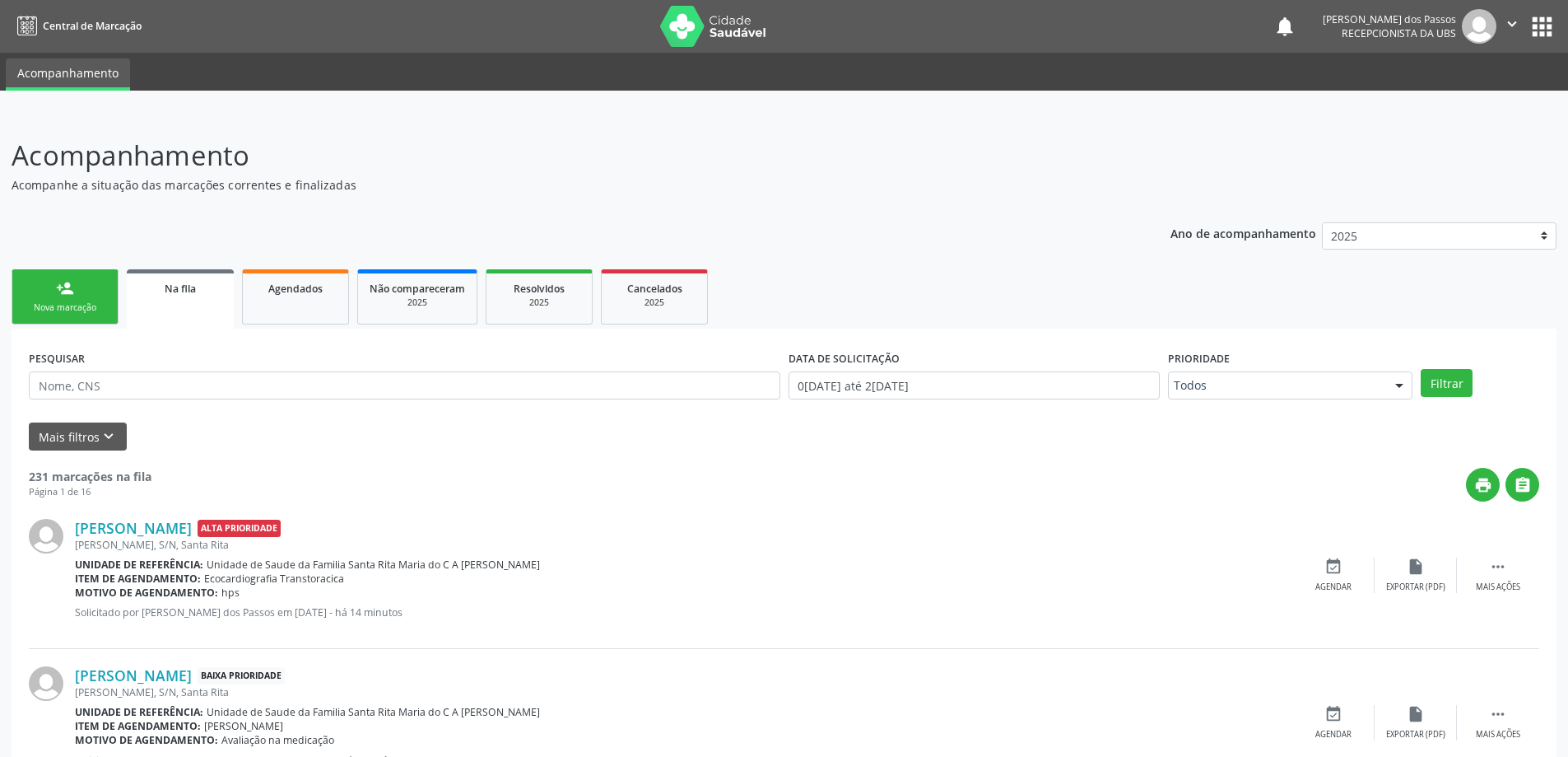
click at [88, 300] on link "person_add Nova marcação" at bounding box center [65, 297] width 107 height 55
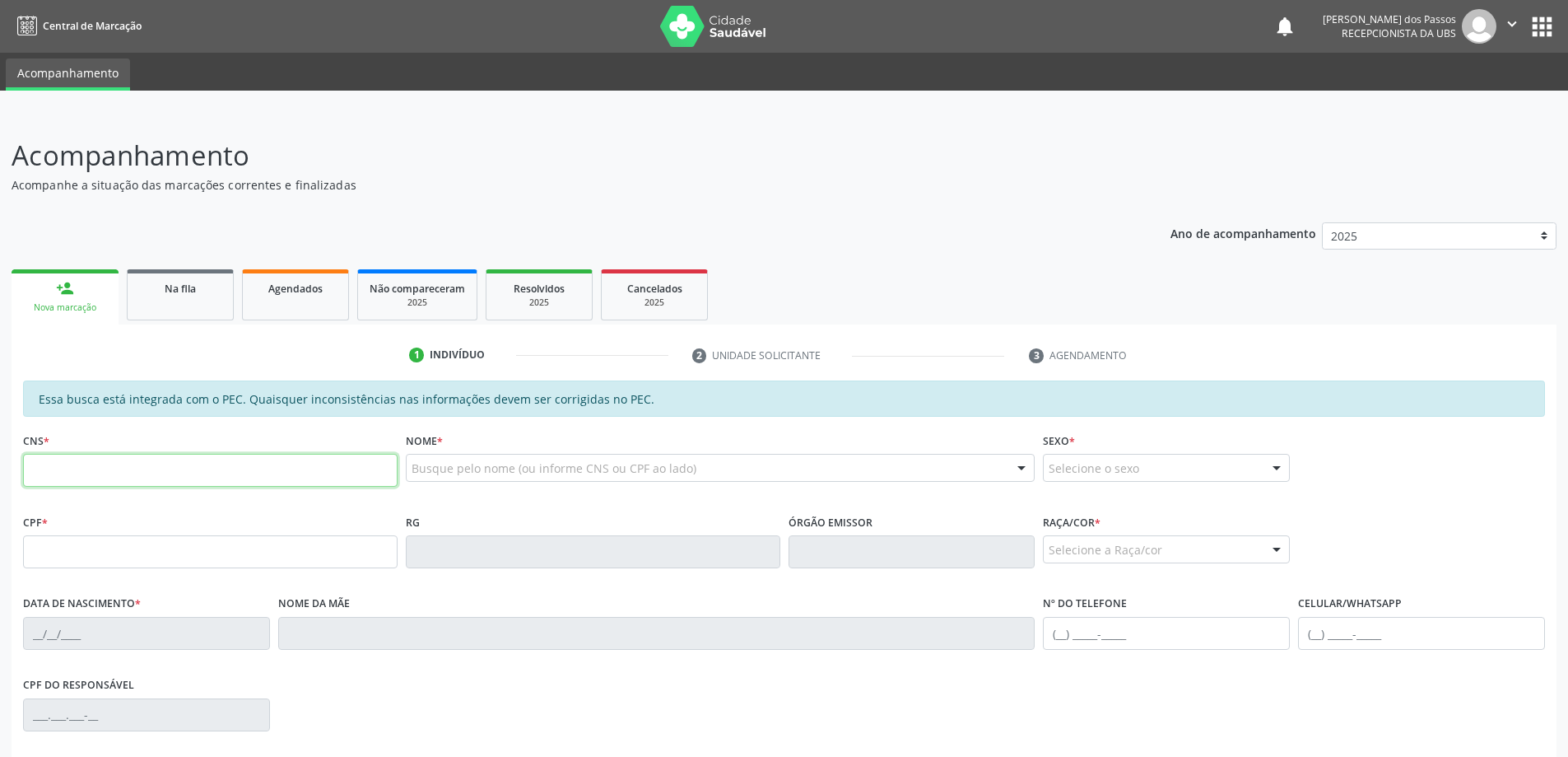
click at [89, 477] on input "text" at bounding box center [210, 470] width 375 height 33
type input "700 4074 1615 5747"
type input "177.513.494-68"
type input "10/03/1949"
type input "Ederlinda Vitor dos Santos"
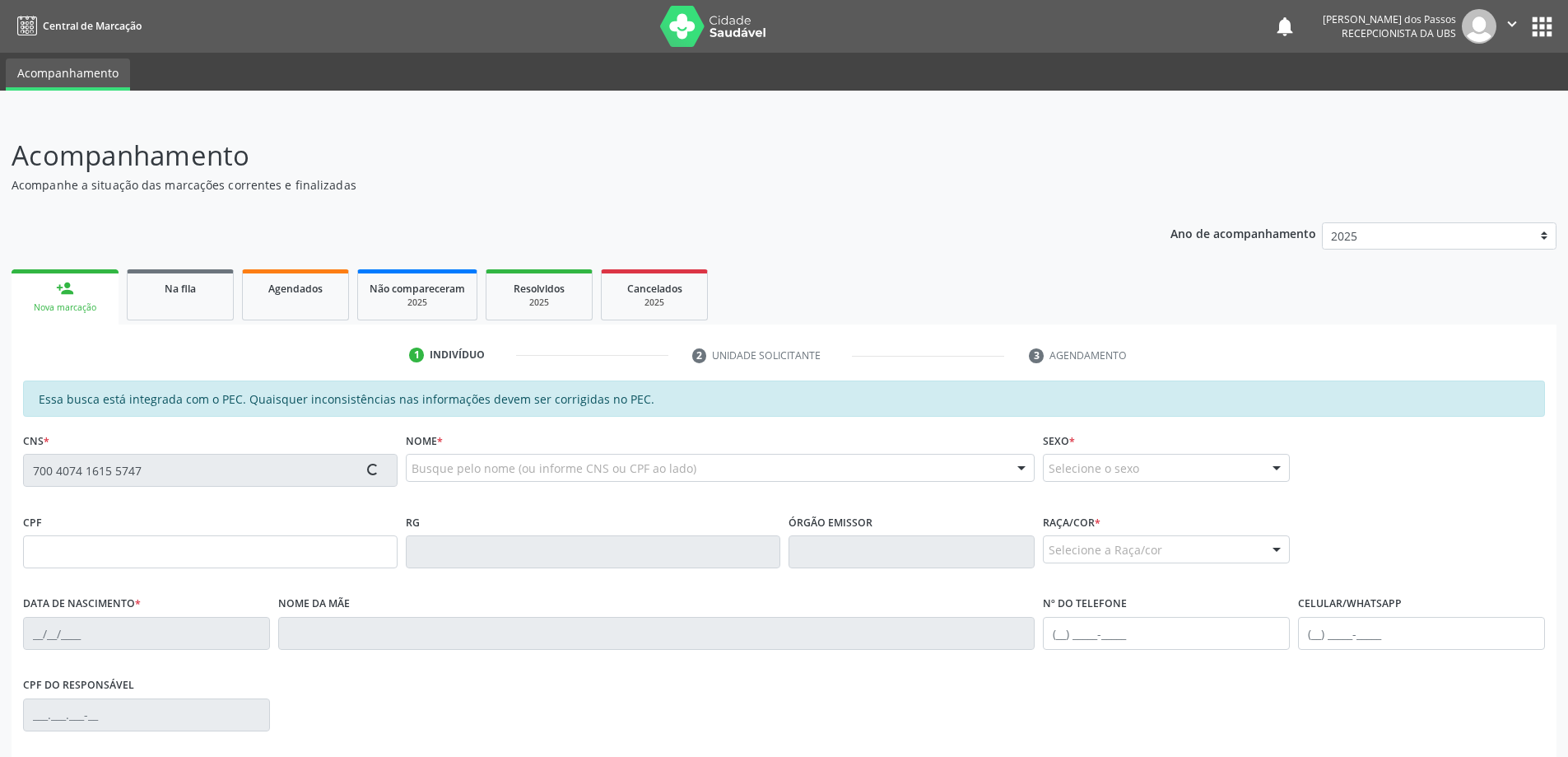
type input "(82) 9300-6137"
type input "S/N"
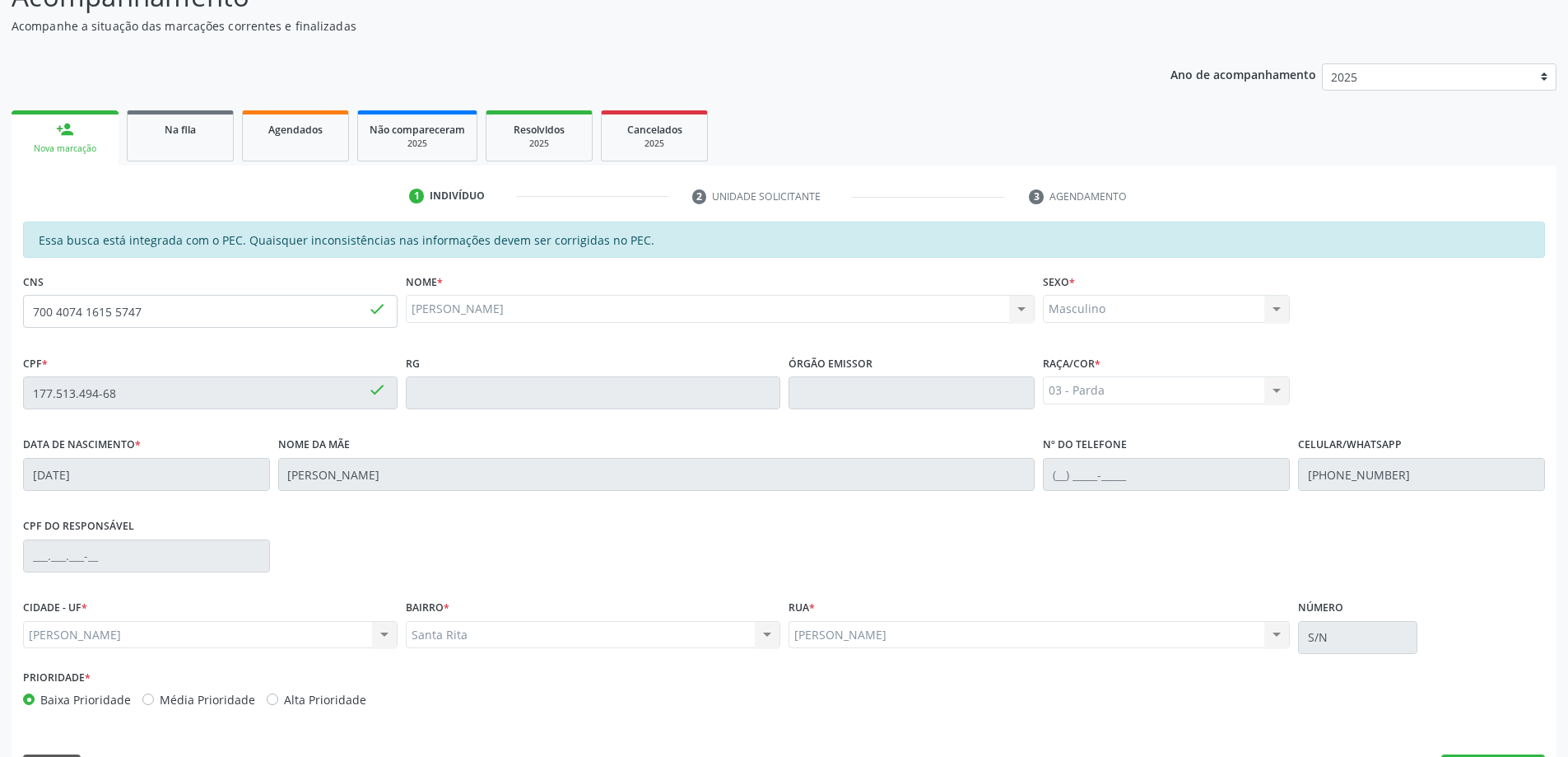
scroll to position [207, 0]
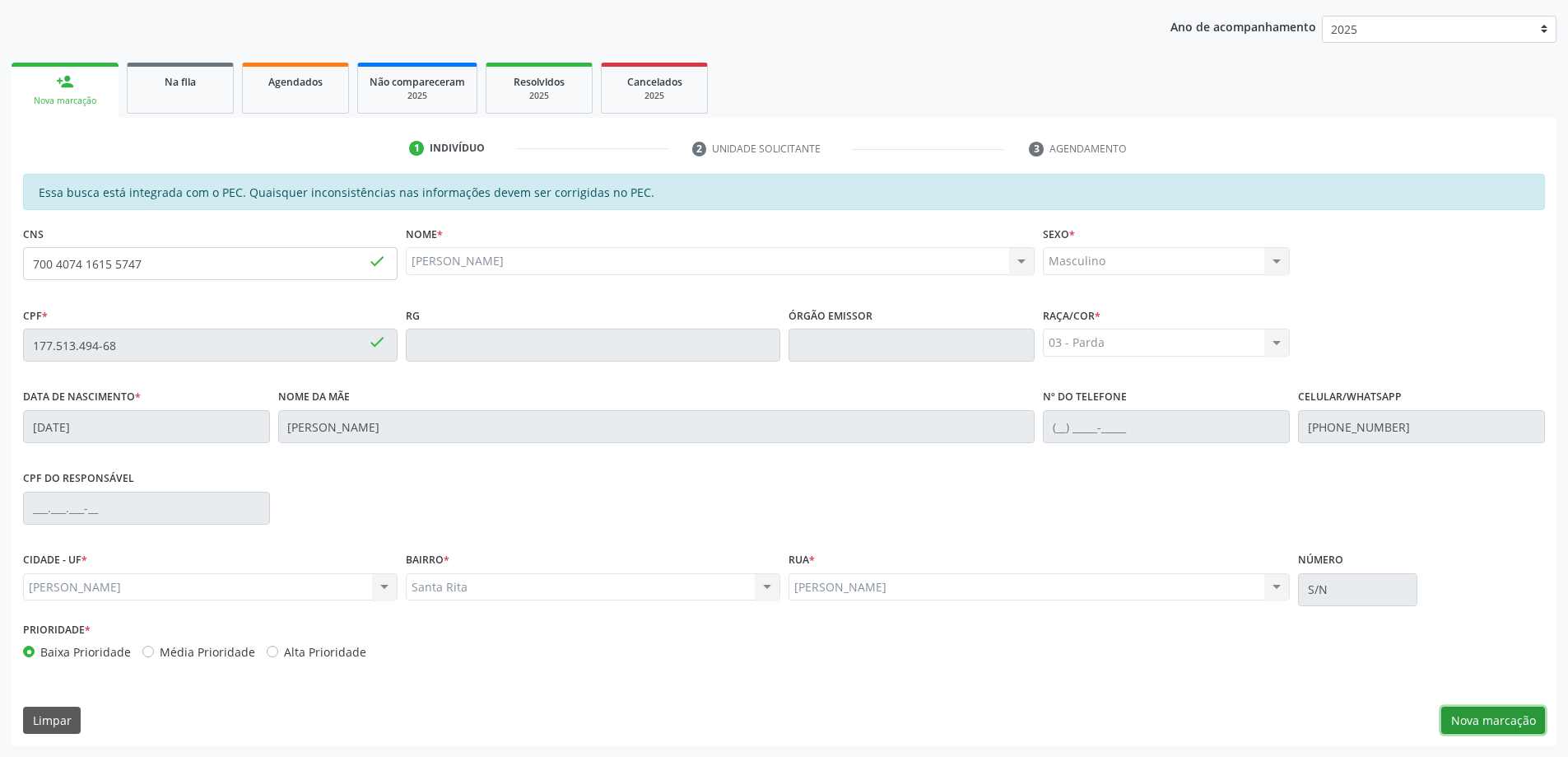
click at [1495, 724] on button "Nova marcação" at bounding box center [1493, 720] width 103 height 28
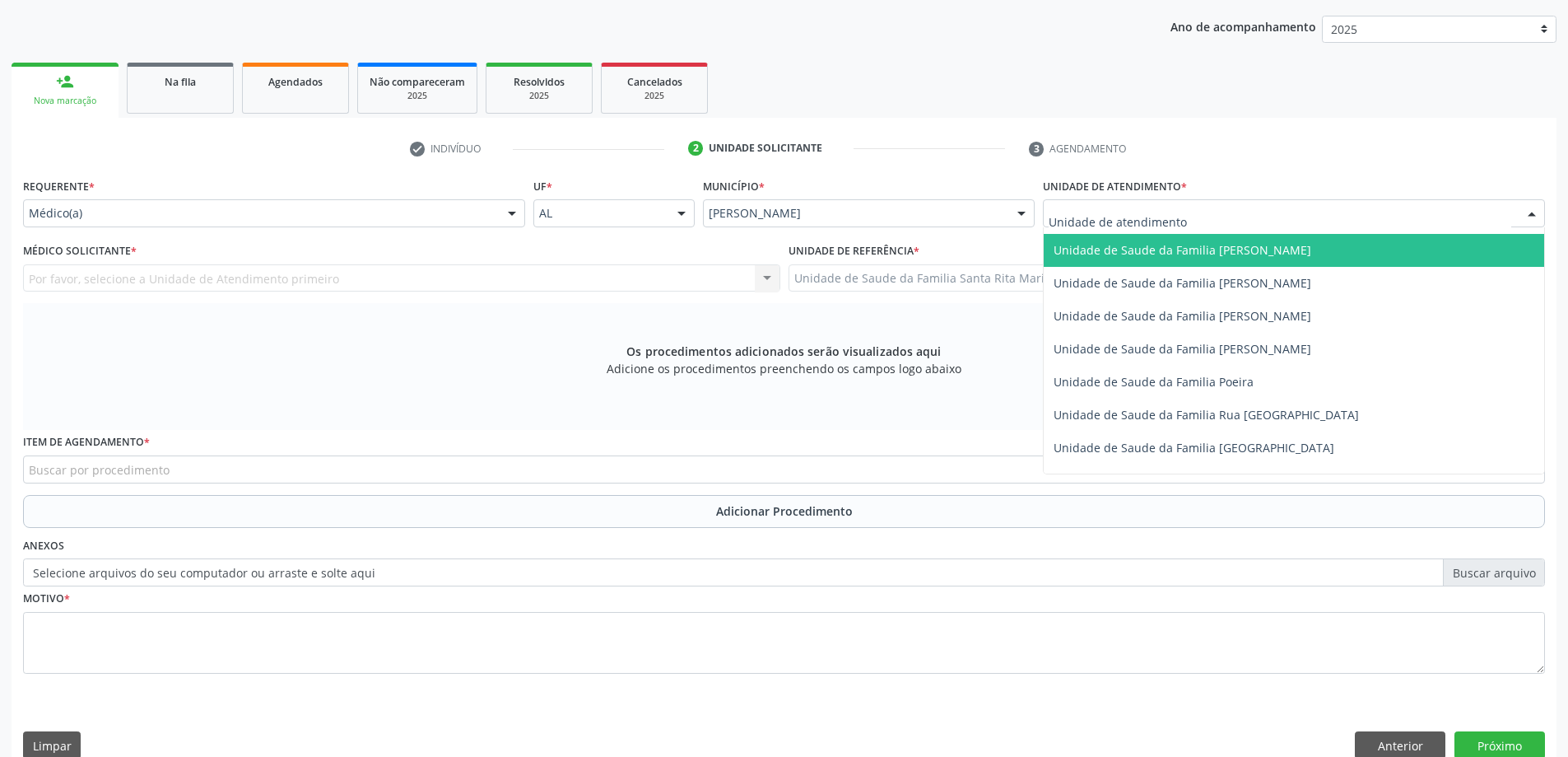
scroll to position [988, 0]
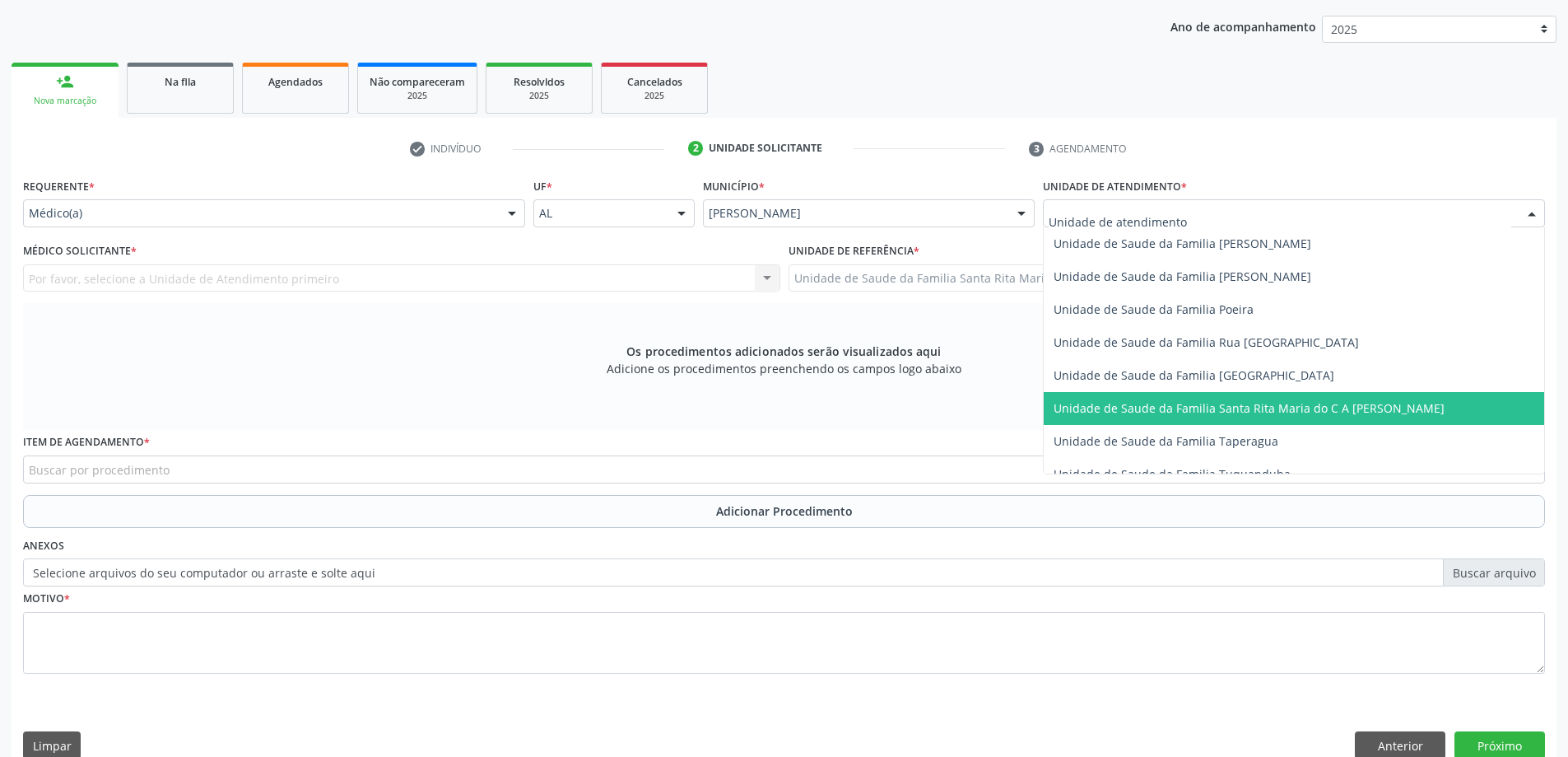
click at [1168, 406] on span "Unidade de Saude da Familia Santa Rita Maria do C A [PERSON_NAME]" at bounding box center [1249, 408] width 391 height 15
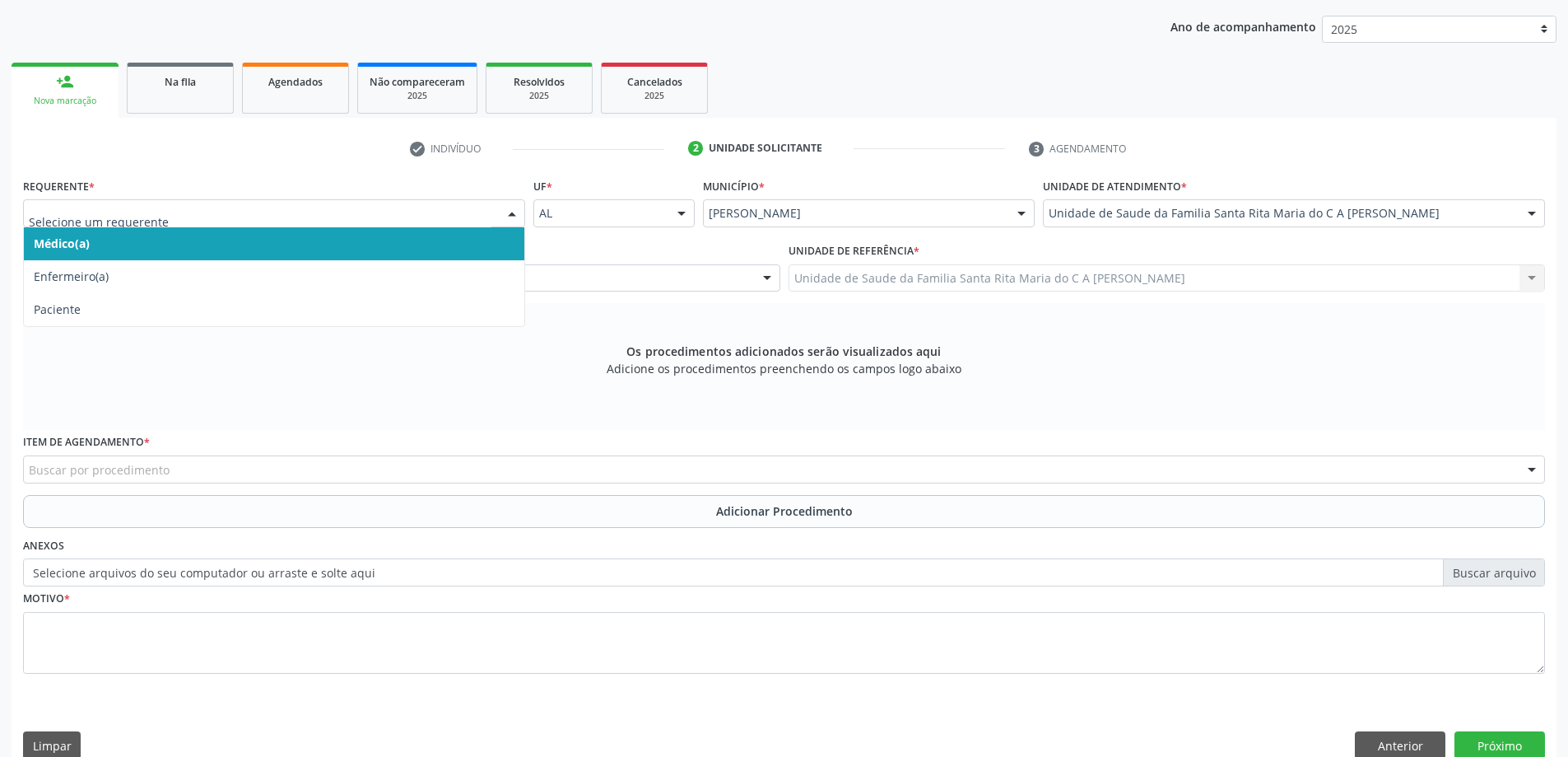
click at [278, 240] on span "Médico(a)" at bounding box center [273, 243] width 500 height 33
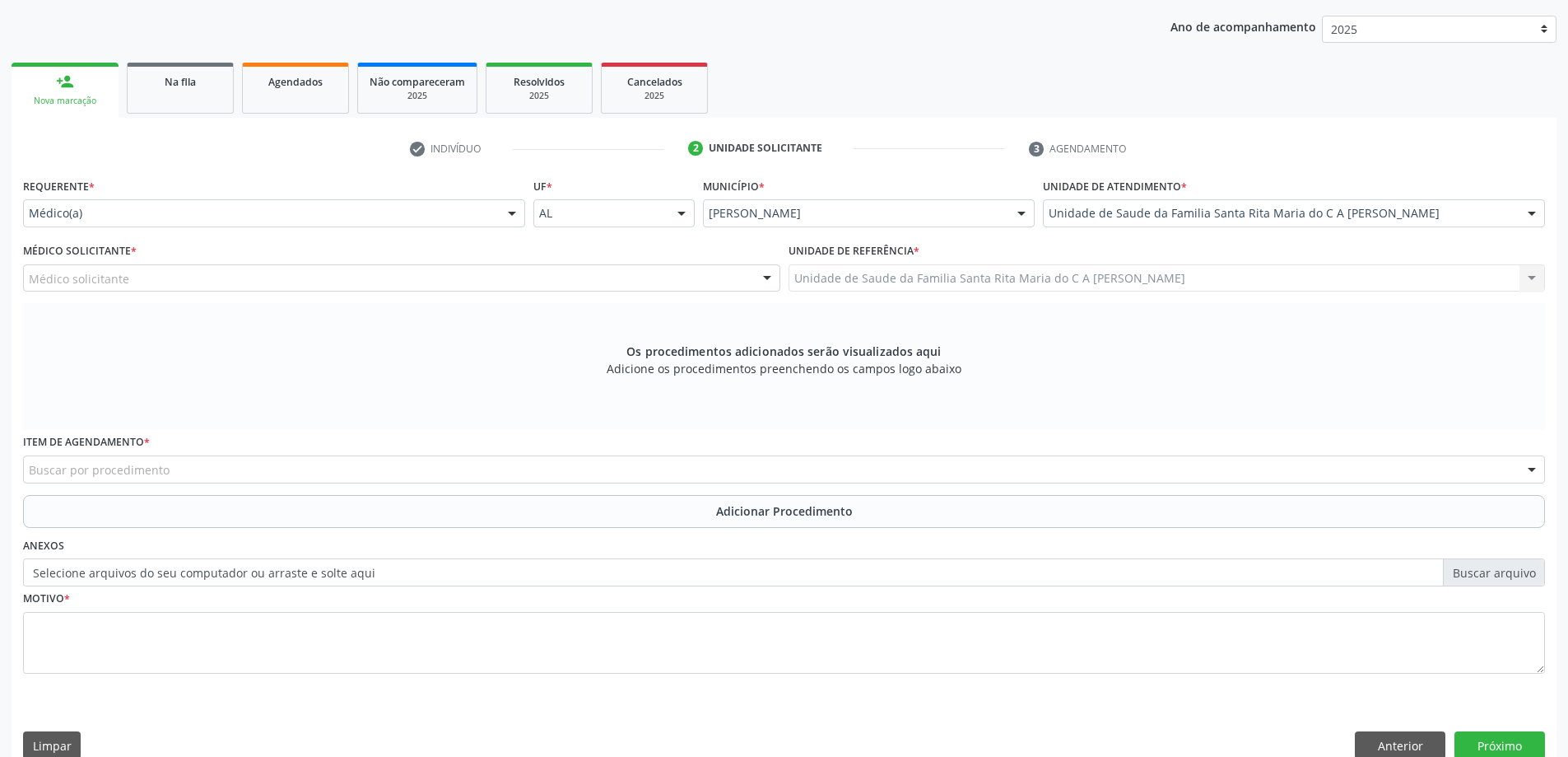
click at [253, 277] on div "Médico solicitante" at bounding box center [401, 278] width 757 height 28
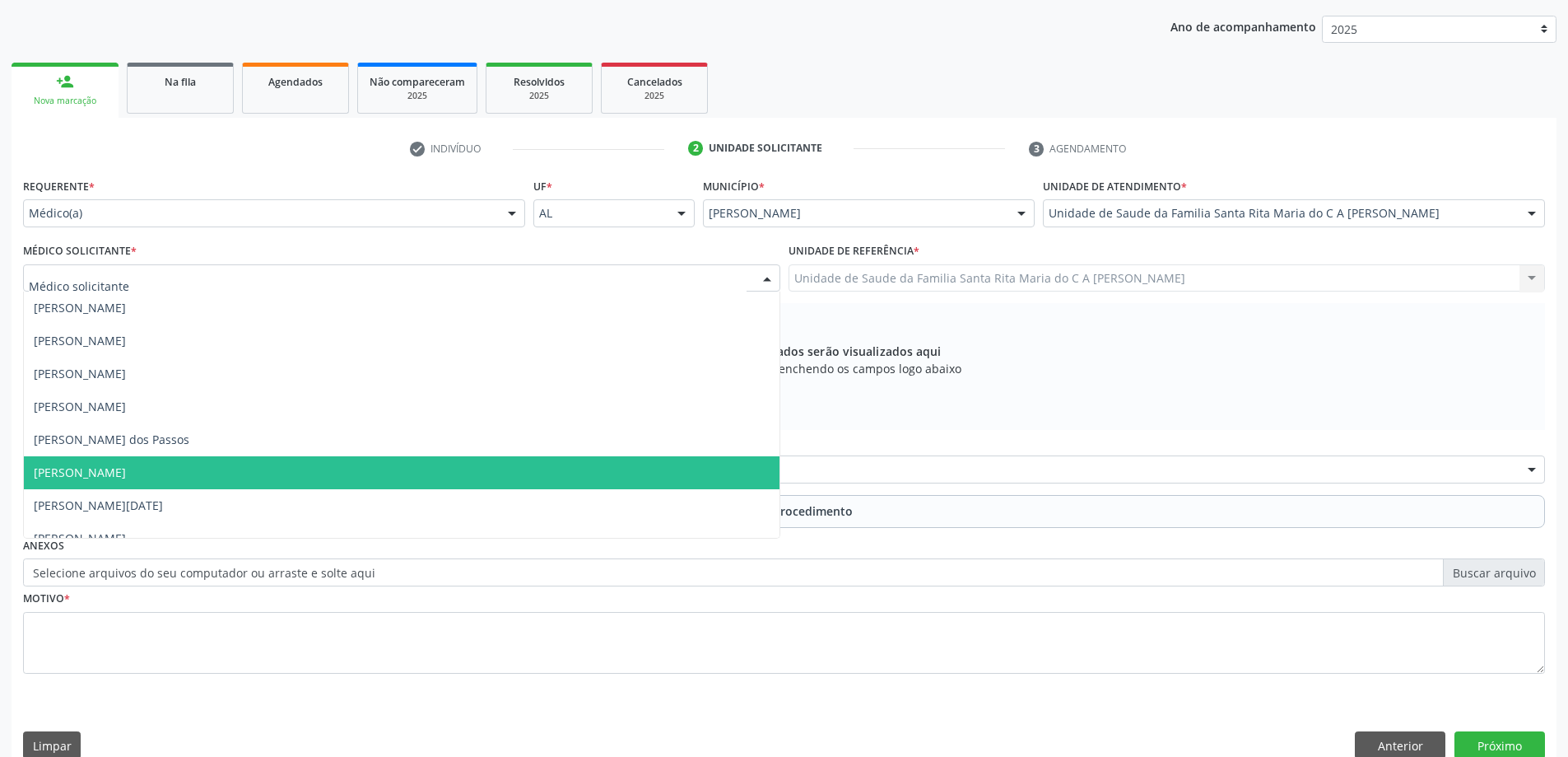
click at [231, 470] on span "[PERSON_NAME]" at bounding box center [401, 472] width 756 height 33
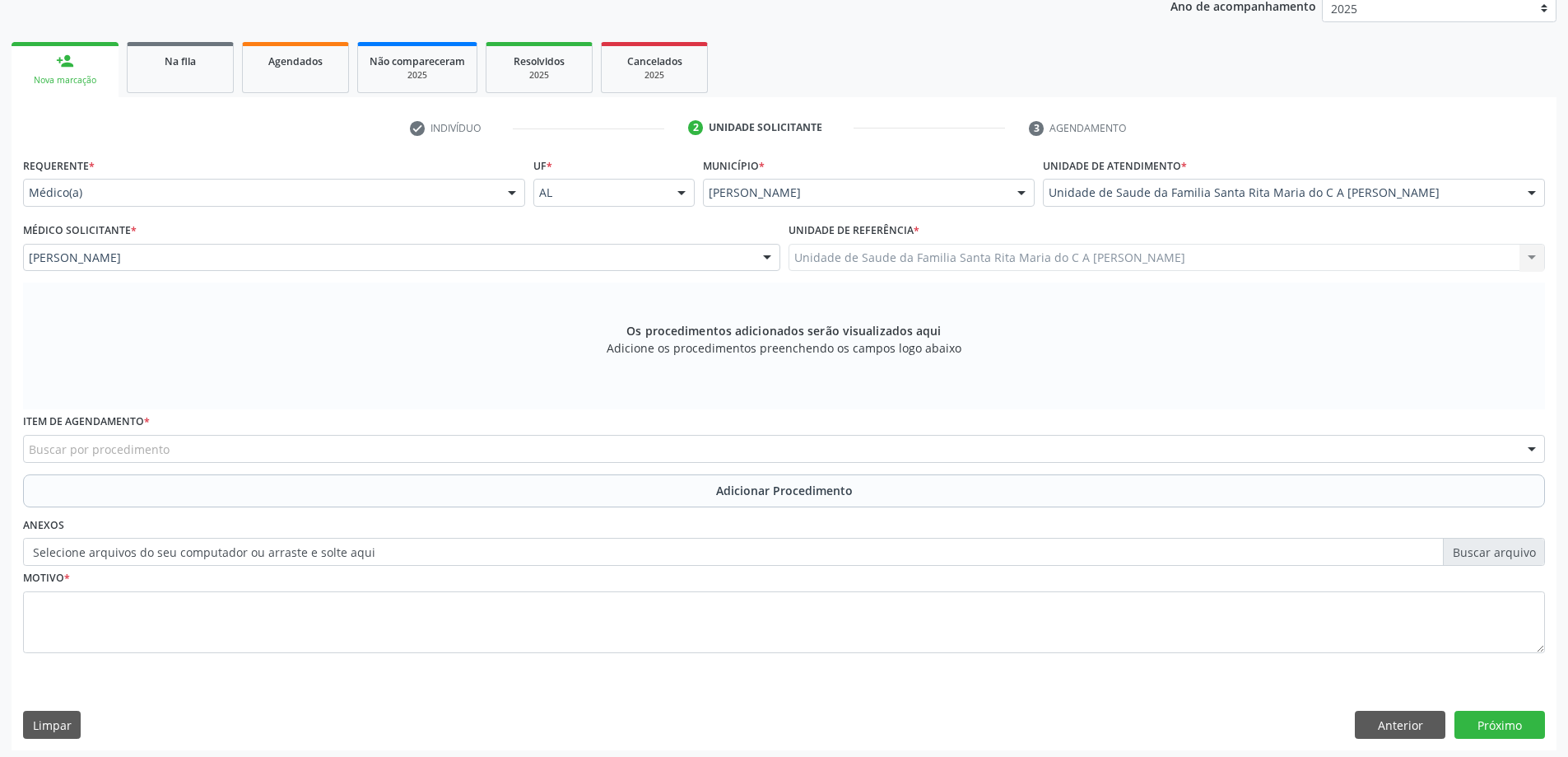
scroll to position [232, 0]
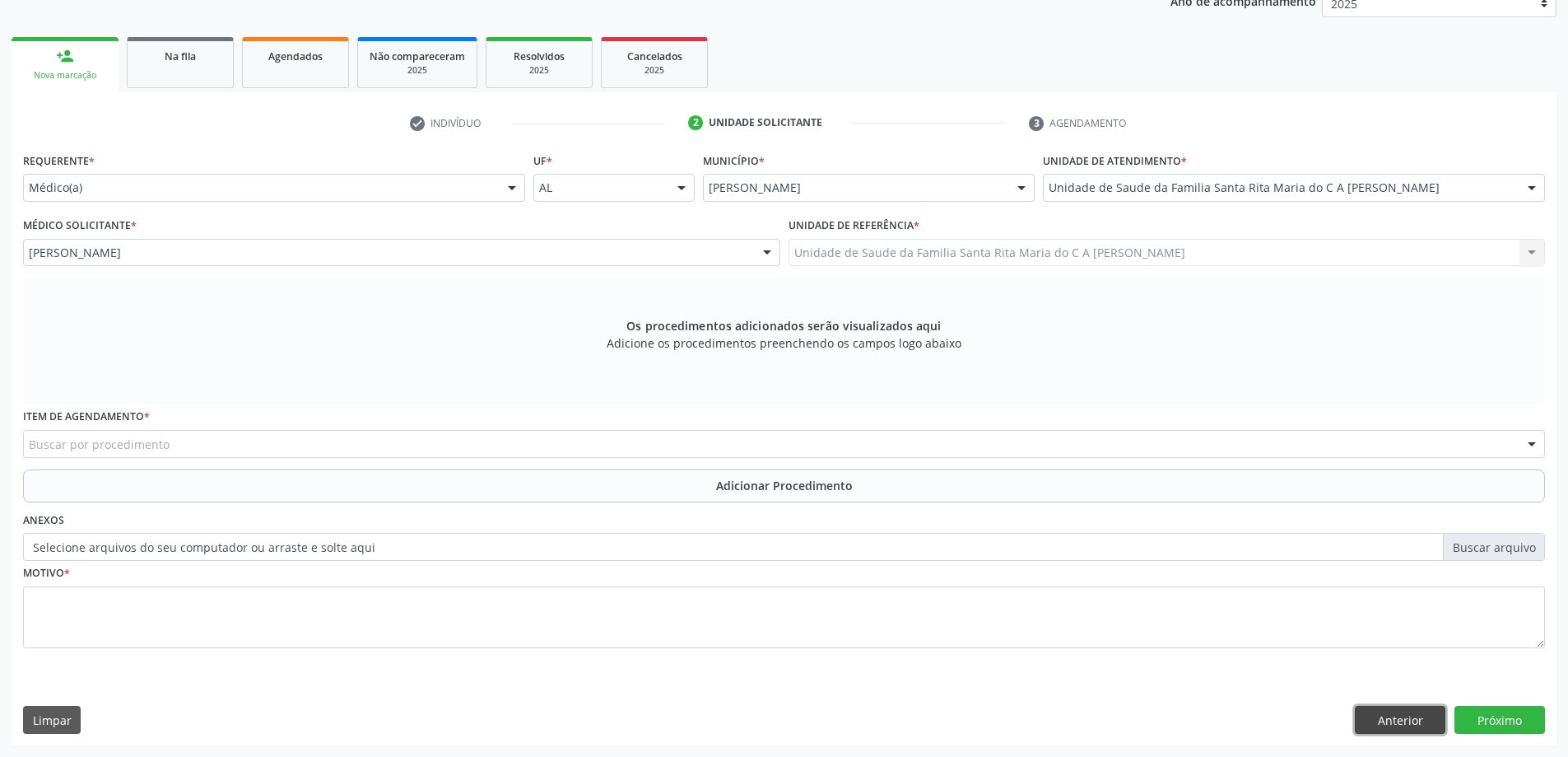
click at [1398, 718] on button "Anterior" at bounding box center [1400, 719] width 91 height 28
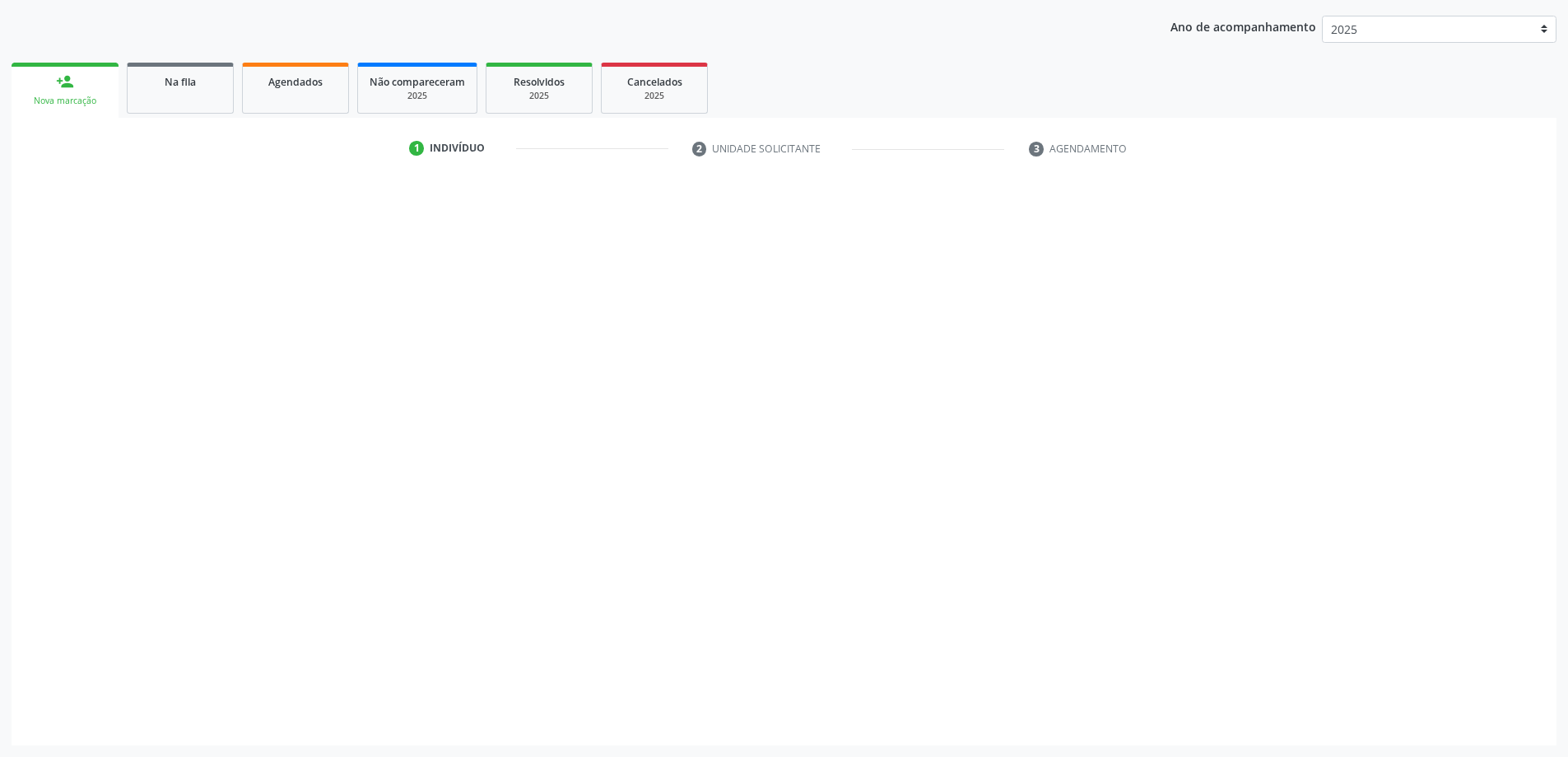
scroll to position [207, 0]
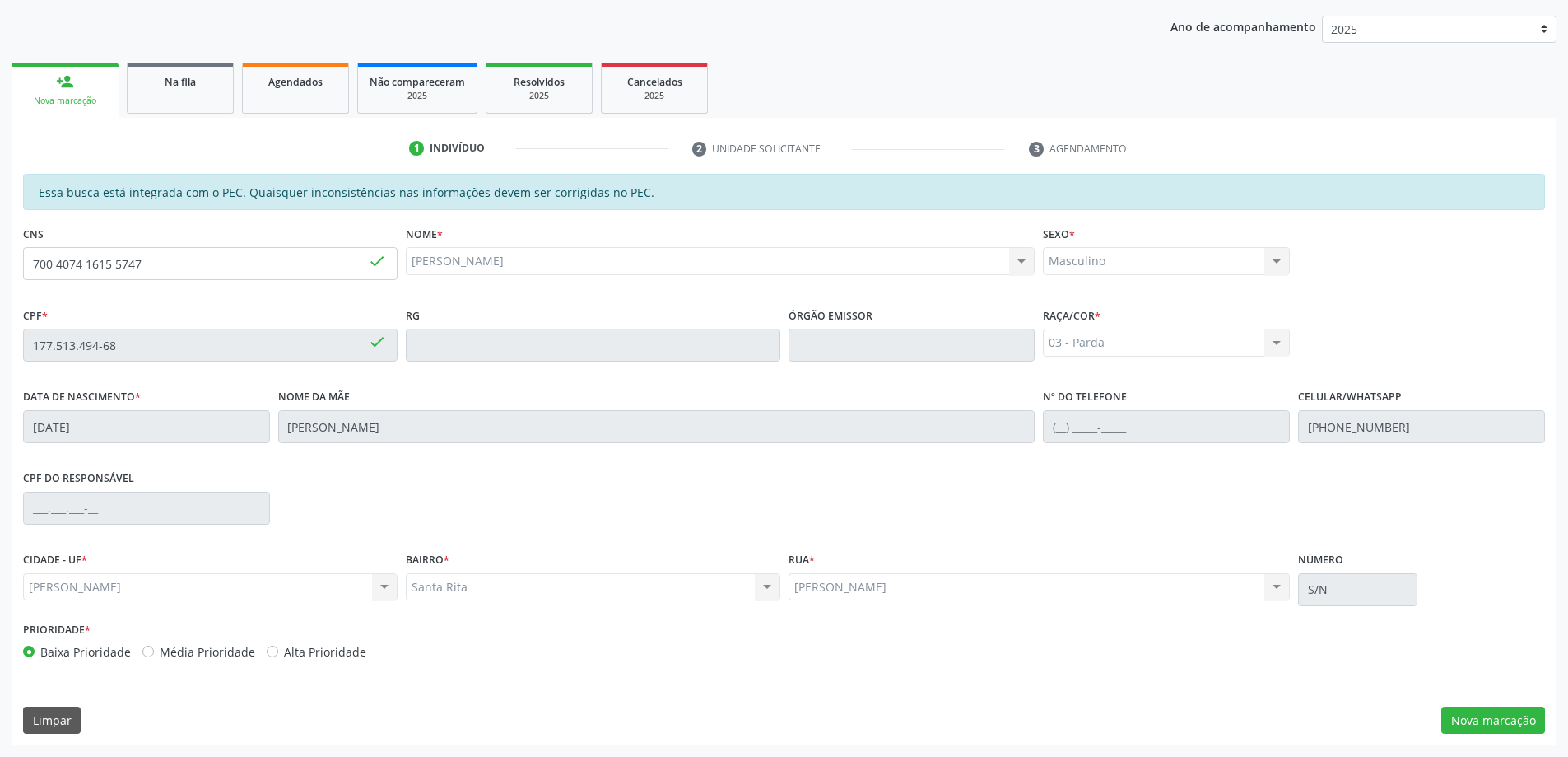
click at [284, 645] on label "Alta Prioridade" at bounding box center [325, 651] width 83 height 17
click at [269, 645] on input "Alta Prioridade" at bounding box center [272, 650] width 12 height 15
radio input "true"
click at [1496, 727] on button "Nova marcação" at bounding box center [1493, 720] width 103 height 28
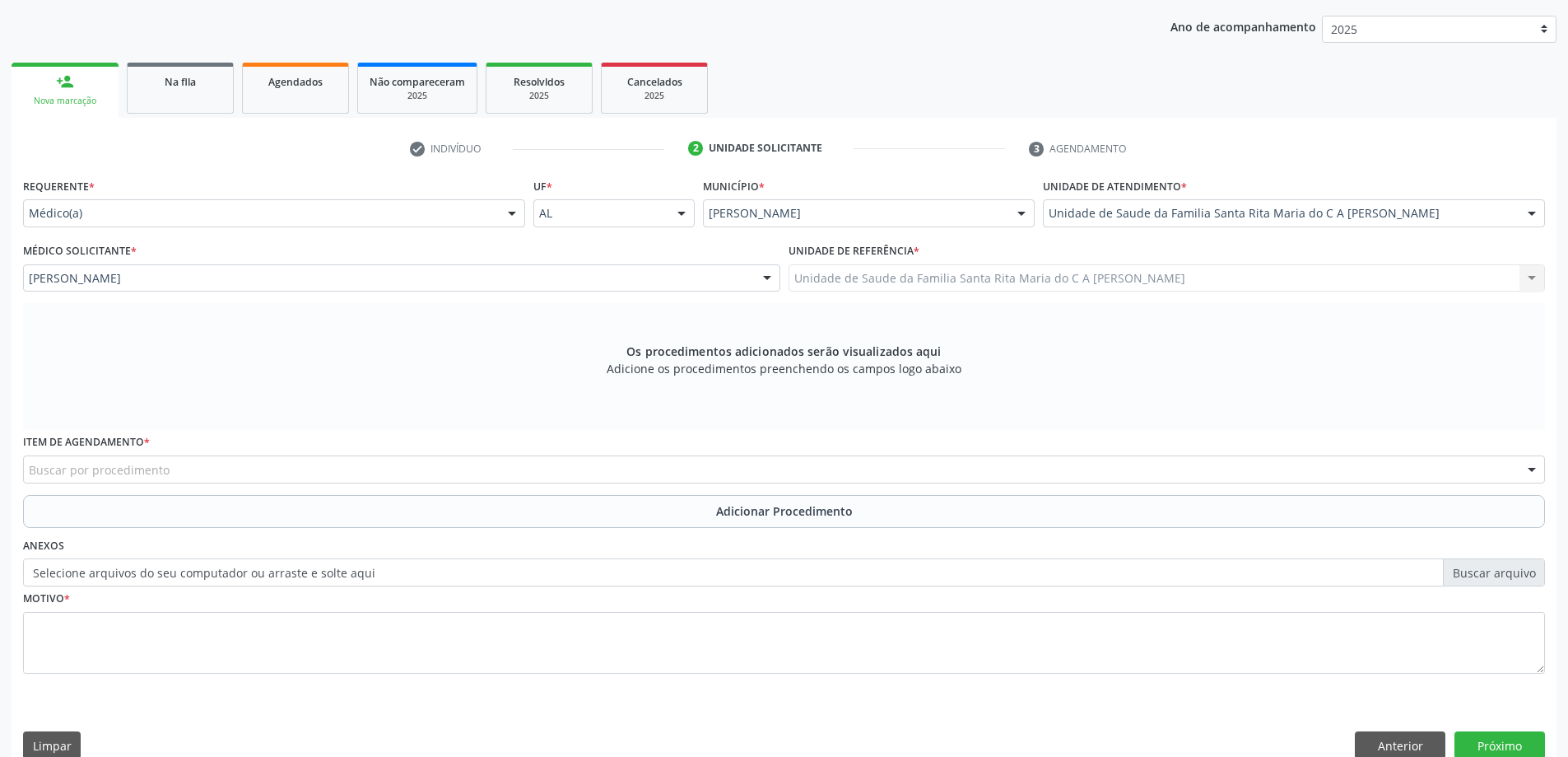
click at [277, 474] on div "Buscar por procedimento" at bounding box center [783, 469] width 1522 height 28
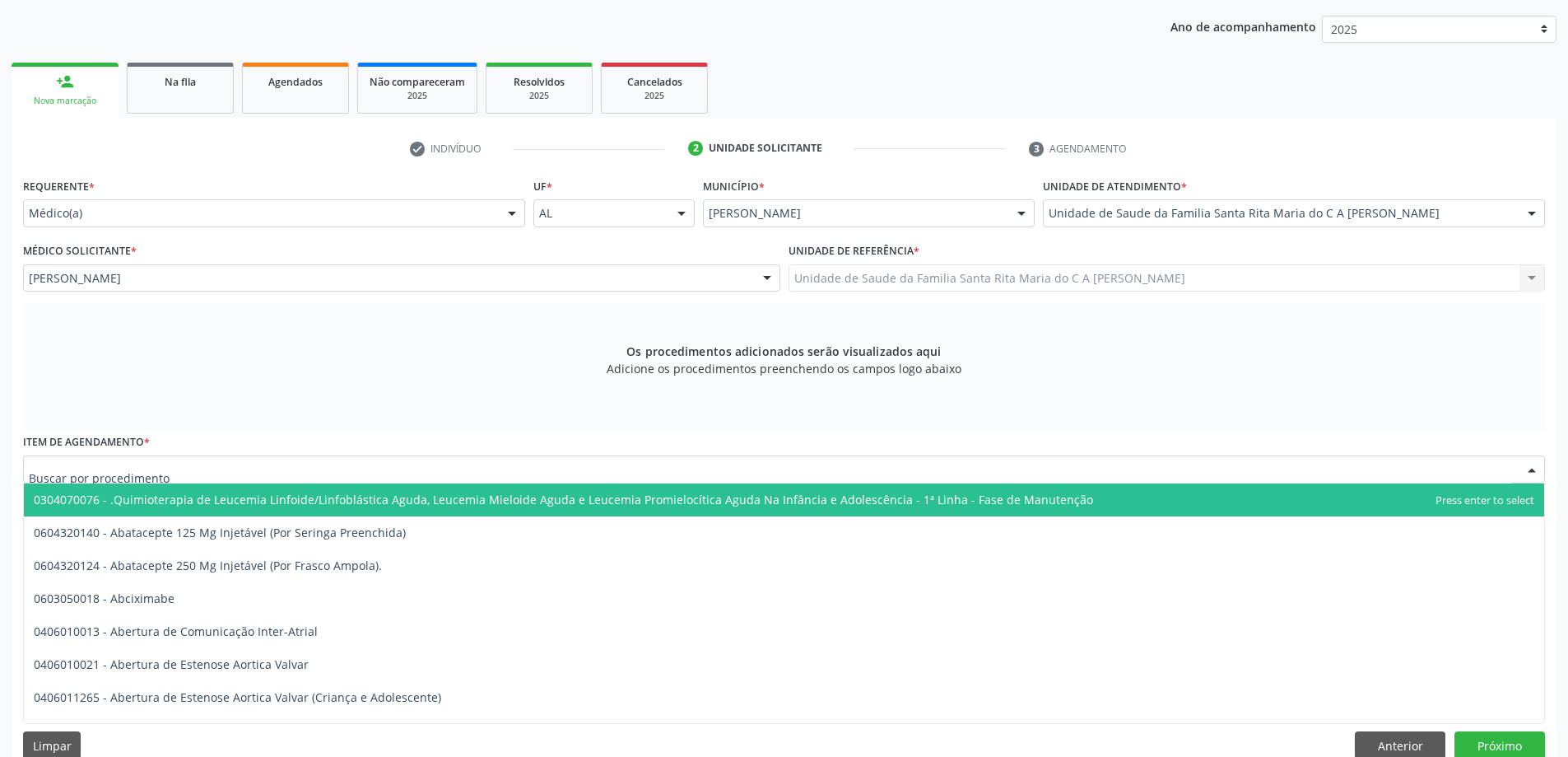
click at [251, 476] on input "text" at bounding box center [770, 477] width 1483 height 33
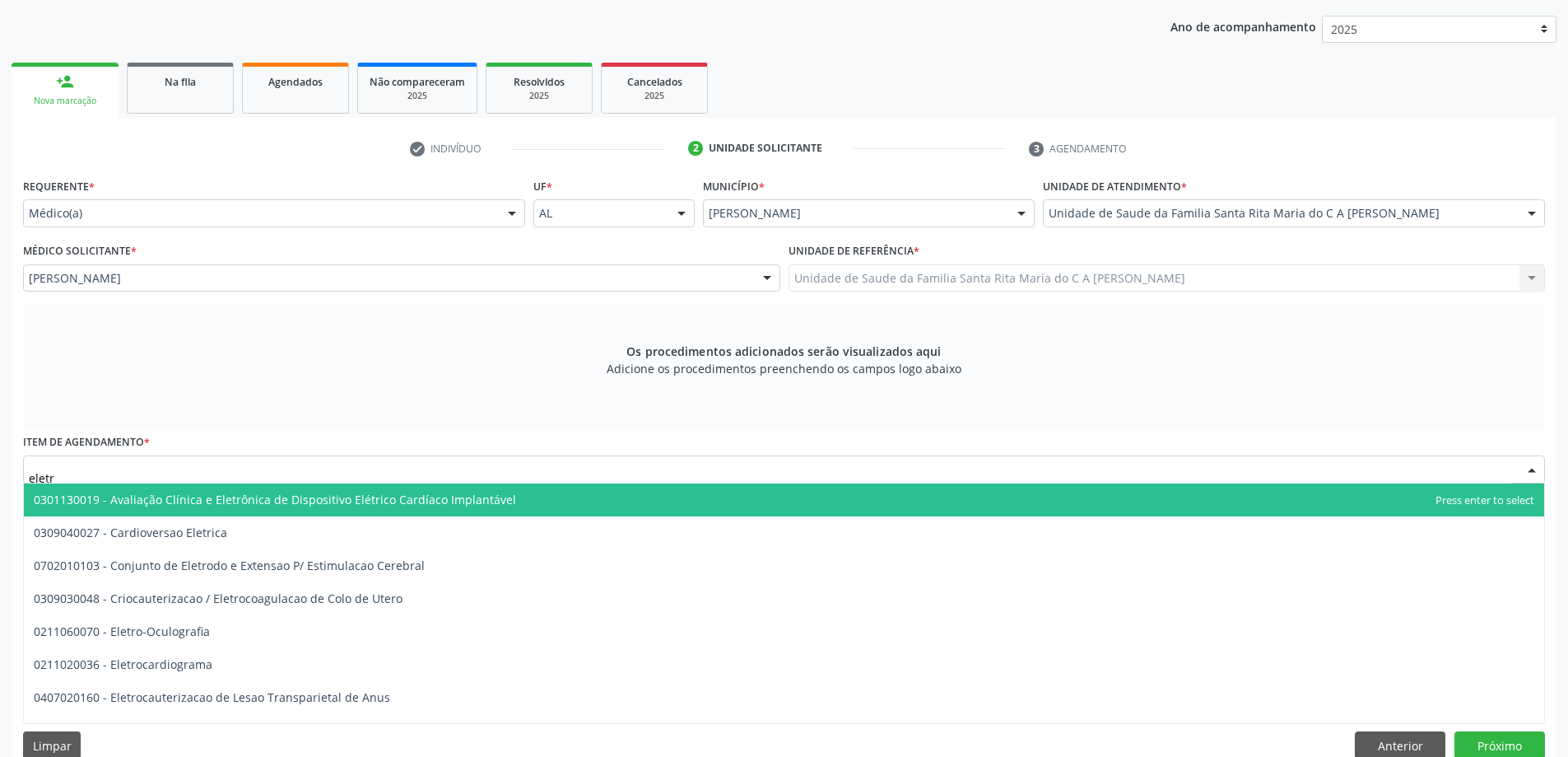
type input "eletro"
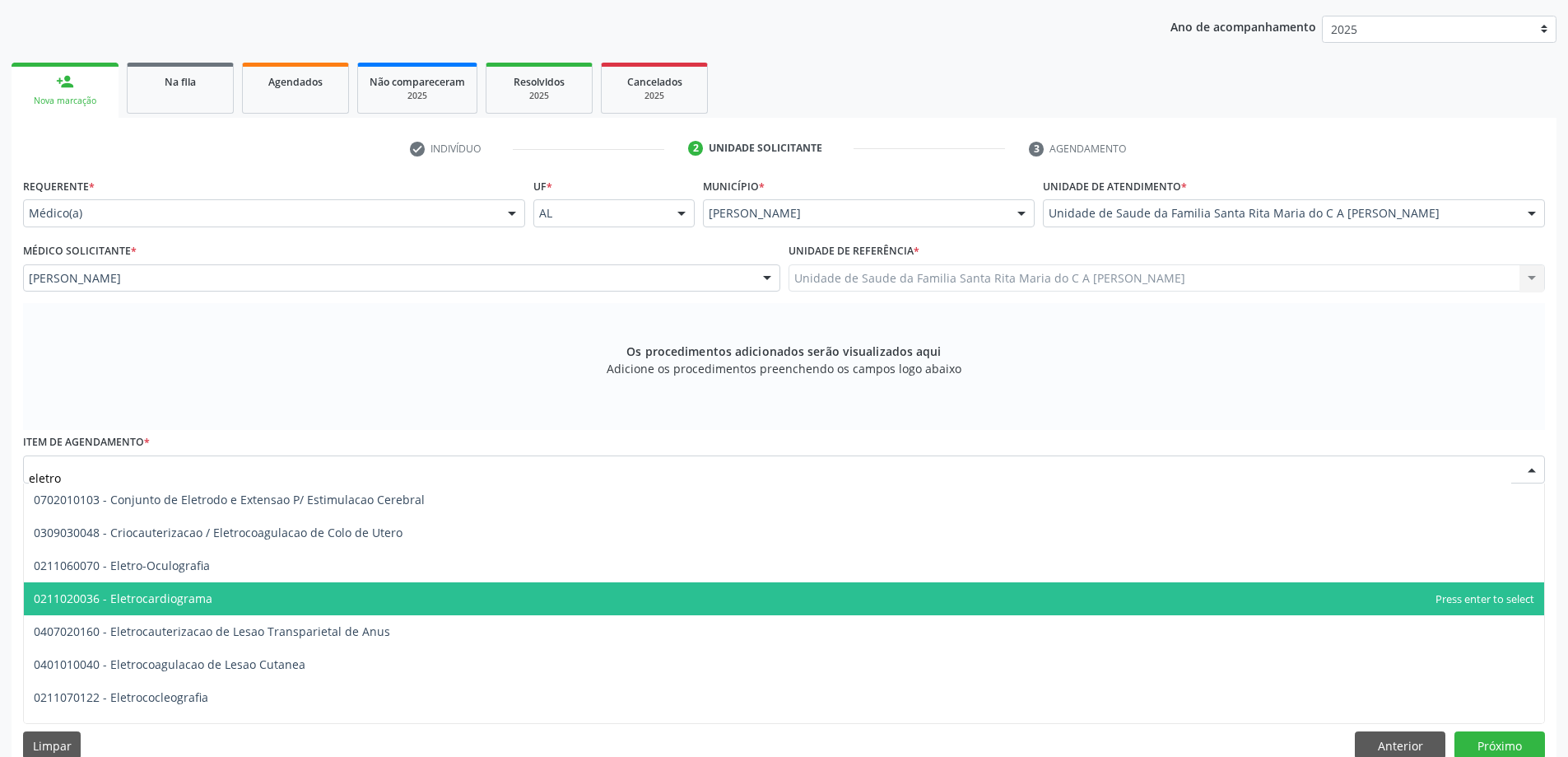
click at [227, 600] on span "0211020036 - Eletrocardiograma" at bounding box center [783, 598] width 1520 height 33
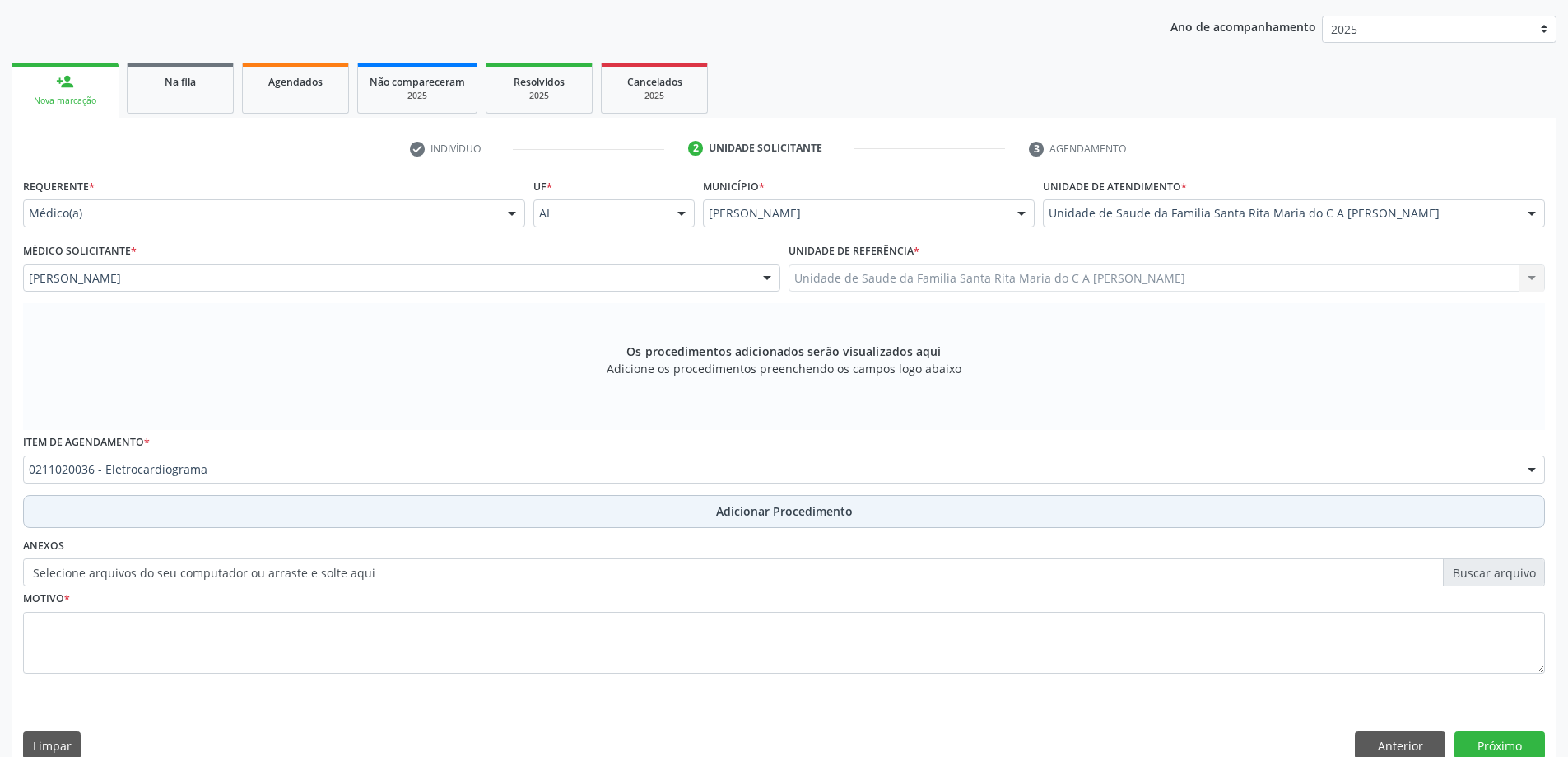
click at [208, 515] on button "Adicionar Procedimento" at bounding box center [783, 511] width 1522 height 33
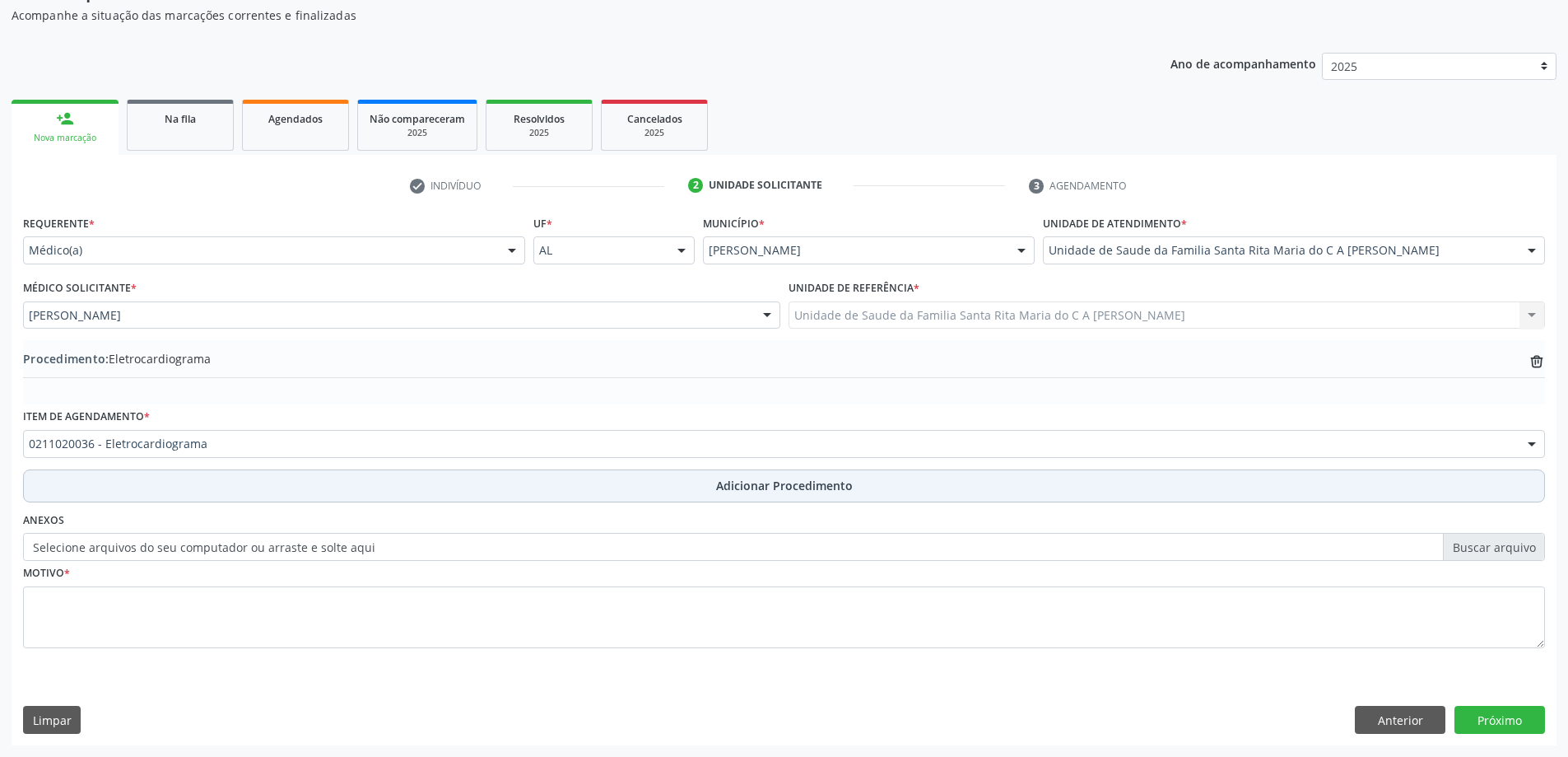
scroll to position [170, 0]
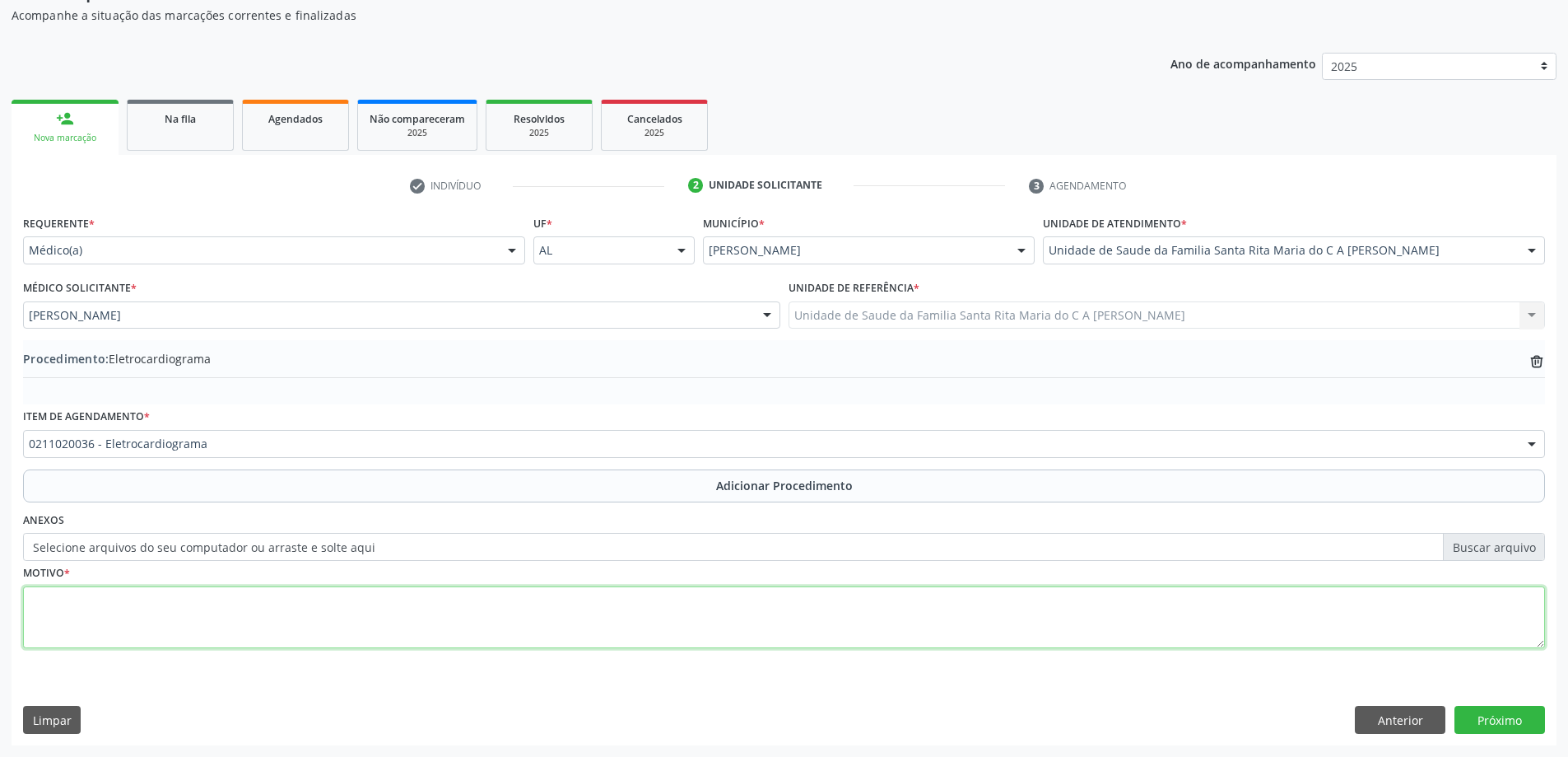
click at [148, 621] on textarea at bounding box center [783, 617] width 1522 height 63
type textarea "hps"
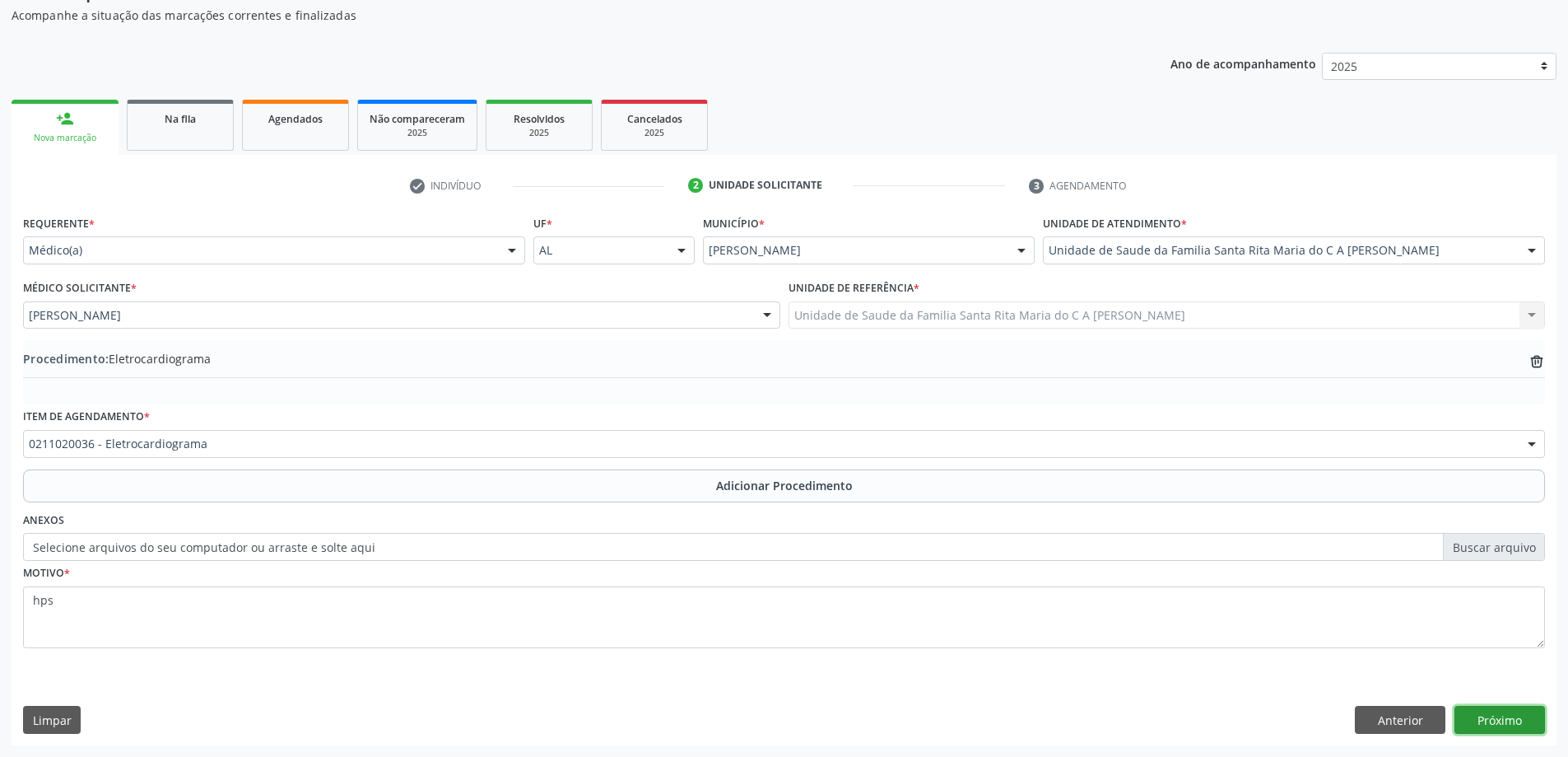
click at [1488, 723] on button "Próximo" at bounding box center [1500, 719] width 91 height 28
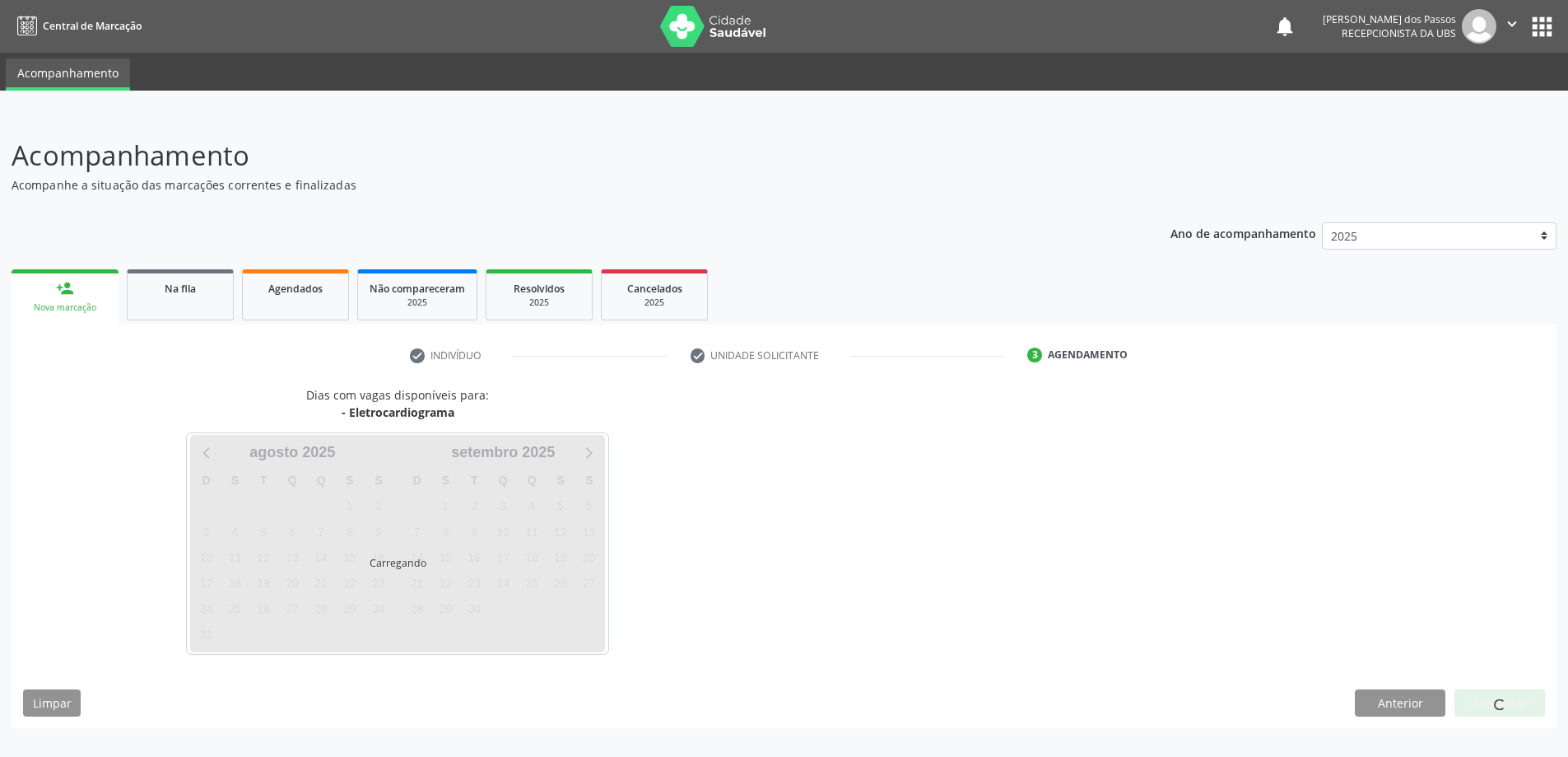
scroll to position [0, 0]
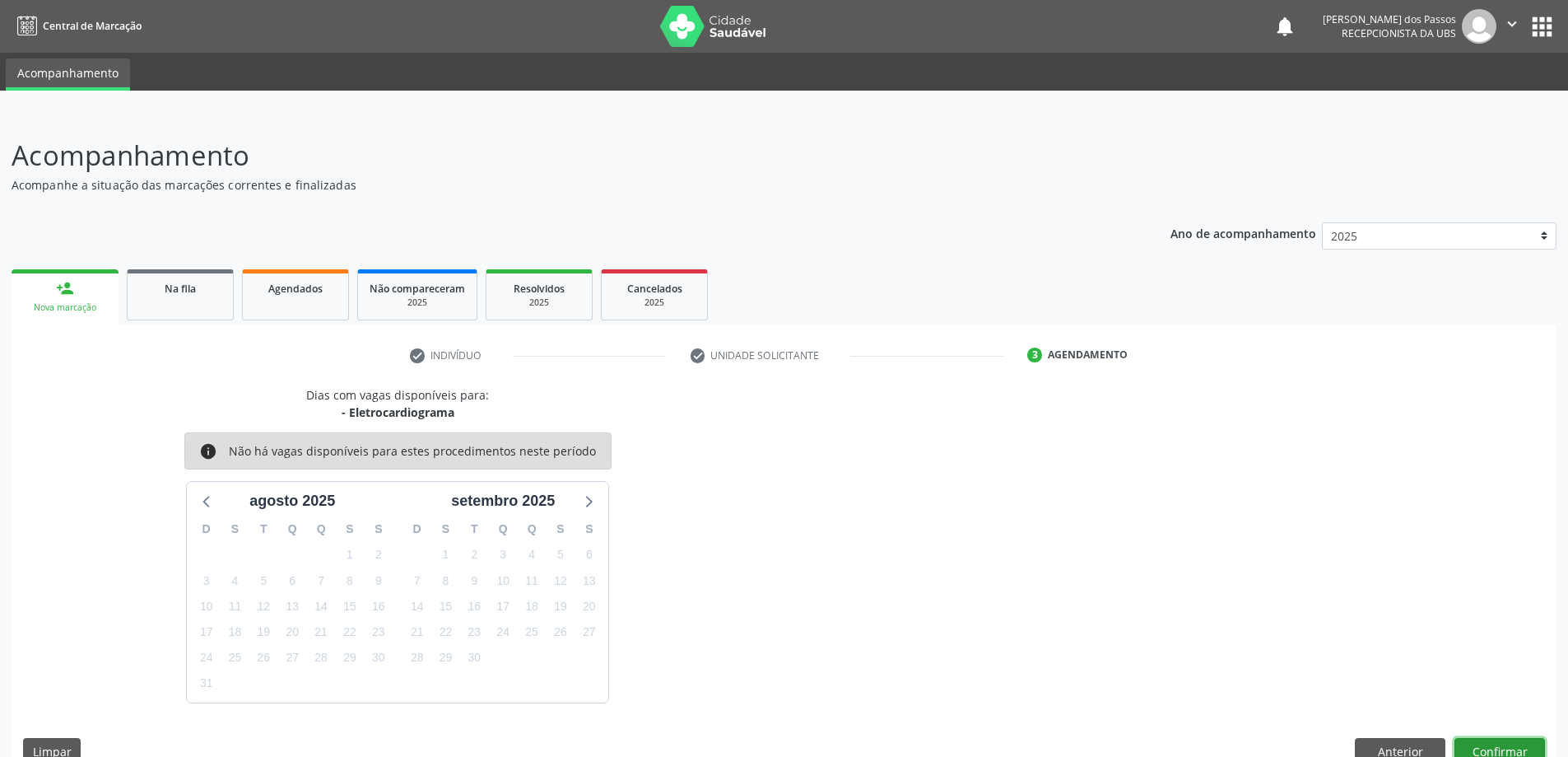
click at [1524, 752] on button "Confirmar" at bounding box center [1500, 752] width 91 height 28
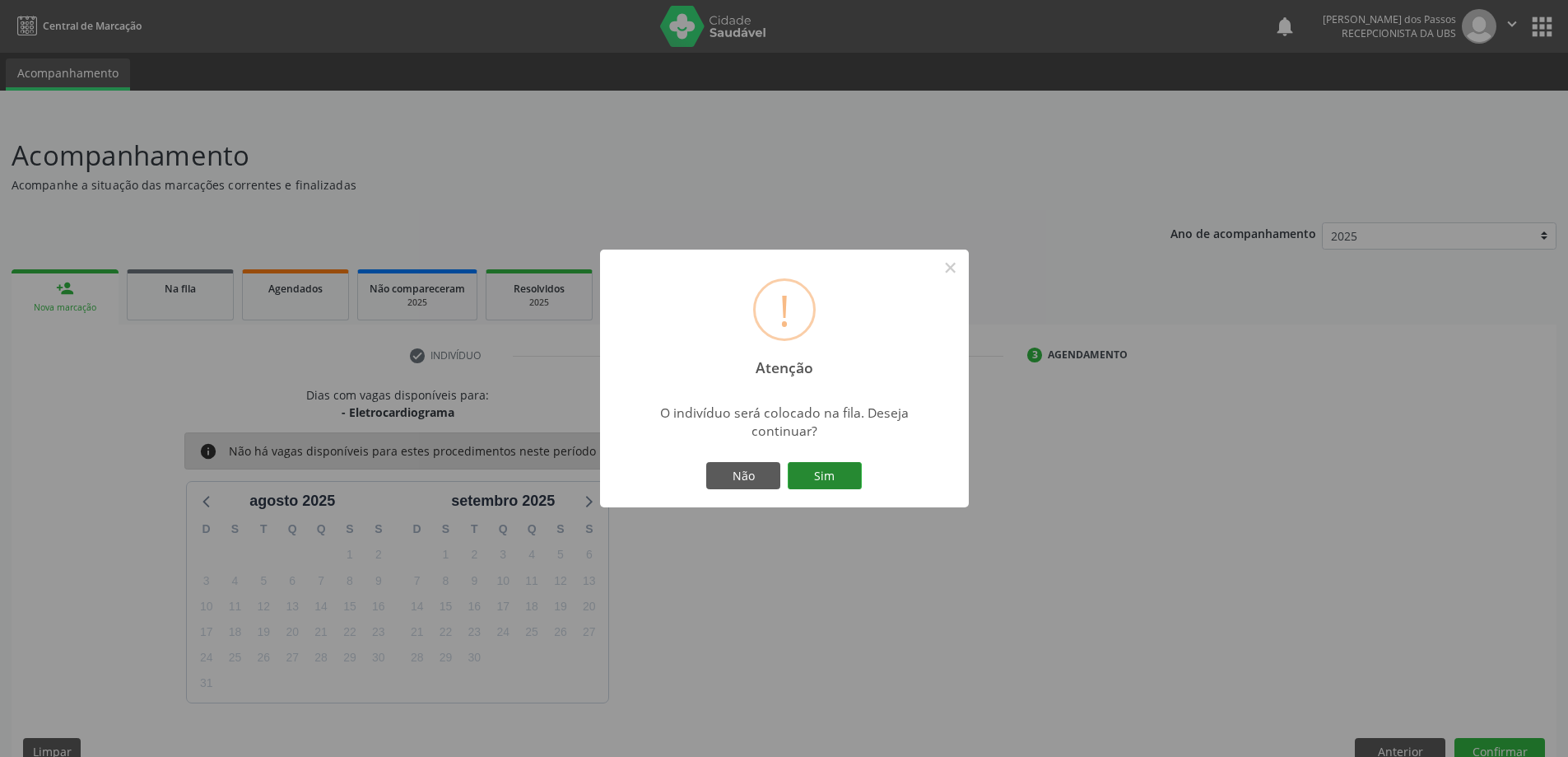
click at [828, 473] on button "Sim" at bounding box center [825, 476] width 74 height 28
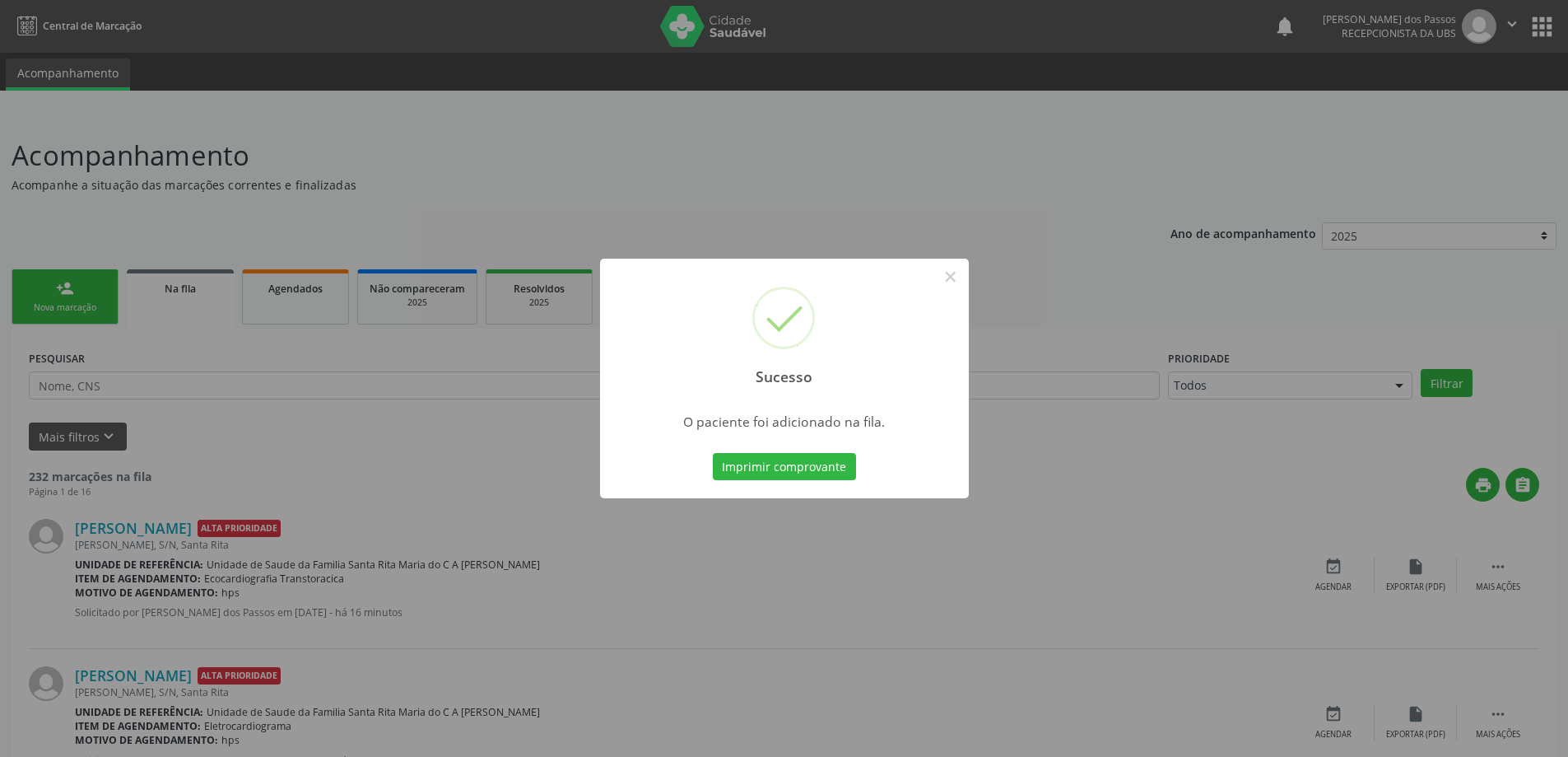
click at [833, 469] on button "Imprimir comprovante" at bounding box center [784, 467] width 143 height 28
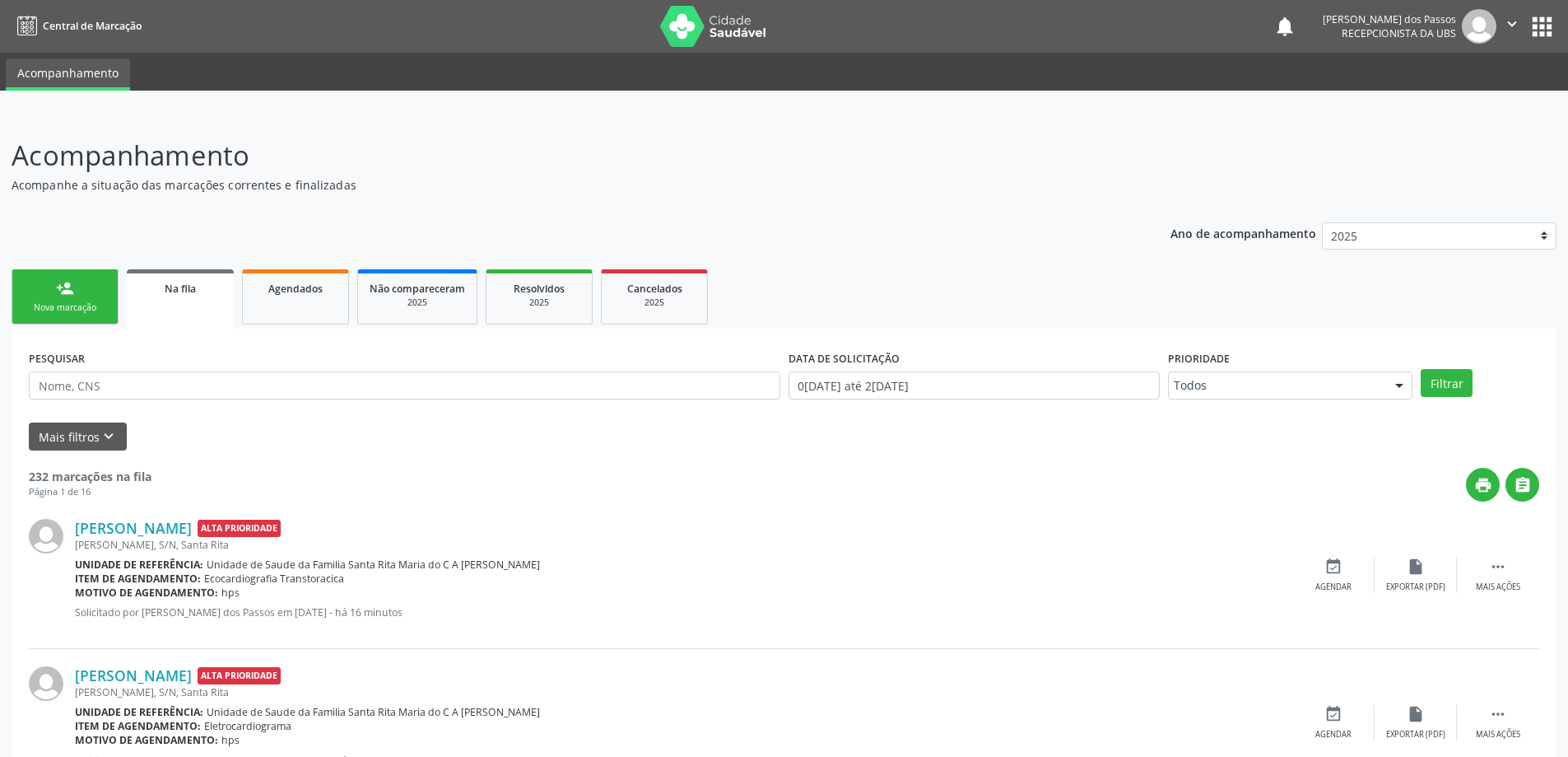
click at [40, 287] on link "person_add Nova marcação" at bounding box center [65, 297] width 107 height 55
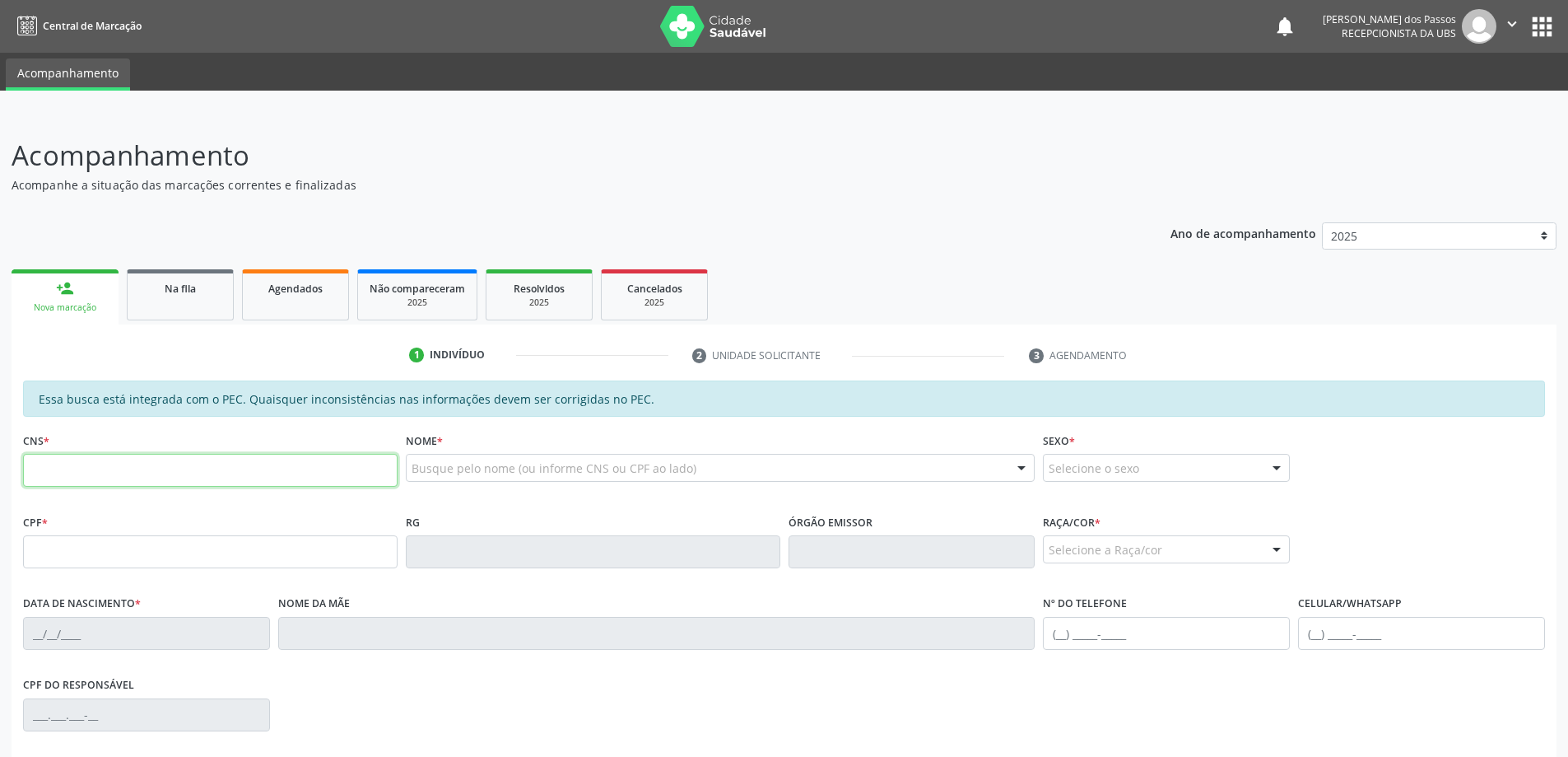
click at [98, 472] on input "text" at bounding box center [210, 470] width 375 height 33
type input "708 0043 2884 0320"
type input "062.569.734-02"
type input "09/04/1984"
type input "Valdeci da Silva"
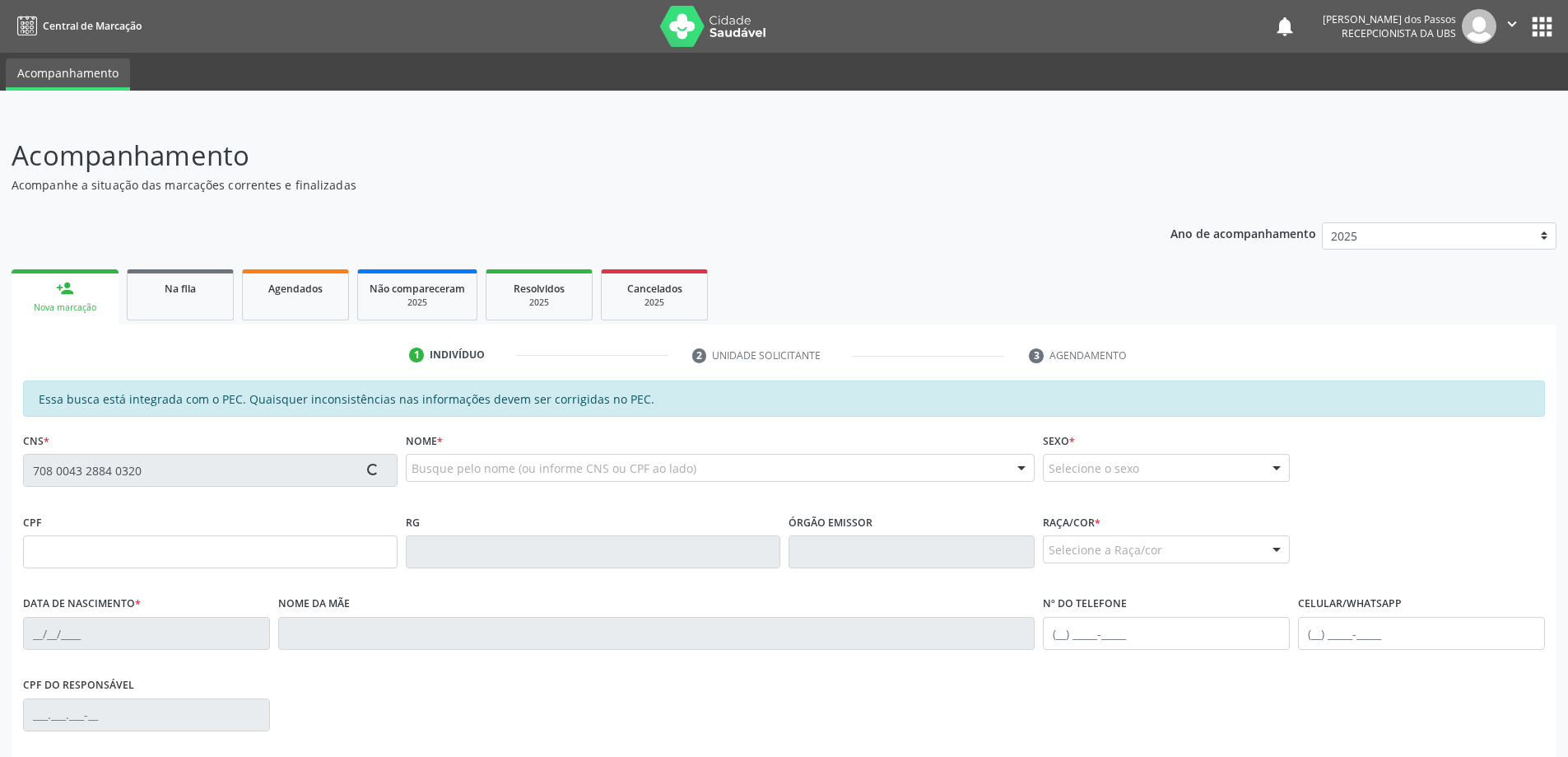
type input "(82) 98753-2940"
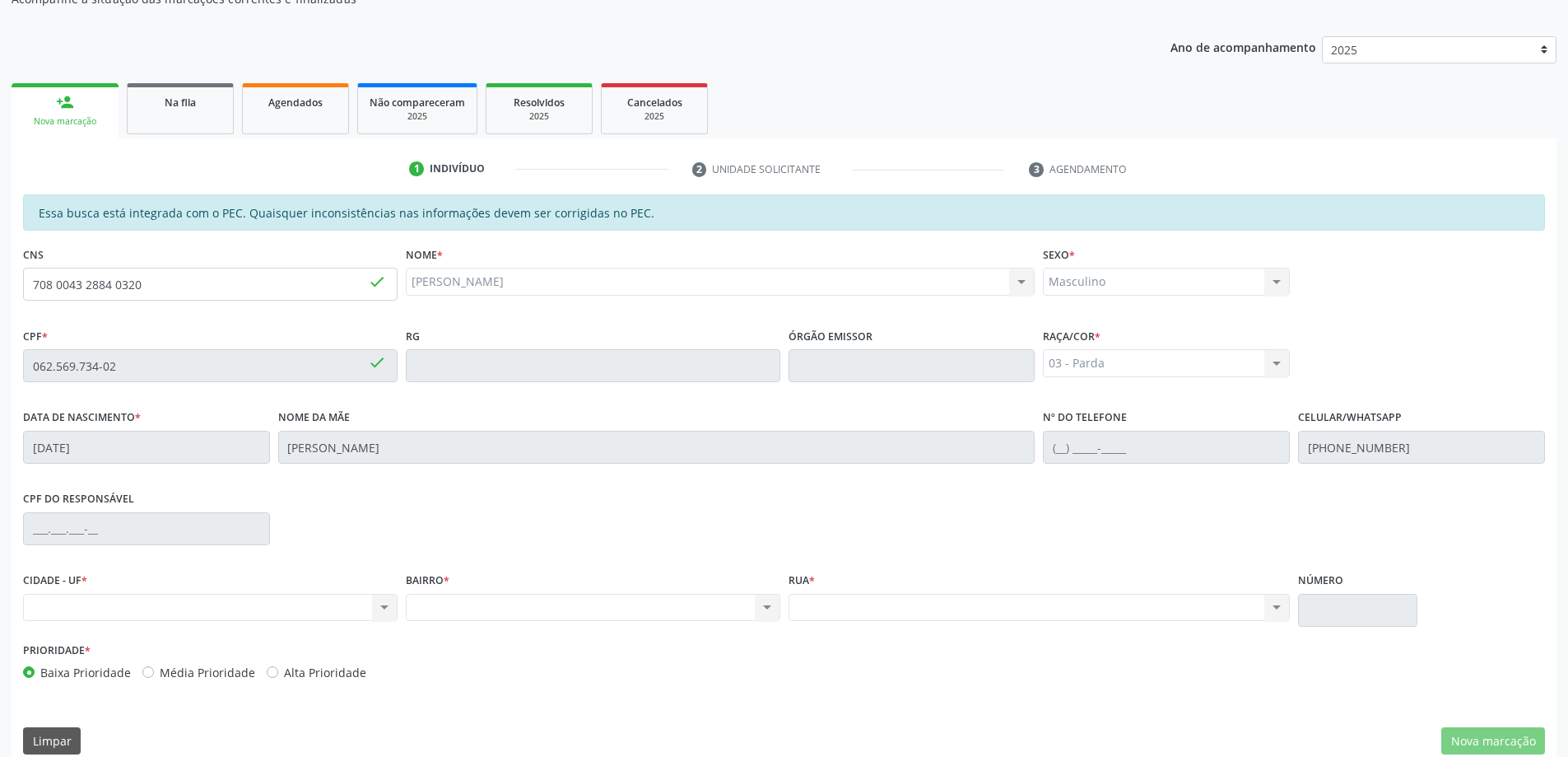
scroll to position [207, 0]
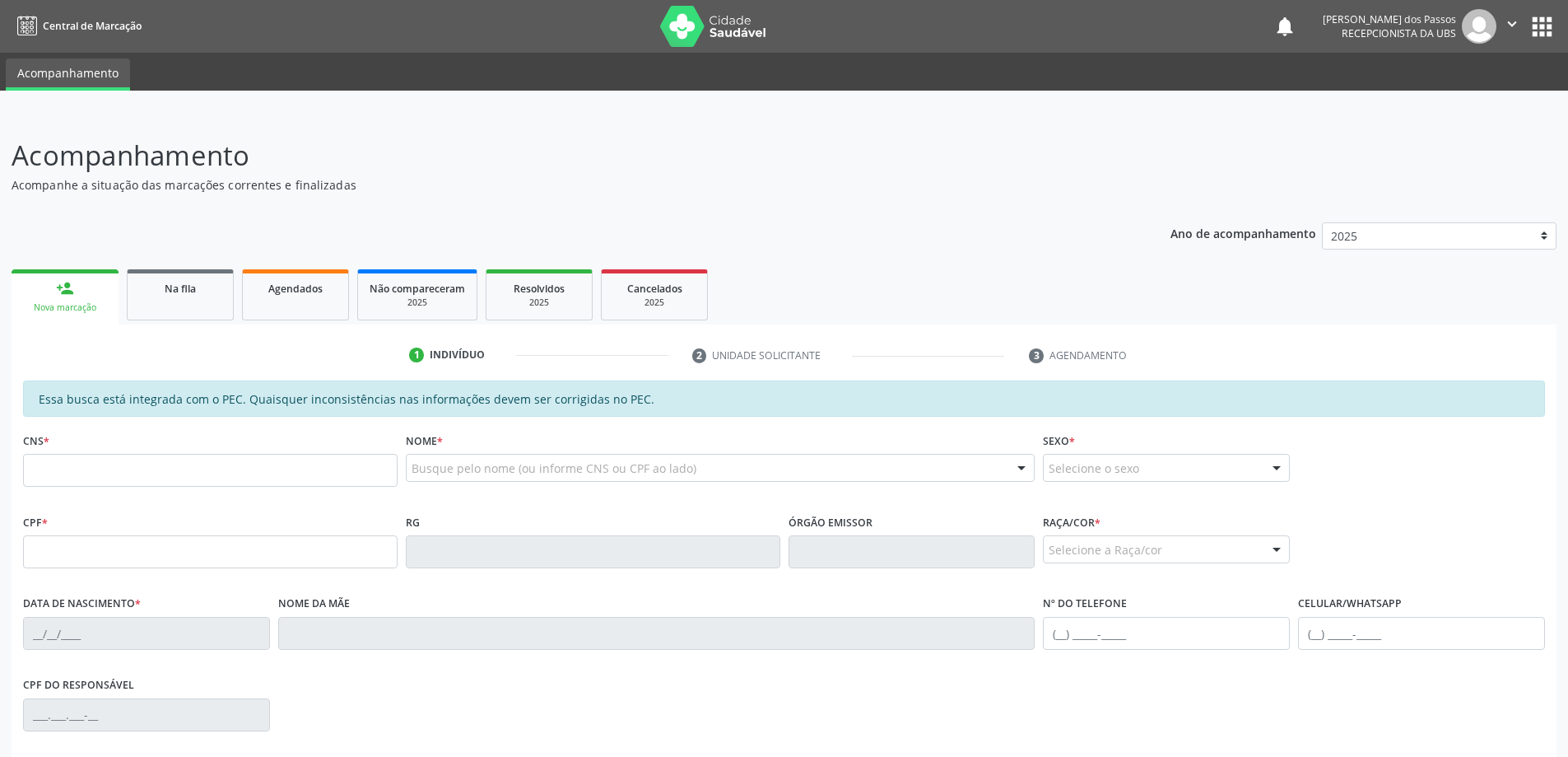
click at [72, 298] on link "person_add Nova marcação" at bounding box center [65, 297] width 107 height 55
click at [66, 473] on input "text" at bounding box center [210, 470] width 375 height 33
type input "708 0043 2884 0320"
type input "062.569.734-02"
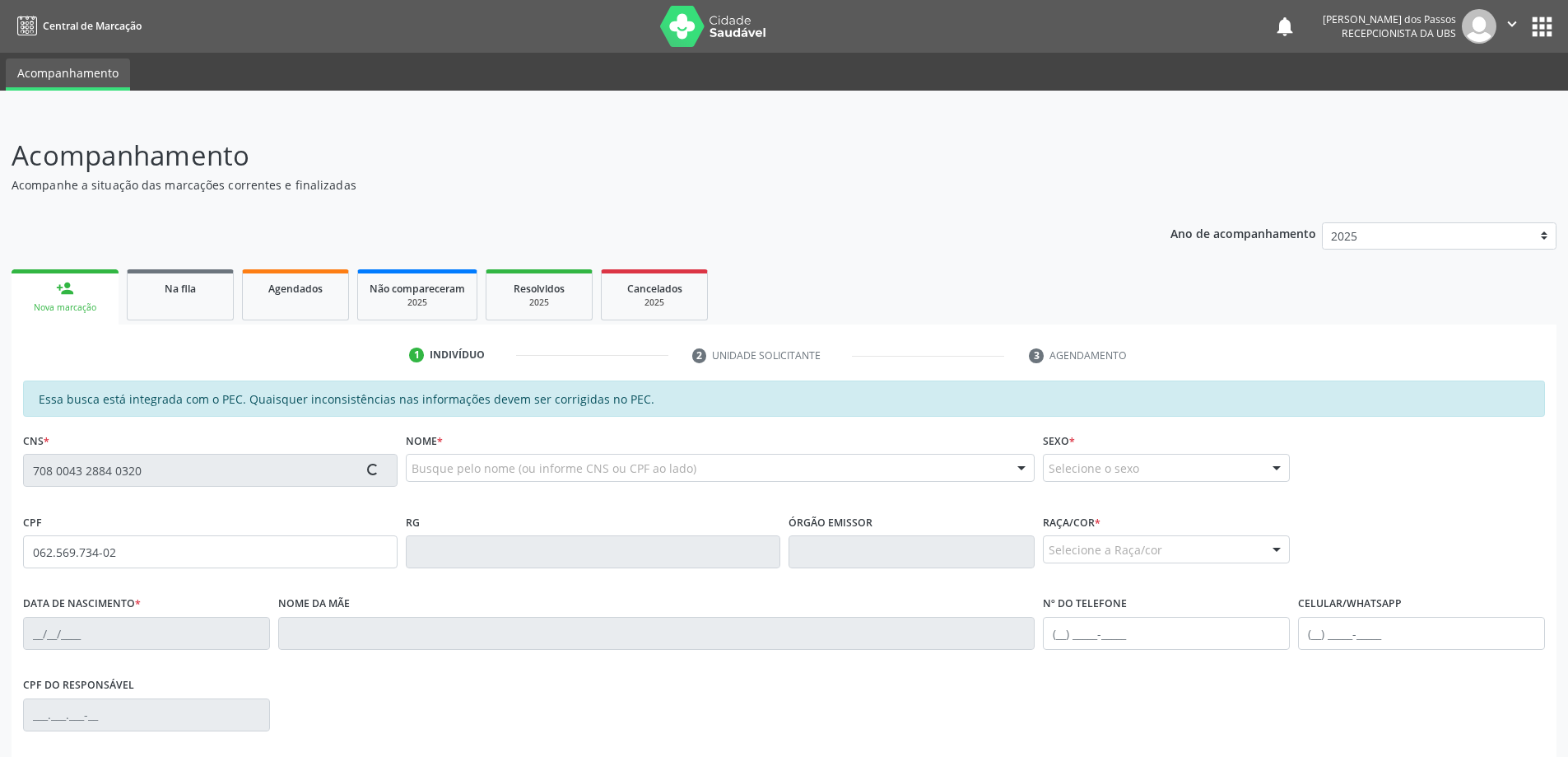
type input "[DATE]"
type input "[PERSON_NAME]"
type input "[PHONE_NUMBER]"
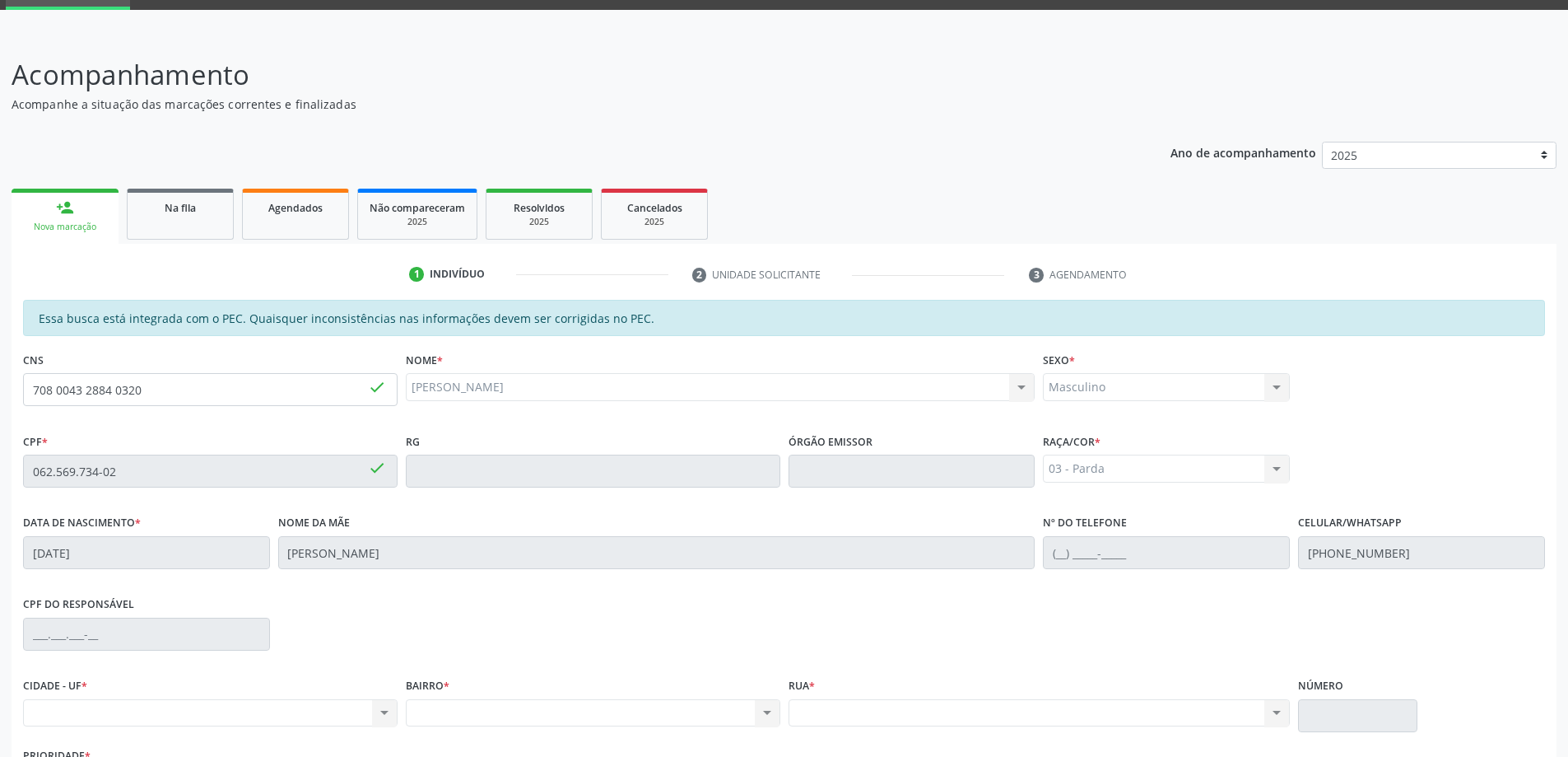
scroll to position [207, 0]
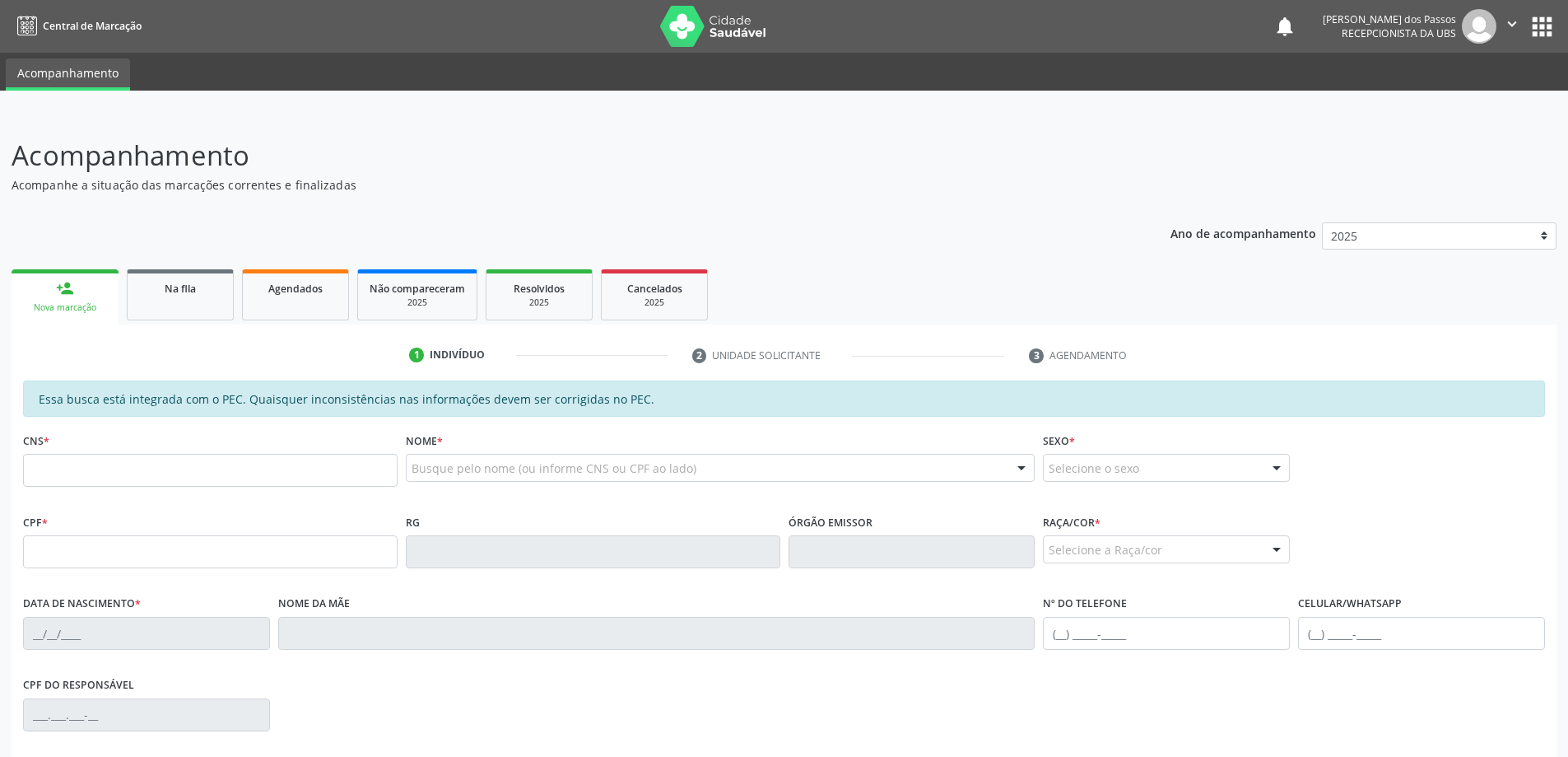
click at [66, 290] on div "person_add" at bounding box center [65, 288] width 18 height 18
click at [138, 463] on input "text" at bounding box center [210, 470] width 375 height 33
type input "706 7045 7460 1113"
type input "777.279.754-00"
type input "[DATE]"
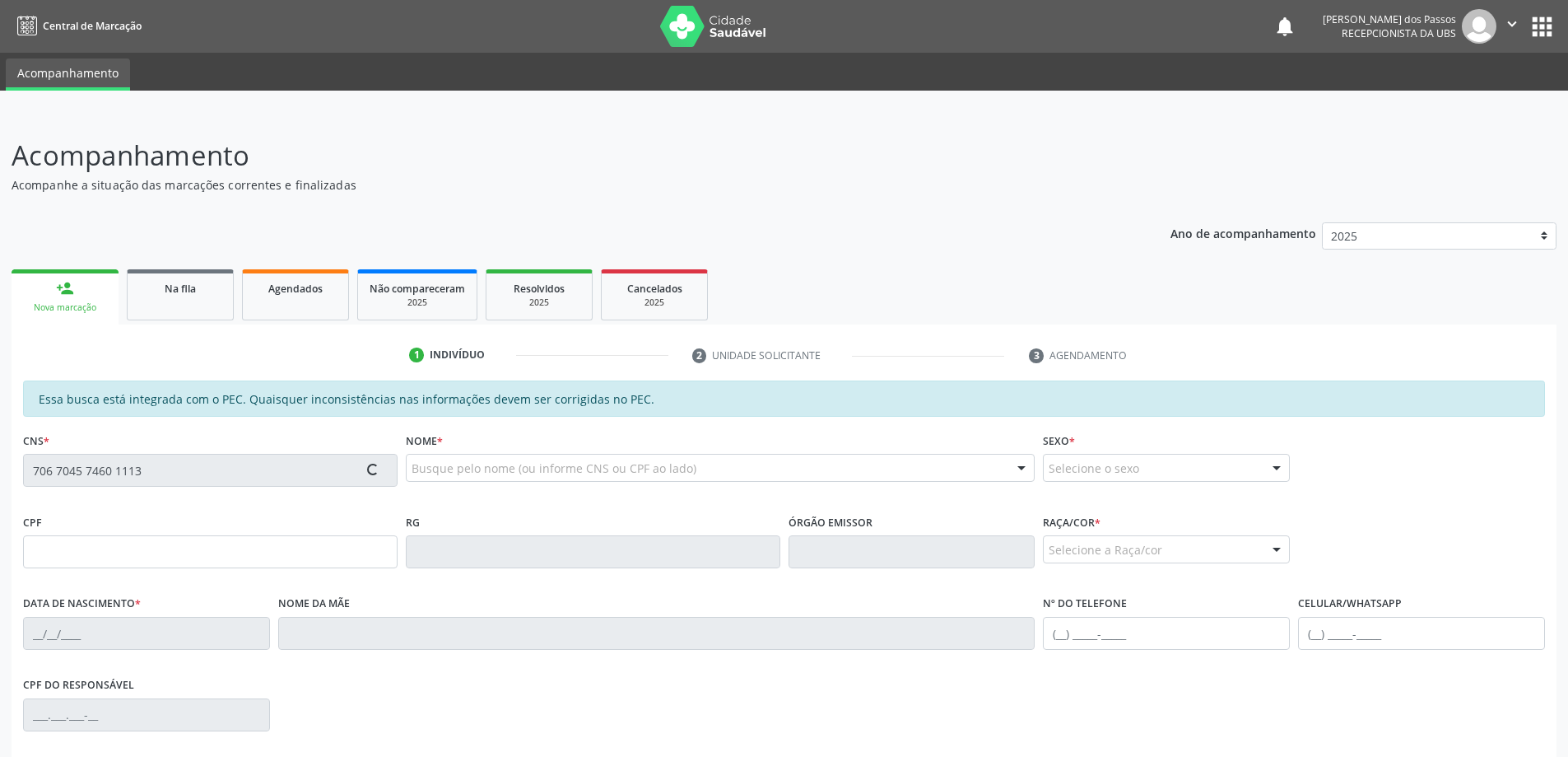
type input "[PERSON_NAME]"
type input "[PHONE_NUMBER]"
click at [75, 476] on input "text" at bounding box center [210, 470] width 375 height 33
type input "706 7045 7460 1113"
type input "777.279.754-00"
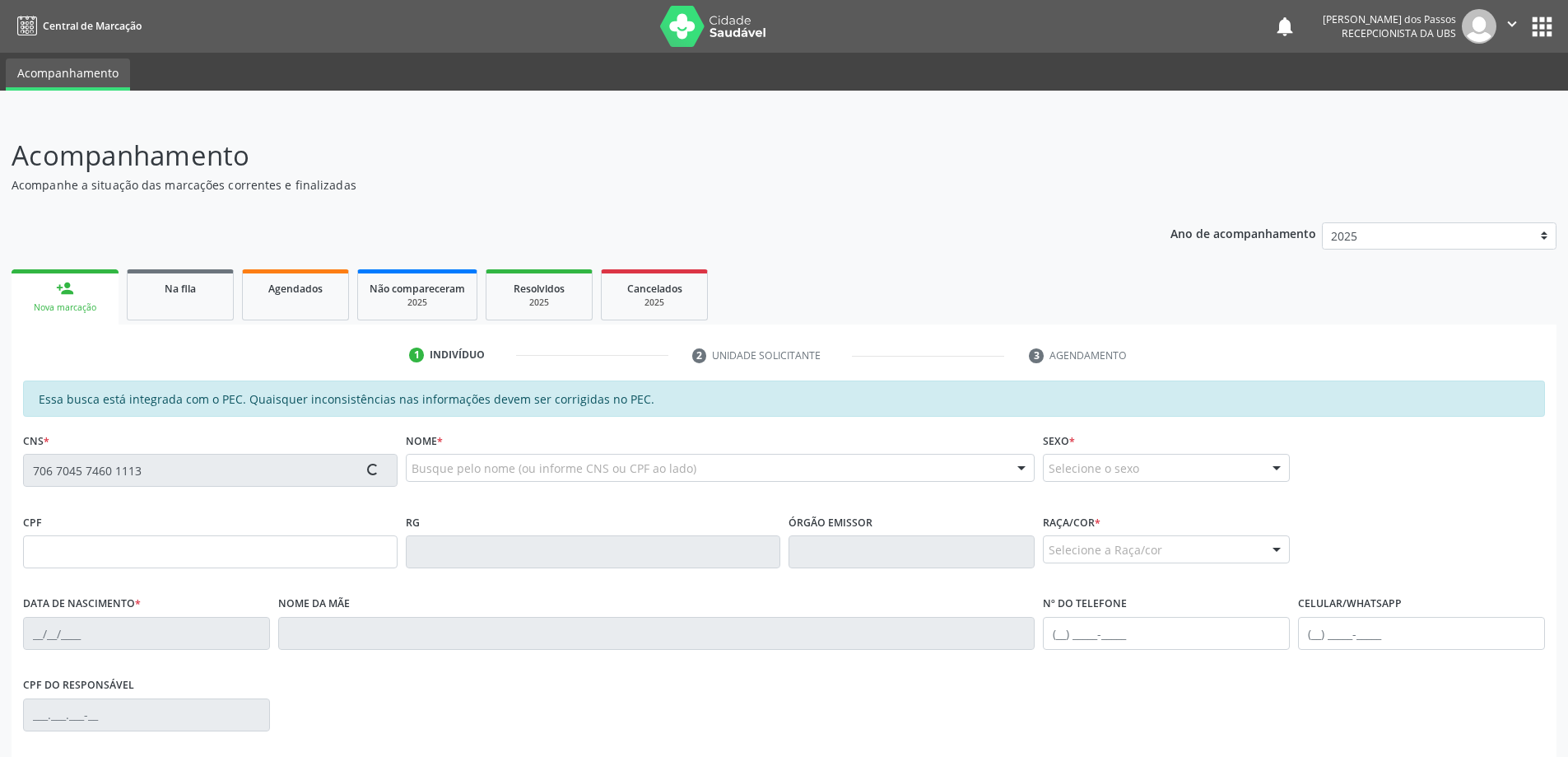
type input "[DATE]"
type input "[PERSON_NAME]"
type input "[PHONE_NUMBER]"
type input "S/N"
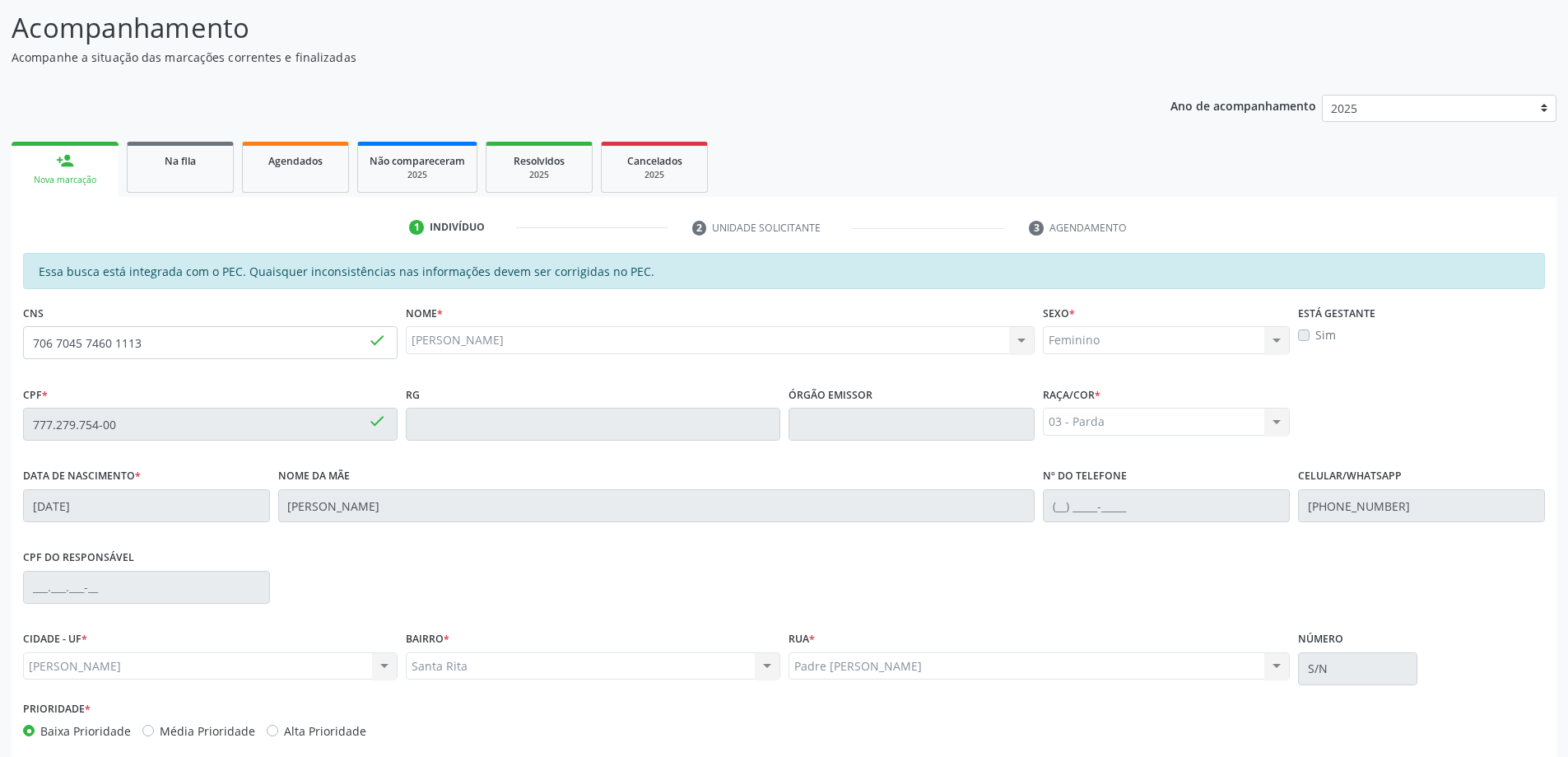
scroll to position [124, 0]
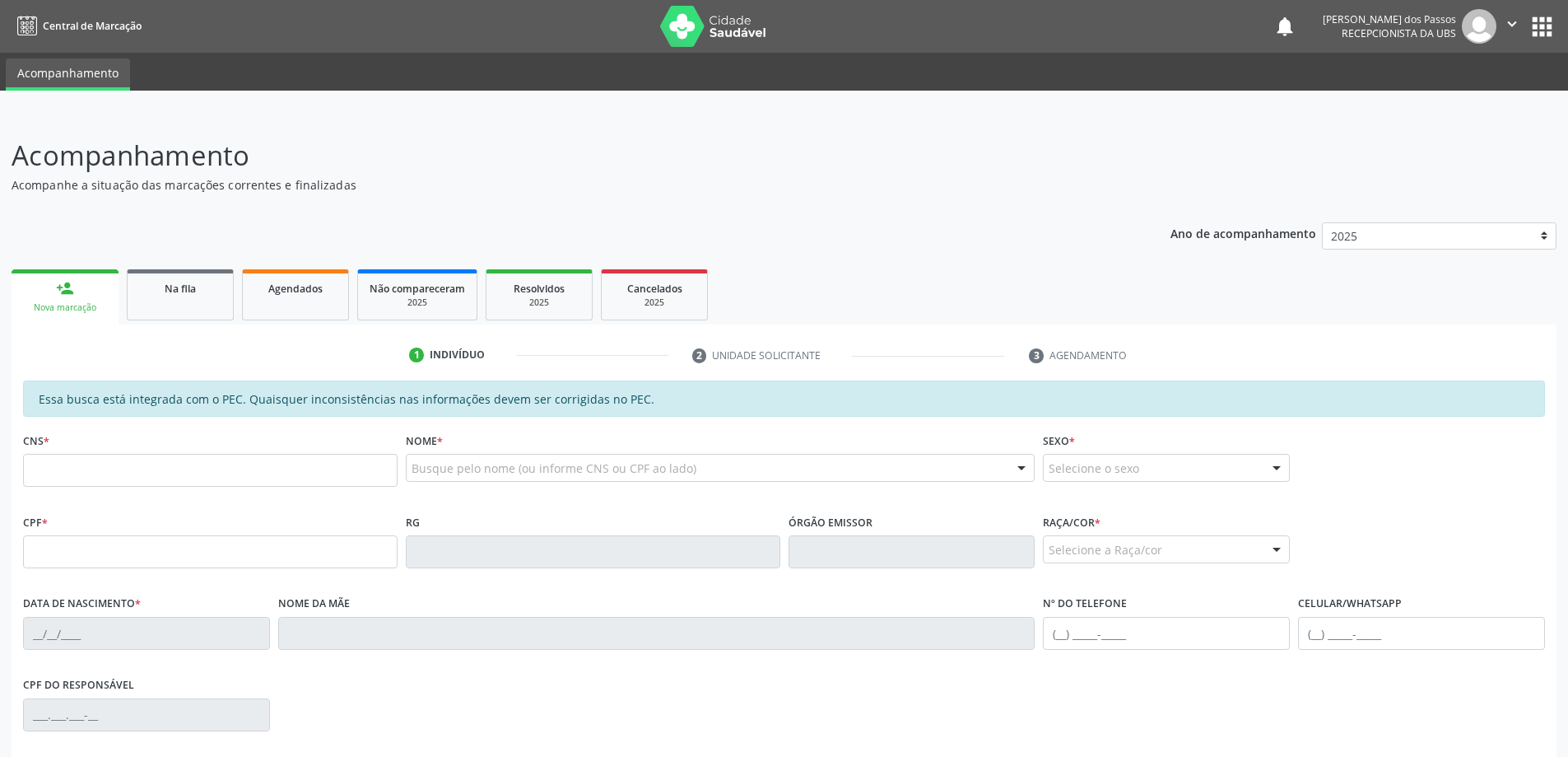
scroll to position [124, 0]
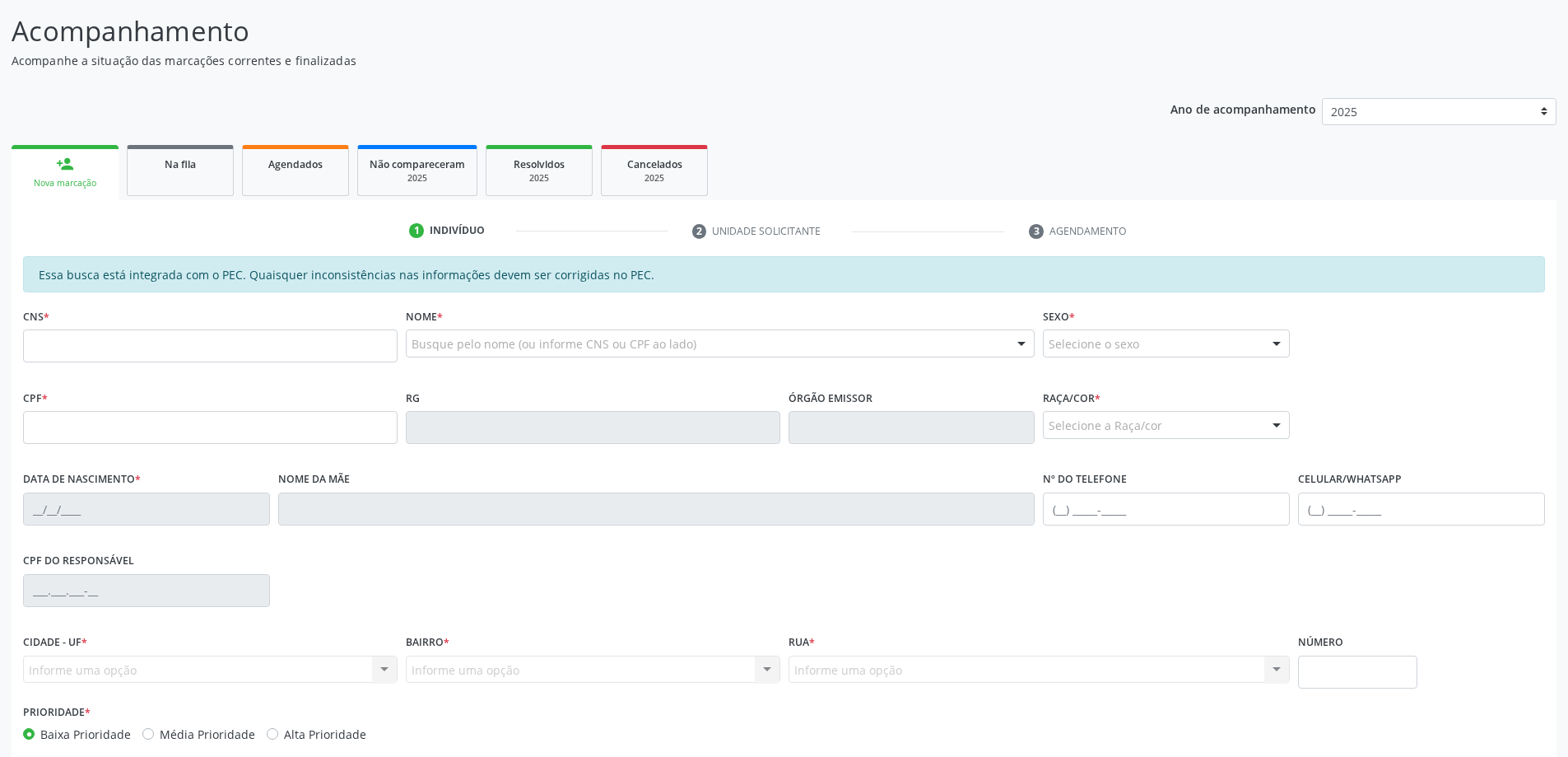
click at [84, 182] on div "Nova marcação" at bounding box center [64, 183] width 84 height 13
click at [100, 354] on input "text" at bounding box center [210, 346] width 375 height 33
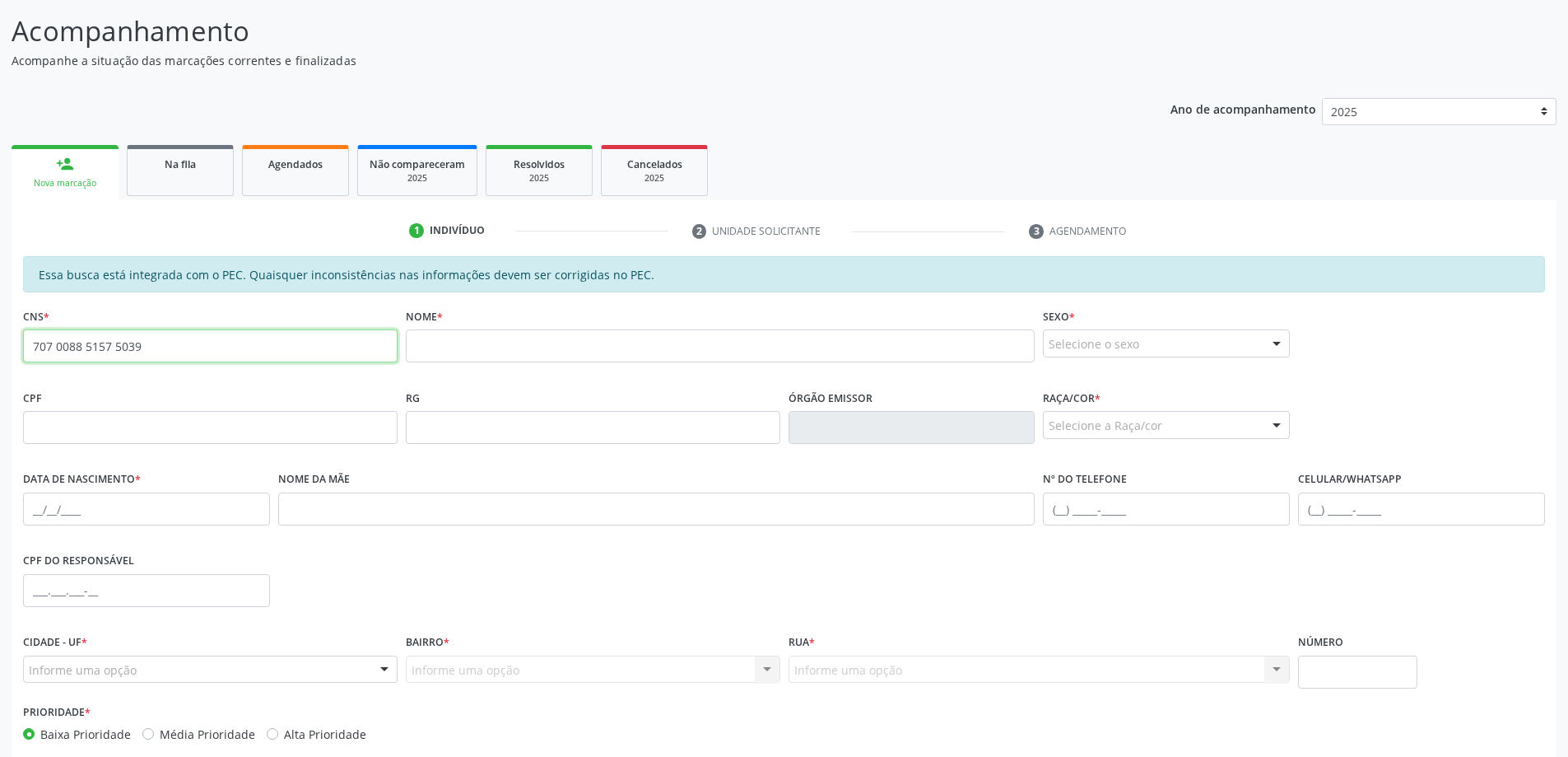
click at [150, 355] on input "707 0088 5157 5039" at bounding box center [210, 346] width 375 height 33
type input "7"
click at [220, 417] on input "text" at bounding box center [210, 428] width 375 height 33
type input "019.417.874-95"
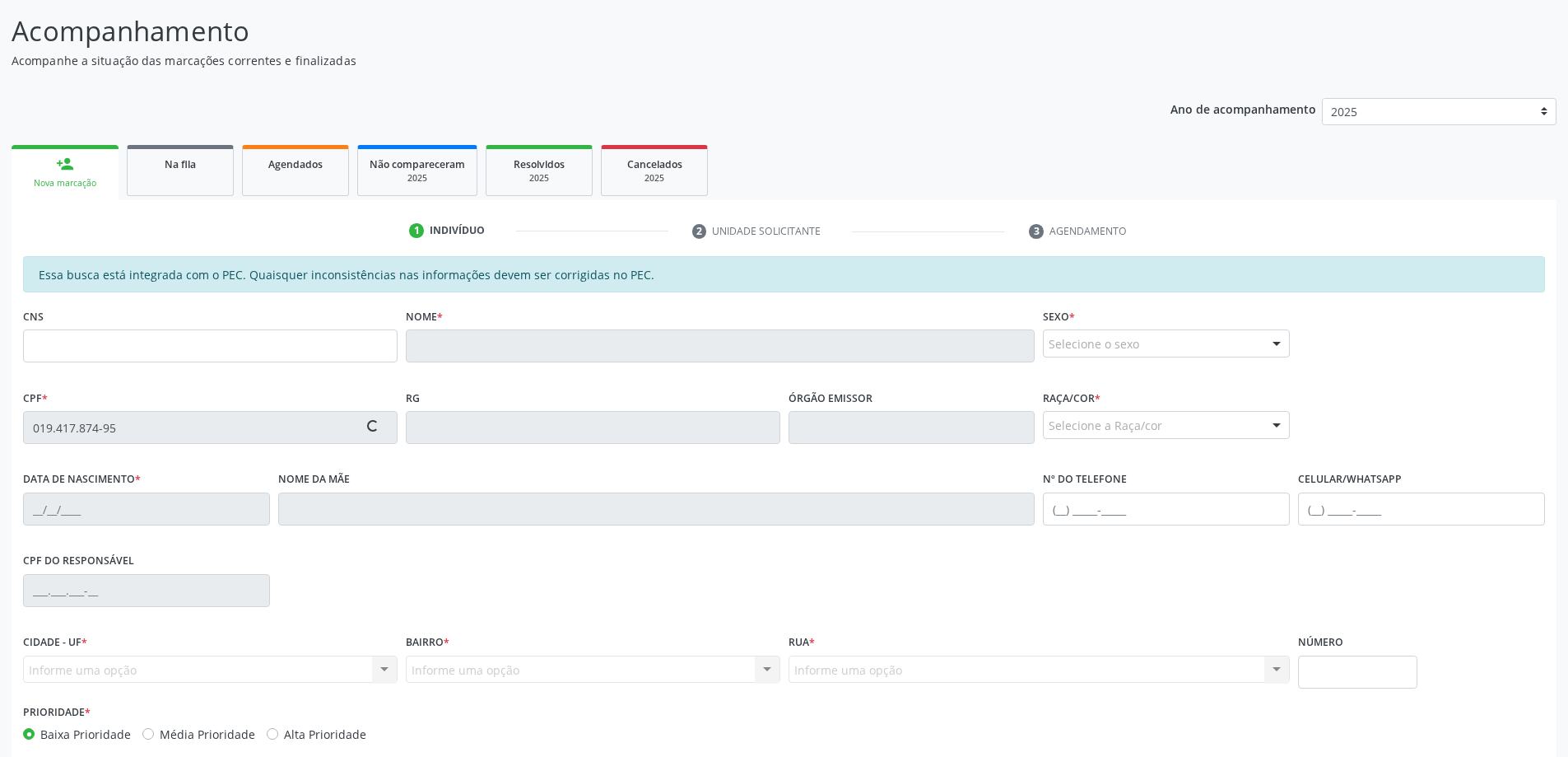
type input "898 0048 3562 8804"
type input "[DATE]"
type input "[PERSON_NAME]"
type input "[PHONE_NUMBER]"
type input "S/N"
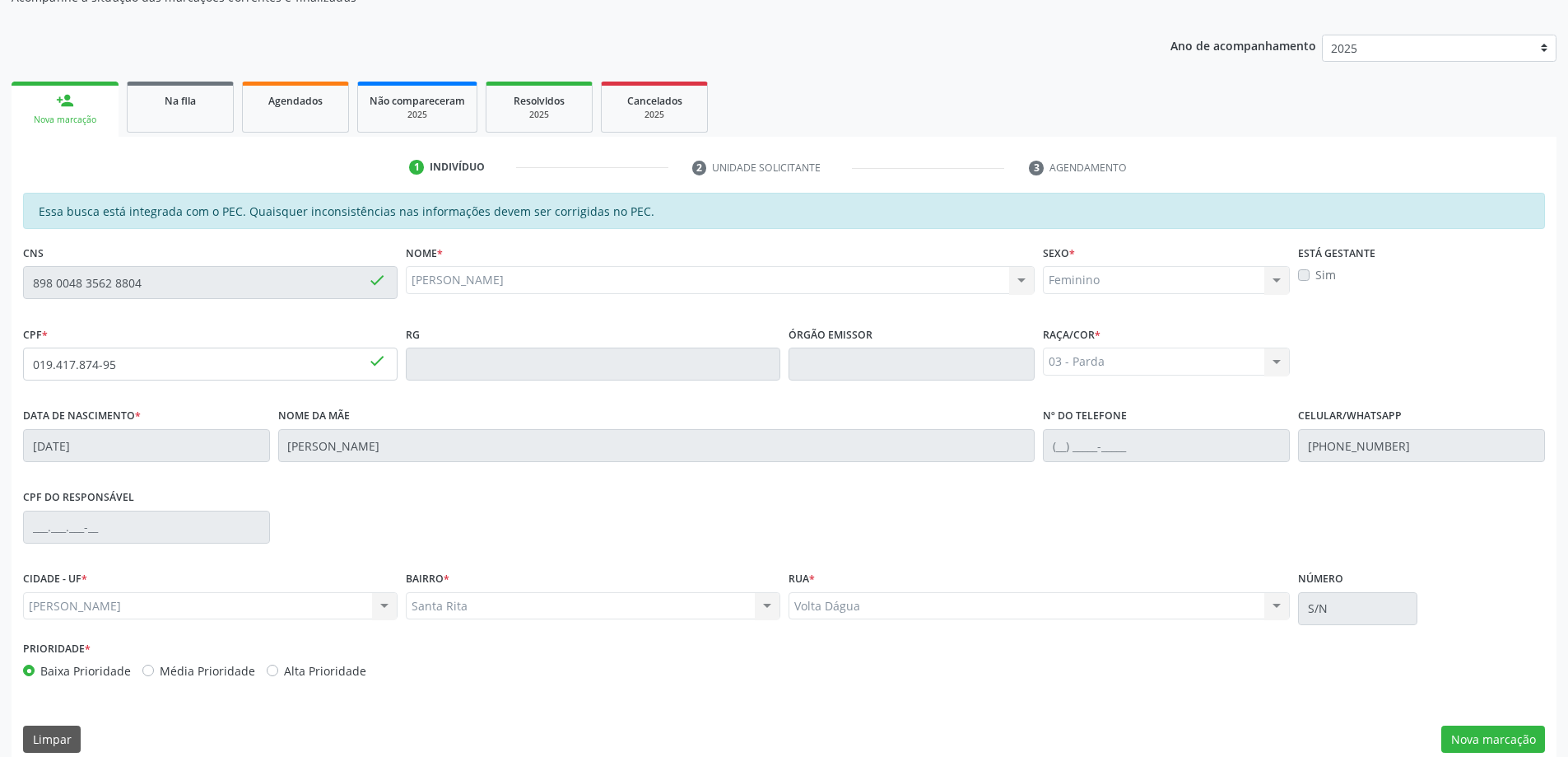
scroll to position [207, 0]
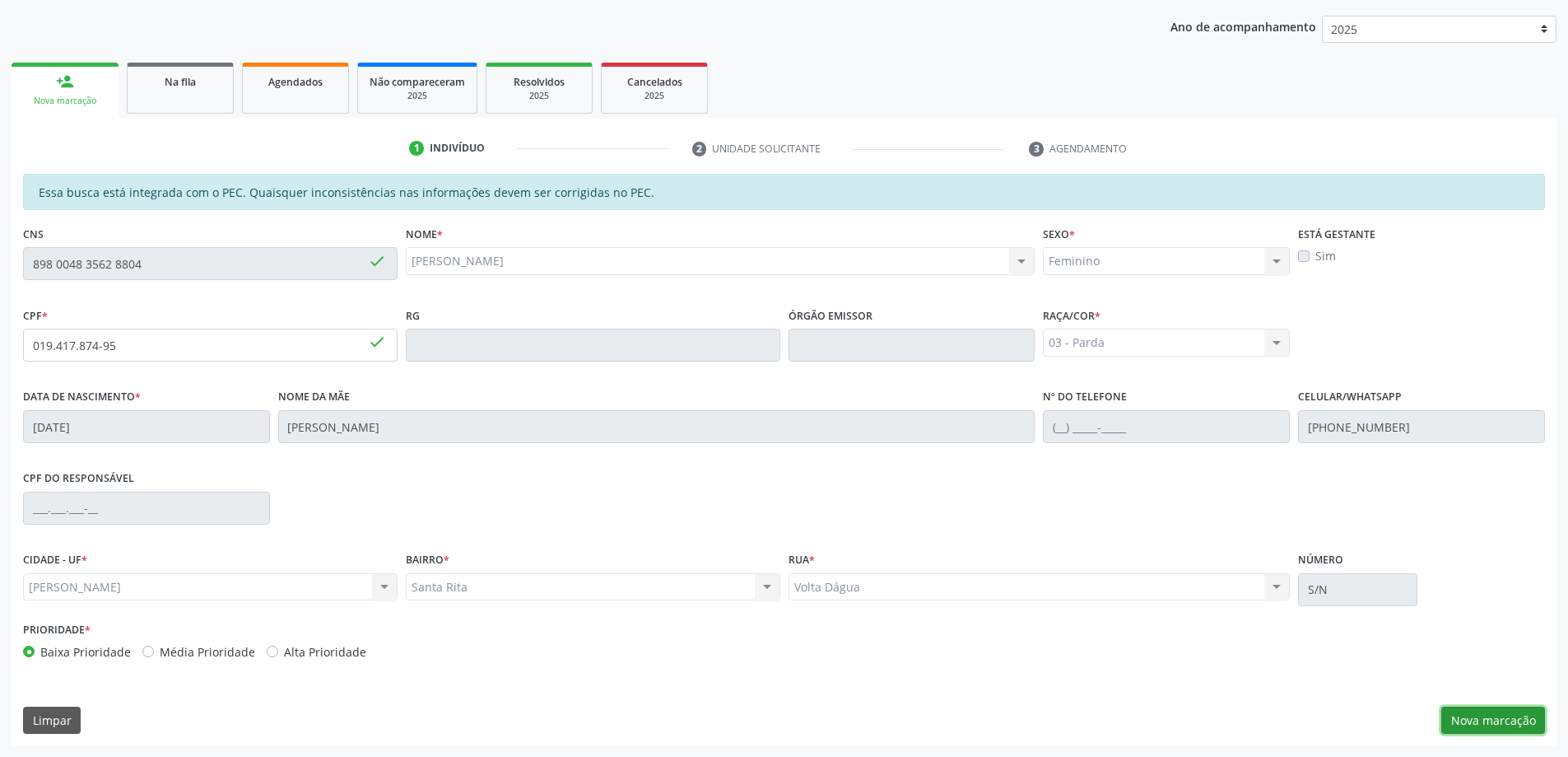
click at [1455, 714] on button "Nova marcação" at bounding box center [1493, 720] width 103 height 28
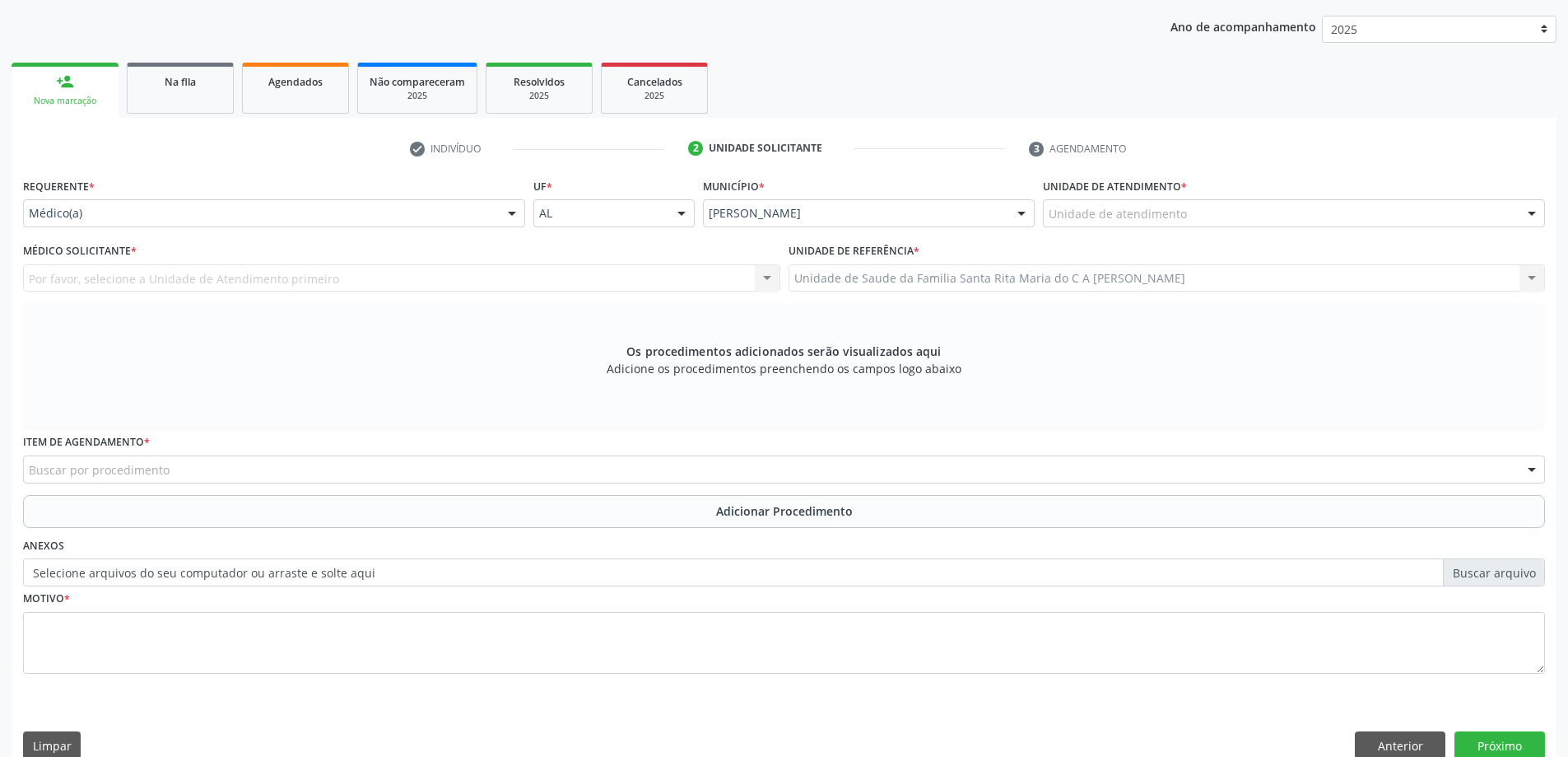
click at [1241, 208] on div "Unidade de atendimento" at bounding box center [1293, 212] width 502 height 28
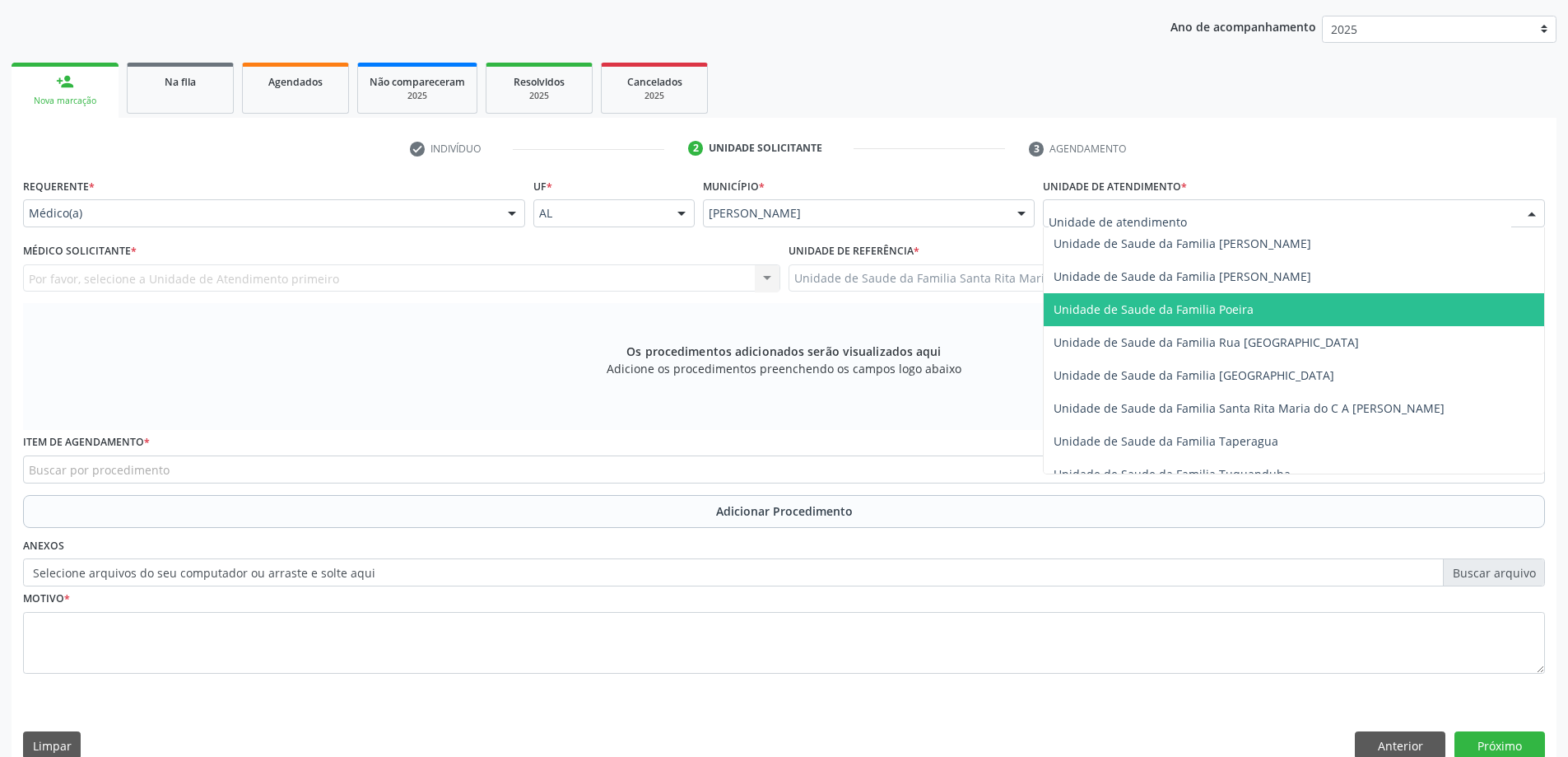
scroll to position [1070, 0]
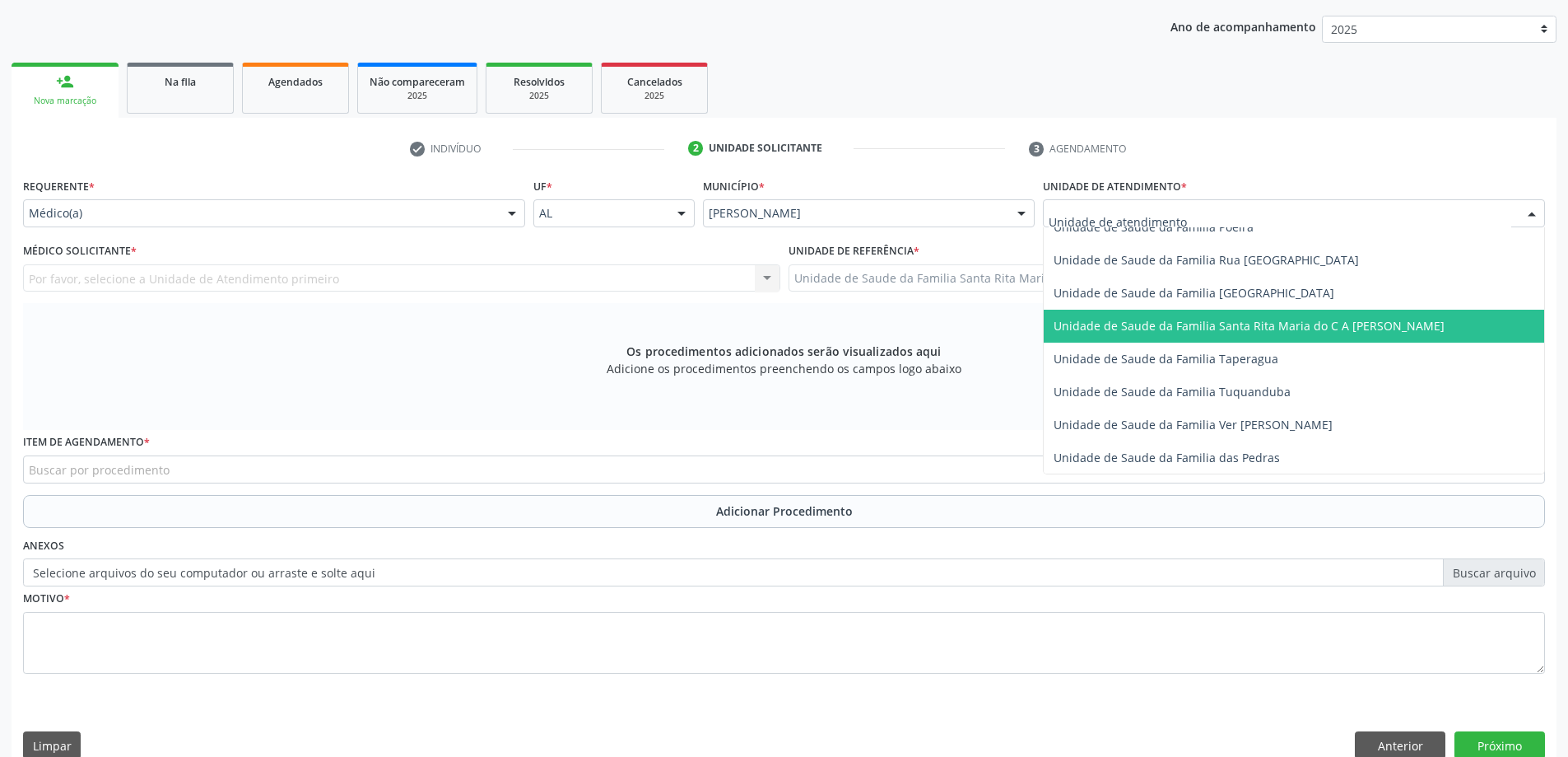
click at [1233, 323] on span "Unidade de Saude da Familia Santa Rita Maria do C A [PERSON_NAME]" at bounding box center [1249, 325] width 391 height 15
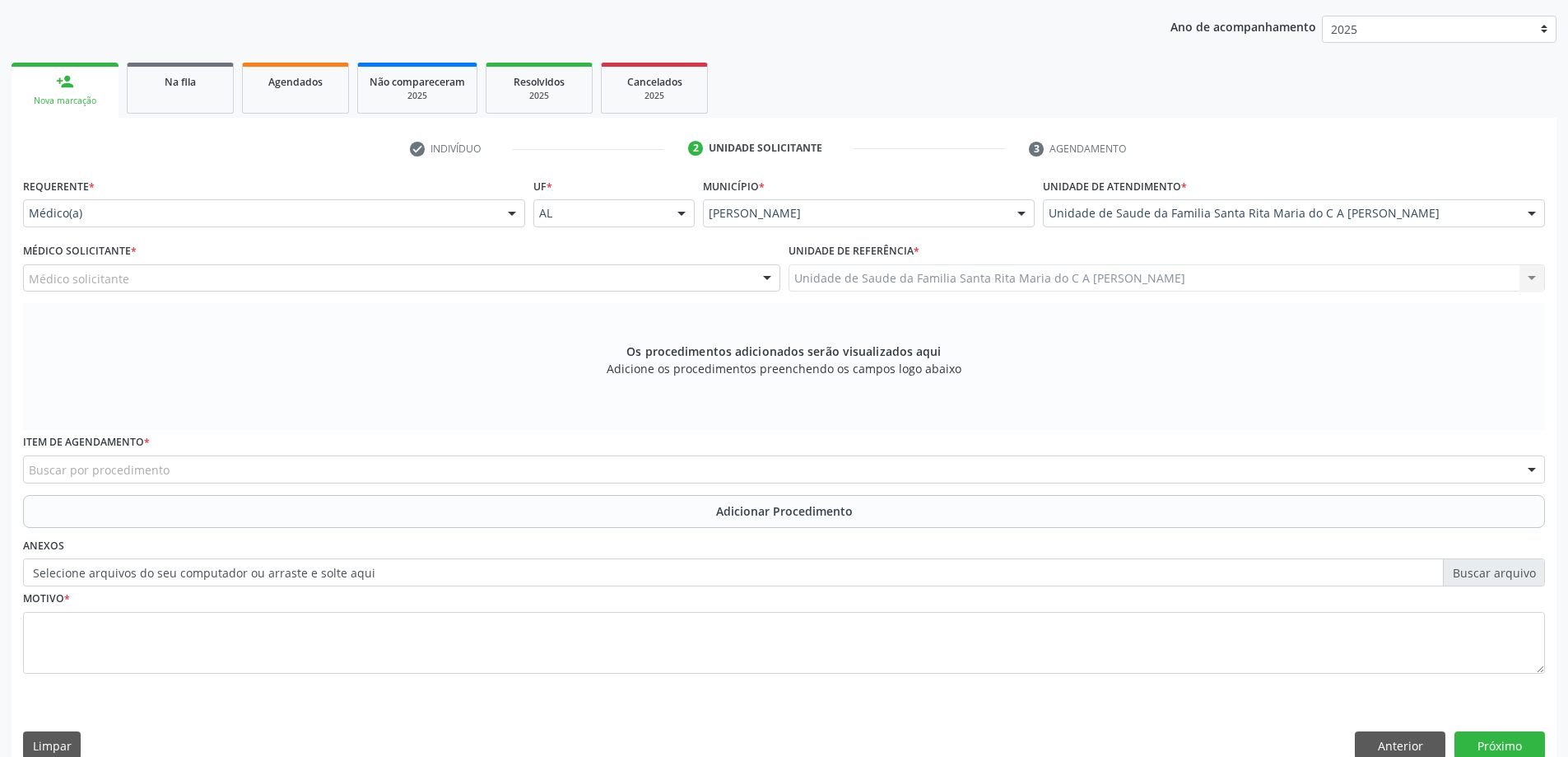
click at [233, 279] on div "Médico solicitante" at bounding box center [401, 278] width 757 height 28
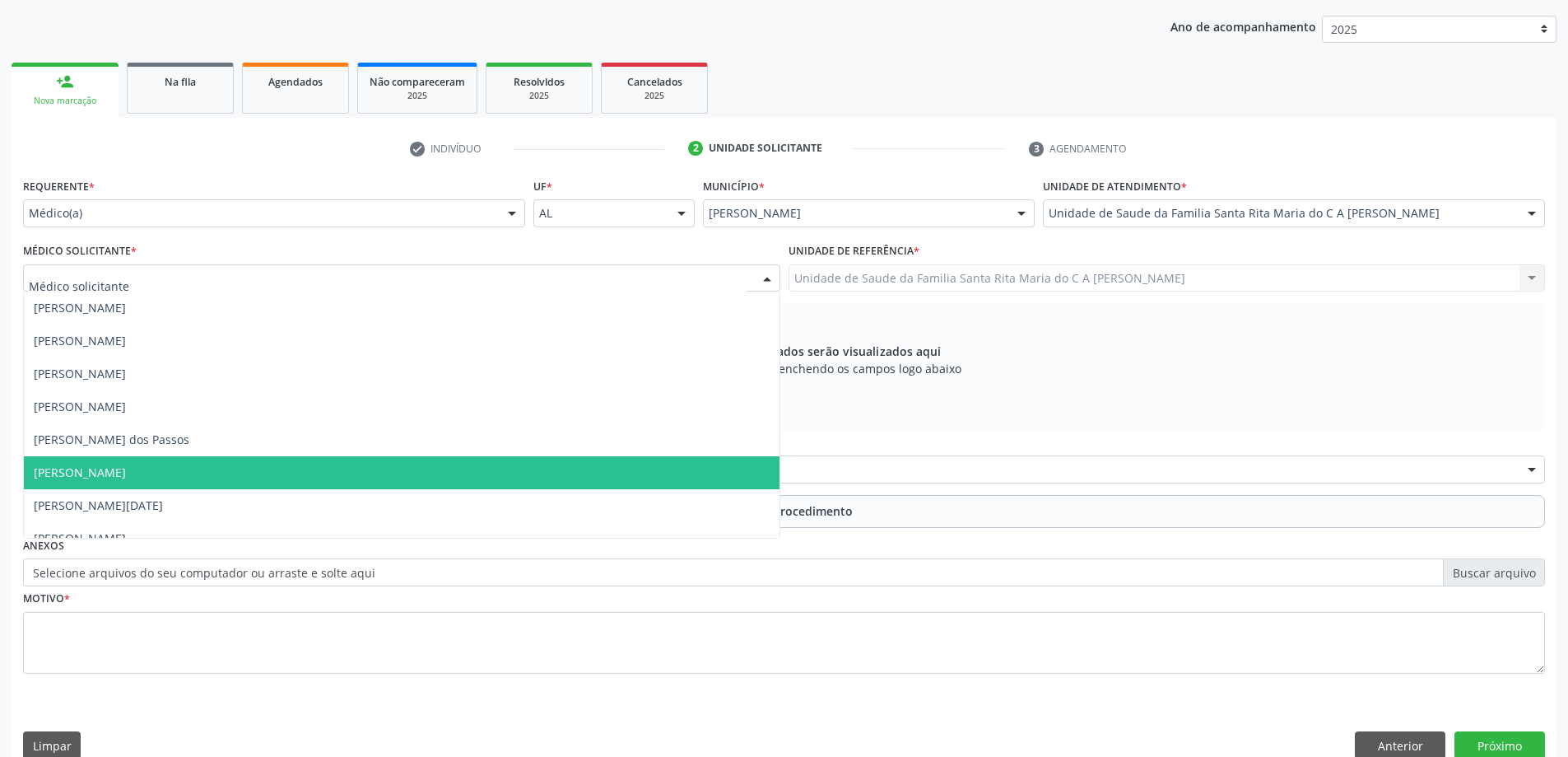
click at [258, 465] on span "[PERSON_NAME]" at bounding box center [401, 472] width 756 height 33
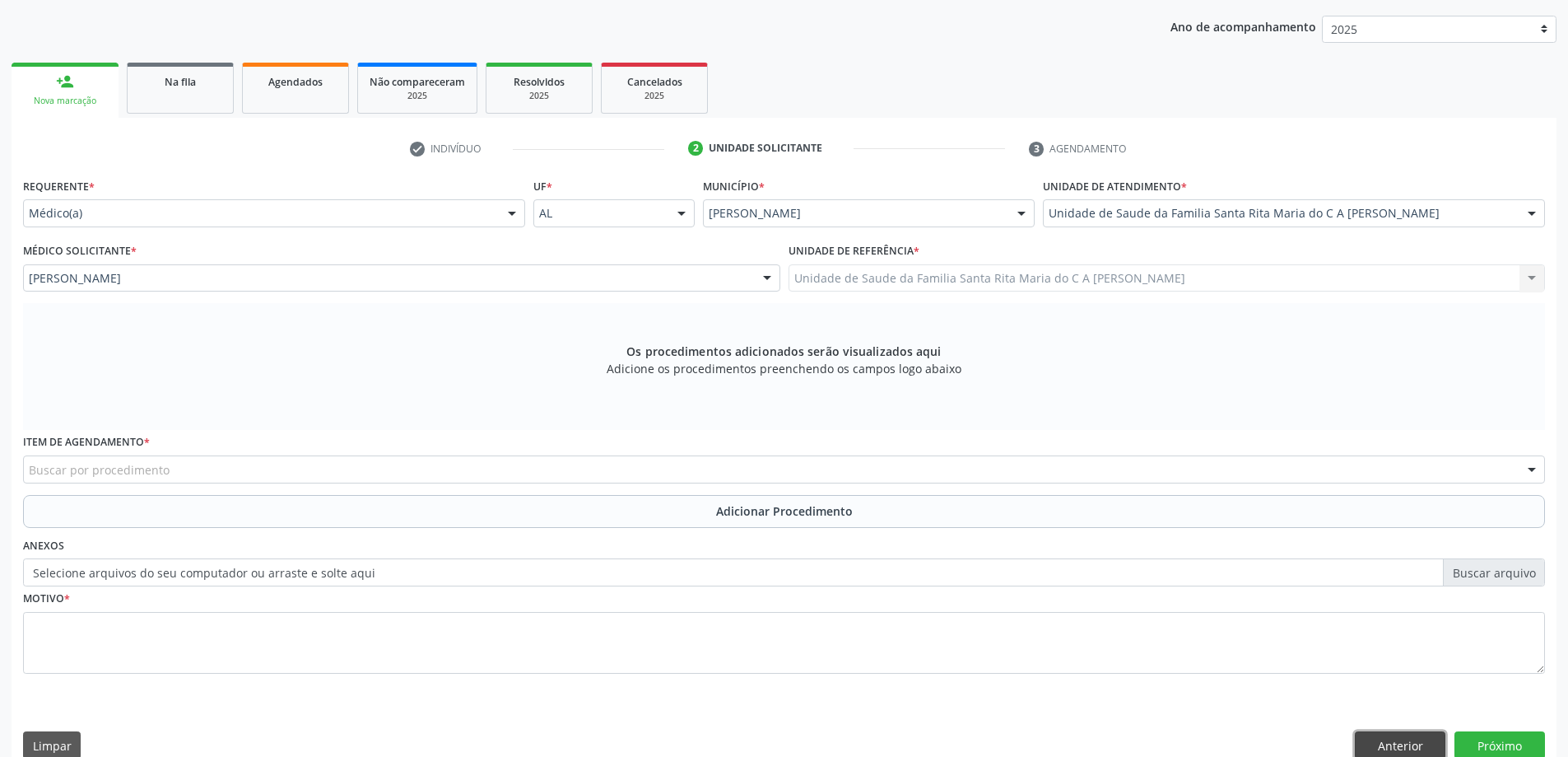
click at [1373, 748] on button "Anterior" at bounding box center [1400, 744] width 91 height 28
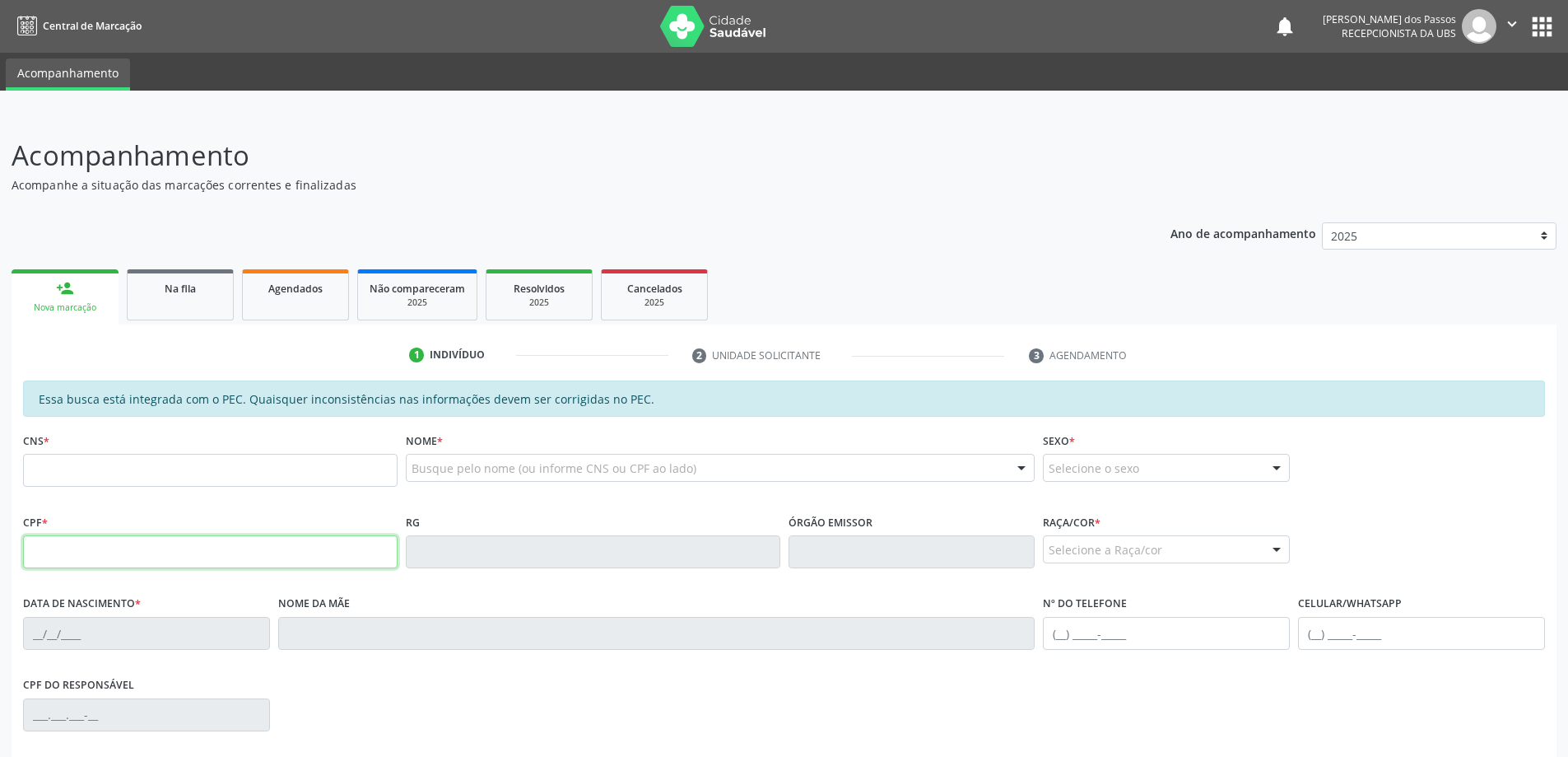
click at [106, 547] on input "text" at bounding box center [210, 552] width 375 height 33
type input "019.417.874-95"
type input "898 0048 3562 8804"
type input "[DATE]"
type input "[PERSON_NAME]"
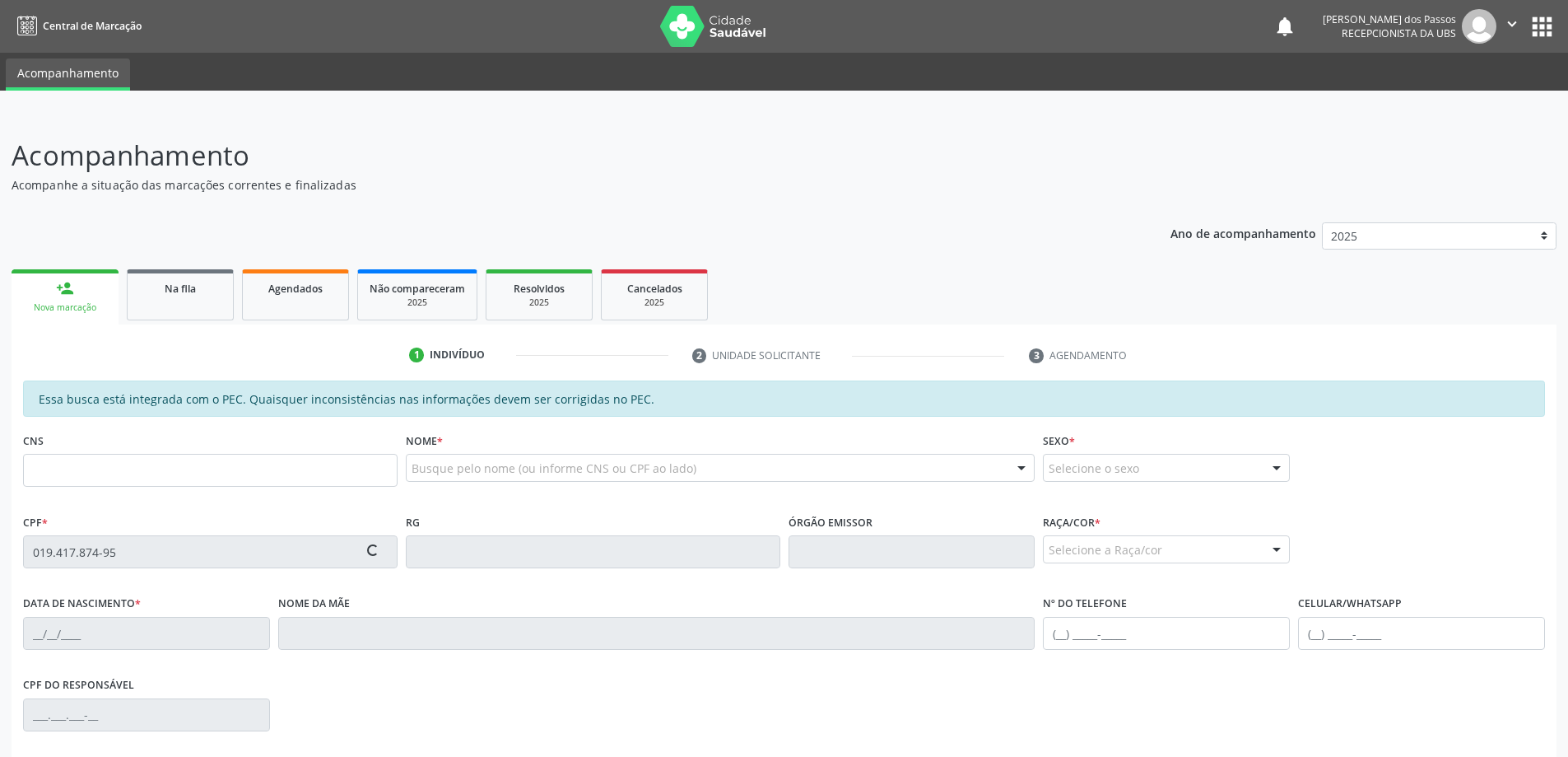
type input "[PHONE_NUMBER]"
type input "S/N"
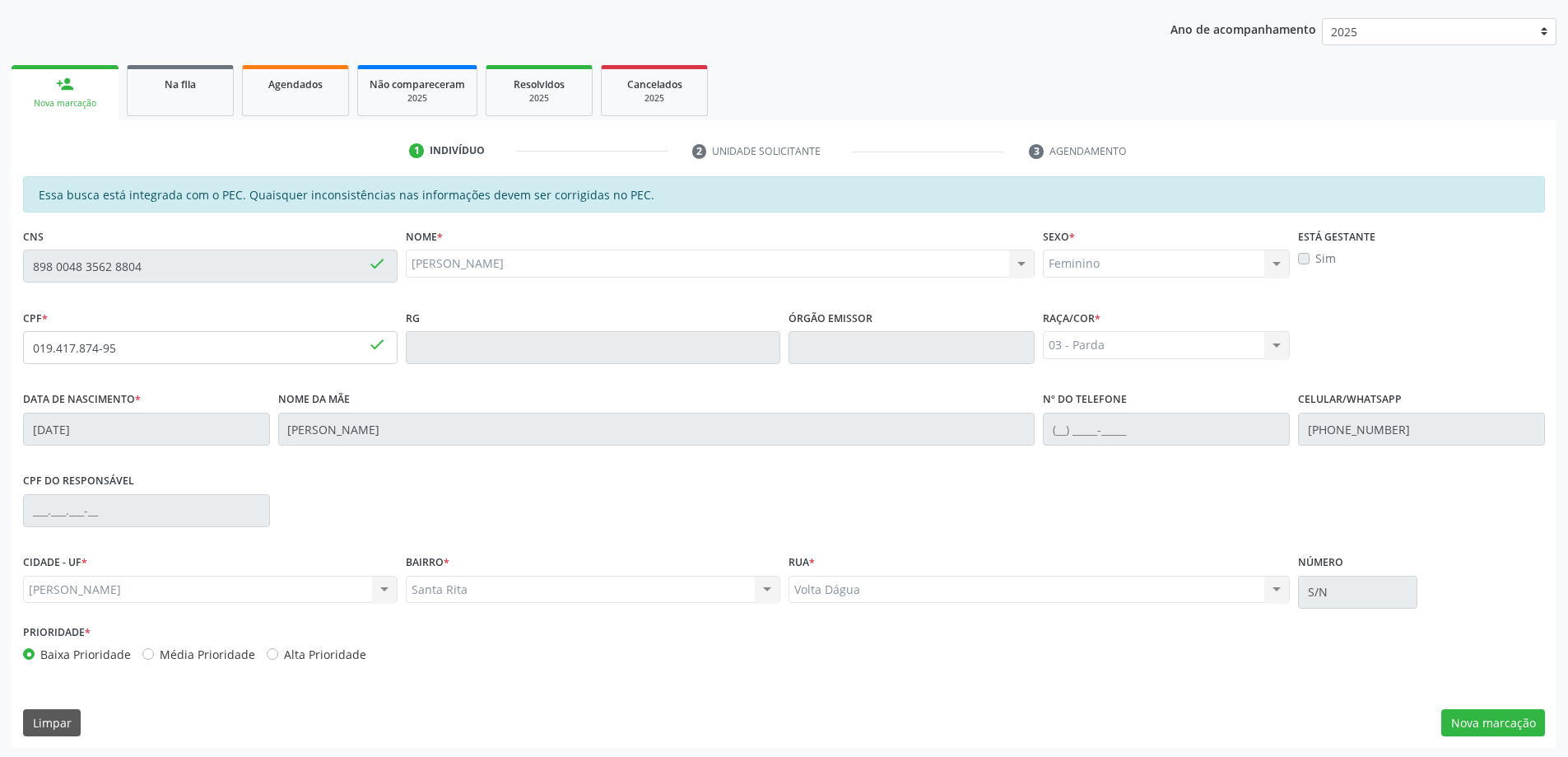
scroll to position [207, 0]
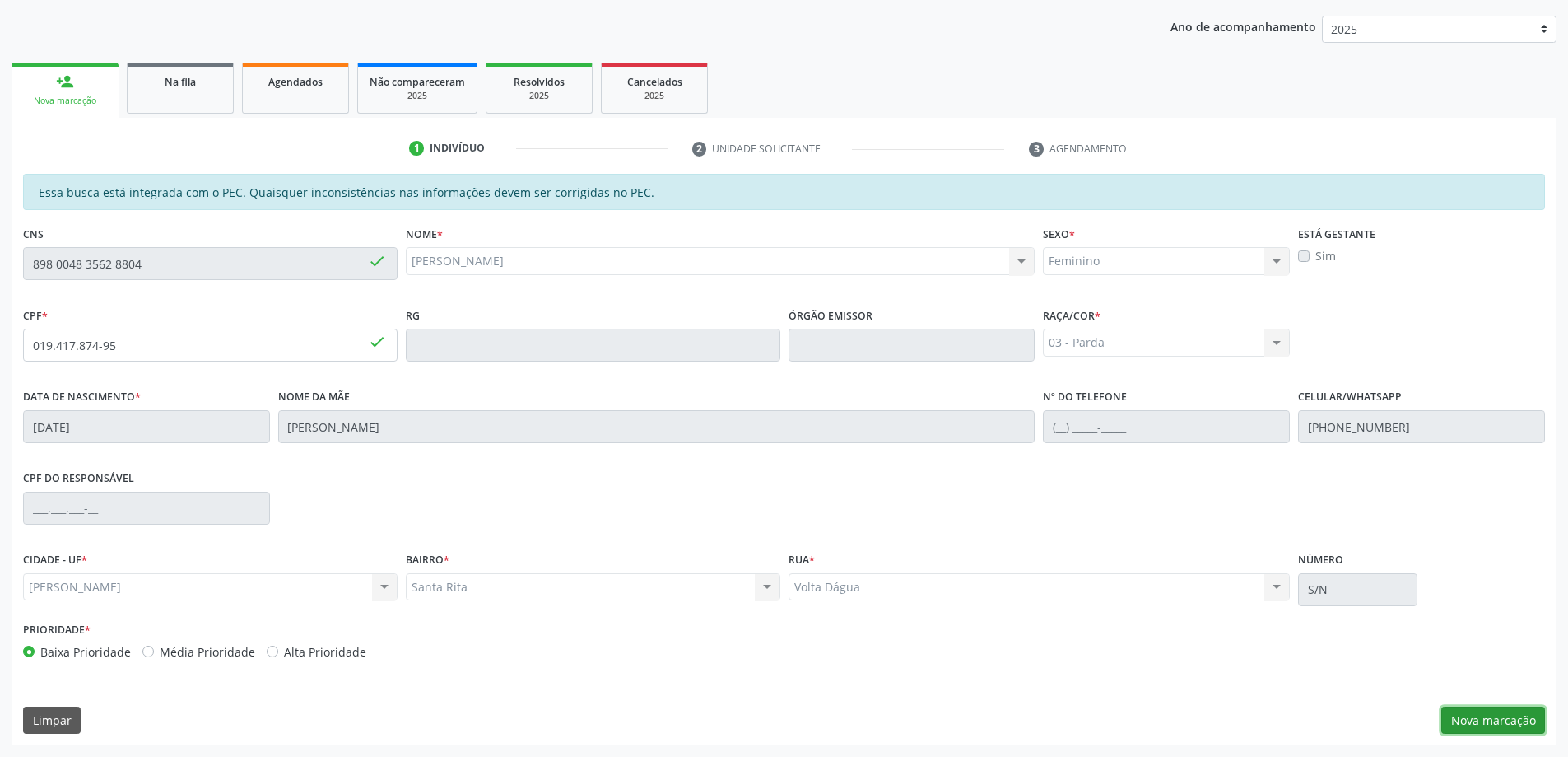
click at [1507, 722] on button "Nova marcação" at bounding box center [1493, 720] width 103 height 28
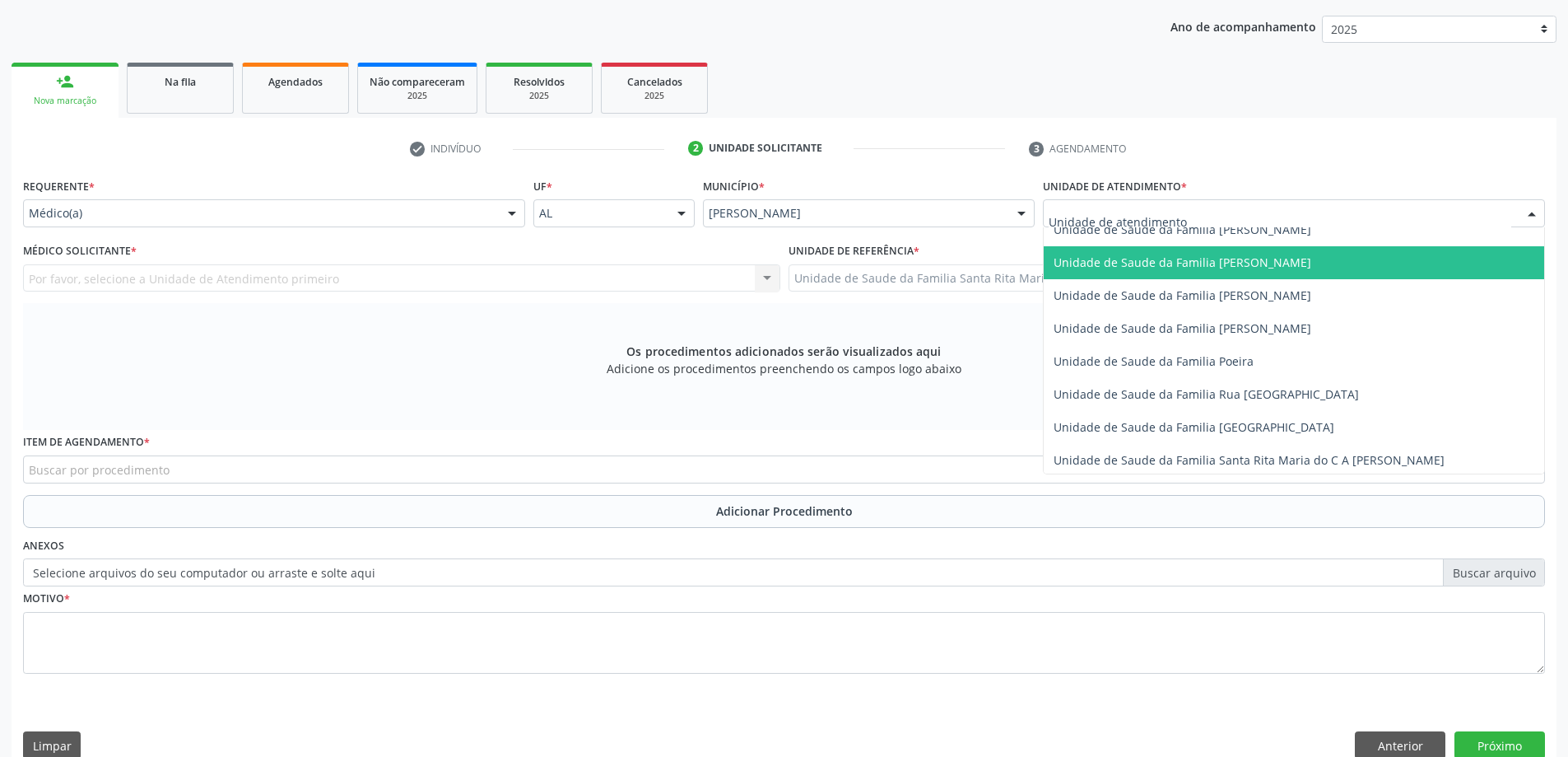
scroll to position [988, 0]
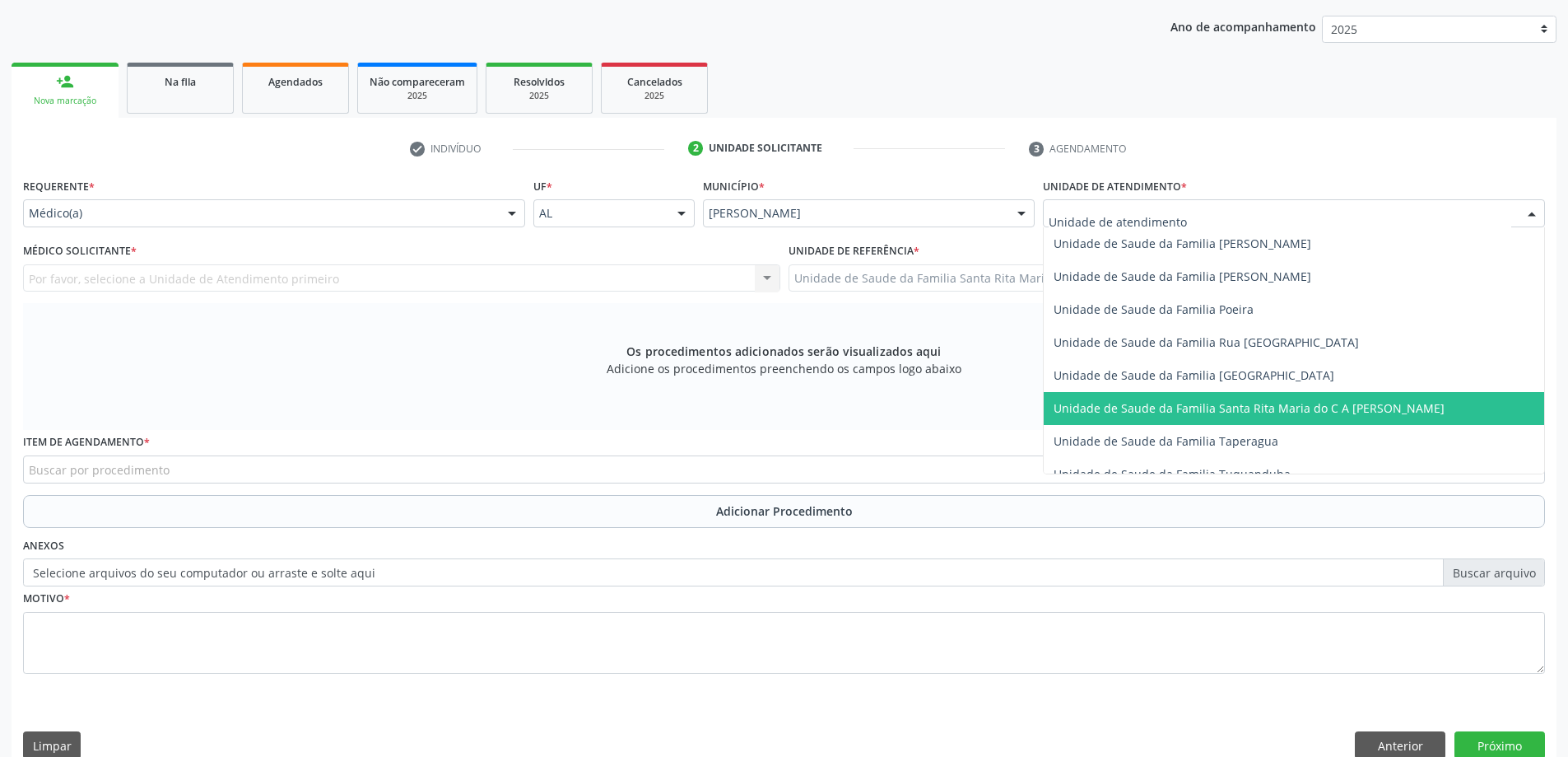
click at [1129, 403] on span "Unidade de Saude da Familia Santa Rita Maria do C A [PERSON_NAME]" at bounding box center [1249, 408] width 391 height 15
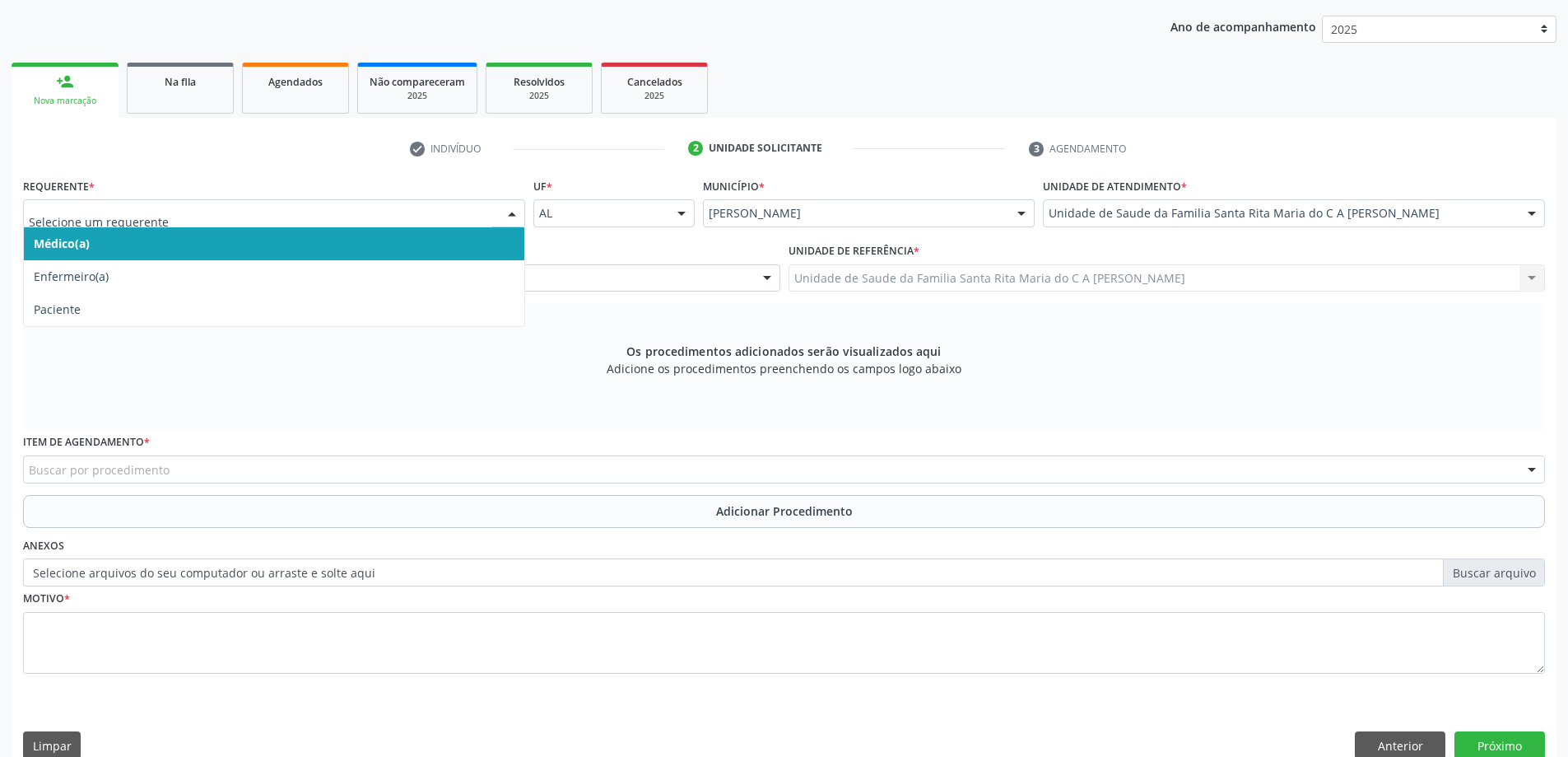
click at [219, 237] on span "Médico(a)" at bounding box center [273, 243] width 500 height 33
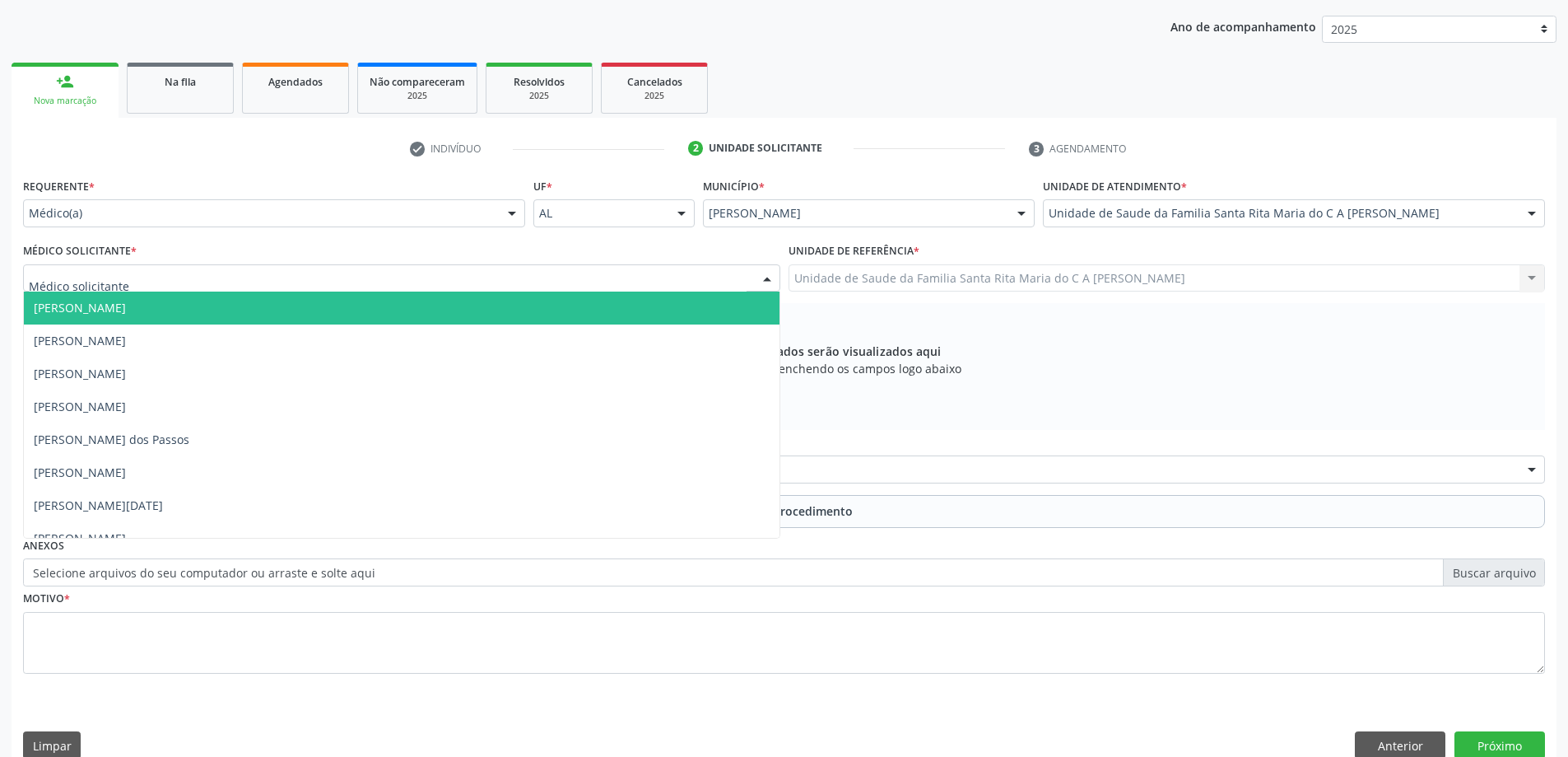
click at [206, 280] on div at bounding box center [401, 278] width 757 height 28
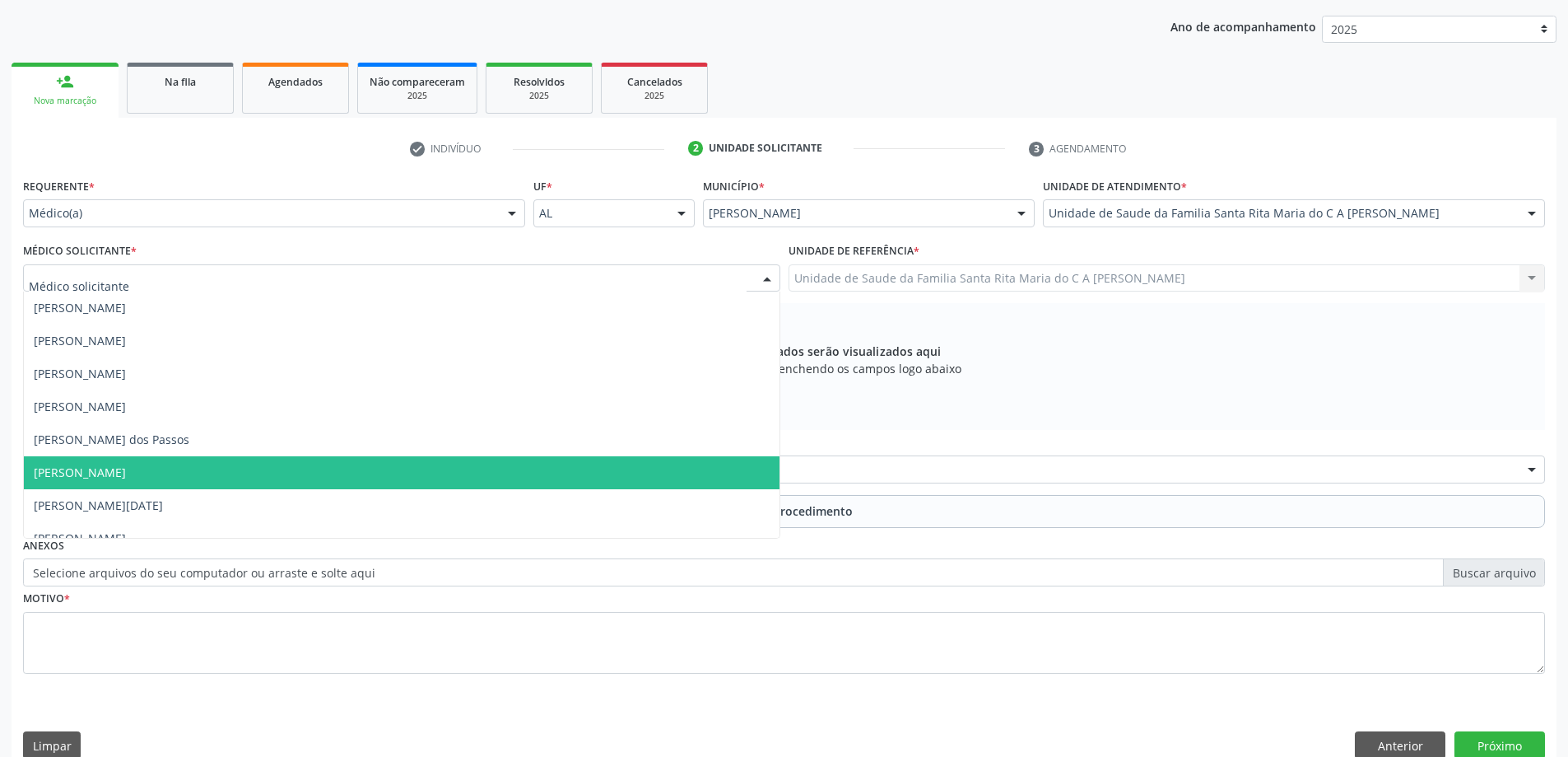
click at [178, 477] on span "[PERSON_NAME]" at bounding box center [401, 472] width 756 height 33
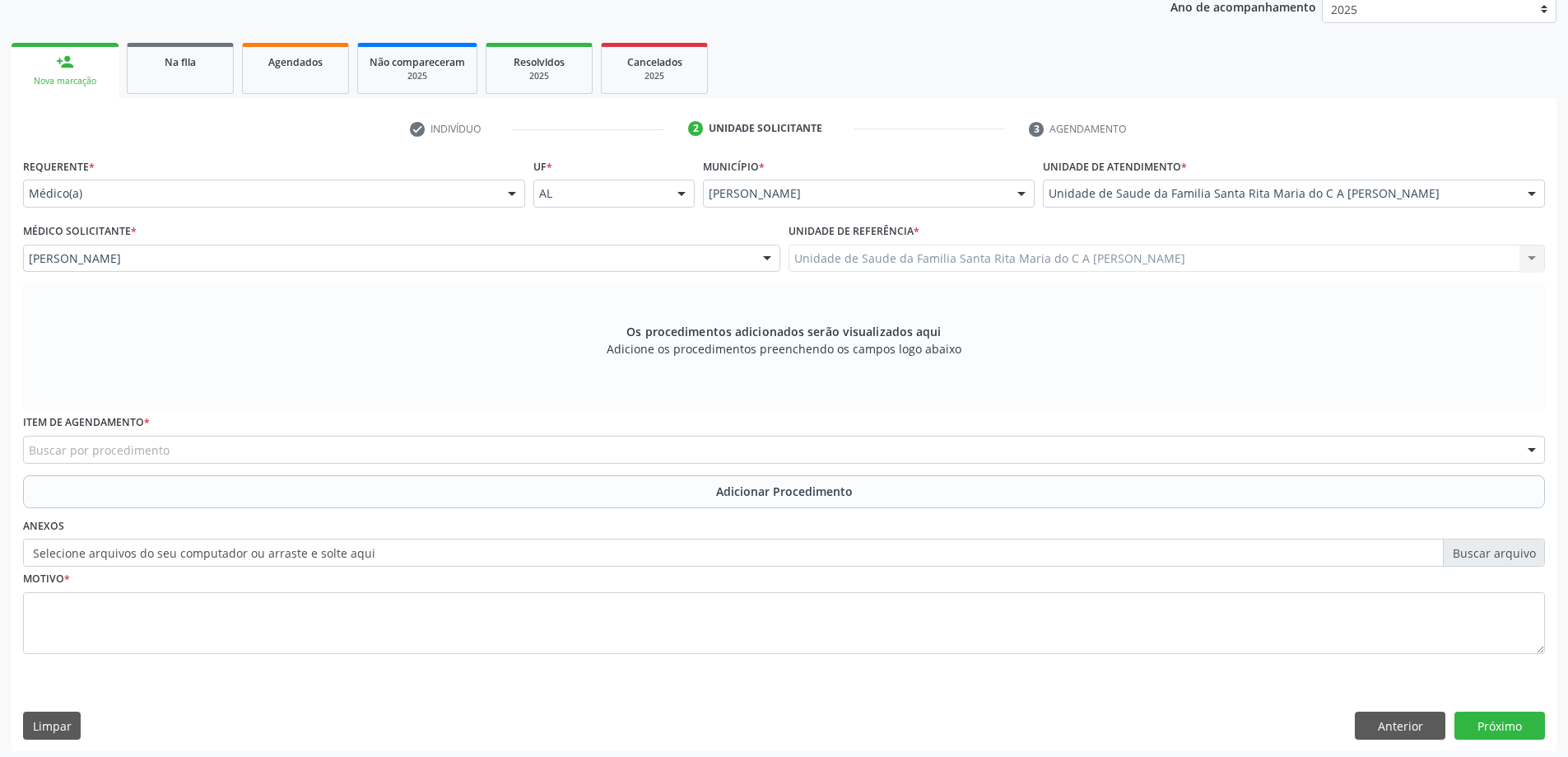
scroll to position [232, 0]
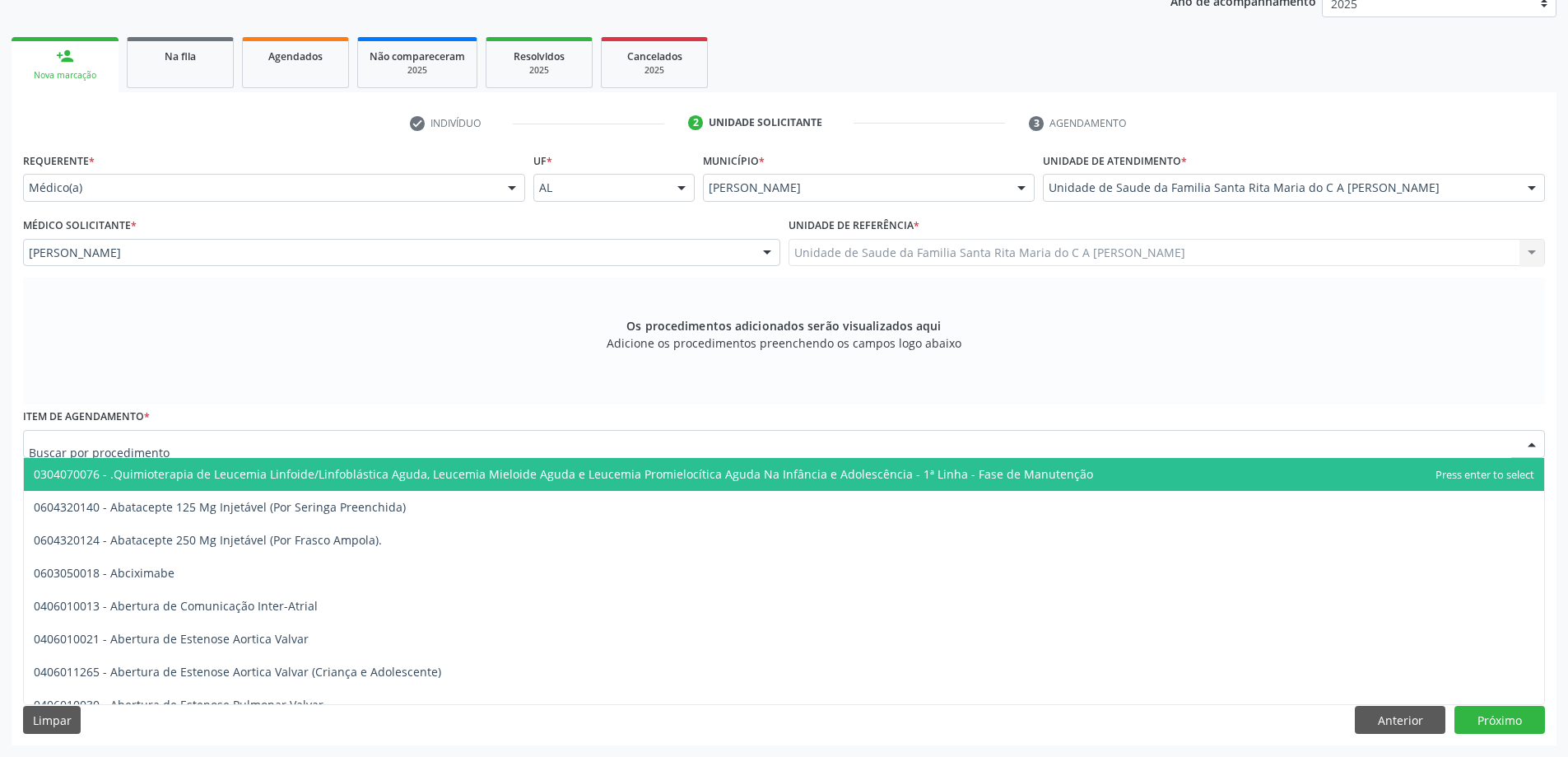
click at [189, 436] on div at bounding box center [783, 443] width 1522 height 28
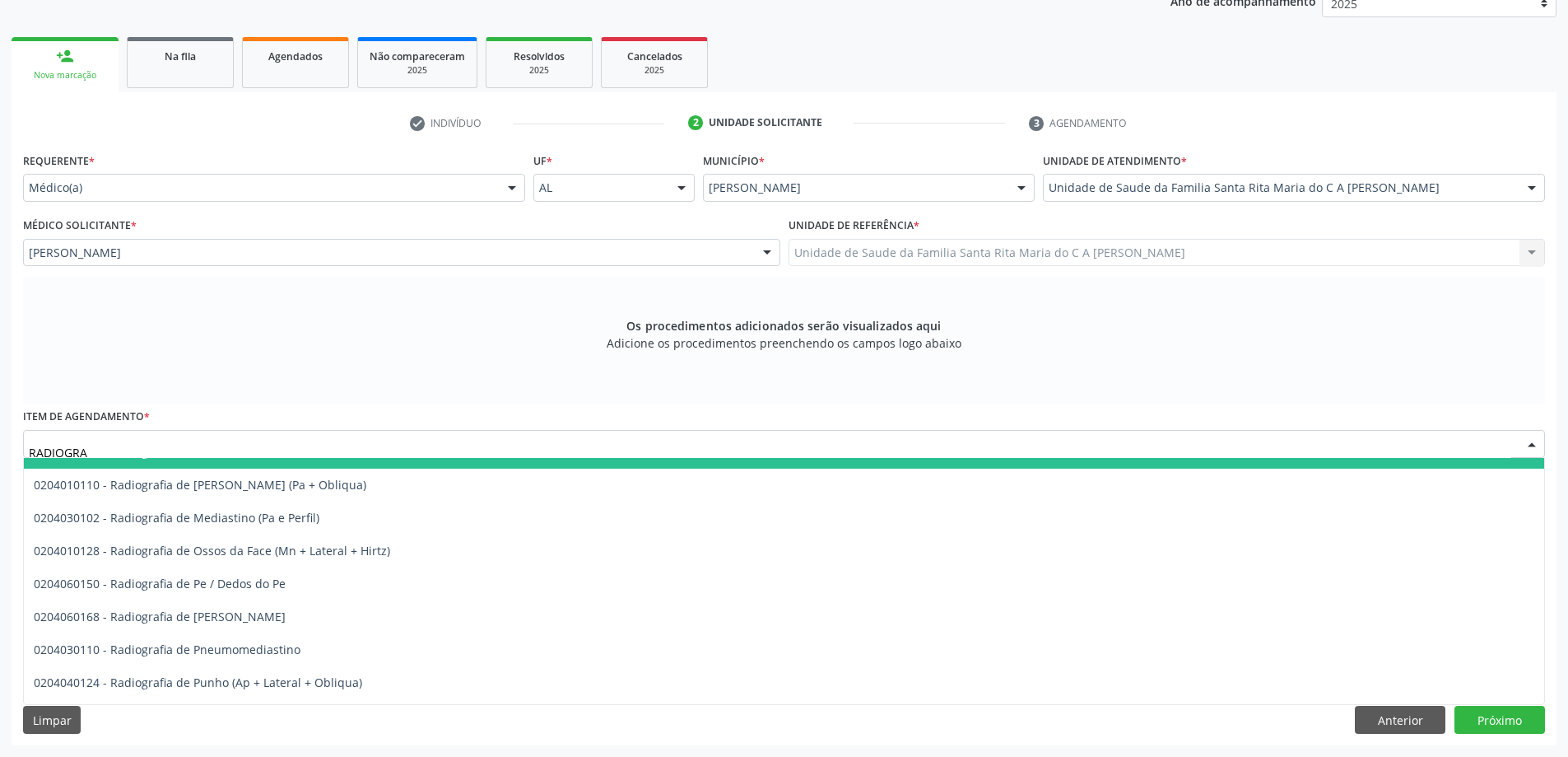
scroll to position [1811, 0]
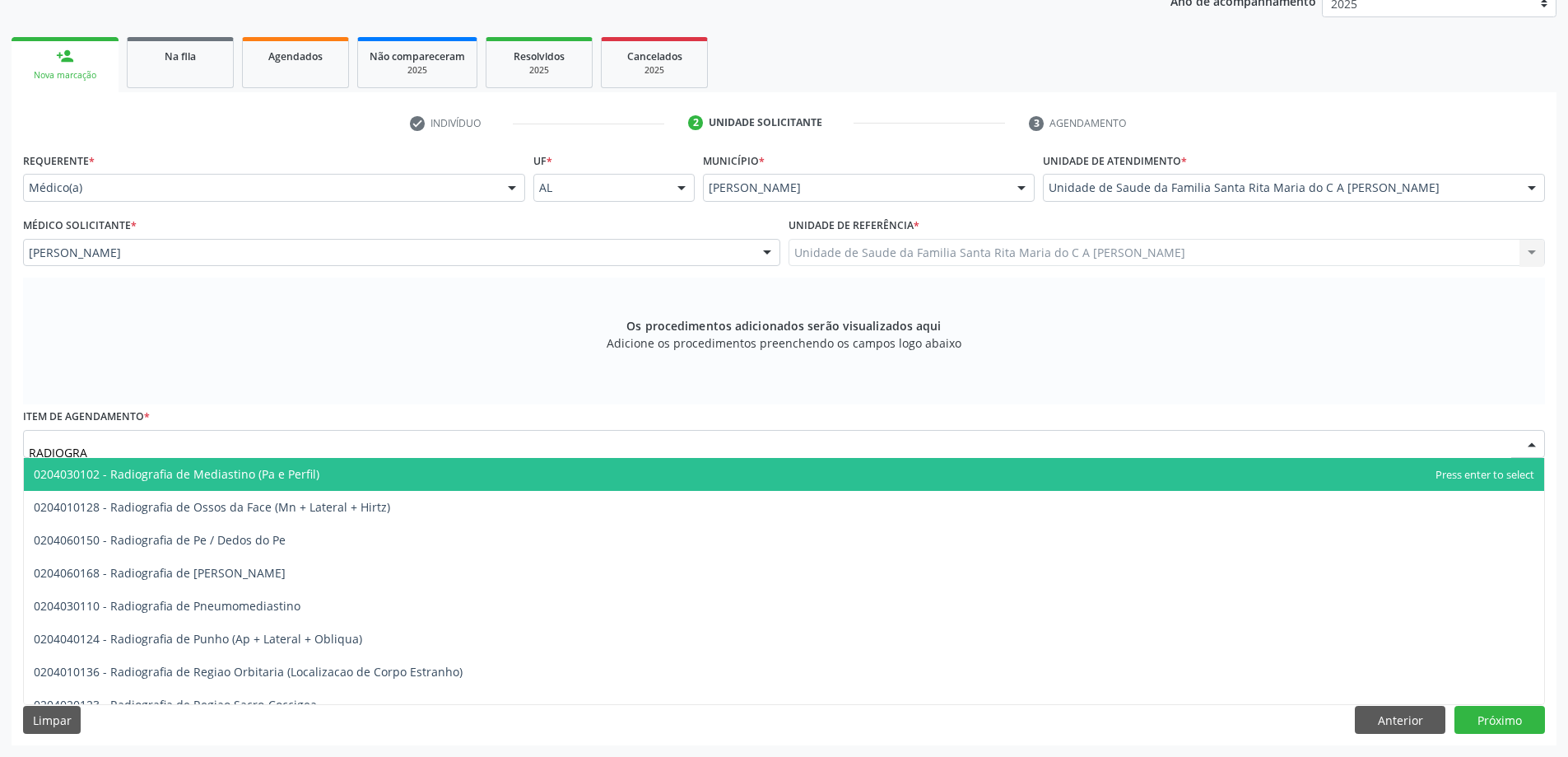
click at [110, 445] on input "RADIOGRA" at bounding box center [770, 452] width 1483 height 33
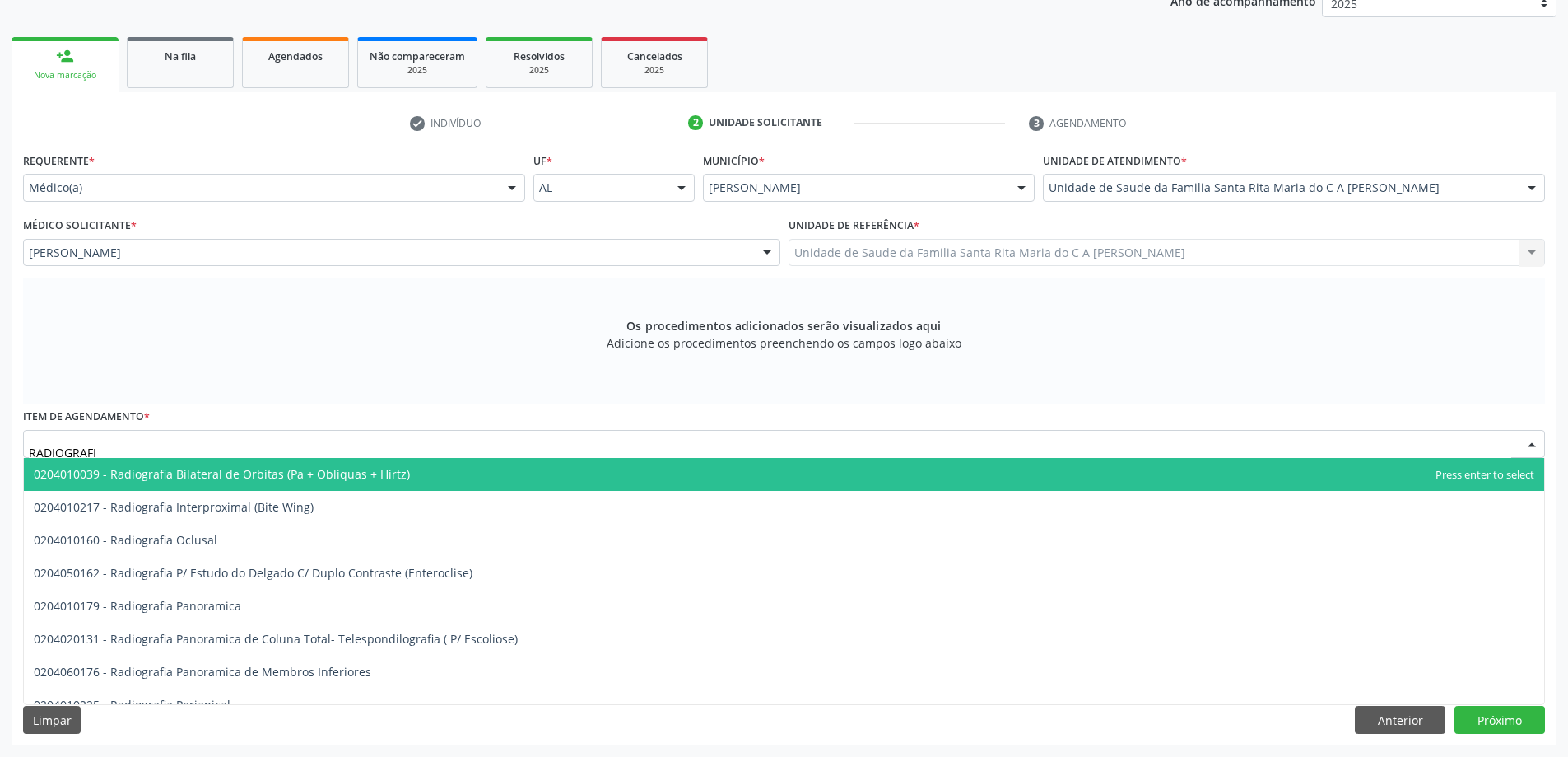
scroll to position [83, 0]
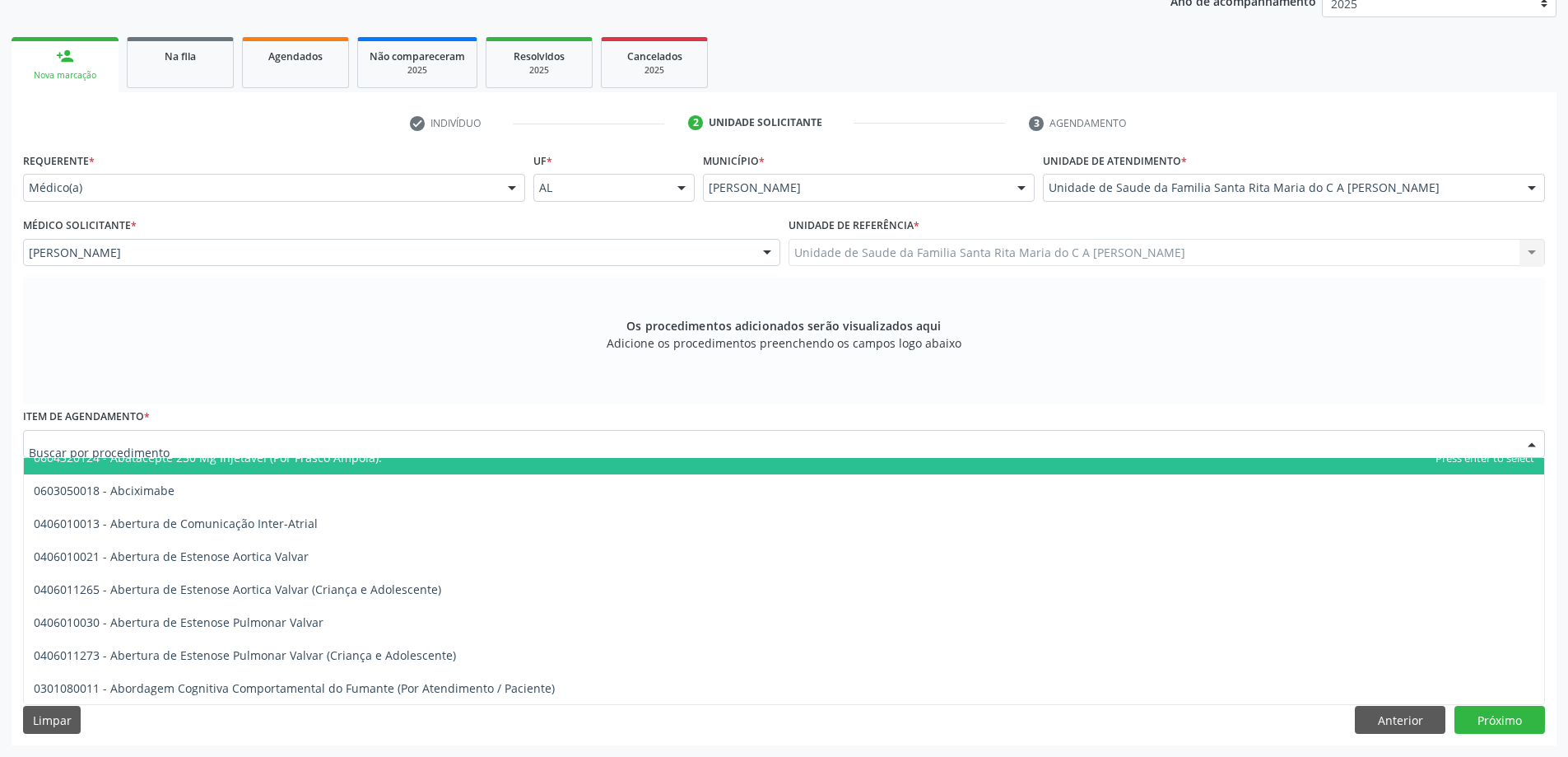
click at [230, 450] on div at bounding box center [783, 443] width 1522 height 28
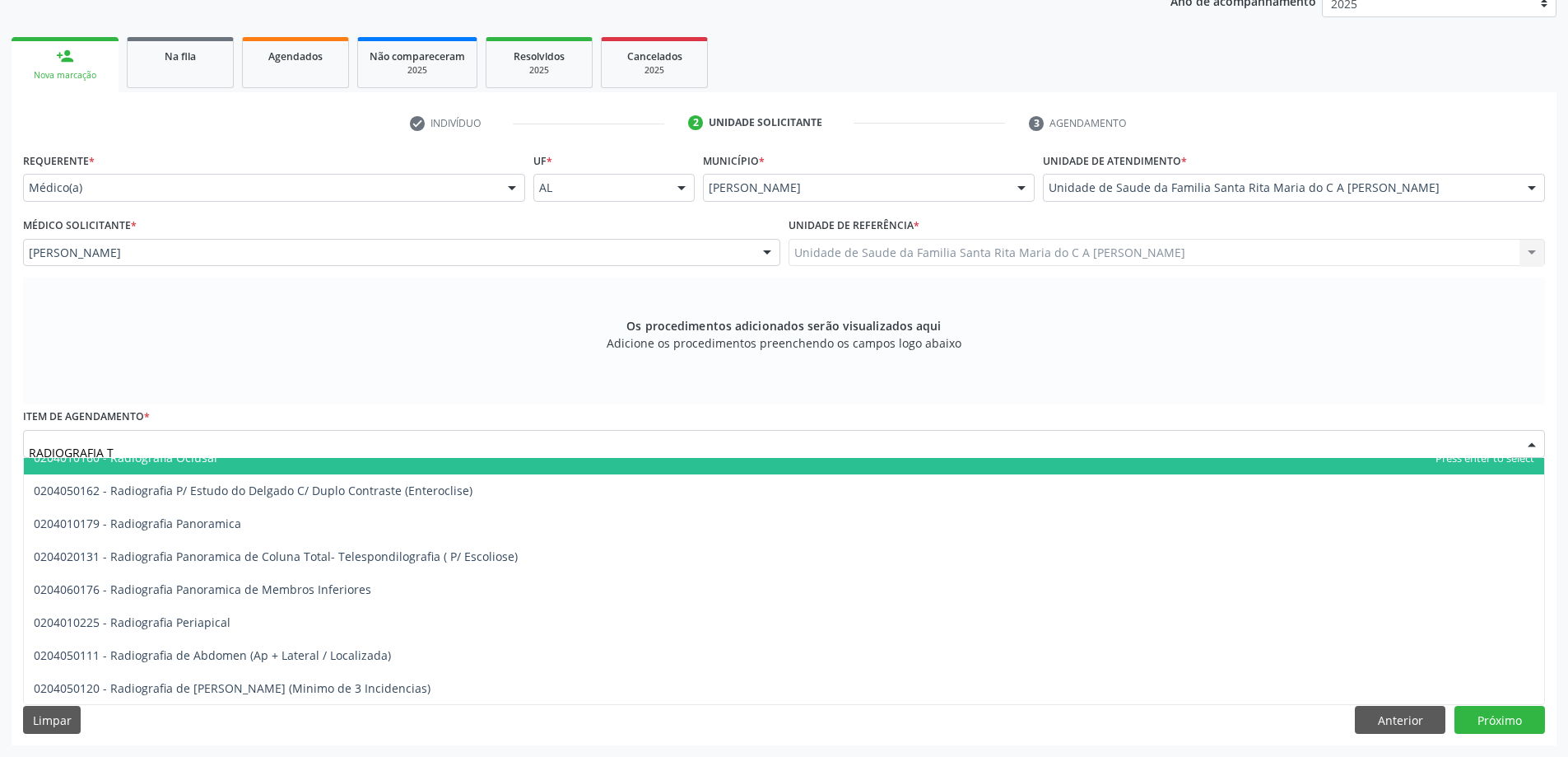
scroll to position [0, 0]
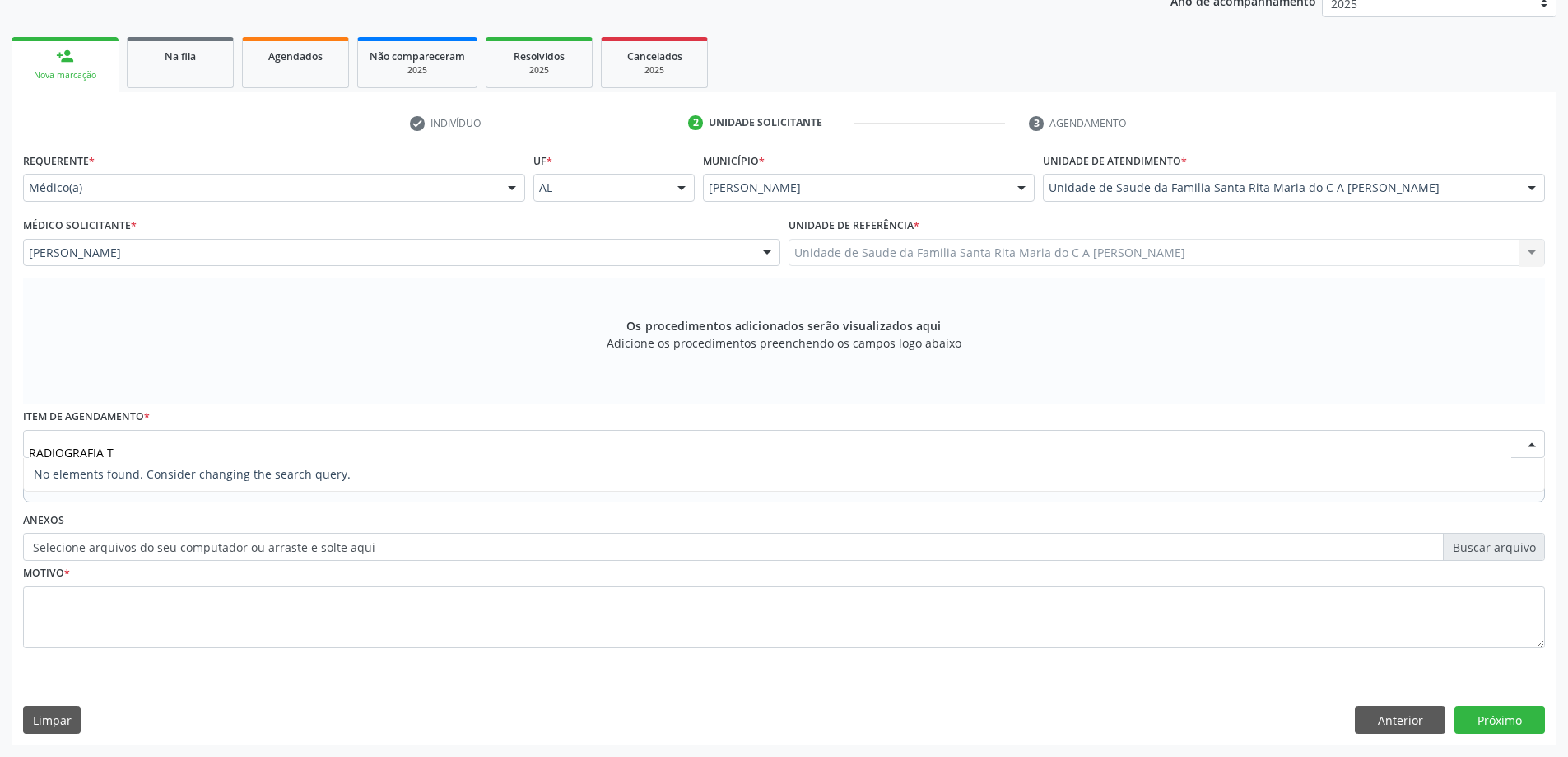
type input "RADIOGRAFIA"
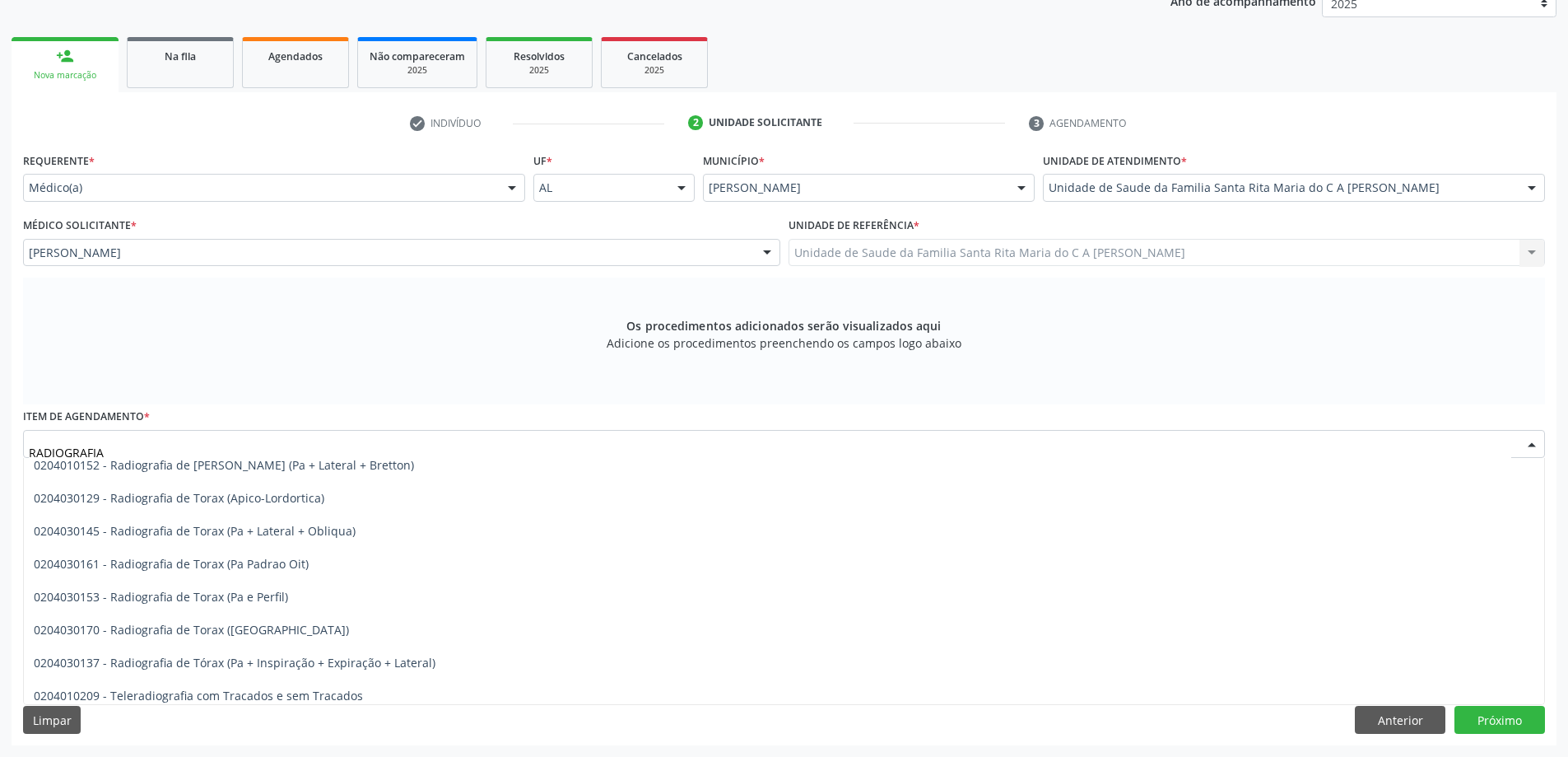
scroll to position [2125, 0]
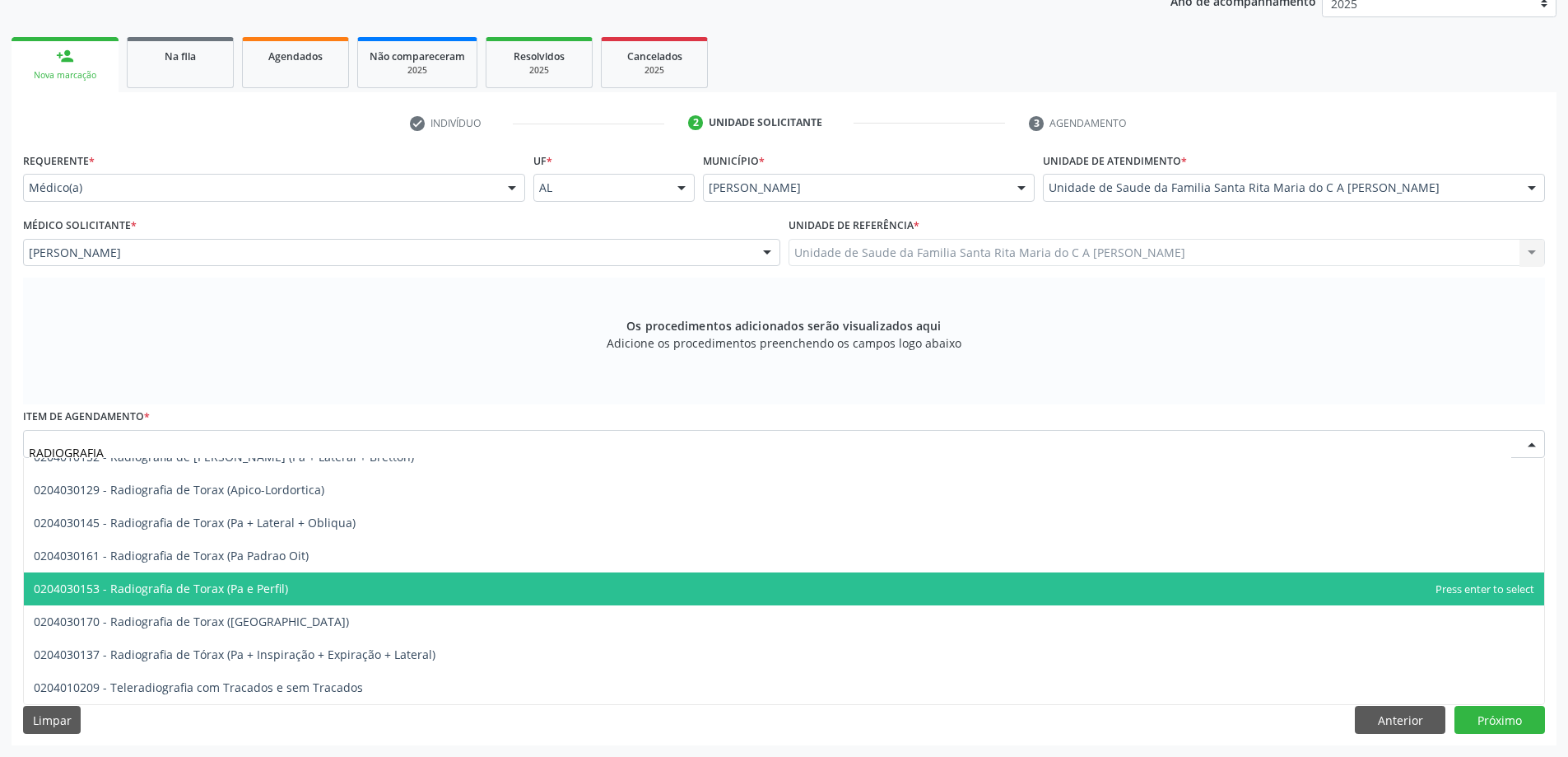
click at [284, 593] on span "0204030153 - Radiografia de Torax (Pa e Perfil)" at bounding box center [783, 588] width 1520 height 33
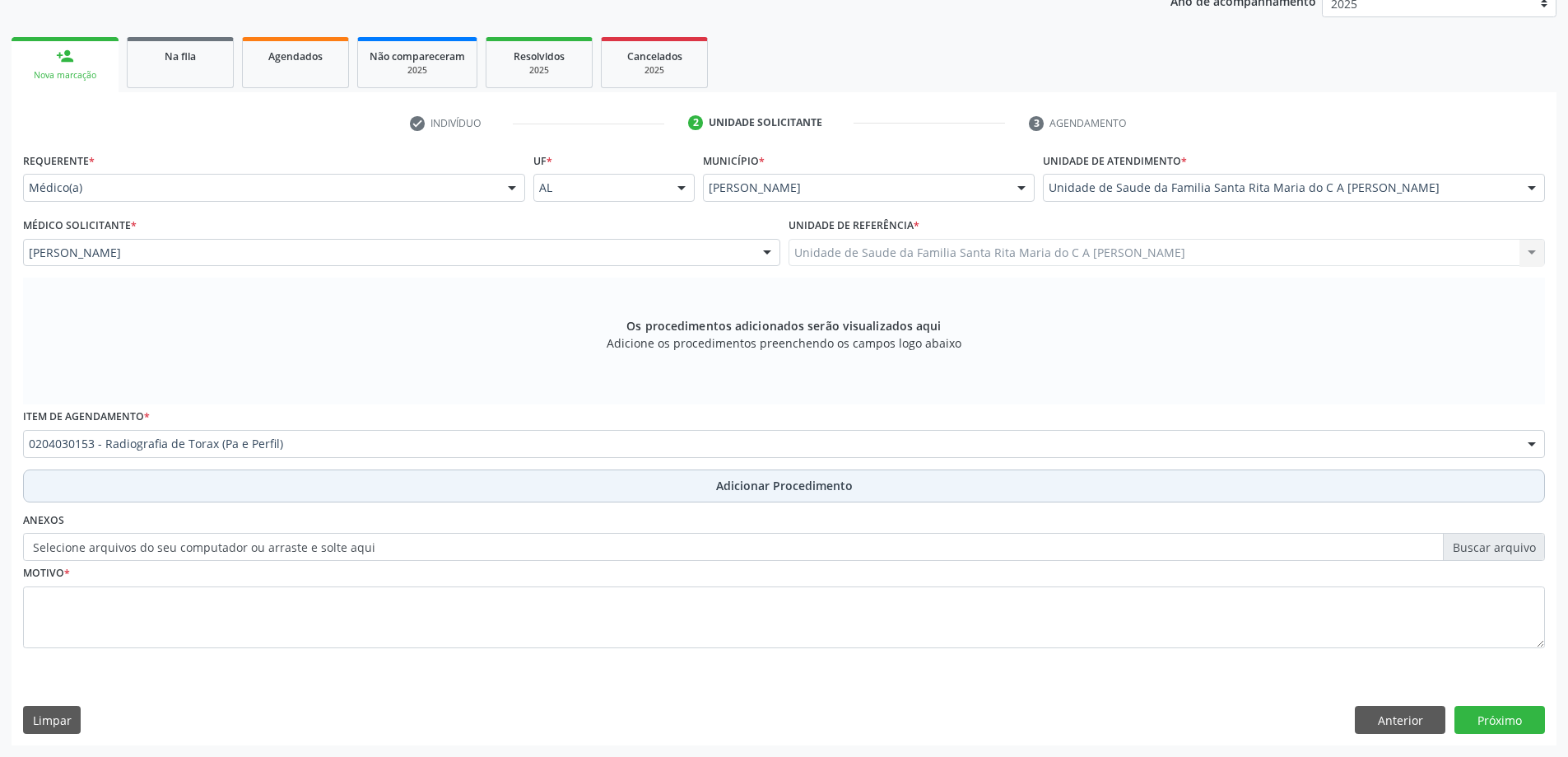
click at [207, 481] on button "Adicionar Procedimento" at bounding box center [783, 486] width 1522 height 33
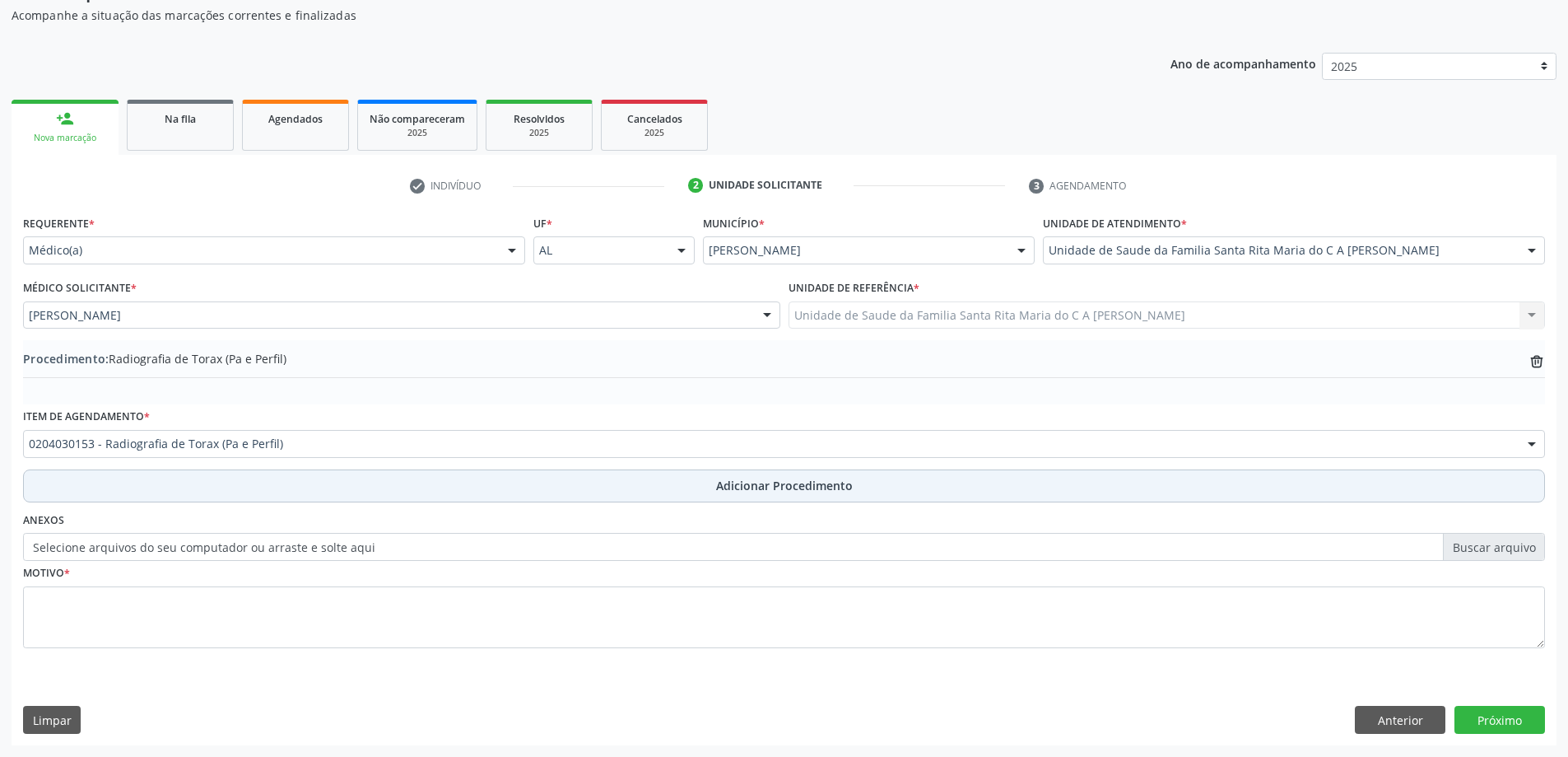
scroll to position [170, 0]
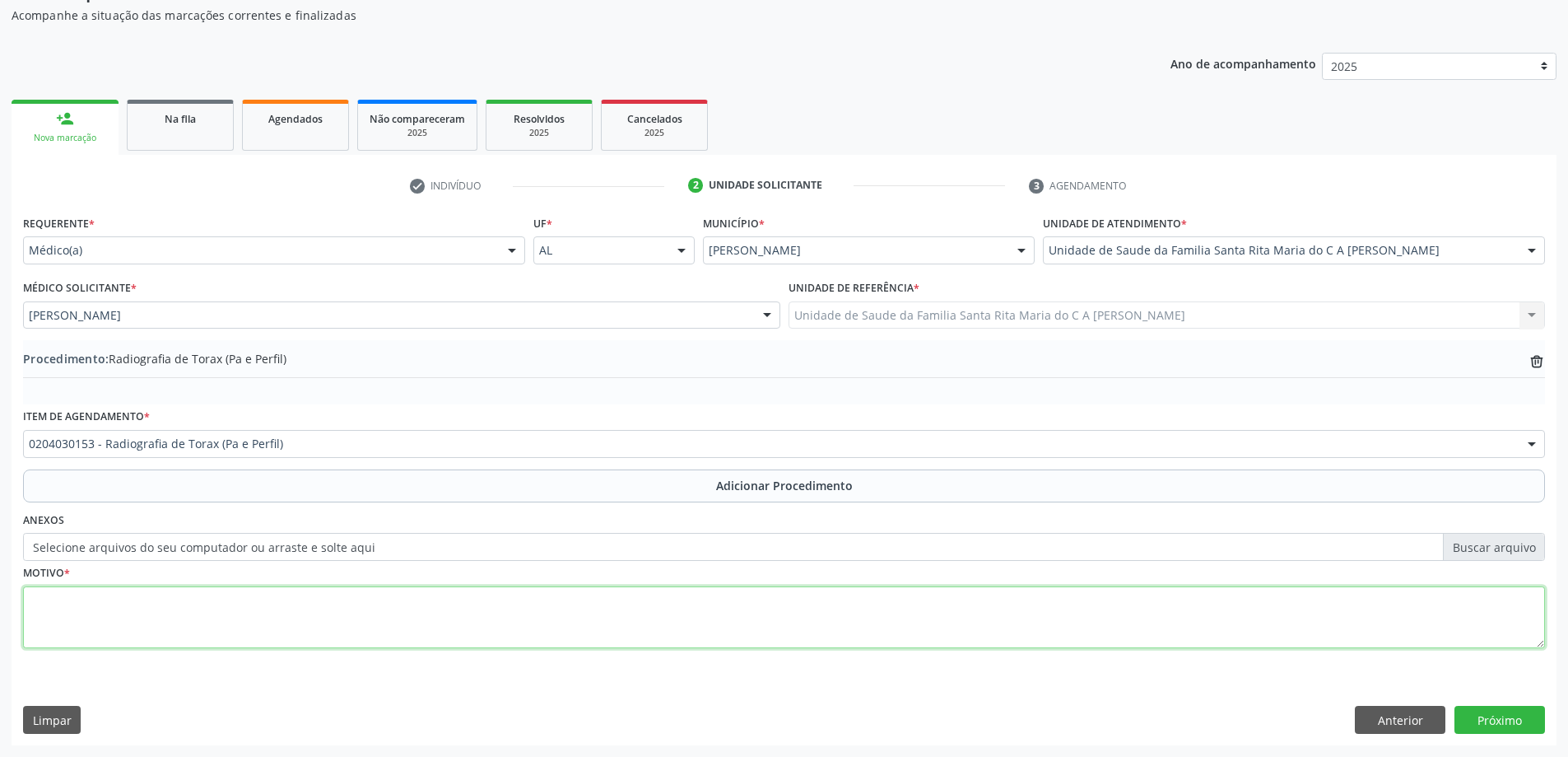
click at [193, 621] on textarea at bounding box center [783, 617] width 1522 height 63
type textarea "T"
type textarea "DOR TORAX"
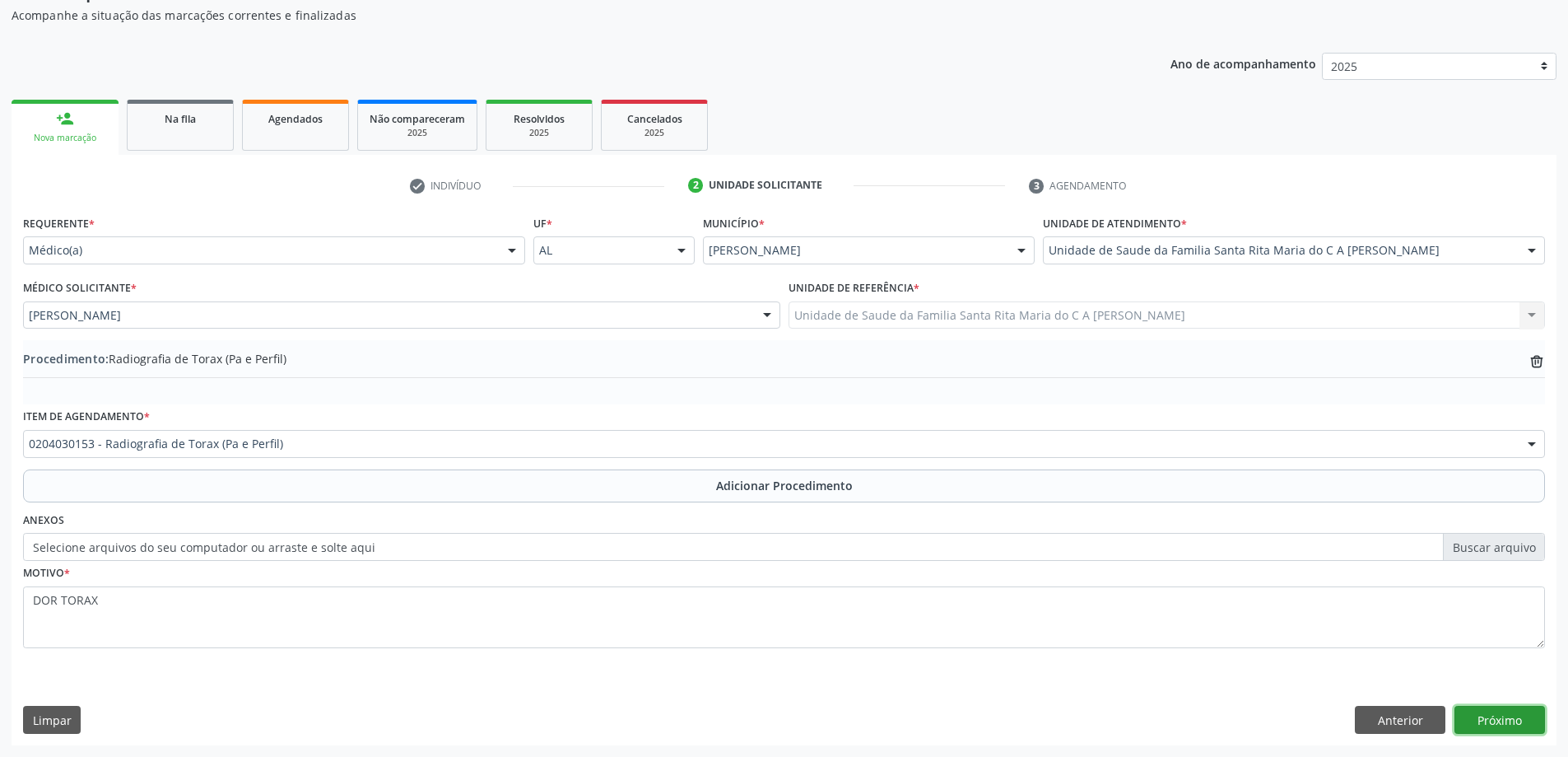
click at [1518, 717] on button "Próximo" at bounding box center [1500, 719] width 91 height 28
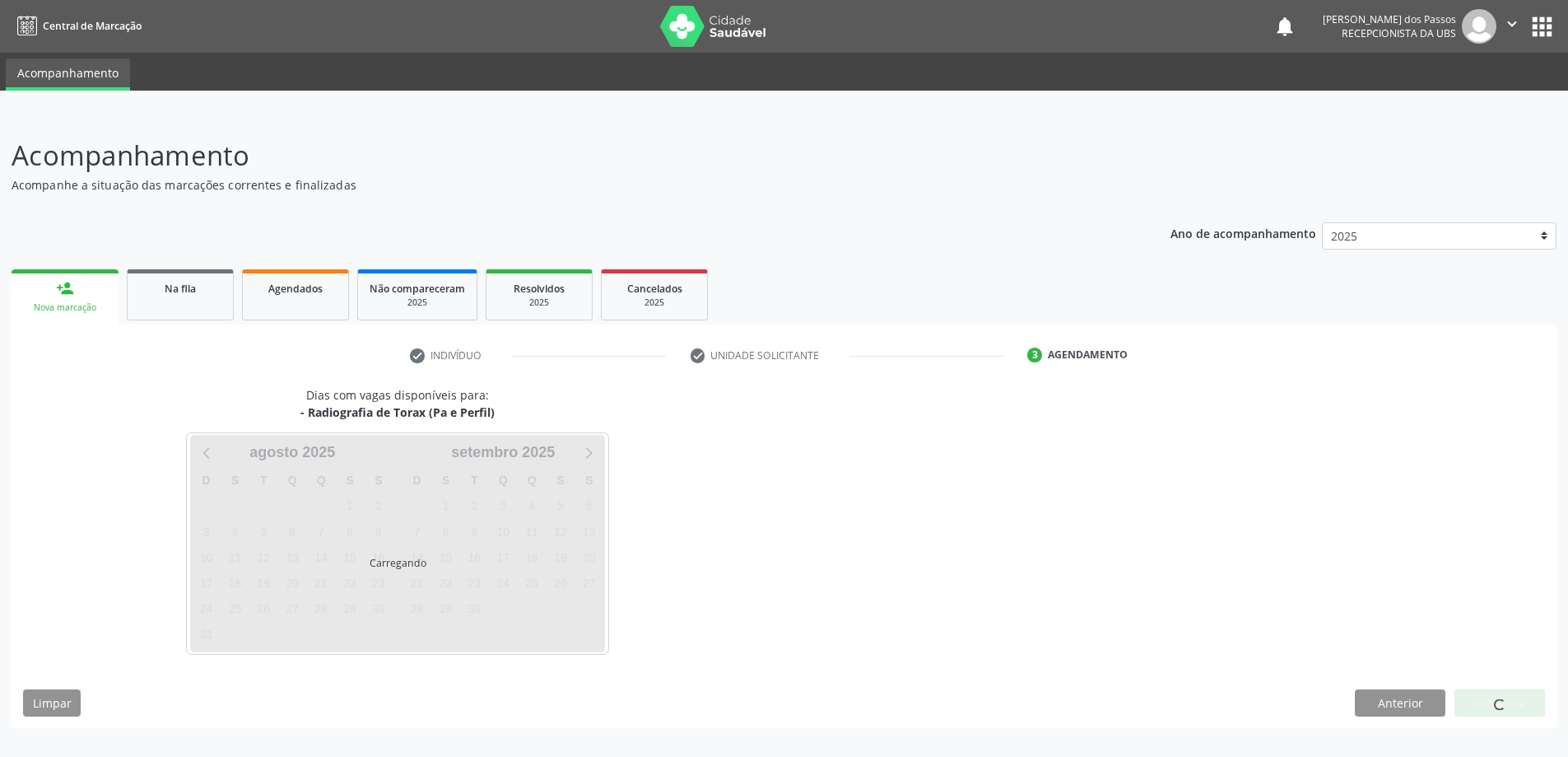
scroll to position [0, 0]
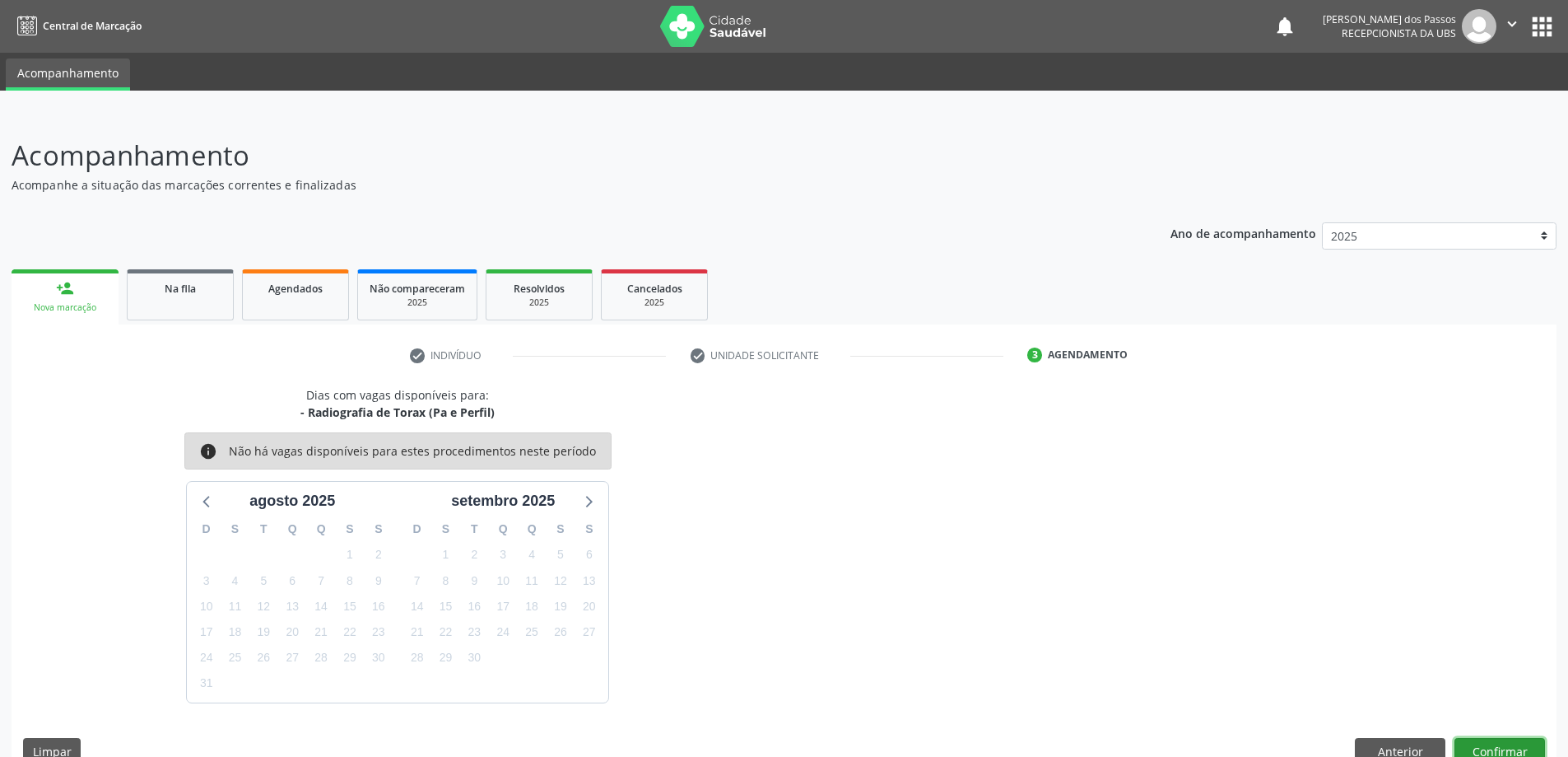
click at [1518, 748] on button "Confirmar" at bounding box center [1500, 752] width 91 height 28
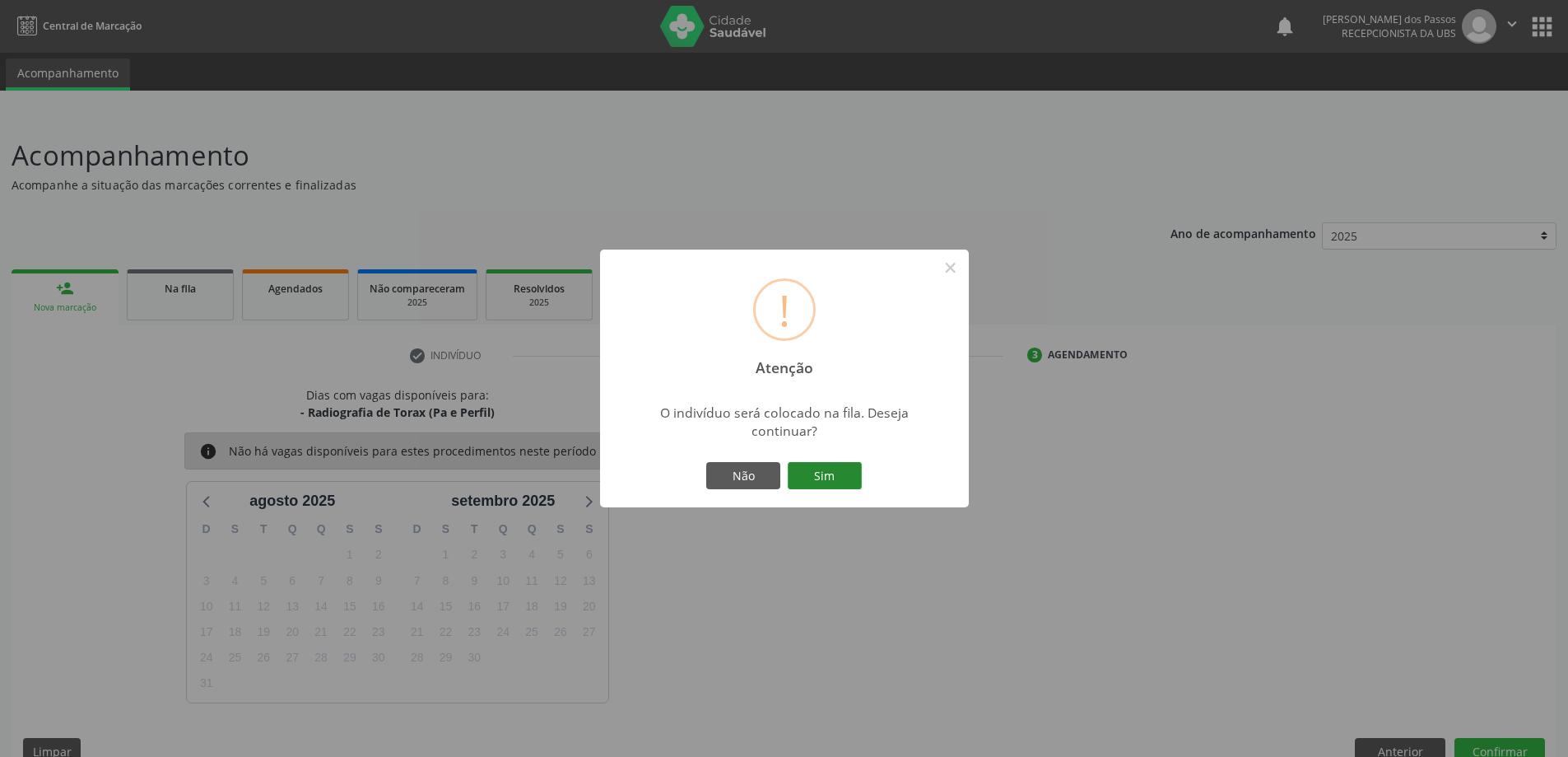
drag, startPoint x: 822, startPoint y: 477, endPoint x: 823, endPoint y: 467, distance: 10.0
click at [822, 474] on button "Sim" at bounding box center [825, 476] width 74 height 28
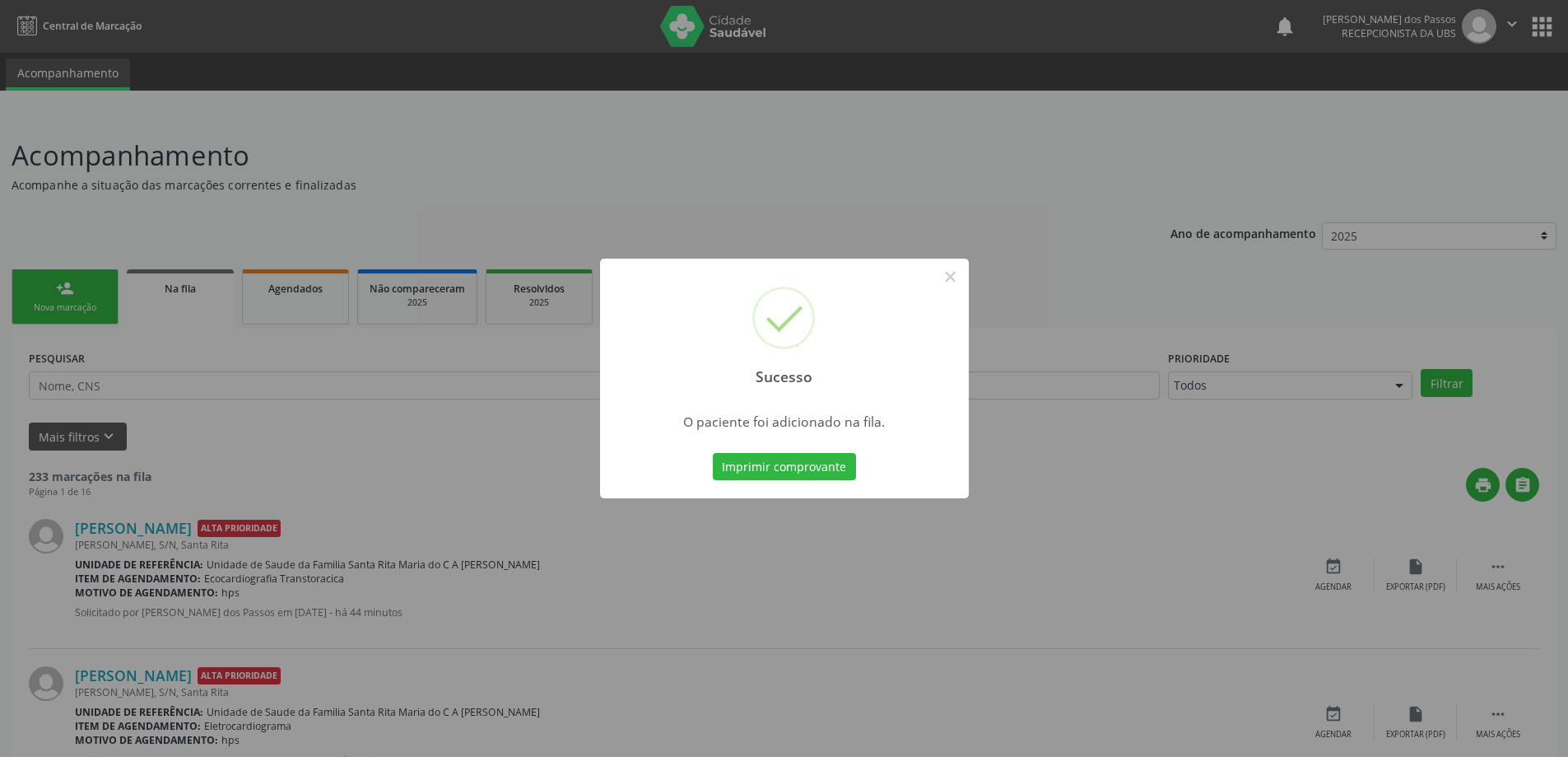
click at [823, 467] on button "Imprimir comprovante" at bounding box center [784, 467] width 143 height 28
